Goal: Task Accomplishment & Management: Complete application form

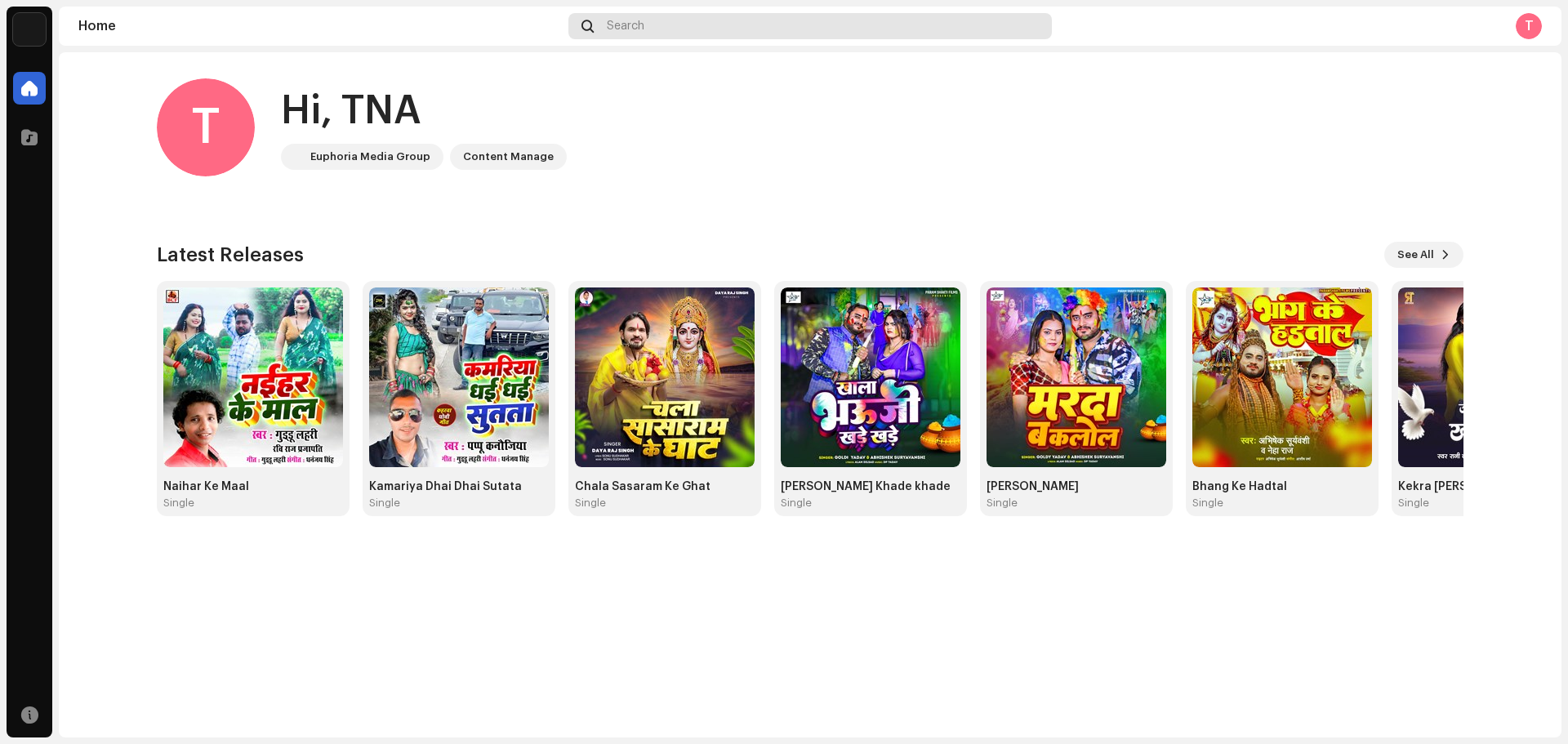
click at [608, 29] on span "Search" at bounding box center [626, 26] width 38 height 13
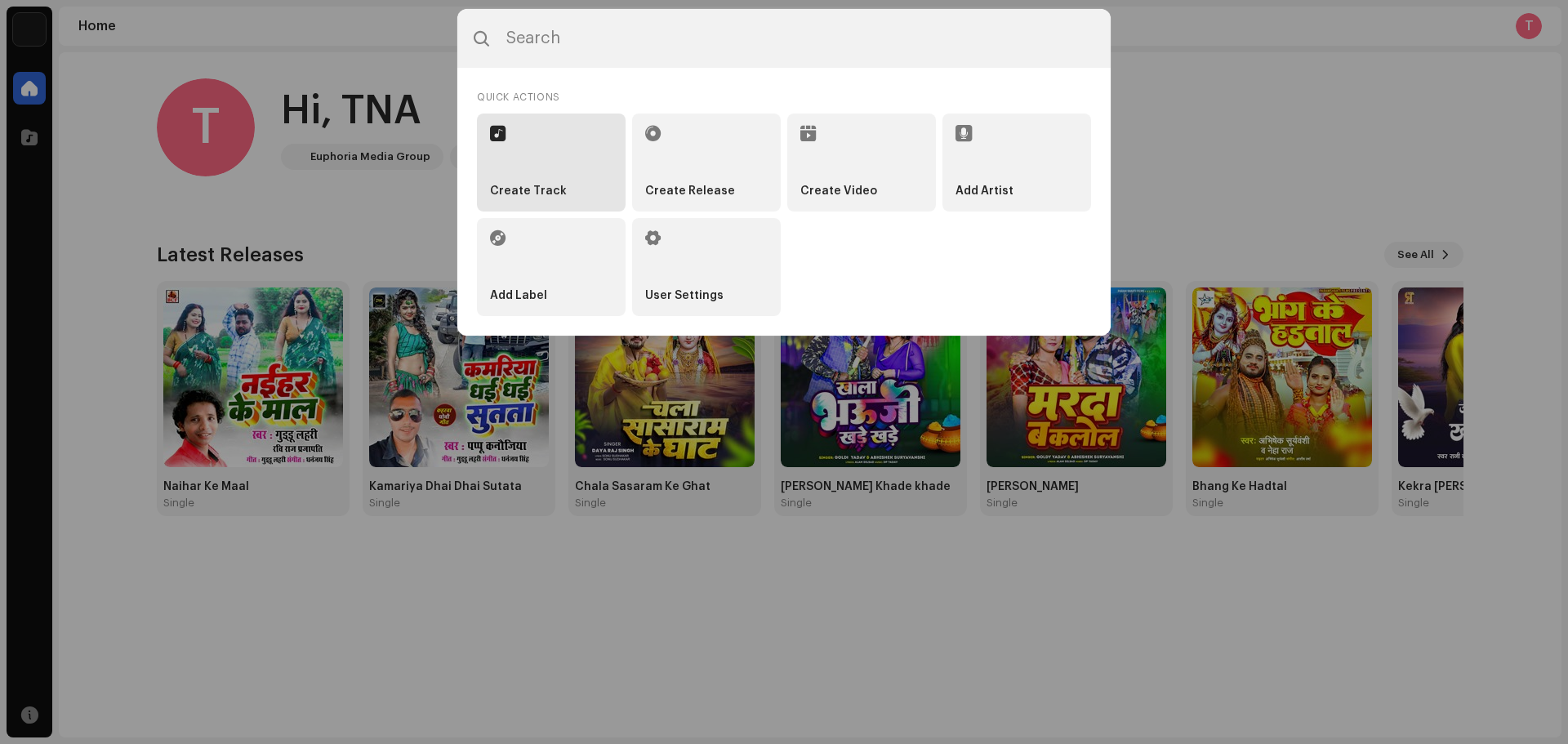
click at [585, 201] on li "Create Track" at bounding box center [551, 162] width 148 height 98
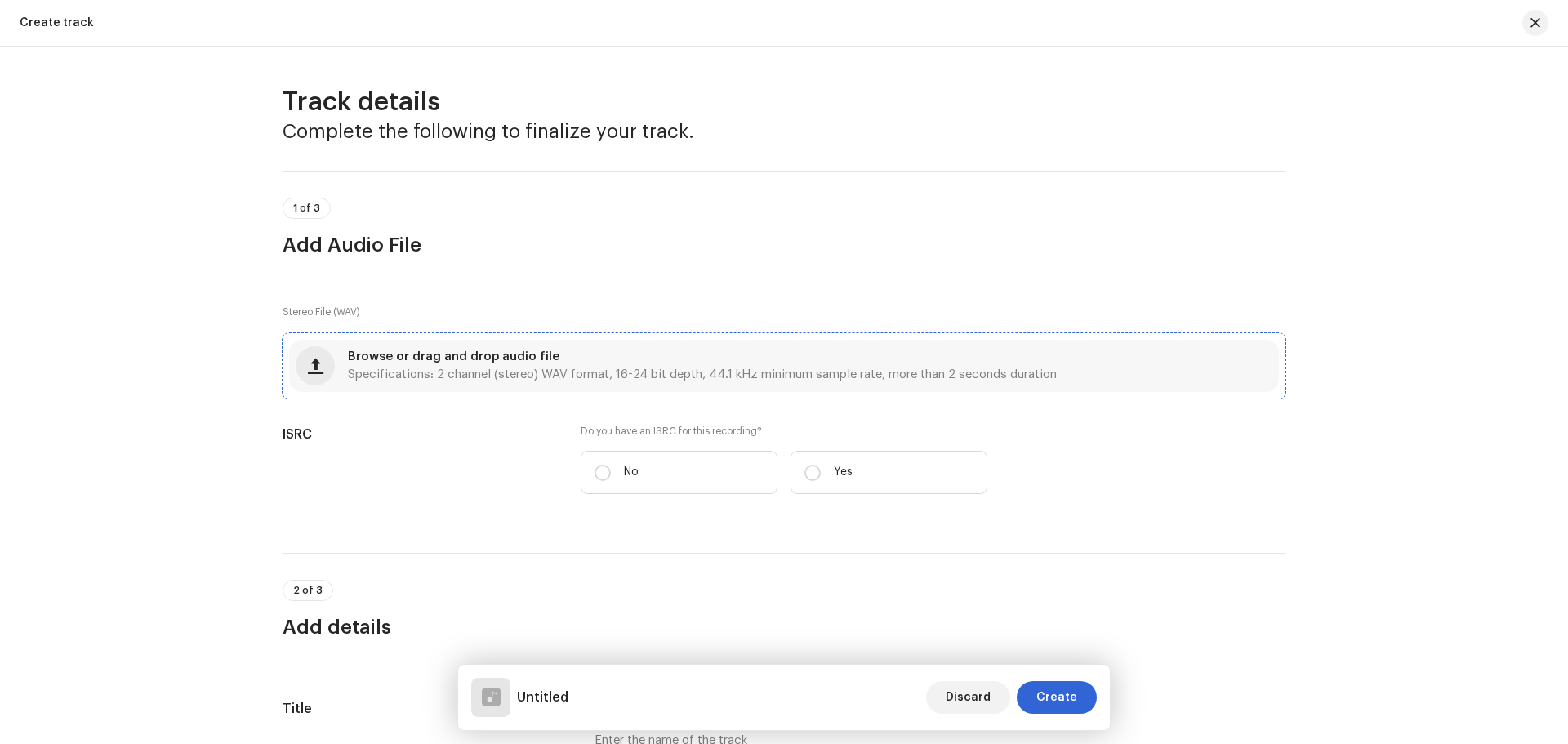
click at [779, 362] on div "Browse or drag and drop audio file Specifications: 2 channel (stereo) WAV forma…" at bounding box center [703, 366] width 709 height 29
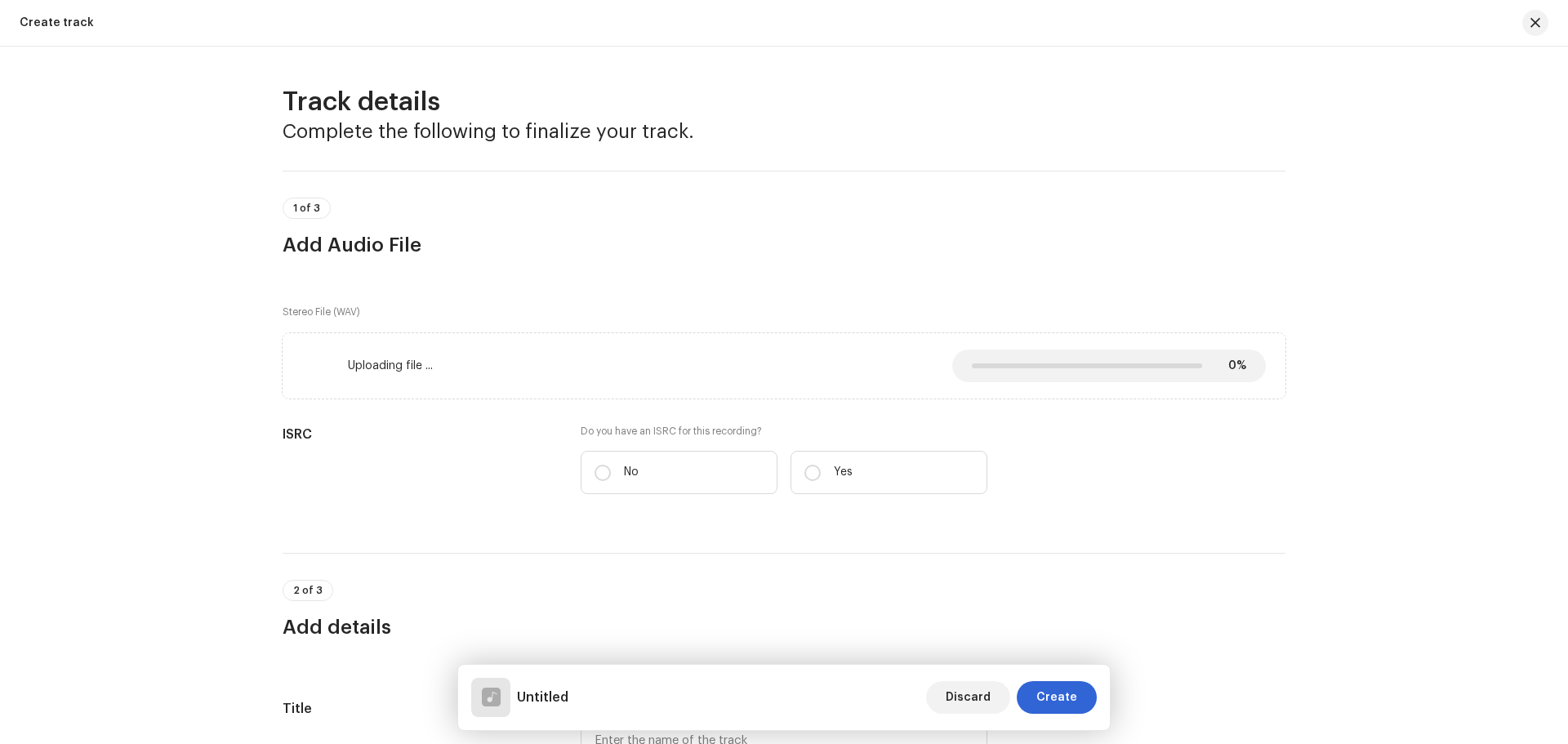
scroll to position [164, 0]
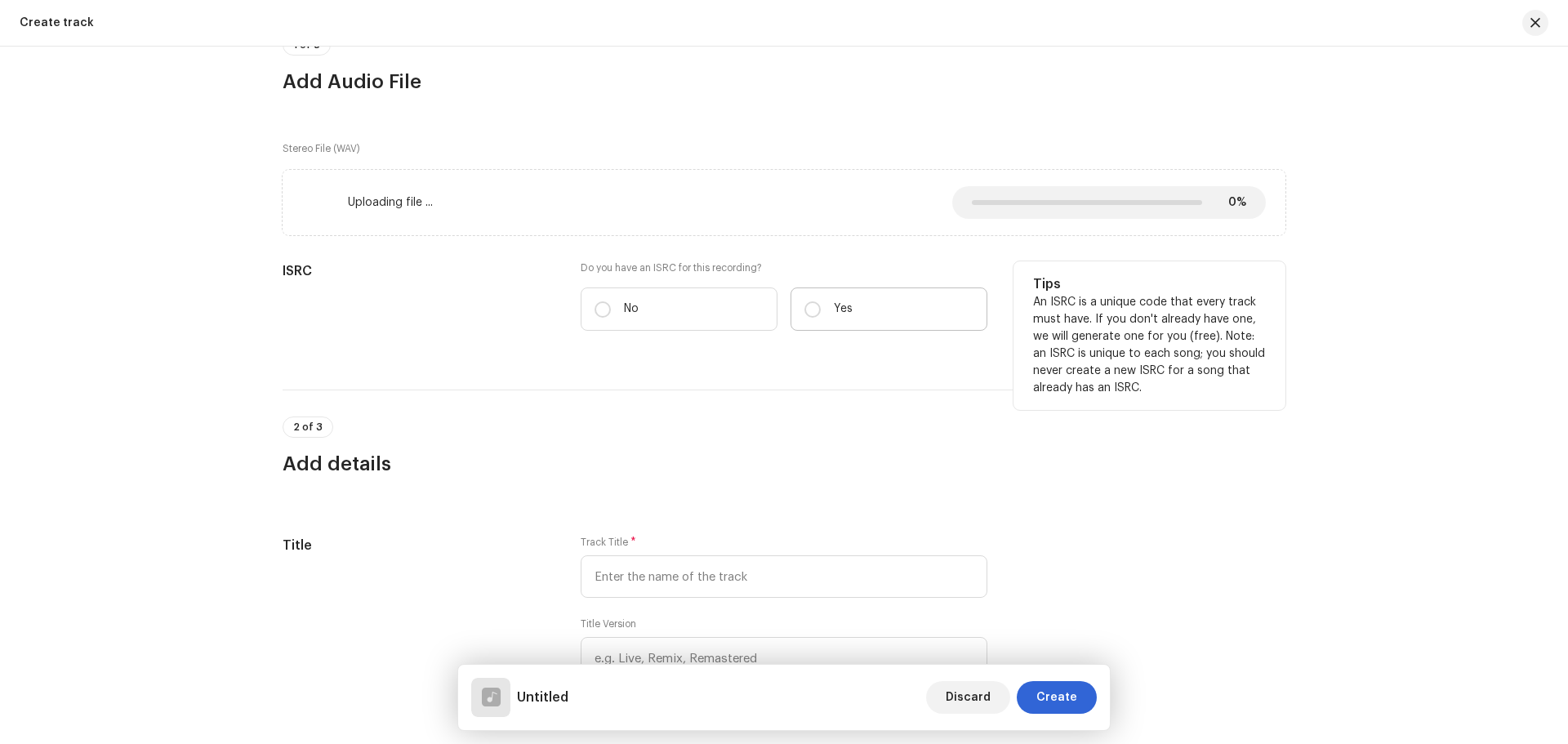
click at [841, 315] on p "Yes" at bounding box center [843, 309] width 19 height 17
click at [821, 315] on input "Yes" at bounding box center [813, 310] width 16 height 16
radio input "true"
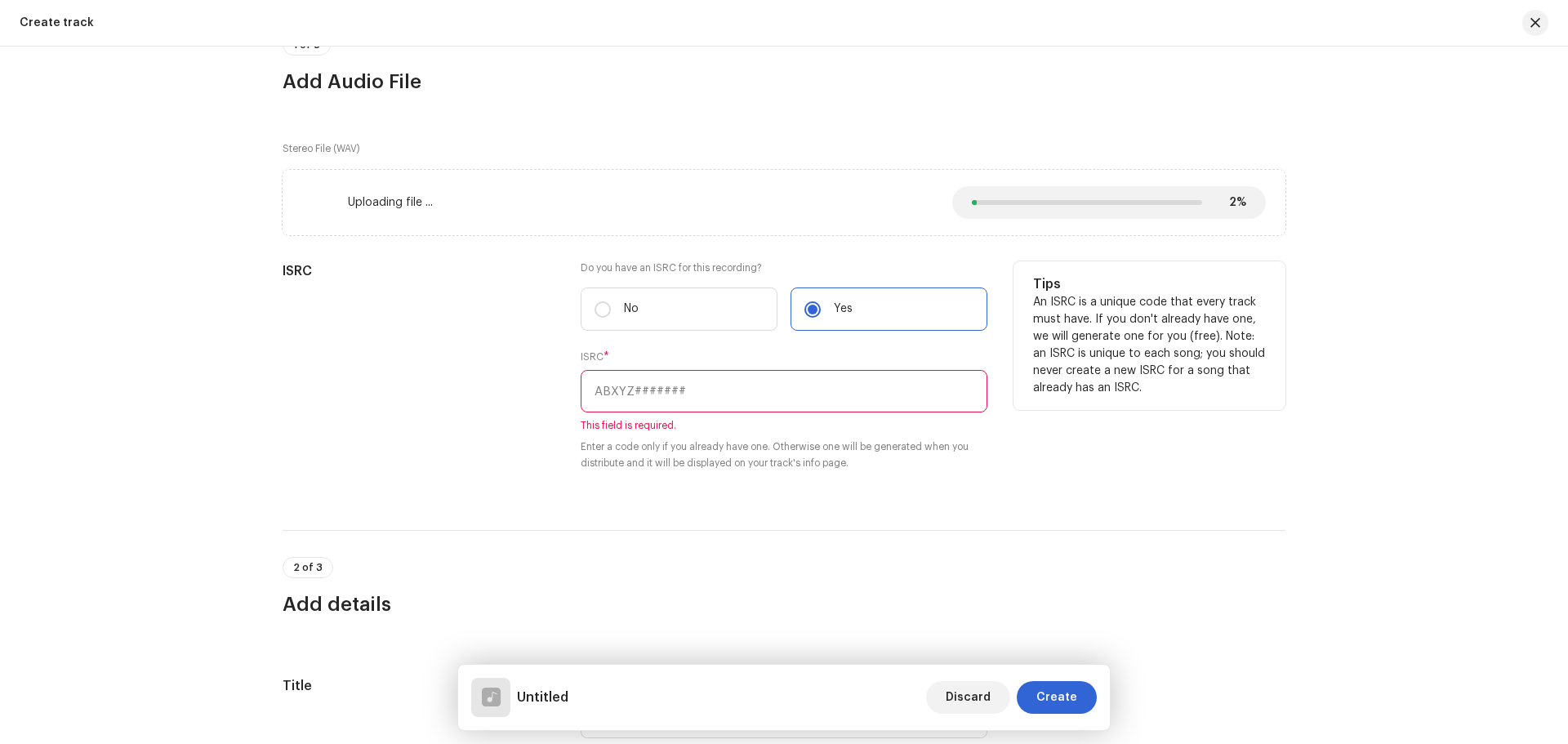
click at [767, 376] on input "text" at bounding box center [784, 391] width 407 height 43
paste input "INN202500898"
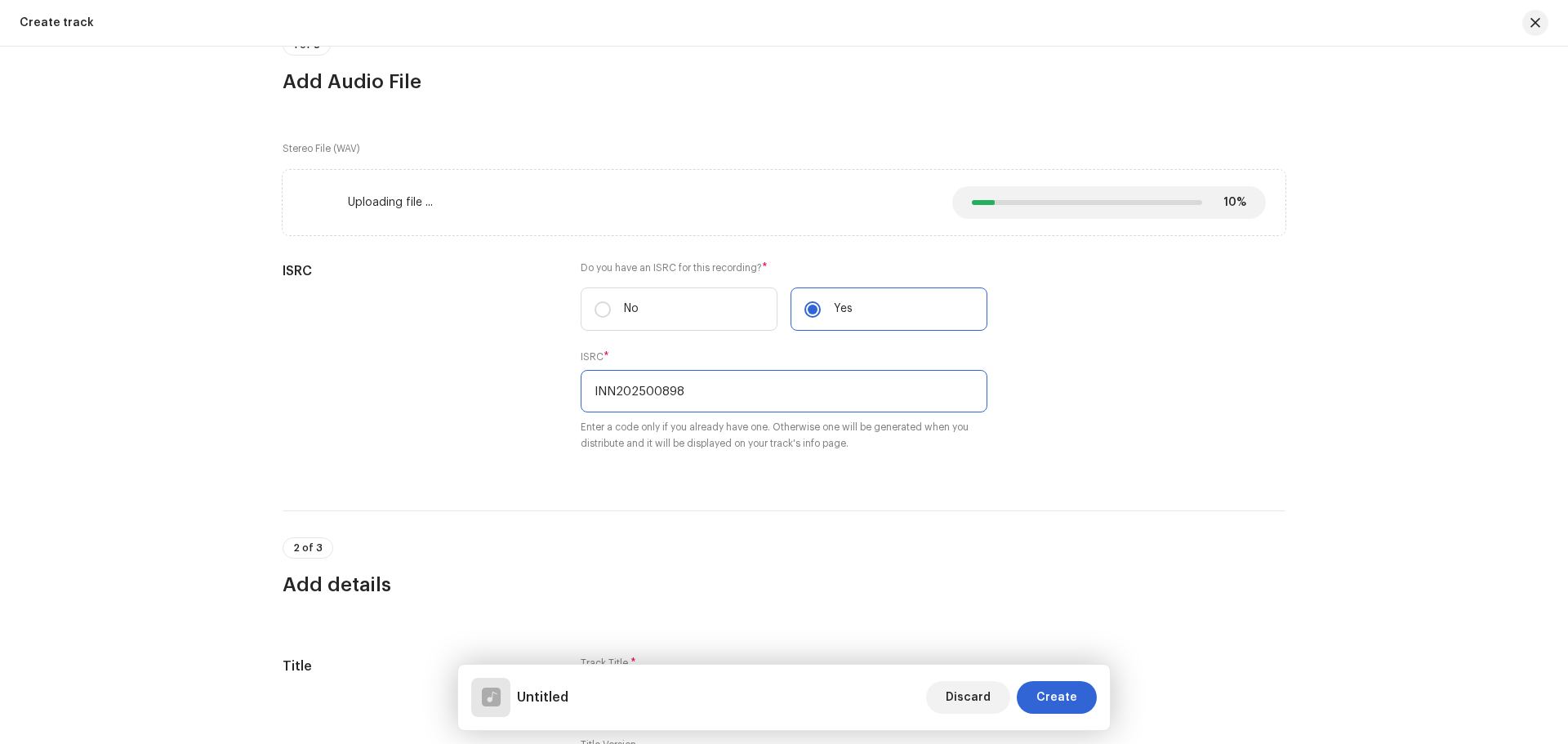
type input "INN202500898"
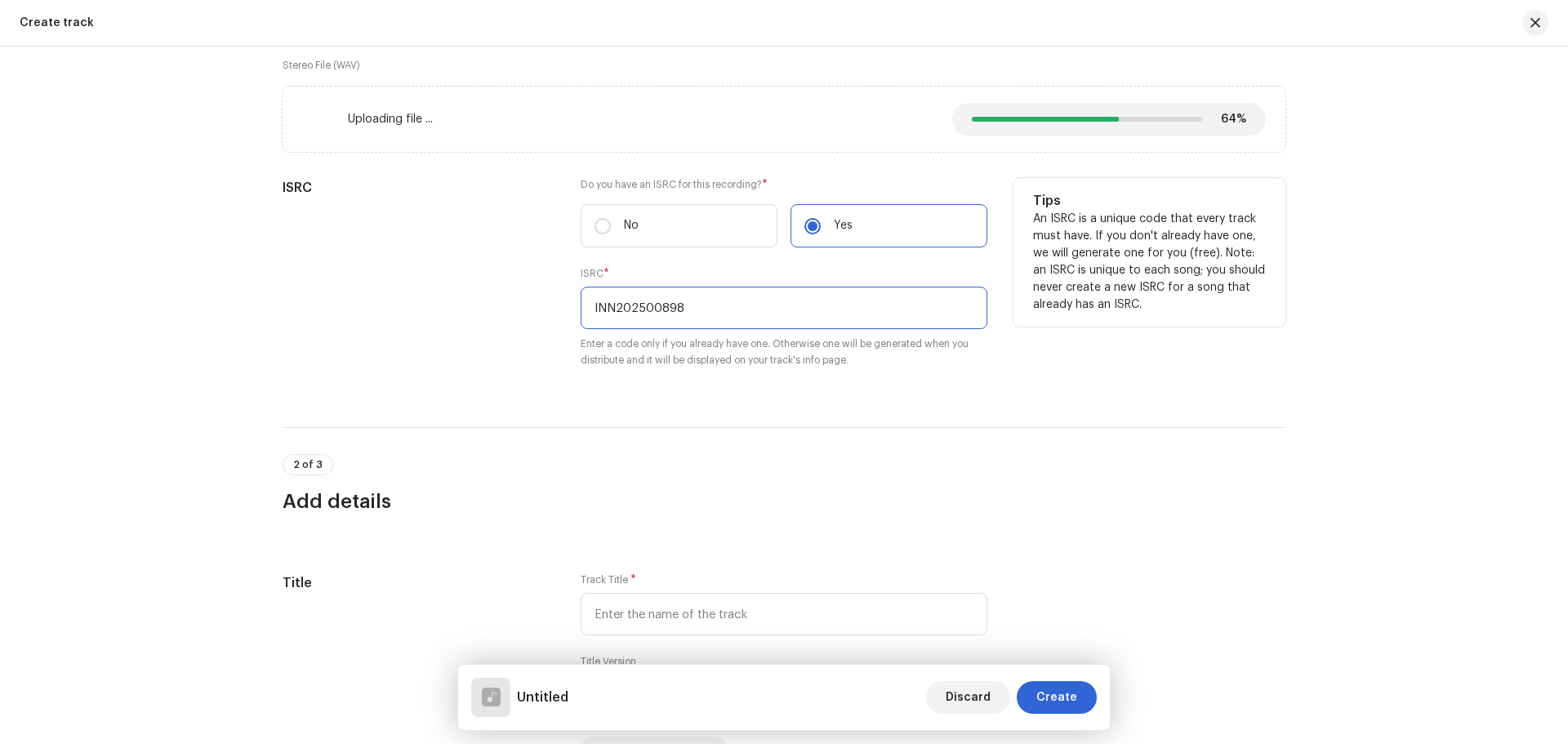
scroll to position [491, 0]
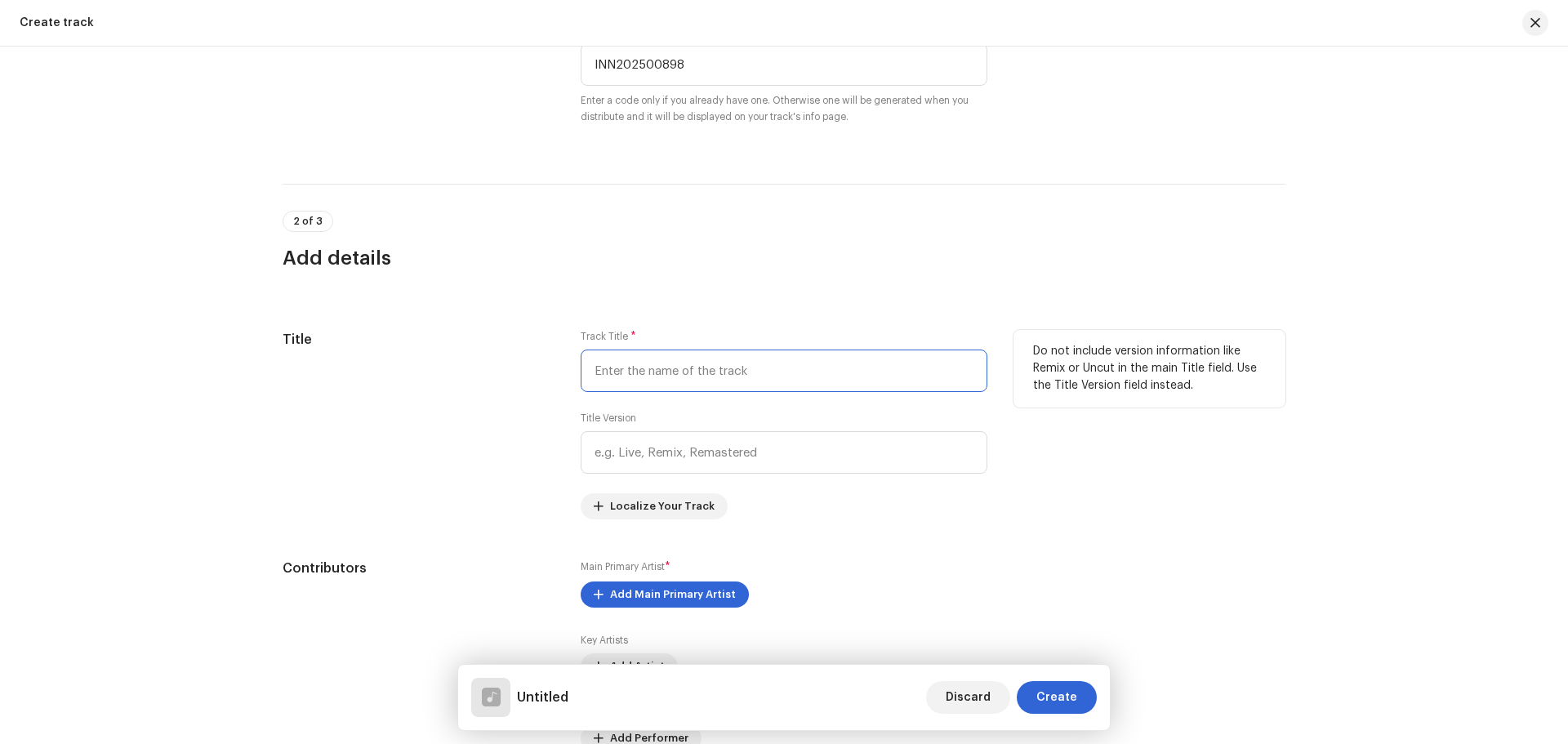
click at [692, 375] on input "text" at bounding box center [784, 370] width 407 height 43
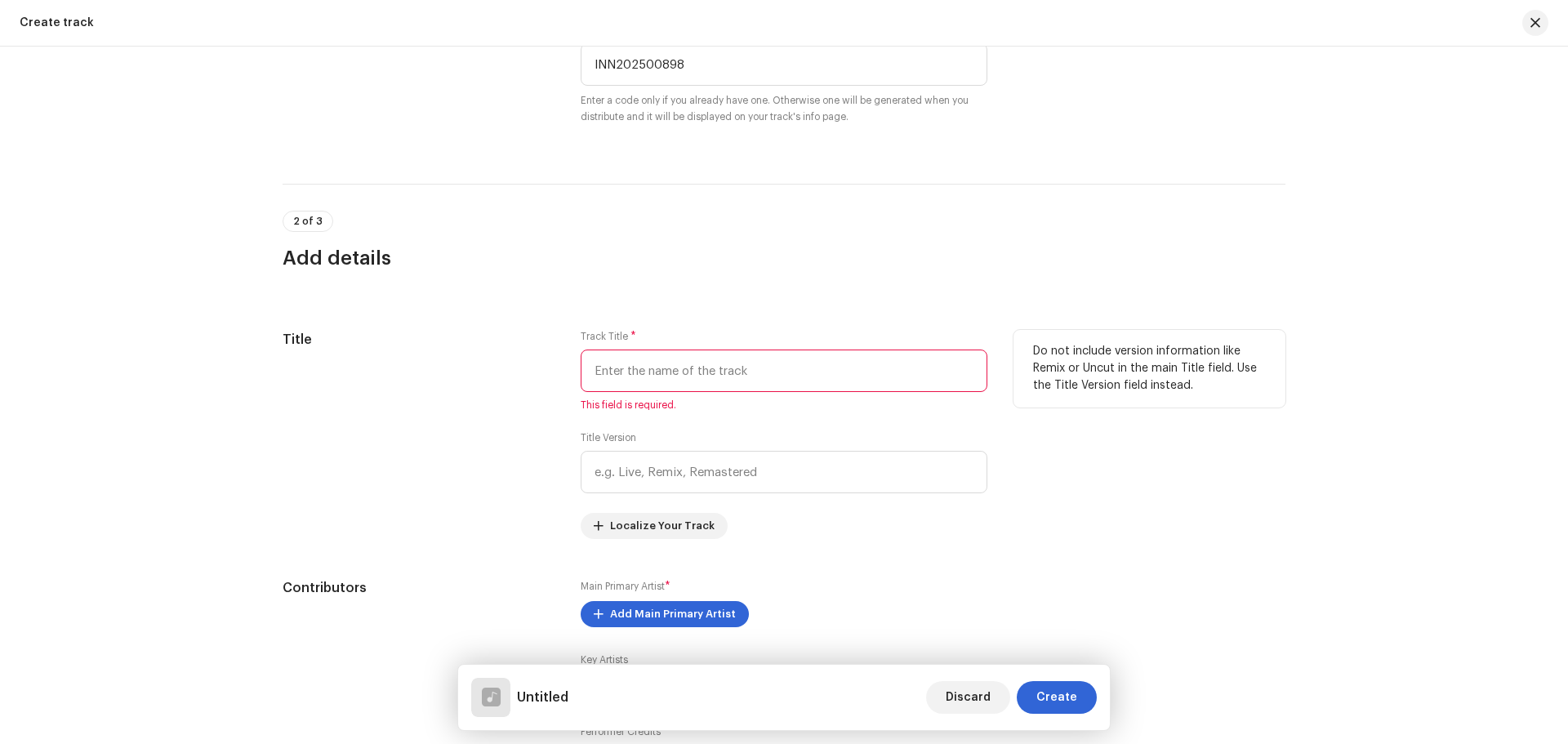
click at [692, 370] on input "text" at bounding box center [784, 370] width 407 height 43
paste input "[PERSON_NAME]"
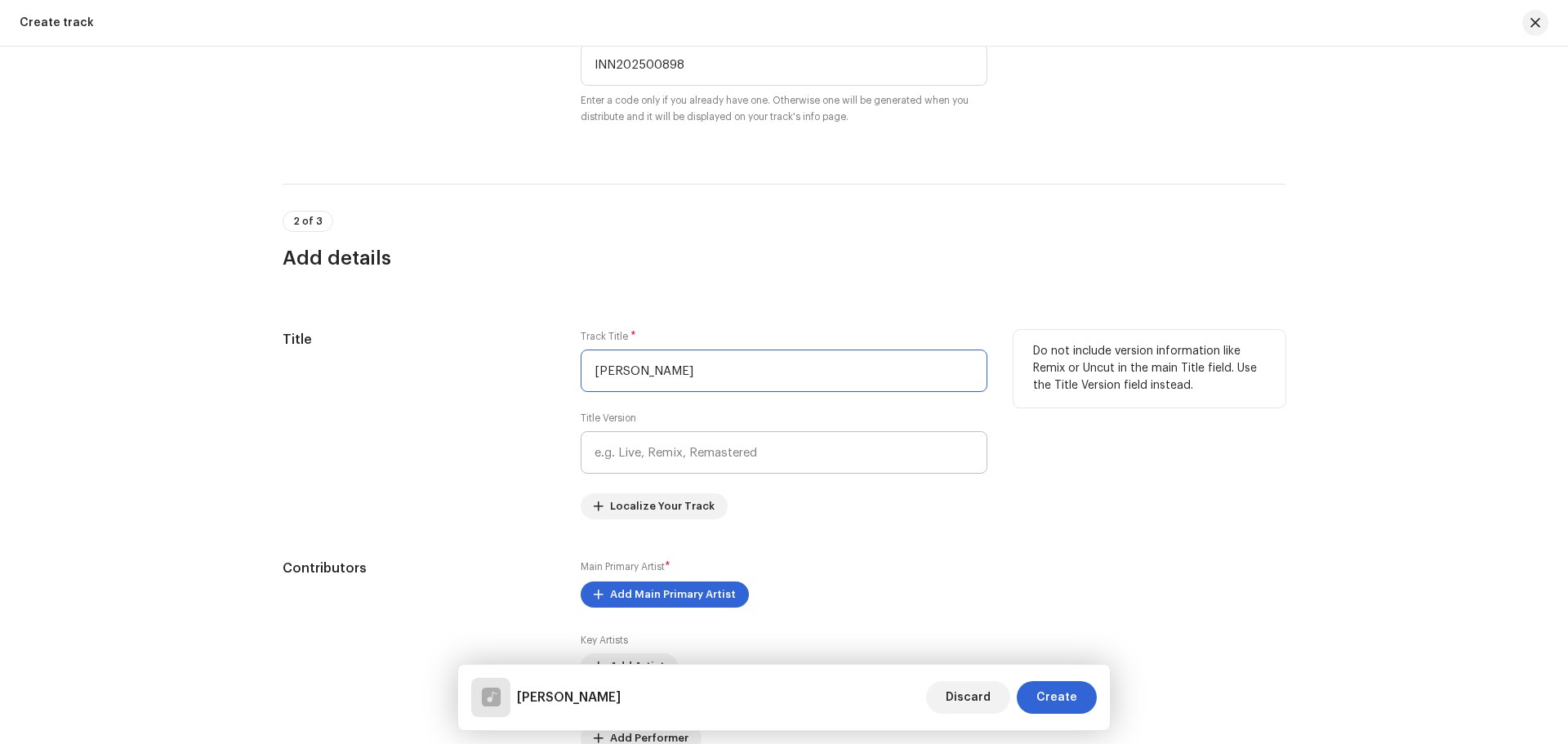
type input "[PERSON_NAME]"
click at [833, 474] on div "Track Title * Saiya Milal Anmolawa Title Version Localize Your Track" at bounding box center [784, 424] width 407 height 189
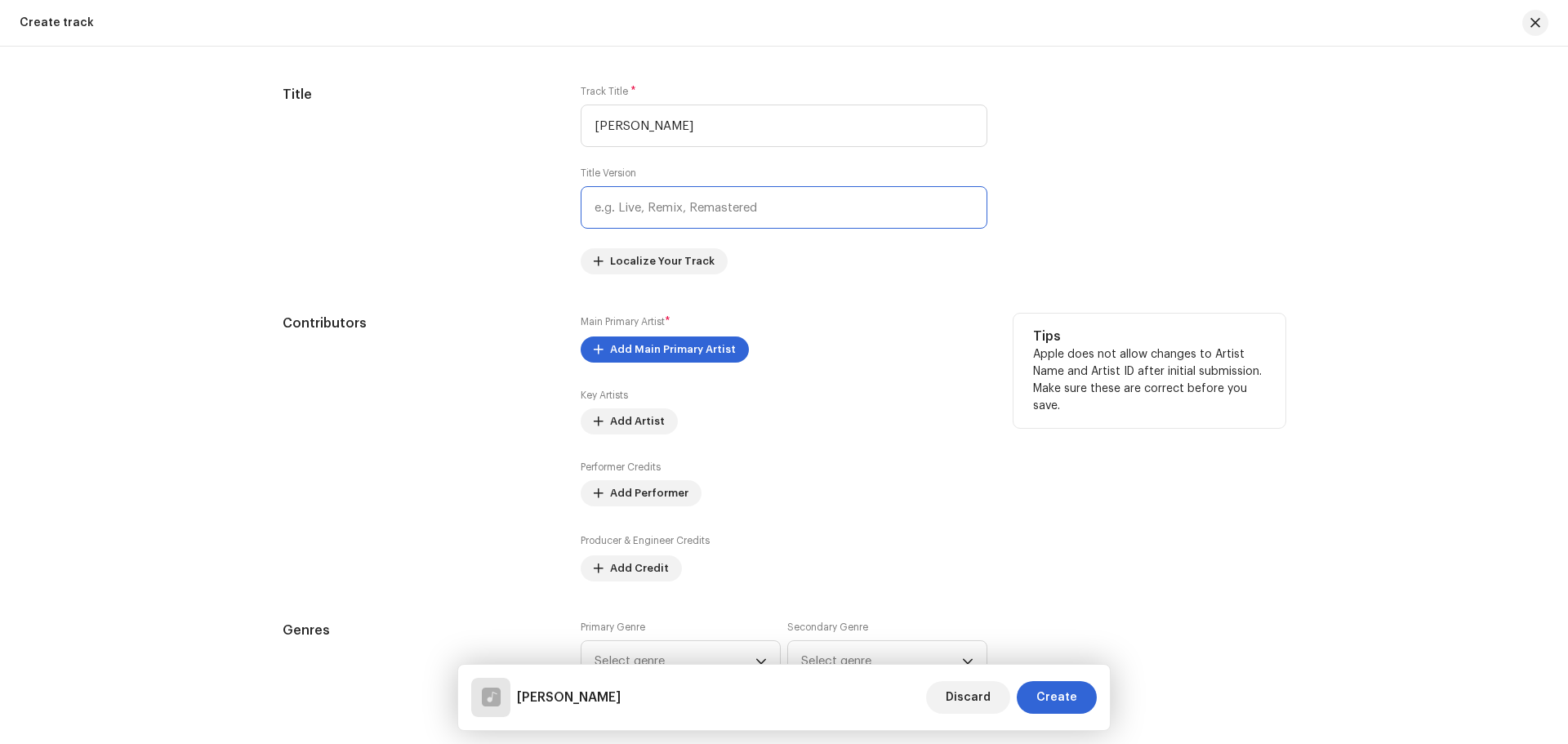
scroll to position [819, 0]
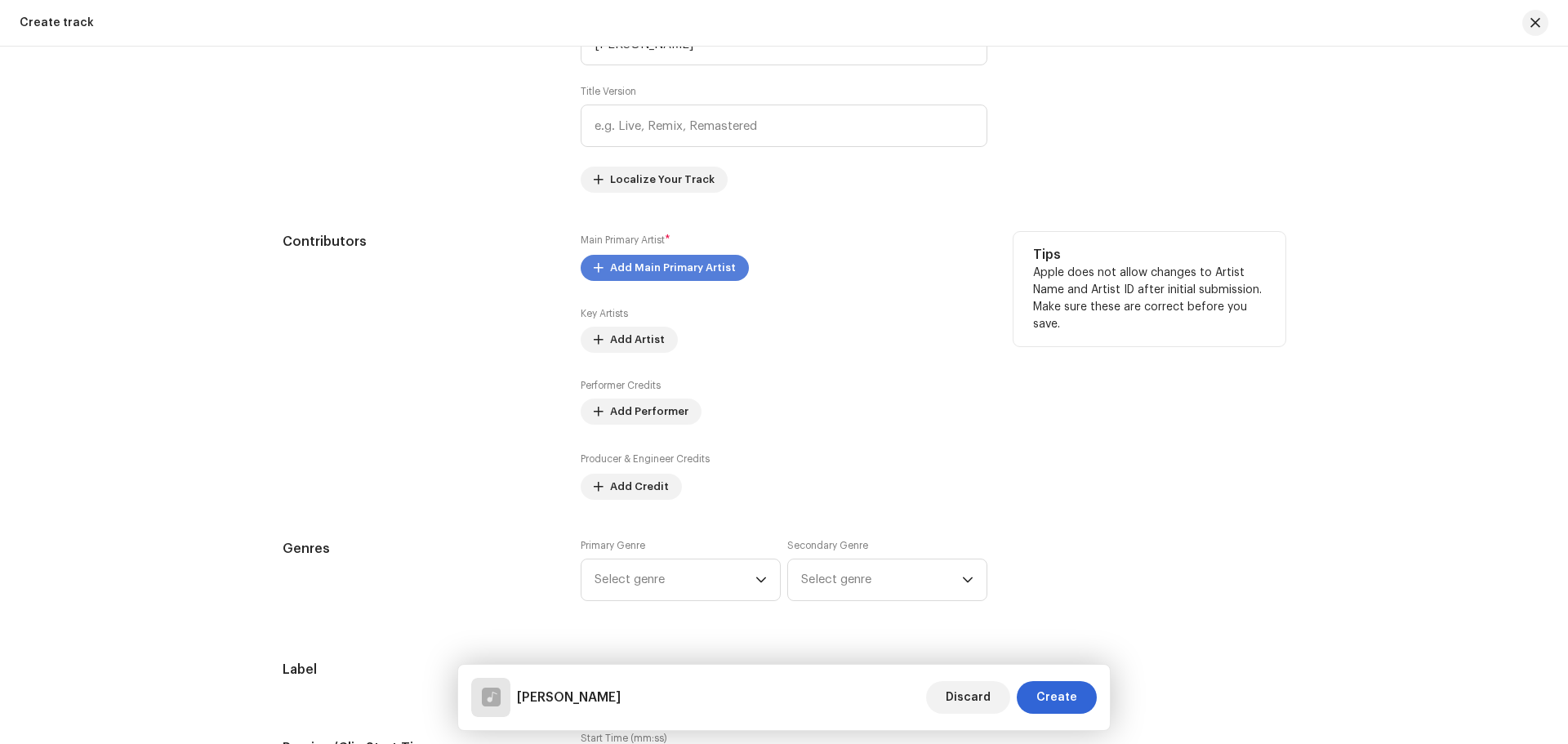
click at [682, 259] on span "Add Main Primary Artist" at bounding box center [672, 268] width 126 height 33
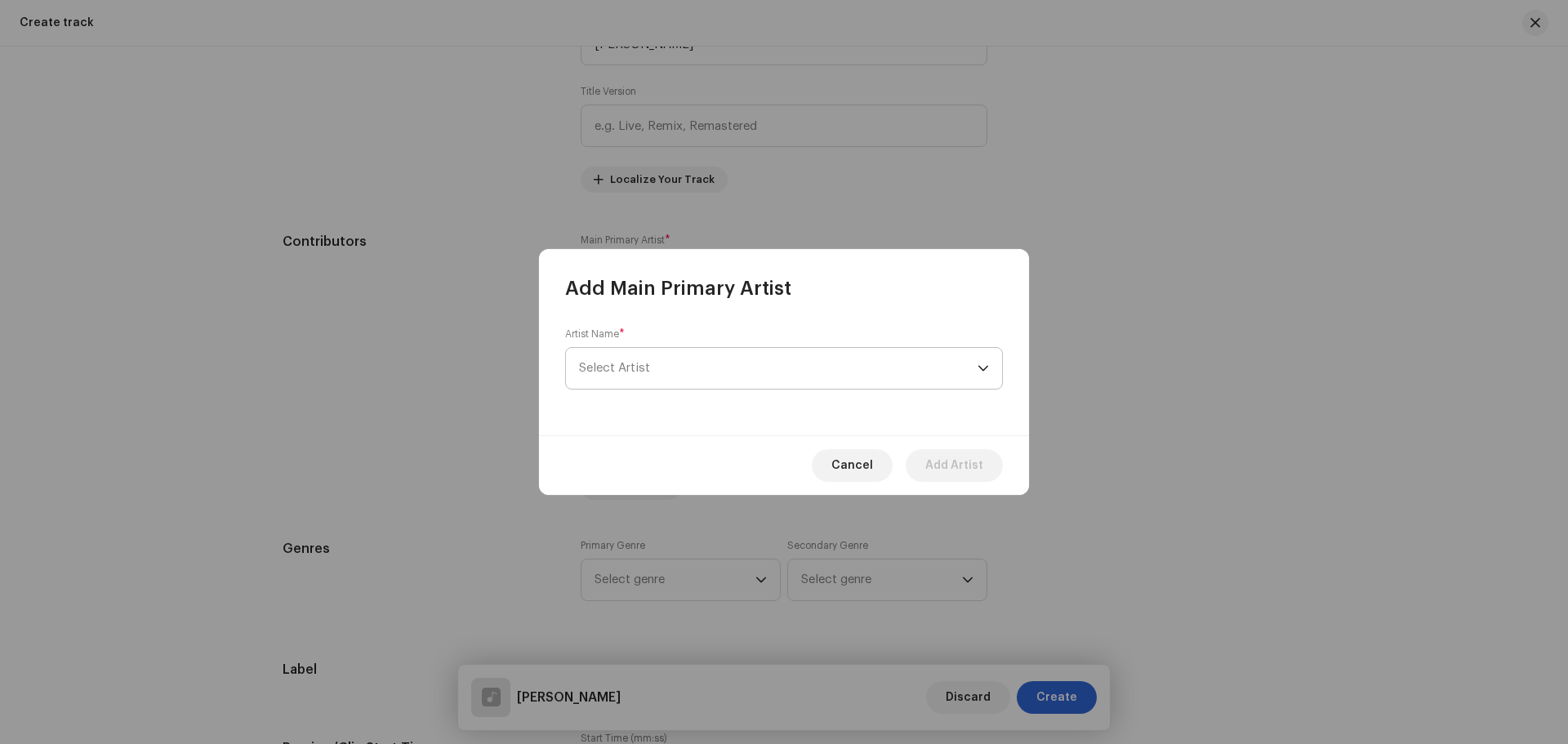
click at [664, 366] on span "Select Artist" at bounding box center [778, 368] width 399 height 41
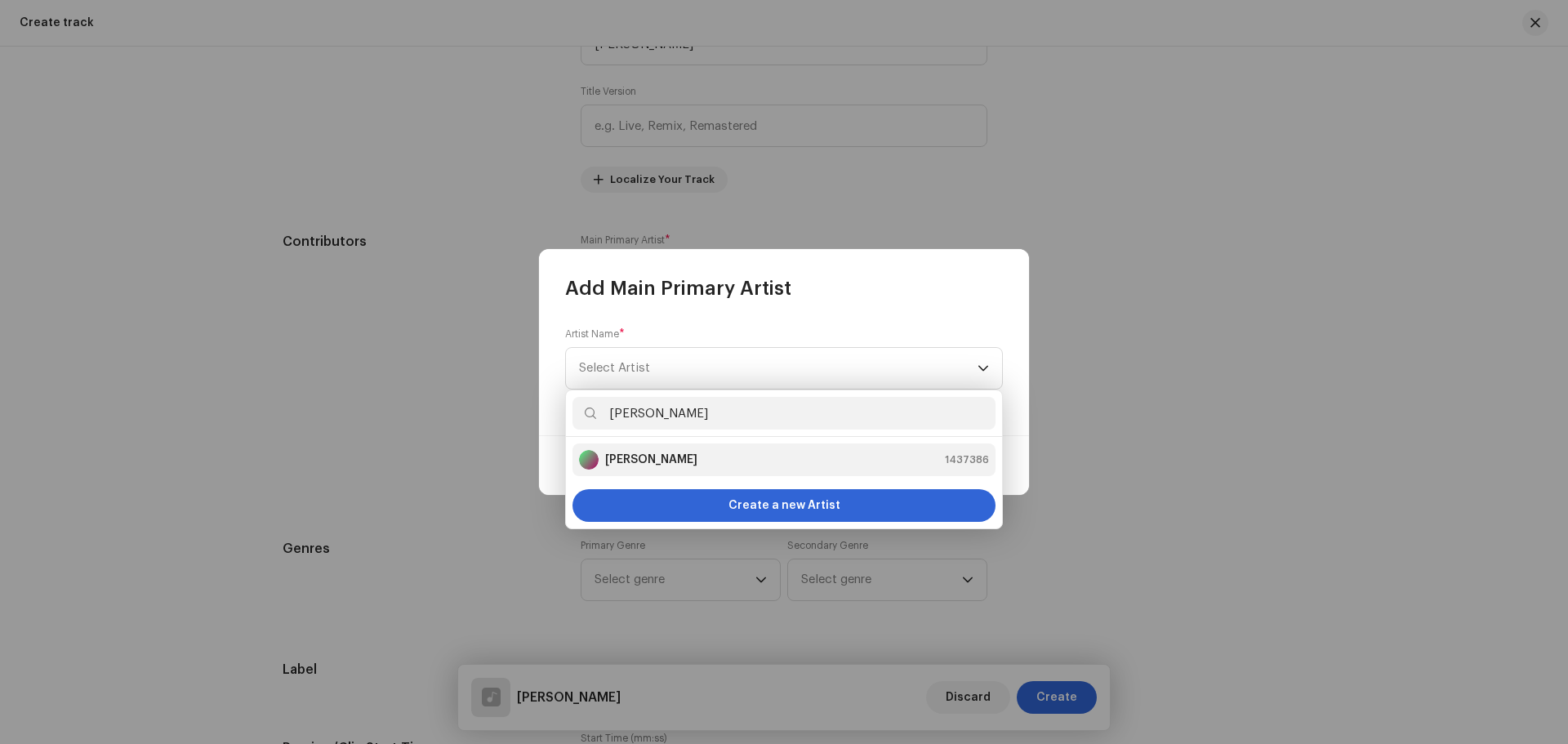
type input "[PERSON_NAME]"
click at [708, 464] on div "Raju Pardesi 1437386" at bounding box center [784, 460] width 410 height 20
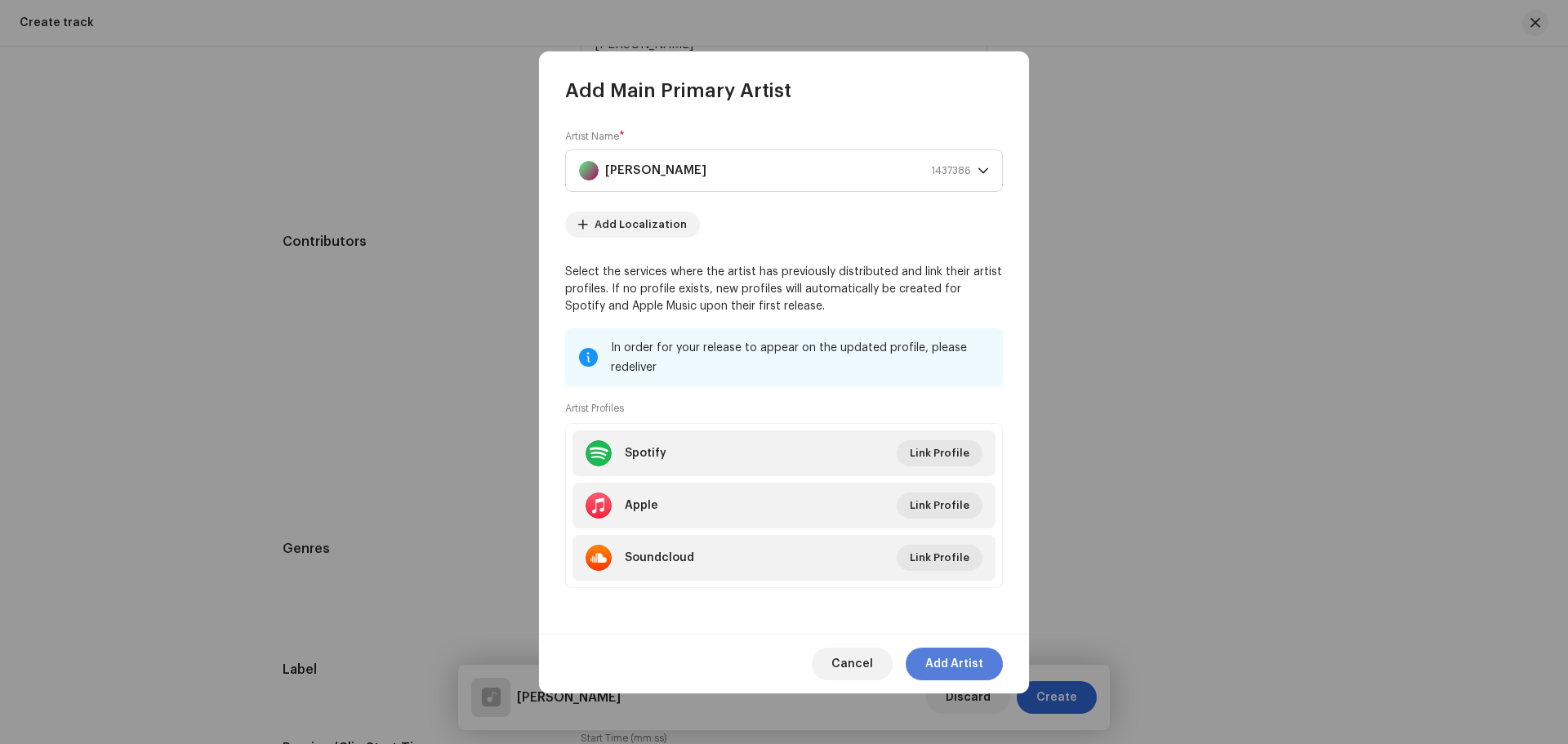
click at [972, 666] on span "Add Artist" at bounding box center [955, 664] width 58 height 33
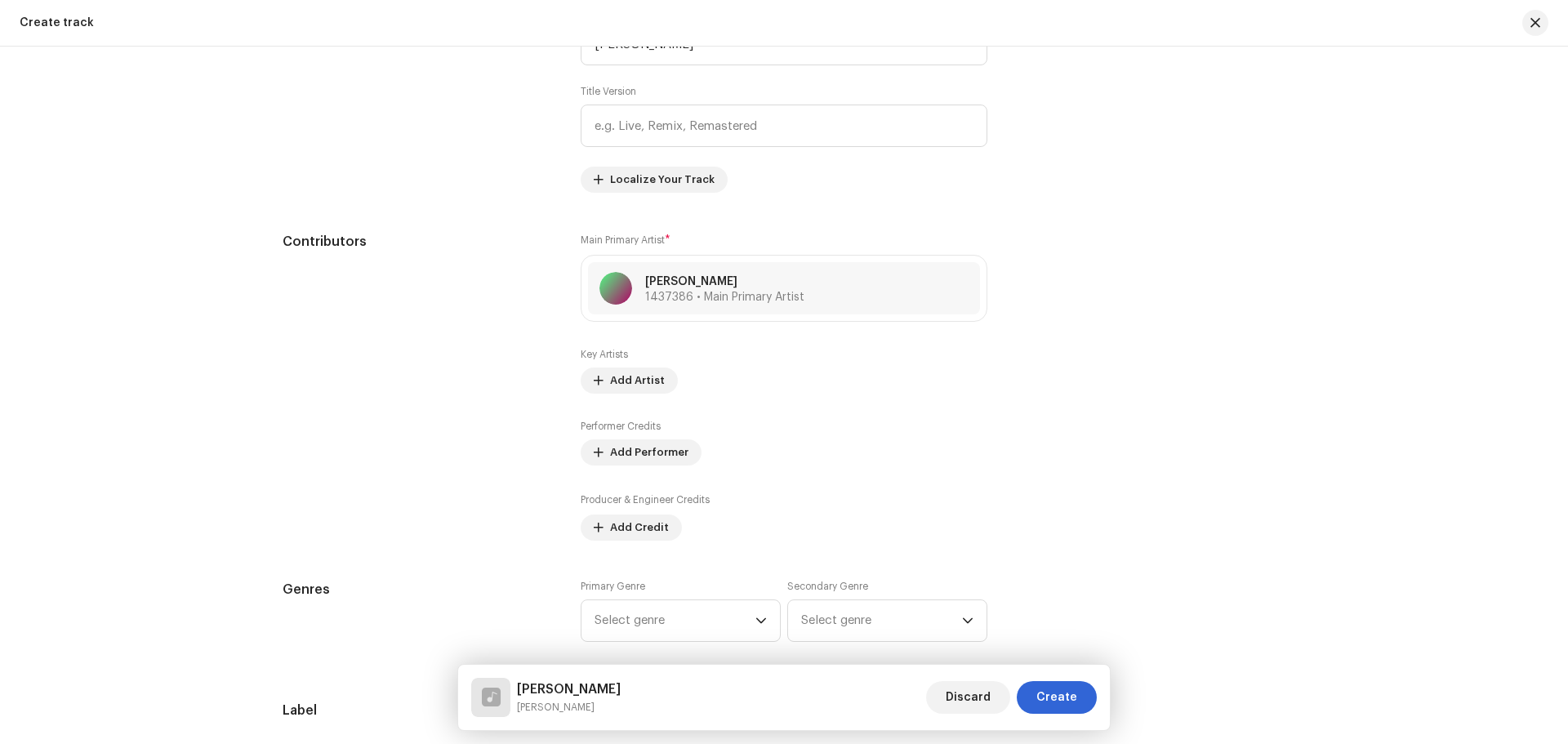
scroll to position [901, 0]
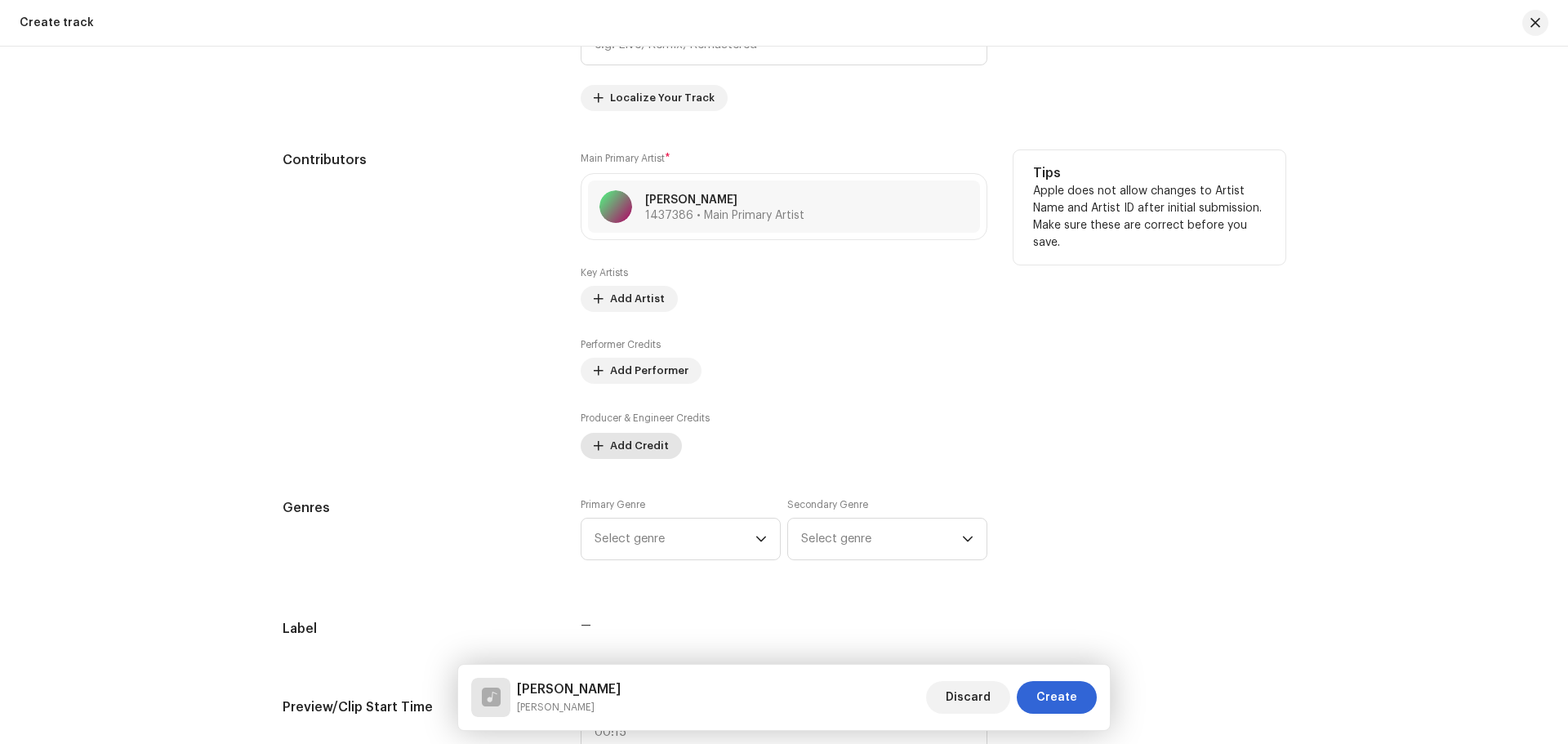
click at [644, 448] on span "Add Credit" at bounding box center [639, 446] width 59 height 33
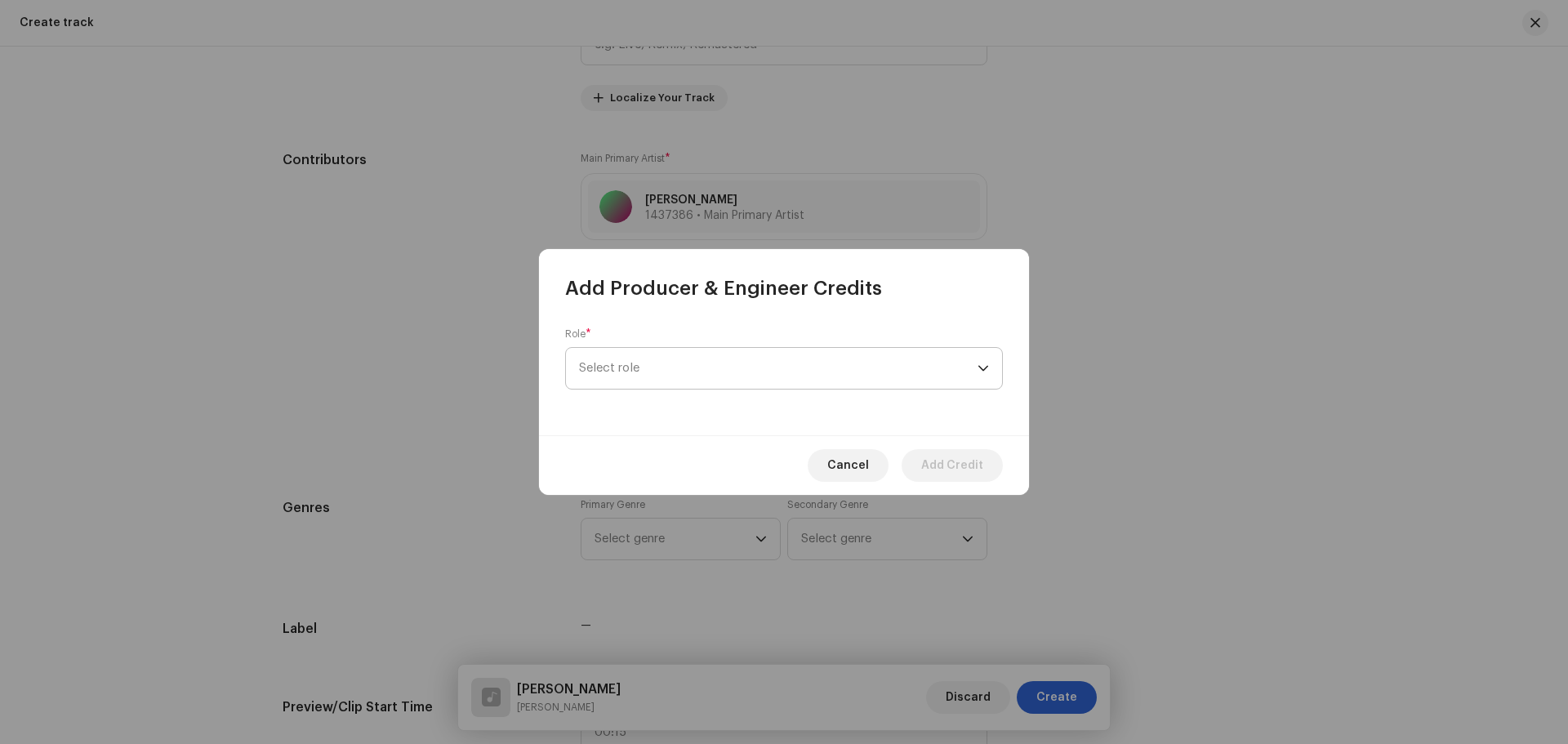
click at [641, 368] on span "Select role" at bounding box center [778, 368] width 399 height 41
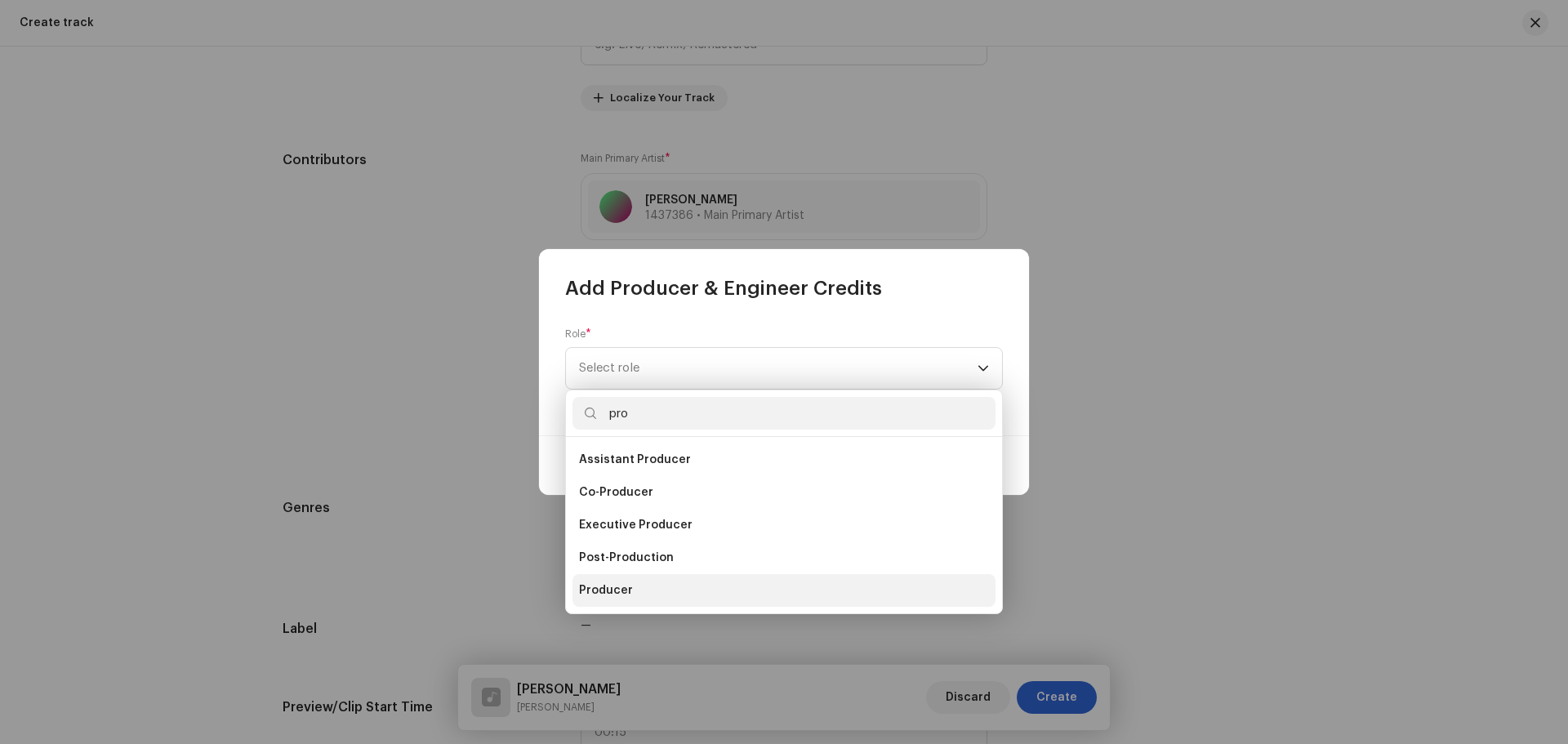
type input "pro"
click at [645, 587] on li "Producer" at bounding box center [784, 591] width 423 height 33
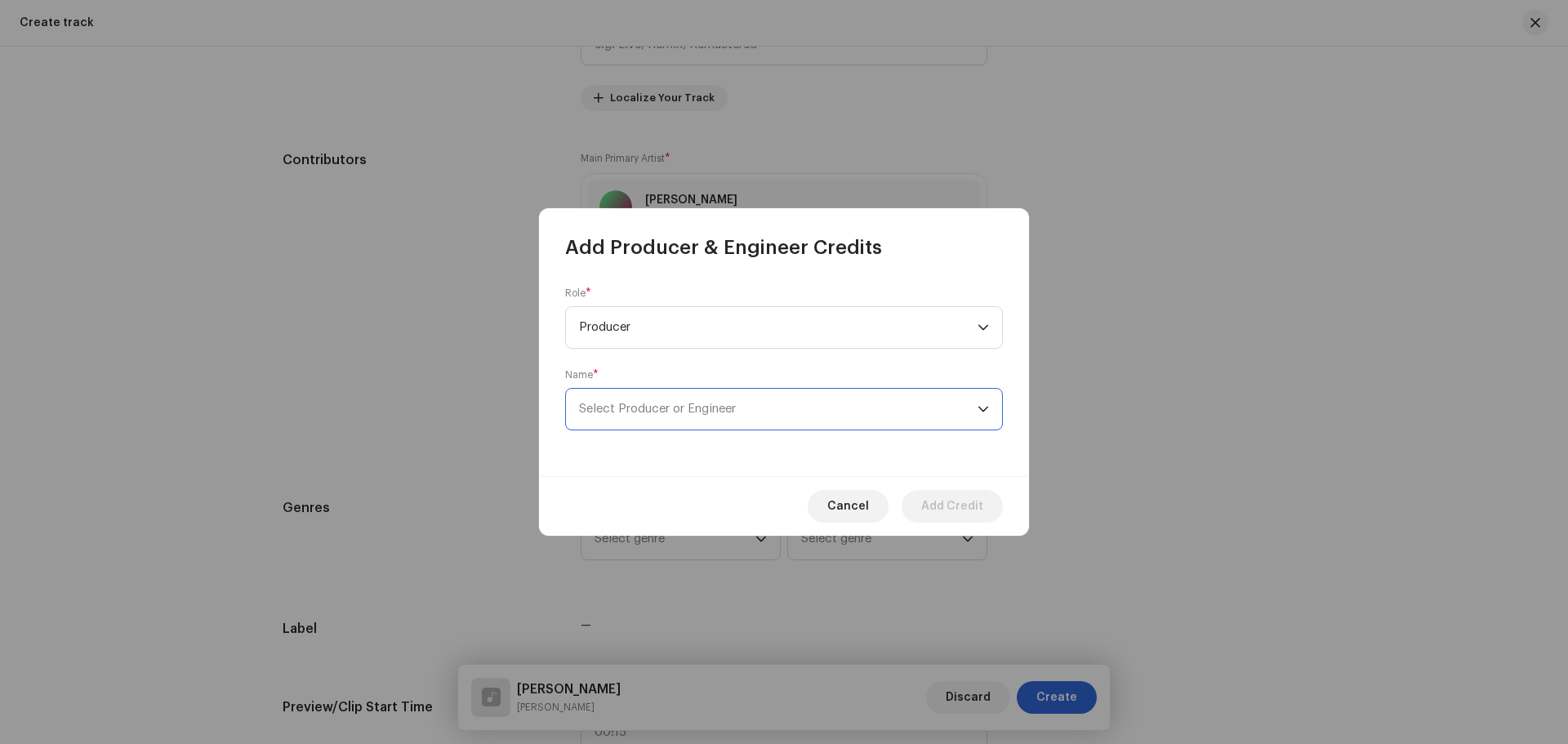
click at [661, 415] on span "Select Producer or Engineer" at bounding box center [778, 409] width 399 height 41
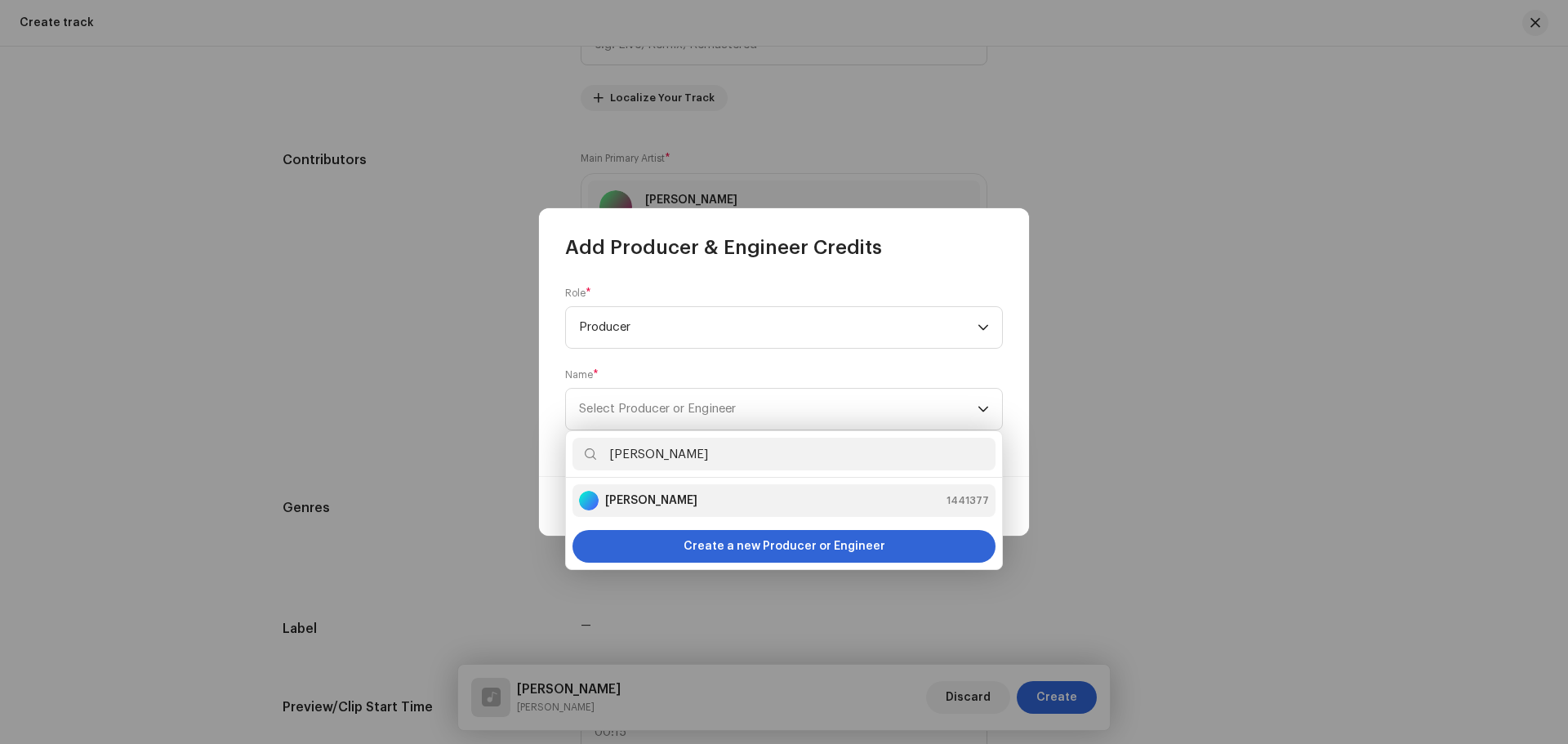
type input "[PERSON_NAME]"
click at [637, 501] on strong "[PERSON_NAME]" at bounding box center [651, 501] width 92 height 16
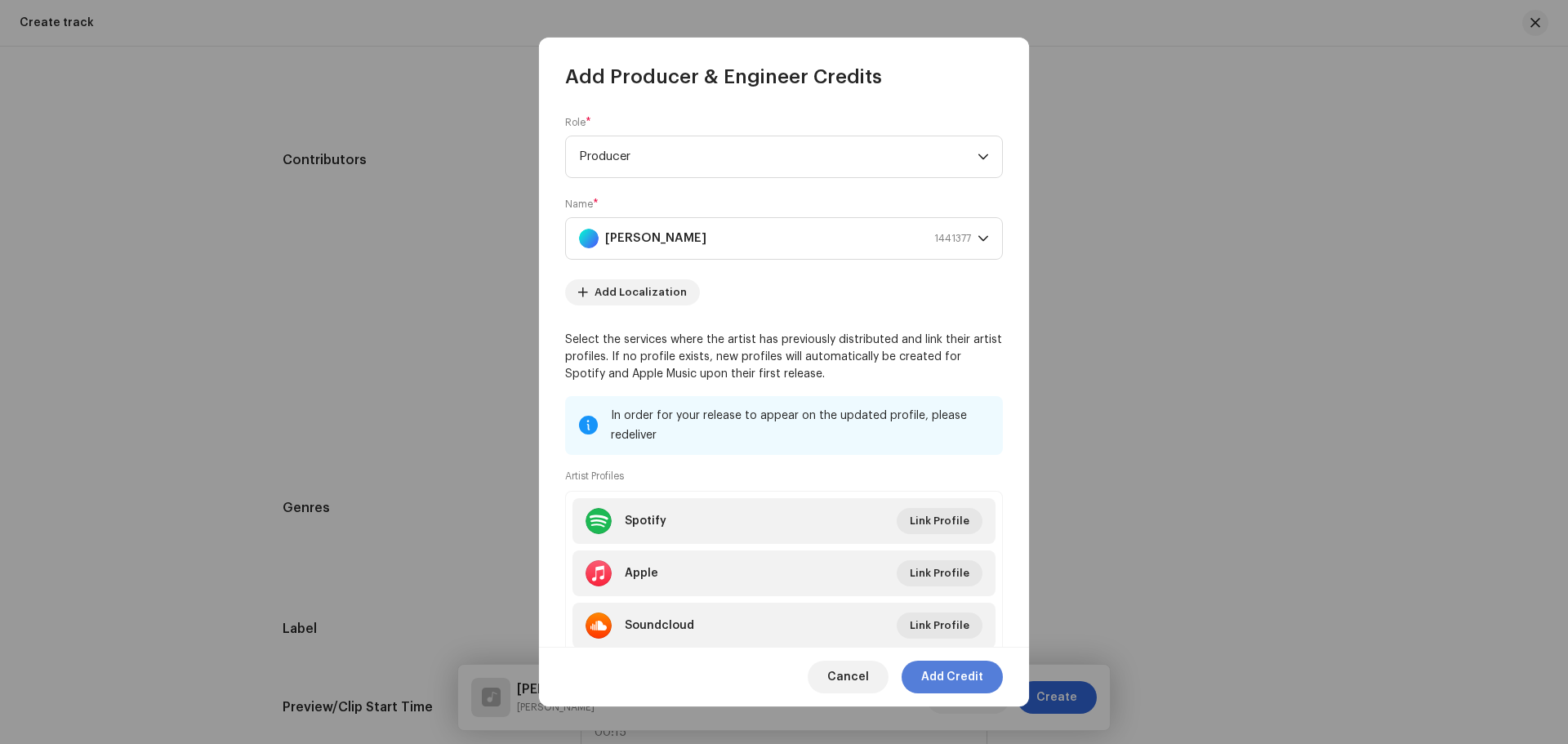
click at [936, 675] on span "Add Credit" at bounding box center [952, 677] width 62 height 33
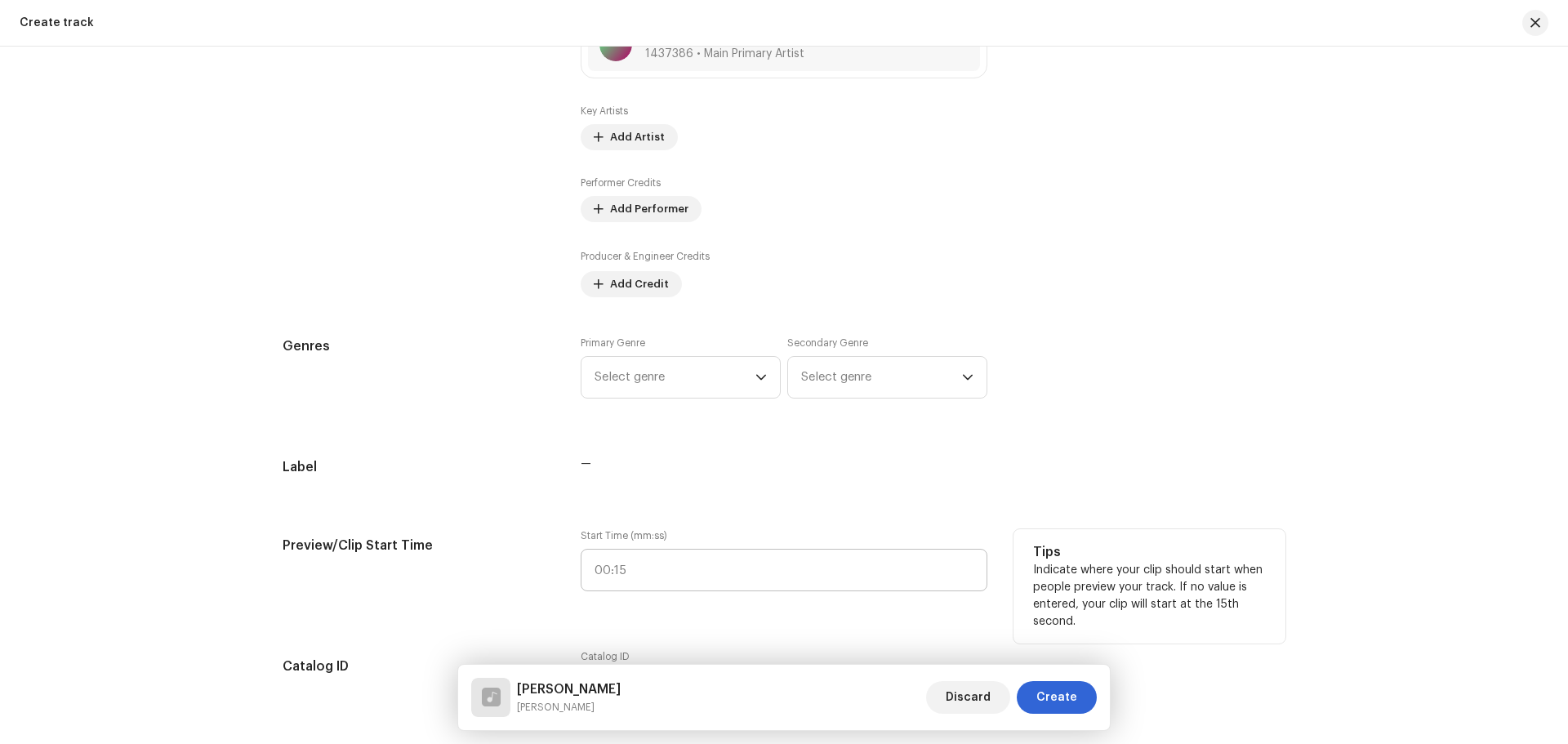
scroll to position [1064, 0]
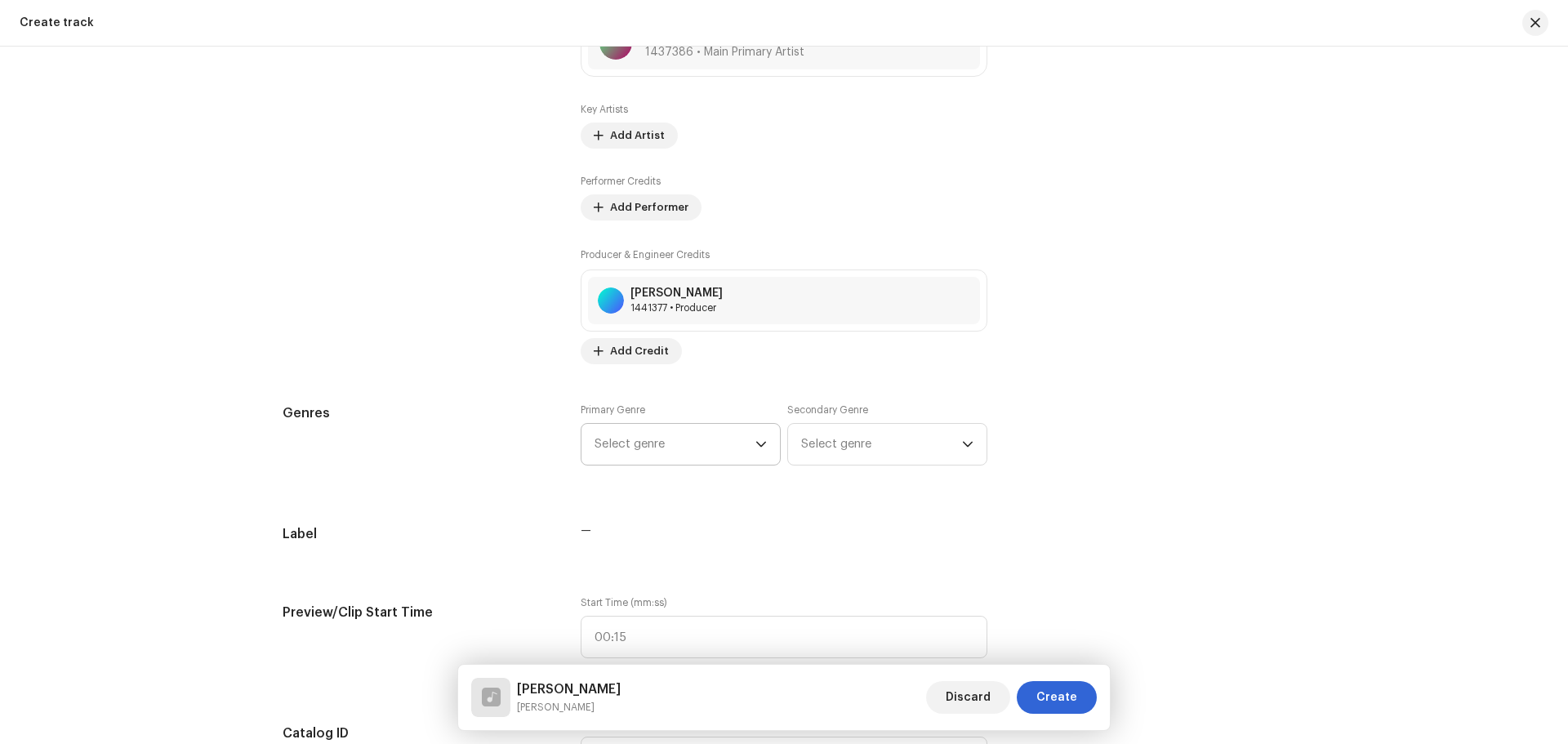
click at [631, 439] on span "Select genre" at bounding box center [675, 444] width 161 height 41
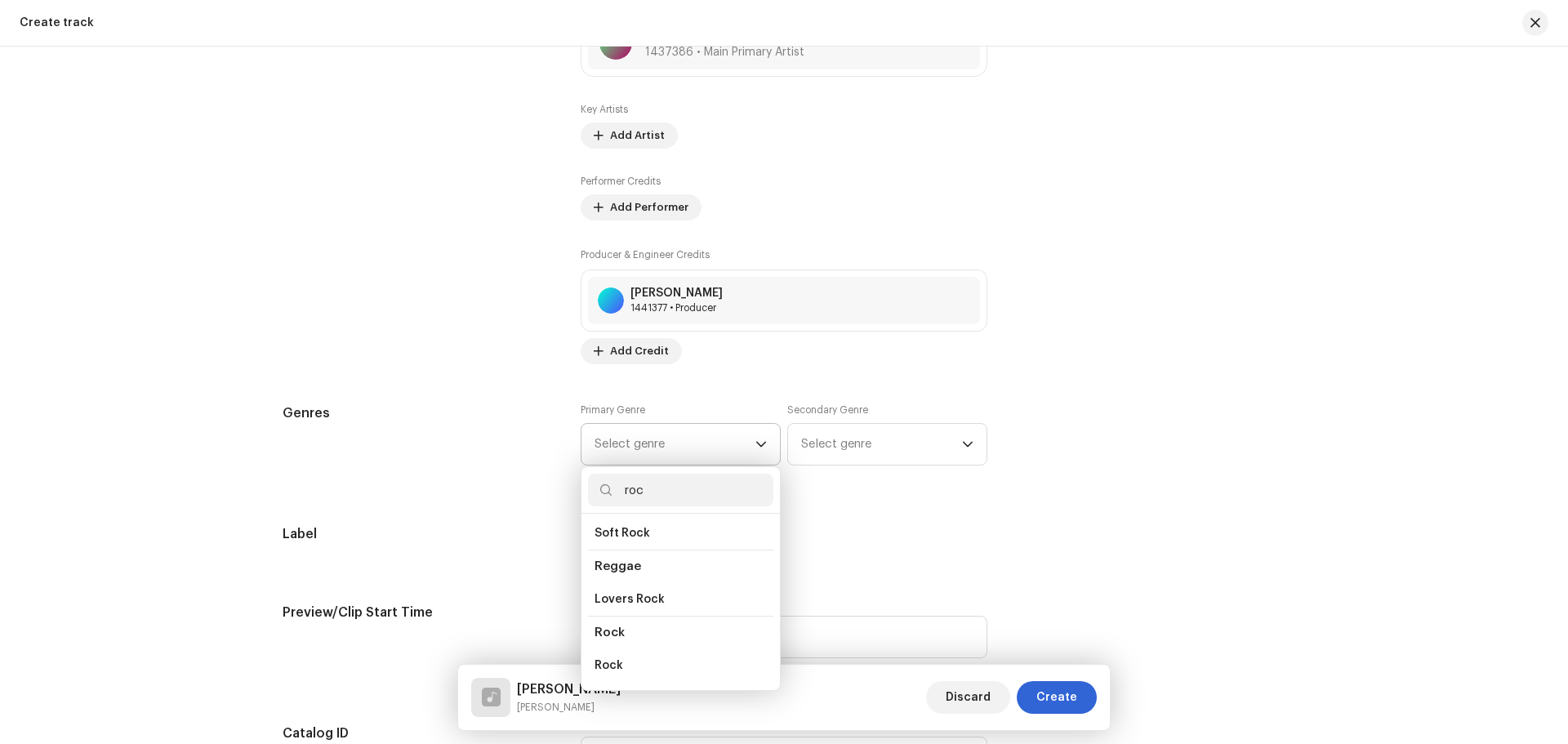
scroll to position [572, 0]
type input "roc"
click at [617, 632] on span "Rock" at bounding box center [609, 638] width 29 height 16
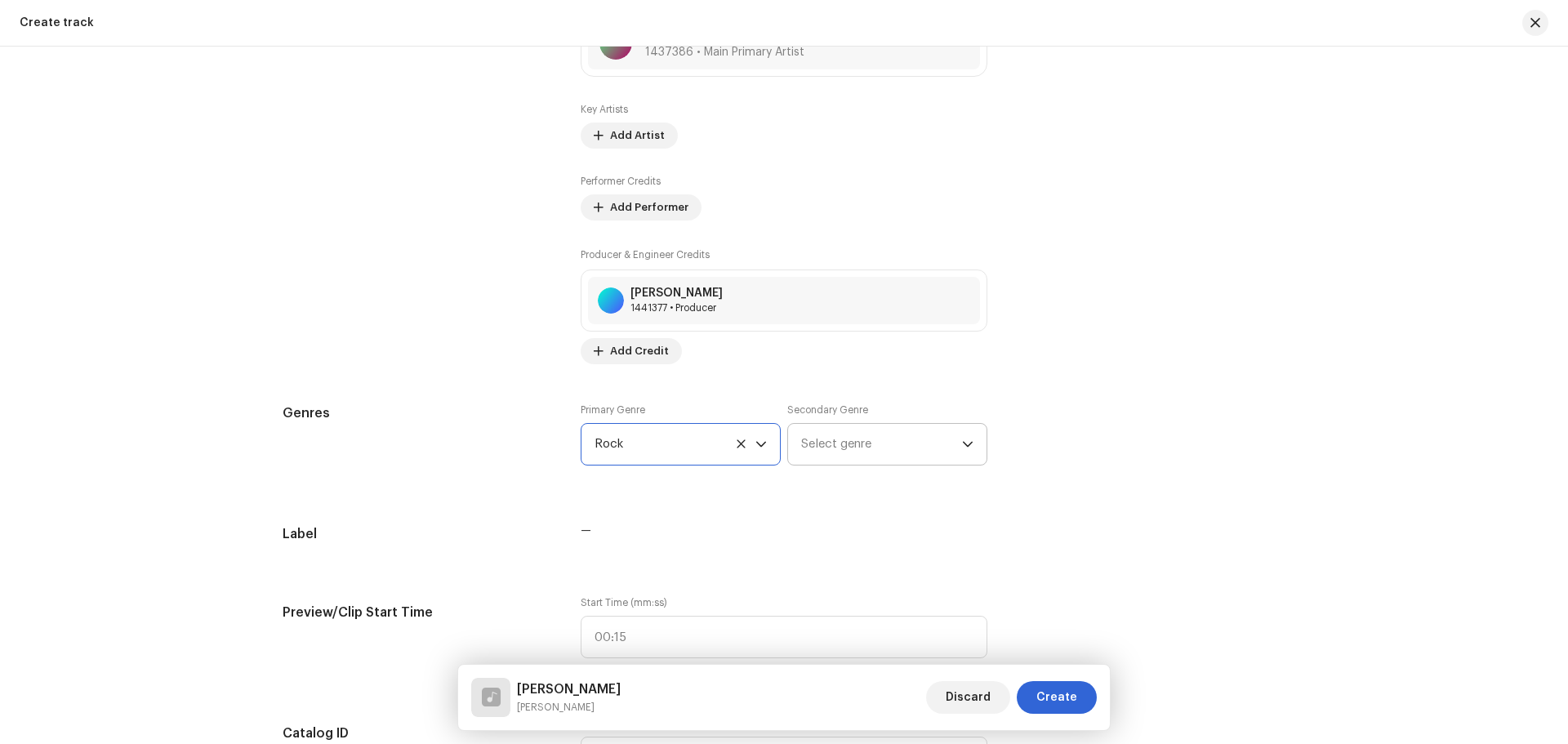
click at [850, 444] on span "Select genre" at bounding box center [882, 444] width 161 height 41
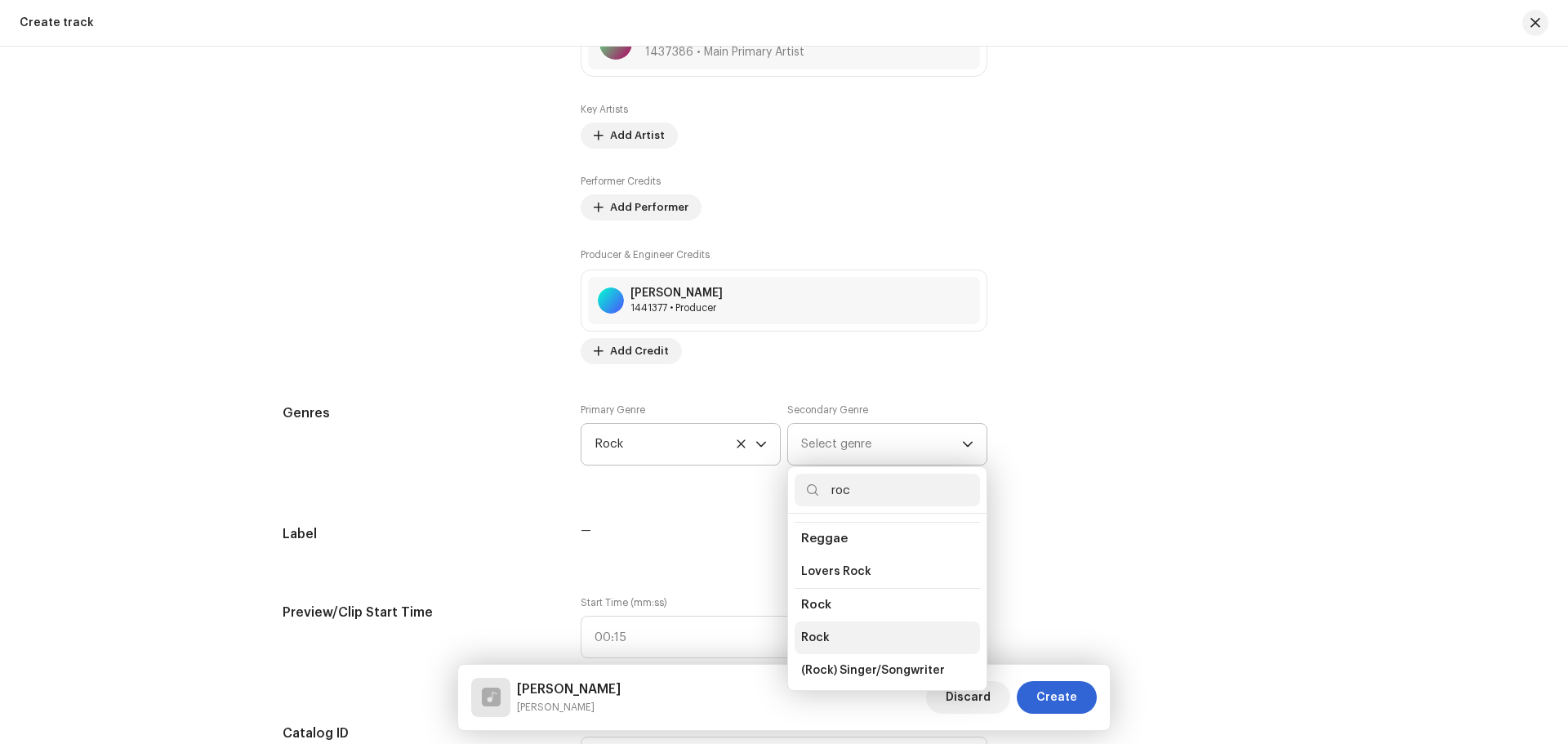
type input "roc"
click at [812, 630] on span "Rock" at bounding box center [816, 638] width 29 height 16
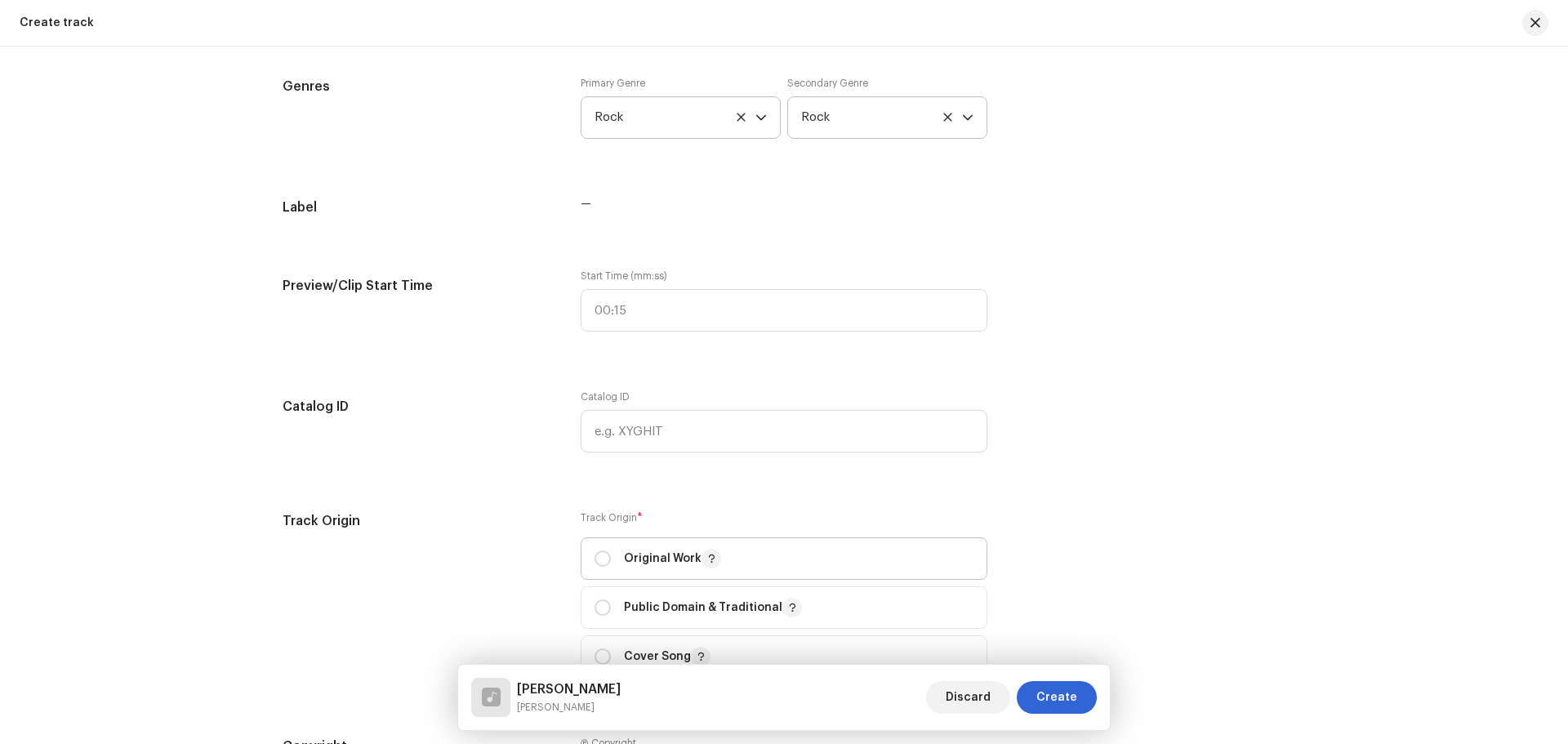
click at [689, 561] on p "Original Work" at bounding box center [672, 559] width 97 height 20
radio input "true"
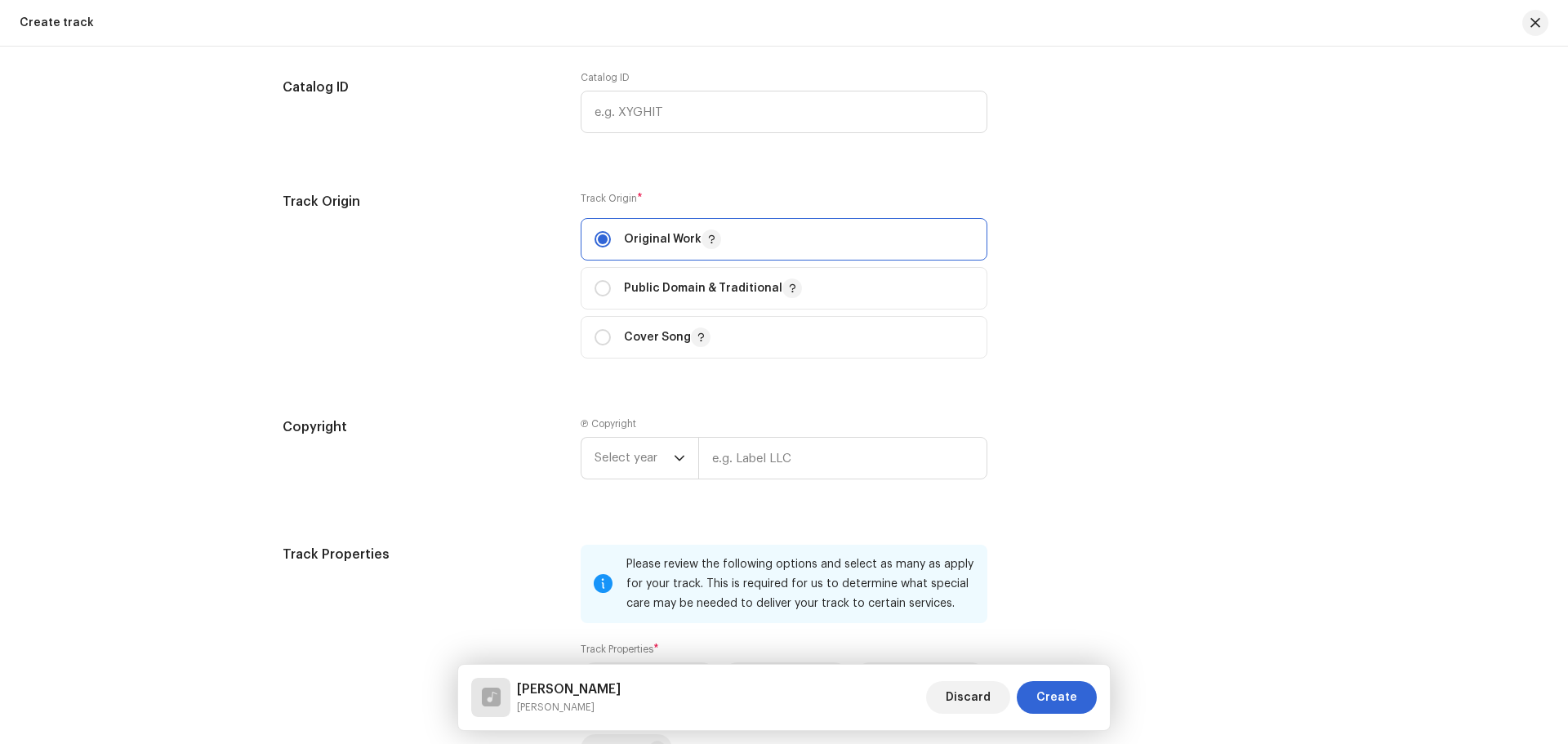
scroll to position [1718, 0]
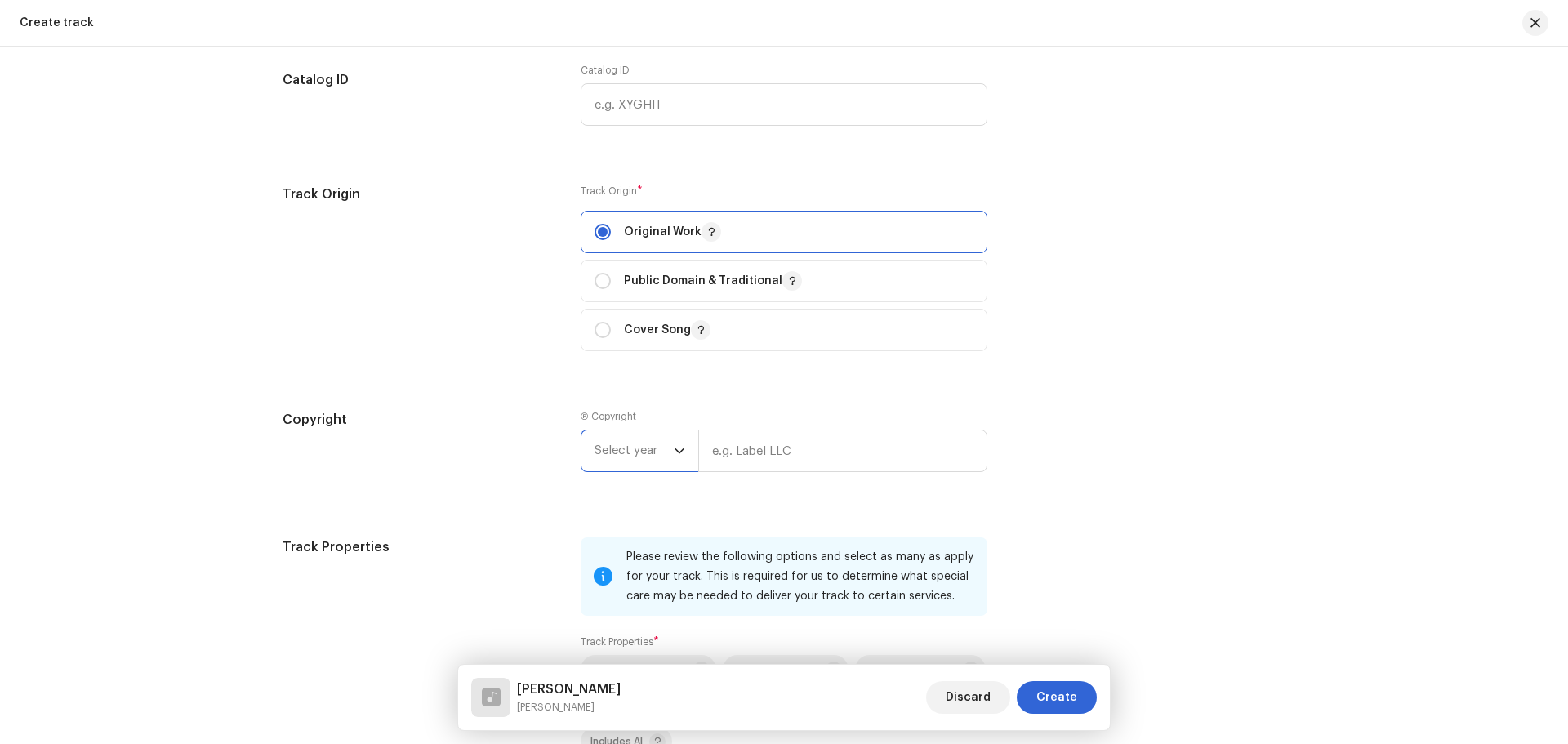
click at [623, 448] on span "Select year" at bounding box center [634, 451] width 80 height 41
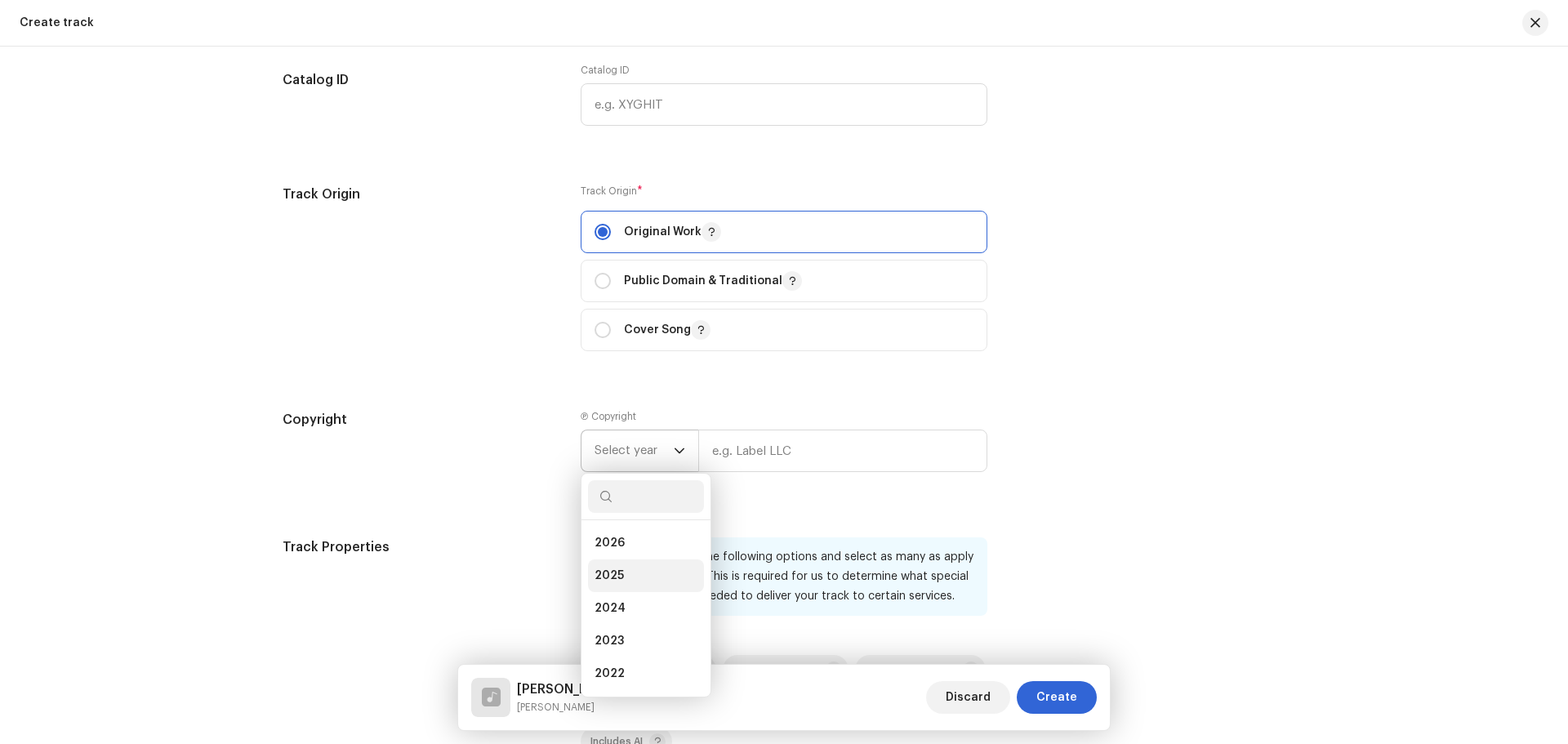
click at [621, 576] on li "2025" at bounding box center [646, 576] width 116 height 33
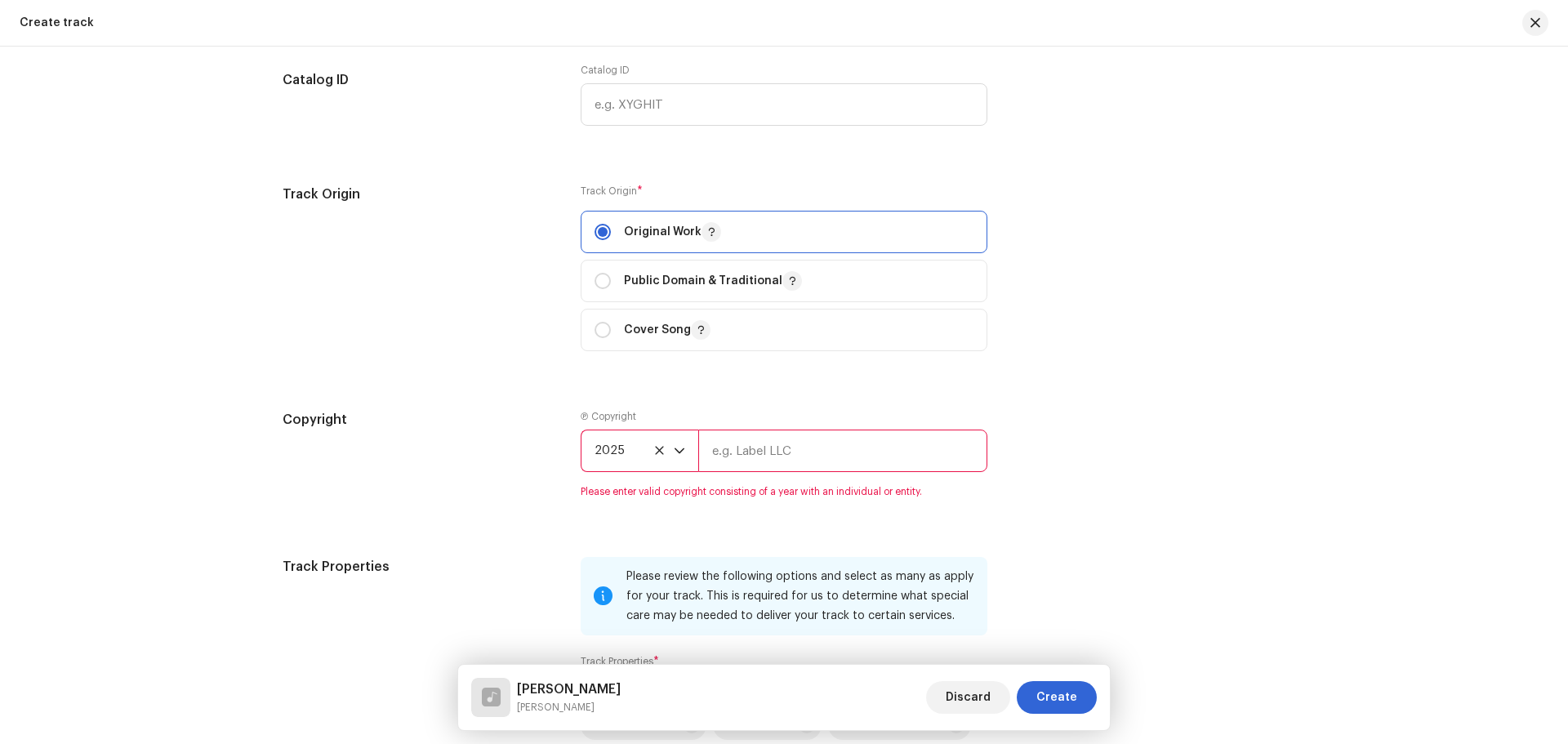
click at [735, 458] on input "text" at bounding box center [843, 451] width 290 height 43
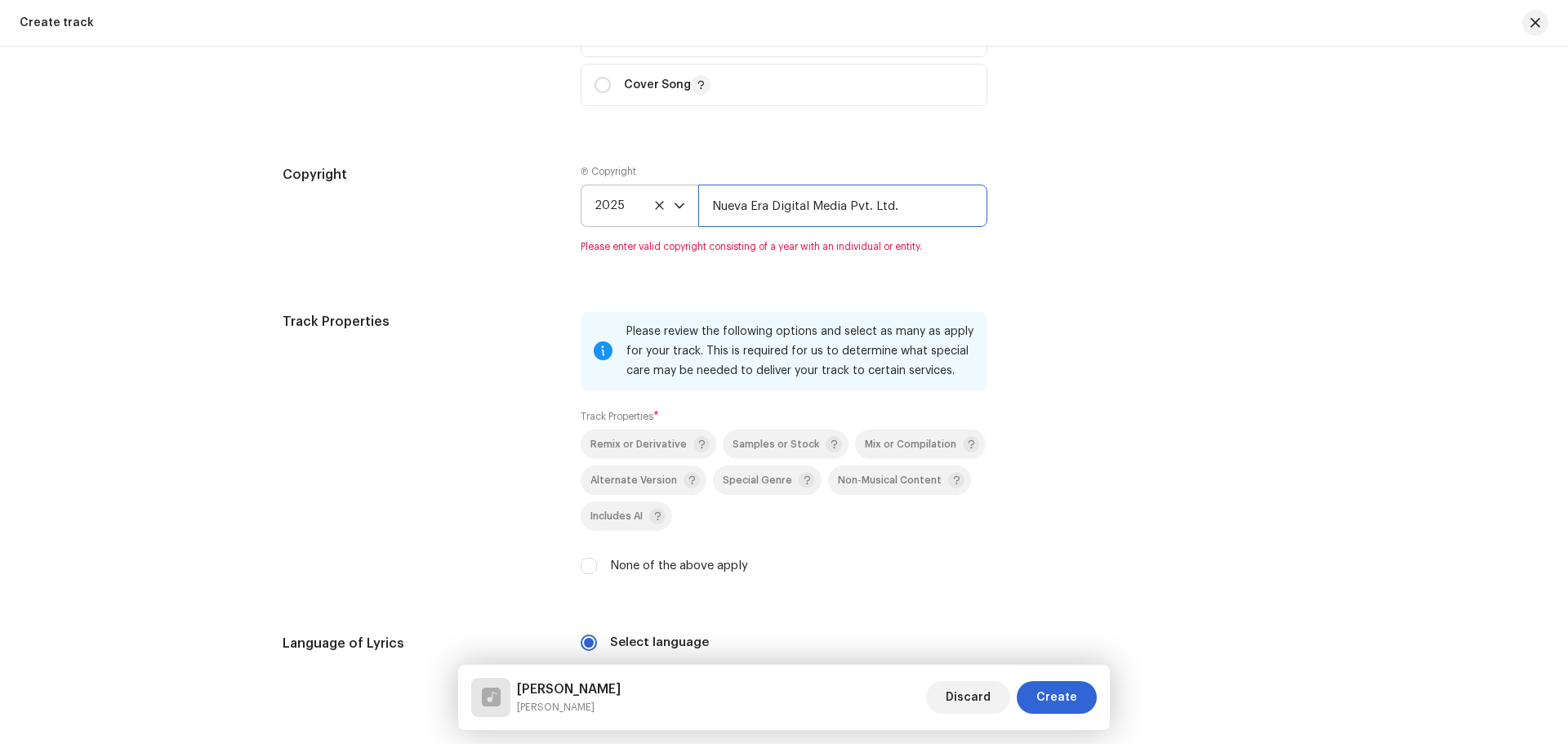
type input "Nueva Era Digital Media Pvt. Ltd."
click at [1136, 484] on div "Track Properties Please review the following options and select as many as appl…" at bounding box center [784, 453] width 1003 height 282
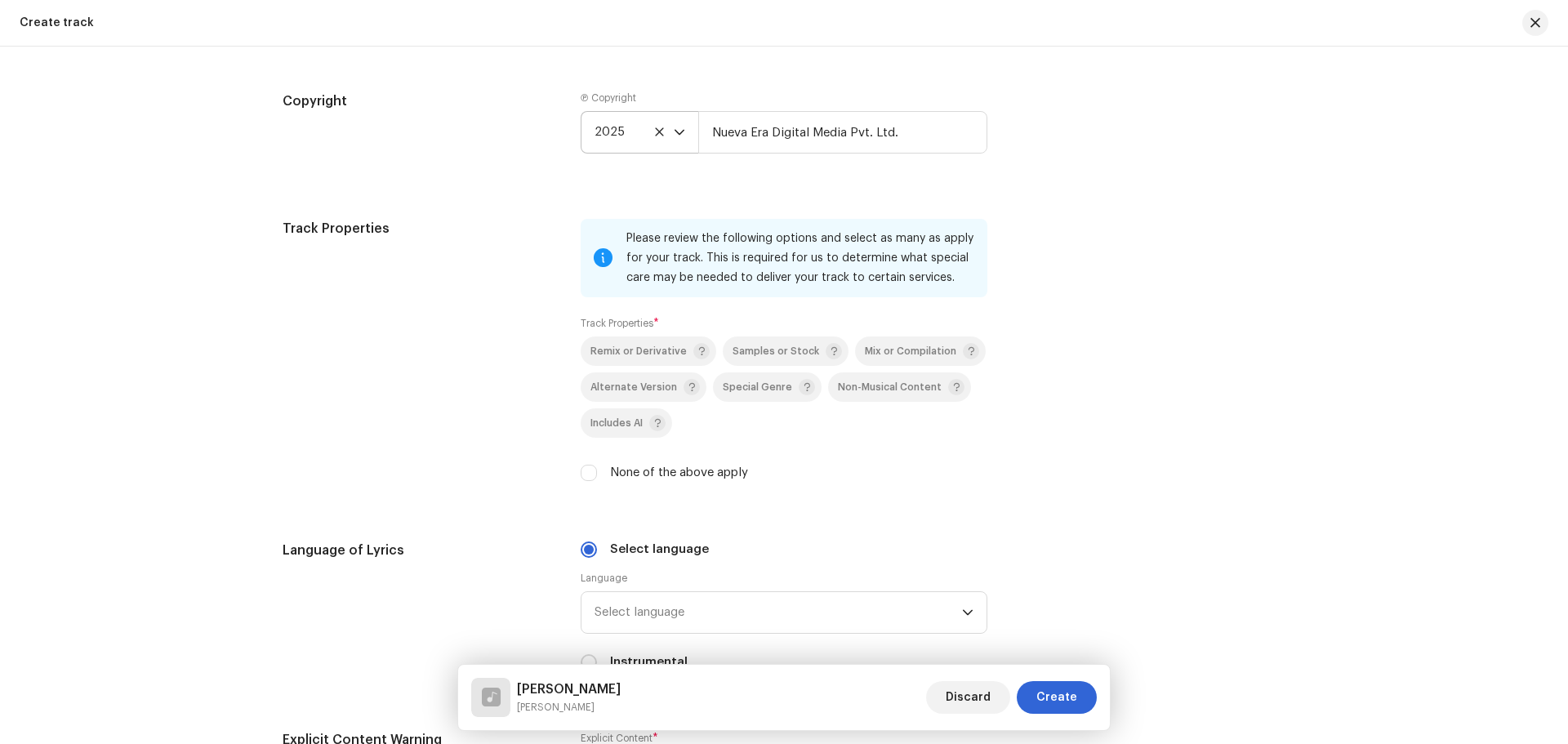
scroll to position [2126, 0]
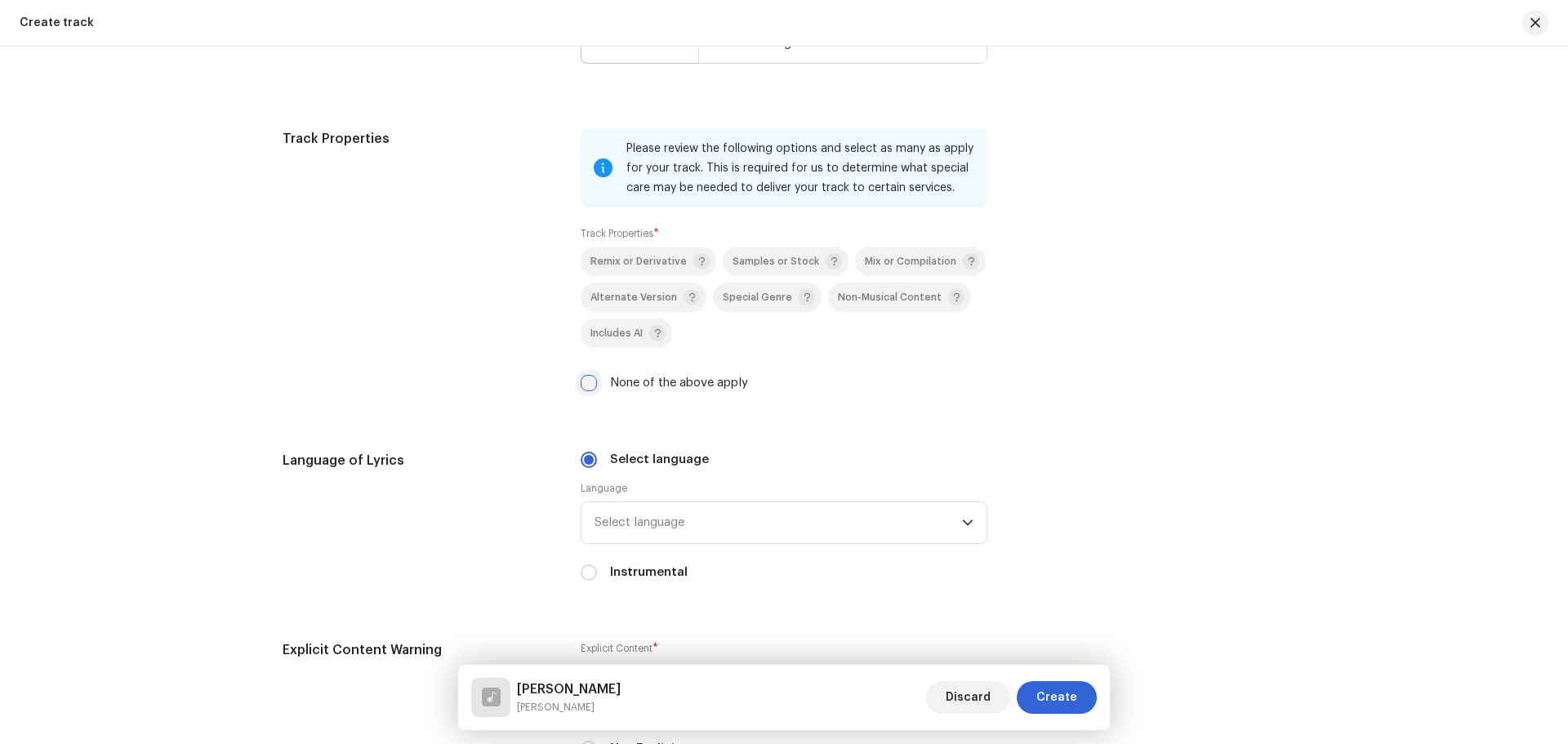
click at [584, 382] on input "None of the above apply" at bounding box center [589, 383] width 16 height 16
checkbox input "true"
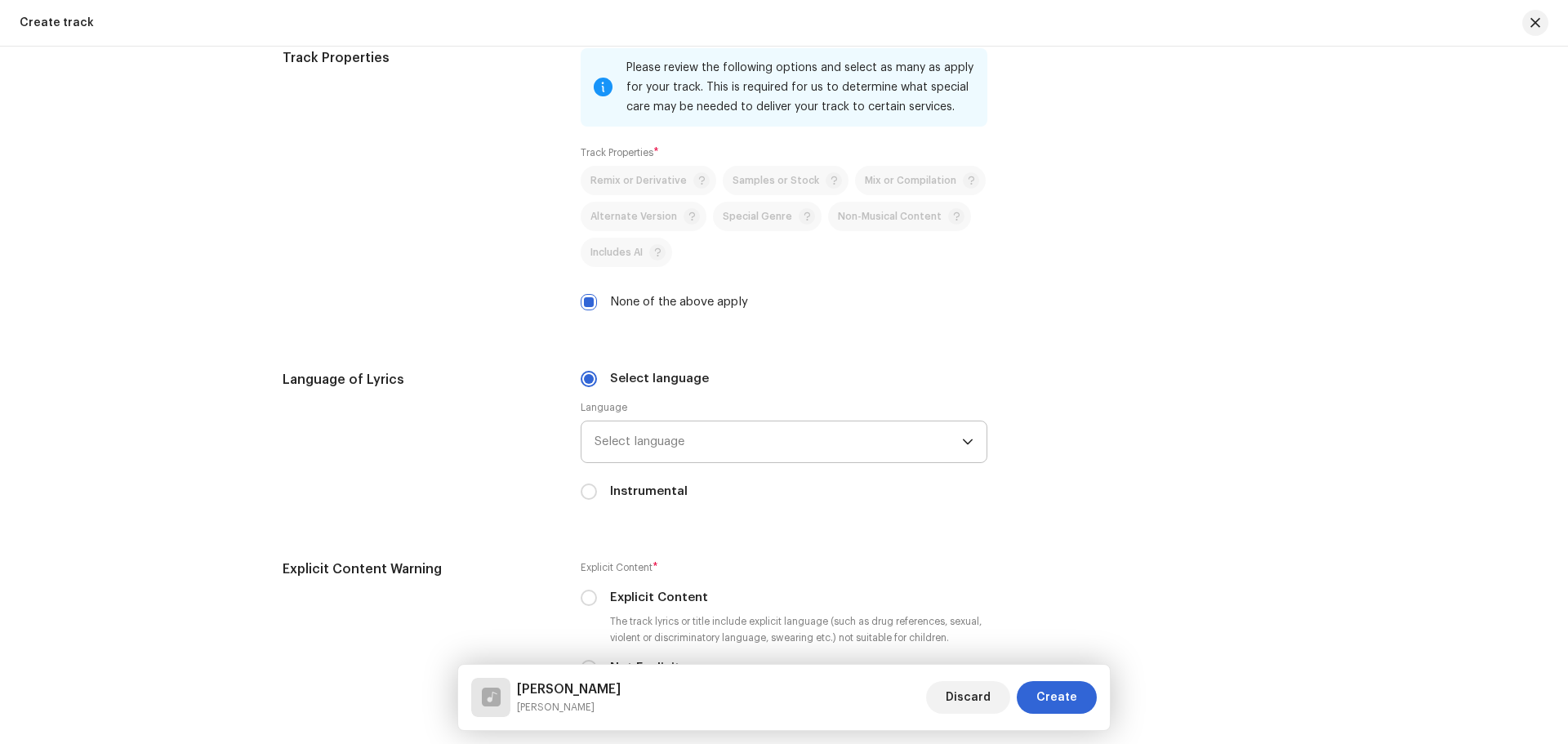
scroll to position [2208, 0]
click at [713, 427] on span "Select language" at bounding box center [778, 441] width 367 height 41
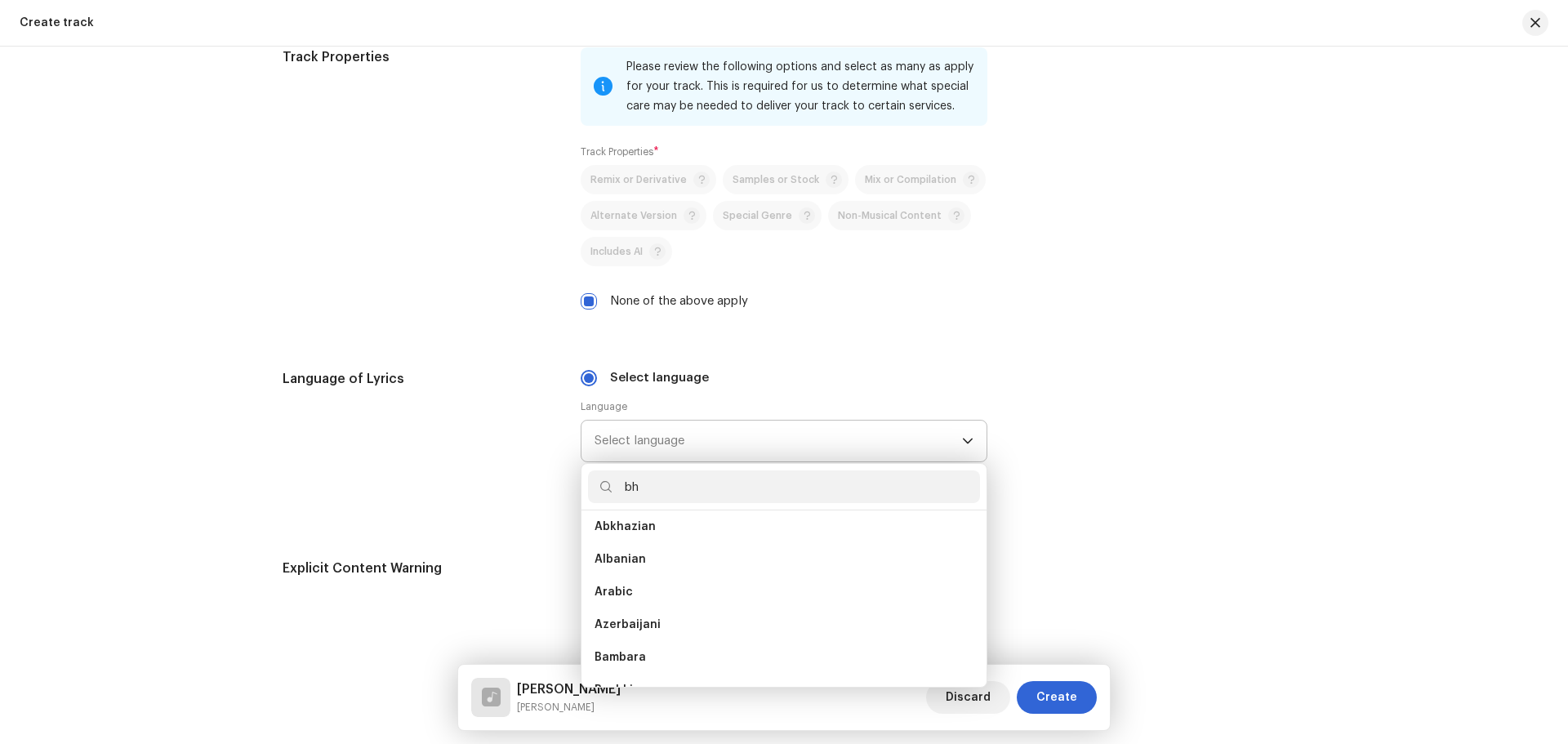
scroll to position [0, 0]
type input "bh"
click at [641, 537] on li "Bhojpuri" at bounding box center [784, 533] width 392 height 33
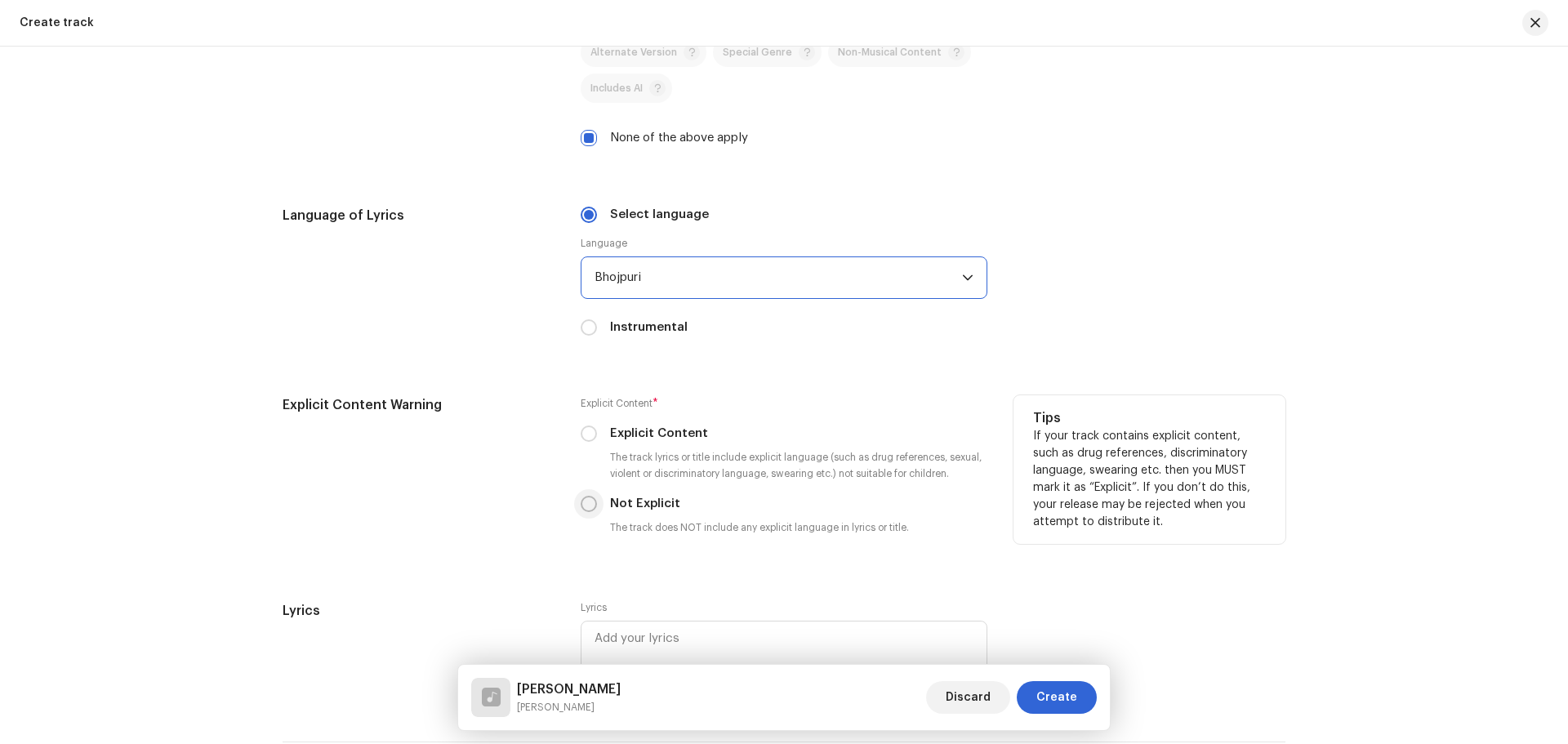
click at [581, 506] on input "Not Explicit" at bounding box center [589, 504] width 16 height 16
radio input "true"
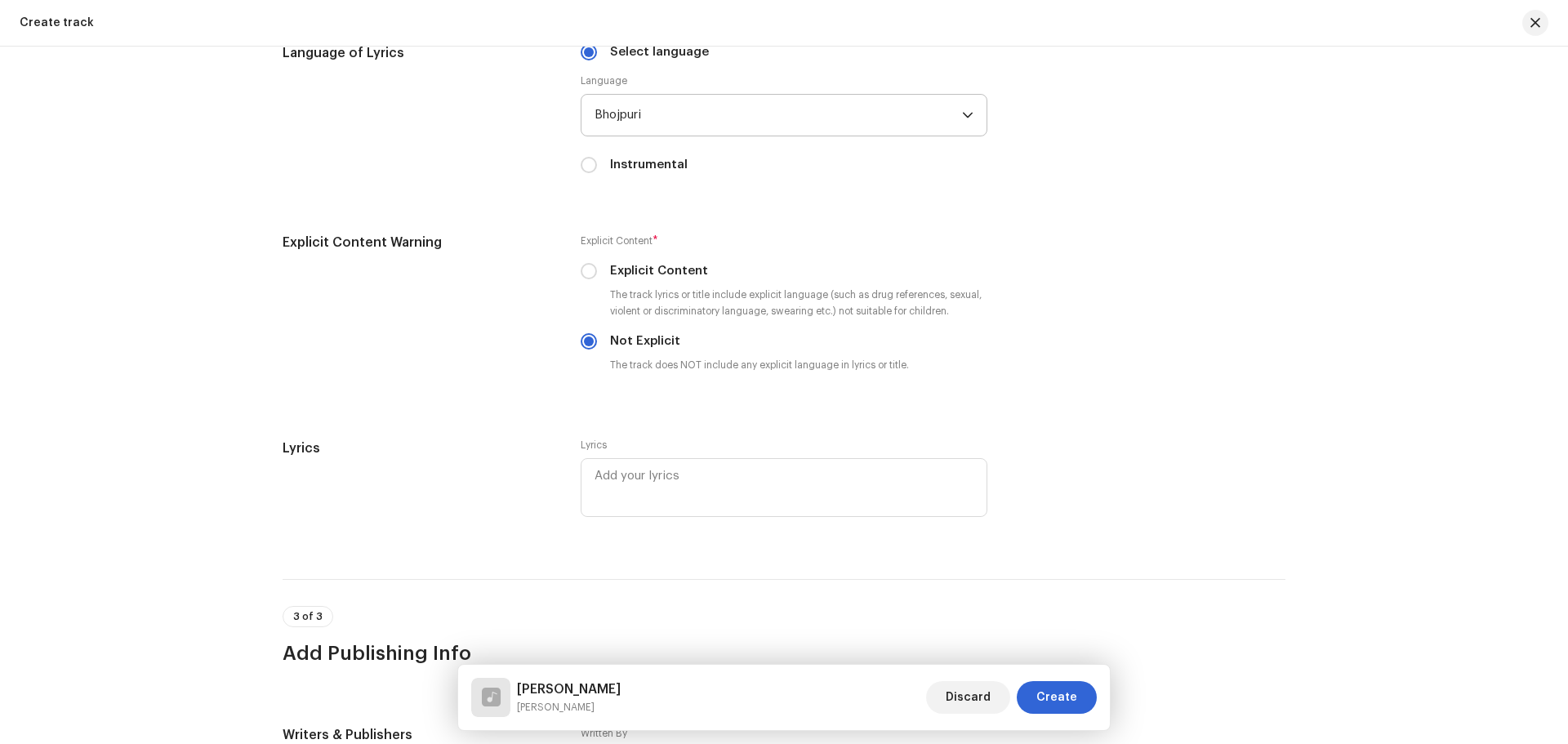
scroll to position [2534, 0]
click at [685, 497] on textarea at bounding box center [784, 487] width 407 height 59
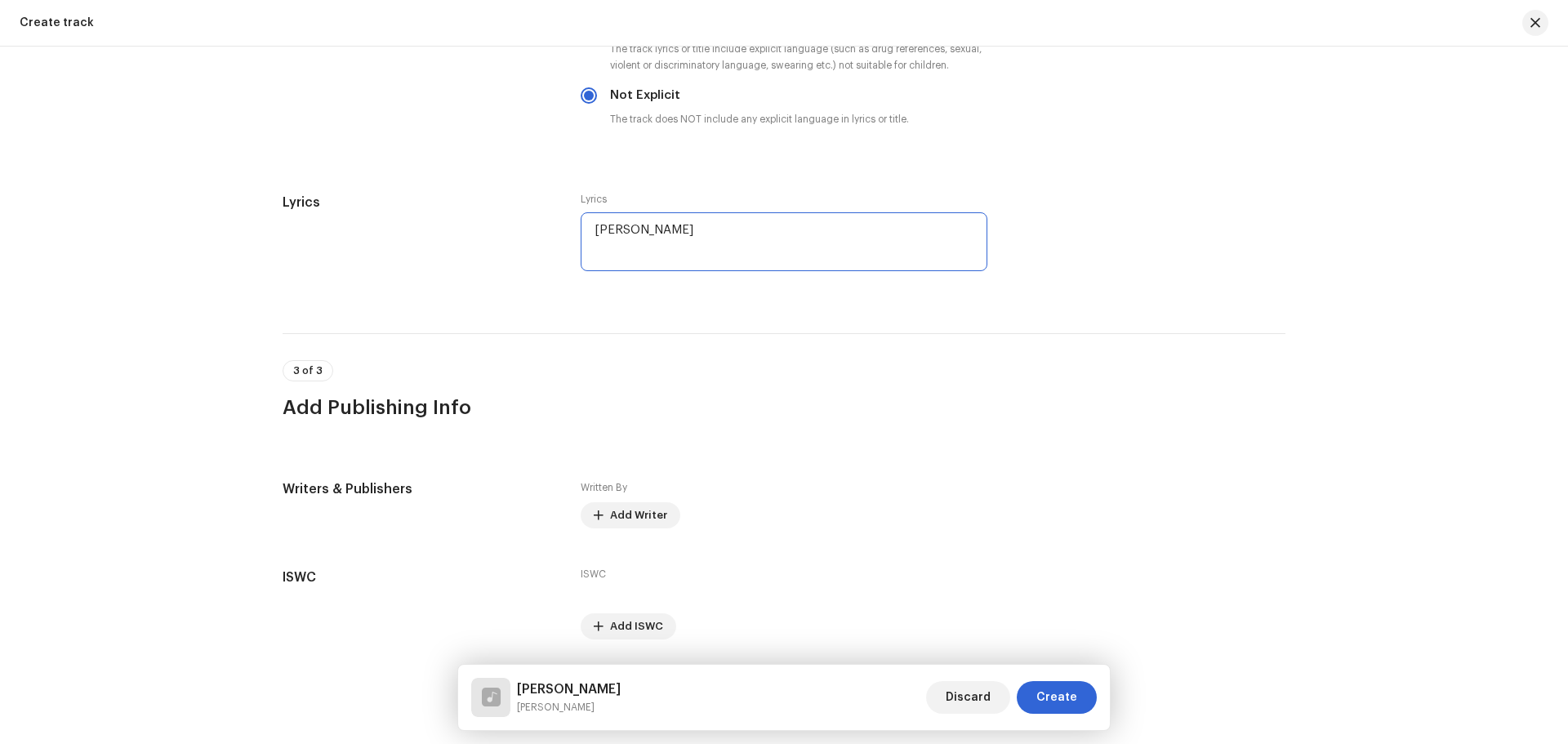
type textarea "[PERSON_NAME]"
click at [629, 515] on span "Add Writer" at bounding box center [638, 516] width 57 height 33
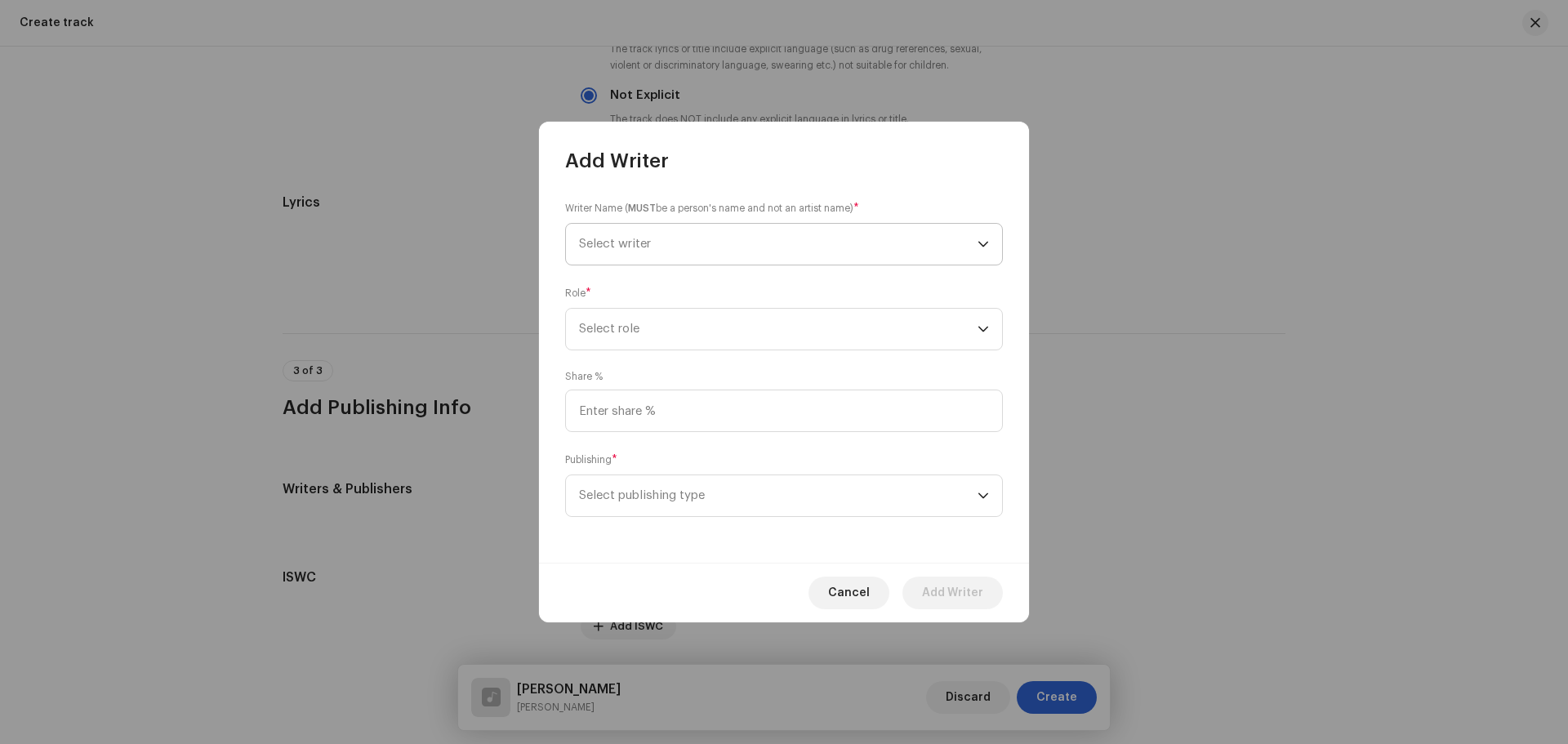
click at [654, 258] on span "Select writer" at bounding box center [778, 243] width 399 height 41
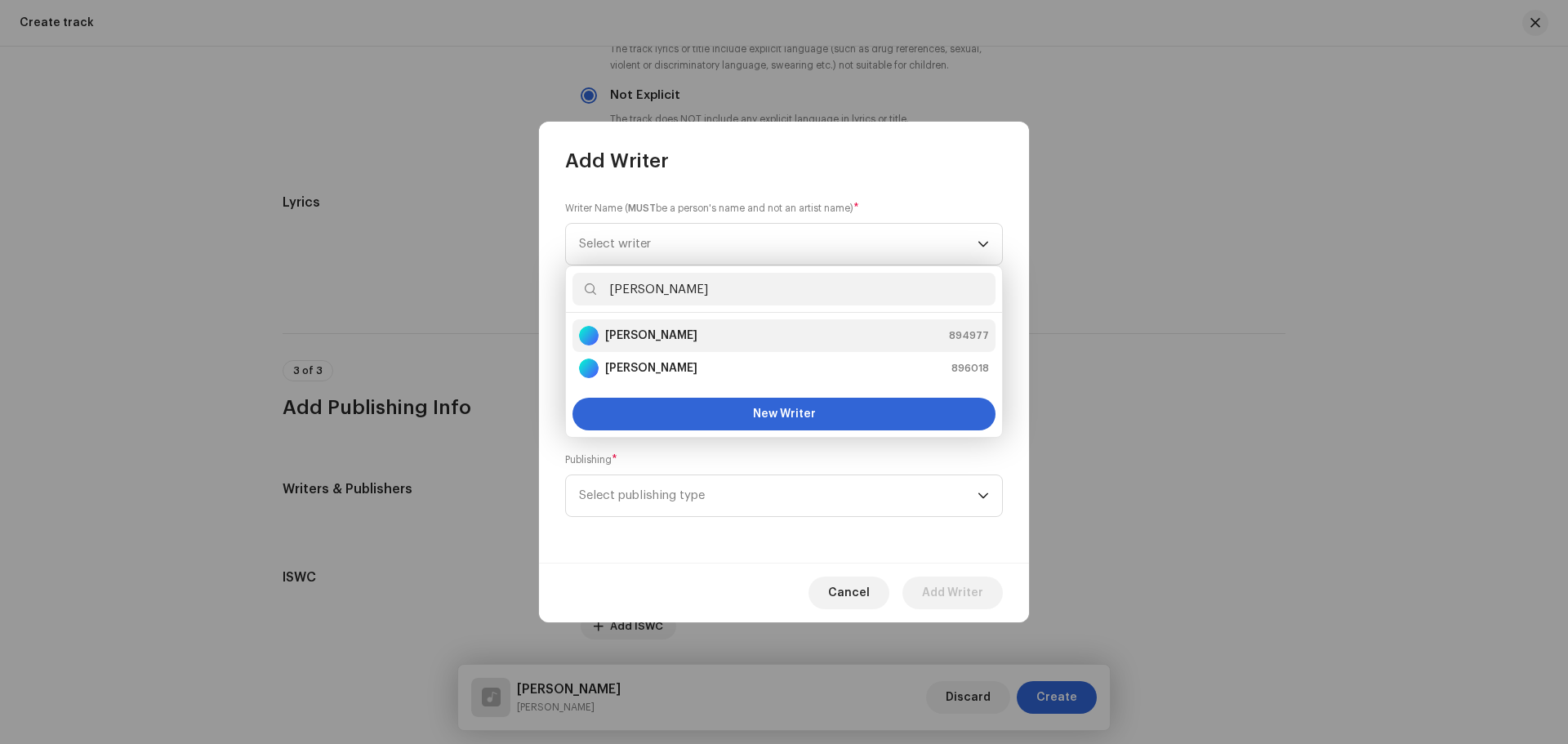
type input "[PERSON_NAME]"
click at [677, 335] on div "[PERSON_NAME] 894977" at bounding box center [784, 336] width 410 height 20
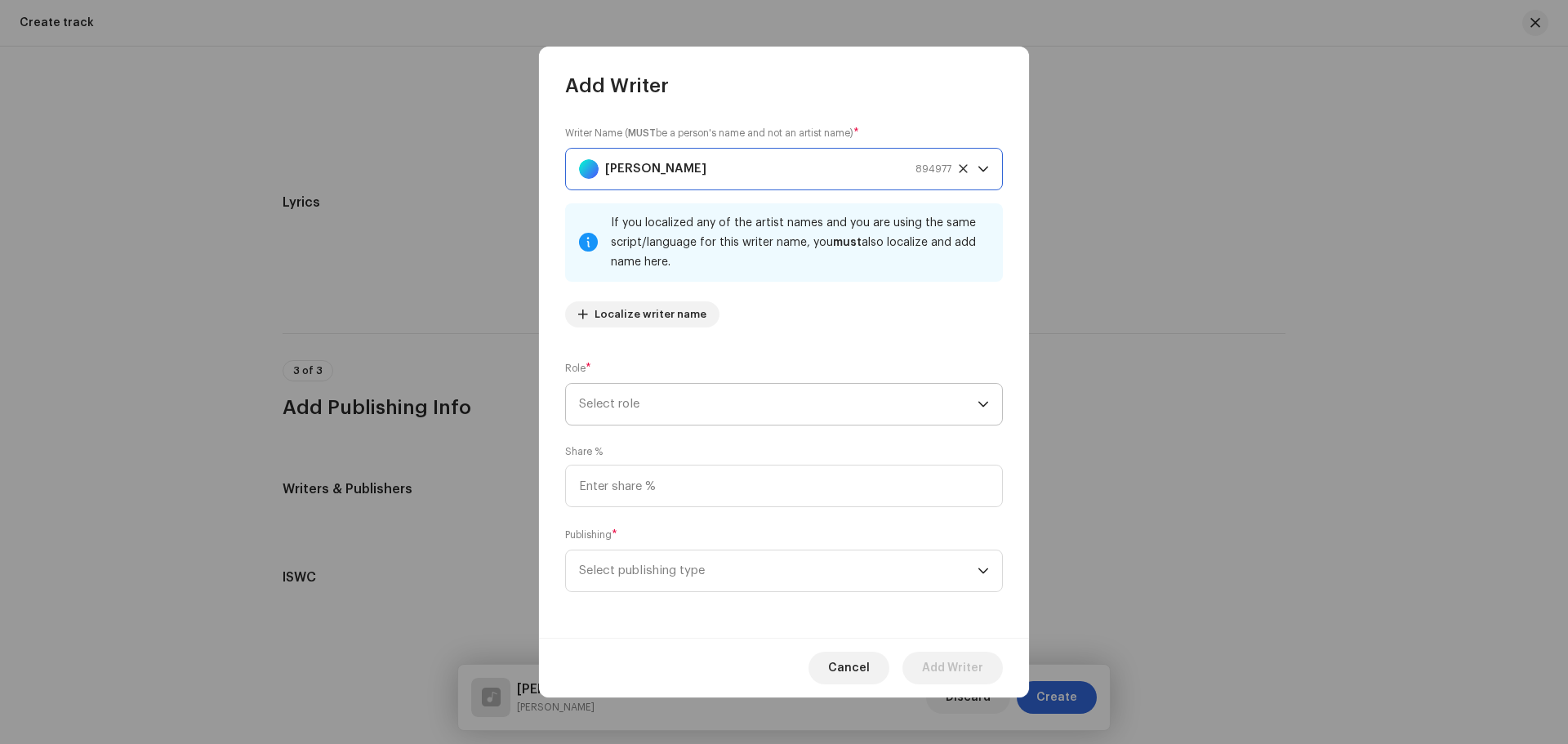
click at [658, 410] on span "Select role" at bounding box center [778, 404] width 399 height 41
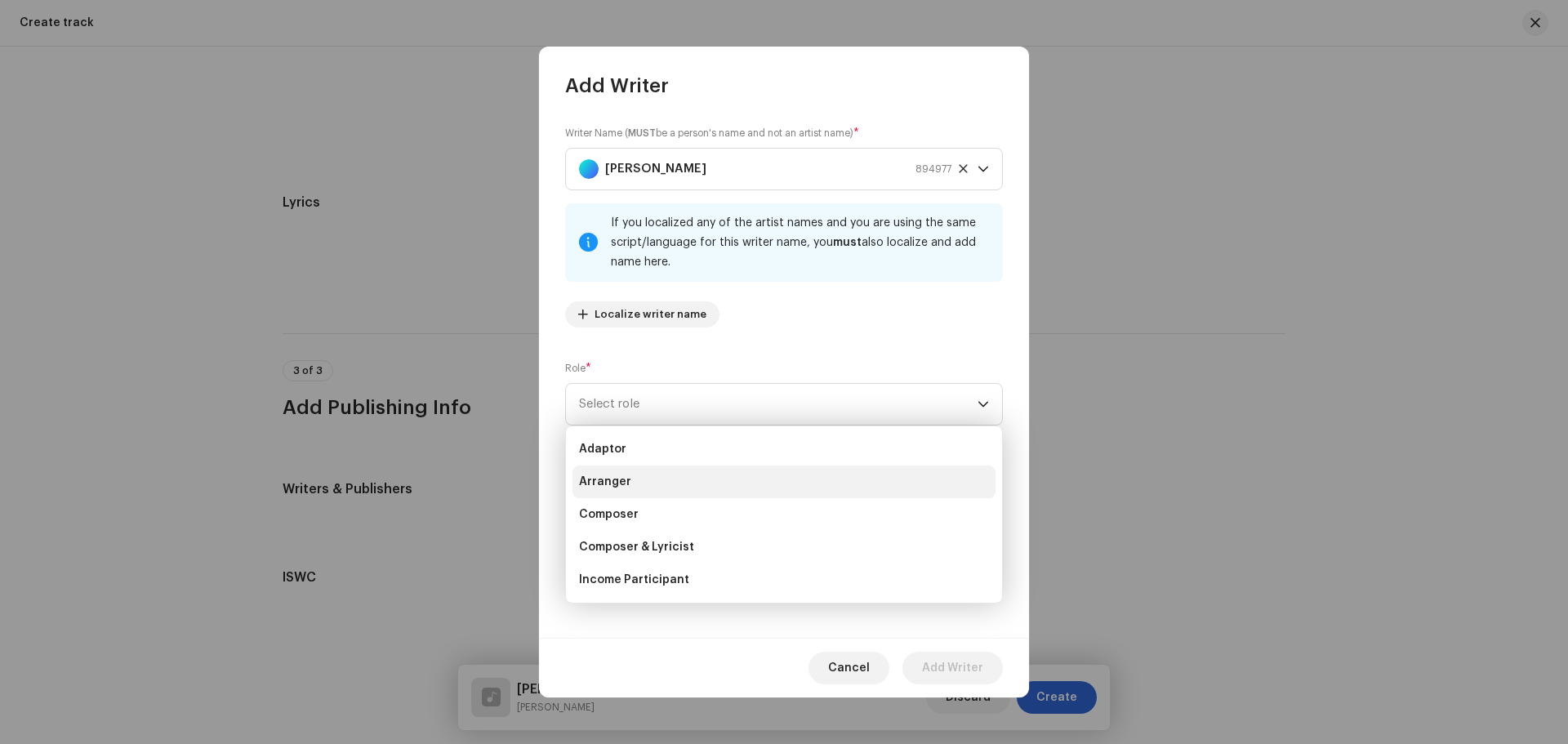
click at [632, 477] on li "Arranger" at bounding box center [784, 482] width 423 height 33
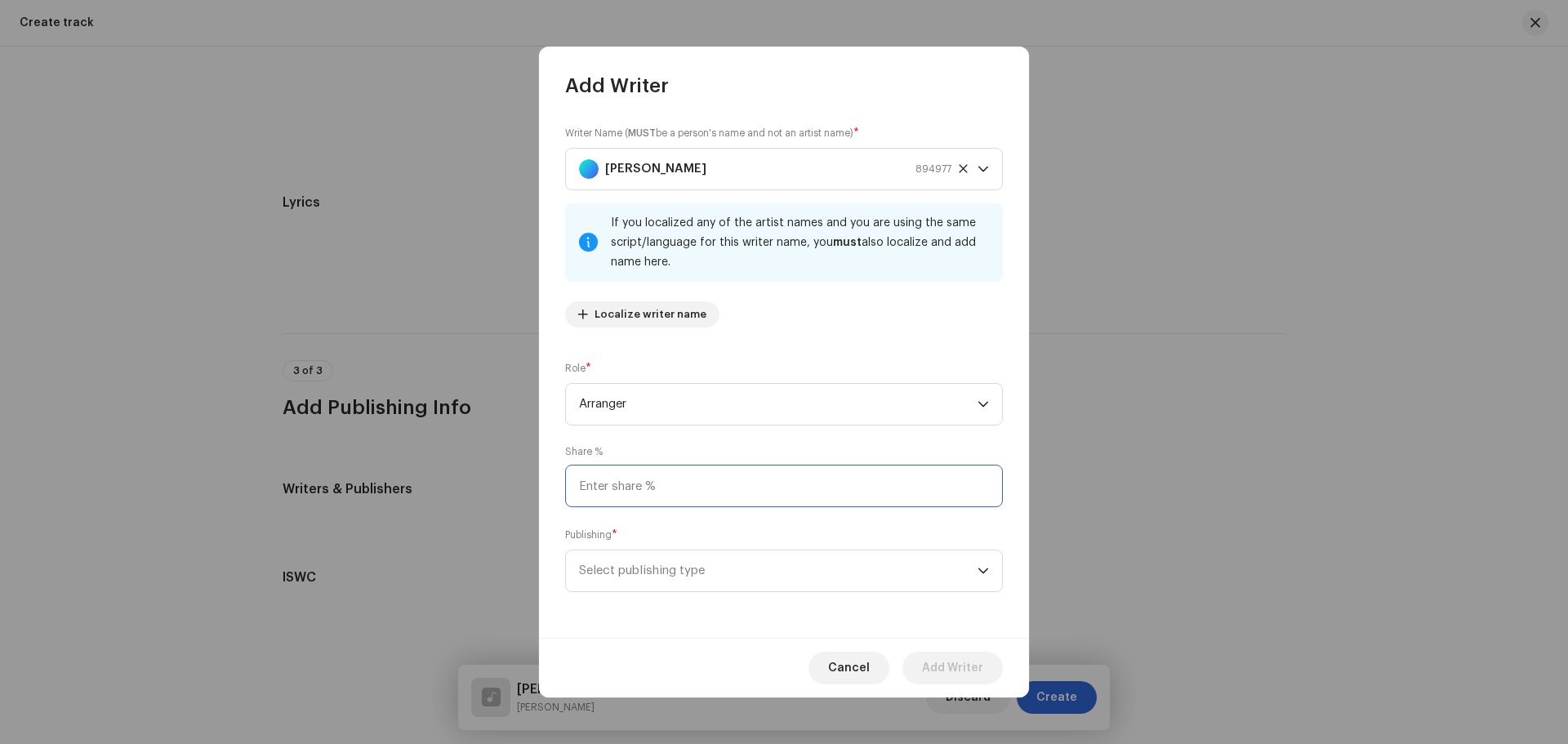
click at [632, 477] on input at bounding box center [784, 486] width 438 height 43
type input "50.00"
click at [674, 575] on span "Select publishing type" at bounding box center [778, 570] width 399 height 41
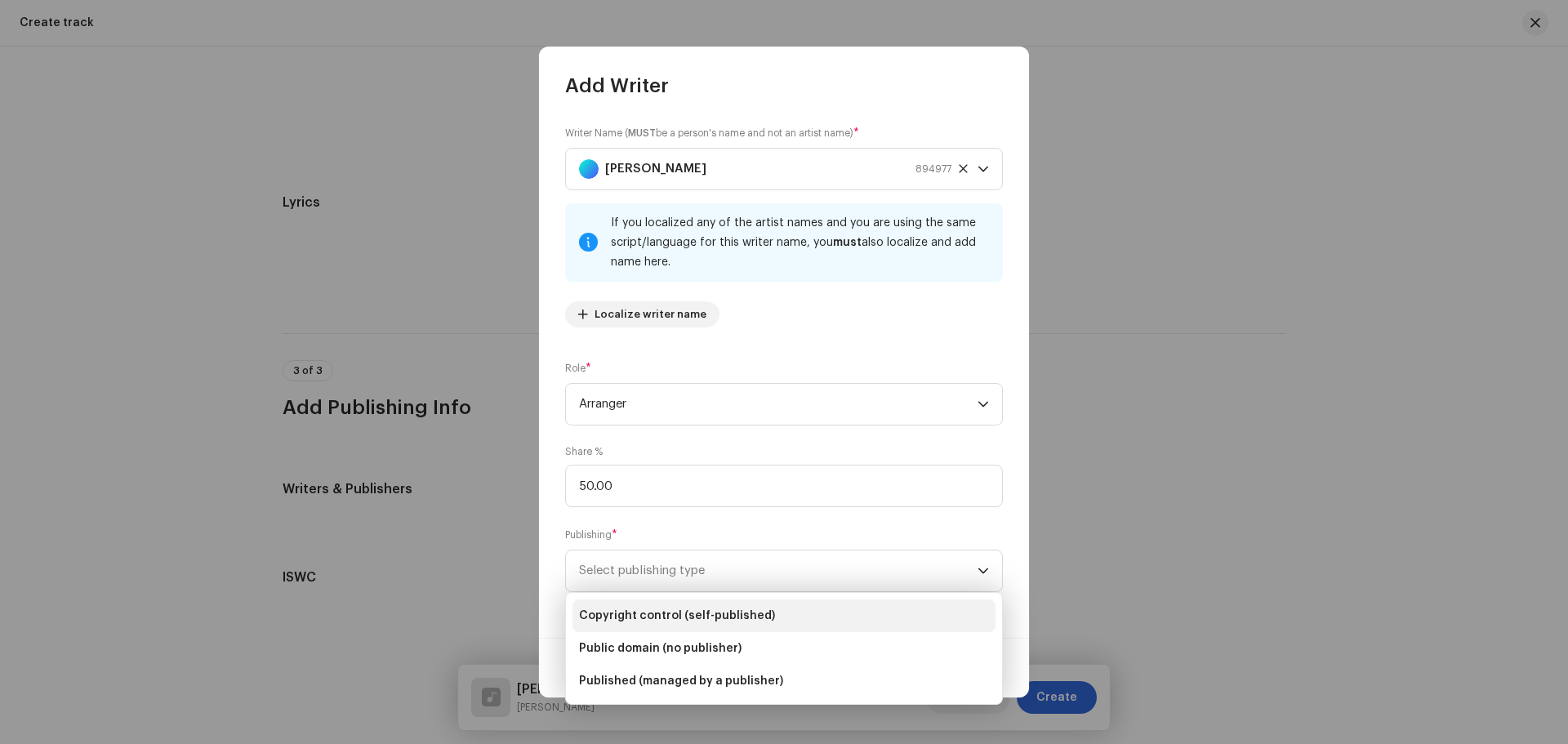
click at [650, 613] on span "Copyright control (self-published)" at bounding box center [677, 616] width 196 height 16
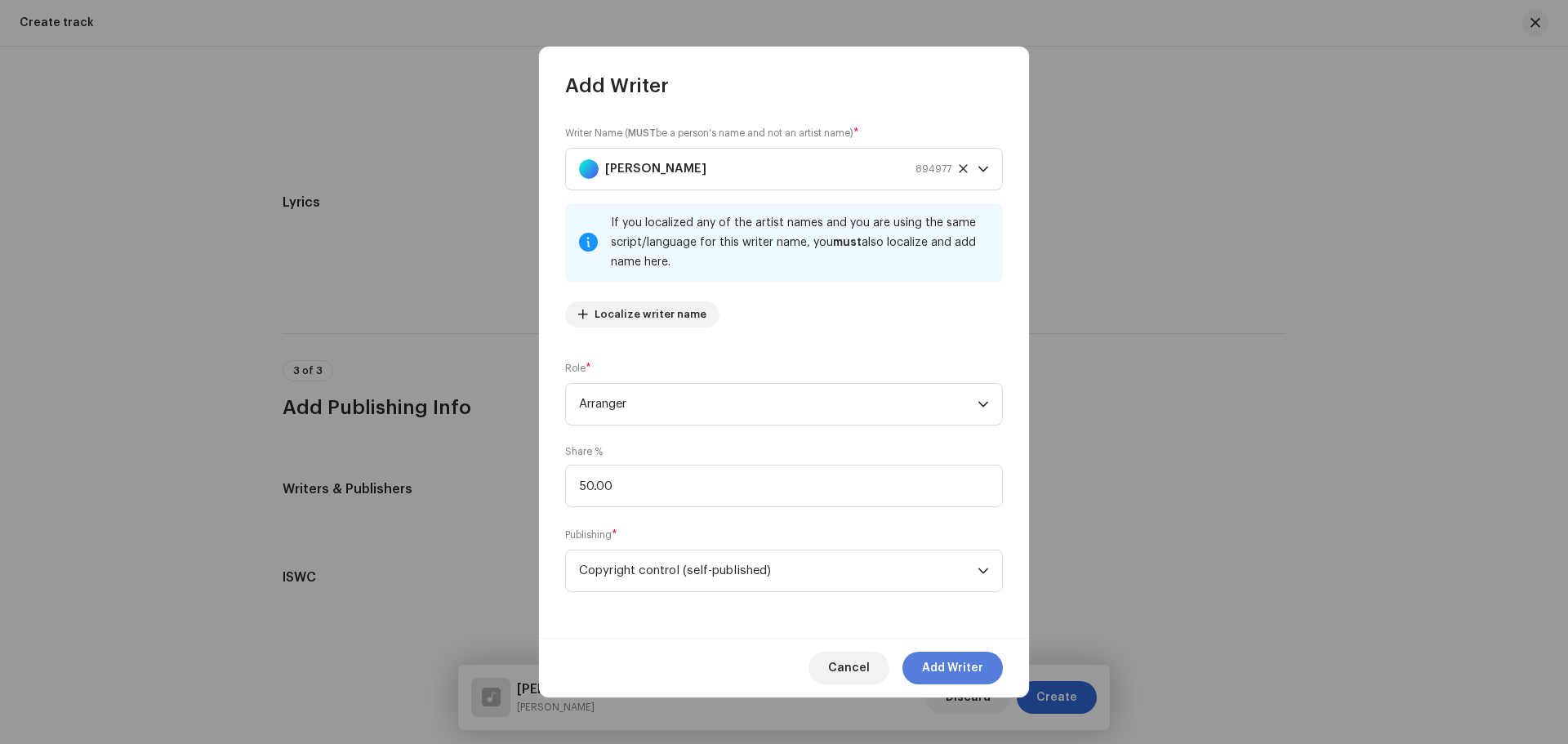
click at [942, 664] on span "Add Writer" at bounding box center [953, 668] width 62 height 33
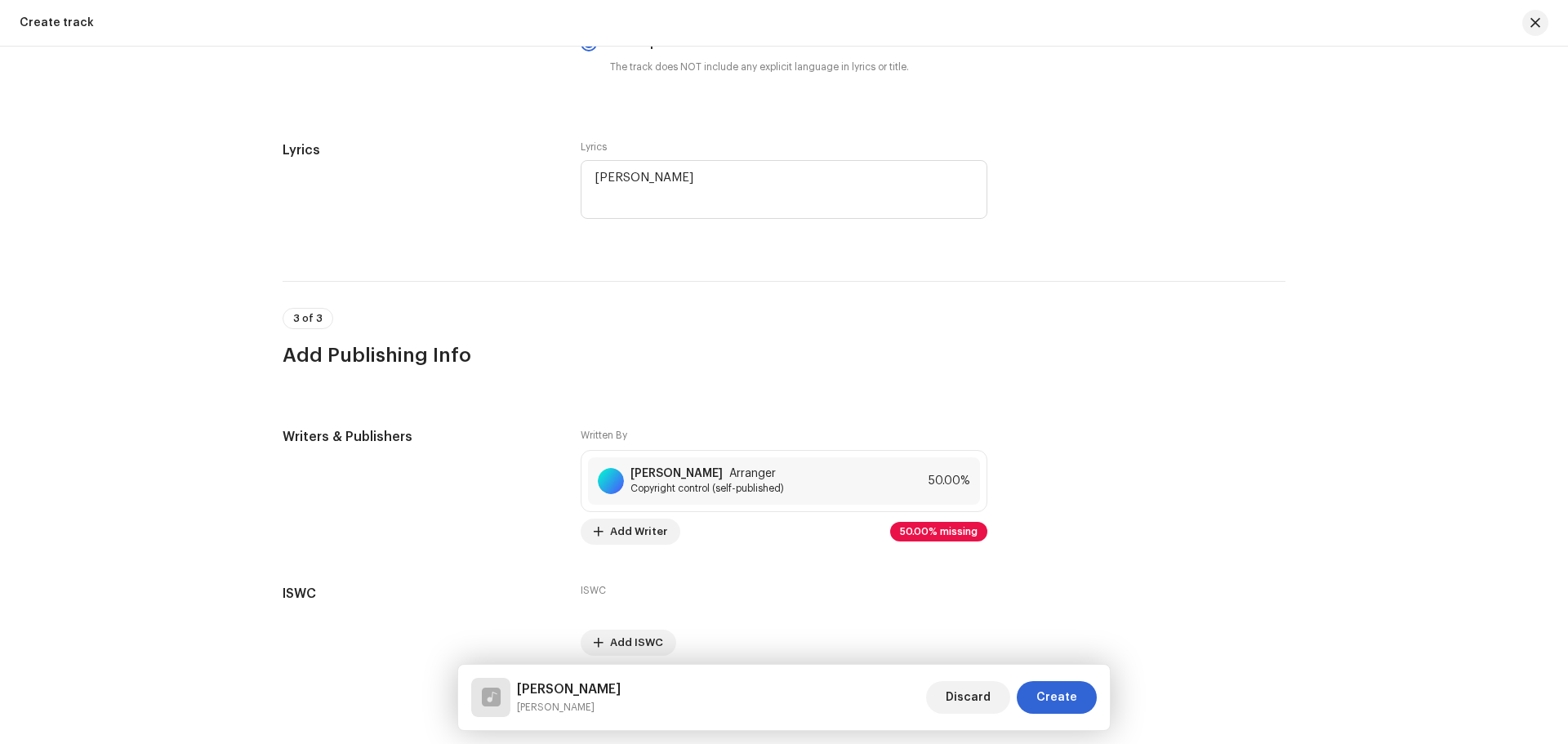
scroll to position [2862, 0]
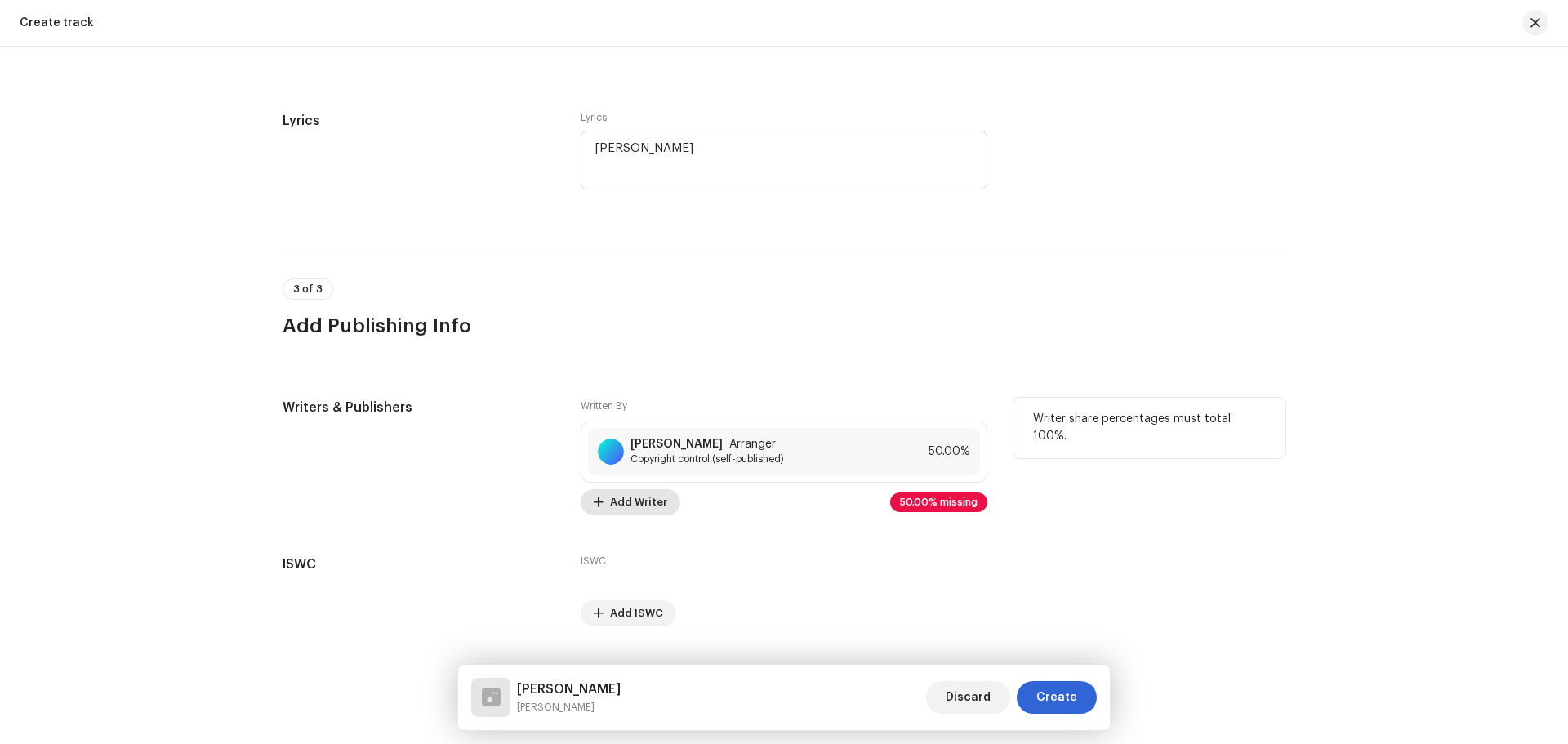
click at [610, 498] on span "Add Writer" at bounding box center [638, 502] width 57 height 33
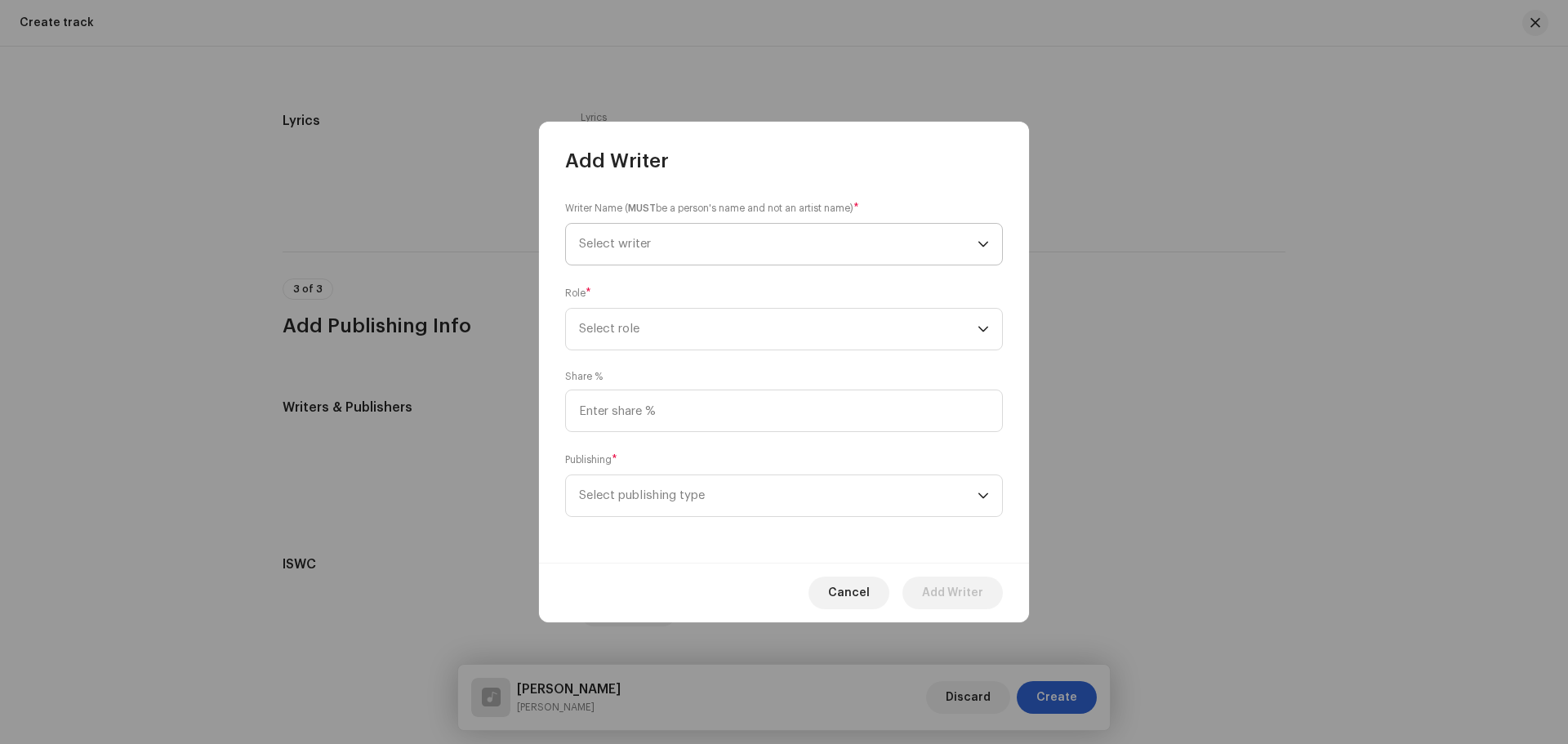
click at [685, 261] on span "Select writer" at bounding box center [778, 243] width 399 height 41
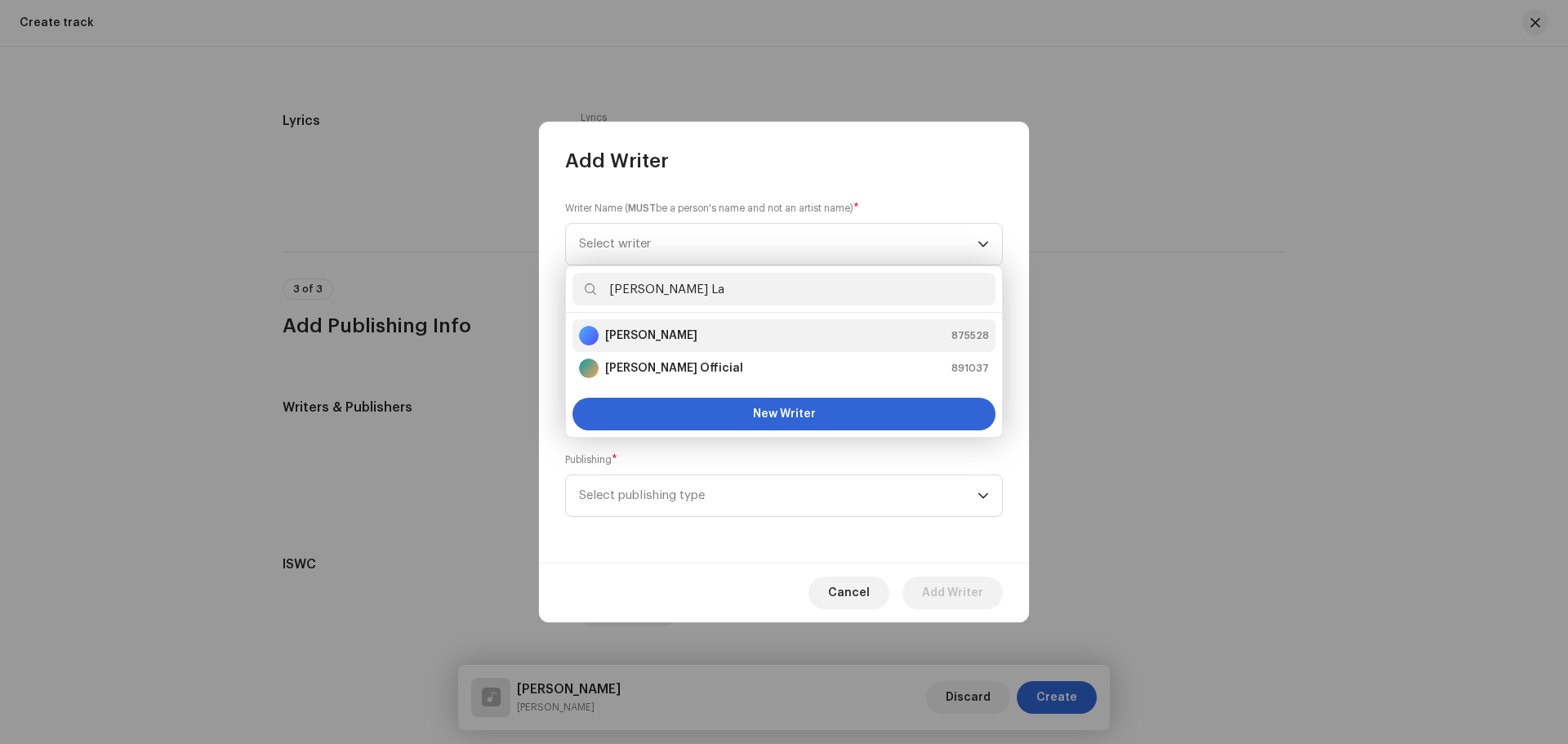
type input "[PERSON_NAME] La"
click at [705, 337] on div "[PERSON_NAME] 875528" at bounding box center [784, 336] width 410 height 20
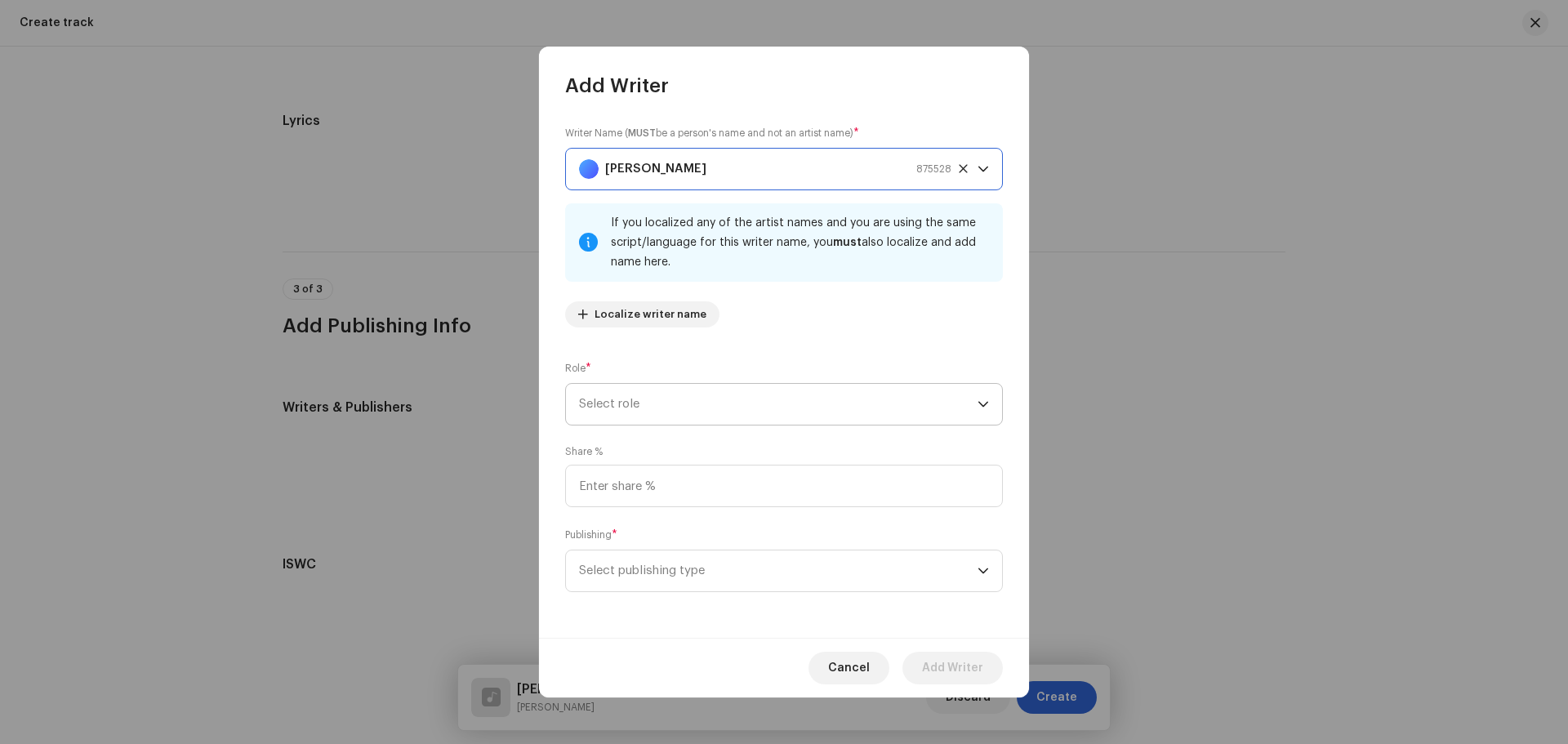
click at [689, 398] on span "Select role" at bounding box center [778, 404] width 399 height 41
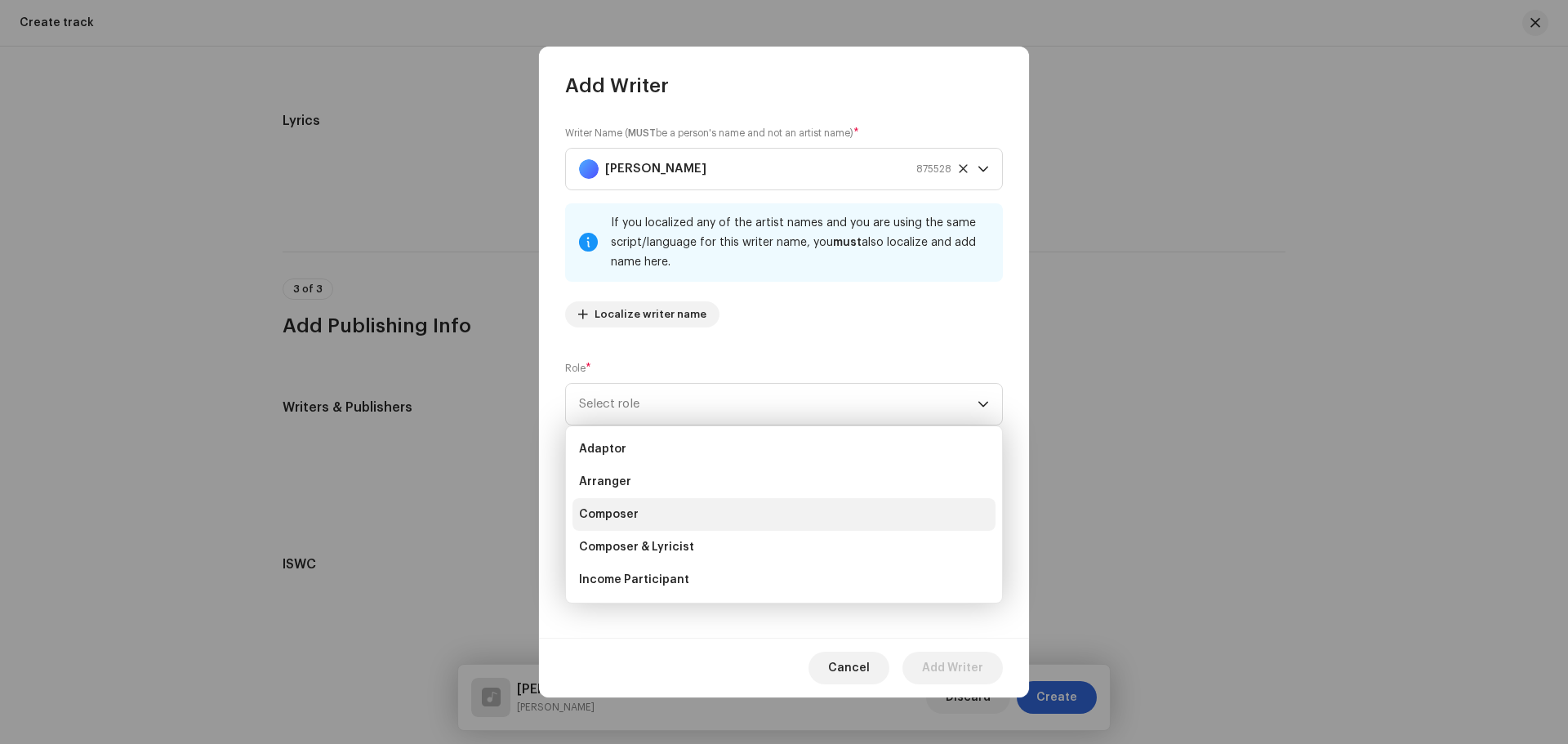
click at [627, 510] on span "Composer" at bounding box center [609, 515] width 60 height 16
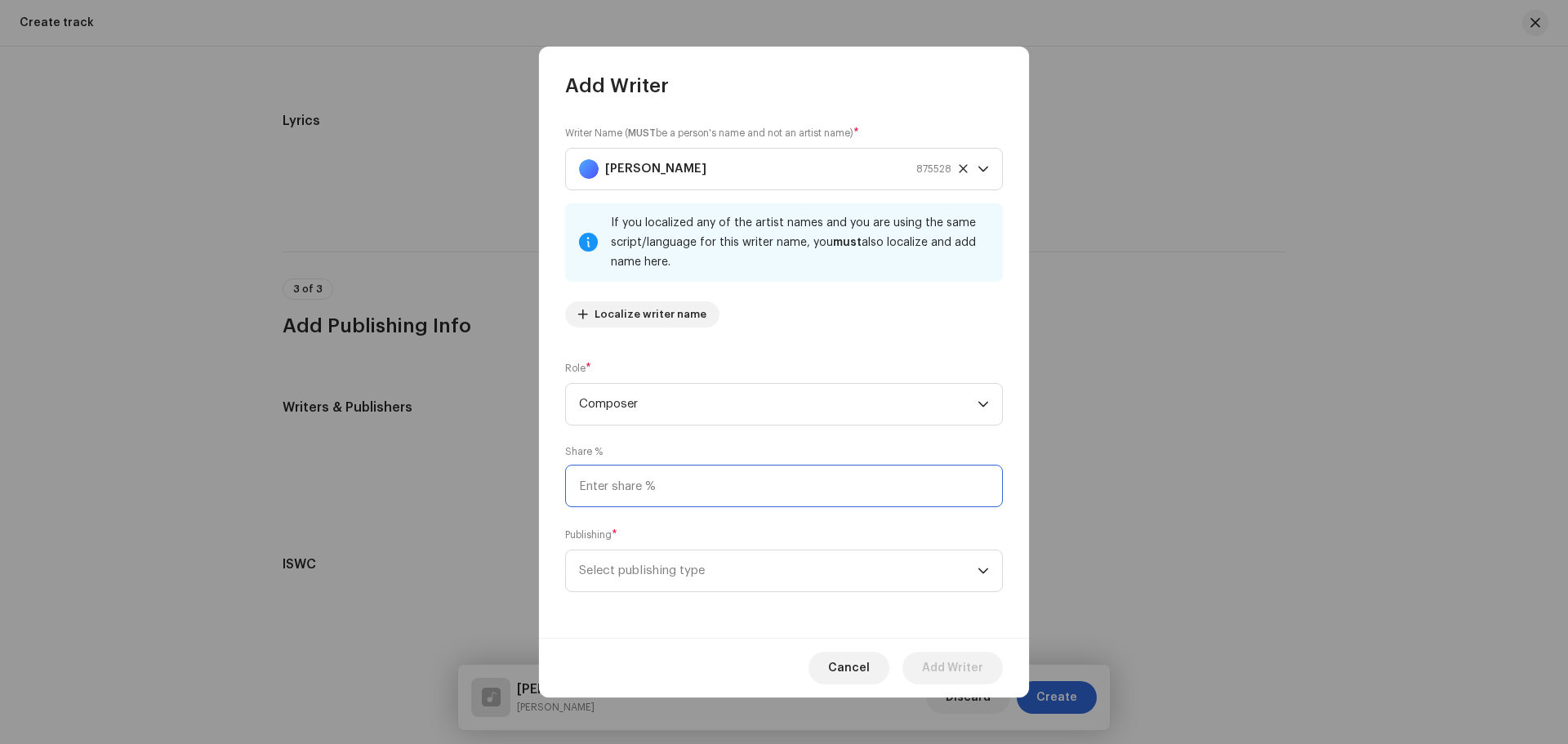
click at [627, 492] on input at bounding box center [784, 486] width 438 height 43
type input "25.00"
click at [688, 554] on span "Select publishing type" at bounding box center [778, 570] width 399 height 41
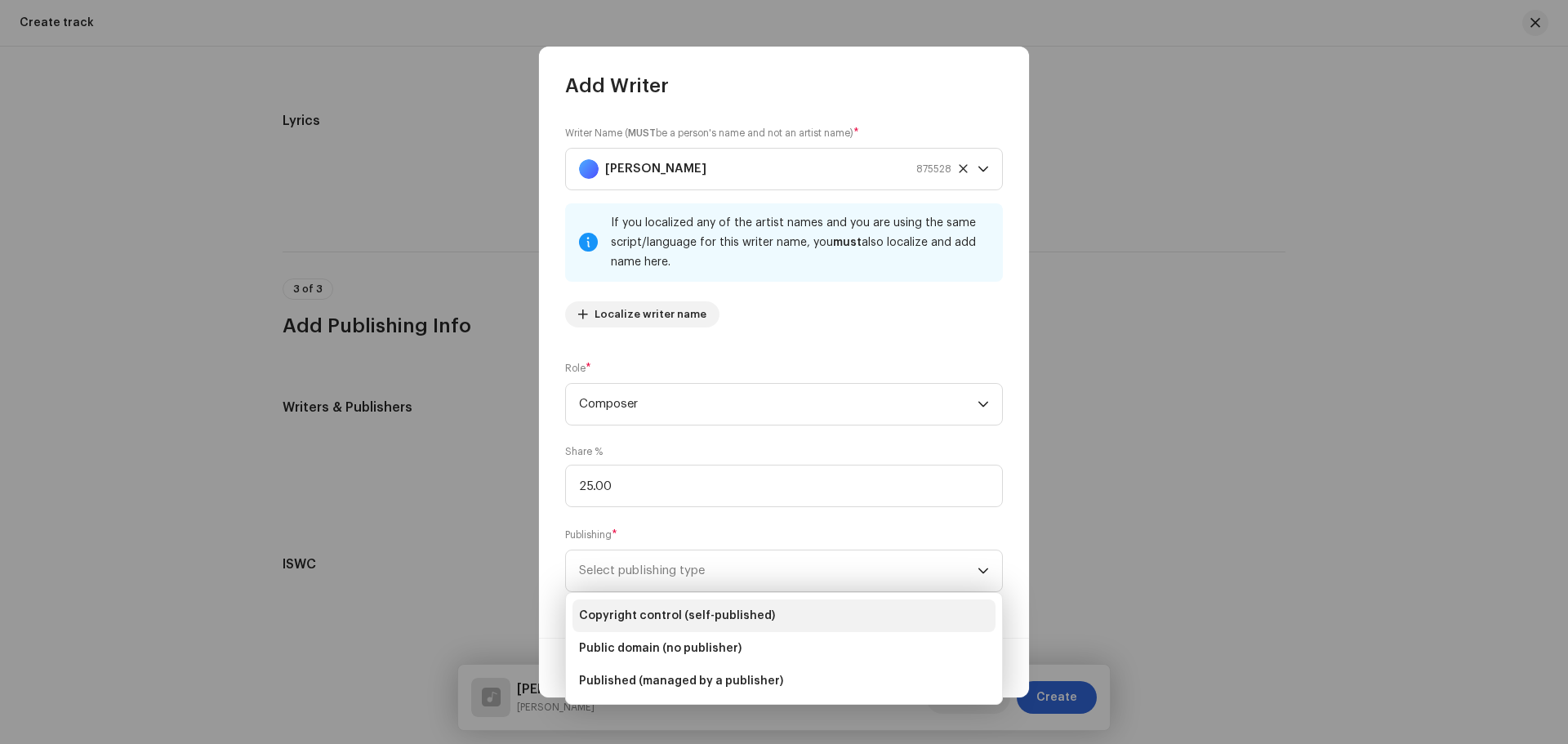
click at [678, 618] on span "Copyright control (self-published)" at bounding box center [677, 616] width 196 height 16
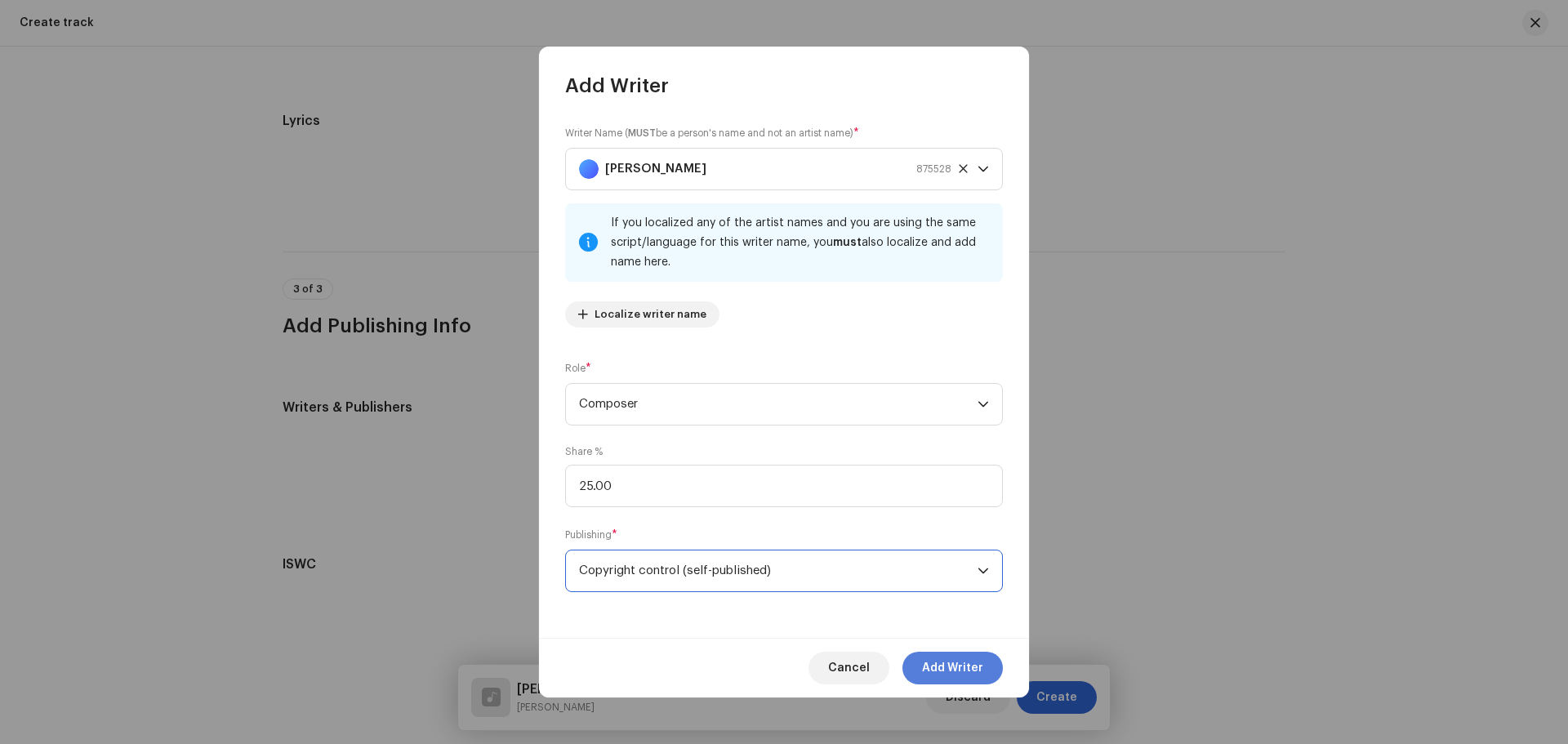
click at [947, 667] on span "Add Writer" at bounding box center [953, 668] width 62 height 33
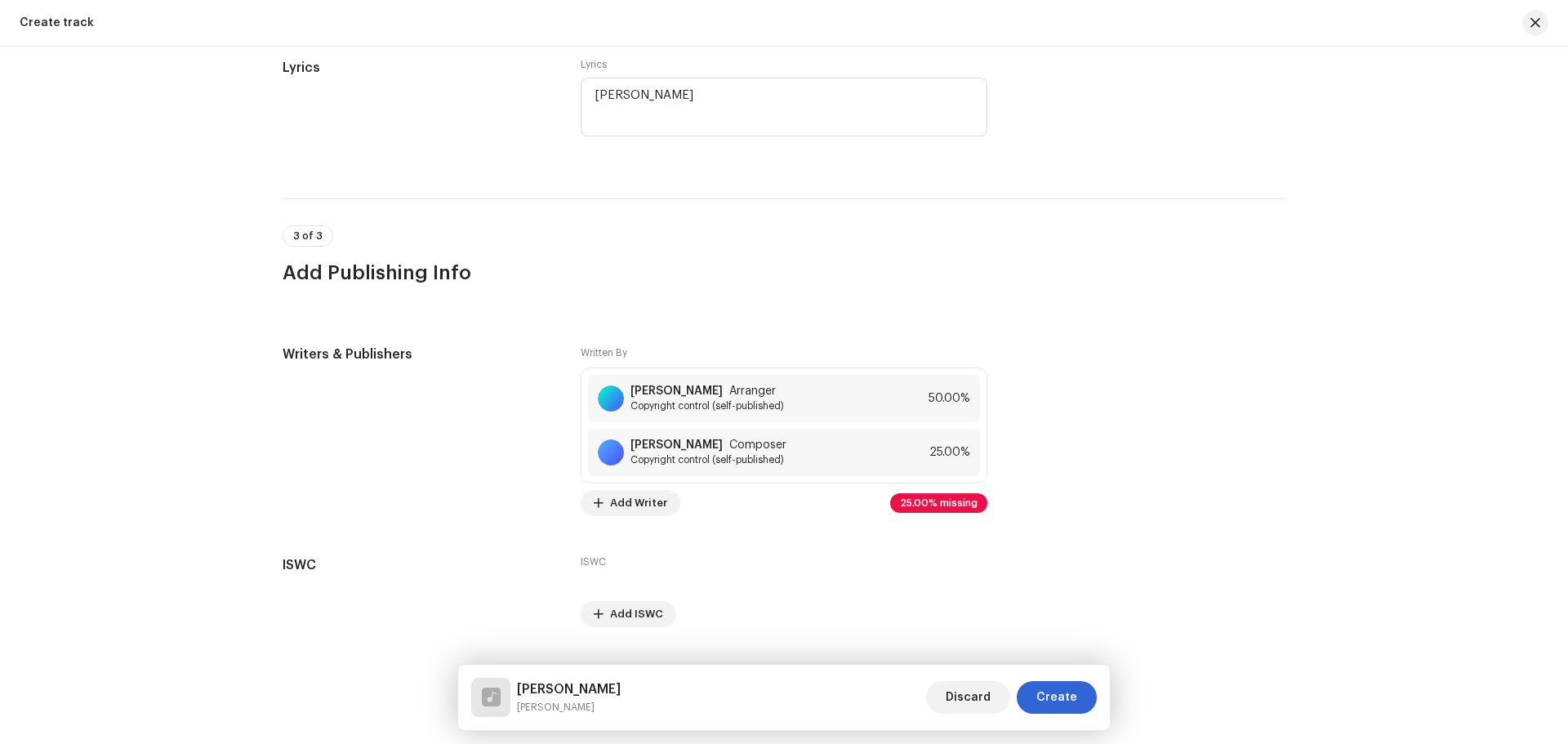
scroll to position [2943, 0]
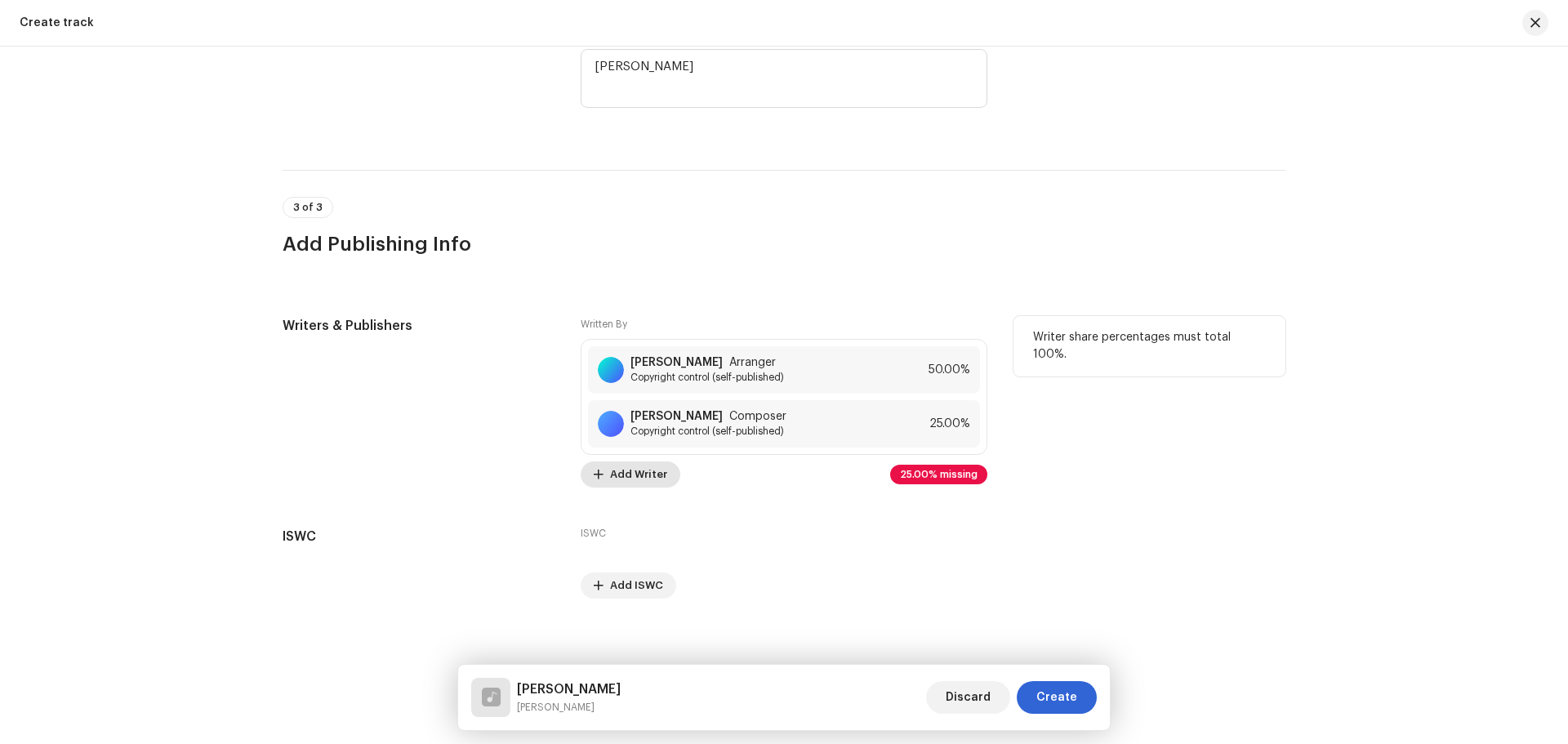
click at [632, 475] on span "Add Writer" at bounding box center [638, 474] width 57 height 33
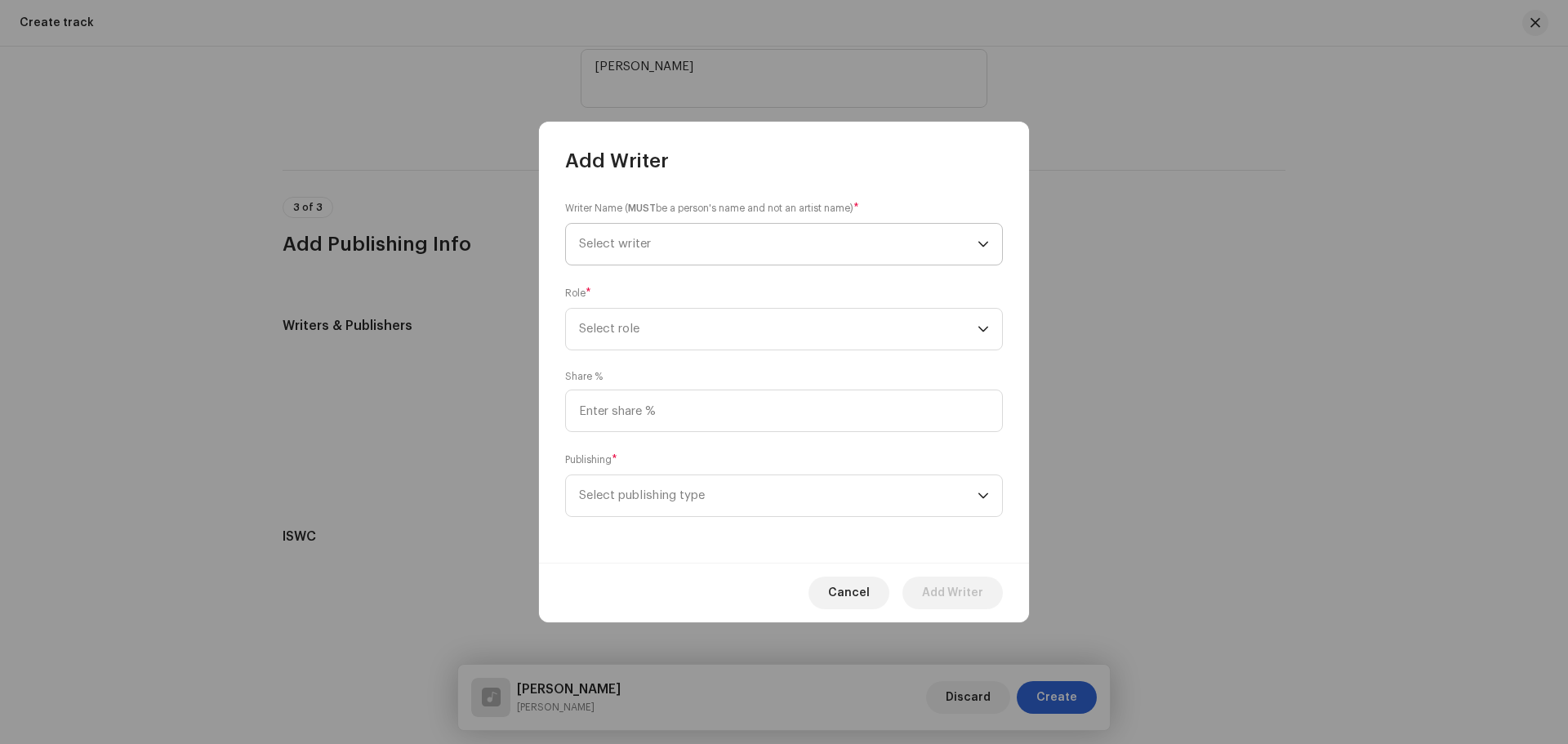
click at [661, 242] on span "Select writer" at bounding box center [778, 243] width 399 height 41
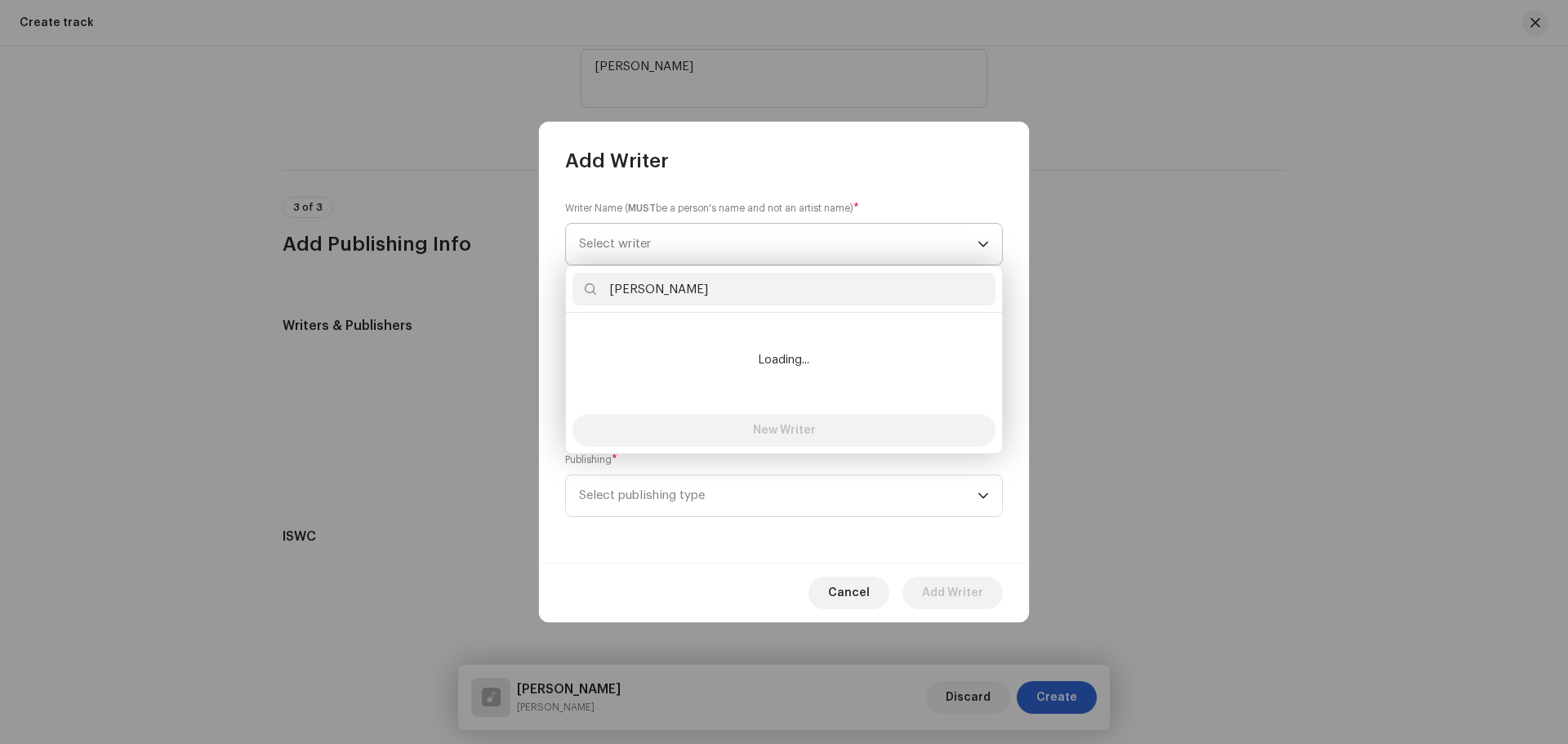
type input "[PERSON_NAME]"
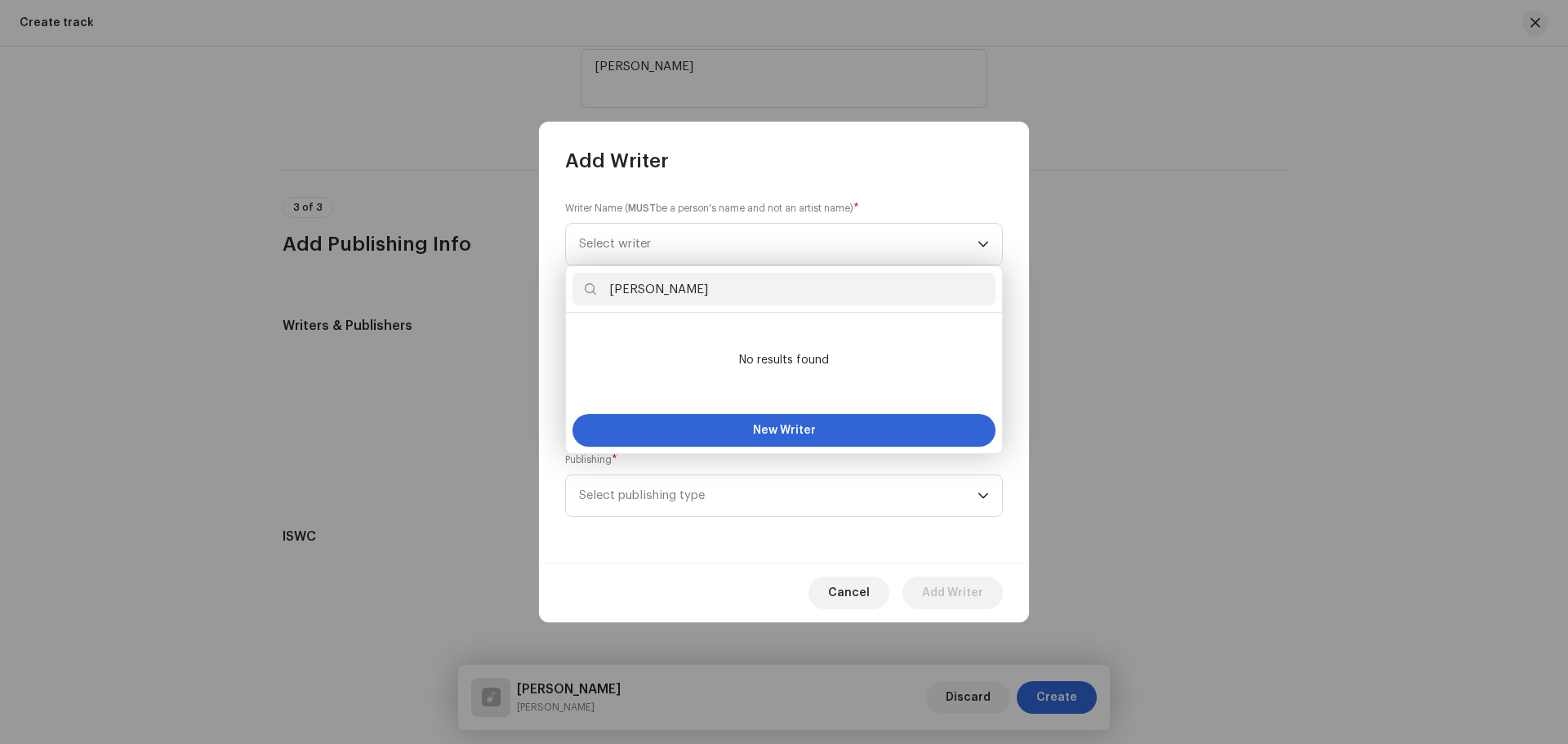
drag, startPoint x: 727, startPoint y: 289, endPoint x: 537, endPoint y: 271, distance: 190.9
click at [545, 271] on body "Nueva Era Digital Media Private Limited Home Catalog Resources Nueva Era Digita…" at bounding box center [784, 372] width 1568 height 744
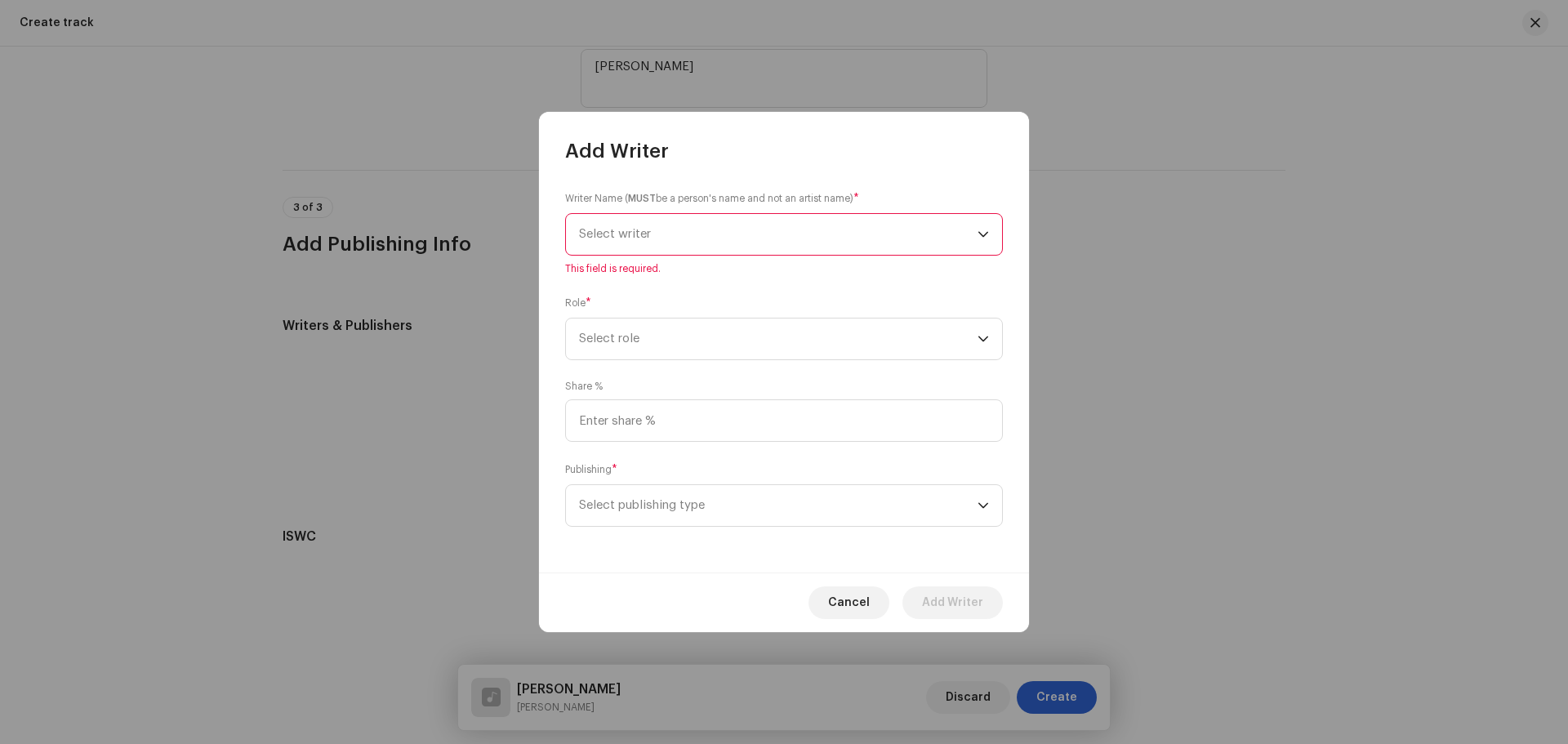
click at [711, 247] on span "Select writer" at bounding box center [778, 234] width 399 height 41
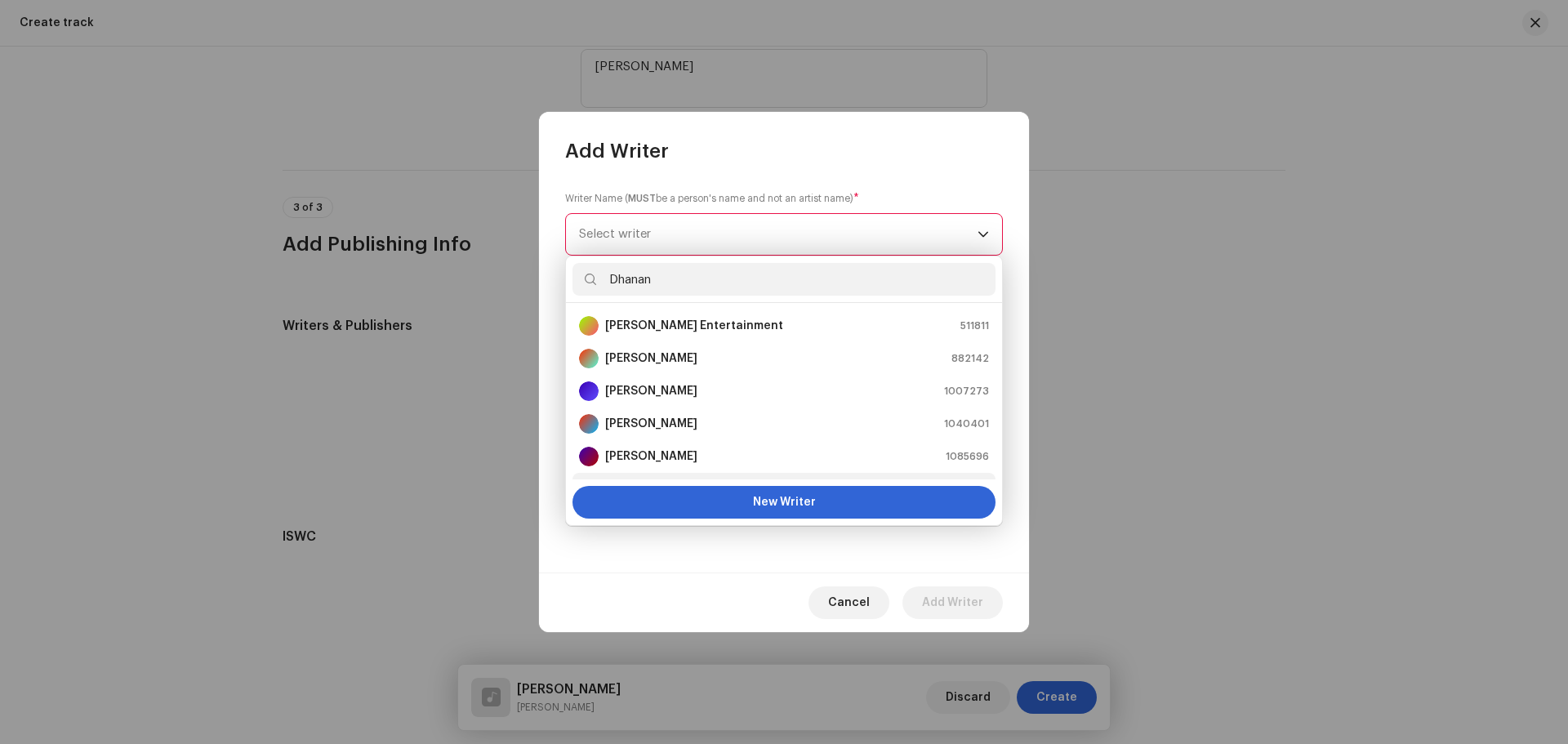
scroll to position [26, 0]
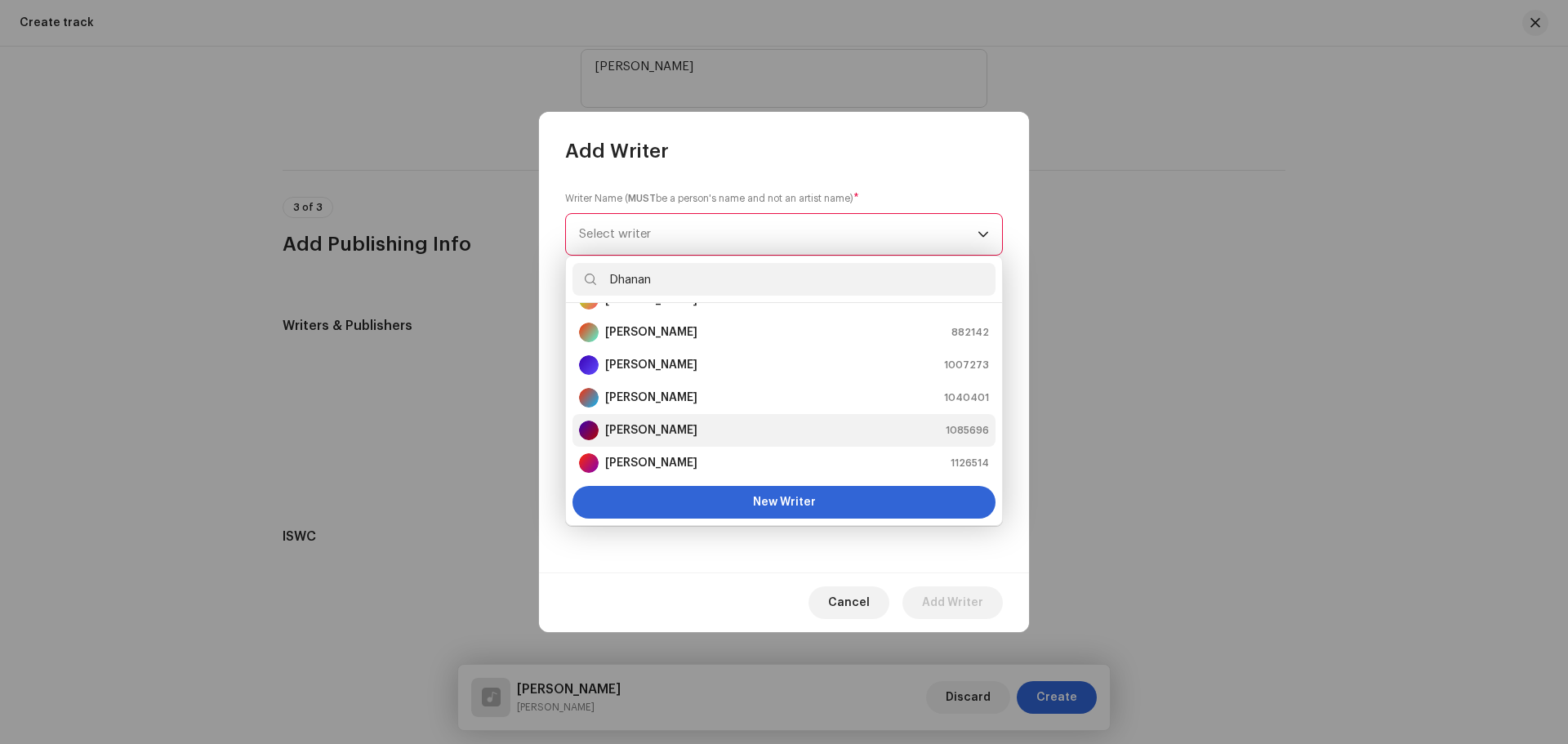
type input "Dhanan"
click at [698, 435] on div "[PERSON_NAME] 1085696" at bounding box center [784, 431] width 410 height 20
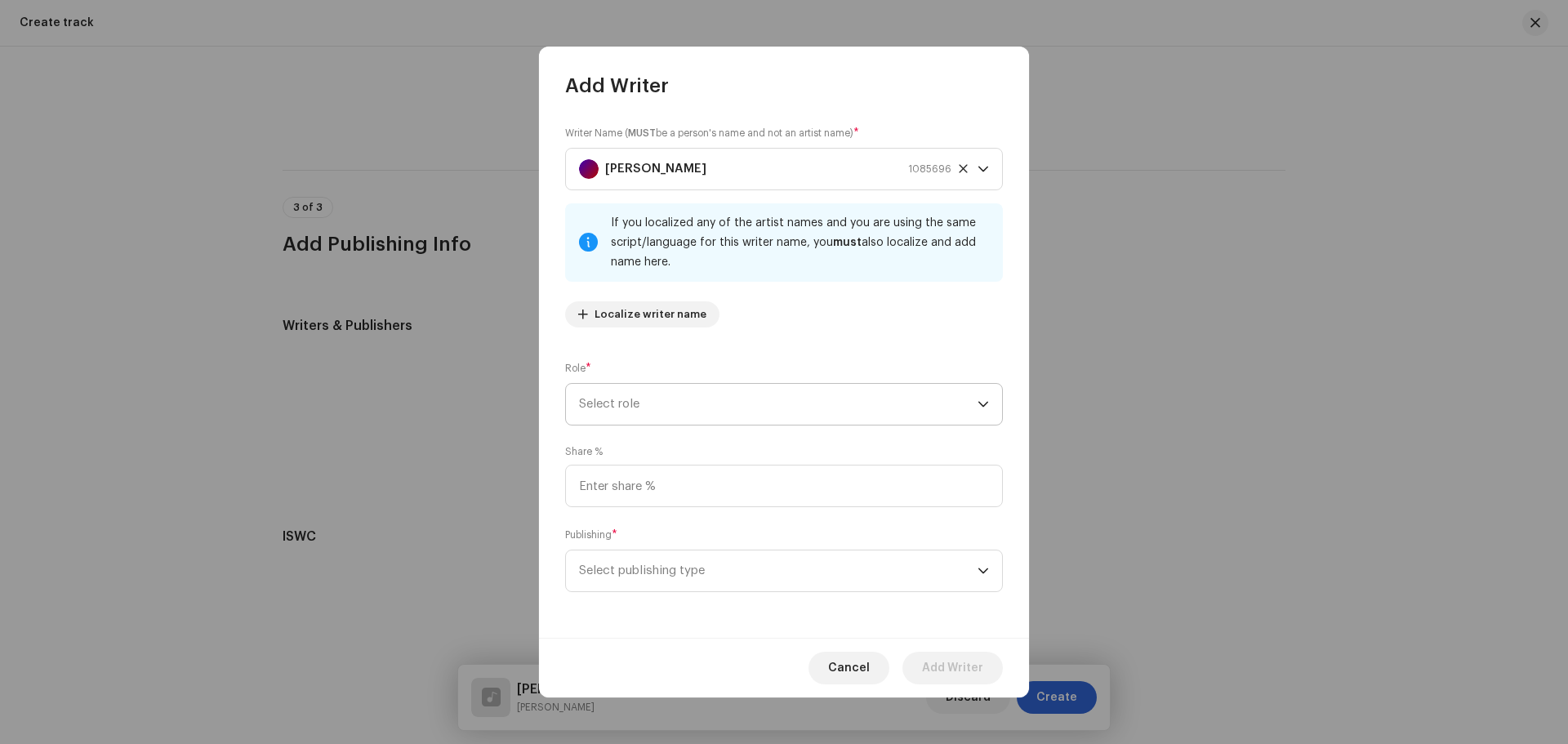
click at [664, 416] on span "Select role" at bounding box center [778, 404] width 399 height 41
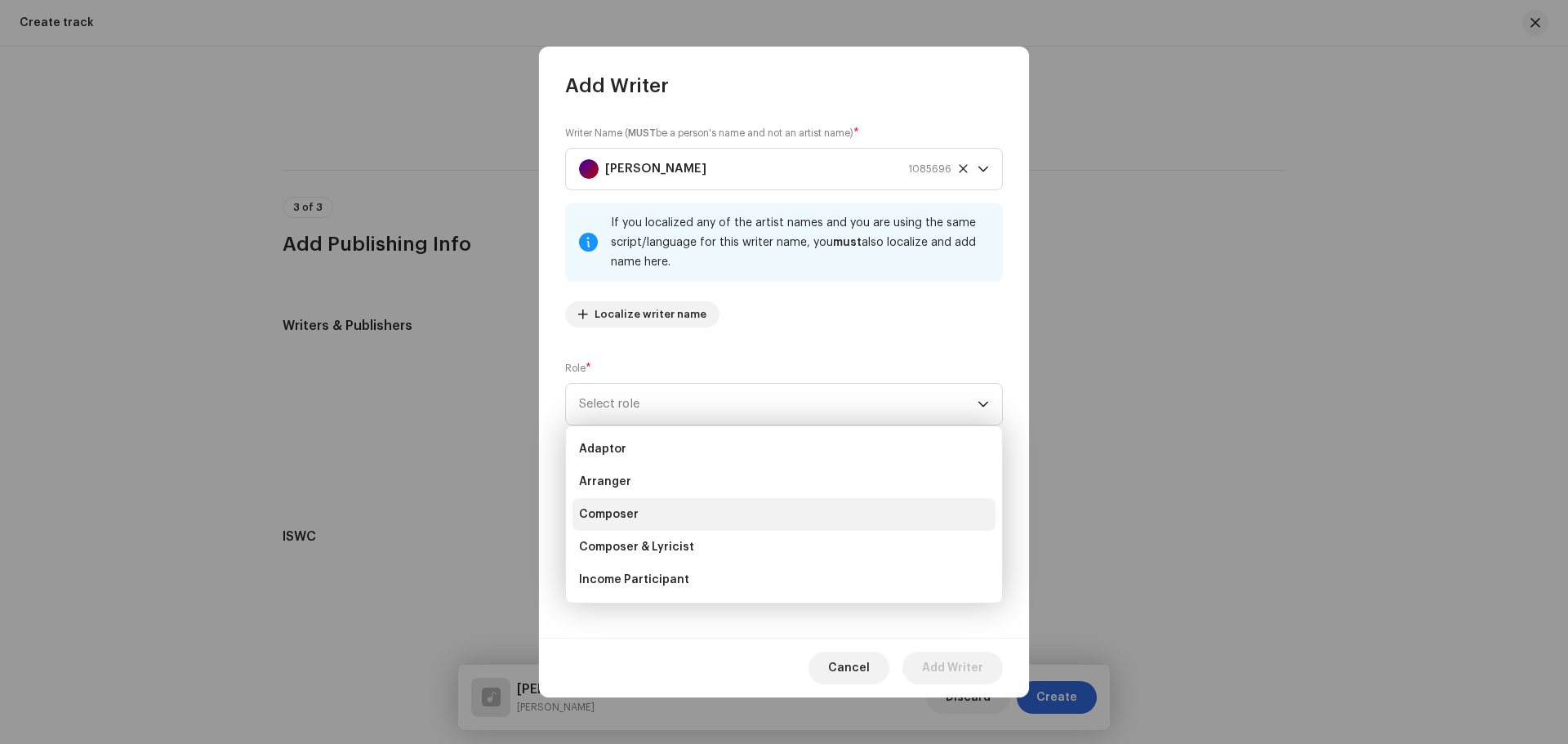
click at [626, 514] on span "Composer" at bounding box center [609, 515] width 60 height 16
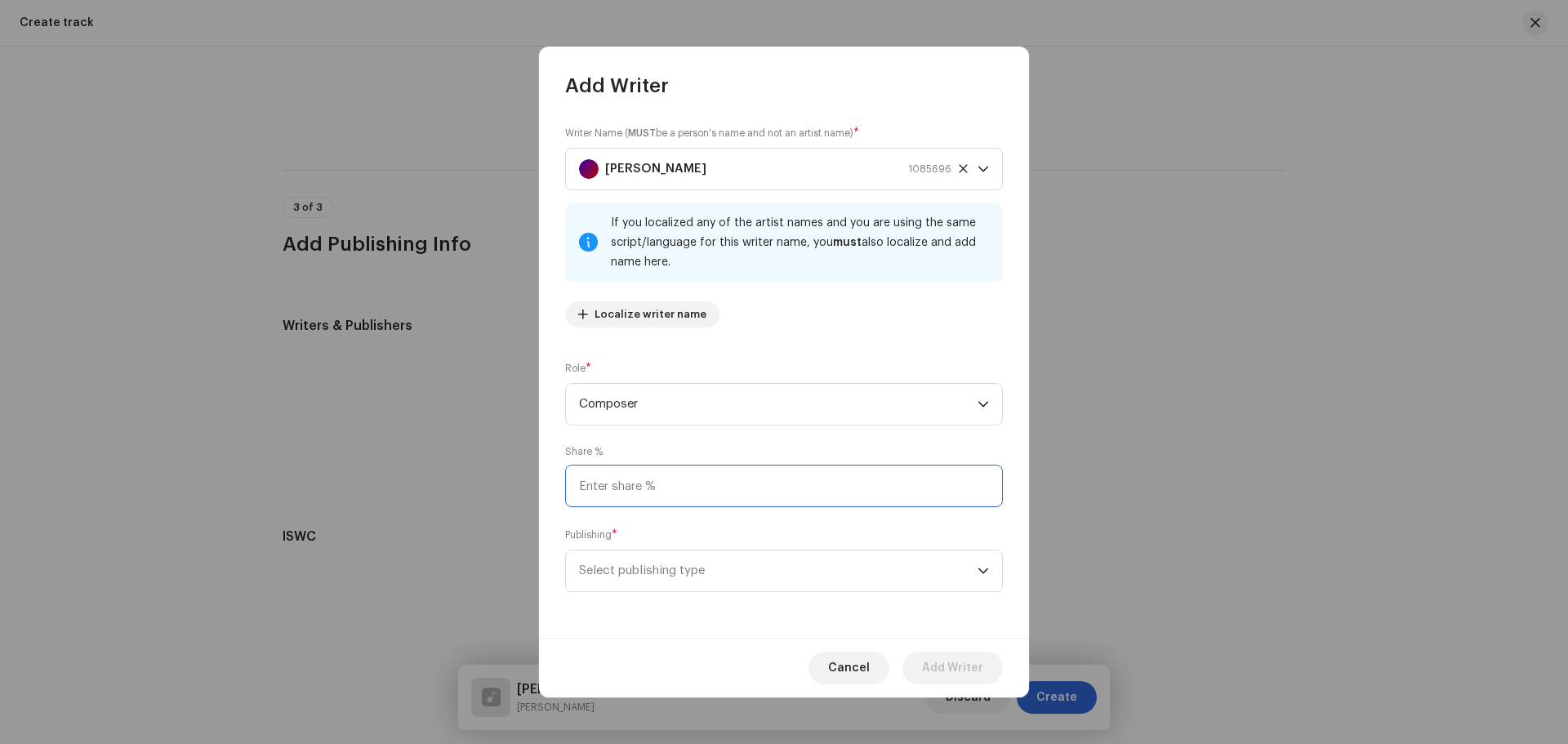
click at [641, 491] on input at bounding box center [784, 486] width 438 height 43
type input "25.00"
click at [762, 573] on span "Select publishing type" at bounding box center [778, 570] width 399 height 41
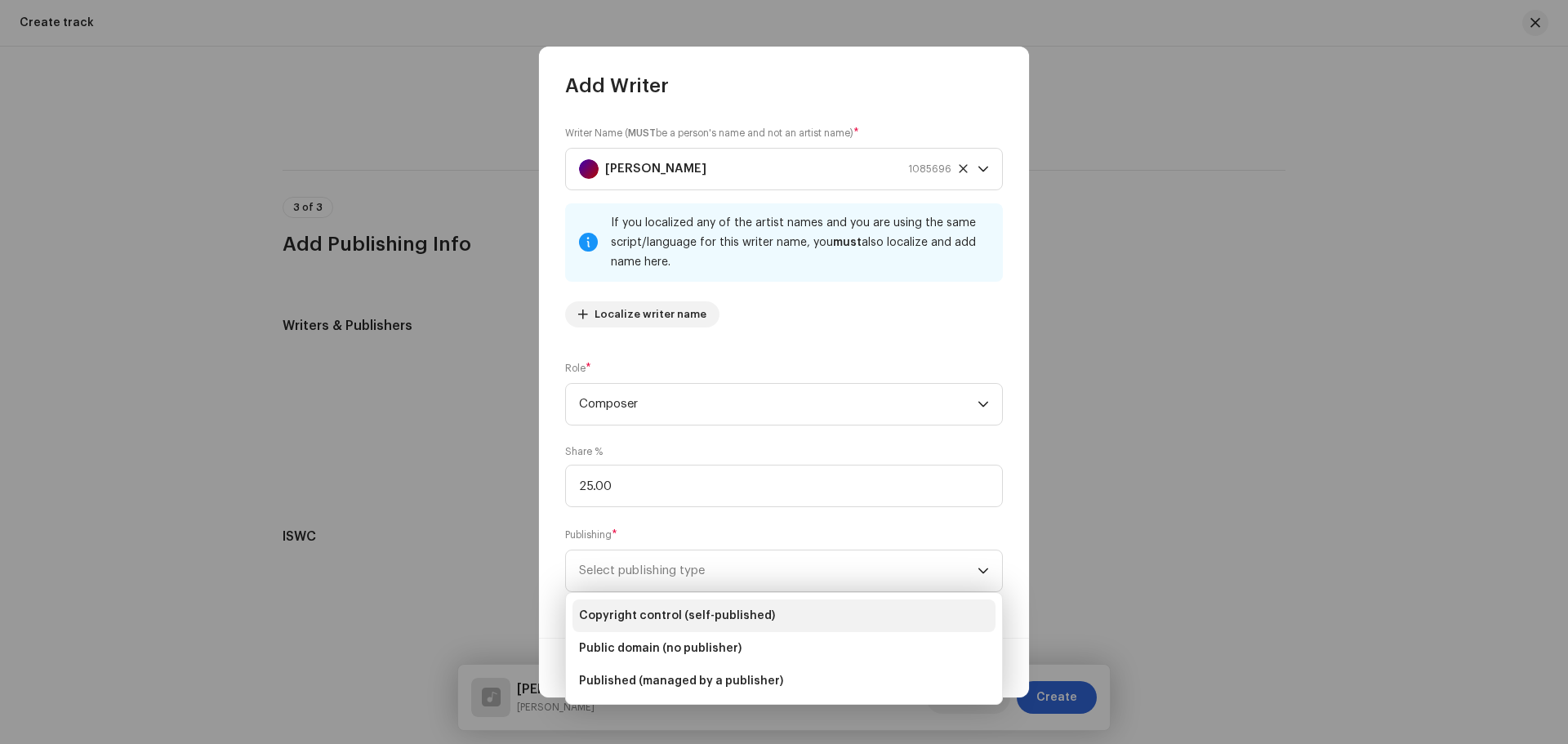
click at [688, 612] on span "Copyright control (self-published)" at bounding box center [677, 616] width 196 height 16
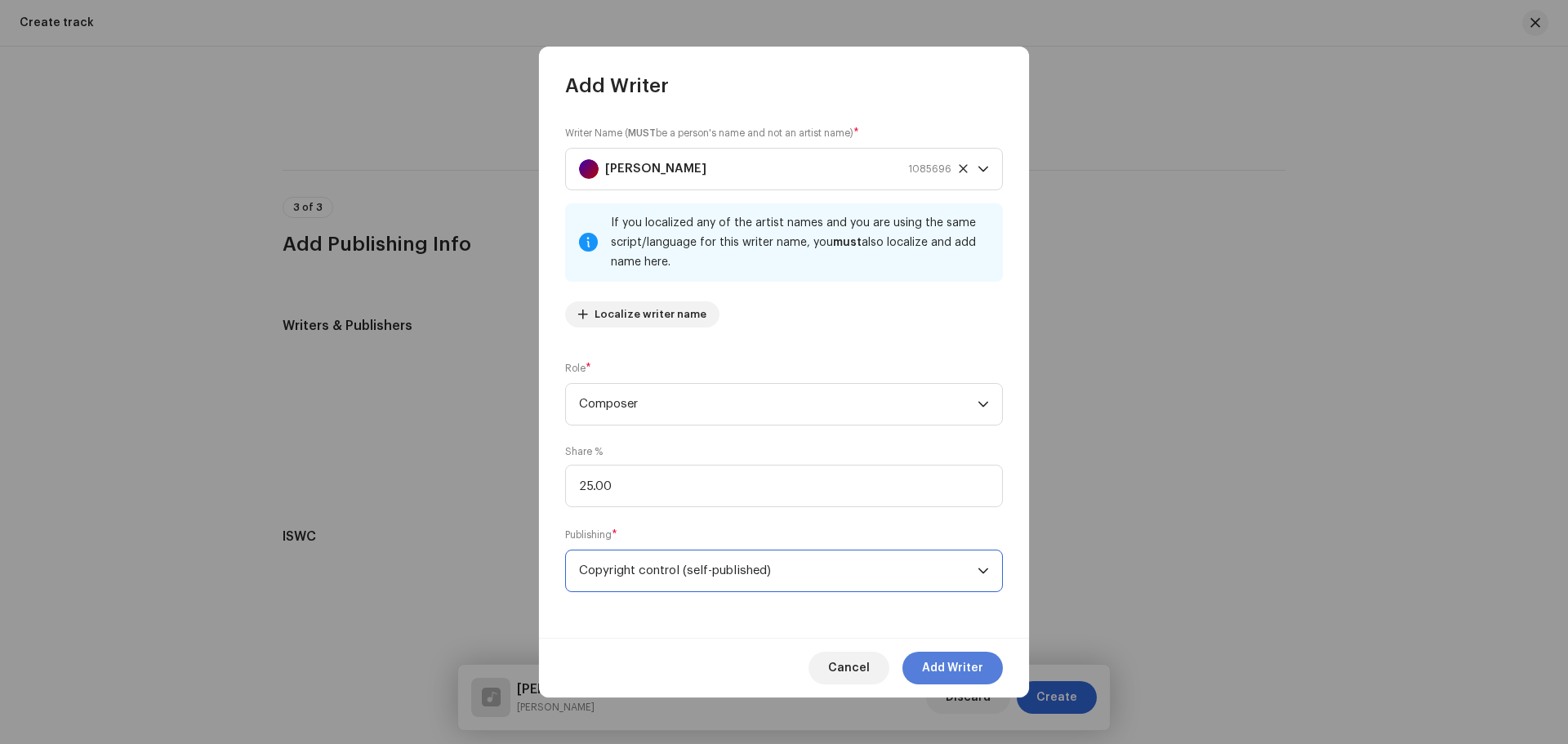
click at [984, 676] on button "Add Writer" at bounding box center [953, 668] width 100 height 33
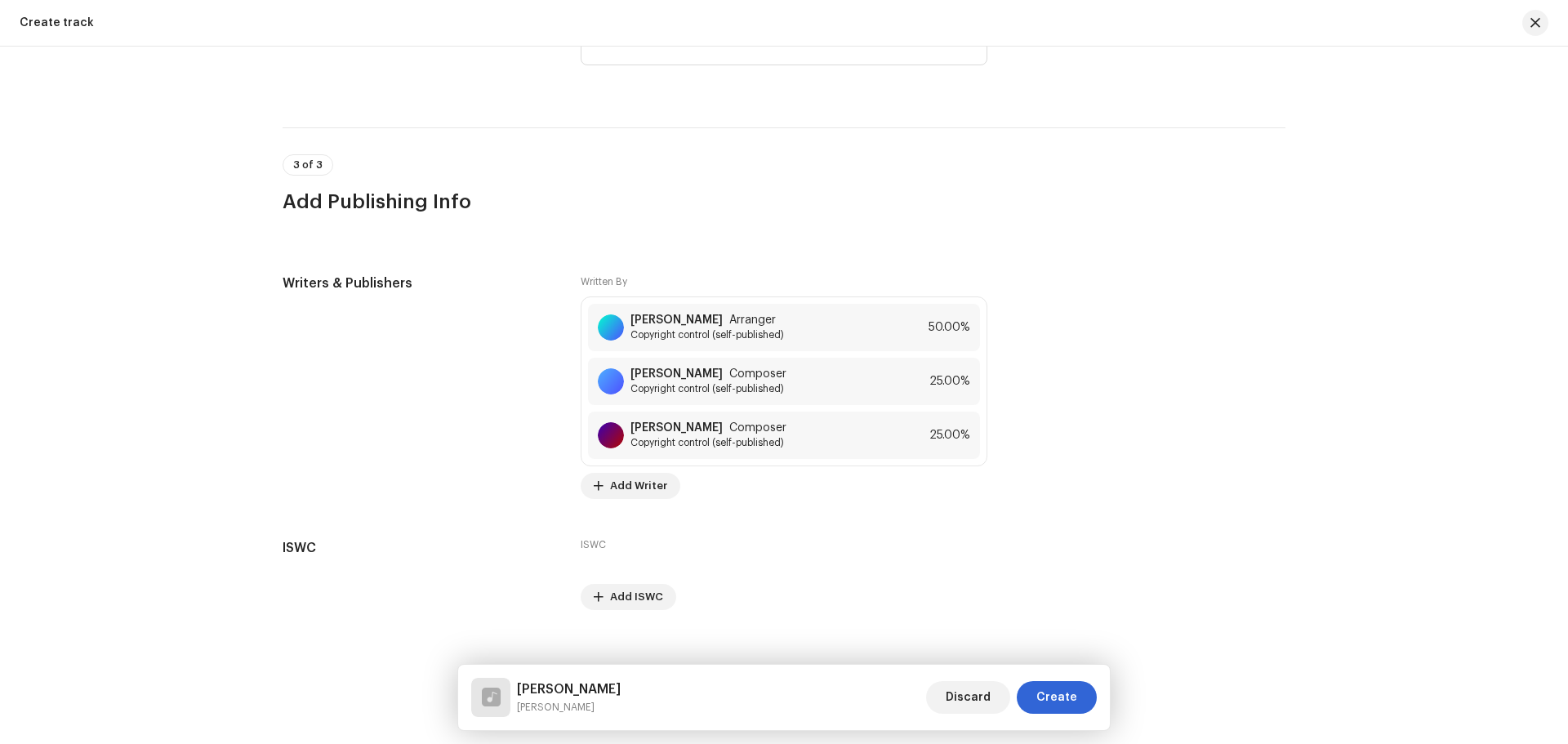
scroll to position [3009, 0]
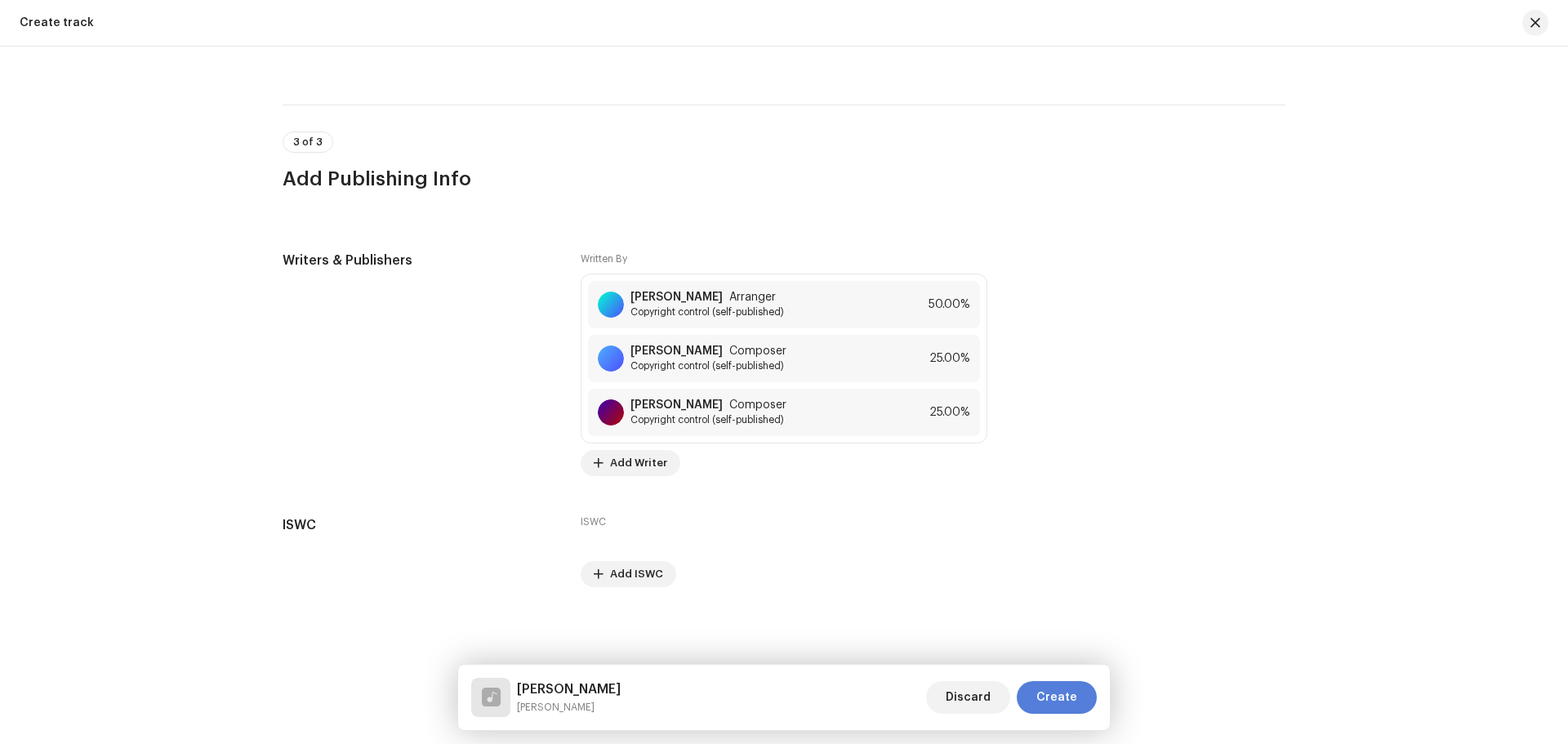
click at [1038, 699] on button "Create" at bounding box center [1057, 698] width 80 height 33
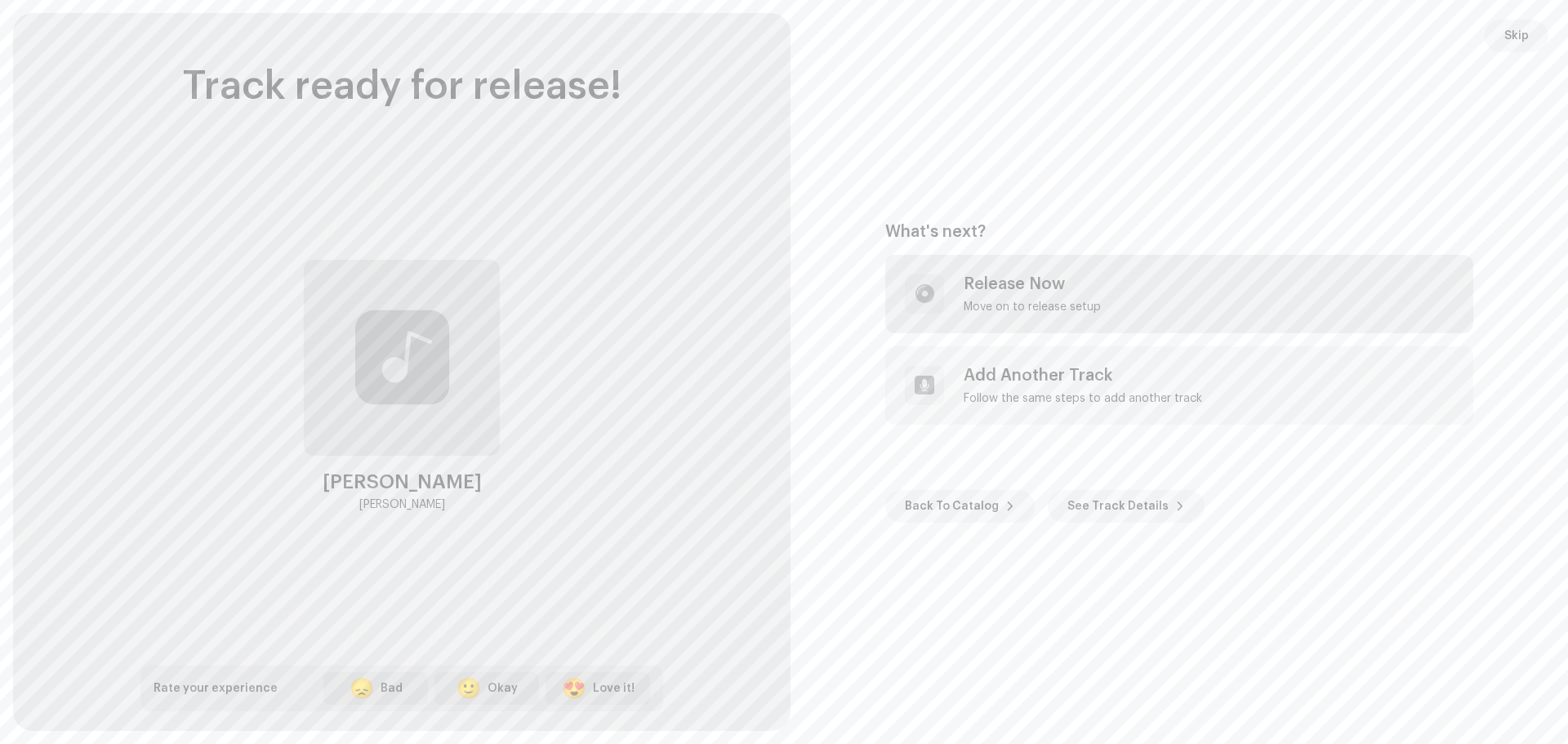
click at [1019, 316] on div "Release Now Move on to release setup" at bounding box center [1180, 294] width 588 height 79
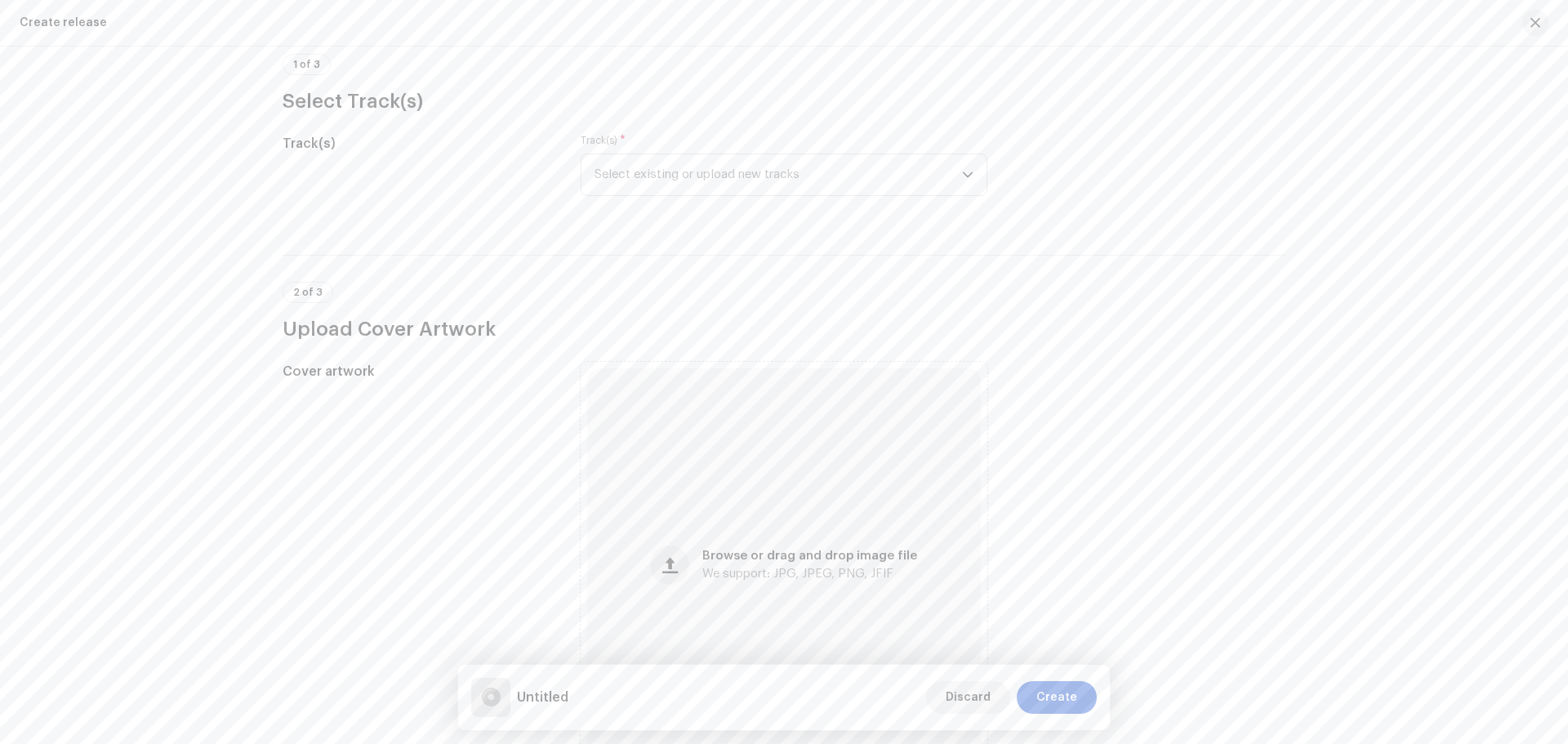
scroll to position [245, 0]
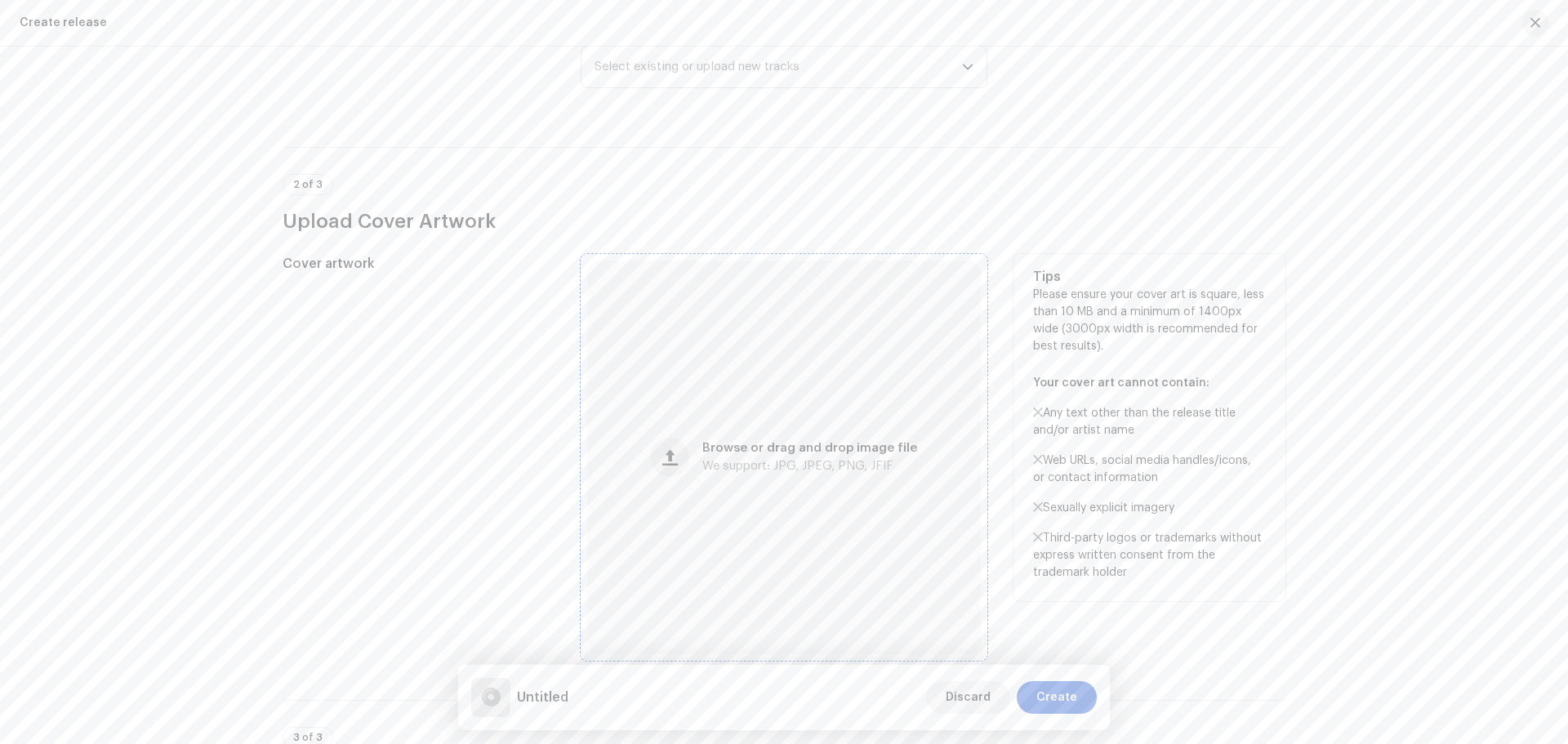
click at [770, 475] on div "Browse or drag and drop image file We support: JPG, JPEG, PNG, JFIF" at bounding box center [784, 457] width 394 height 394
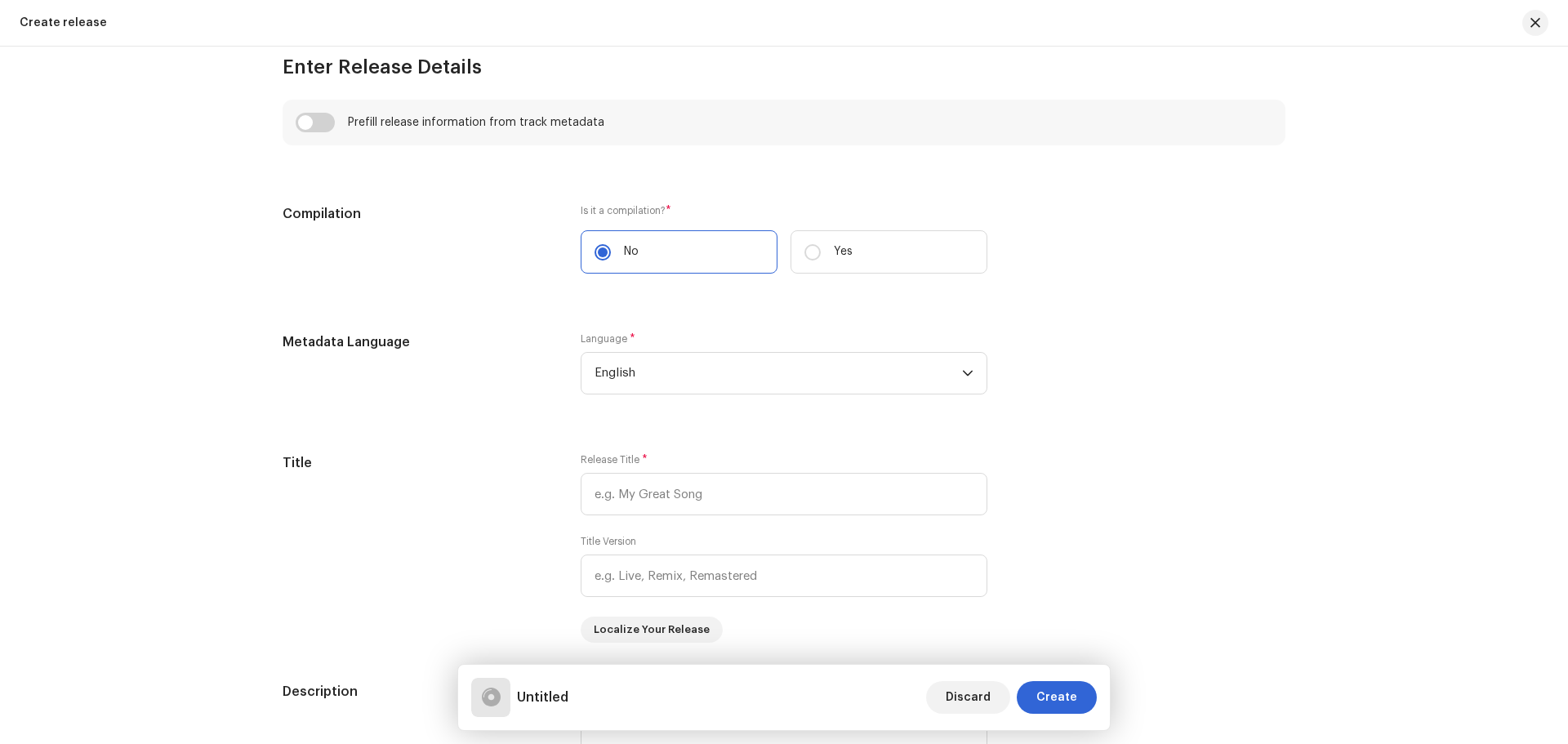
scroll to position [1144, 0]
click at [708, 384] on span "English" at bounding box center [778, 371] width 367 height 41
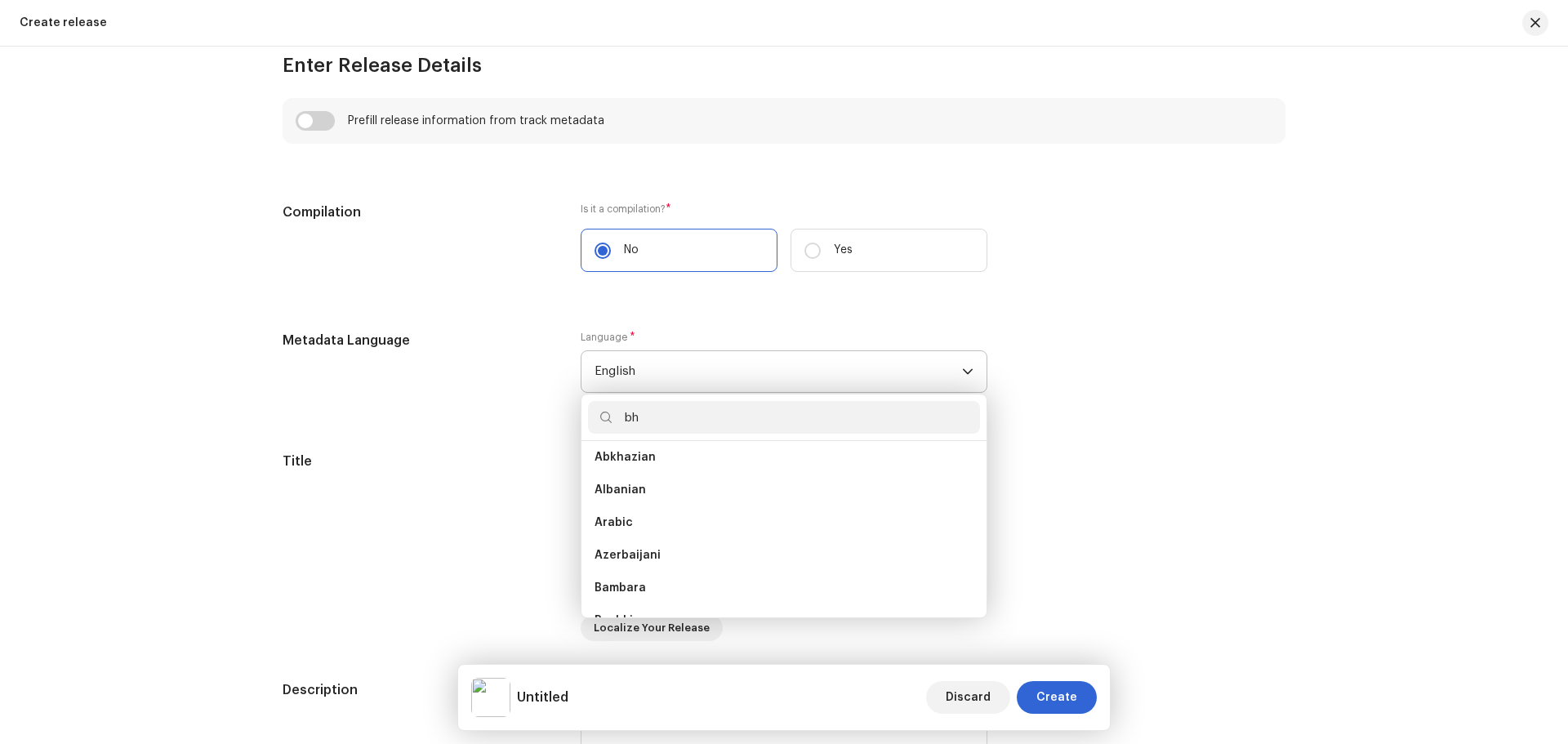
scroll to position [0, 0]
type input "bh"
click at [655, 456] on li "Bhojpuri" at bounding box center [784, 464] width 392 height 33
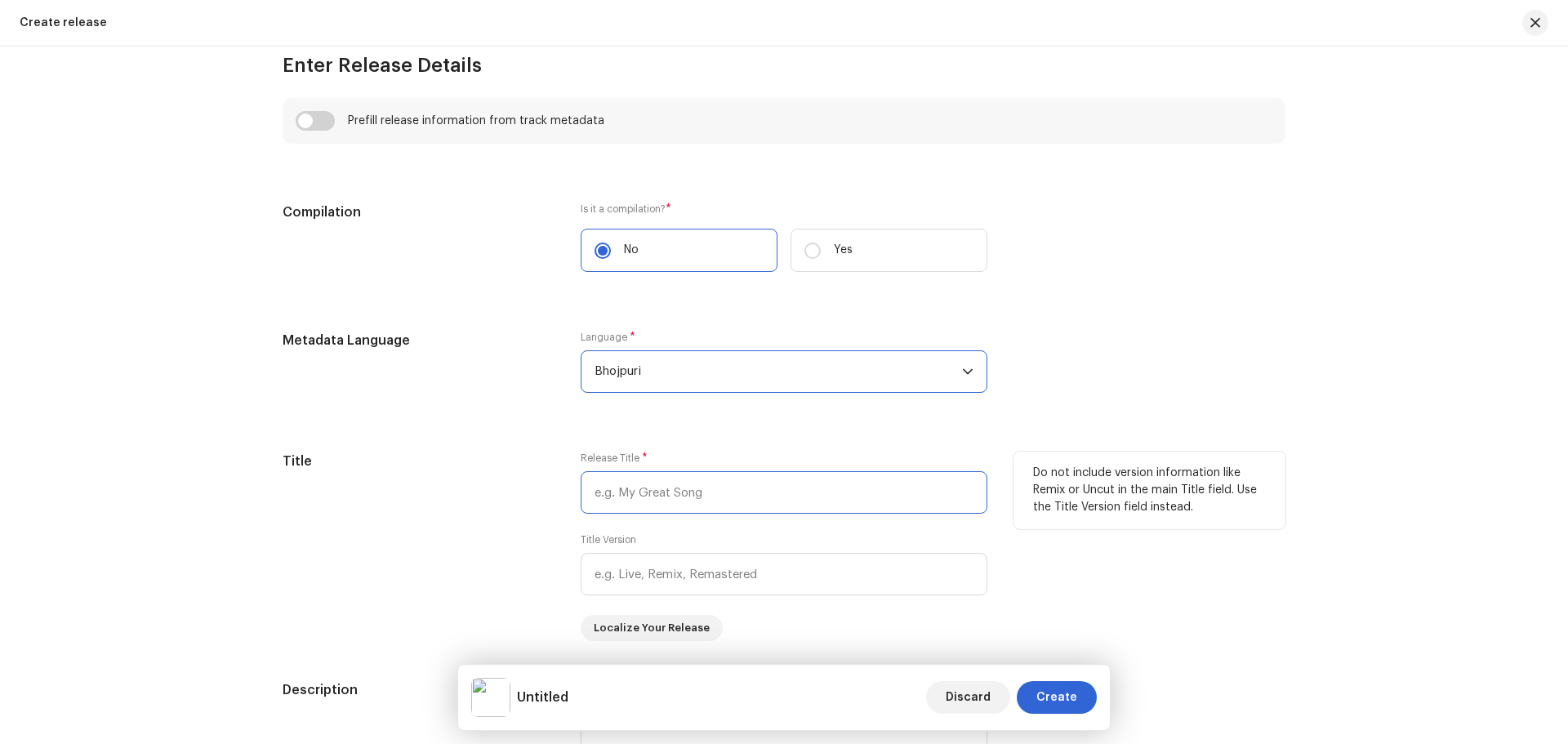
click at [657, 485] on input "text" at bounding box center [784, 492] width 407 height 43
paste input "[PERSON_NAME]"
type input "[PERSON_NAME]"
click at [1295, 609] on div "Create a new release We’ll guide you through everything — from track selection …" at bounding box center [784, 493] width 1055 height 3103
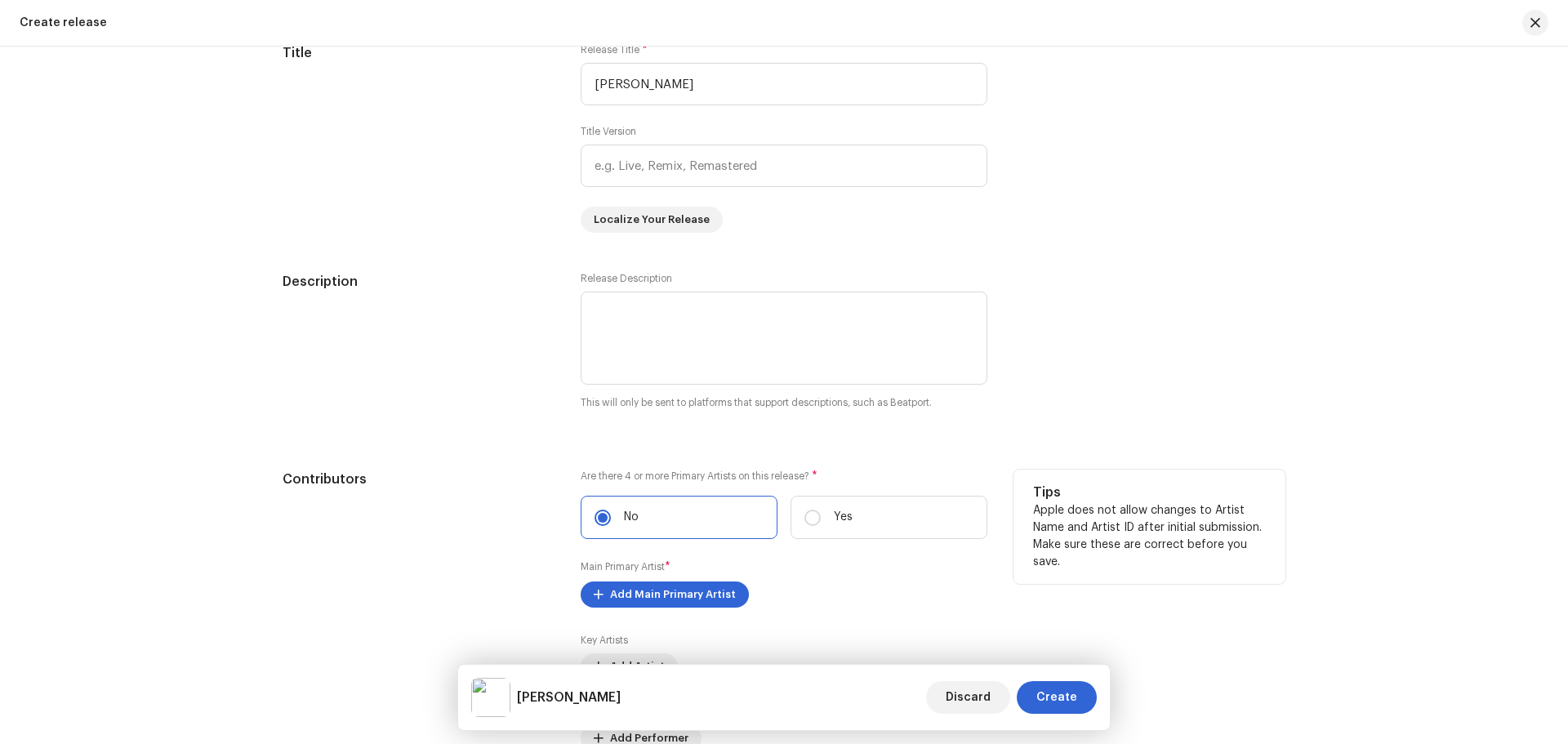
scroll to position [1798, 0]
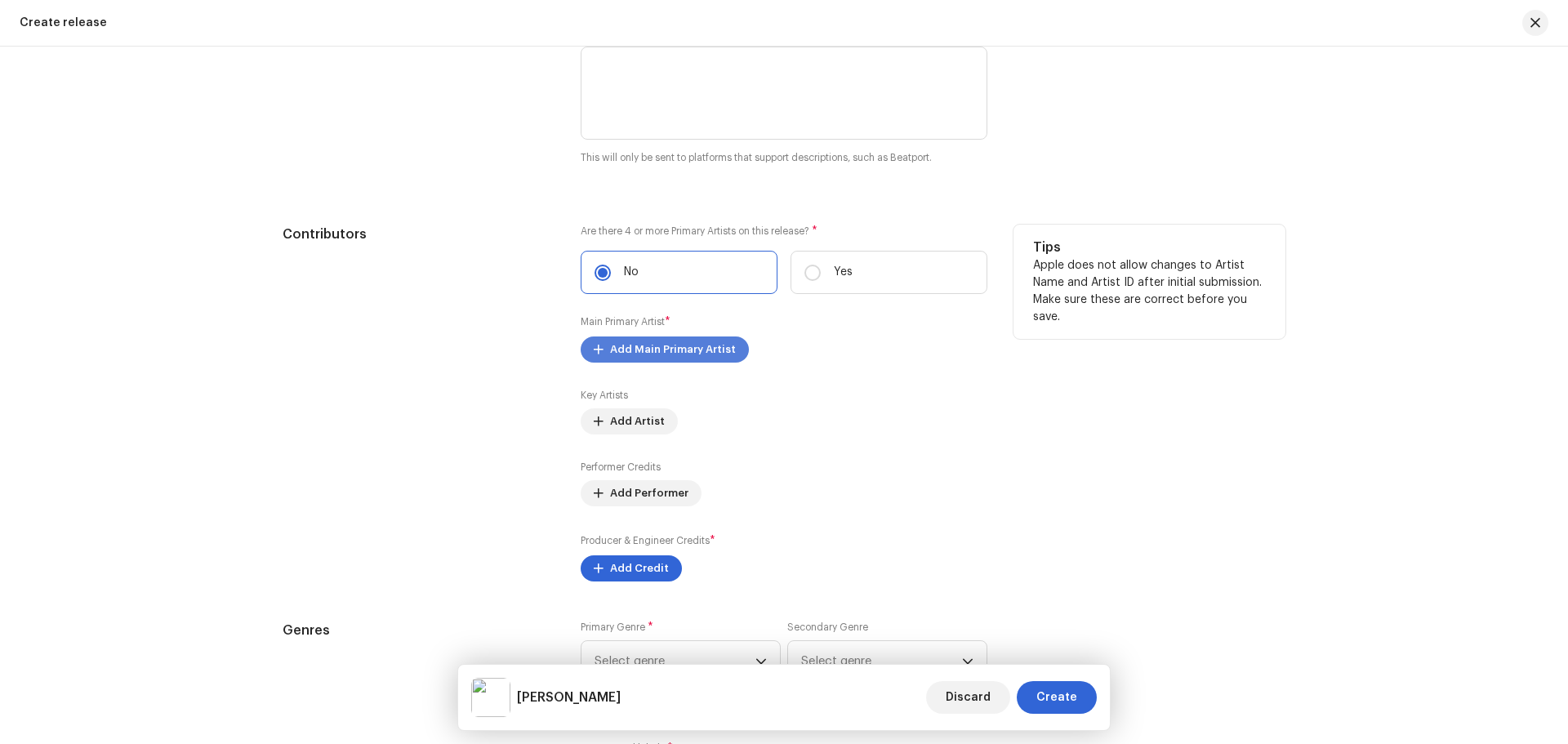
click at [685, 355] on span "Add Main Primary Artist" at bounding box center [672, 349] width 126 height 33
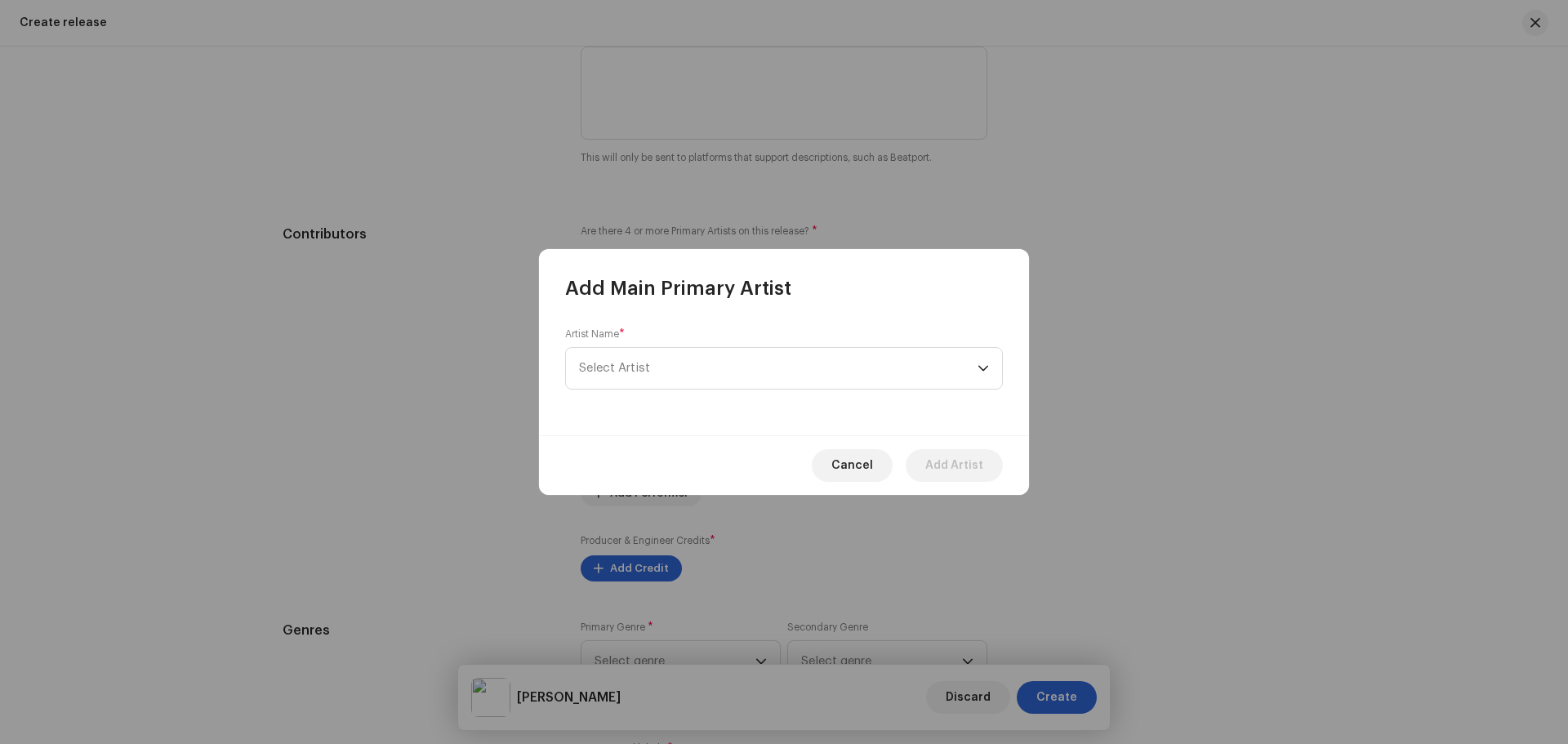
click at [679, 391] on div "Artist Name * Select Artist" at bounding box center [784, 368] width 490 height 134
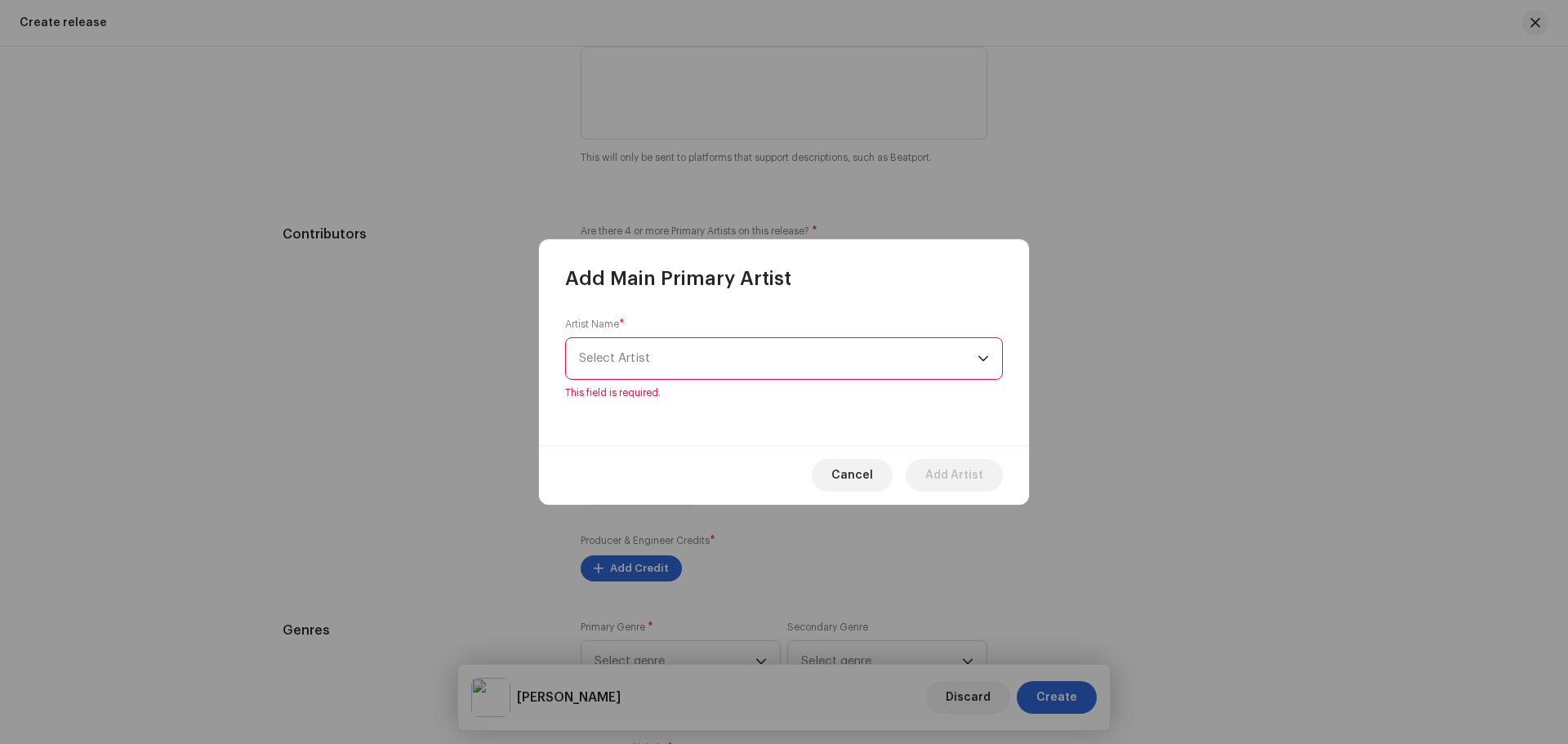
click at [763, 366] on span "Select Artist" at bounding box center [778, 358] width 399 height 41
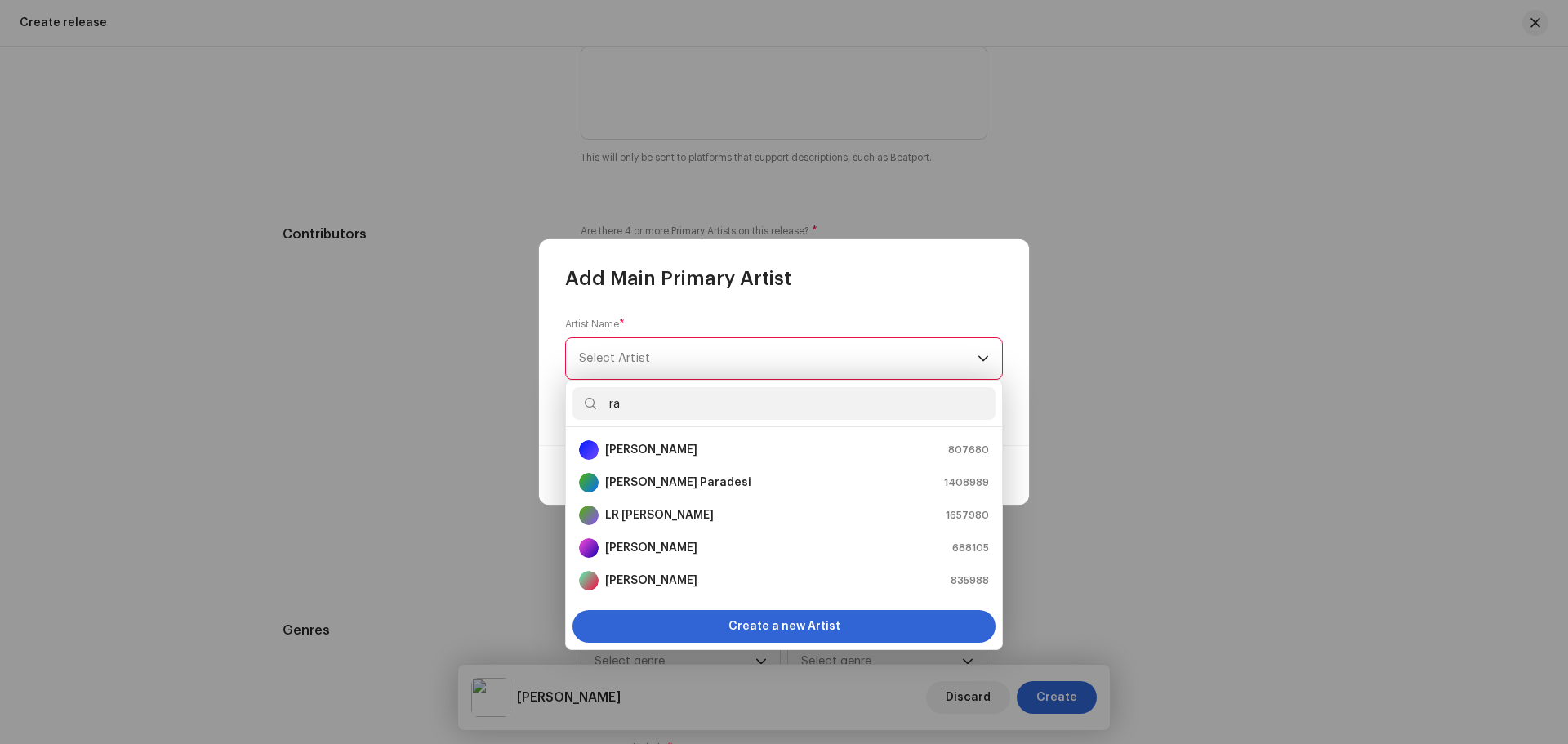
type input "r"
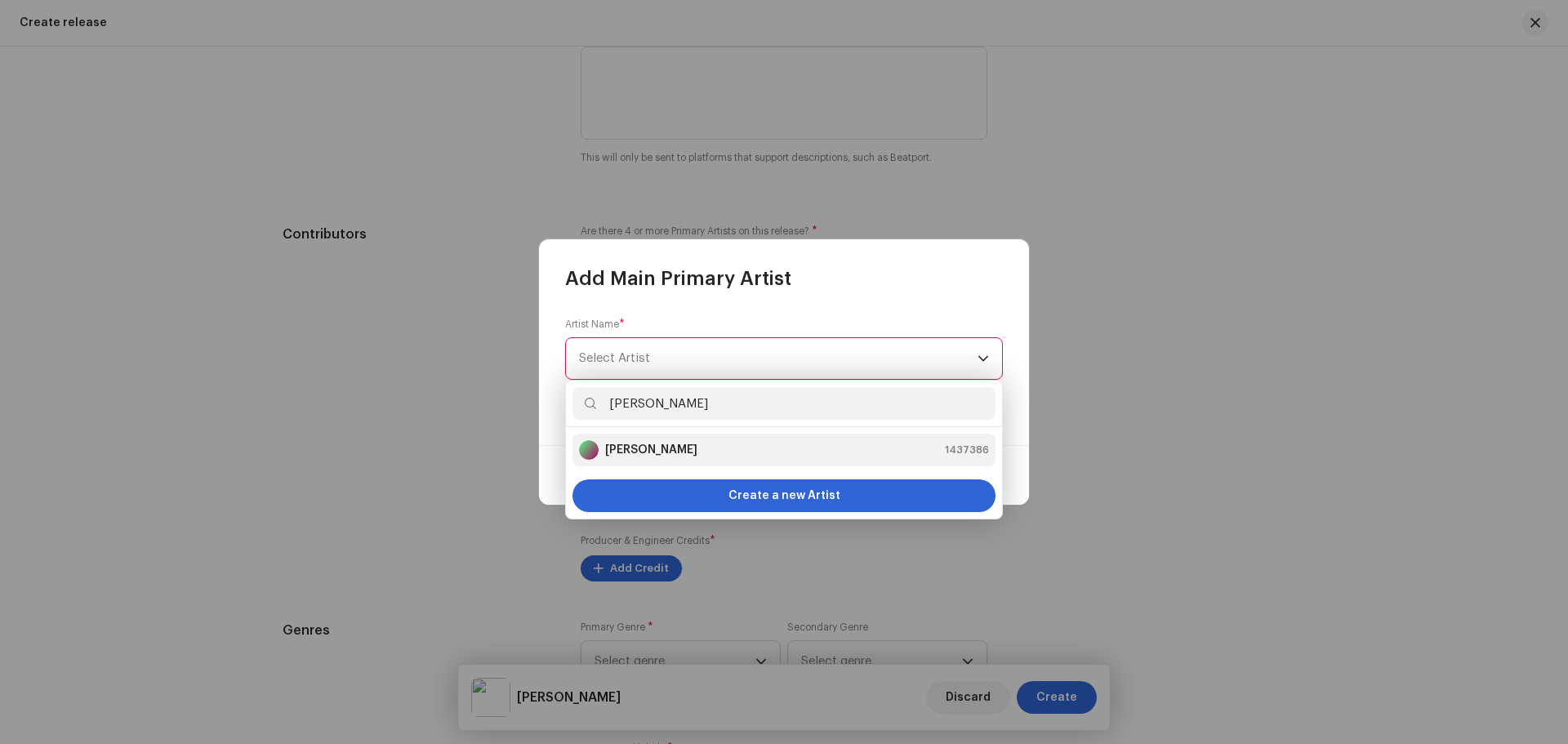
type input "[PERSON_NAME]"
click at [693, 439] on li "Raju Pardesi 1437386" at bounding box center [784, 450] width 423 height 33
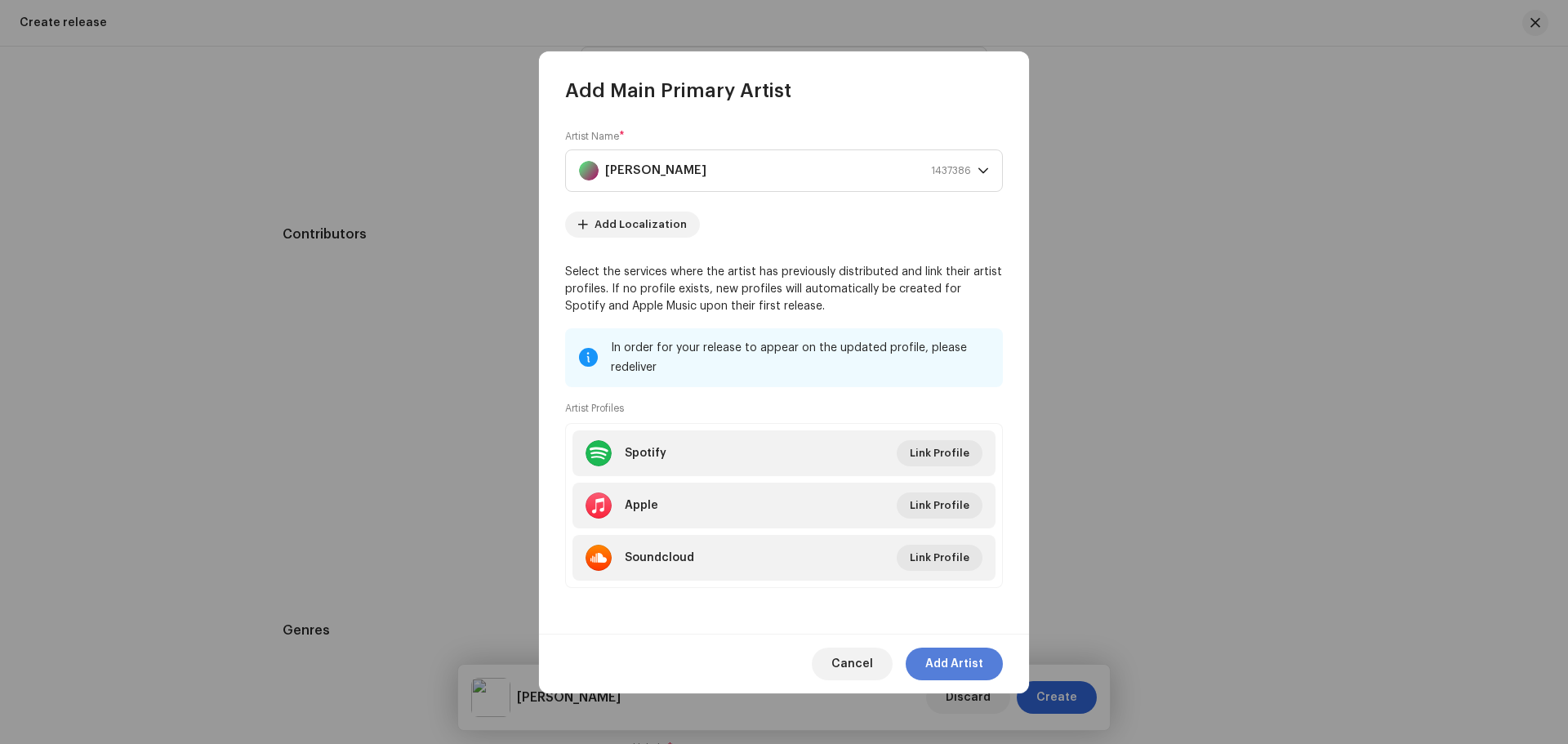
click at [948, 653] on span "Add Artist" at bounding box center [955, 664] width 58 height 33
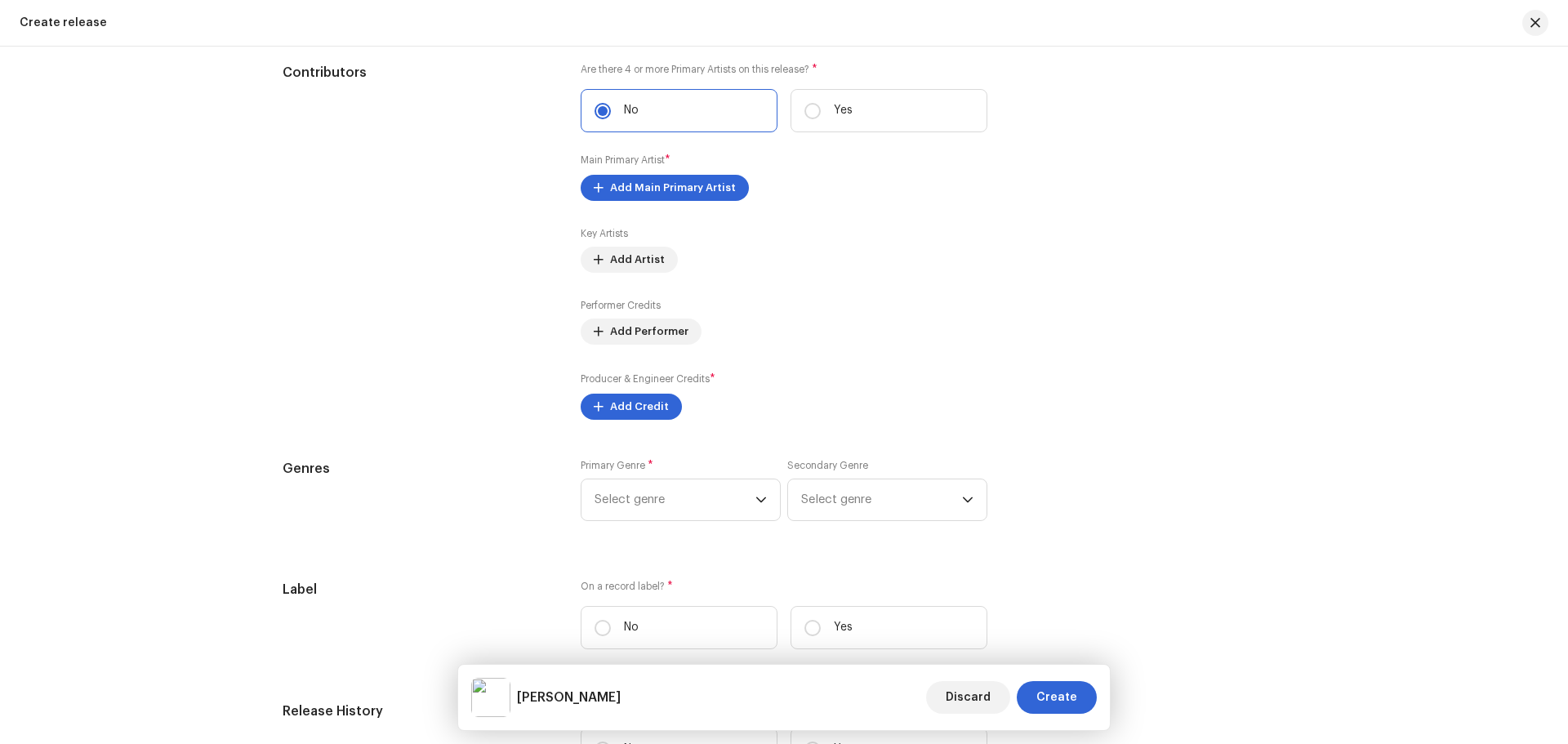
scroll to position [1961, 0]
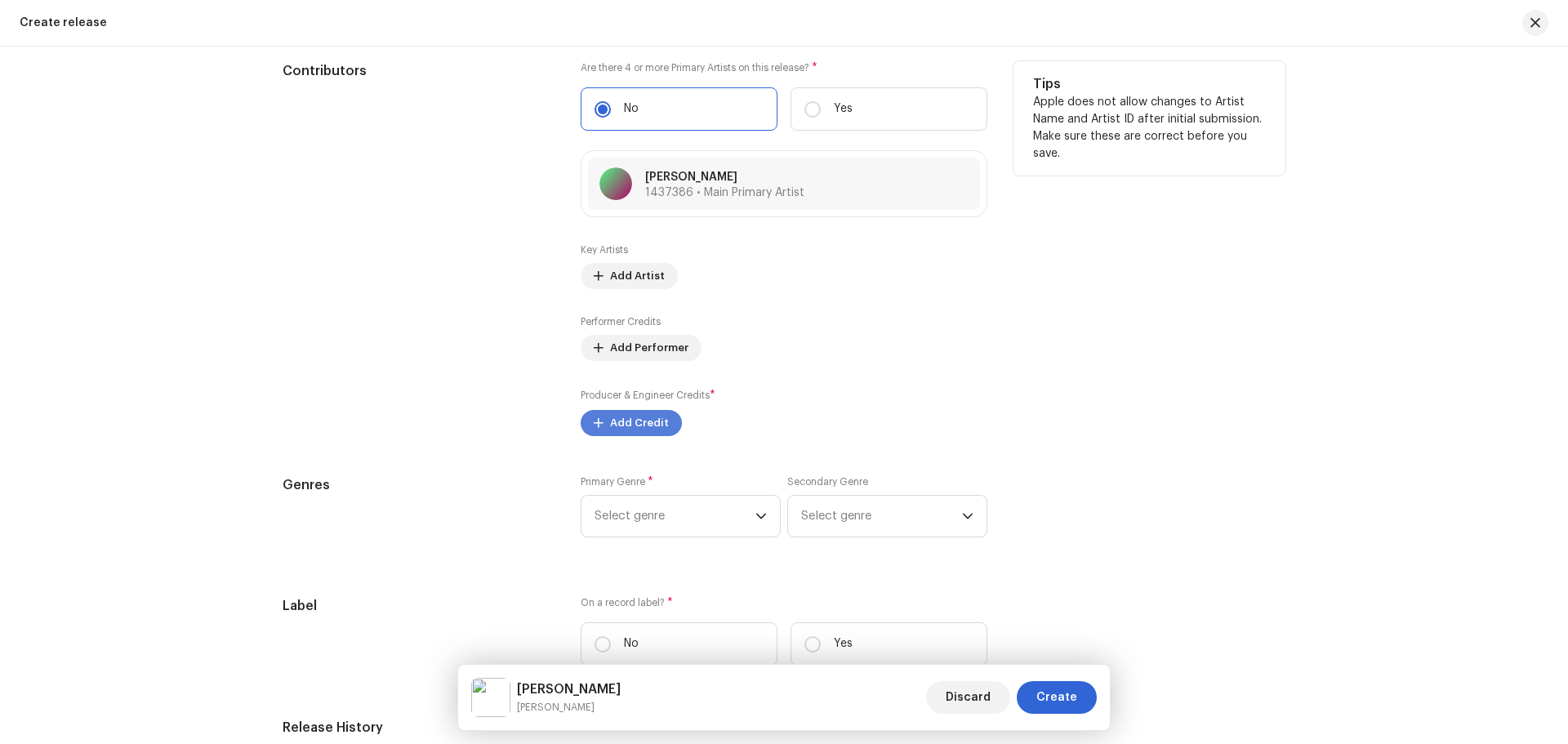
click at [639, 419] on span "Add Credit" at bounding box center [639, 424] width 59 height 33
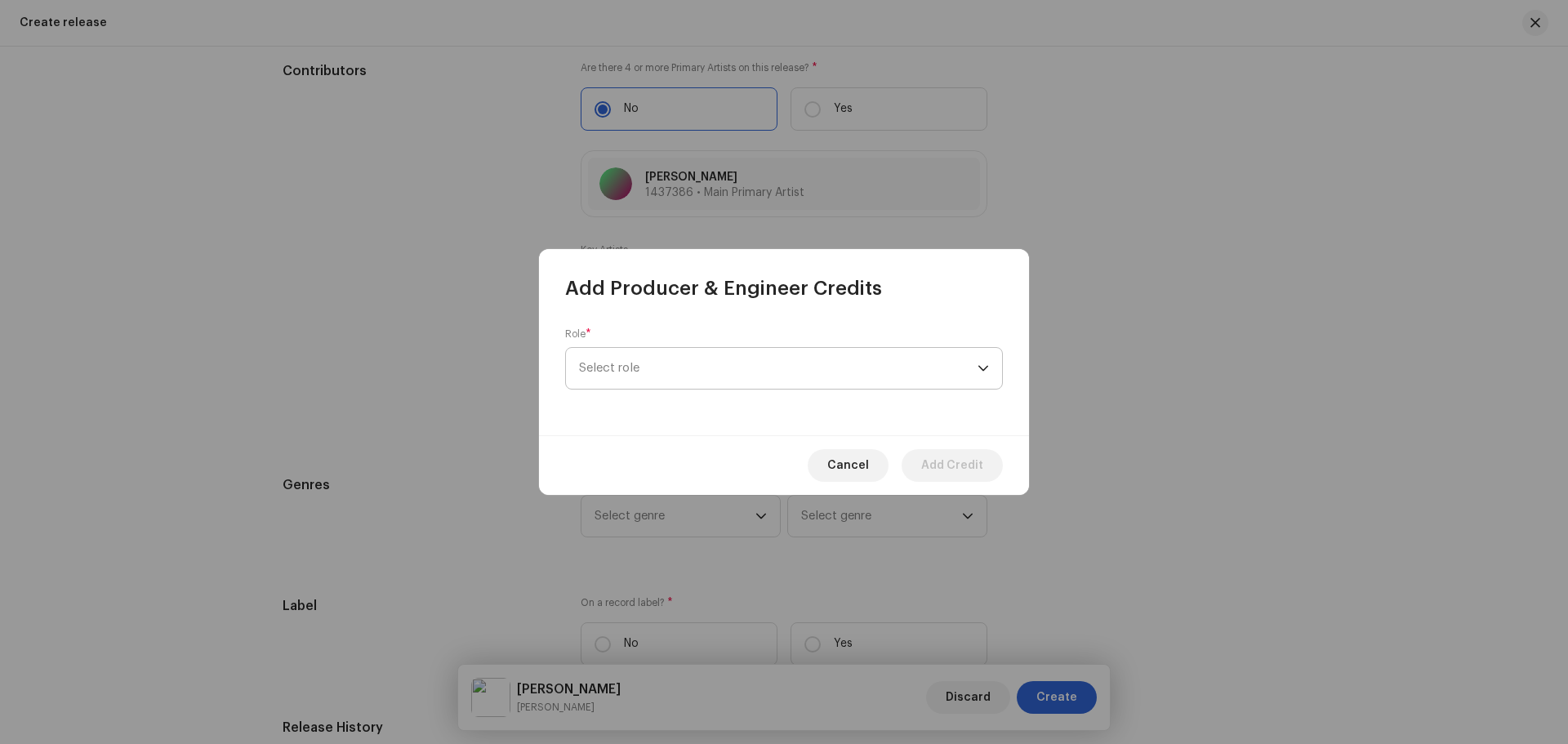
click at [641, 381] on span "Select role" at bounding box center [778, 368] width 399 height 41
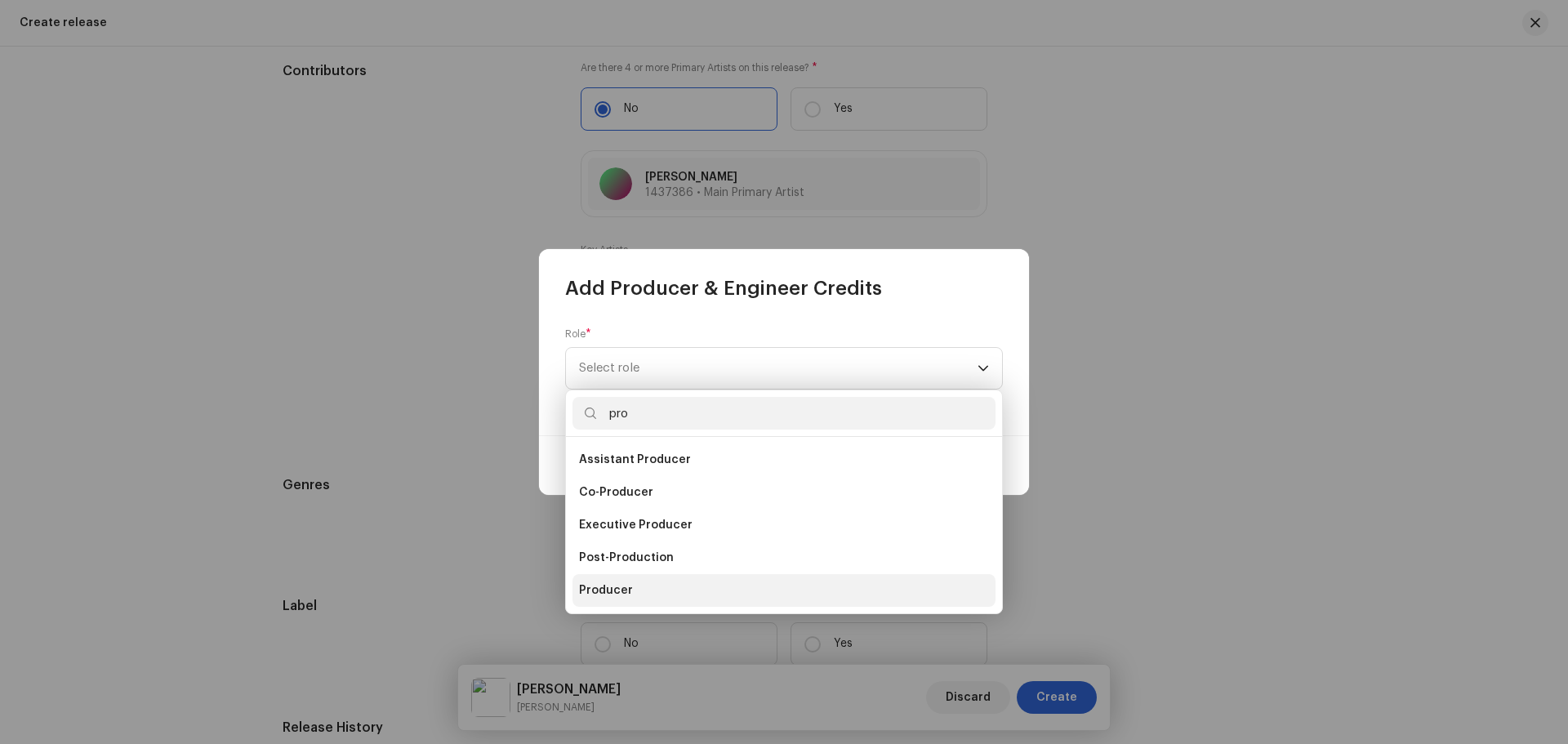
type input "pro"
click at [626, 587] on span "Producer" at bounding box center [606, 591] width 54 height 16
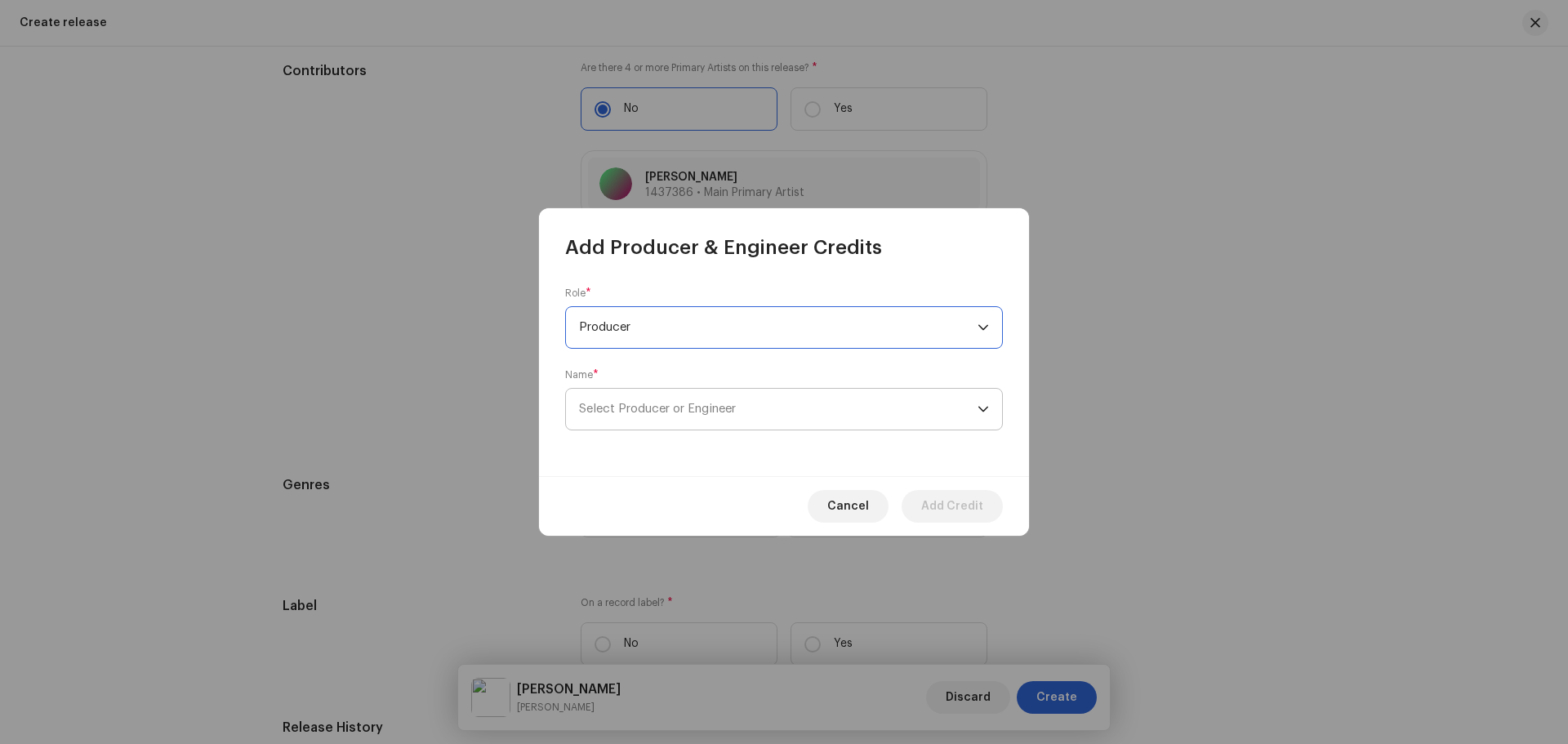
click at [651, 398] on span "Select Producer or Engineer" at bounding box center [778, 409] width 399 height 41
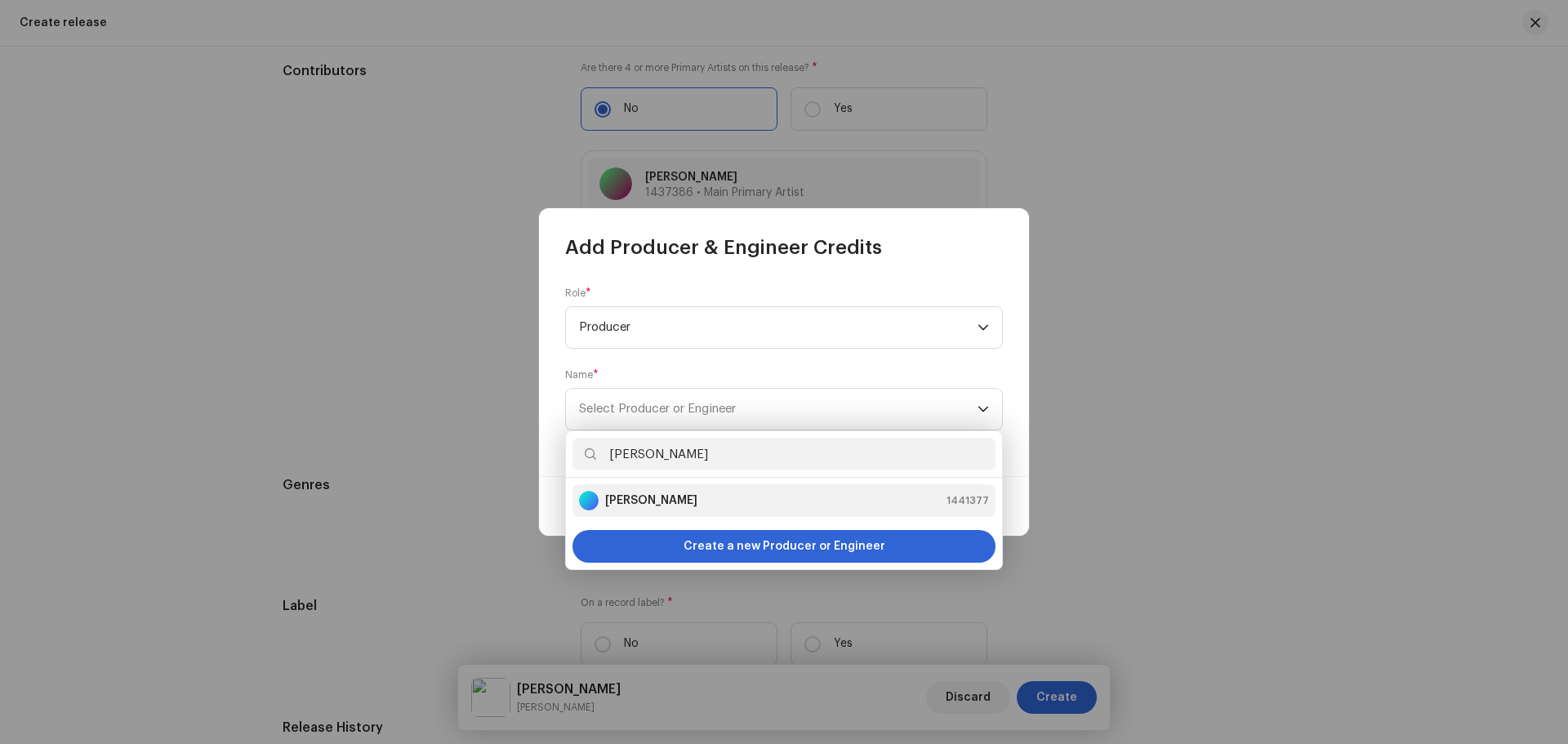
type input "[PERSON_NAME]"
click at [661, 497] on strong "[PERSON_NAME]" at bounding box center [651, 501] width 92 height 16
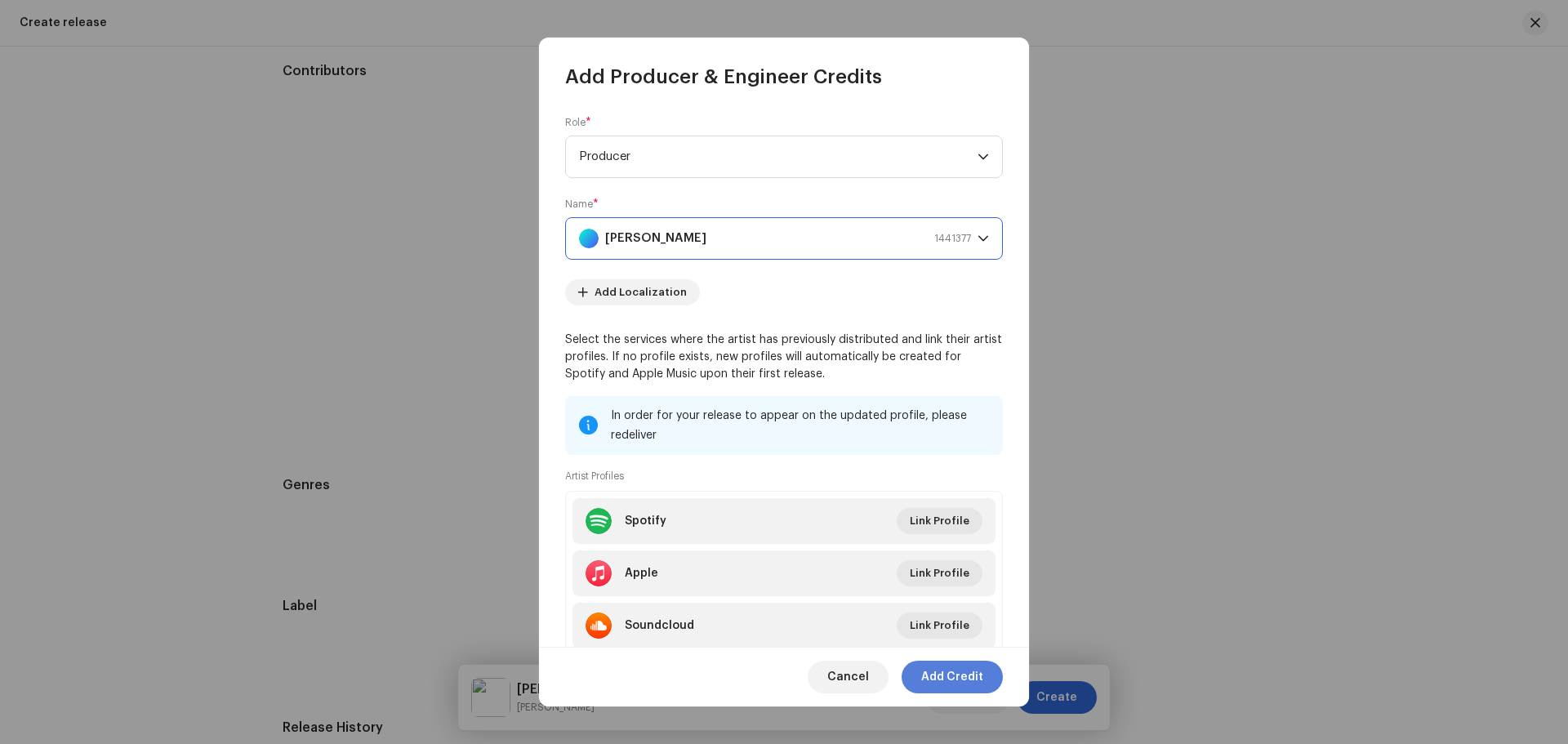
click at [951, 672] on span "Add Credit" at bounding box center [952, 677] width 62 height 33
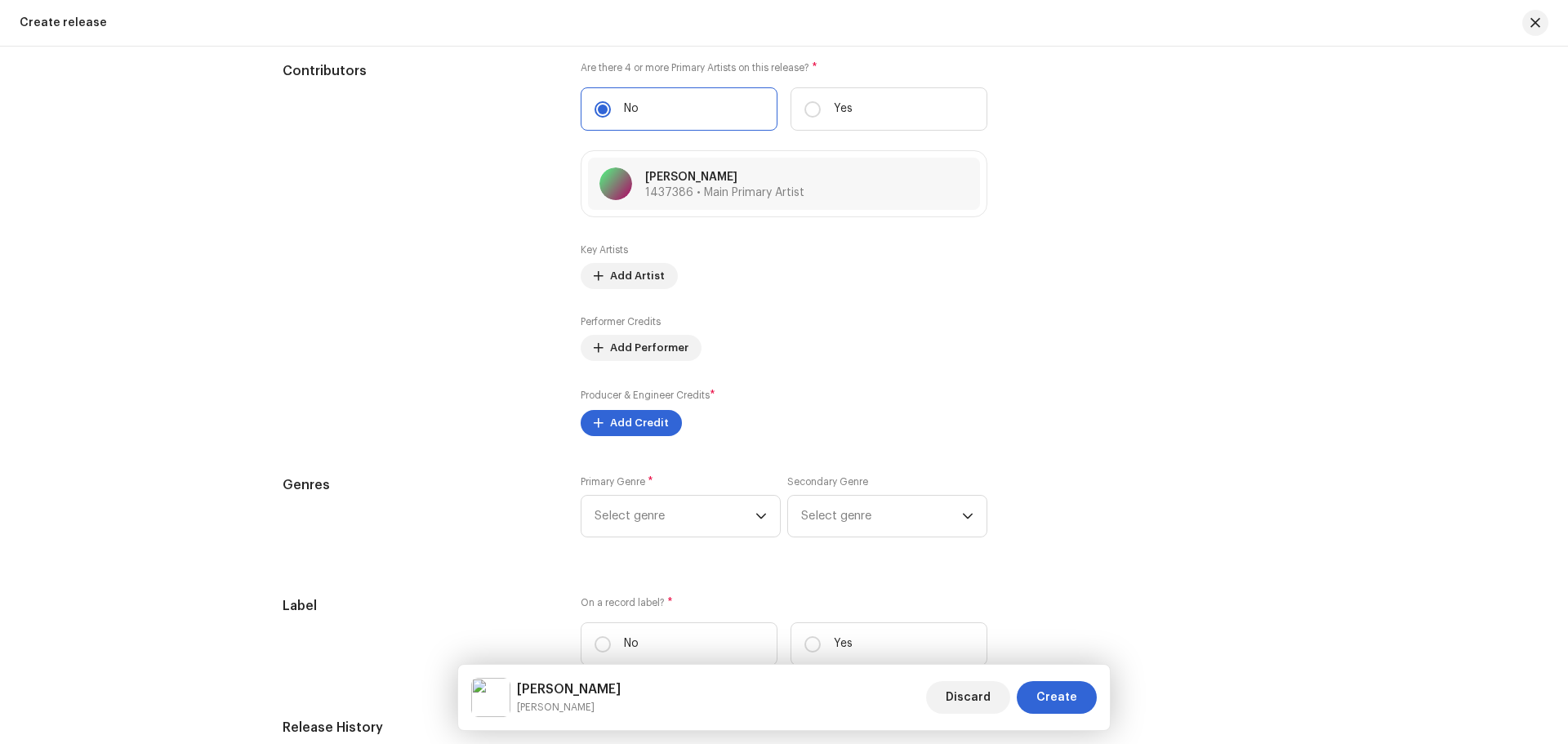
scroll to position [2043, 0]
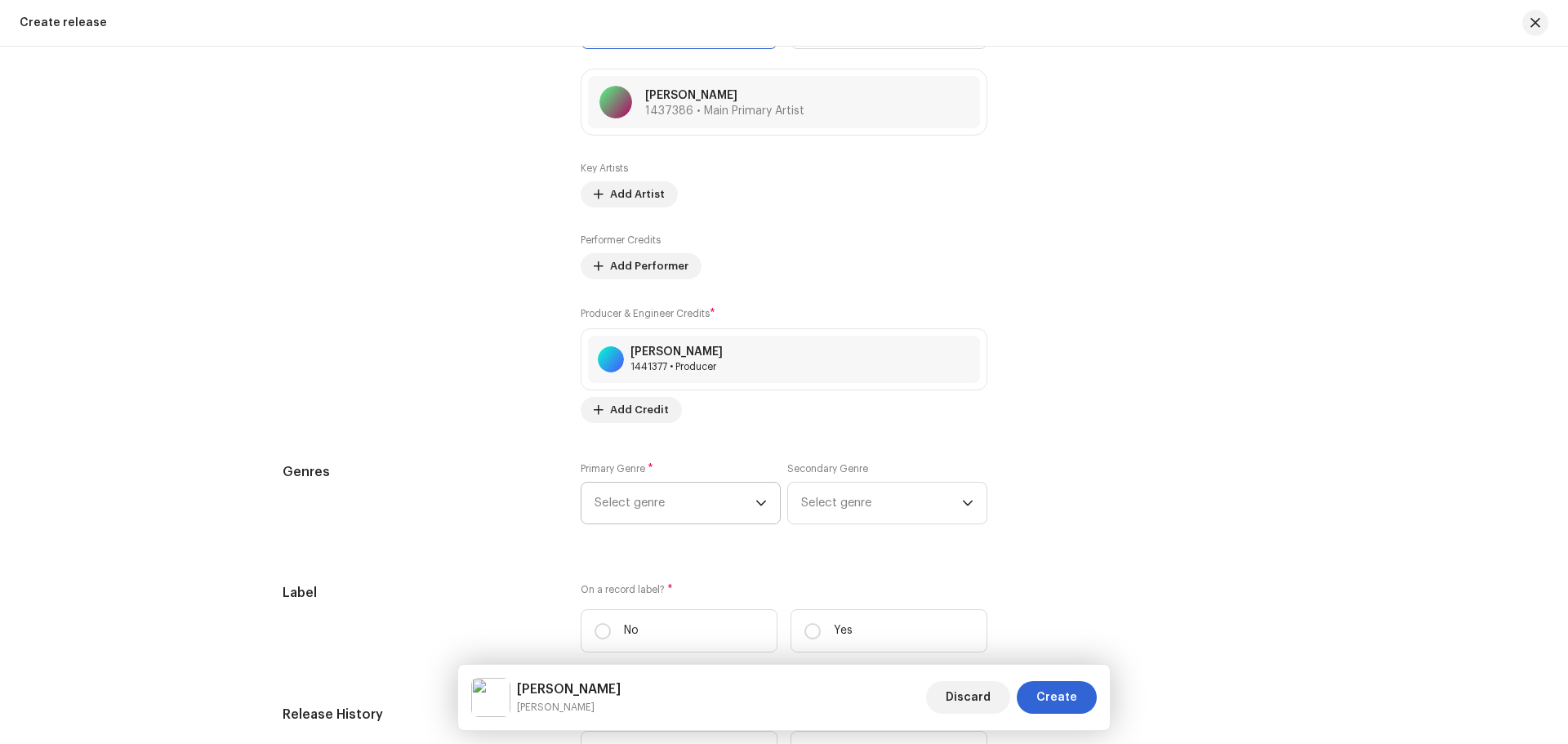
click at [640, 501] on span "Select genre" at bounding box center [675, 503] width 161 height 41
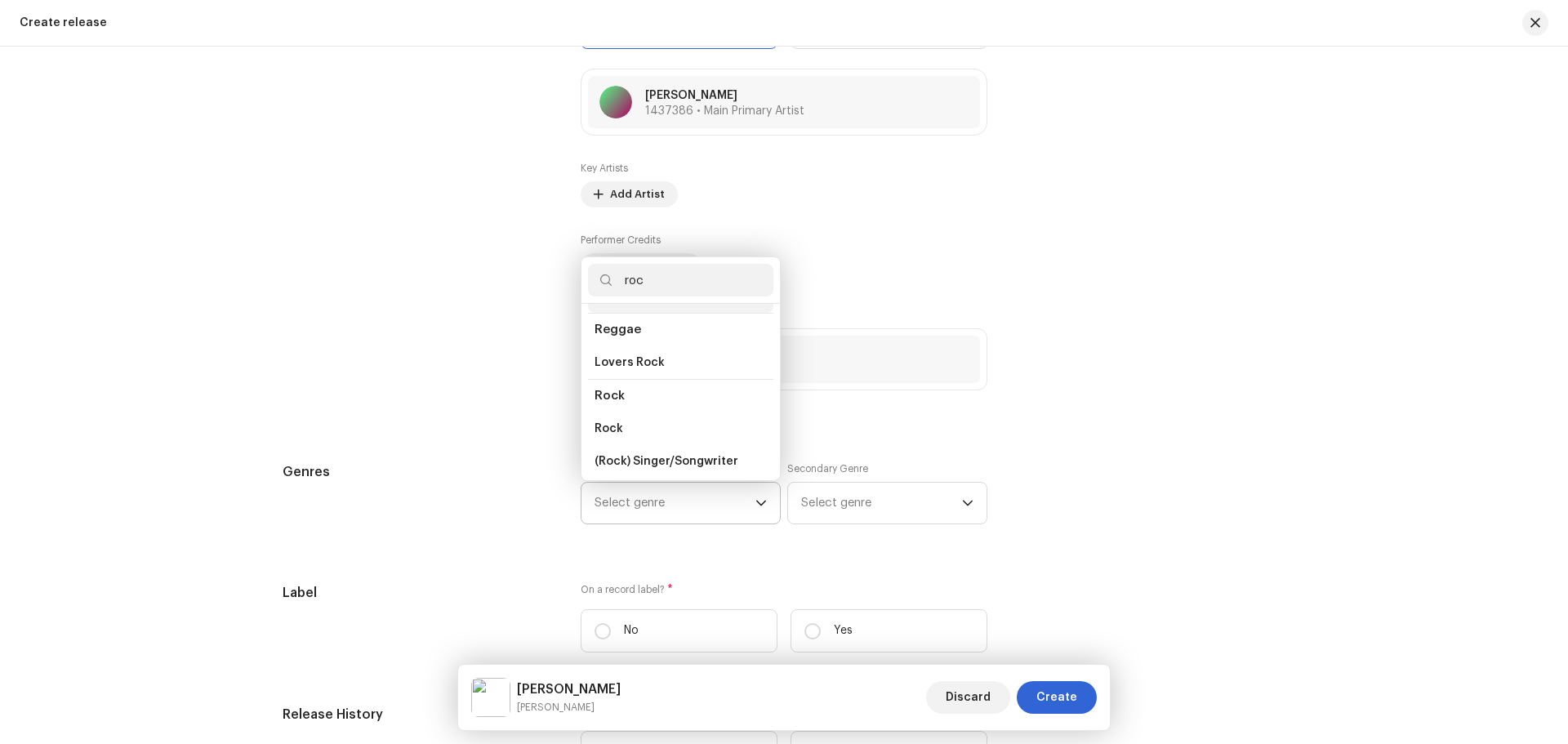
scroll to position [572, 0]
type input "roc"
click at [652, 418] on li "Rock" at bounding box center [680, 428] width 185 height 33
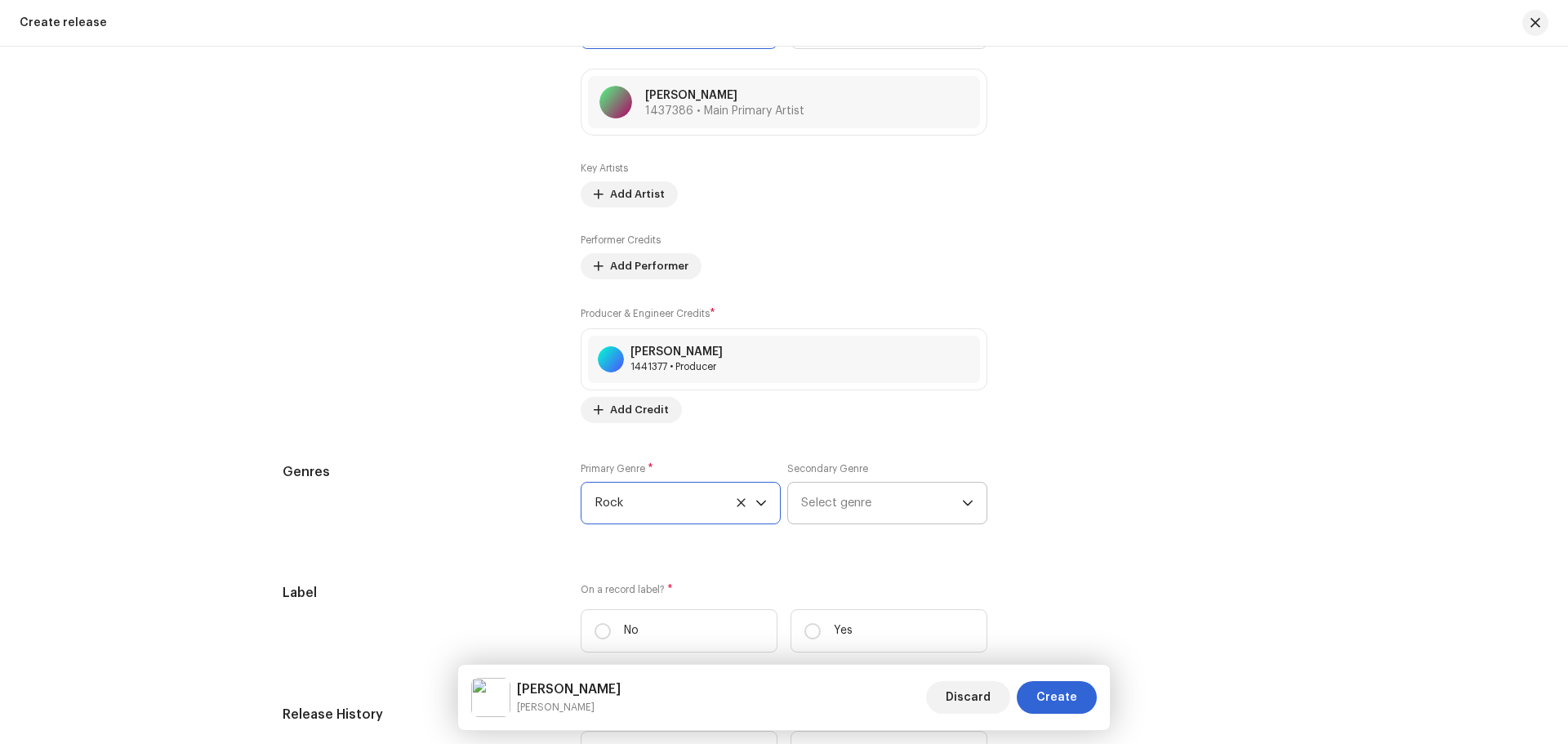
click at [879, 520] on span "Select genre" at bounding box center [882, 503] width 161 height 41
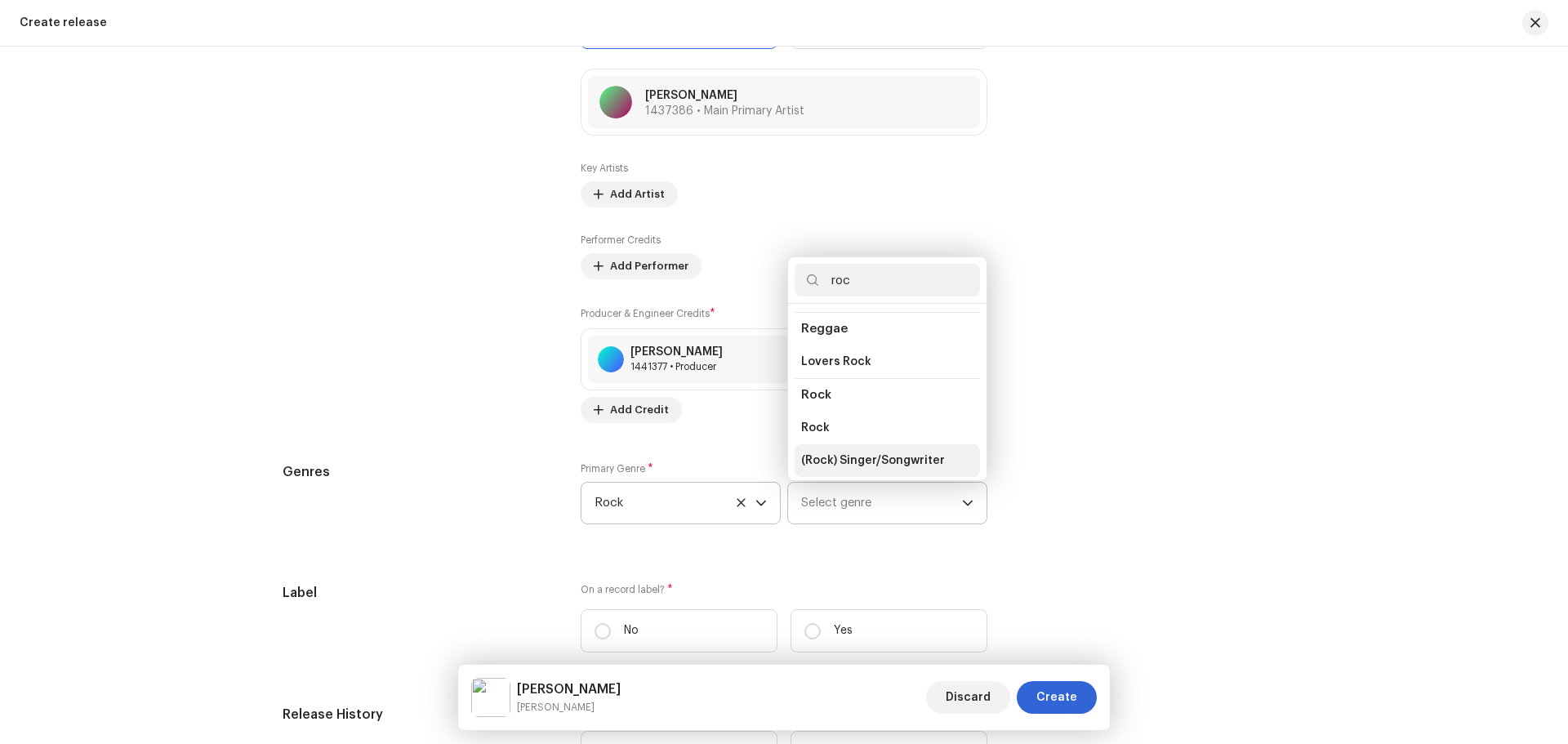
scroll to position [588, 0]
type input "roc"
click at [831, 407] on li "Rock" at bounding box center [887, 412] width 185 height 33
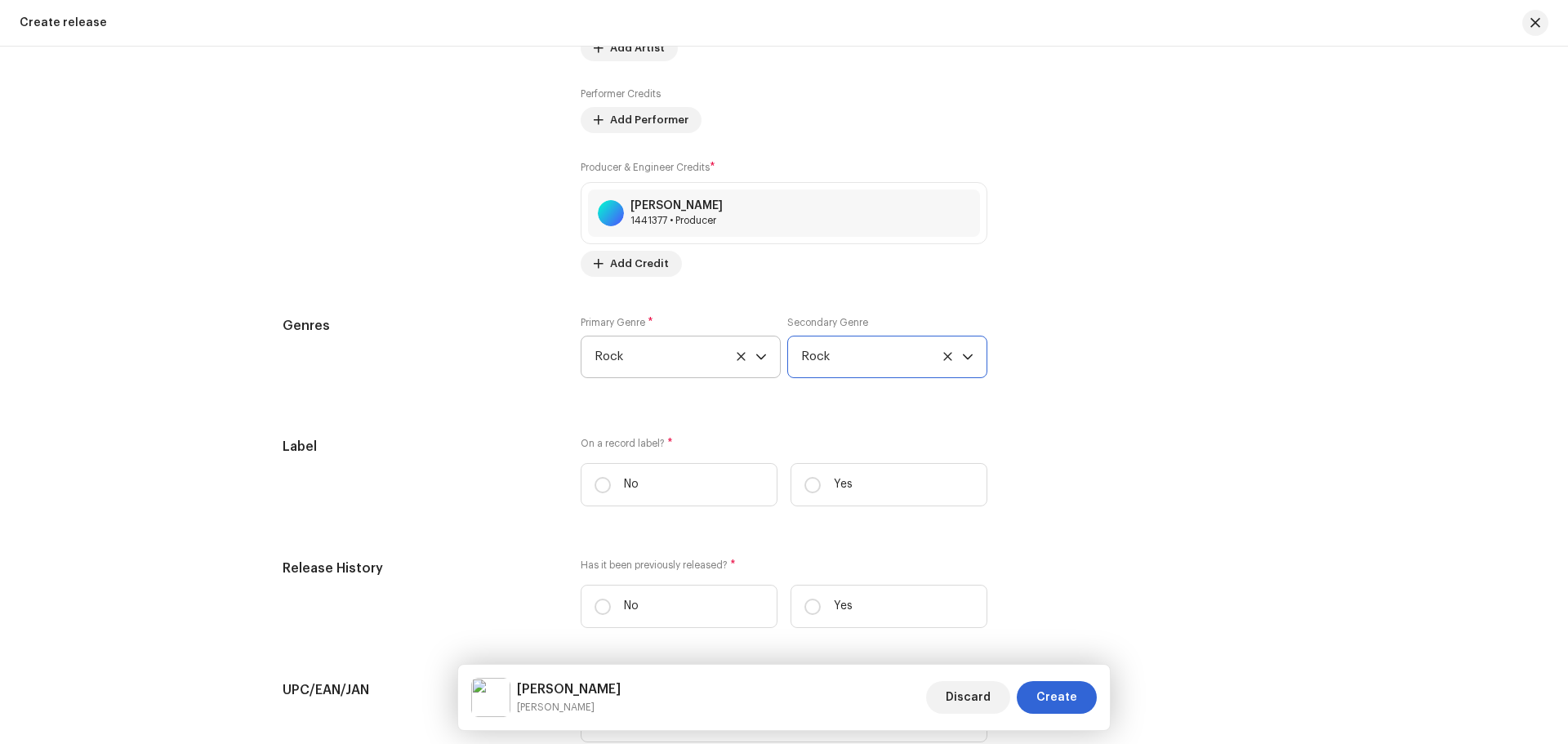
scroll to position [2288, 0]
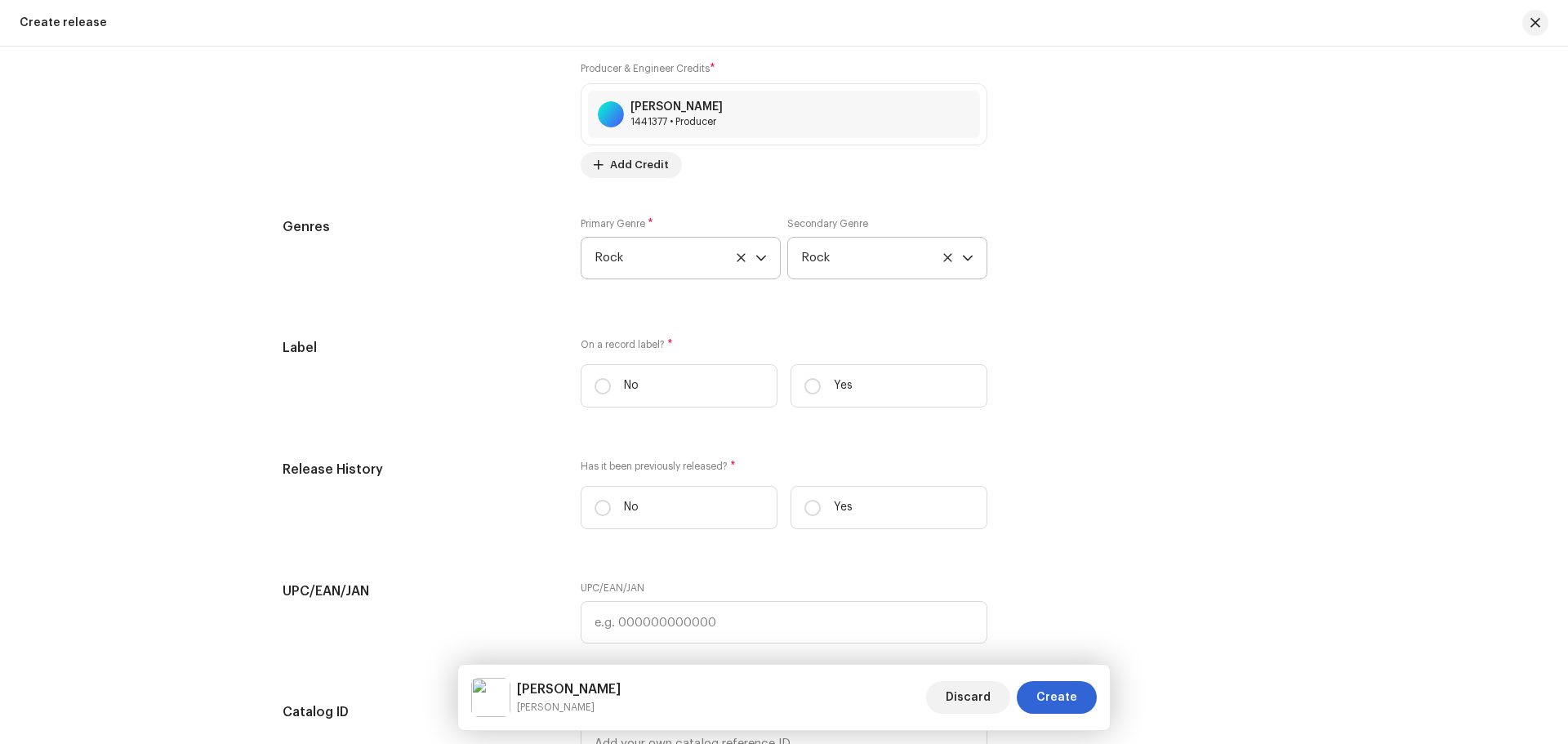
click at [876, 412] on div "On a record label? * No Yes" at bounding box center [784, 379] width 407 height 82
click at [875, 402] on label "Yes" at bounding box center [889, 386] width 197 height 43
click at [821, 395] on input "Yes" at bounding box center [813, 386] width 16 height 16
radio input "true"
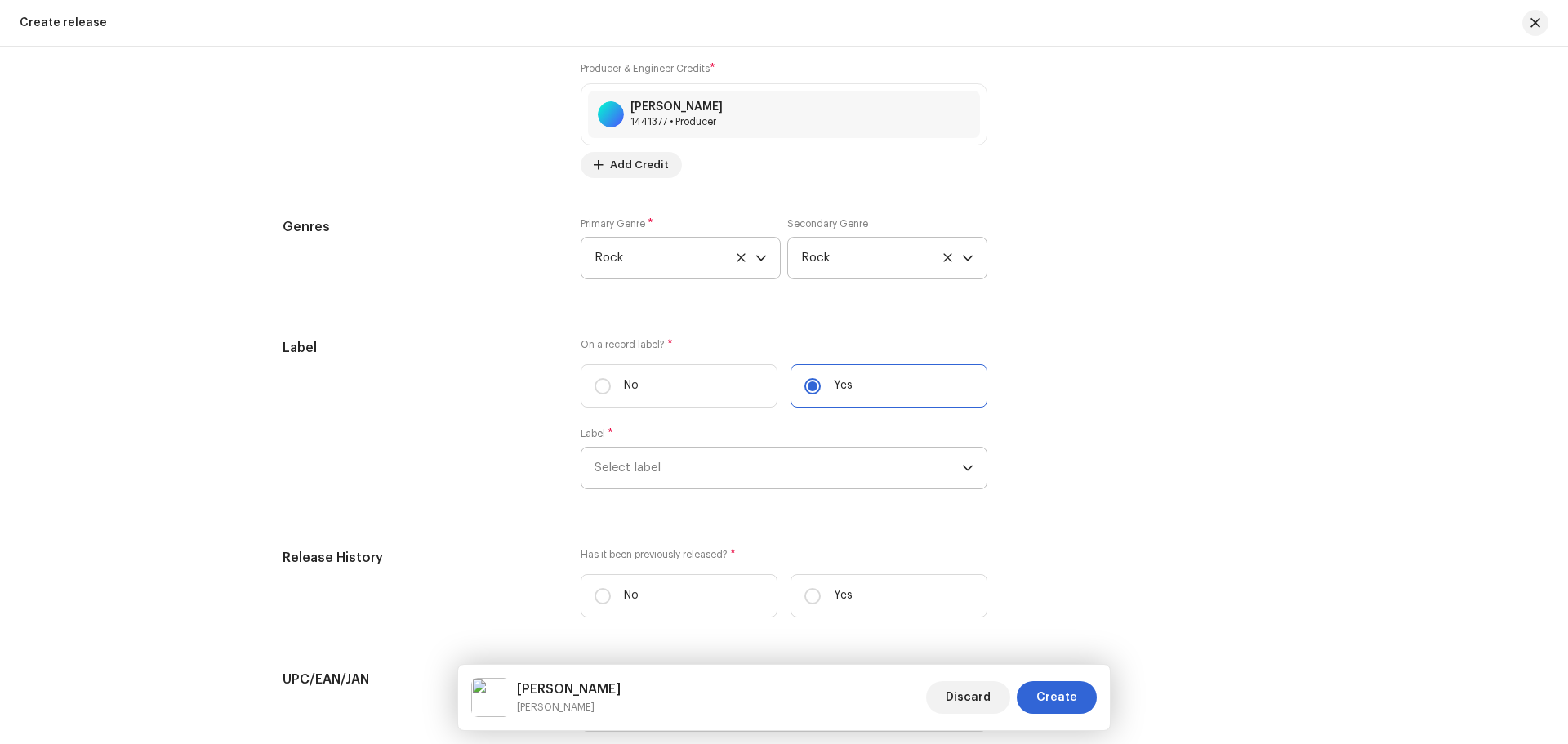
click at [761, 474] on span "Select label" at bounding box center [778, 468] width 367 height 41
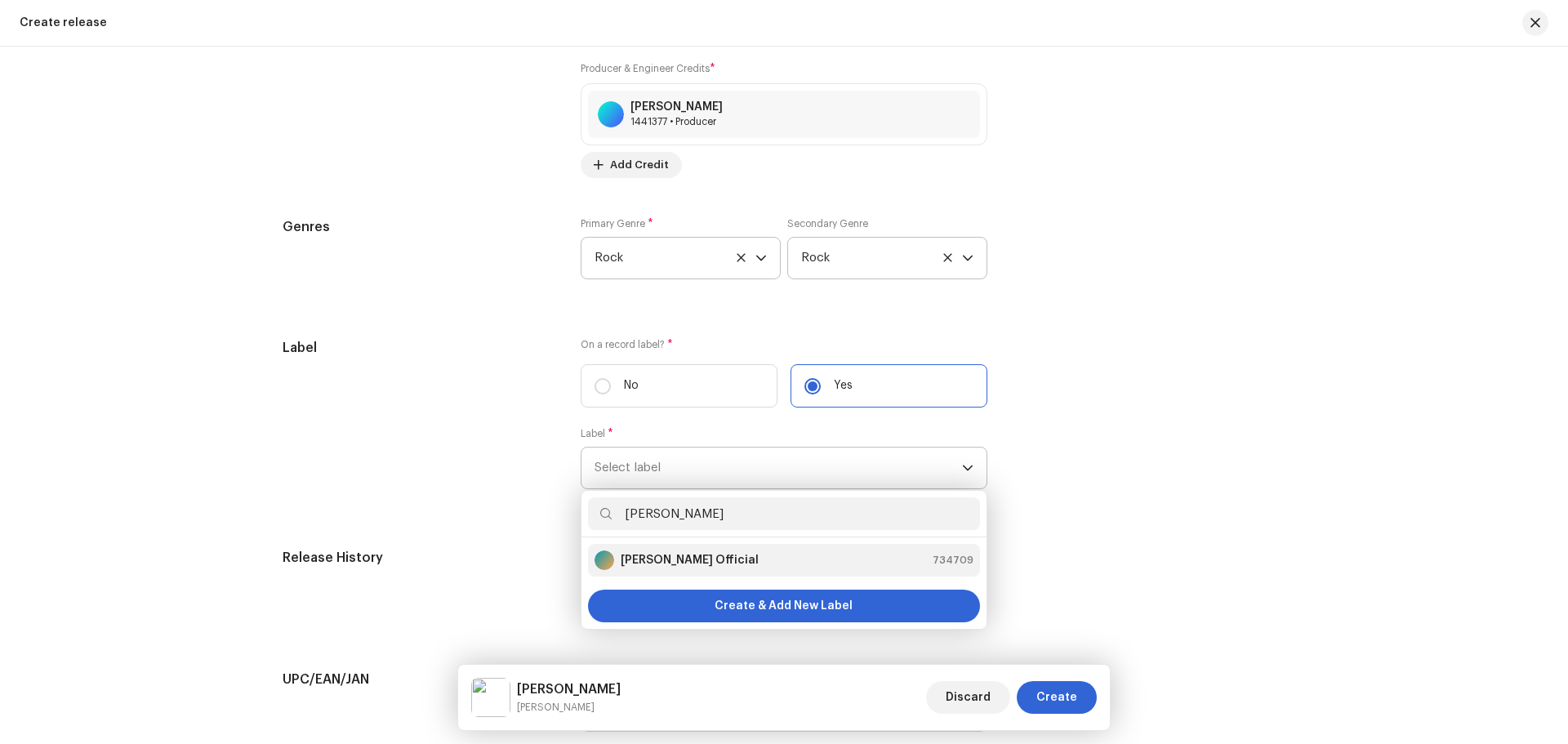
type input "[PERSON_NAME]"
click at [754, 563] on div "[PERSON_NAME] Official 734709" at bounding box center [784, 560] width 379 height 20
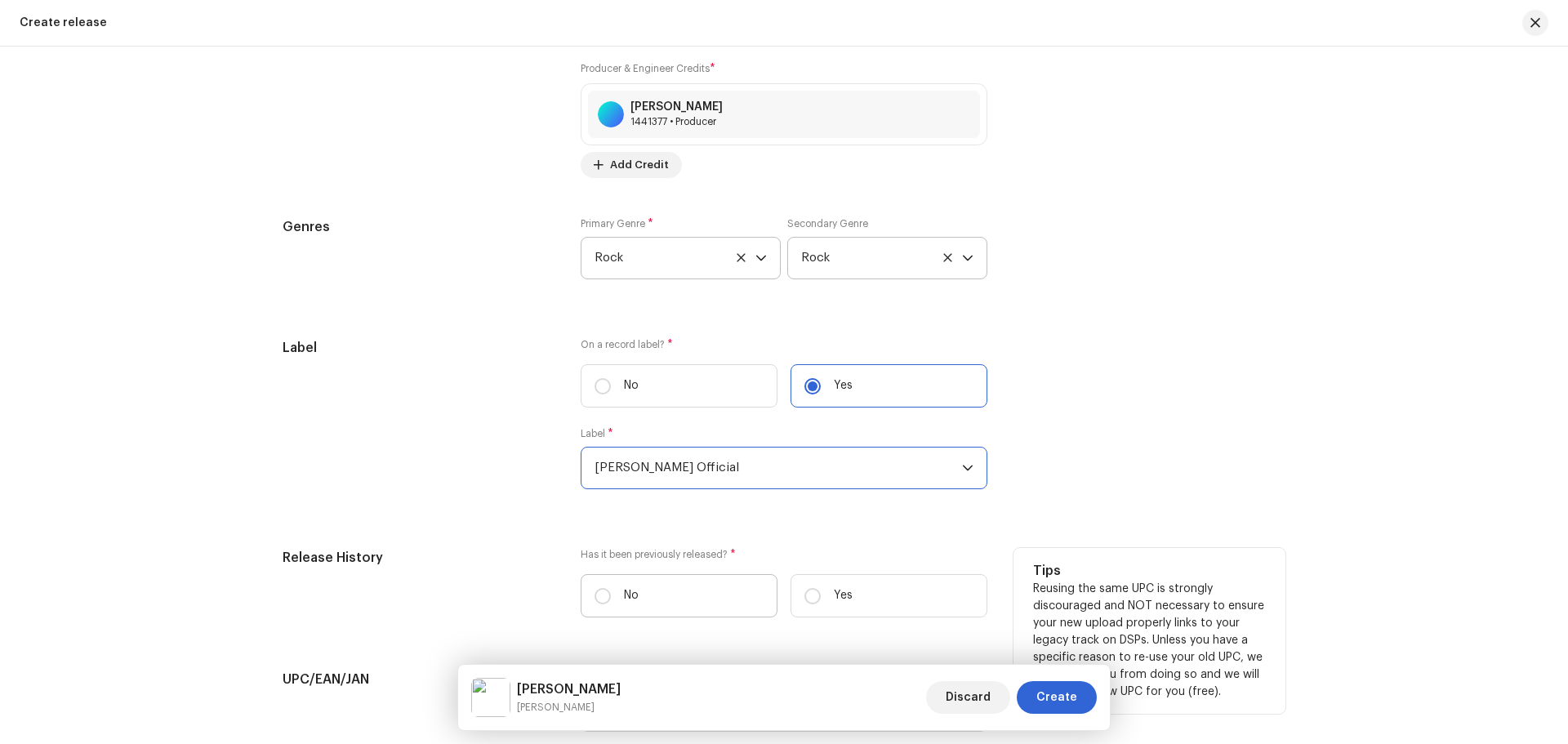
click at [732, 600] on label "No" at bounding box center [679, 596] width 197 height 43
click at [611, 600] on input "No" at bounding box center [603, 596] width 16 height 16
radio input "true"
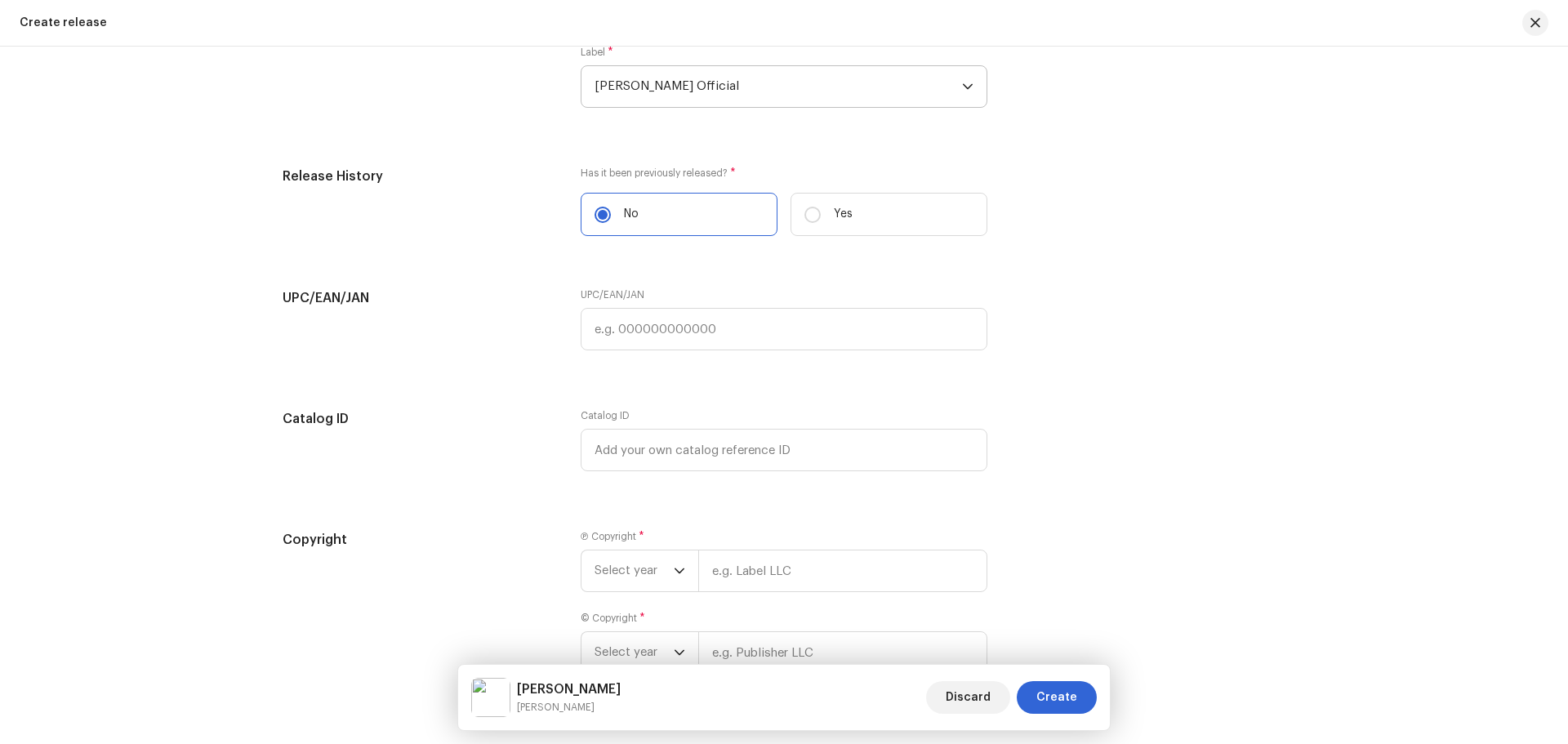
scroll to position [2776, 0]
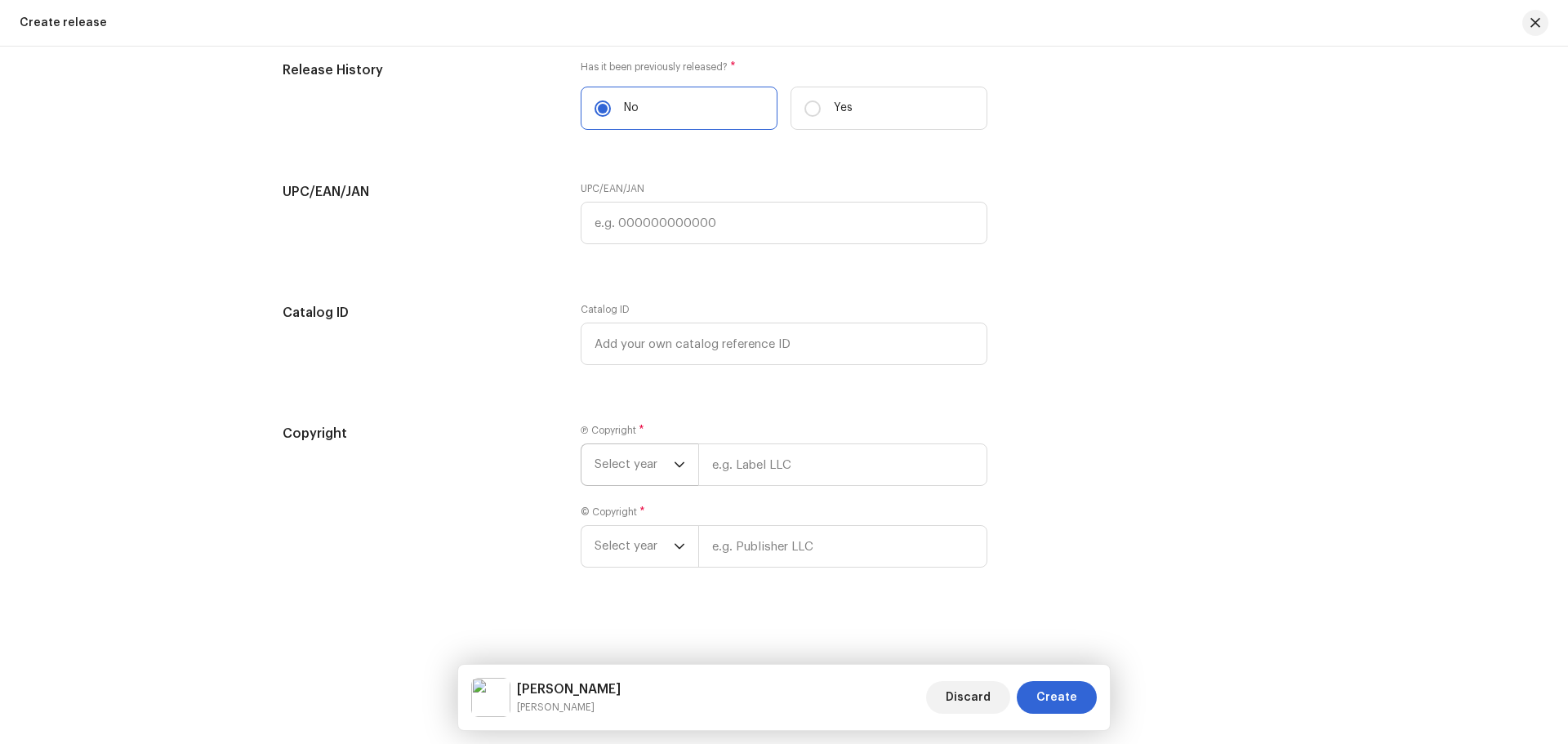
click at [617, 450] on span "Select year" at bounding box center [634, 464] width 80 height 41
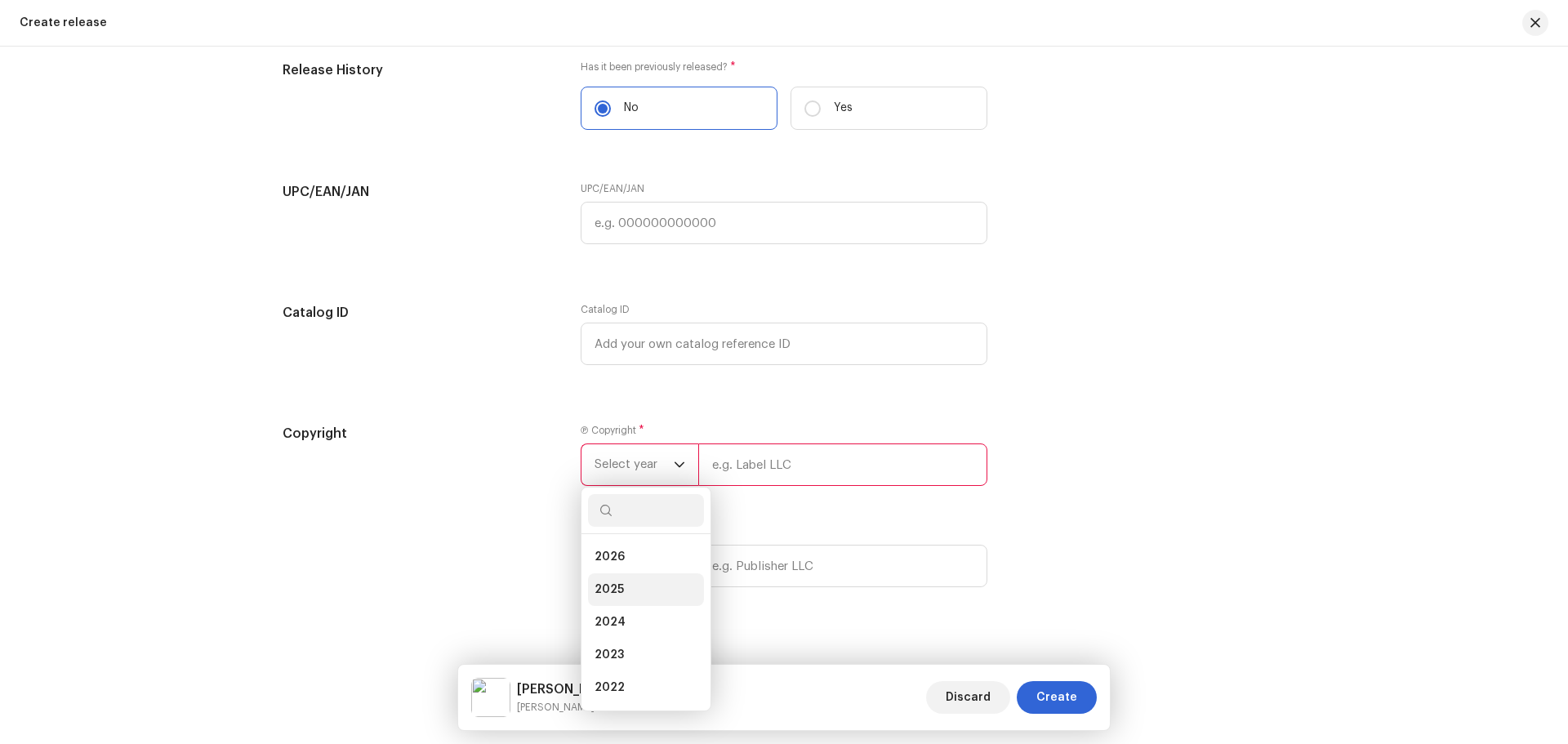
click at [624, 591] on li "2025" at bounding box center [646, 590] width 116 height 33
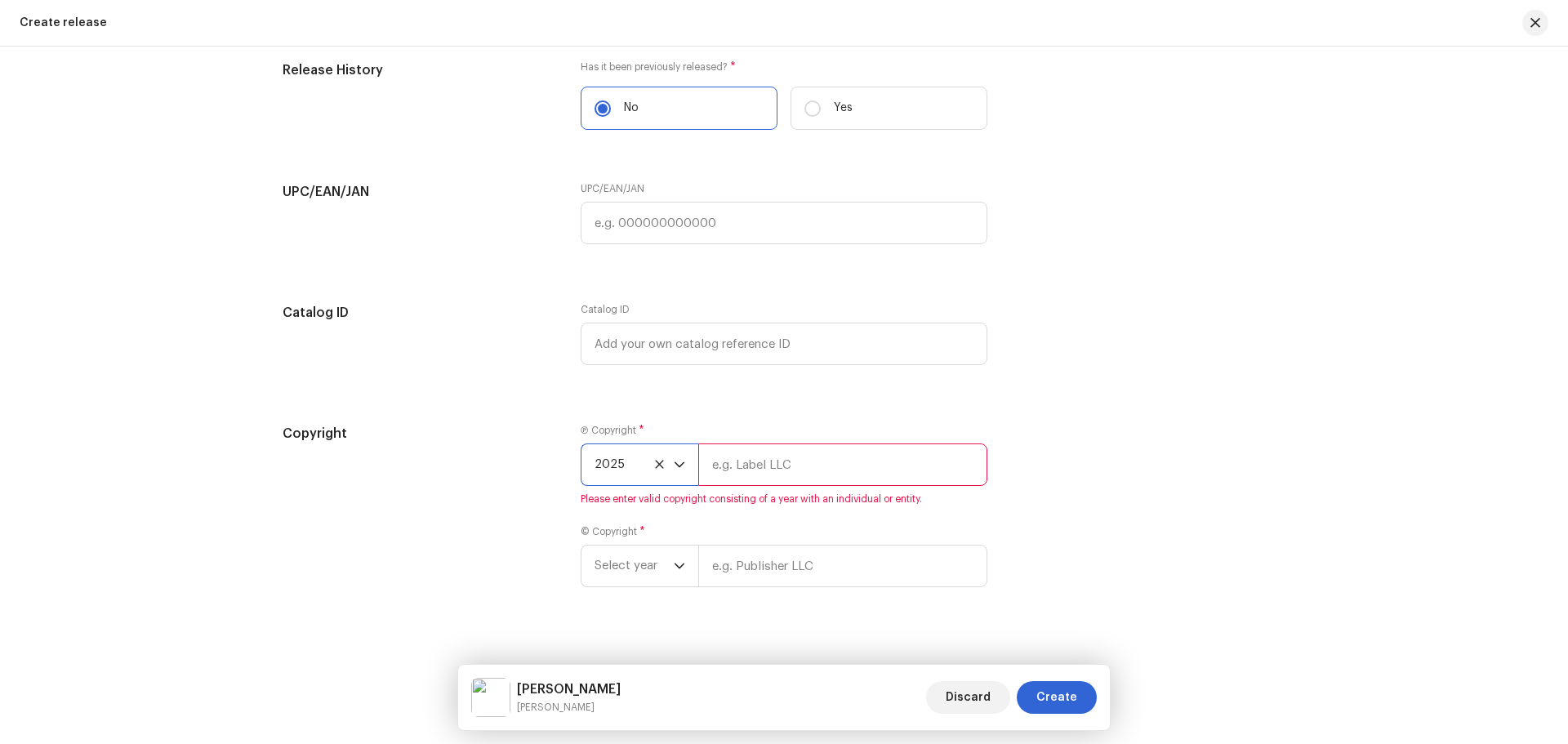
click at [747, 468] on input "text" at bounding box center [843, 464] width 290 height 43
type input "Nueva Era Digital Media Pvt. Ltd."
click at [1198, 586] on div "Copyright Ⓟ Copyright * 2025 Nueva Era Digital Media Pvt. Ltd. Please enter val…" at bounding box center [784, 516] width 1003 height 183
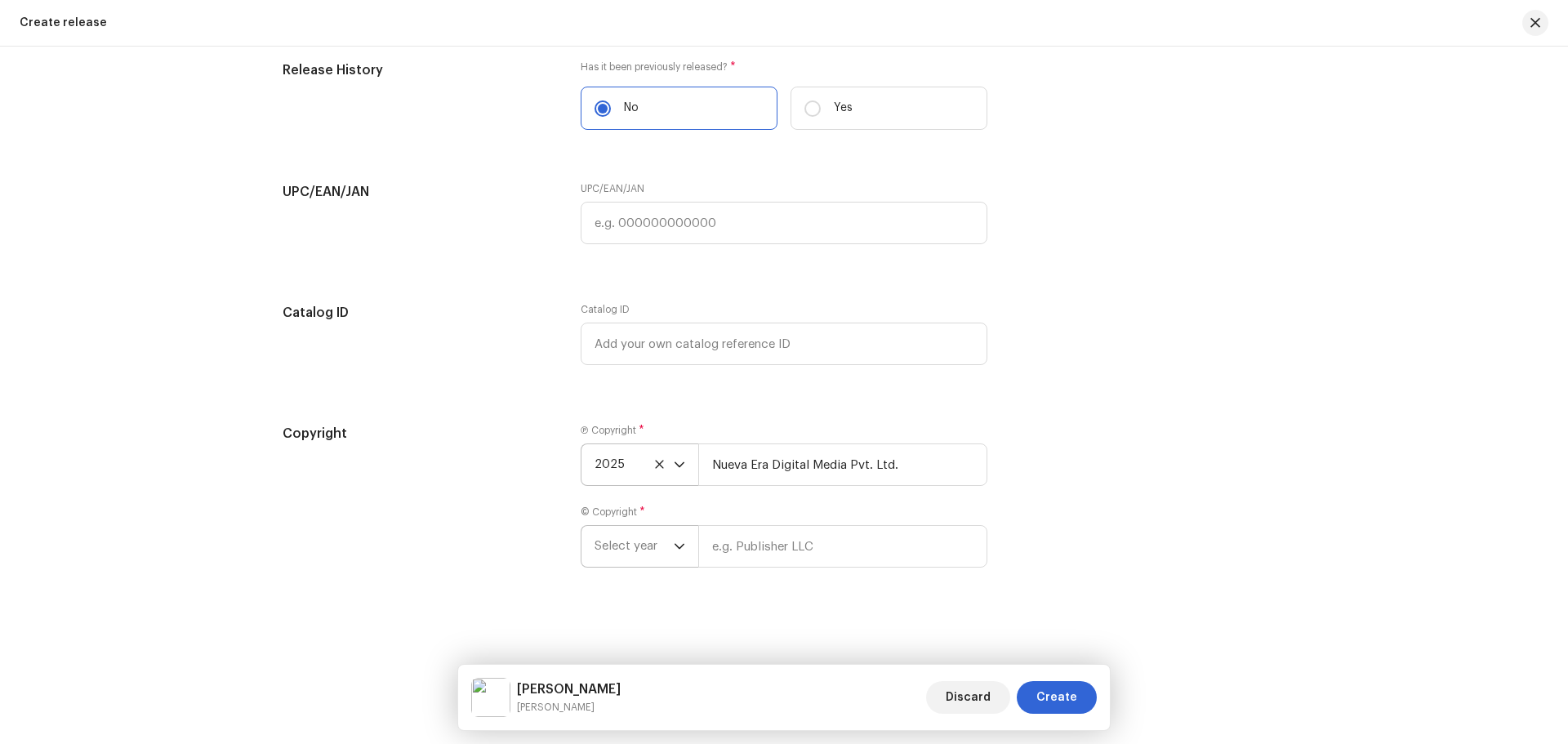
click at [632, 551] on span "Select year" at bounding box center [634, 546] width 80 height 41
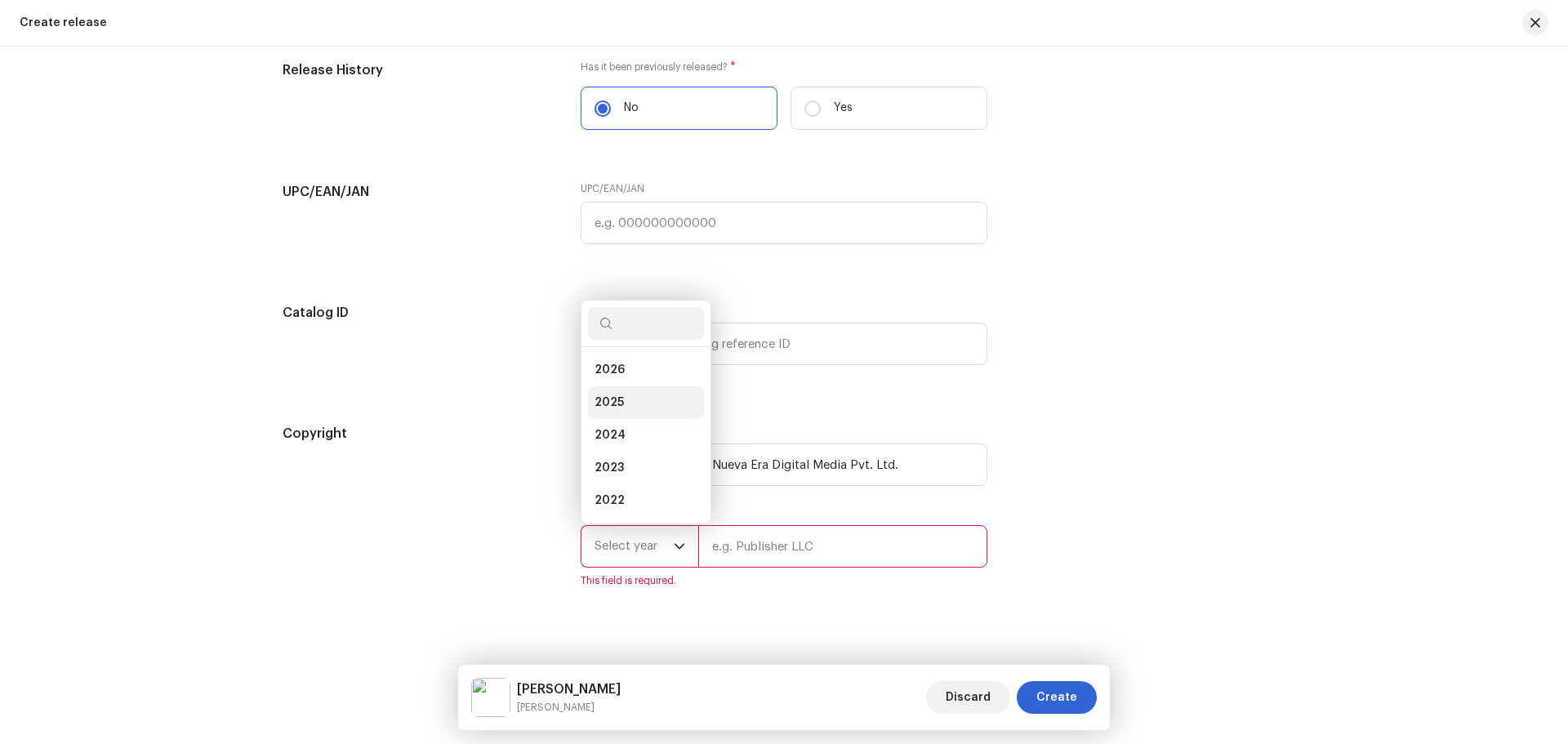
click at [634, 404] on li "2025" at bounding box center [646, 403] width 116 height 33
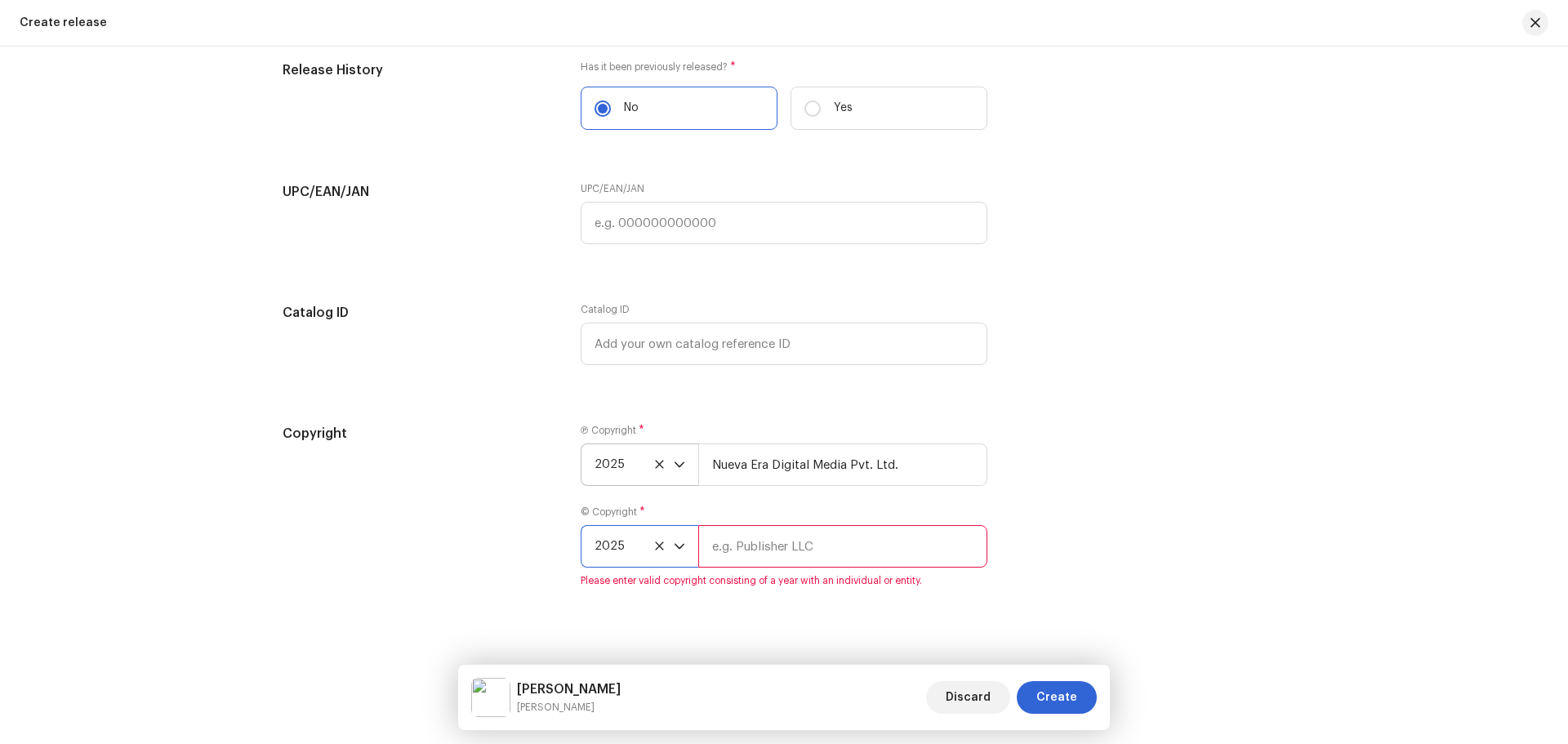
click at [730, 561] on input "text" at bounding box center [843, 546] width 290 height 43
type input "[PERSON_NAME] Official"
click at [1004, 575] on div "Copyright Ⓟ Copyright * 2025 Nueva Era Digital Media Pvt. Ltd. © Copyright * 20…" at bounding box center [784, 516] width 1003 height 183
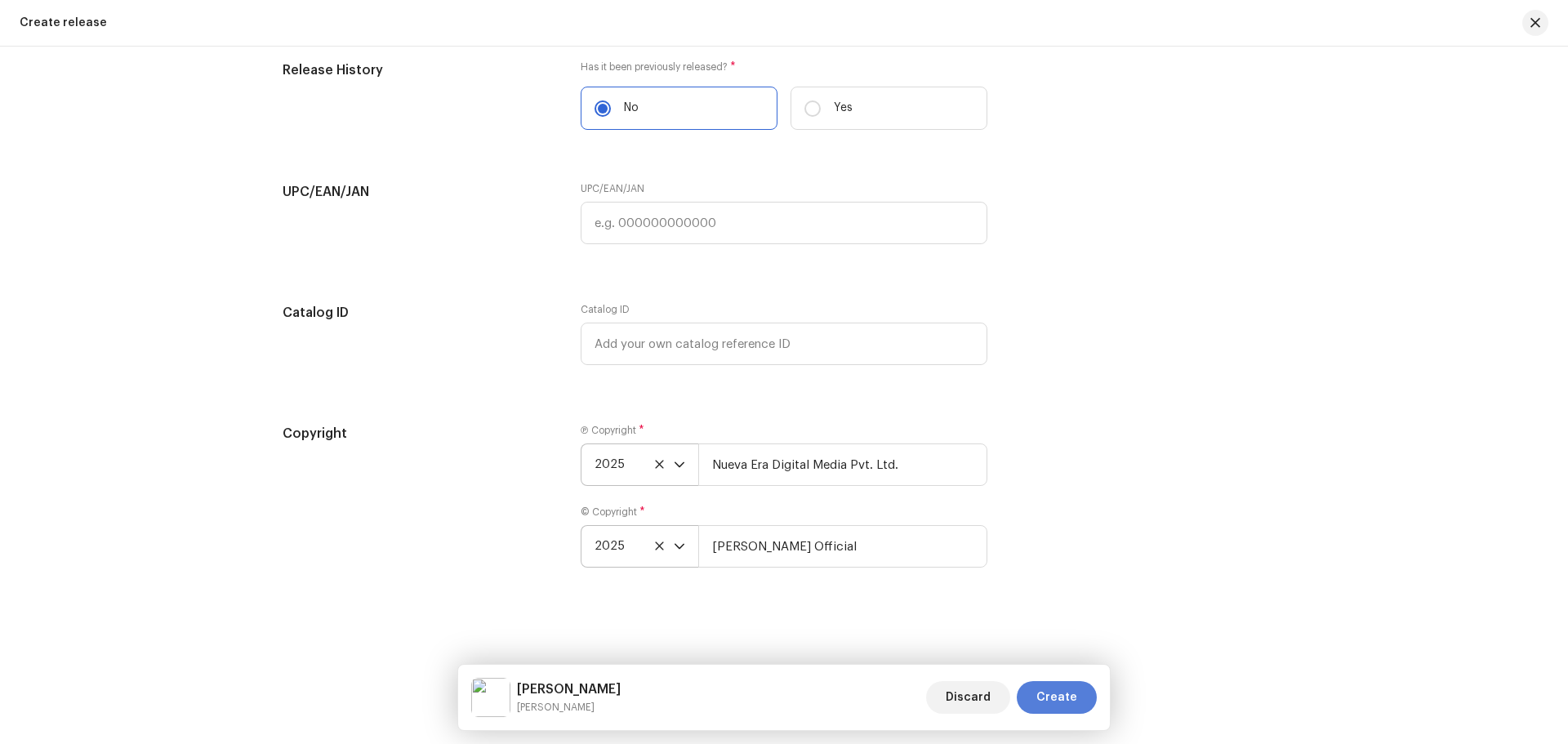
click at [1060, 696] on span "Create" at bounding box center [1057, 698] width 41 height 33
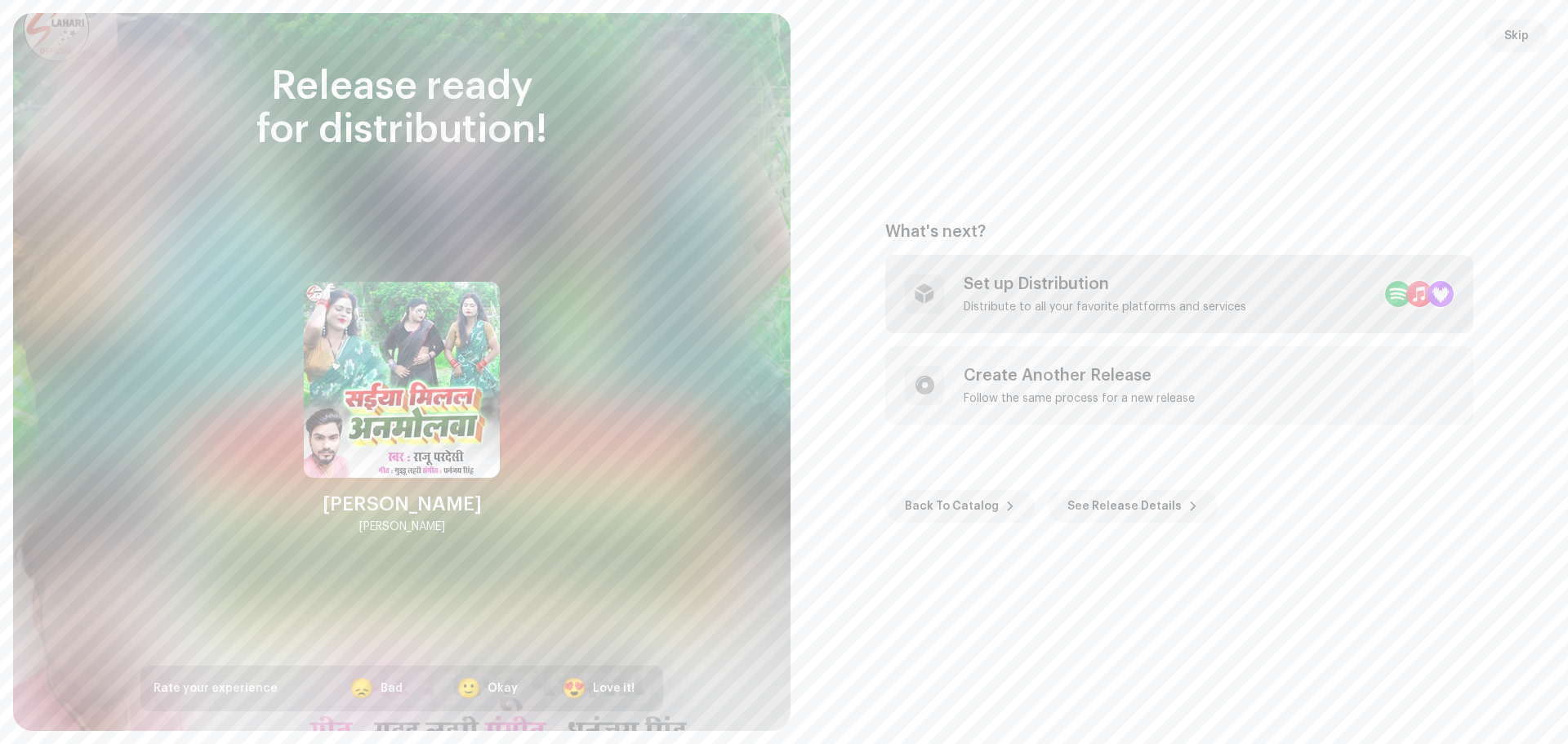
click at [1004, 291] on div "Set up Distribution" at bounding box center [1105, 284] width 282 height 20
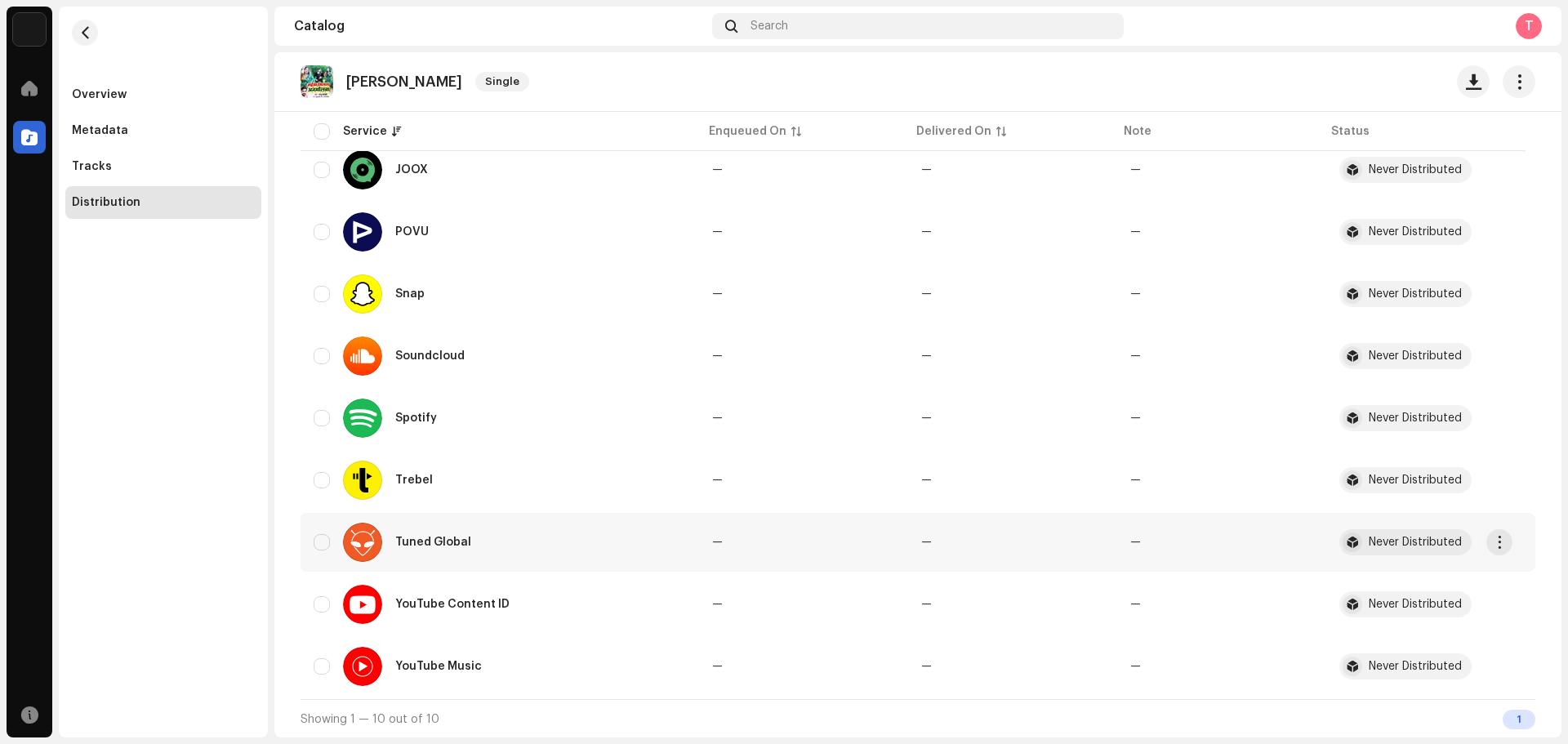
scroll to position [300, 0]
click at [320, 601] on input "checkbox" at bounding box center [322, 604] width 16 height 16
checkbox input "true"
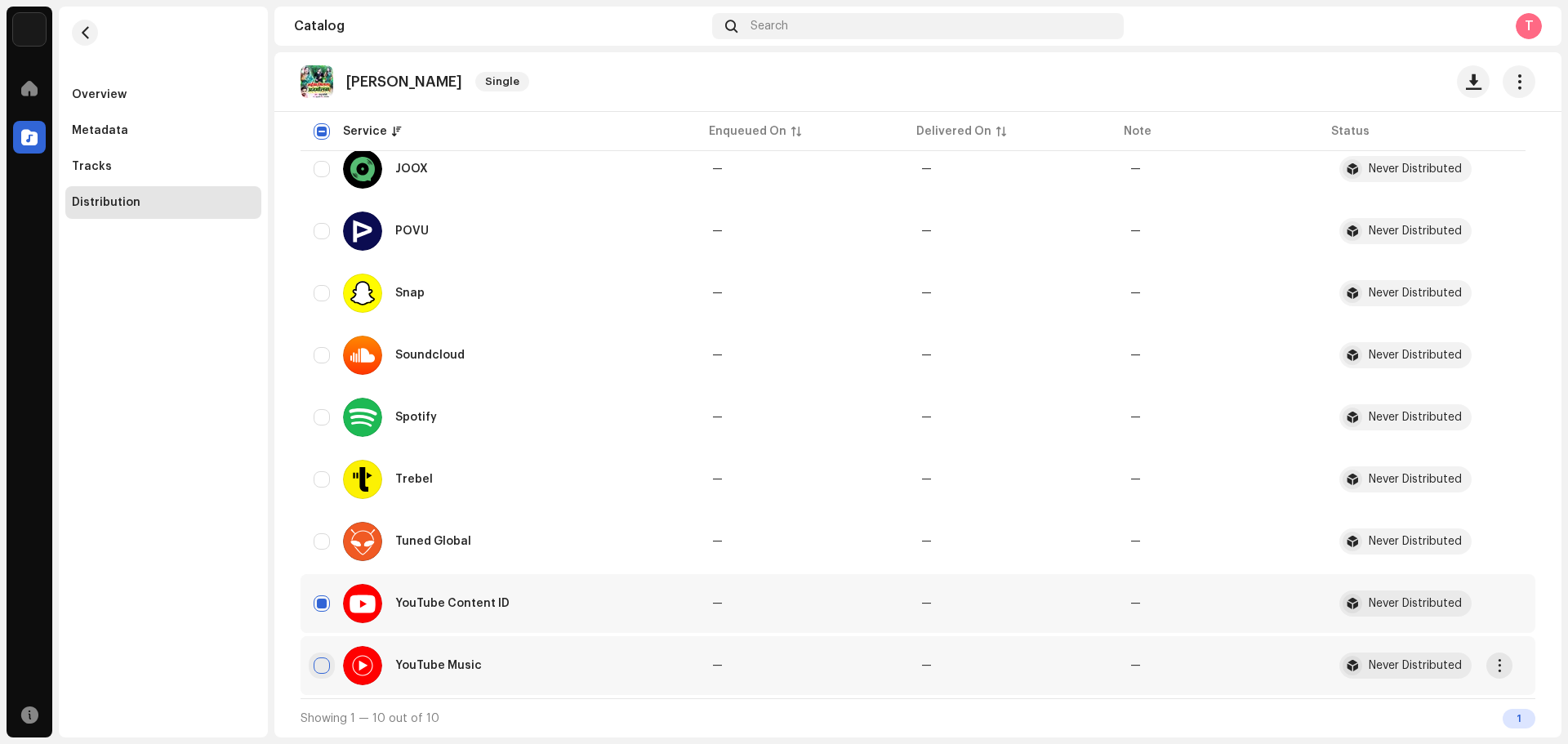
click at [325, 673] on input "Row Unselected" at bounding box center [322, 666] width 16 height 16
checkbox input "true"
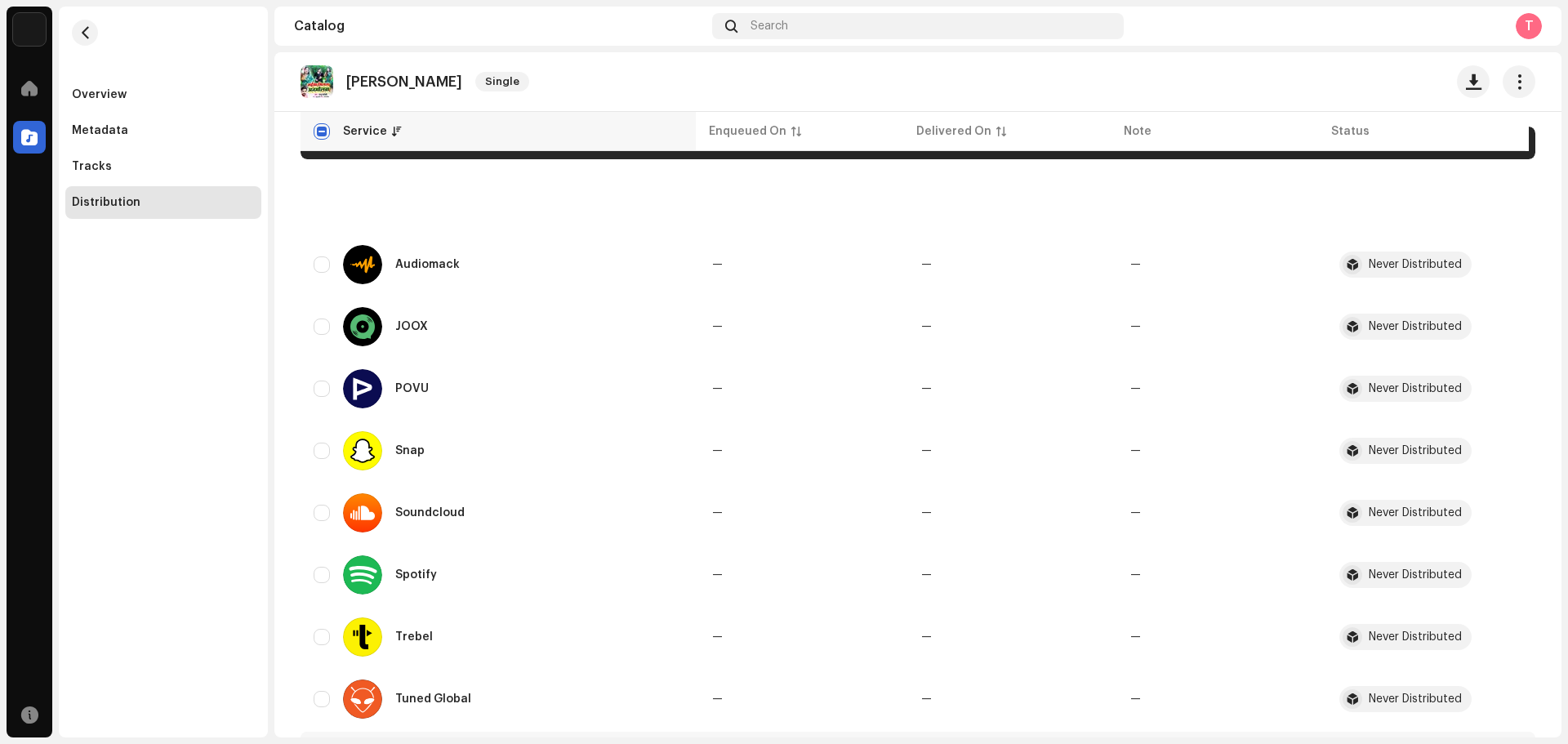
scroll to position [0, 0]
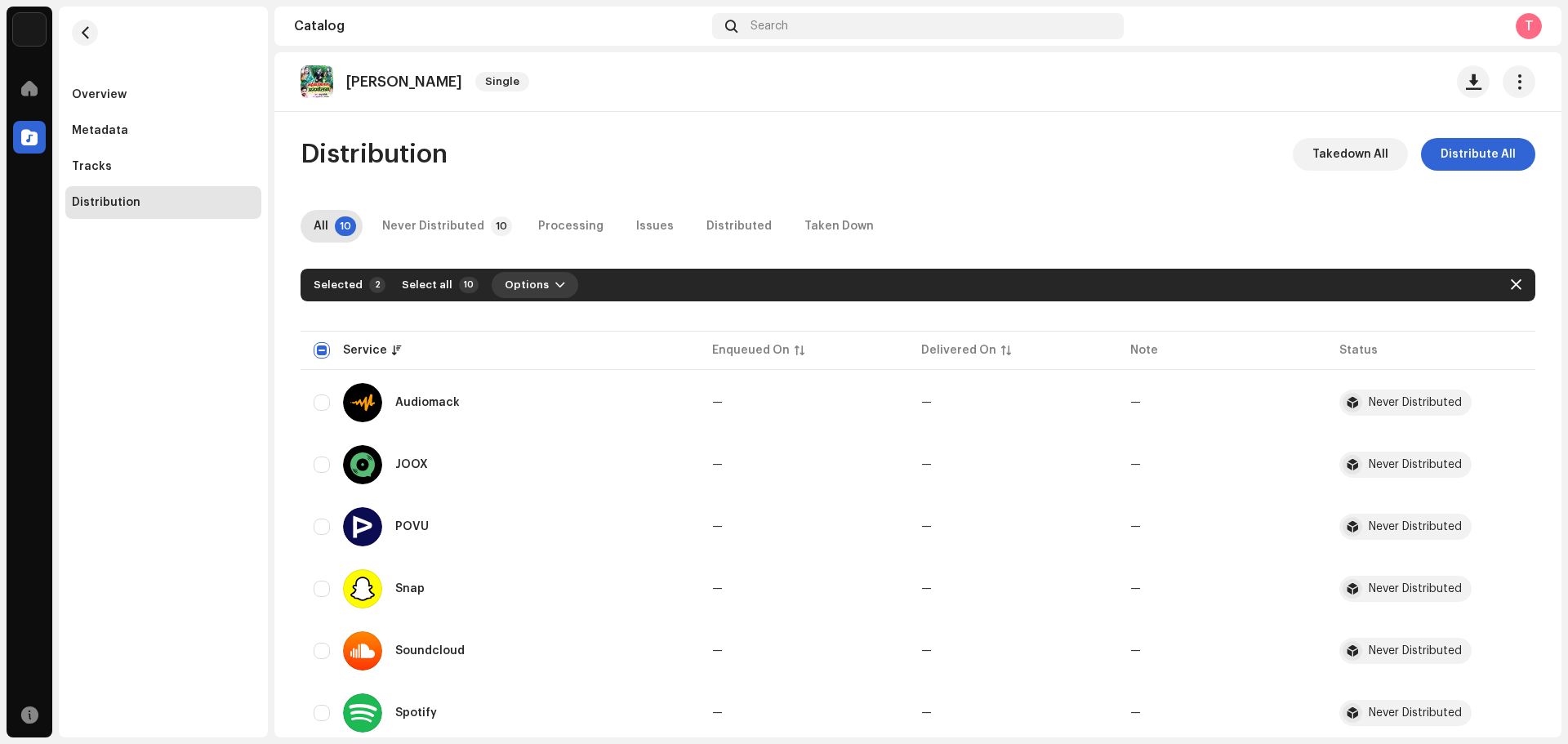
click at [558, 281] on button "Options" at bounding box center [535, 285] width 87 height 26
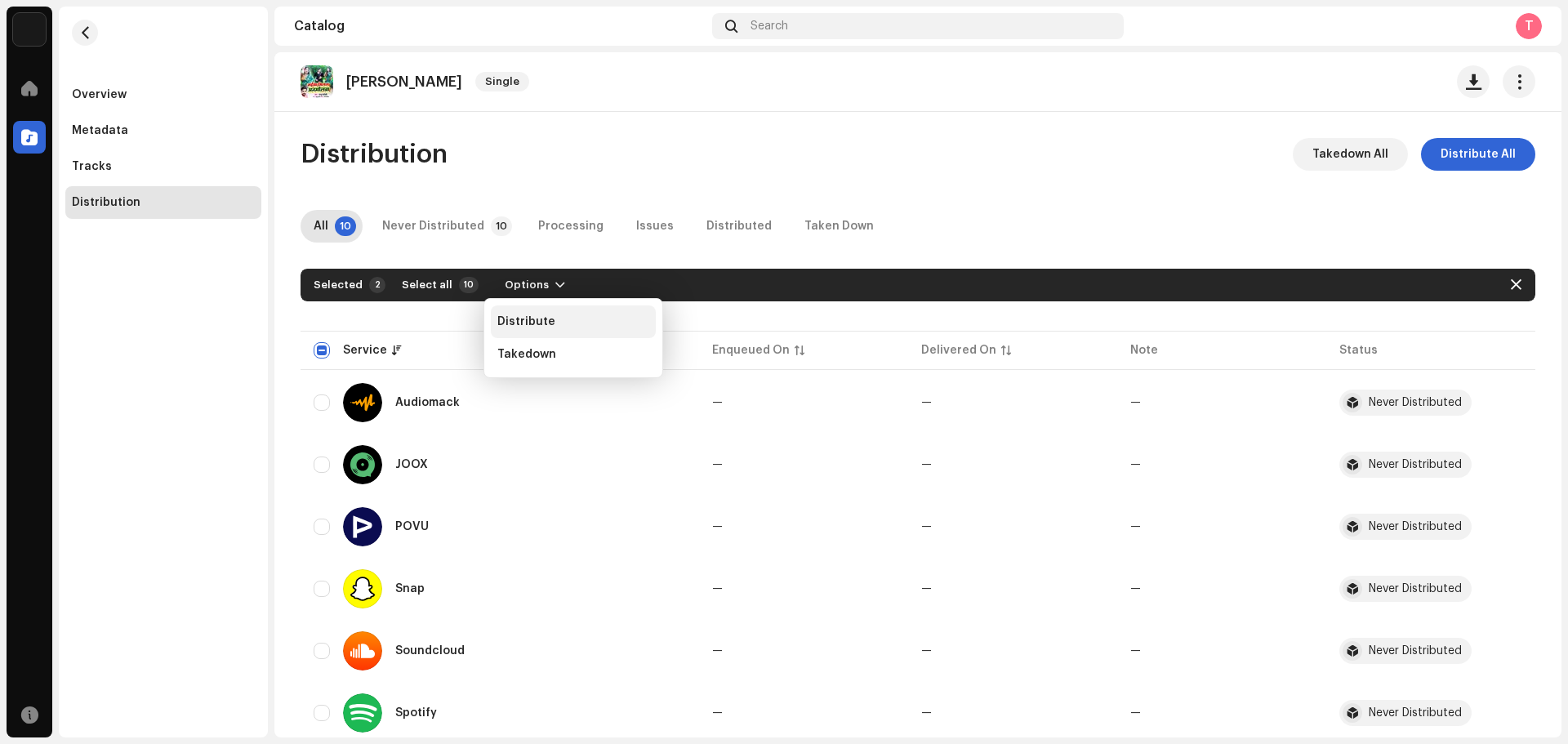
click at [536, 329] on div "Distribute" at bounding box center [574, 322] width 165 height 33
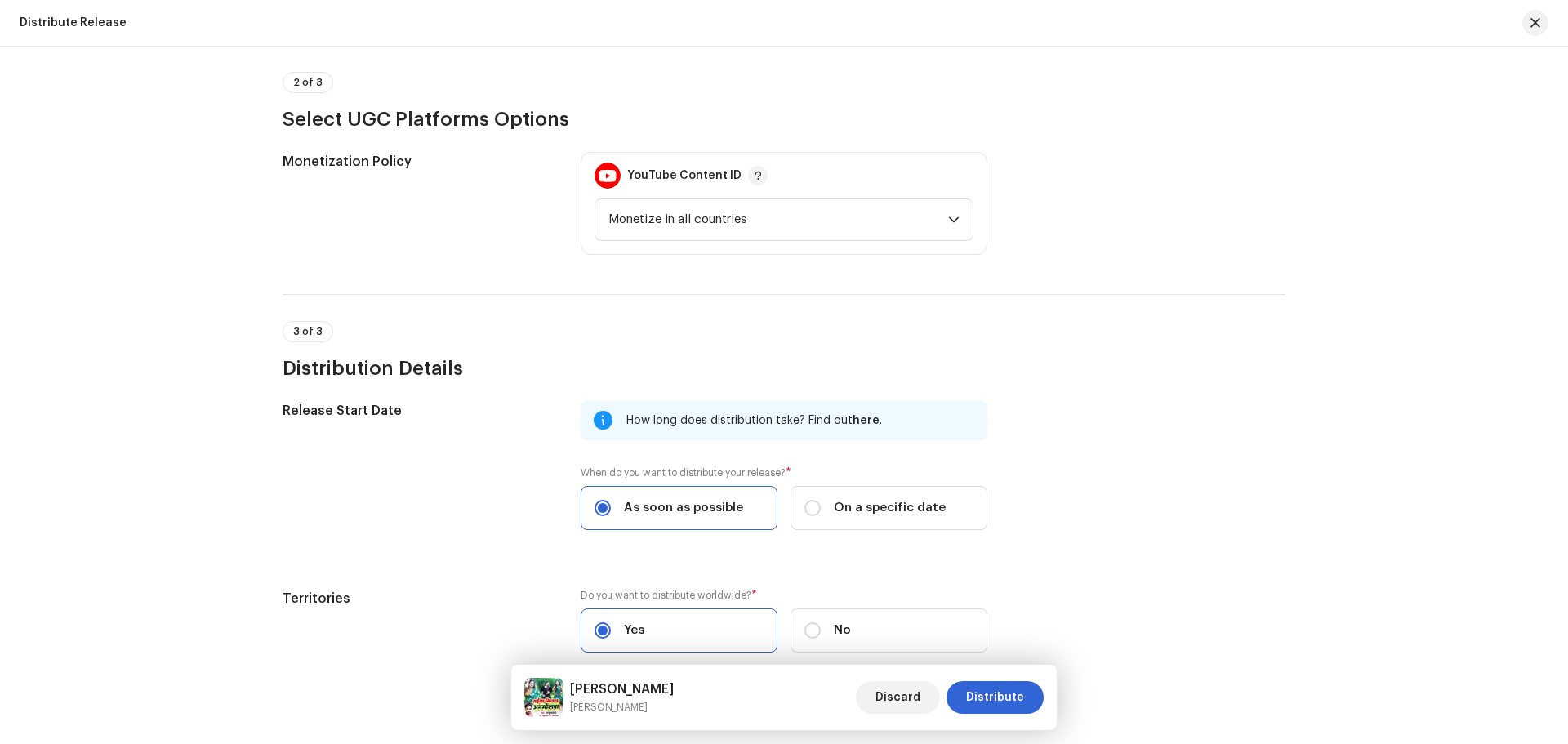
scroll to position [501, 0]
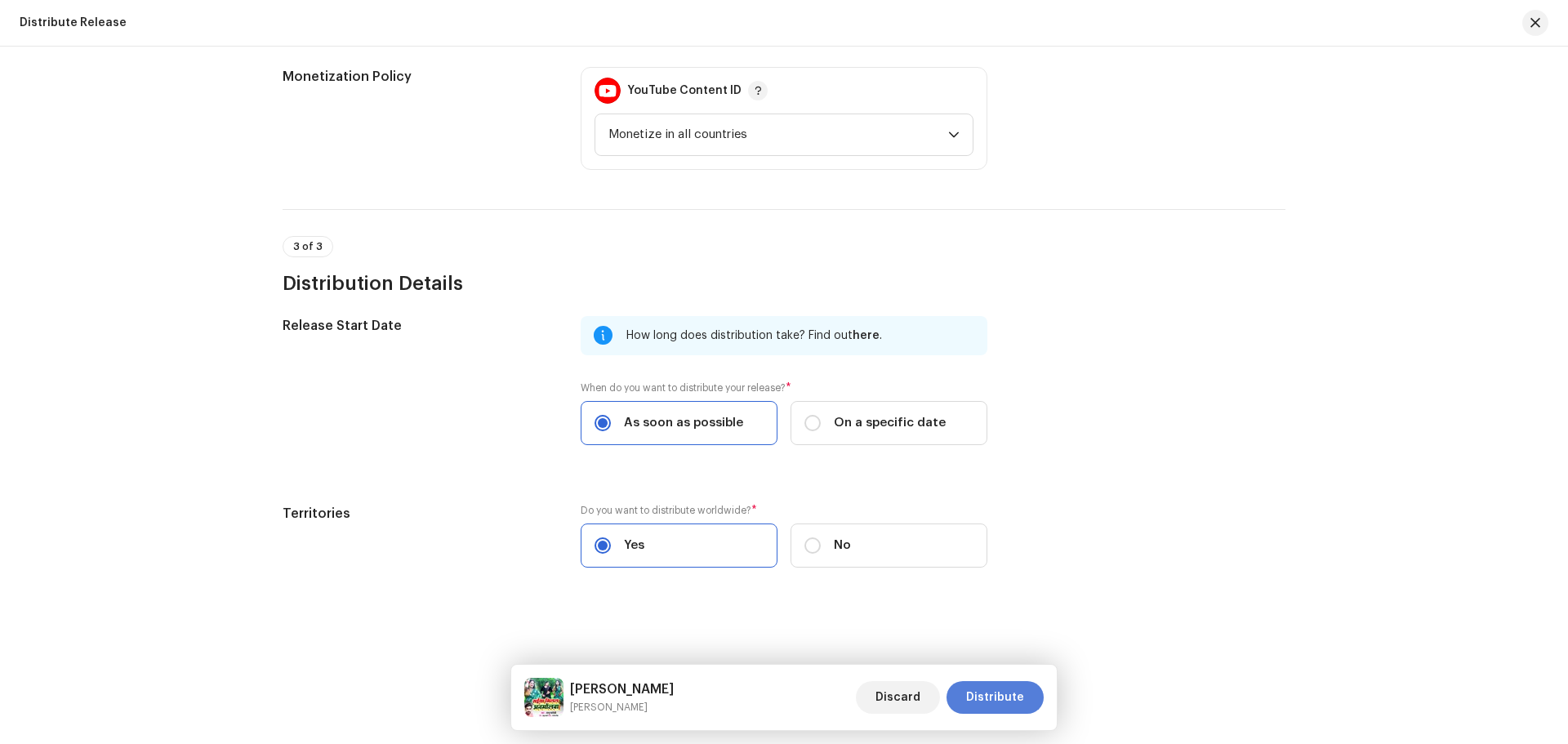
click at [972, 689] on span "Distribute" at bounding box center [995, 698] width 58 height 33
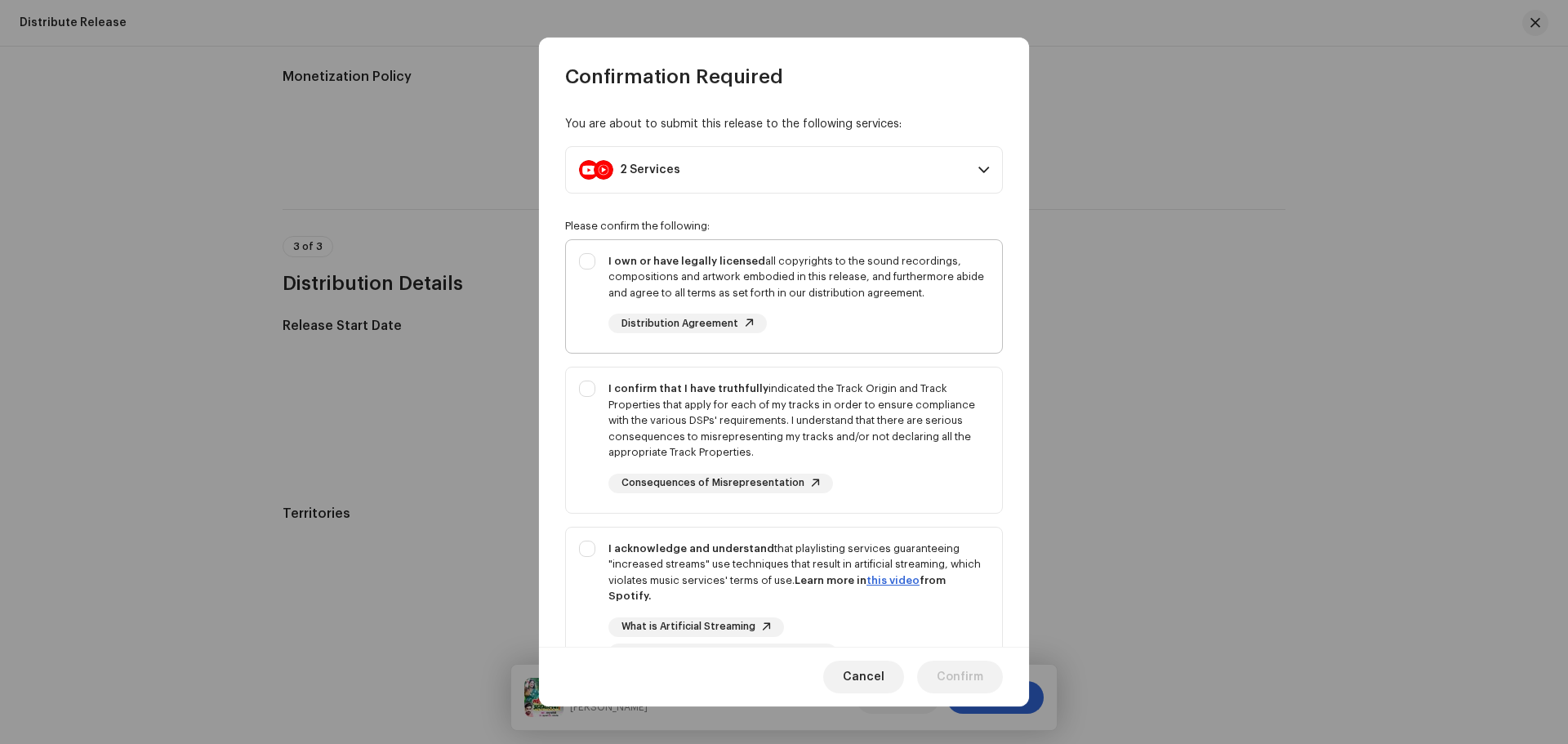
click at [587, 311] on div "I own or have legally licensed all copyrights to the sound recordings, composit…" at bounding box center [784, 293] width 436 height 107
checkbox input "true"
click at [590, 402] on div "I confirm that I have truthfully indicated the Track Origin and Track Propertie…" at bounding box center [784, 436] width 436 height 138
checkbox input "true"
click at [594, 579] on div "I acknowledge and understand that playlisting services guaranteeing "increased …" at bounding box center [784, 602] width 436 height 148
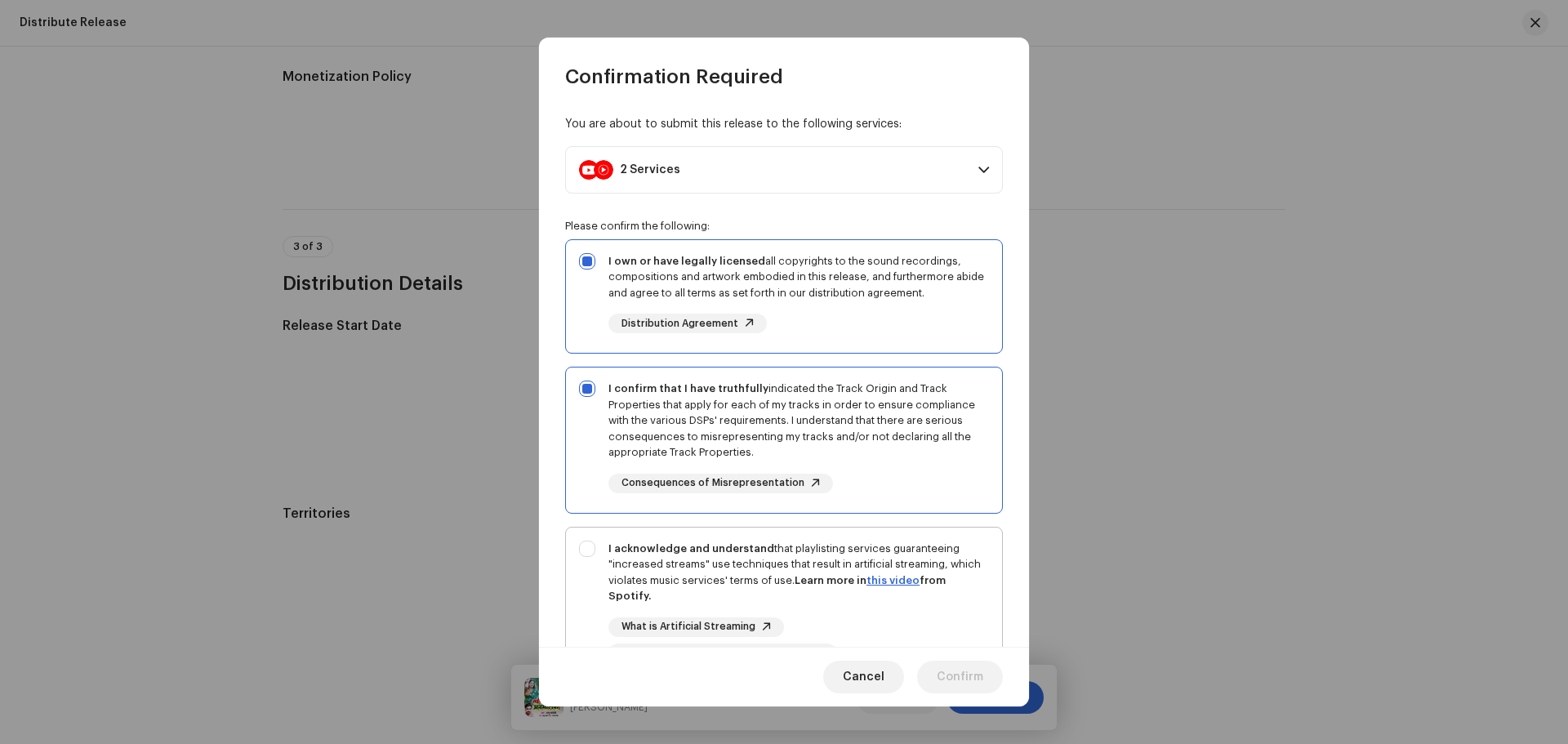
checkbox input "true"
click at [940, 678] on span "Confirm" at bounding box center [959, 677] width 46 height 33
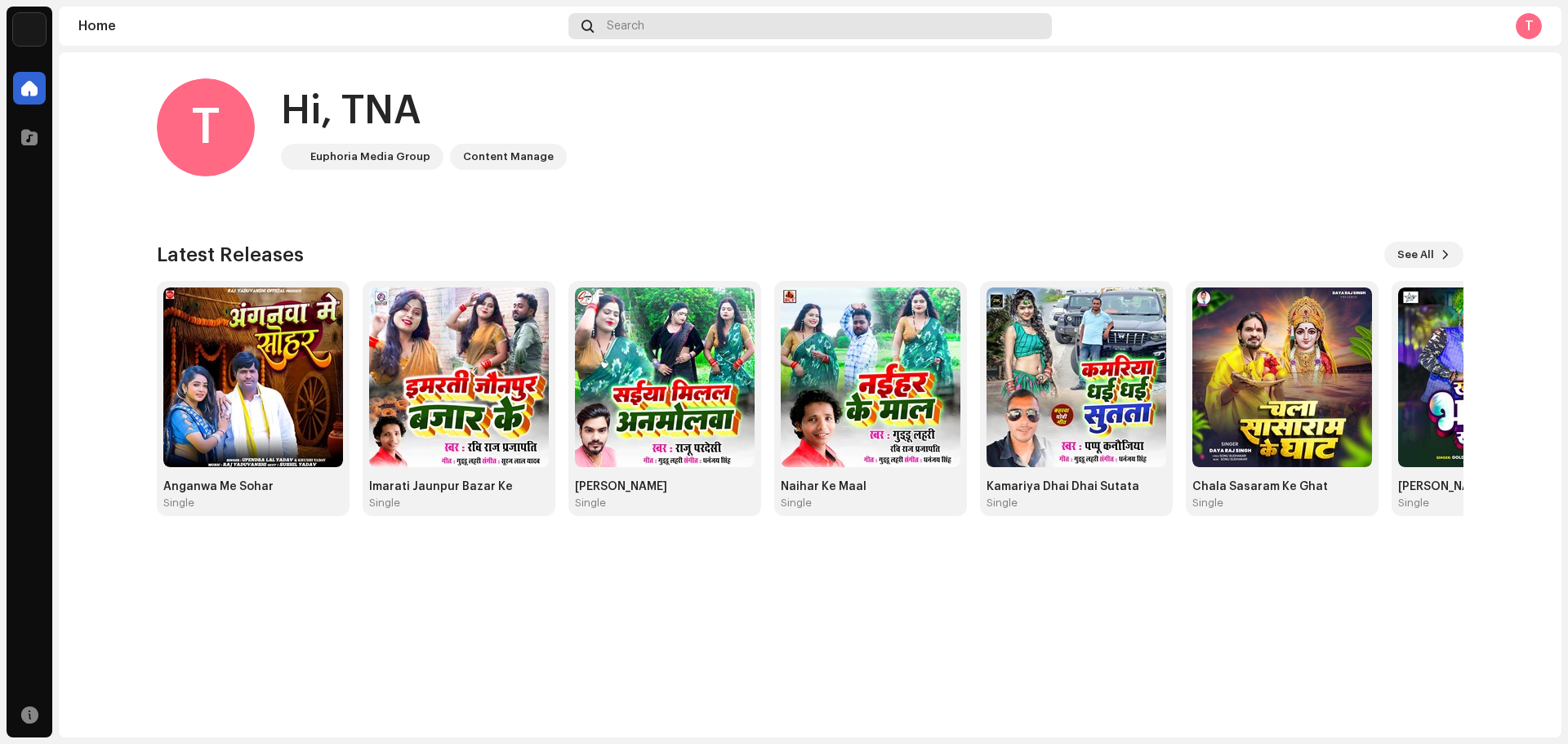
click at [599, 25] on div "Search" at bounding box center [810, 25] width 483 height 26
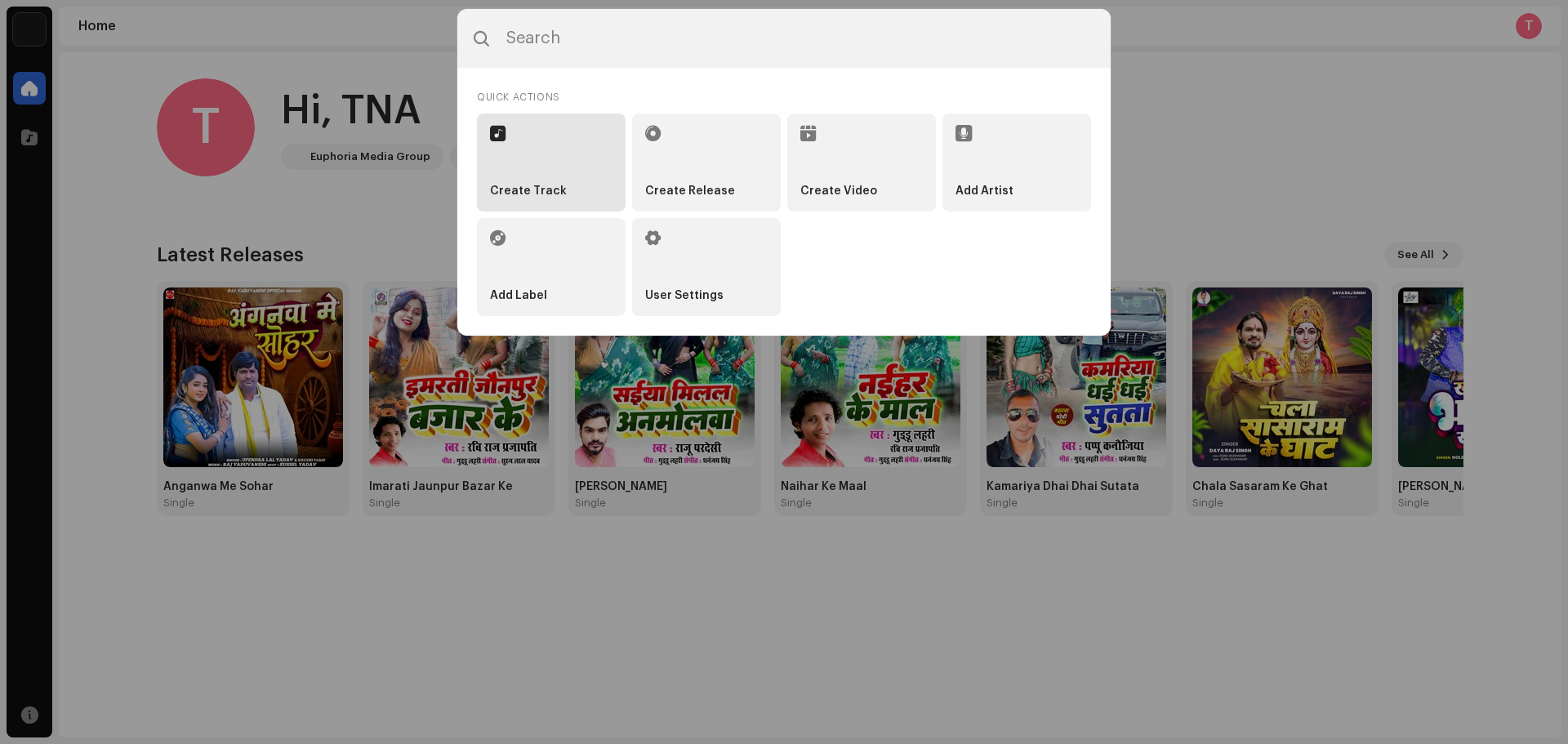
click at [553, 192] on strong "Create Track" at bounding box center [528, 191] width 77 height 14
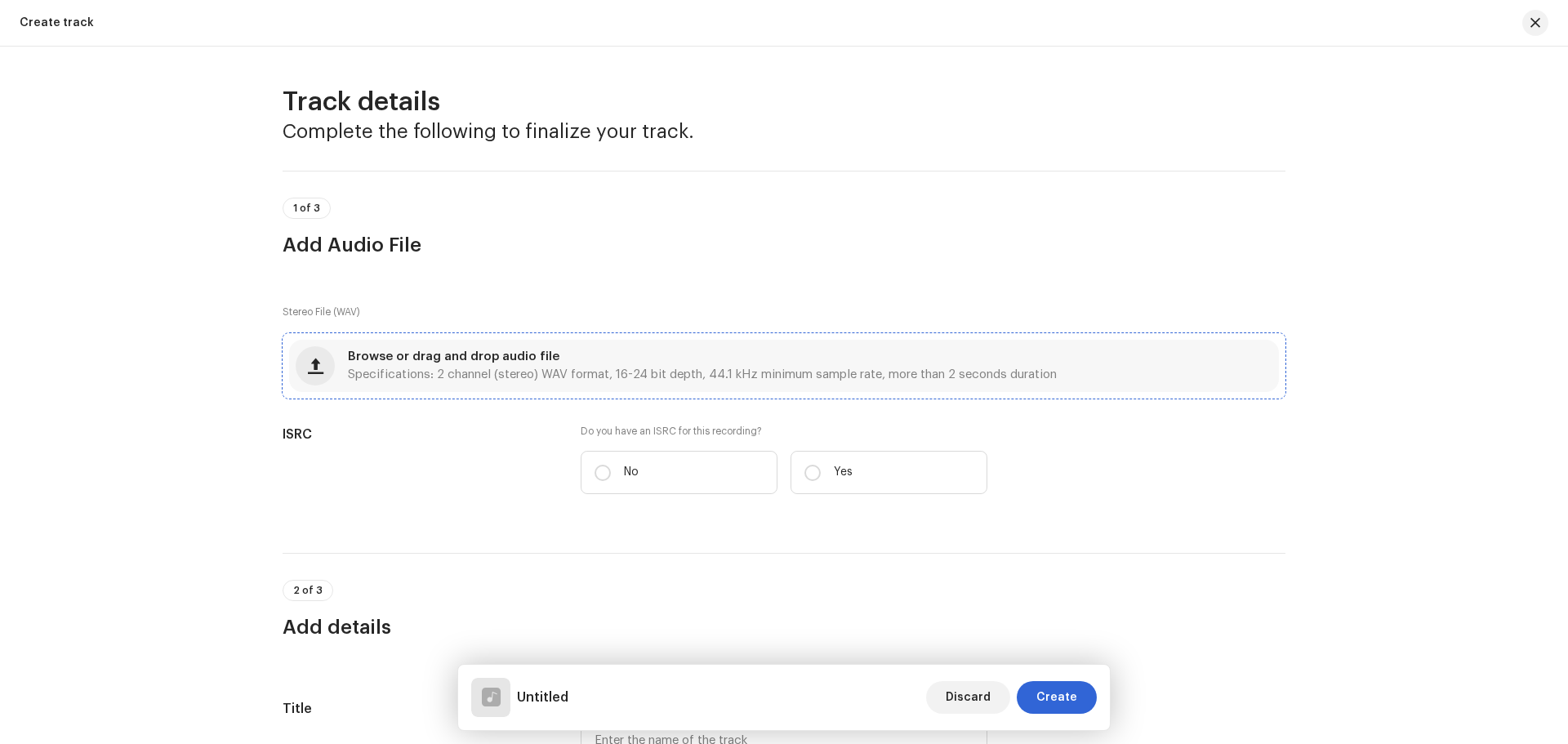
click at [601, 386] on div "Browse or drag and drop audio file Specifications: 2 channel (stereo) WAV forma…" at bounding box center [784, 367] width 990 height 52
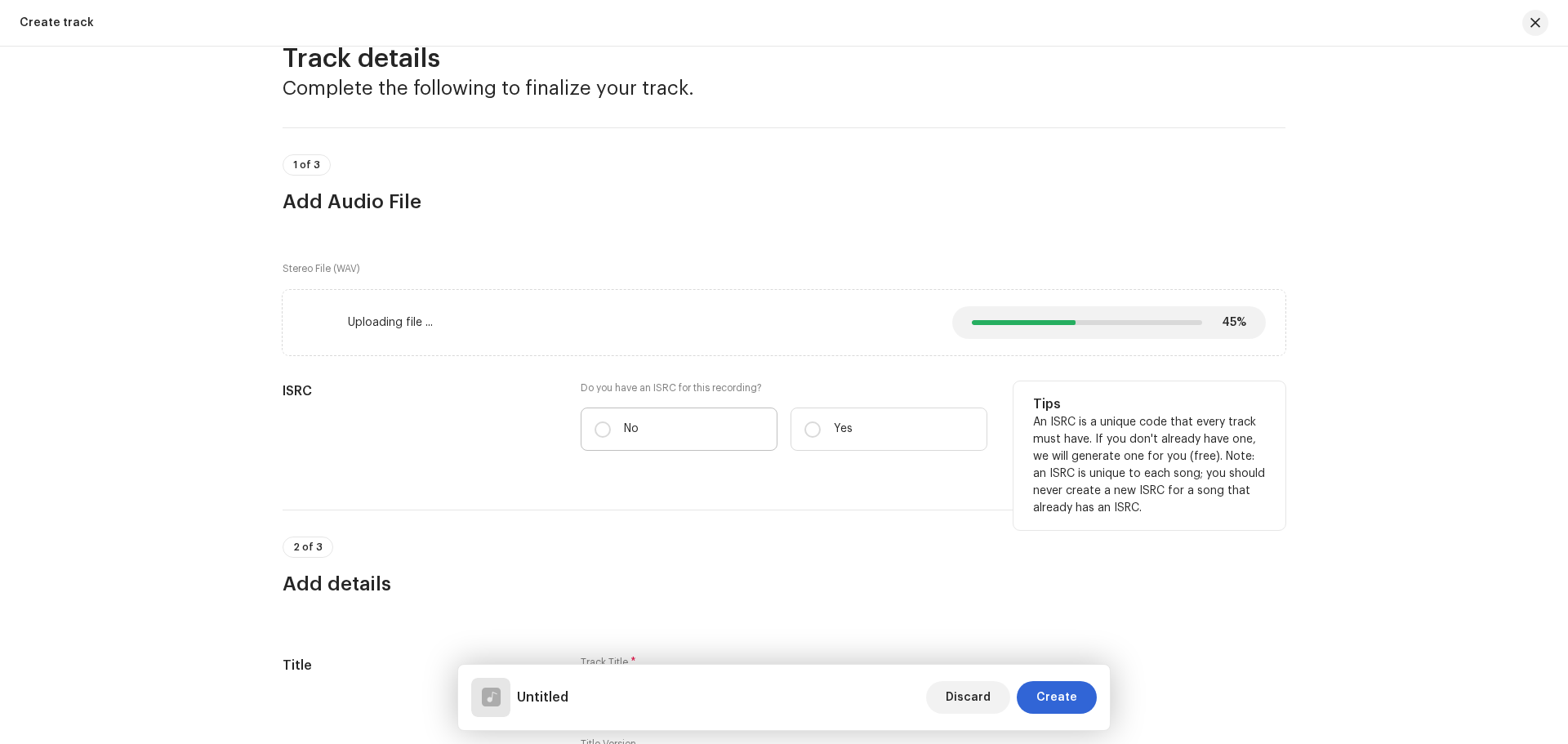
scroll to position [81, 0]
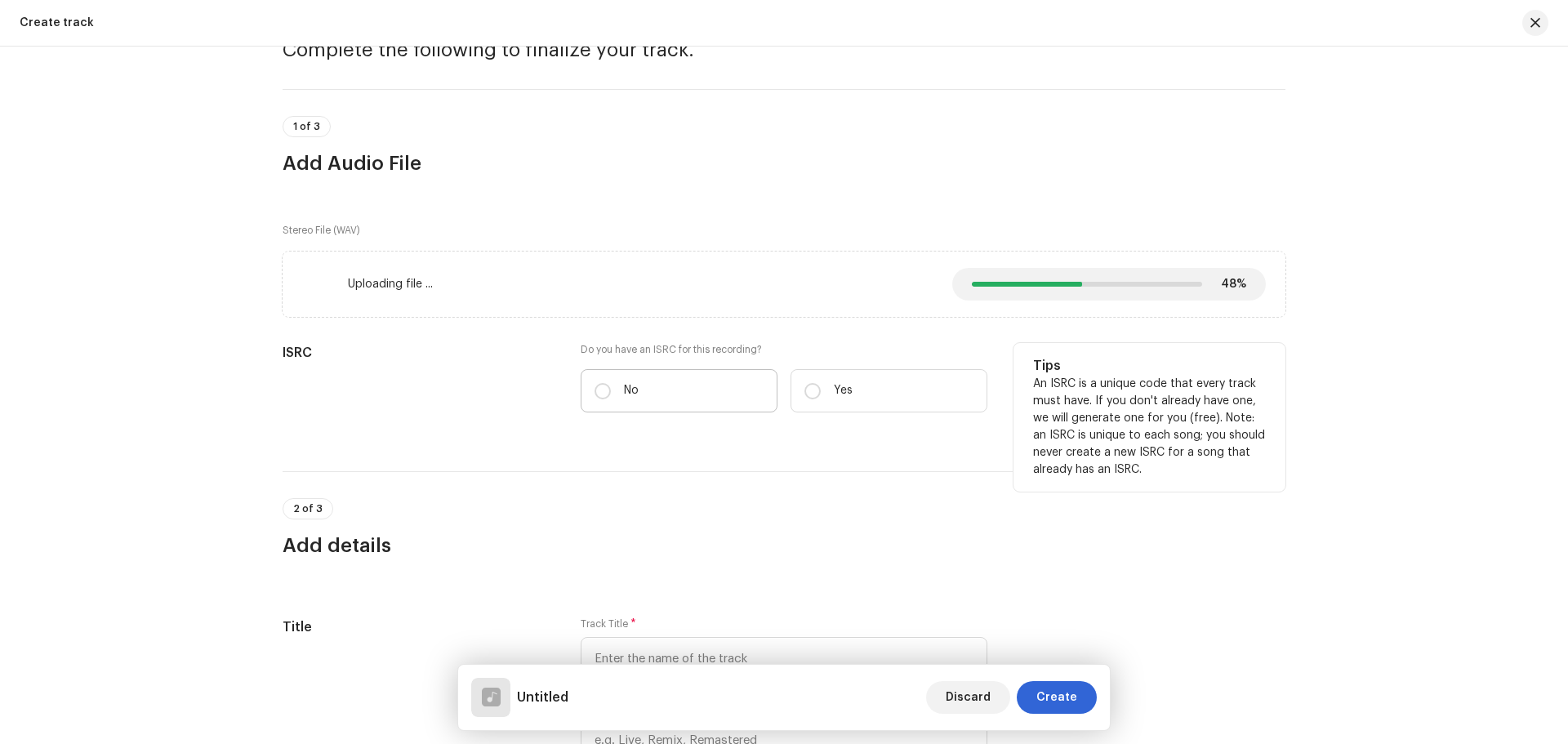
click at [711, 412] on label "No" at bounding box center [679, 391] width 197 height 43
click at [611, 399] on input "No" at bounding box center [603, 391] width 16 height 16
radio input "true"
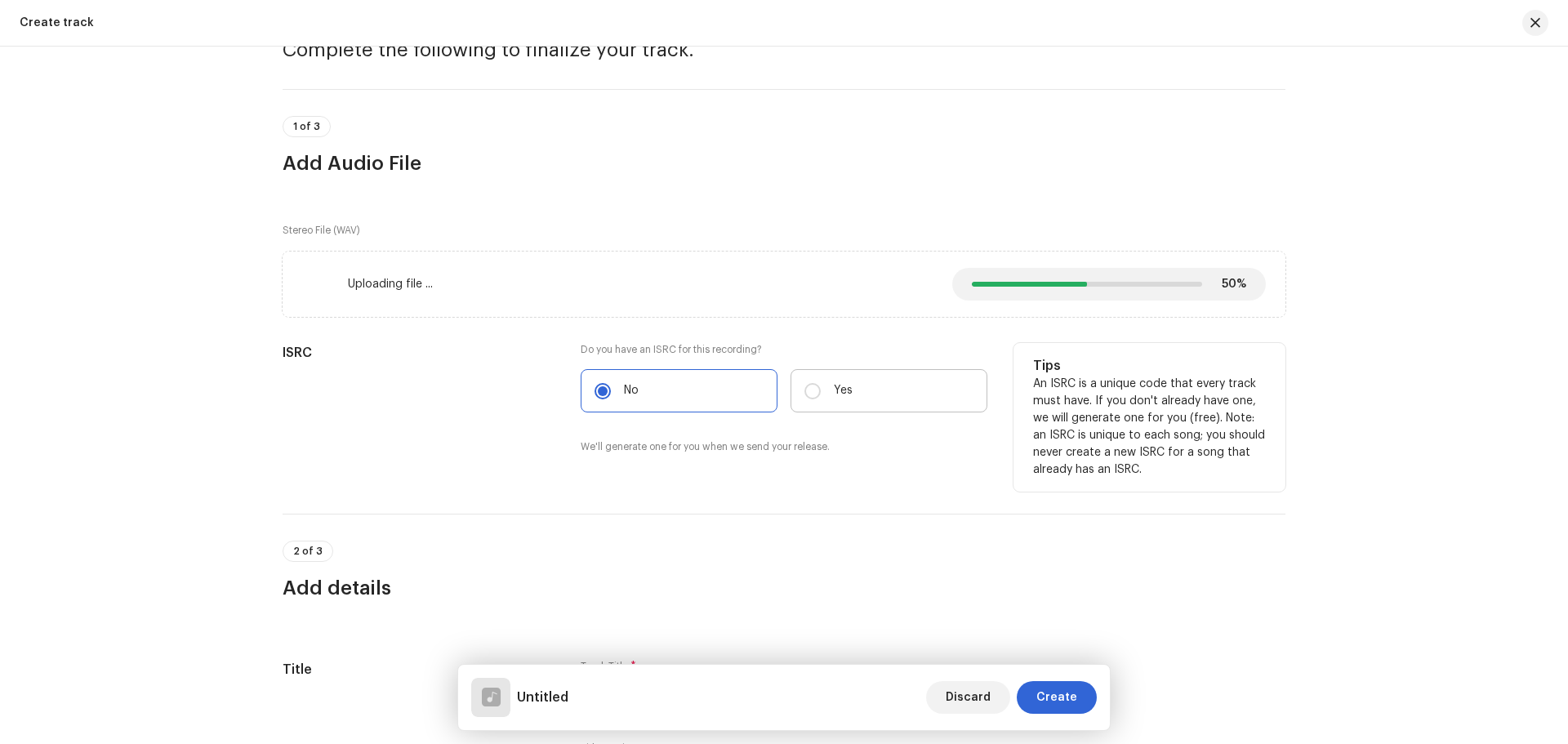
click at [831, 403] on label "Yes" at bounding box center [889, 391] width 197 height 43
click at [821, 399] on input "Yes" at bounding box center [813, 391] width 16 height 16
radio input "true"
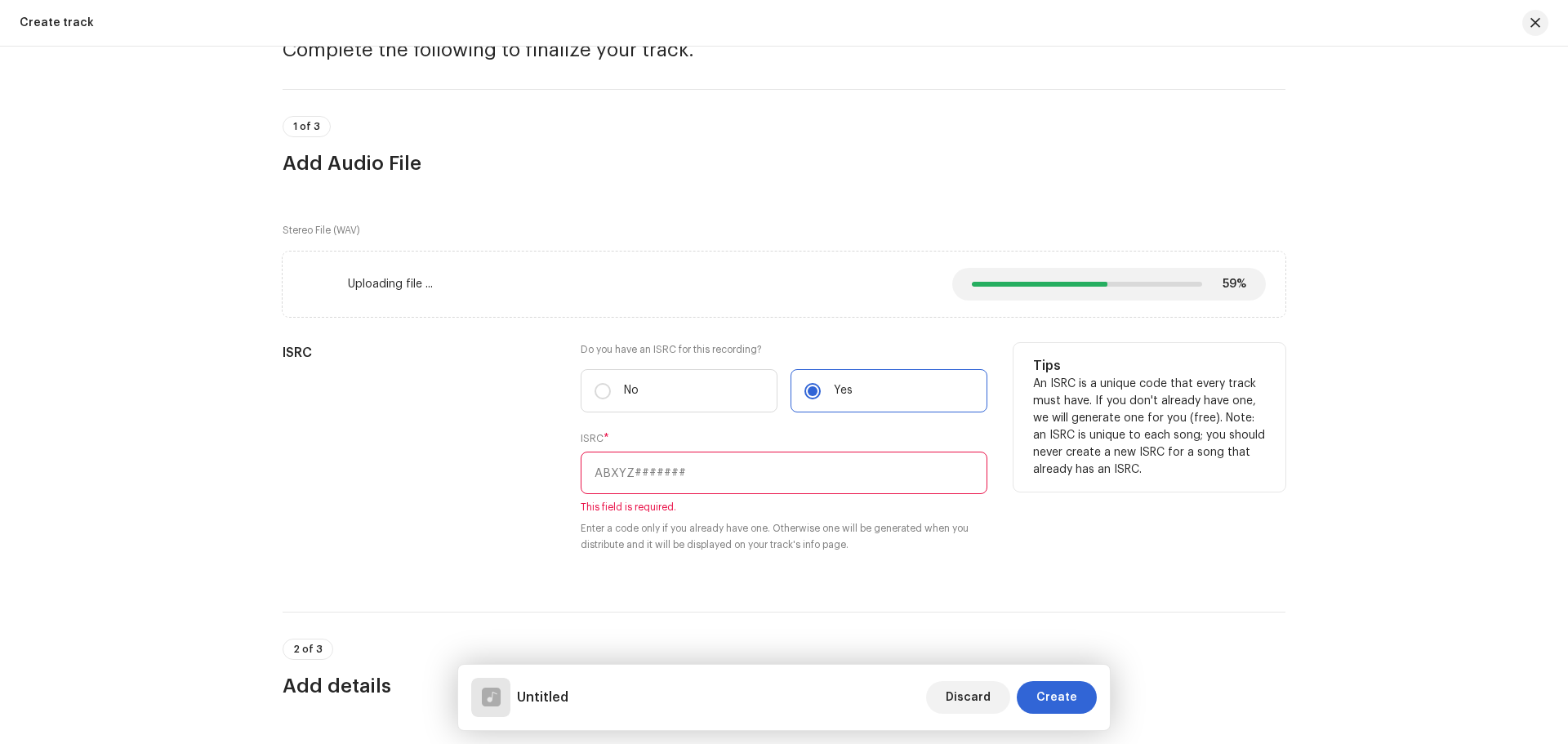
click at [765, 472] on input "text" at bounding box center [784, 472] width 407 height 43
paste input "INN202500900"
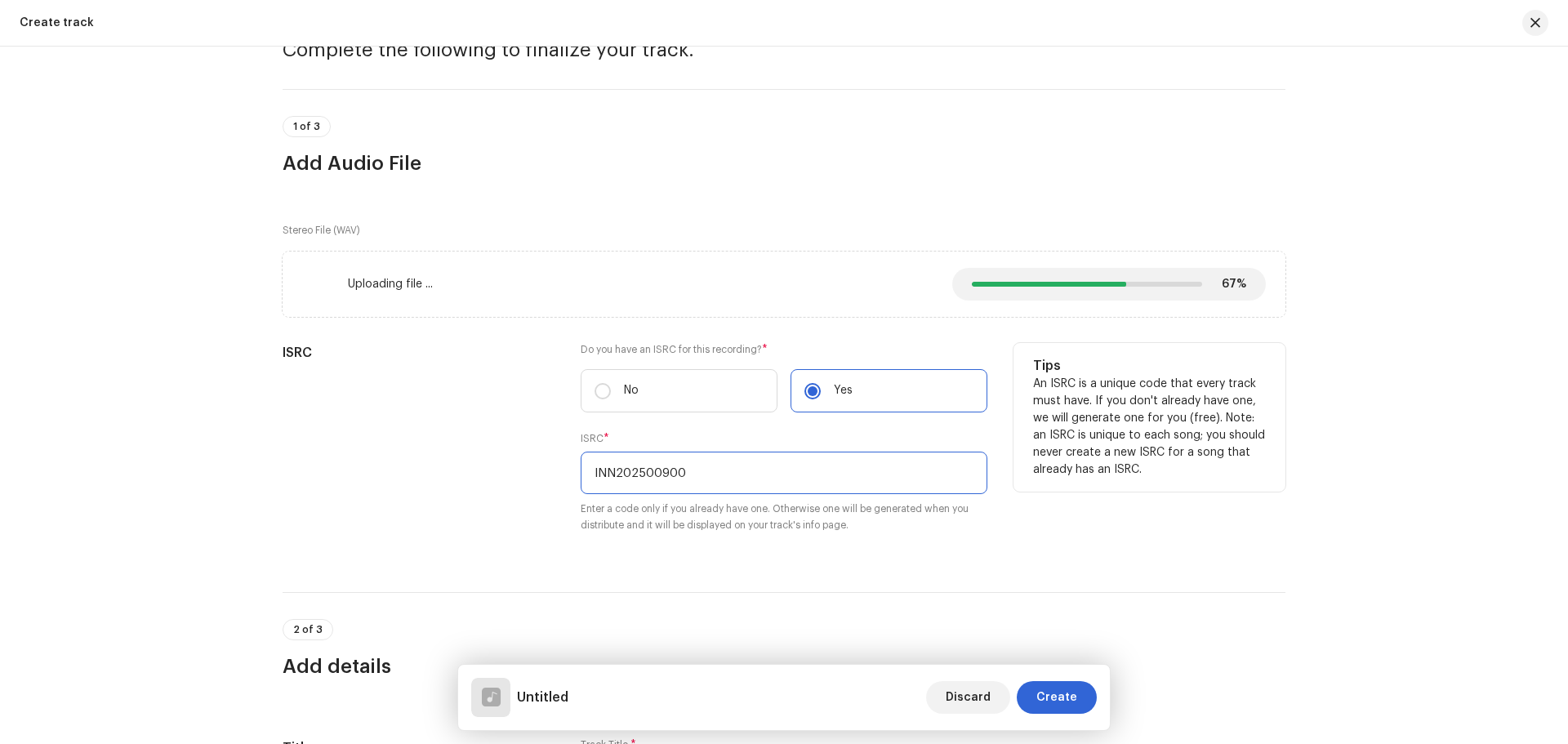
type input "INN202500900"
click at [767, 533] on small "Enter a code only if you already have one. Otherwise one will be generated when…" at bounding box center [784, 517] width 407 height 33
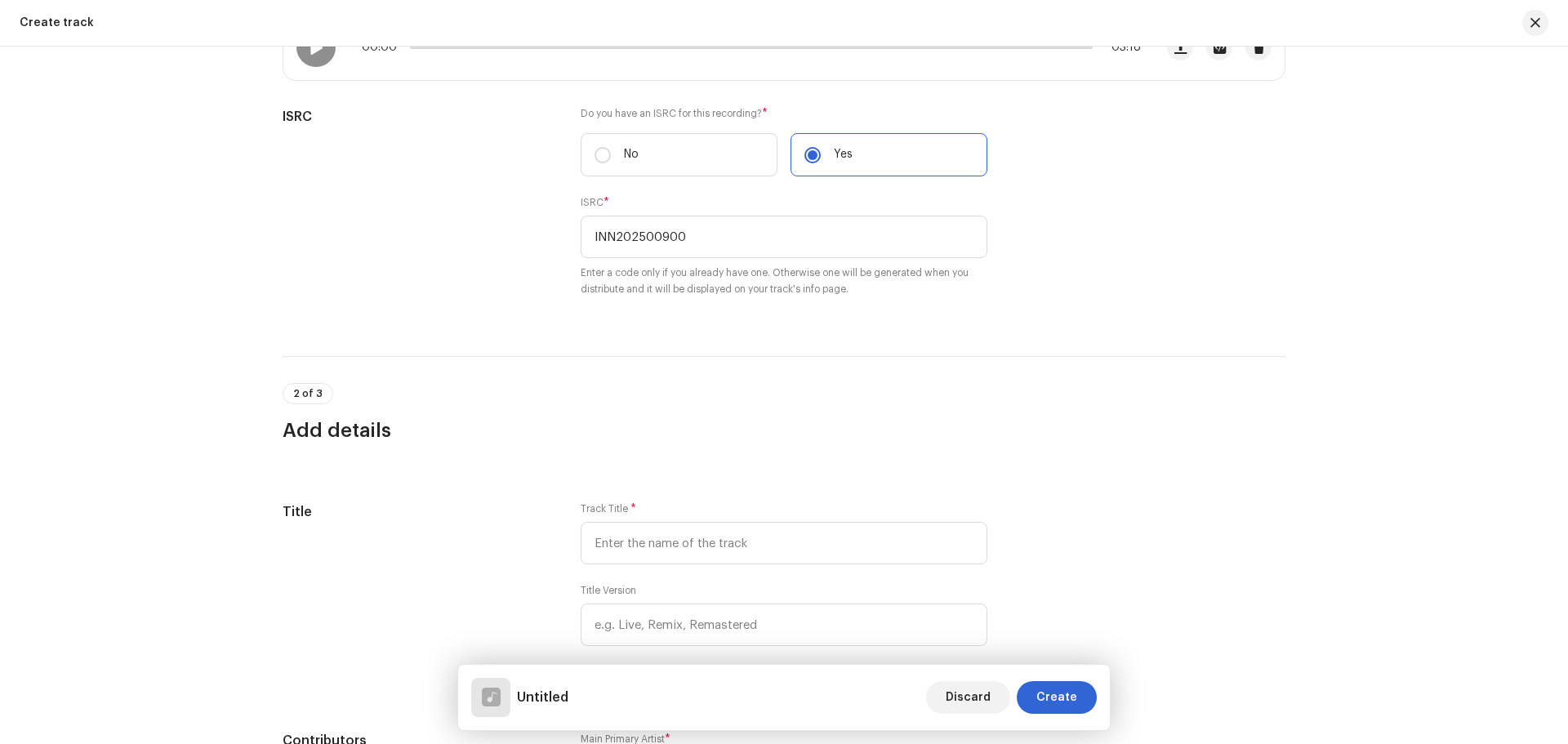
scroll to position [327, 0]
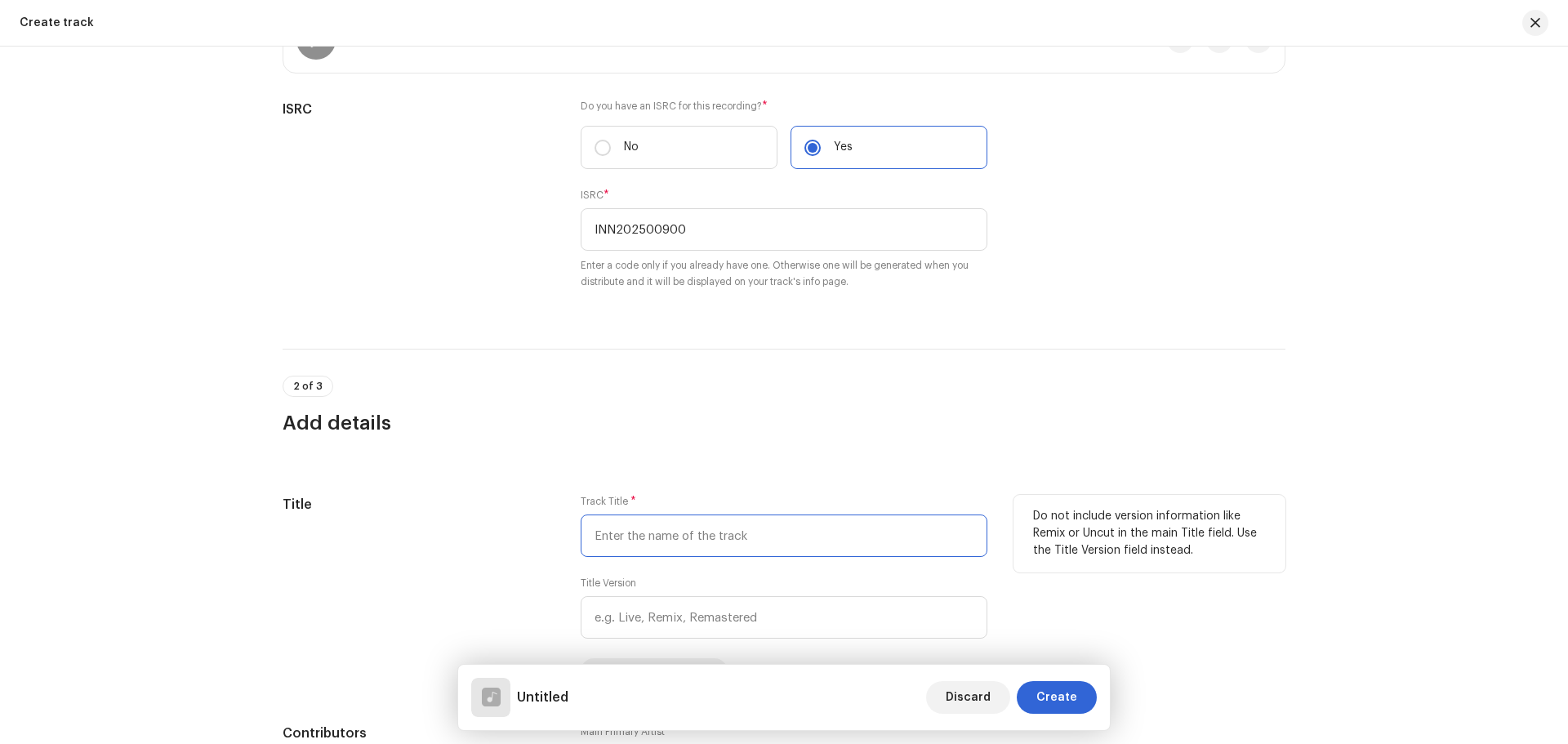
click at [649, 541] on input "text" at bounding box center [784, 536] width 407 height 43
click at [655, 529] on input "text" at bounding box center [784, 536] width 407 height 43
paste input "Lugai Na Muwai"
type input "Lugai Na Muwai"
click at [1031, 584] on div "Do not include version information like Remix or Uncut in the main Title field.…" at bounding box center [1149, 589] width 272 height 189
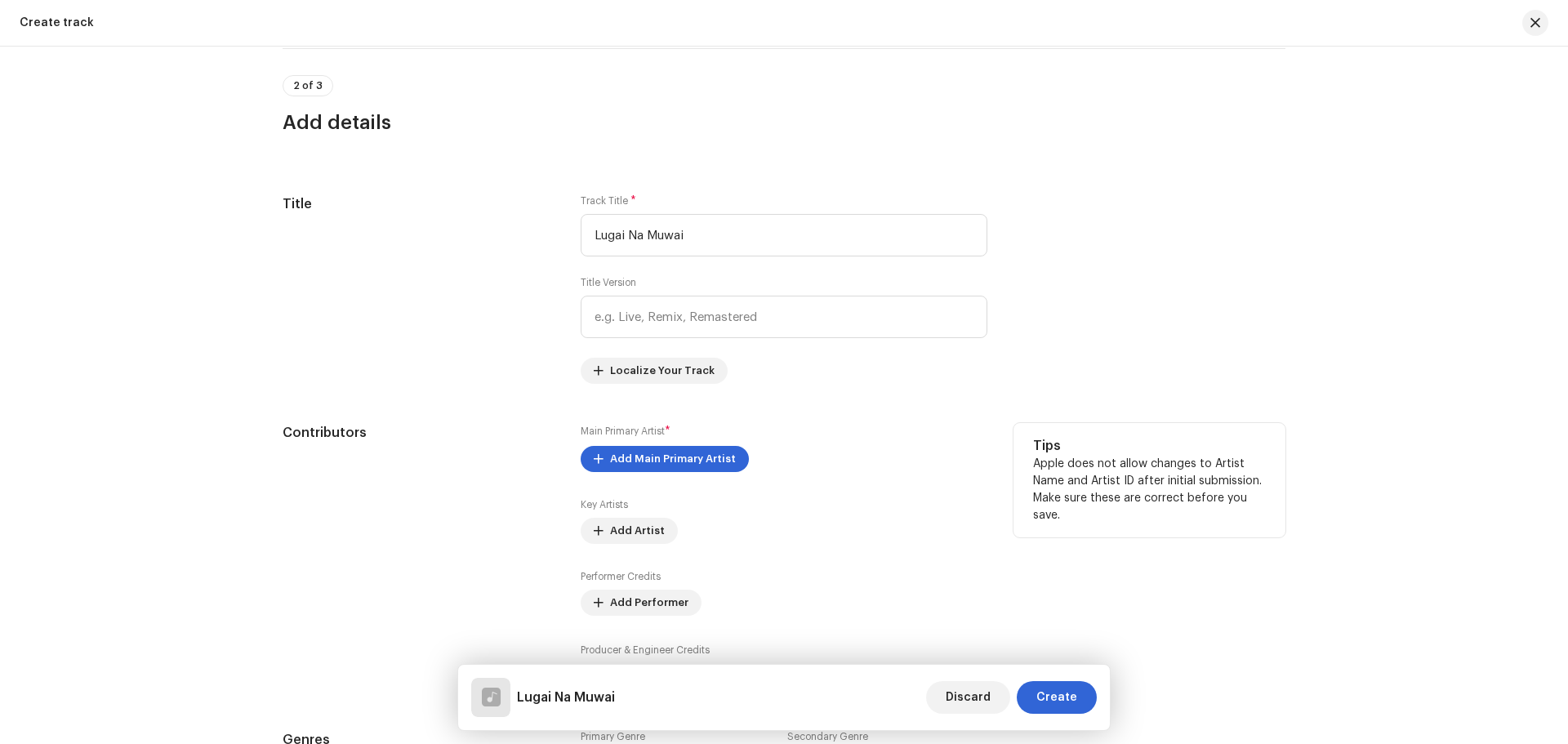
scroll to position [653, 0]
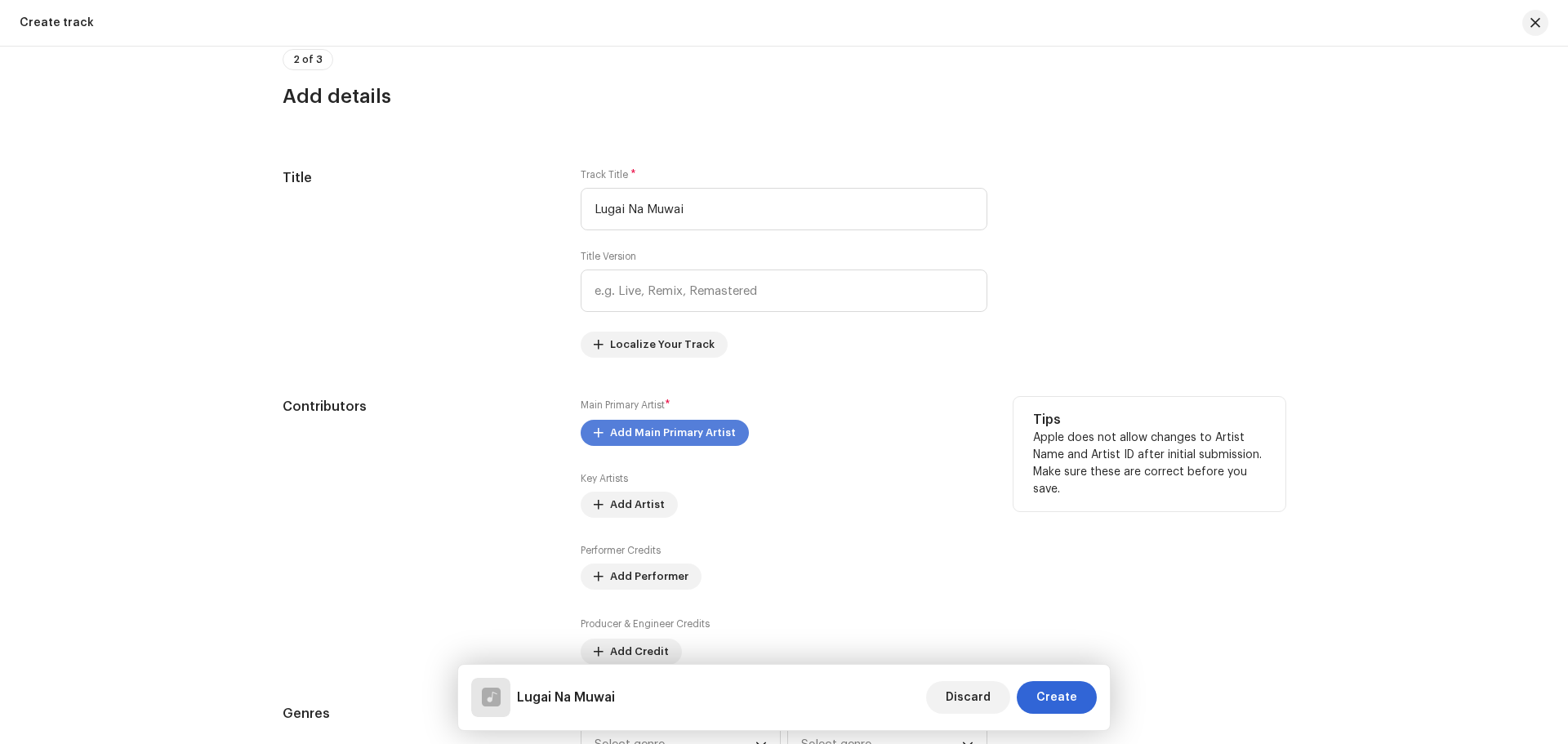
click at [644, 427] on span "Add Main Primary Artist" at bounding box center [672, 433] width 126 height 33
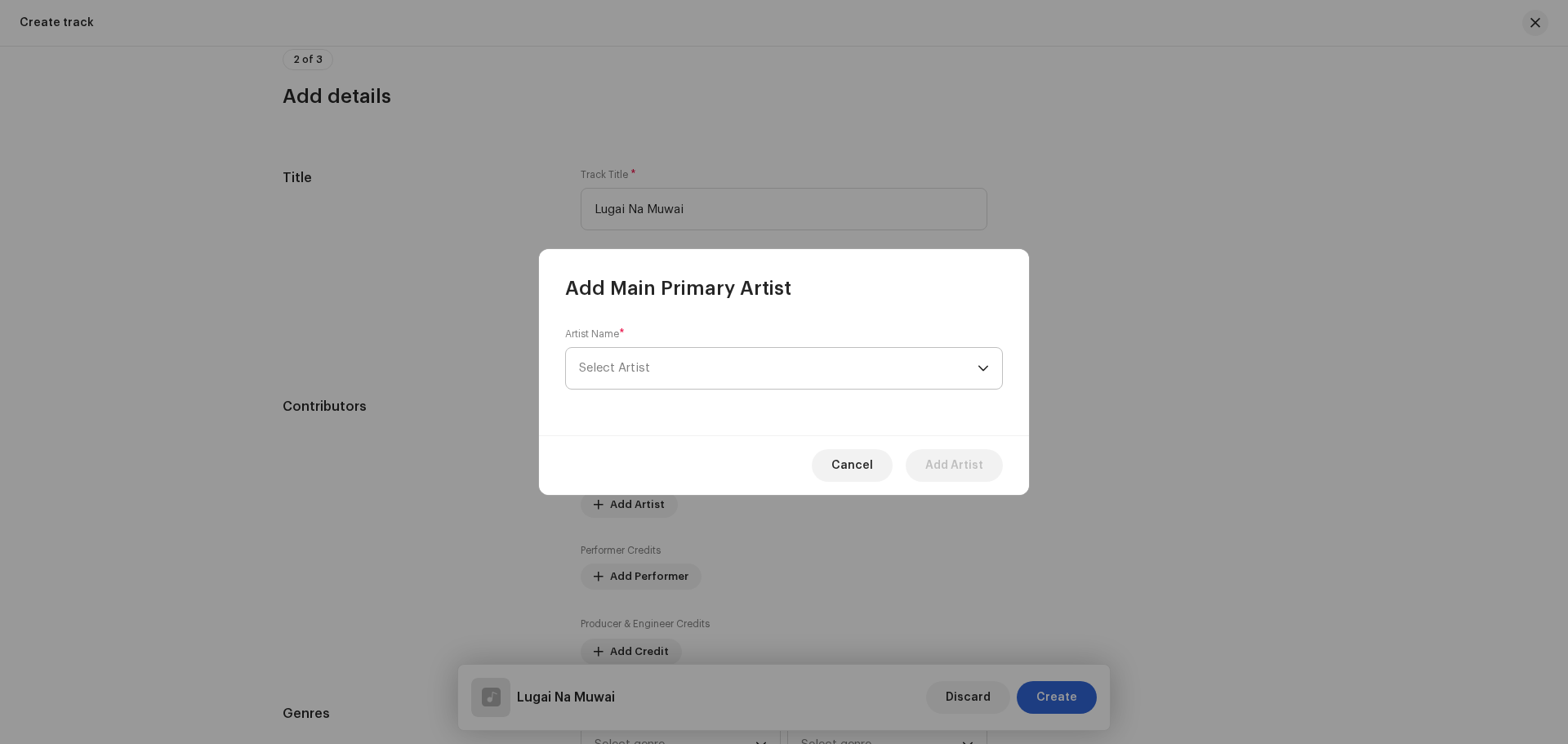
click at [662, 366] on span "Select Artist" at bounding box center [778, 368] width 399 height 41
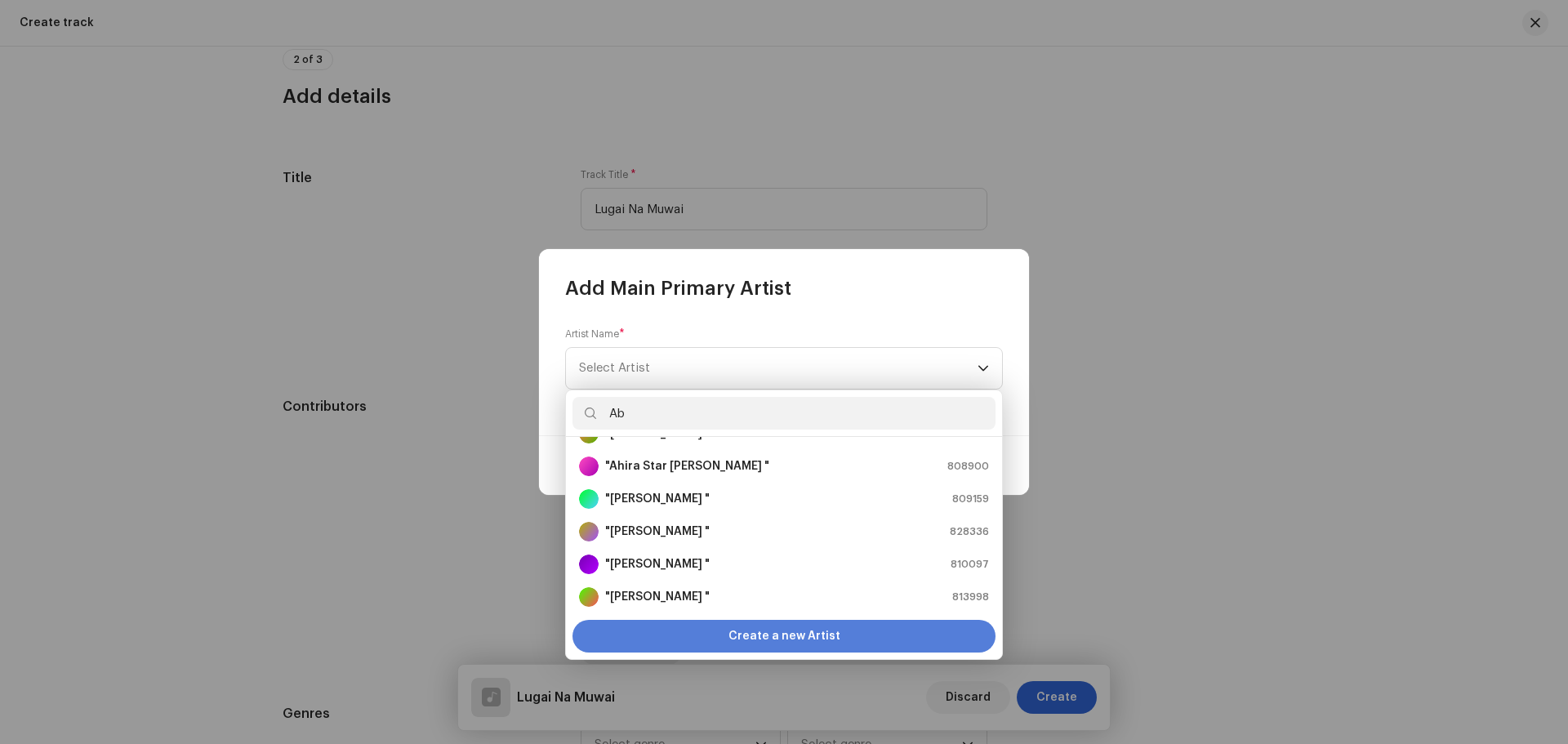
scroll to position [0, 0]
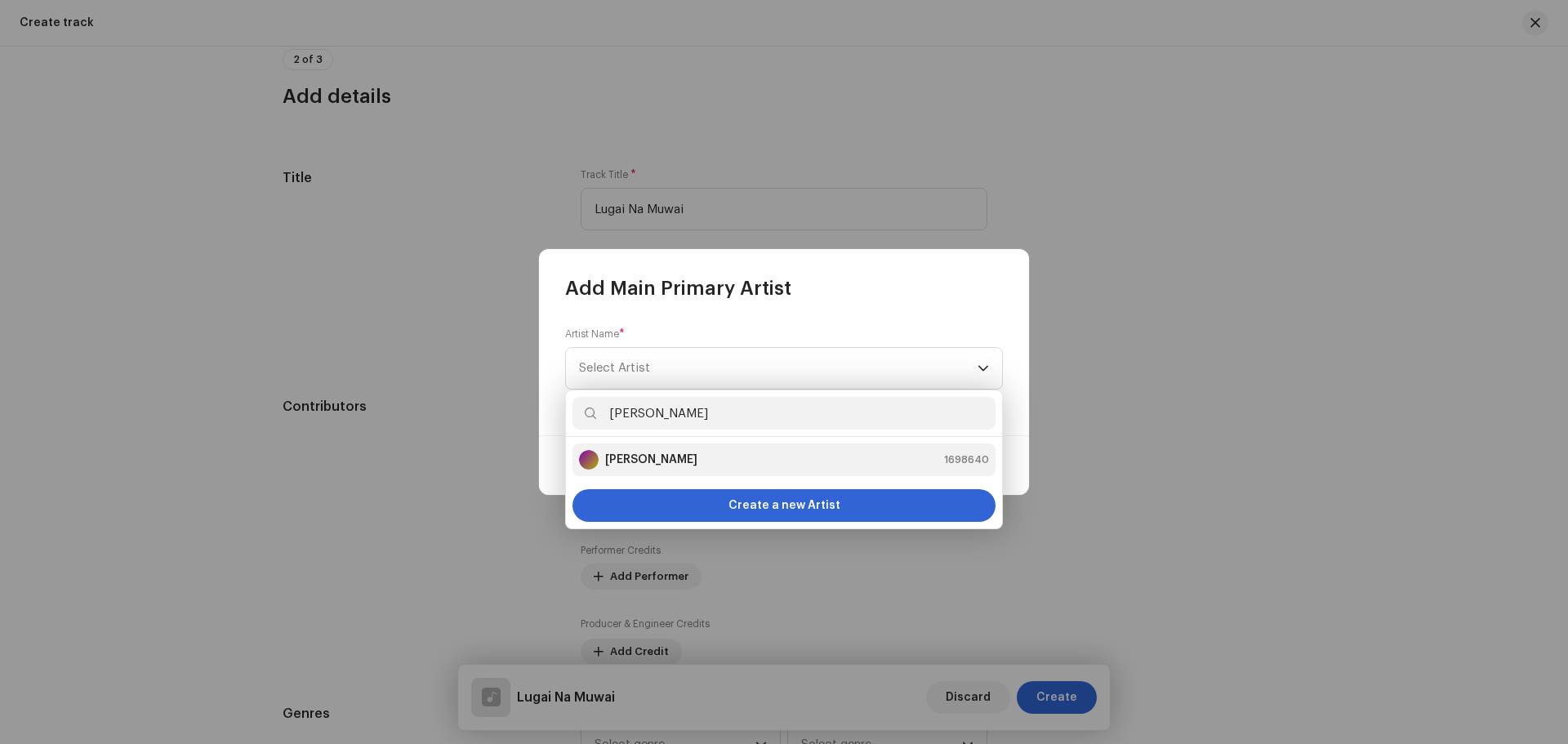
type input "[PERSON_NAME]"
click at [734, 466] on div "[PERSON_NAME] 1698640" at bounding box center [784, 460] width 410 height 20
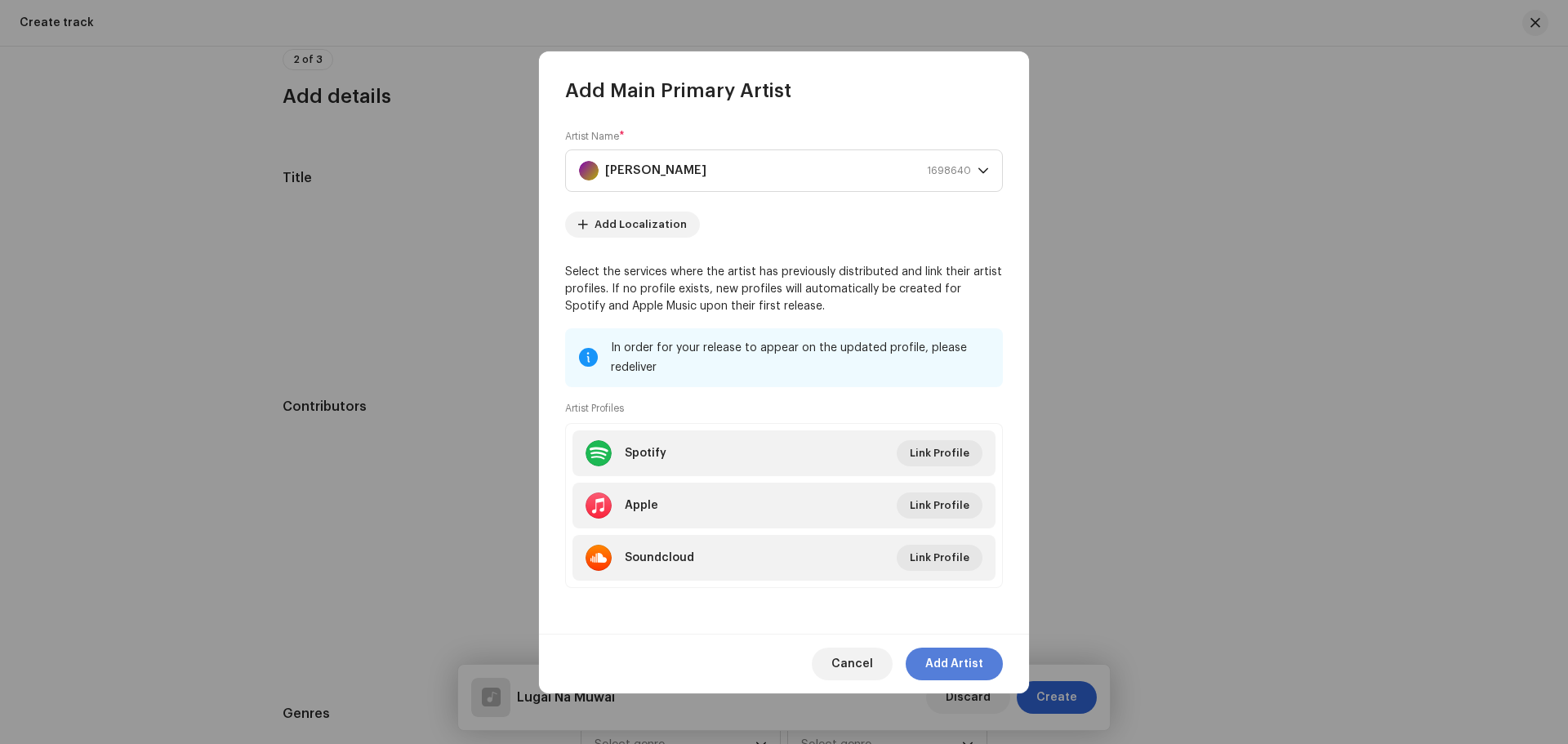
click at [977, 657] on span "Add Artist" at bounding box center [955, 664] width 58 height 33
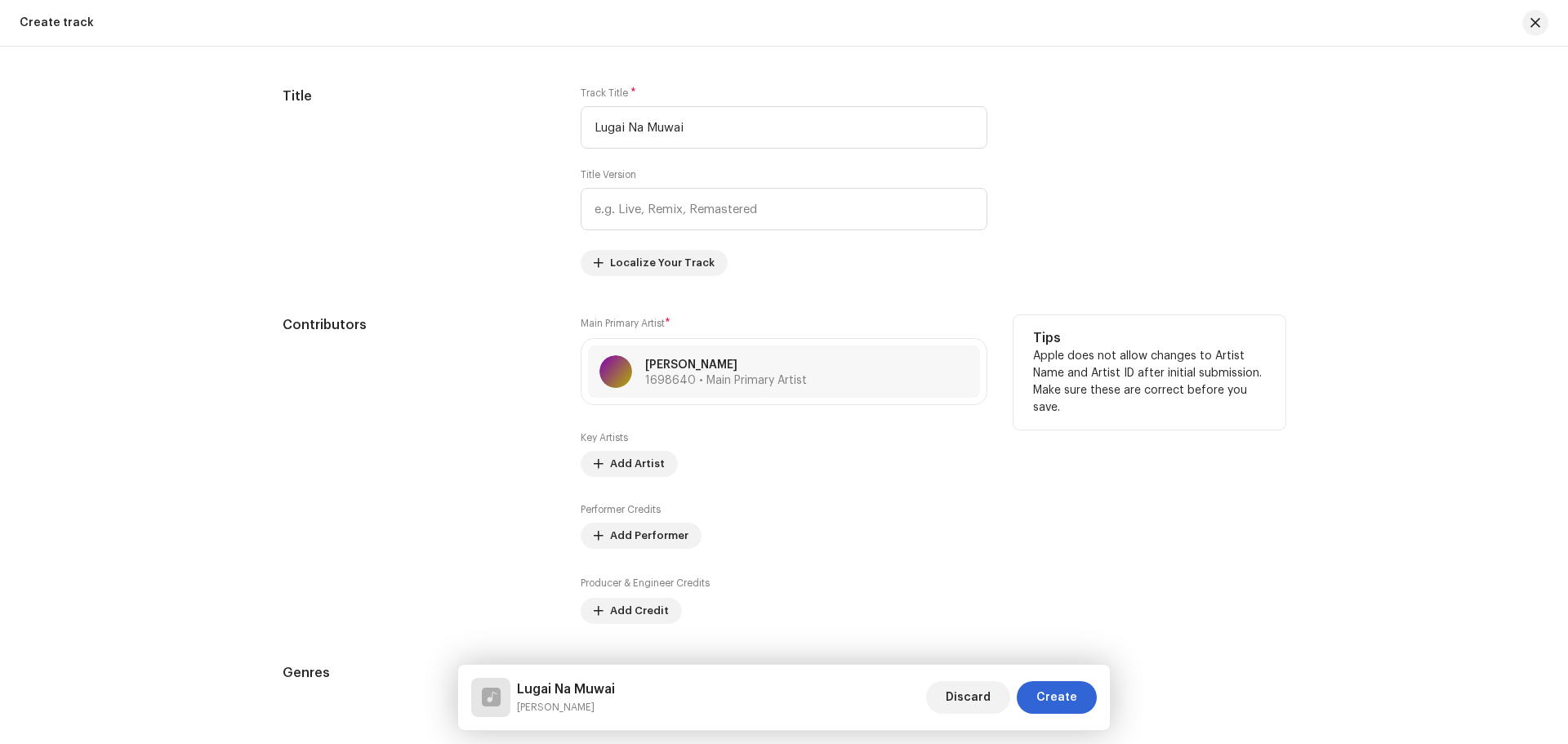
scroll to position [817, 0]
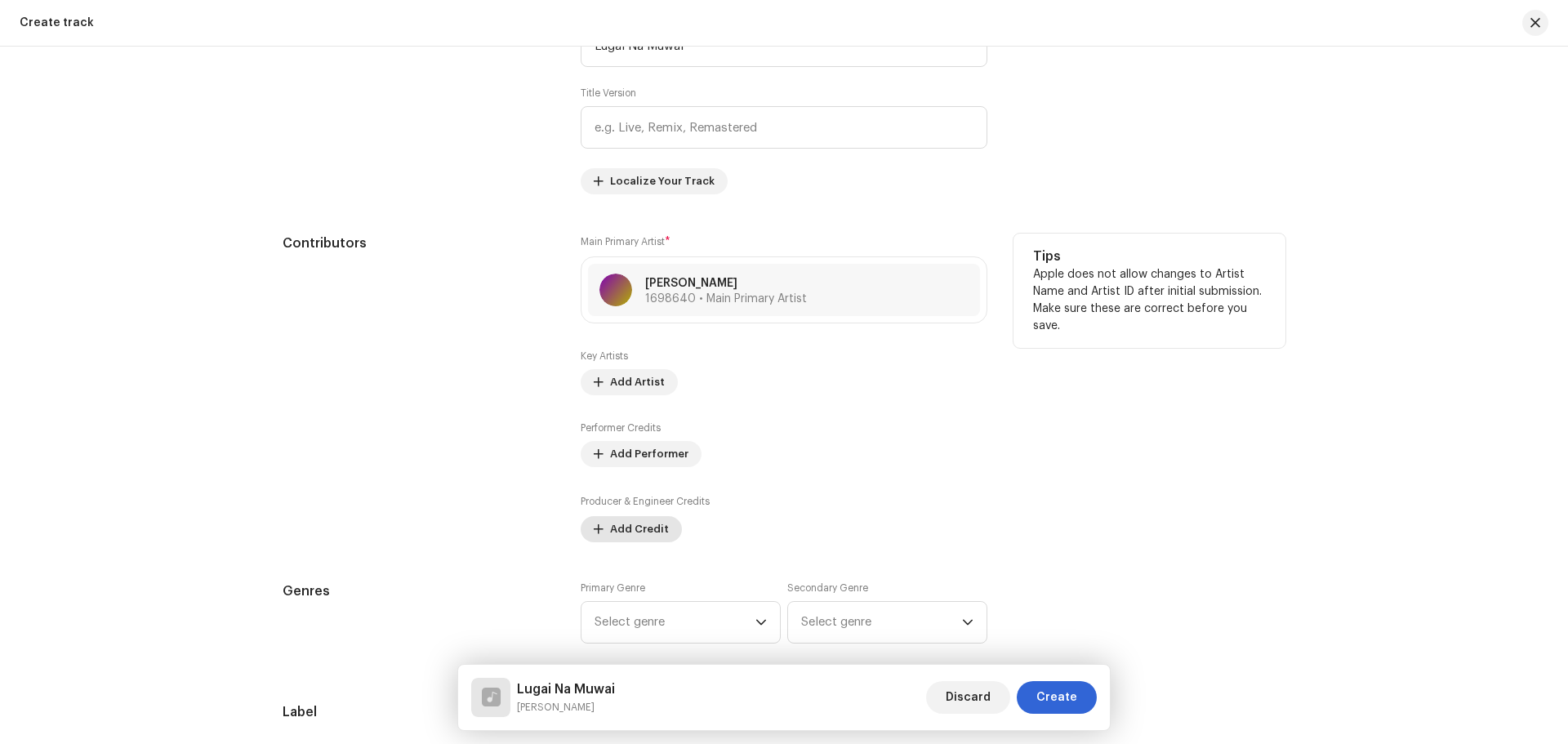
click at [634, 523] on span "Add Credit" at bounding box center [639, 529] width 59 height 33
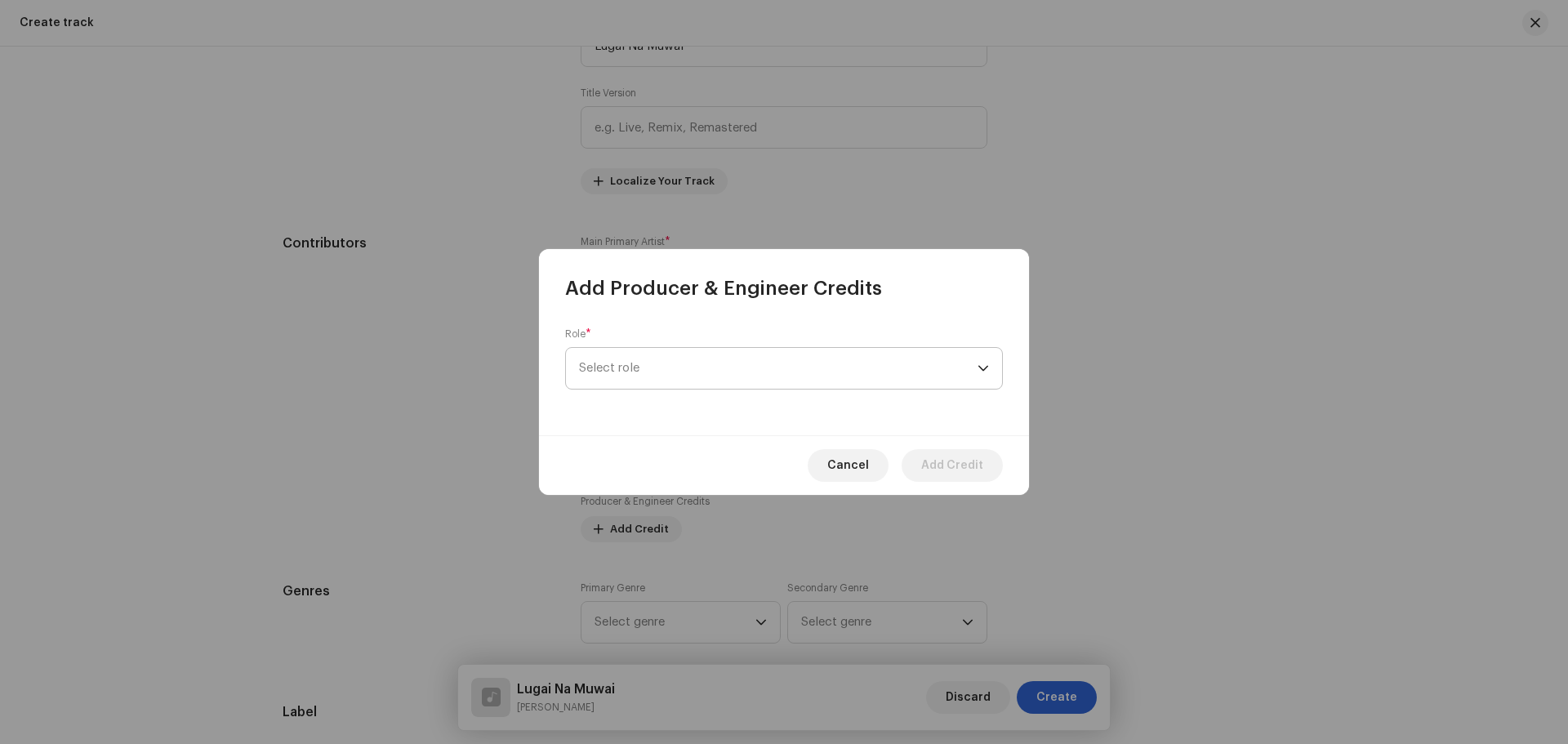
click at [667, 373] on span "Select role" at bounding box center [778, 368] width 399 height 41
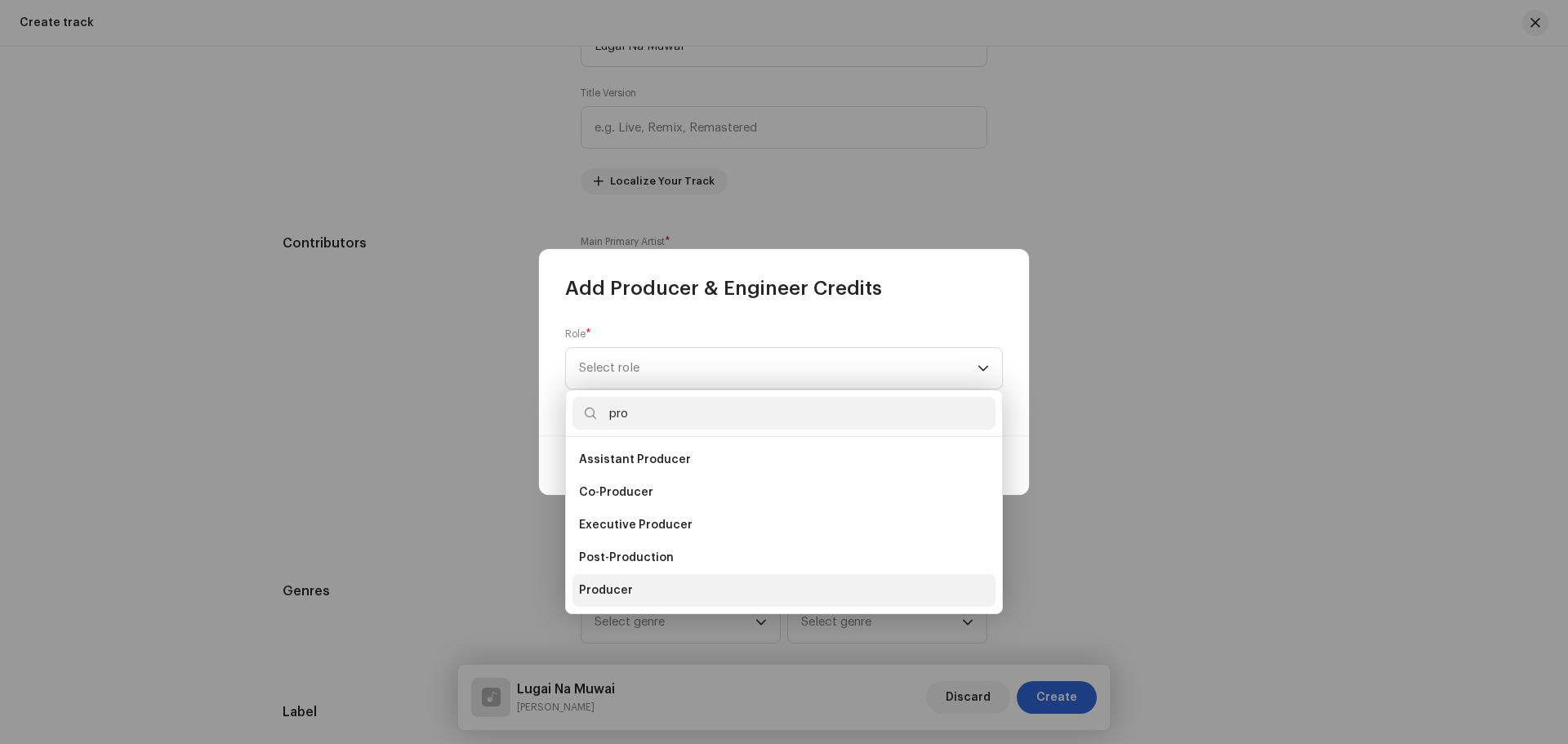
type input "pro"
click at [642, 595] on li "Producer" at bounding box center [784, 591] width 423 height 33
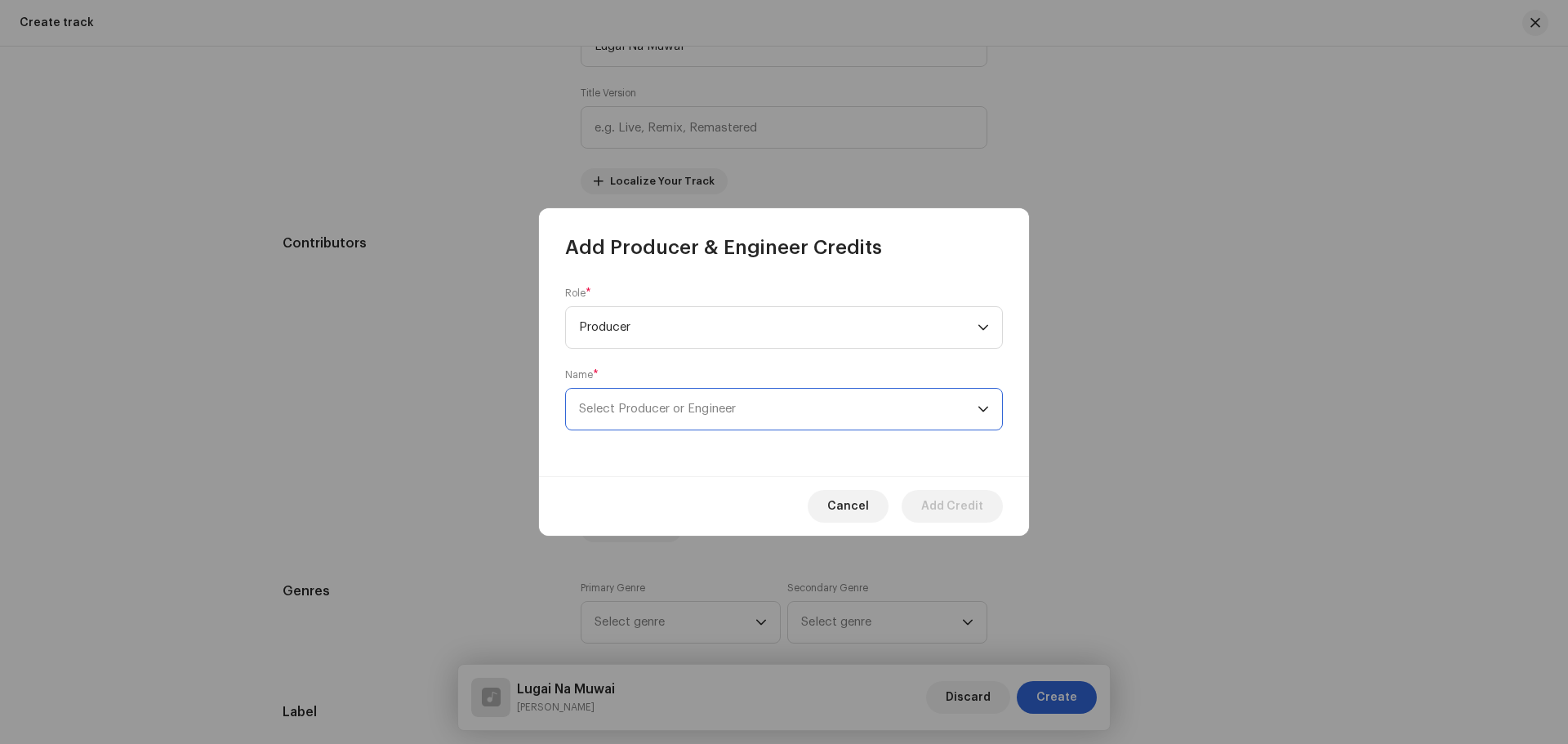
click at [682, 415] on span "Select Producer or Engineer" at bounding box center [778, 409] width 399 height 41
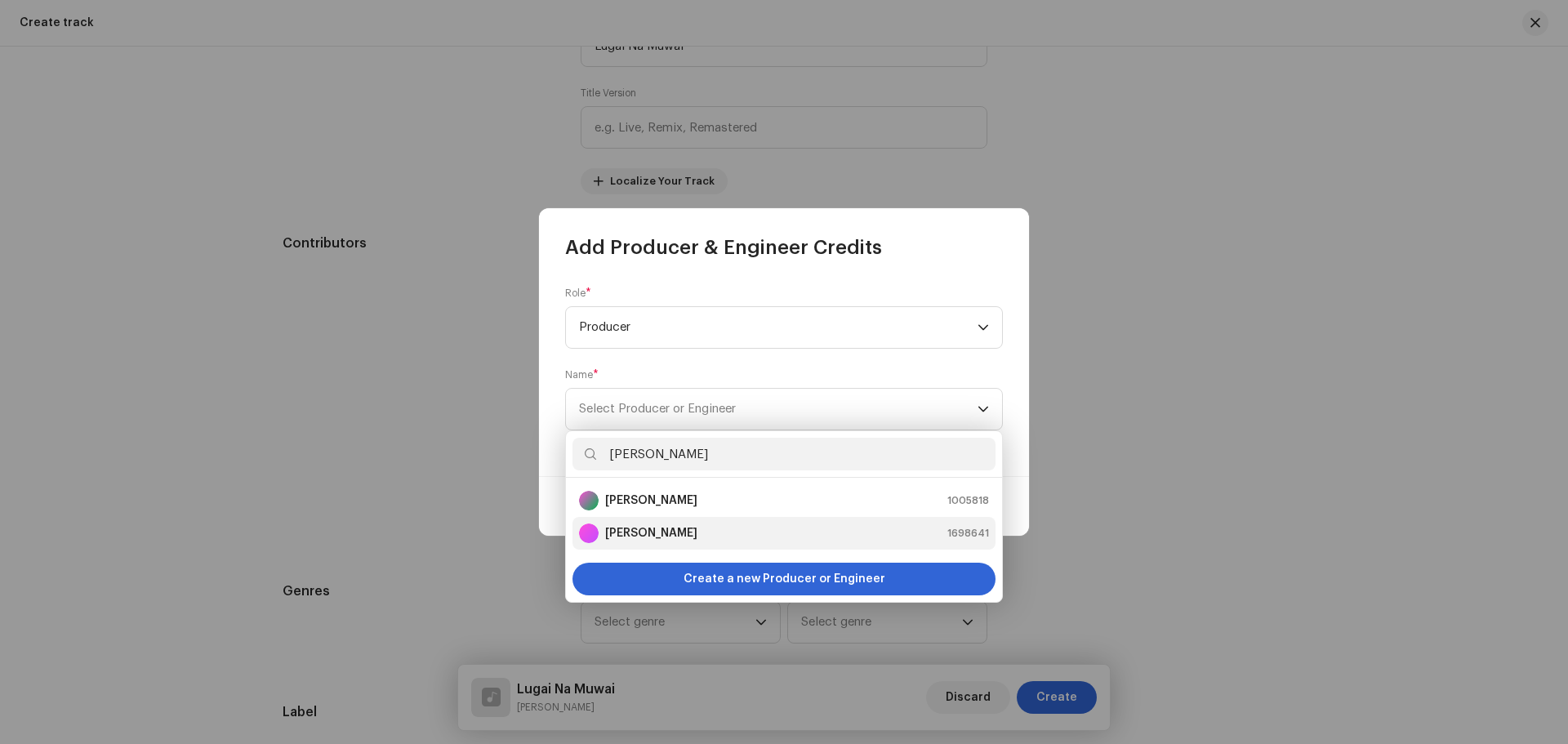
type input "[PERSON_NAME]"
click at [735, 535] on div "[PERSON_NAME] 1698641" at bounding box center [784, 534] width 410 height 20
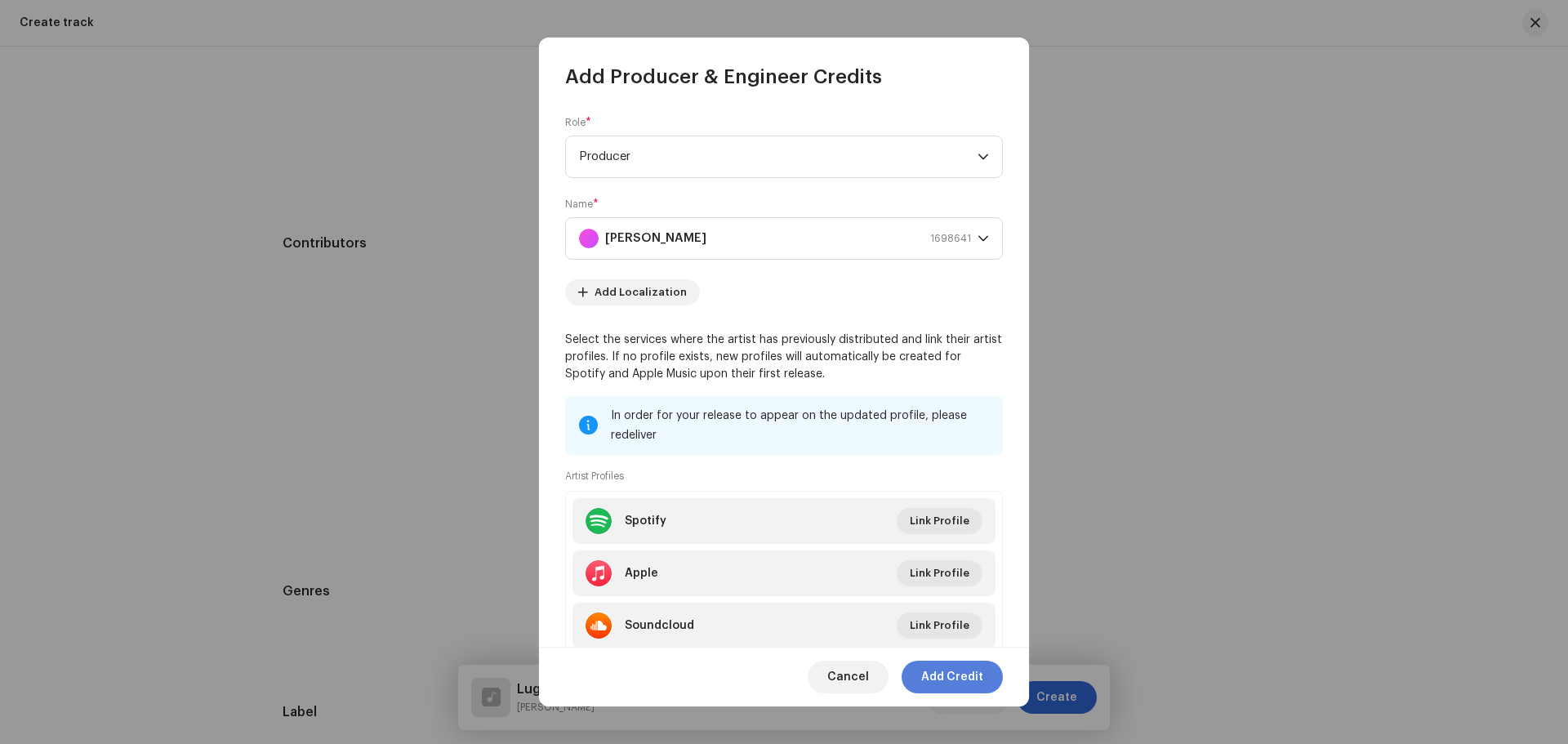
click at [939, 682] on span "Add Credit" at bounding box center [952, 677] width 62 height 33
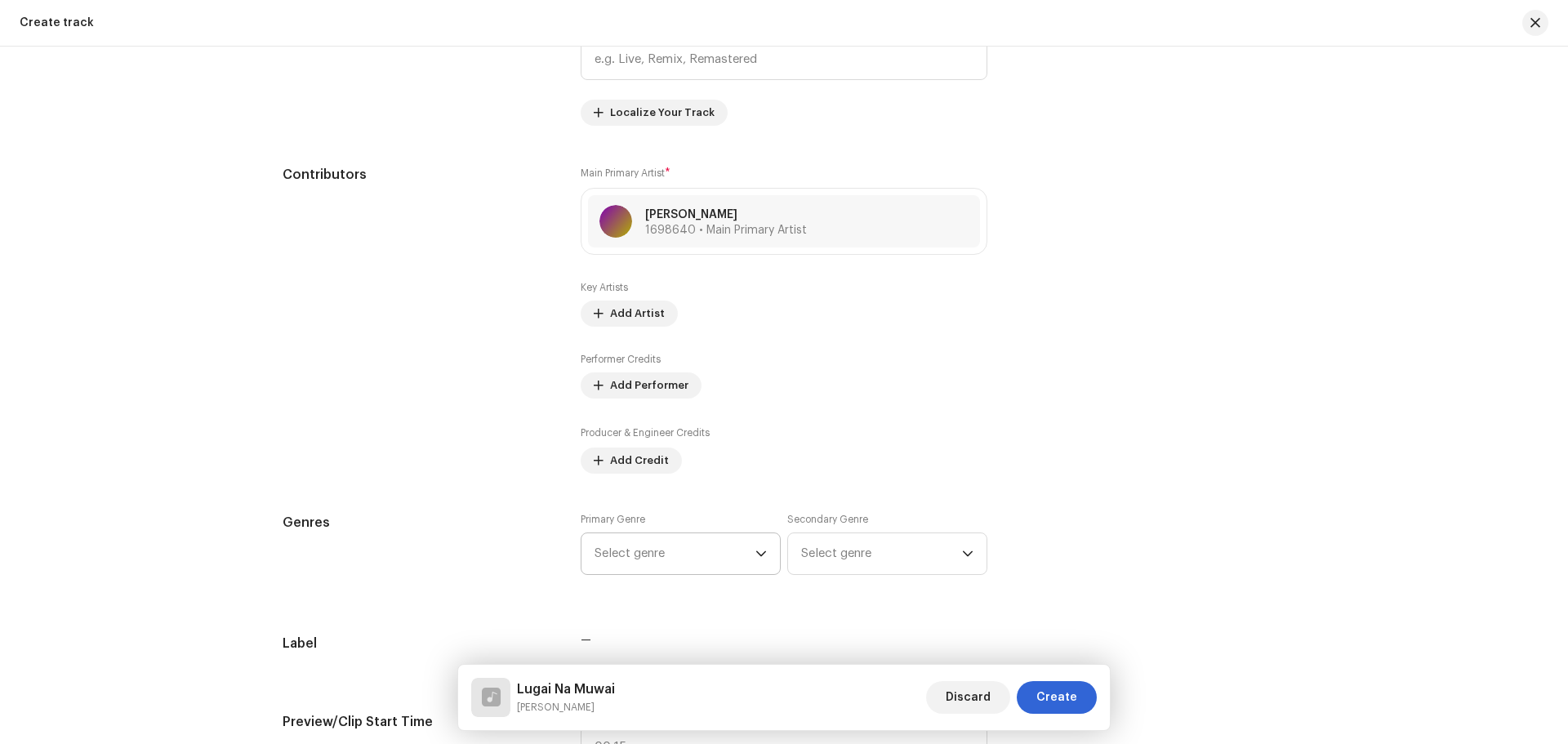
scroll to position [980, 0]
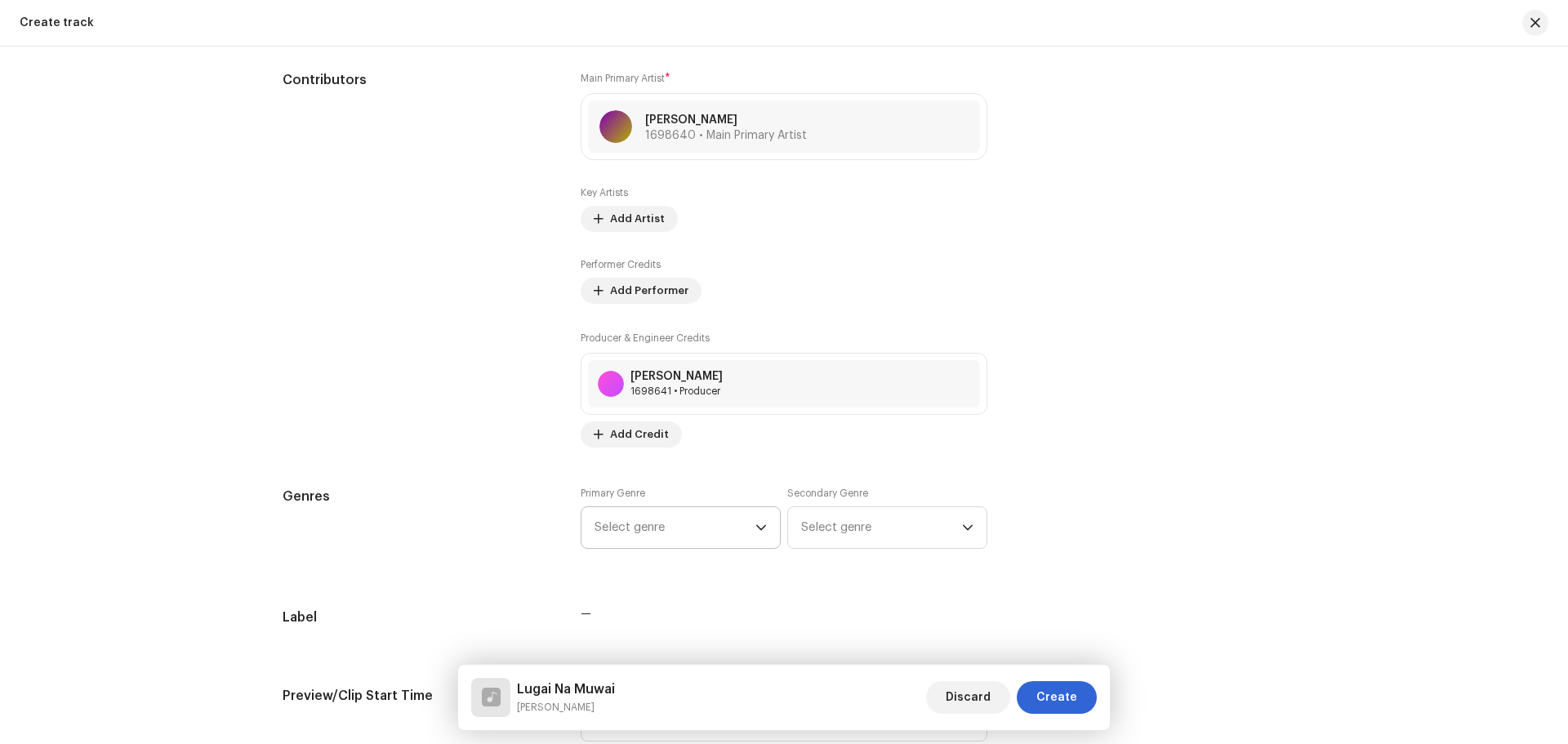
click at [661, 522] on span "Select genre" at bounding box center [675, 528] width 161 height 41
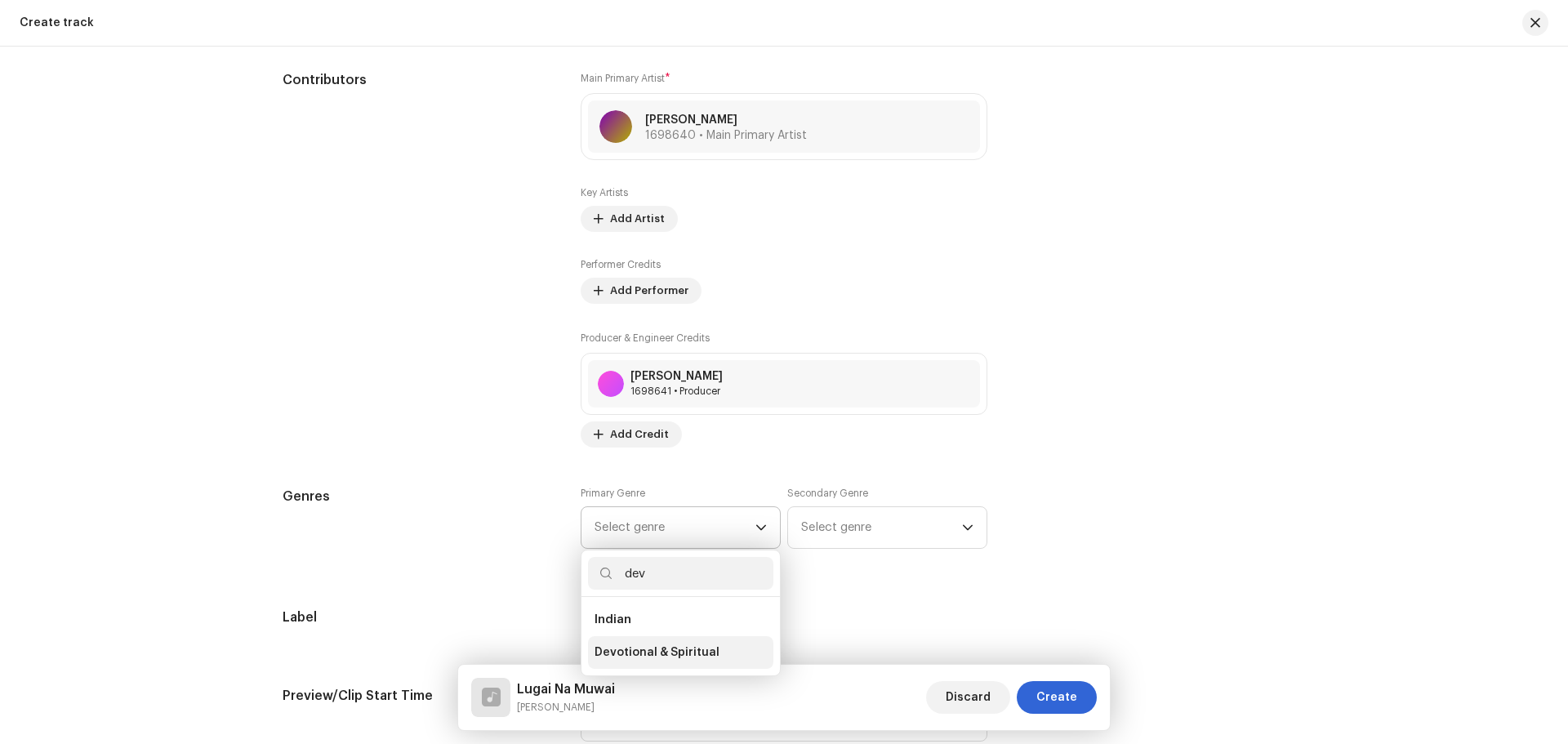
type input "dev"
click at [647, 655] on span "Devotional & Spiritual" at bounding box center [657, 653] width 125 height 16
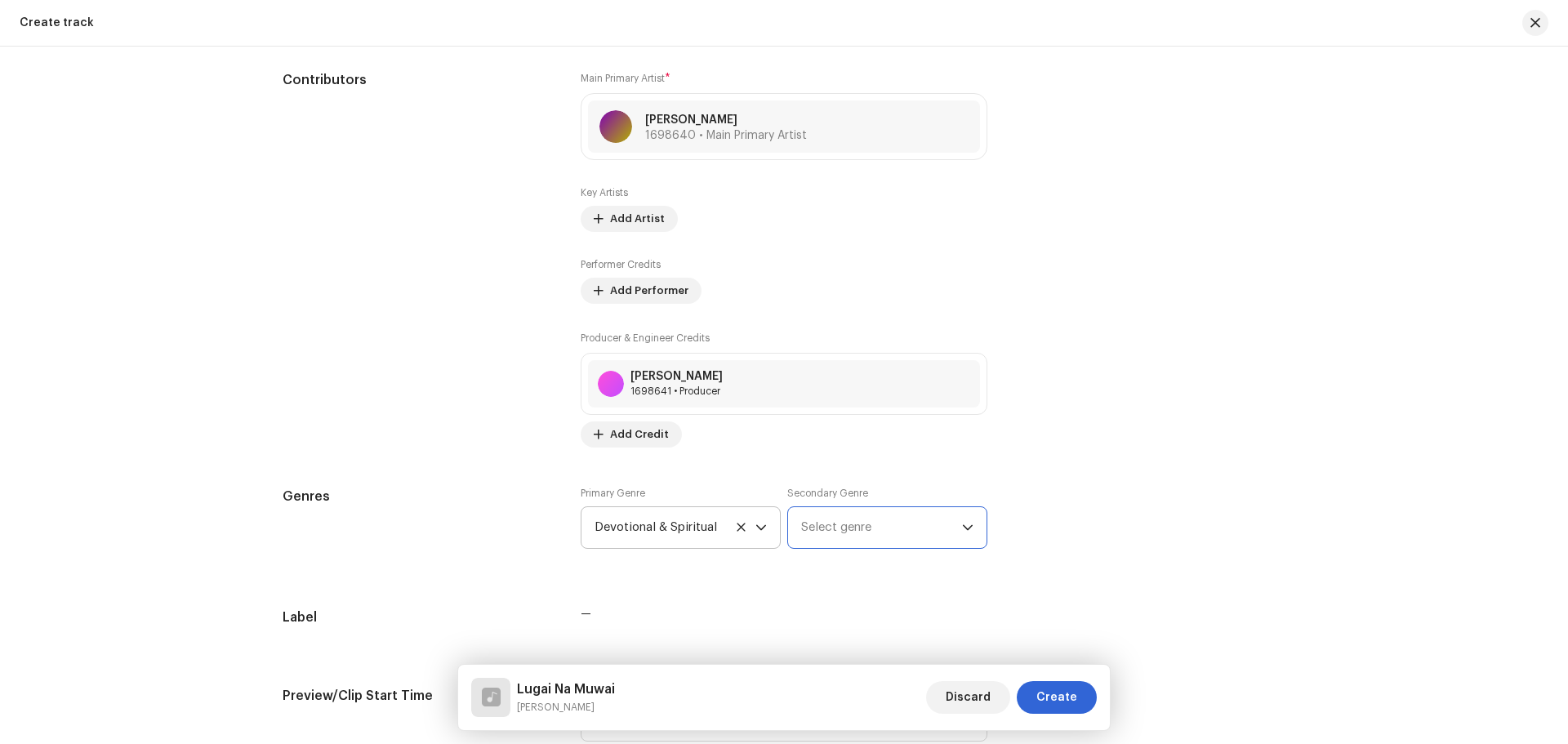
click at [802, 518] on span "Select genre" at bounding box center [882, 528] width 161 height 41
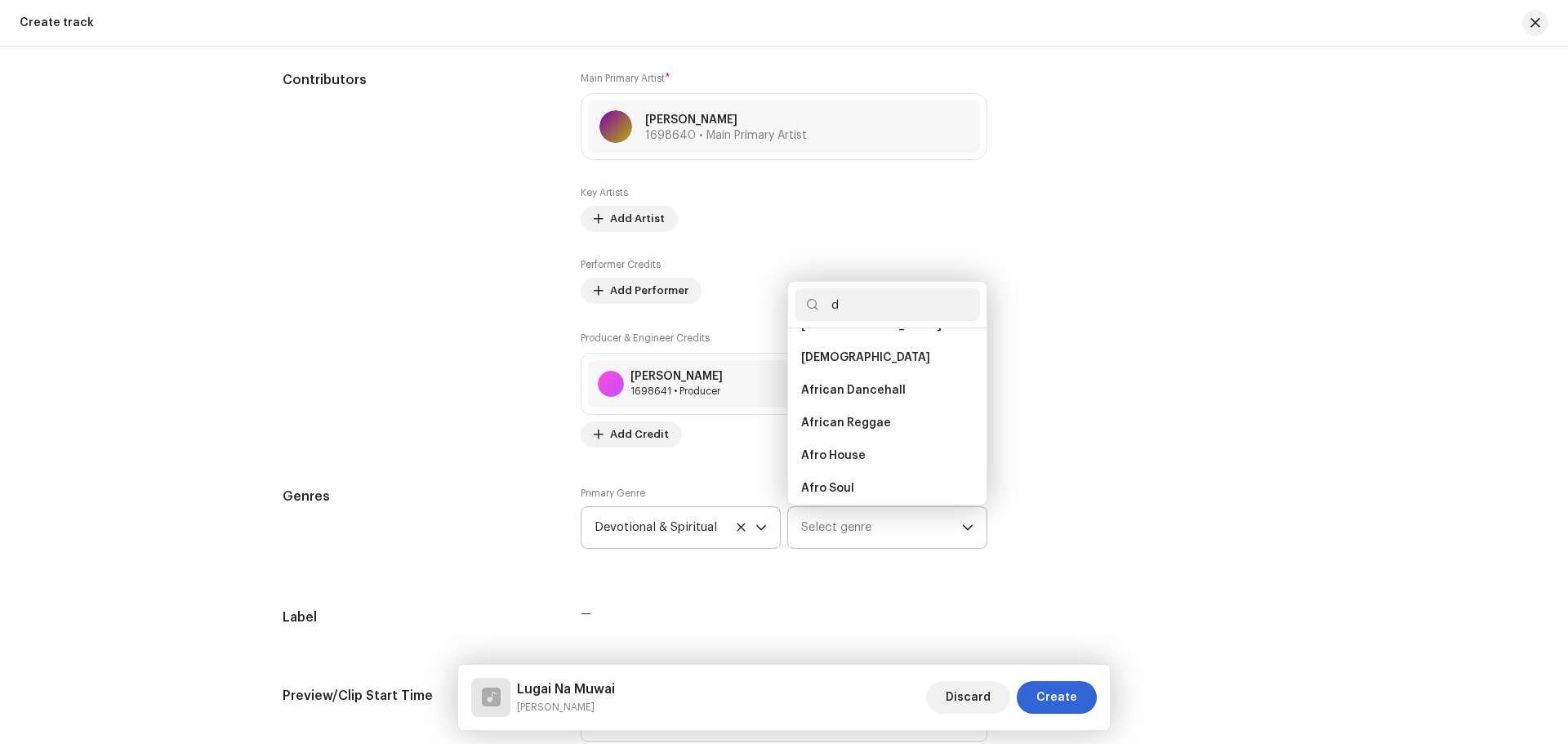
scroll to position [0, 0]
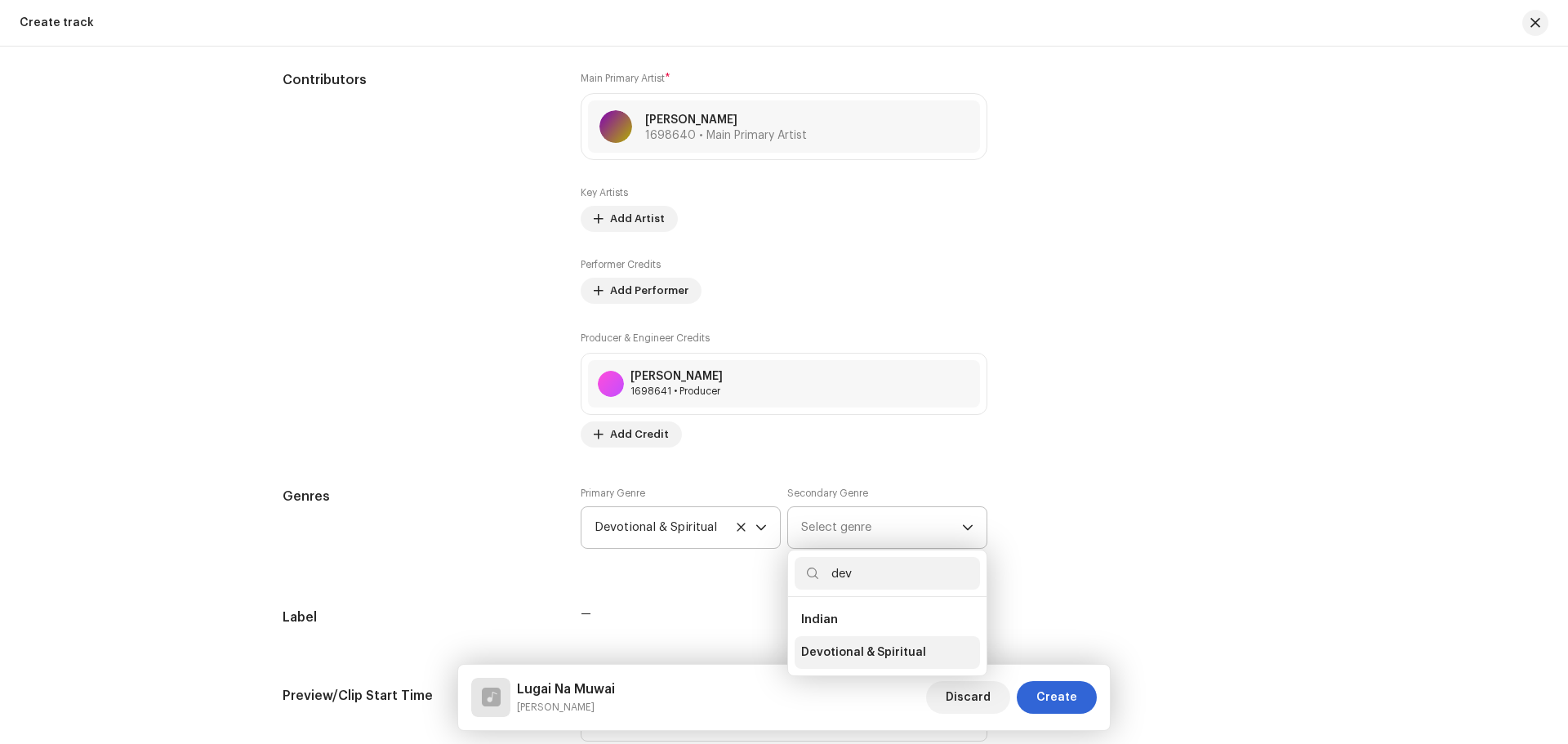
type input "dev"
click at [841, 644] on span "Devotional & Spiritual" at bounding box center [864, 653] width 125 height 16
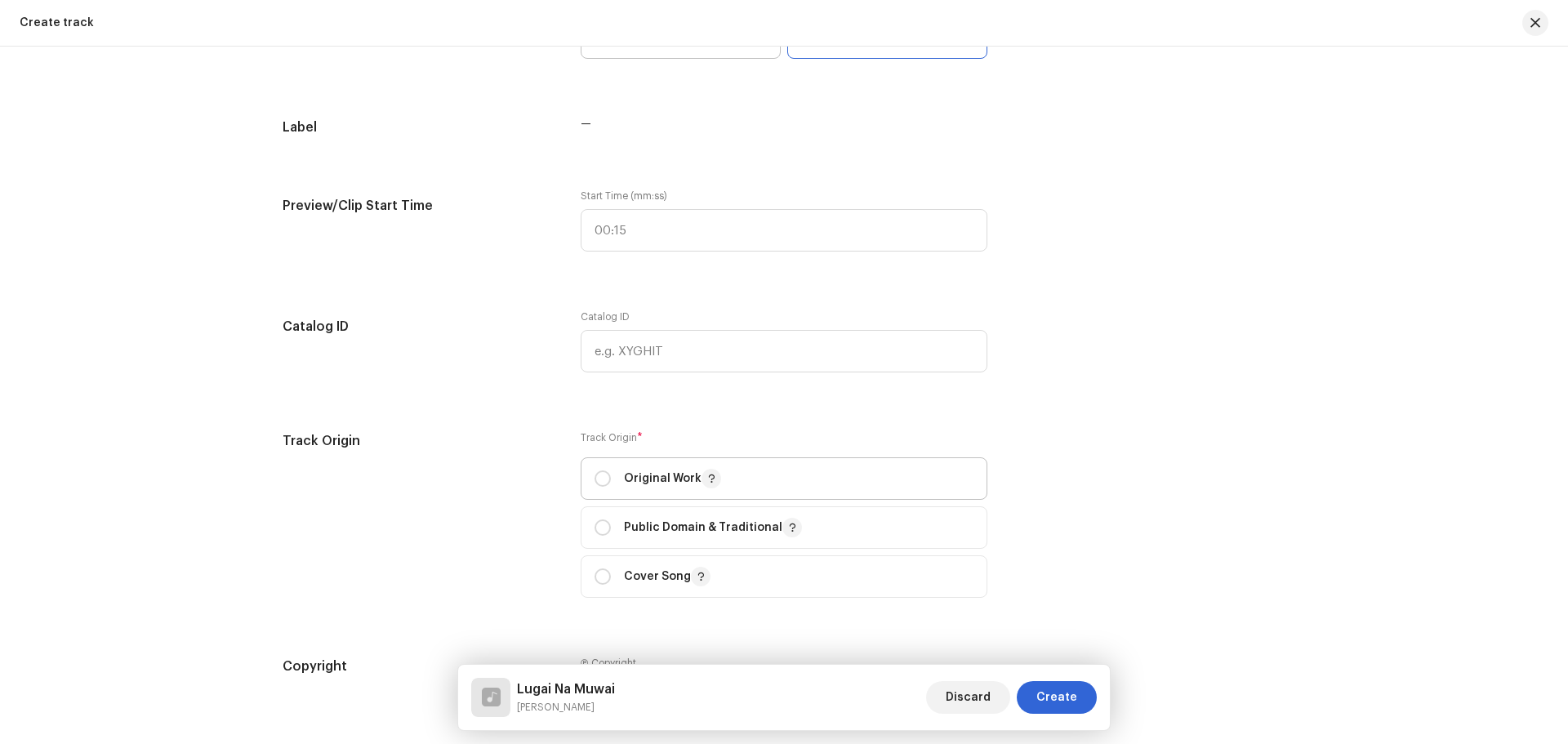
click at [622, 467] on span "Original Work" at bounding box center [784, 478] width 379 height 41
radio input "true"
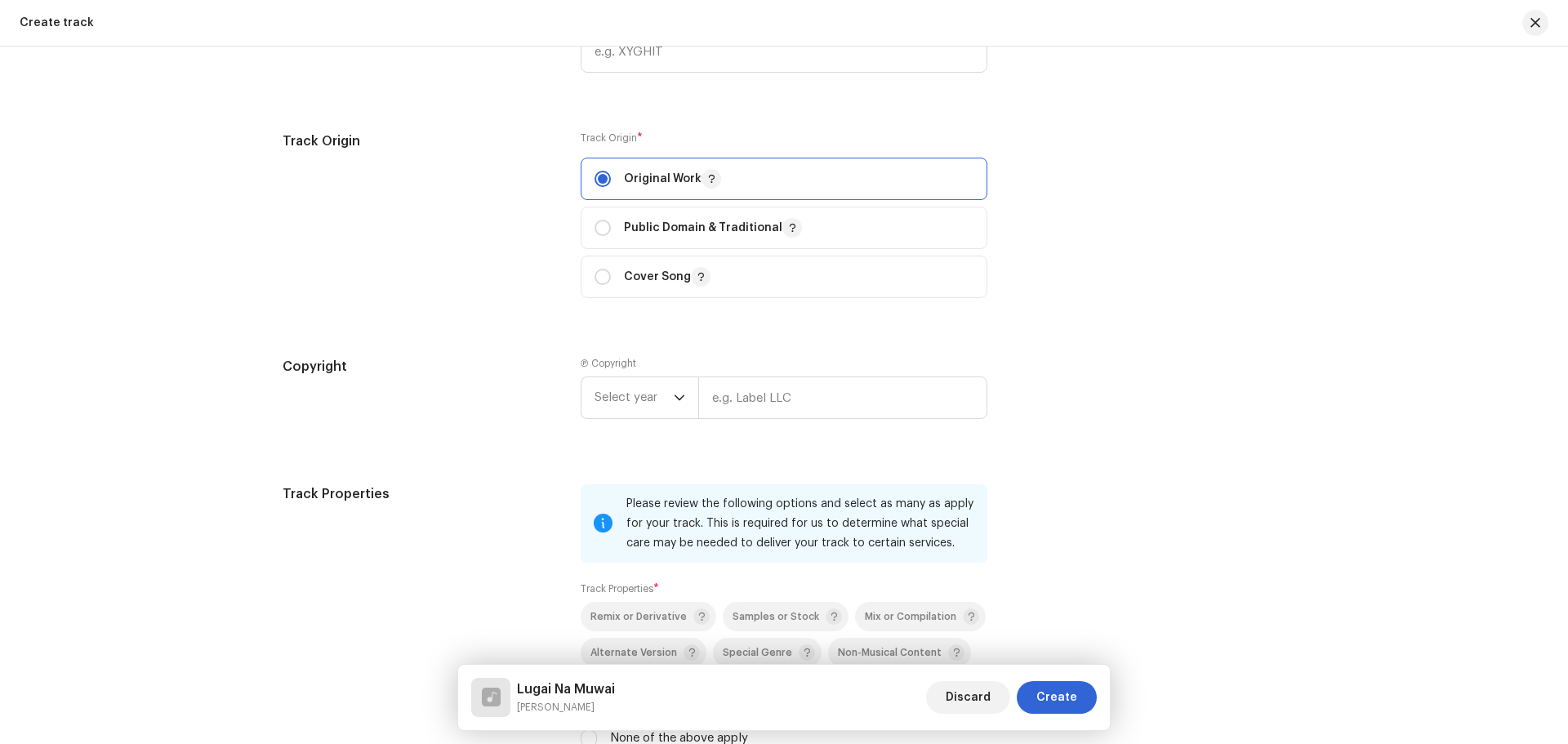
scroll to position [1798, 0]
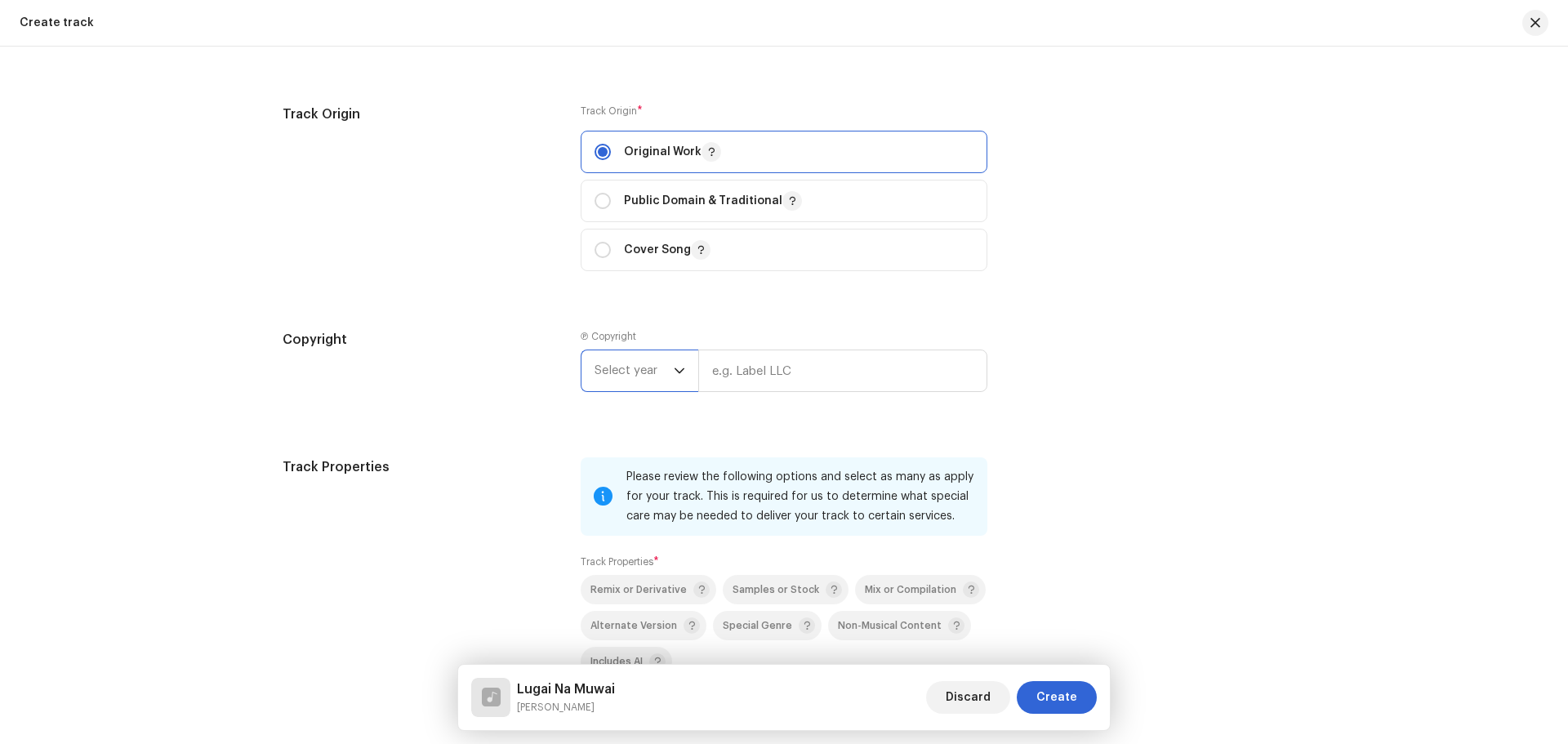
click at [646, 382] on span "Select year" at bounding box center [634, 370] width 80 height 41
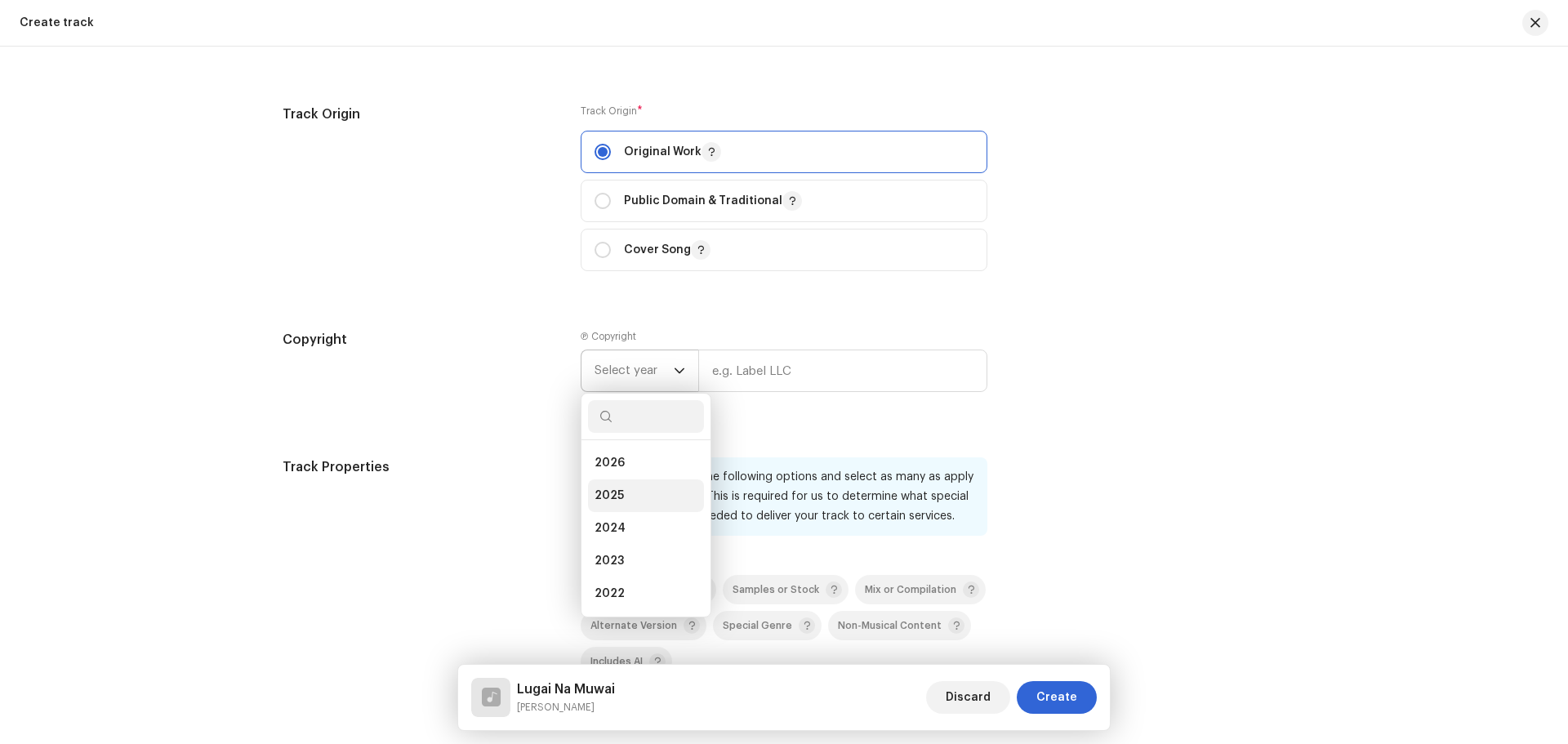
click at [629, 489] on li "2025" at bounding box center [646, 496] width 116 height 33
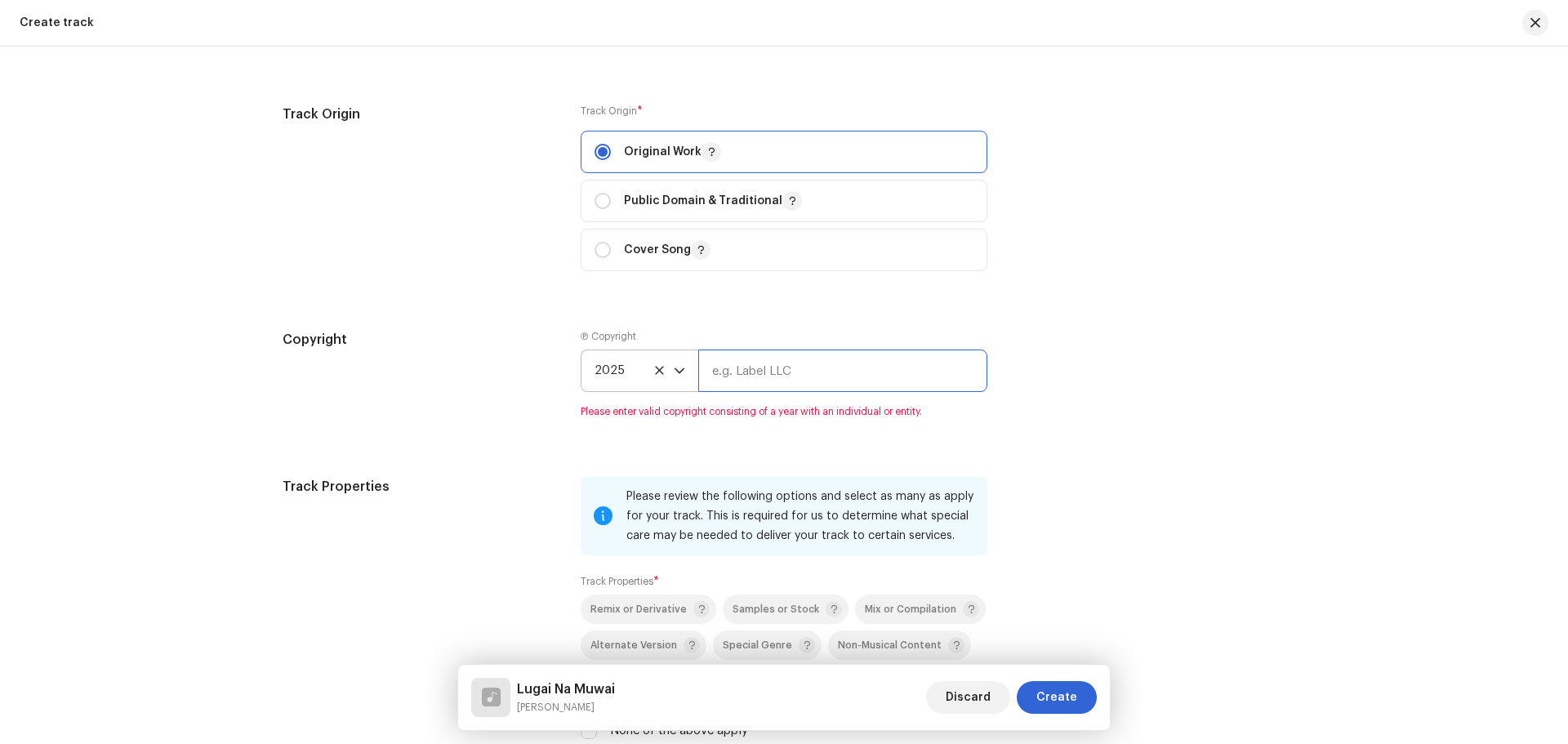
click at [759, 382] on input "text" at bounding box center [843, 370] width 290 height 43
type input "Nueva Era Digital Media Pvt. Ltd."
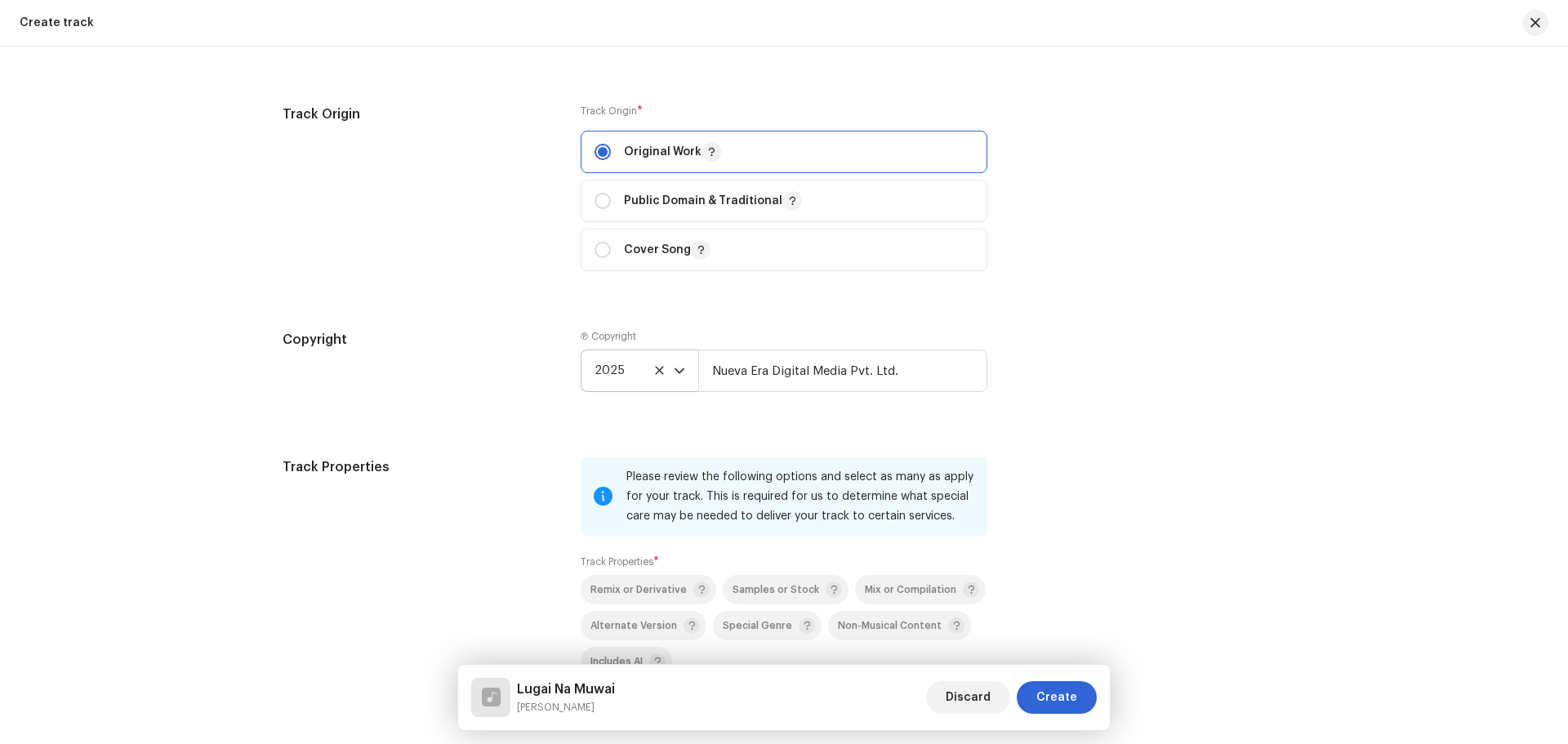
click at [1003, 497] on div "Track Properties Please review the following options and select as many as appl…" at bounding box center [784, 599] width 1003 height 282
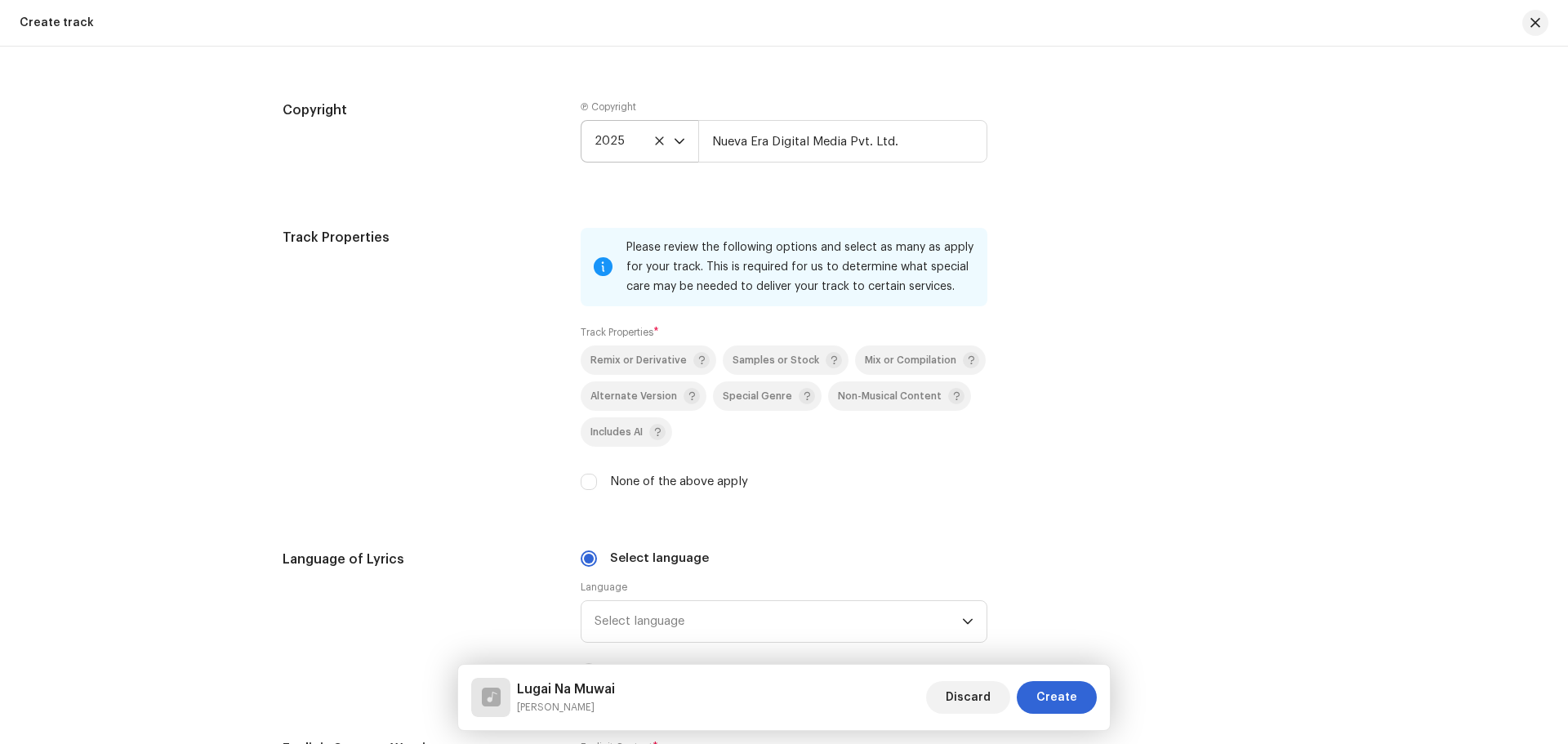
scroll to position [2043, 0]
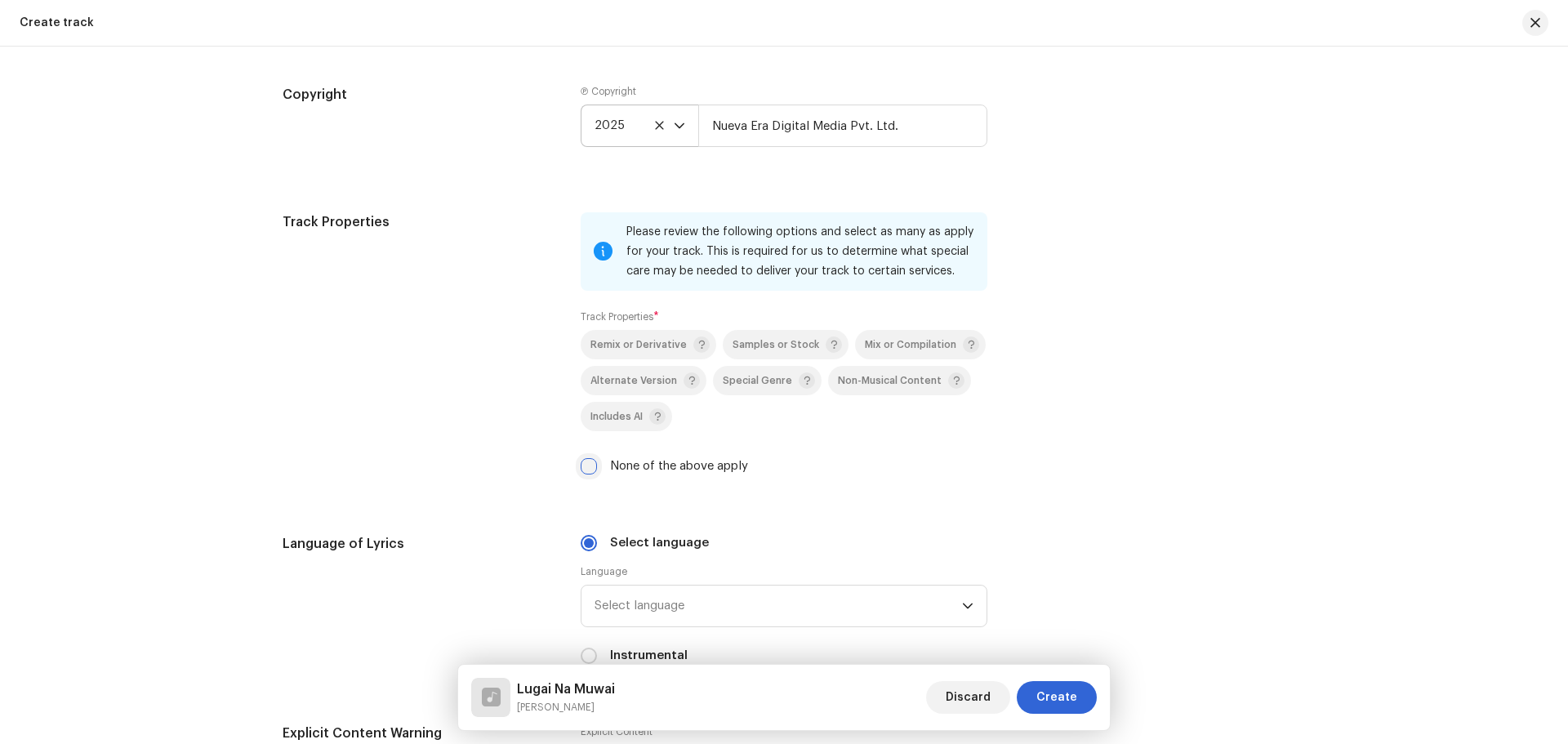
click at [581, 464] on input "None of the above apply" at bounding box center [589, 466] width 16 height 16
checkbox input "true"
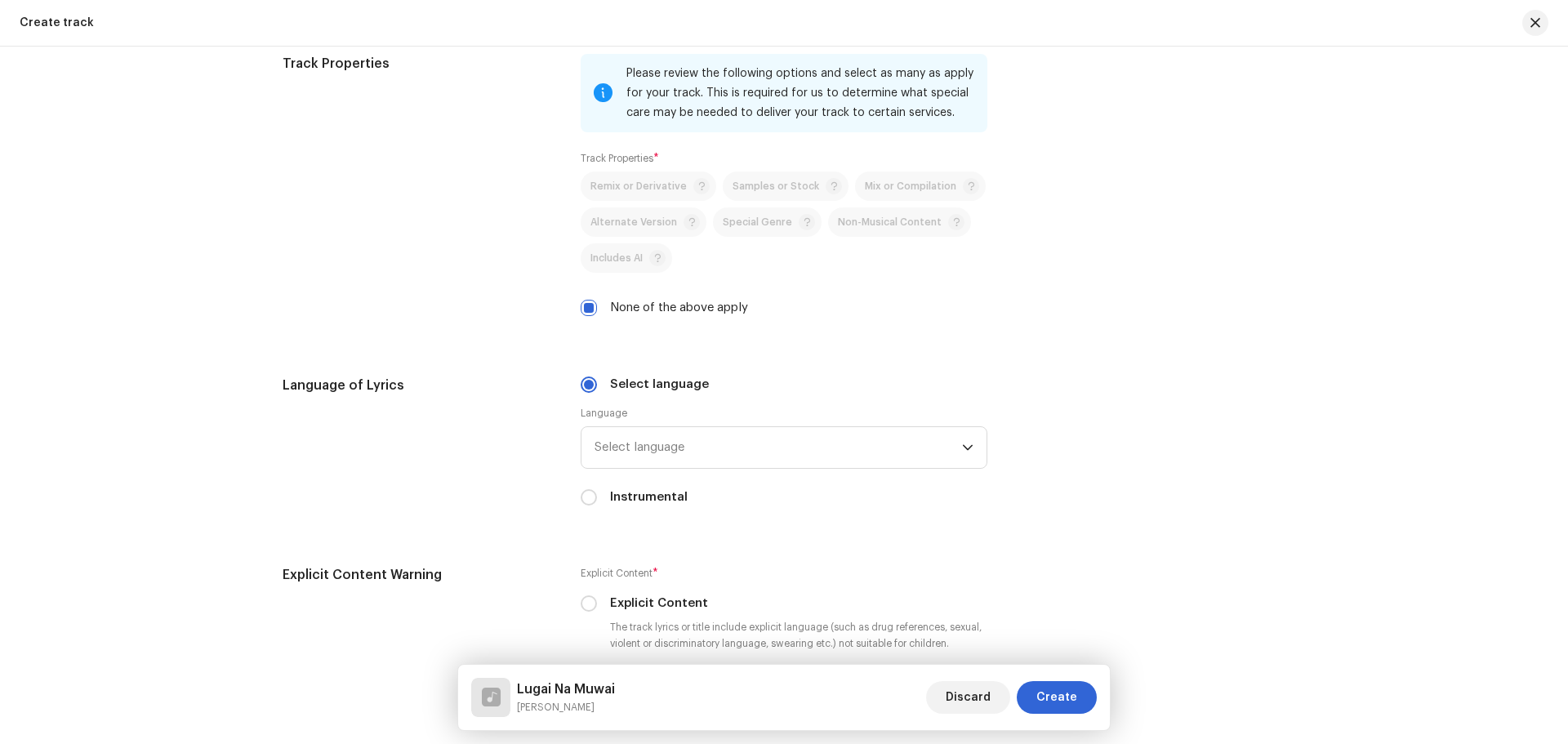
scroll to position [2206, 0]
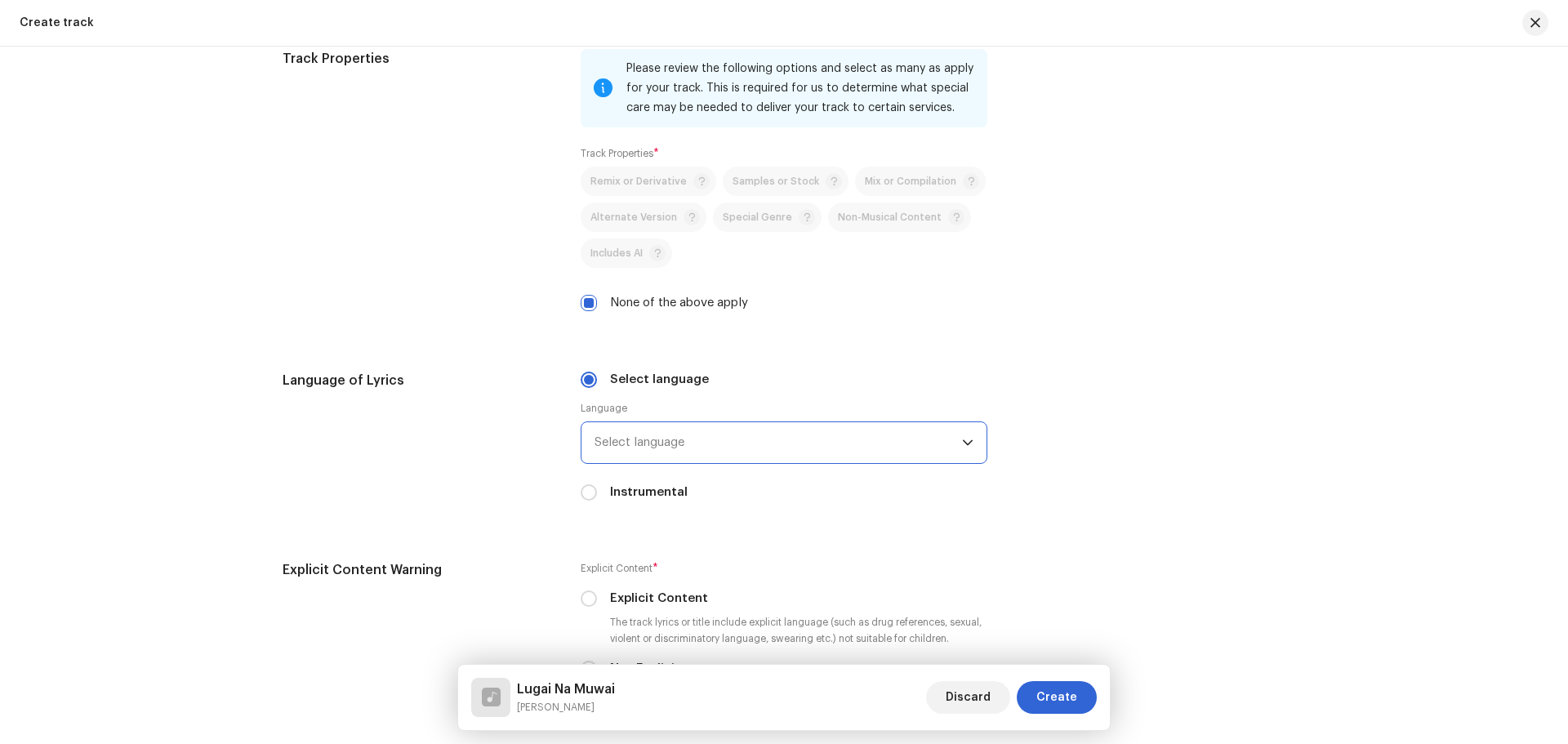
click at [679, 456] on span "Select language" at bounding box center [778, 443] width 367 height 41
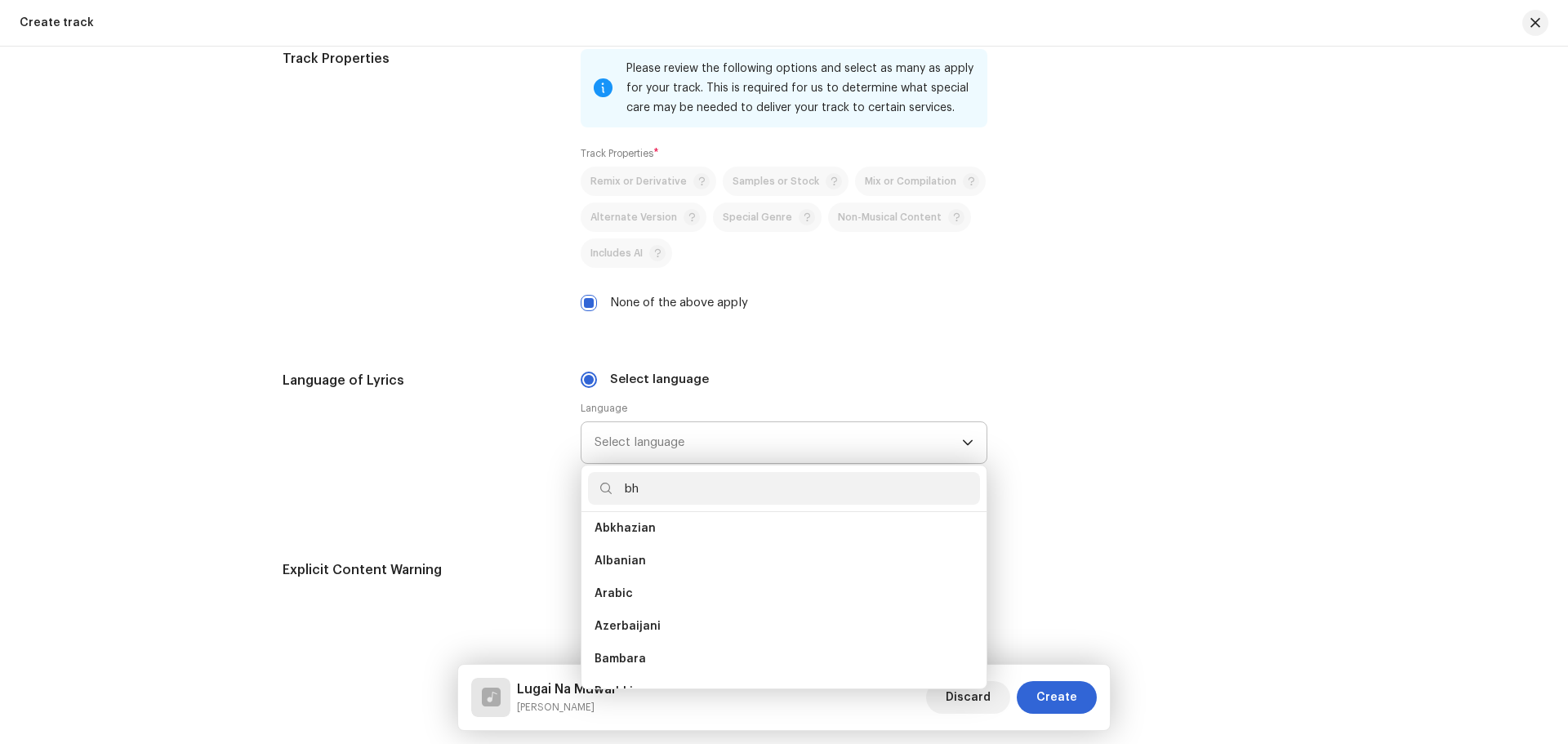
scroll to position [0, 0]
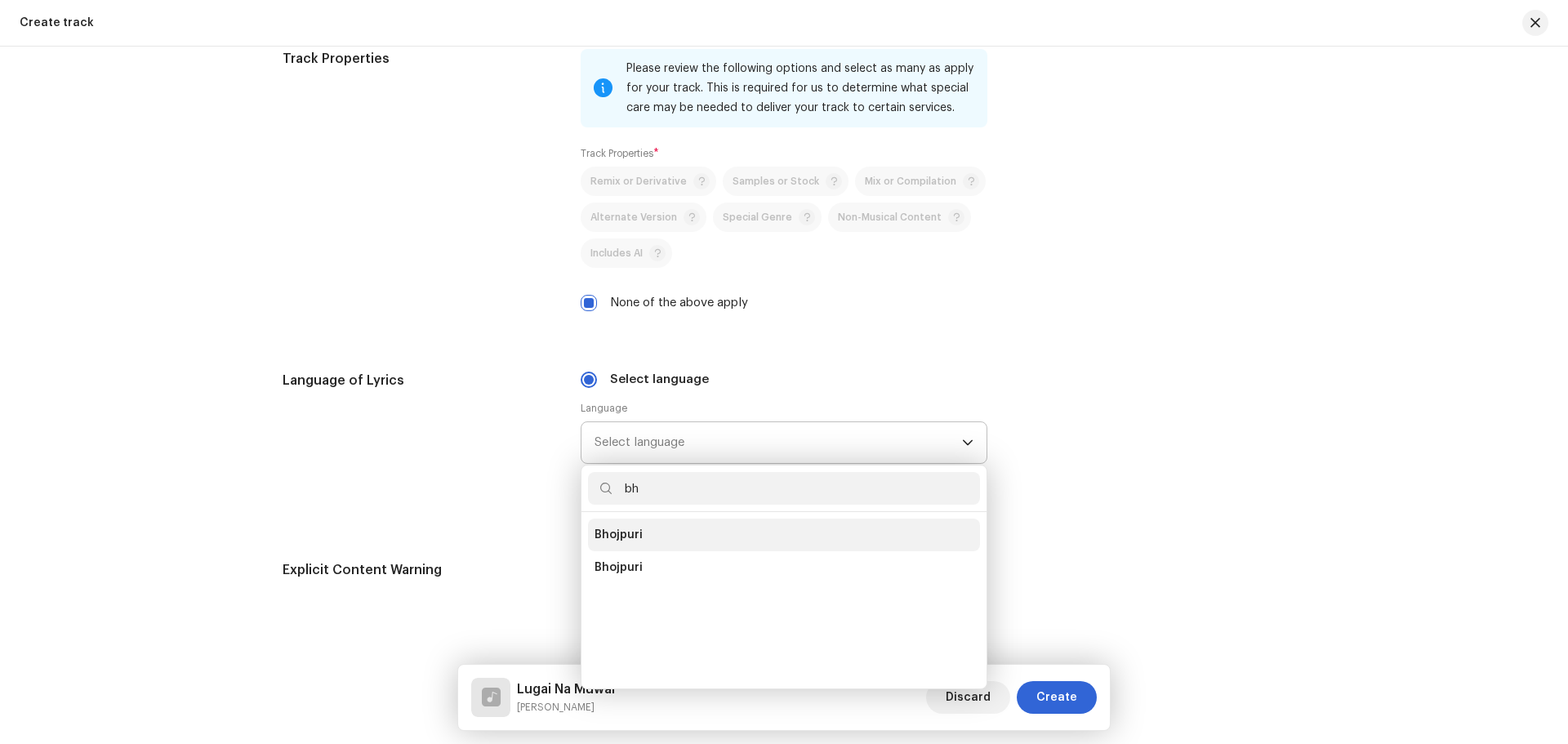
type input "bh"
click at [648, 535] on li "Bhojpuri" at bounding box center [784, 535] width 392 height 33
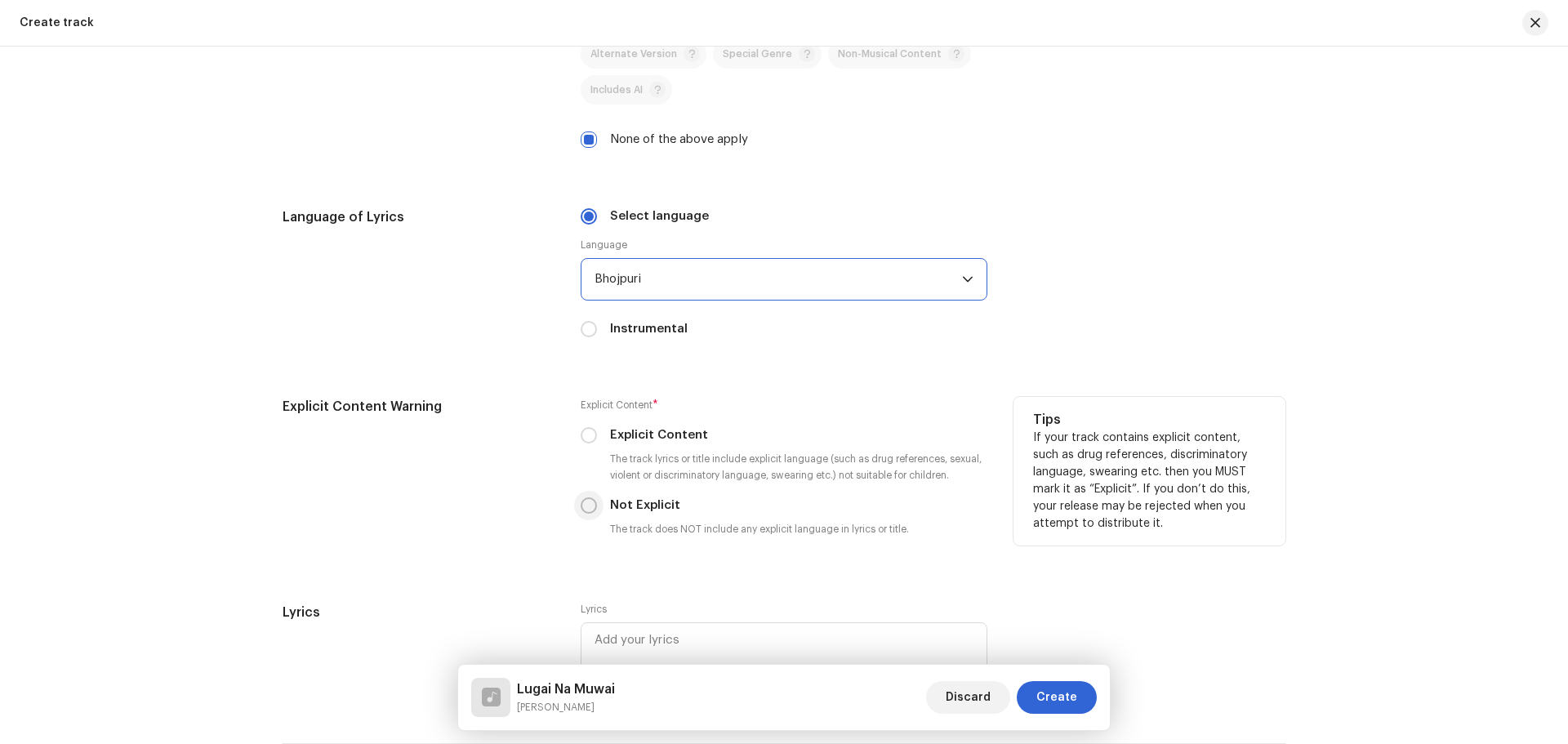
click at [582, 502] on input "Not Explicit" at bounding box center [589, 506] width 16 height 16
radio input "true"
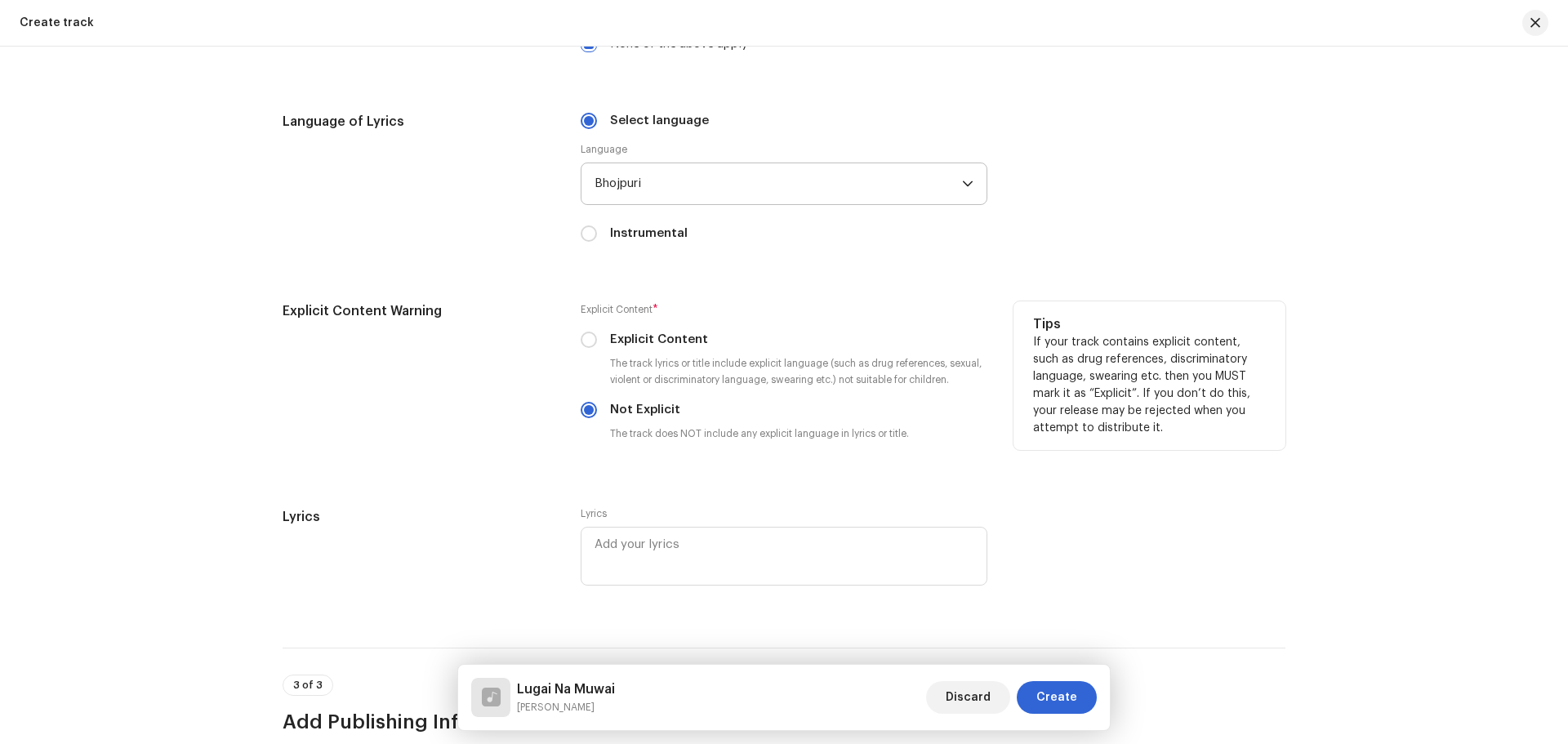
scroll to position [2615, 0]
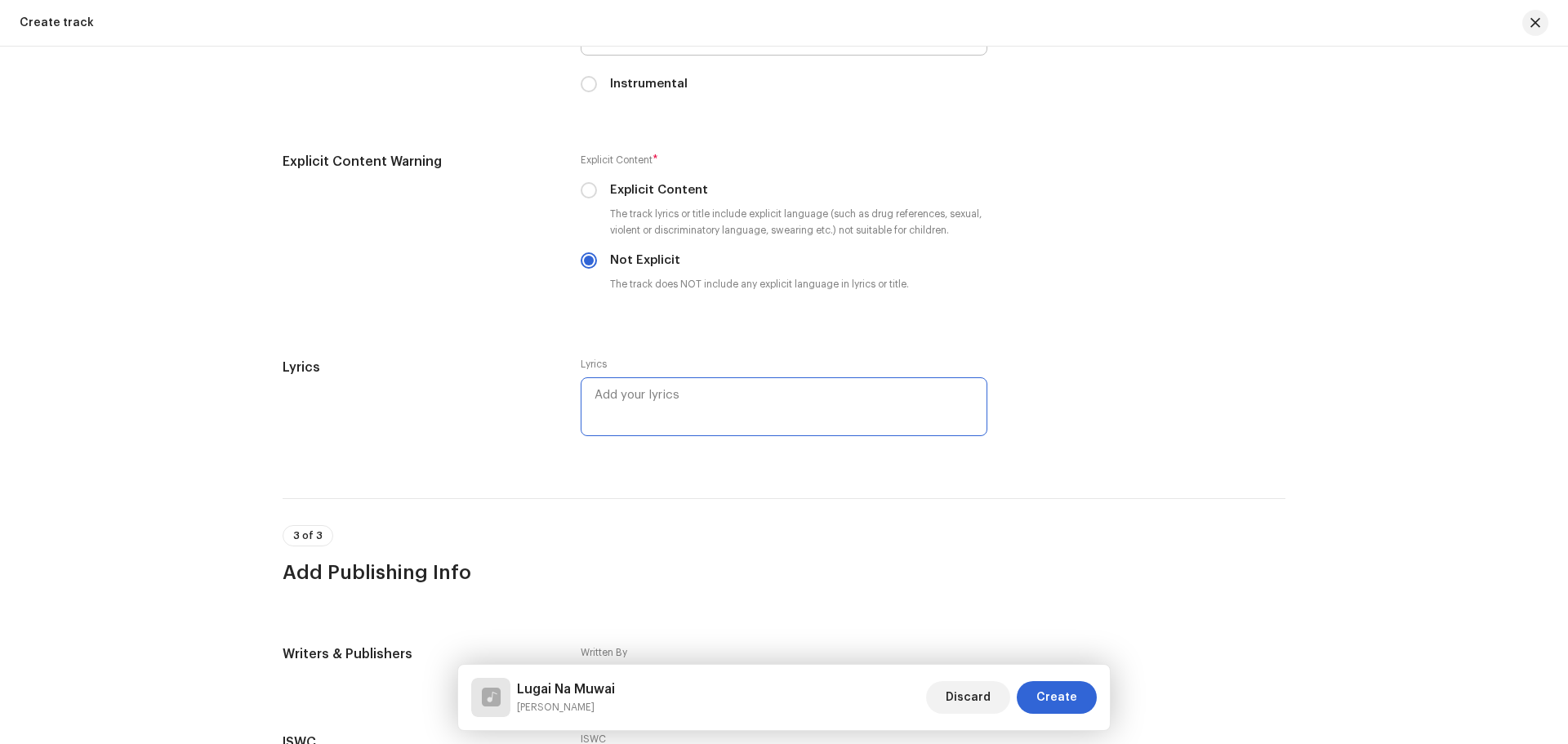
click at [660, 417] on textarea at bounding box center [784, 406] width 407 height 59
type textarea "[PERSON_NAME]"
click at [754, 579] on h3 "Add Publishing Info" at bounding box center [784, 572] width 1003 height 26
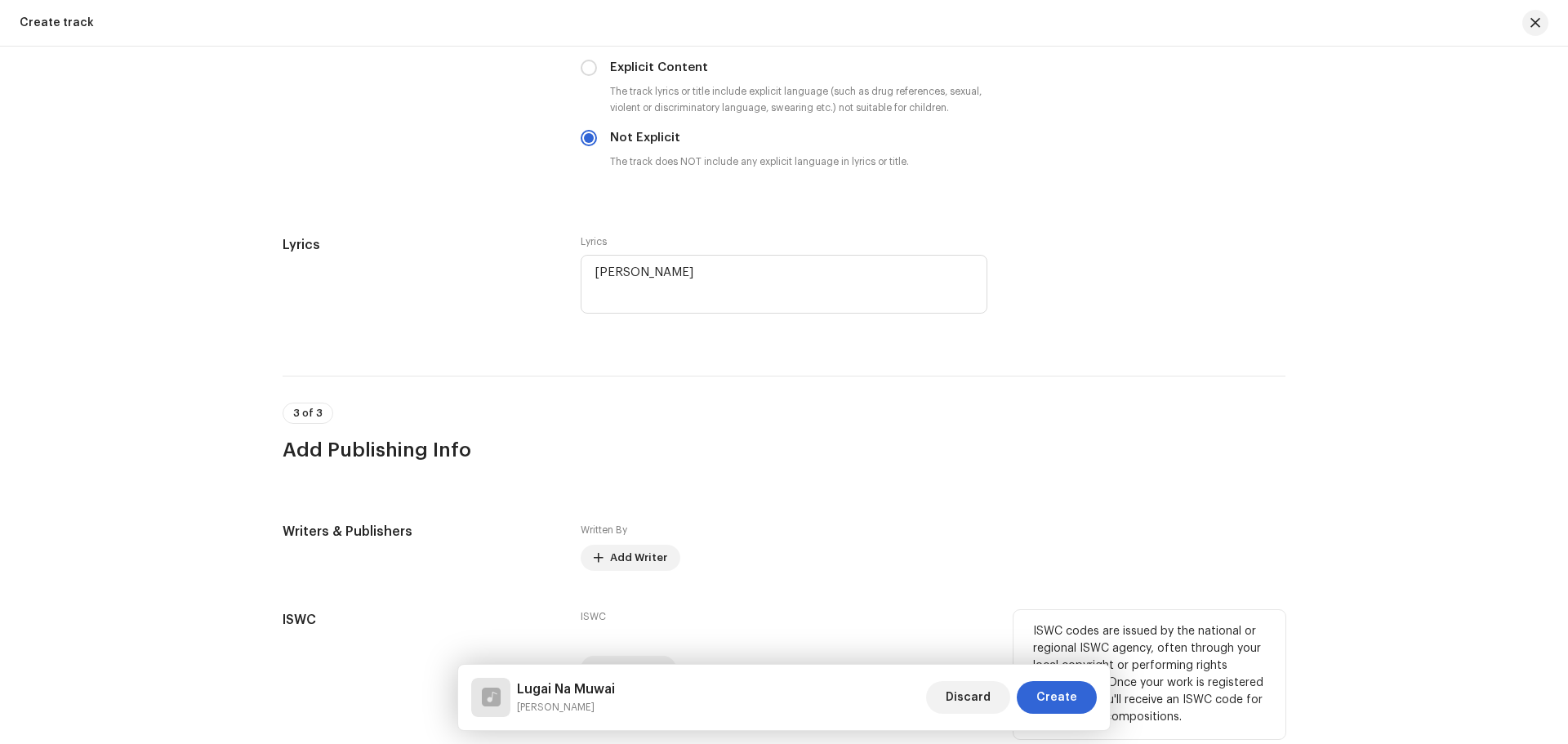
scroll to position [2832, 0]
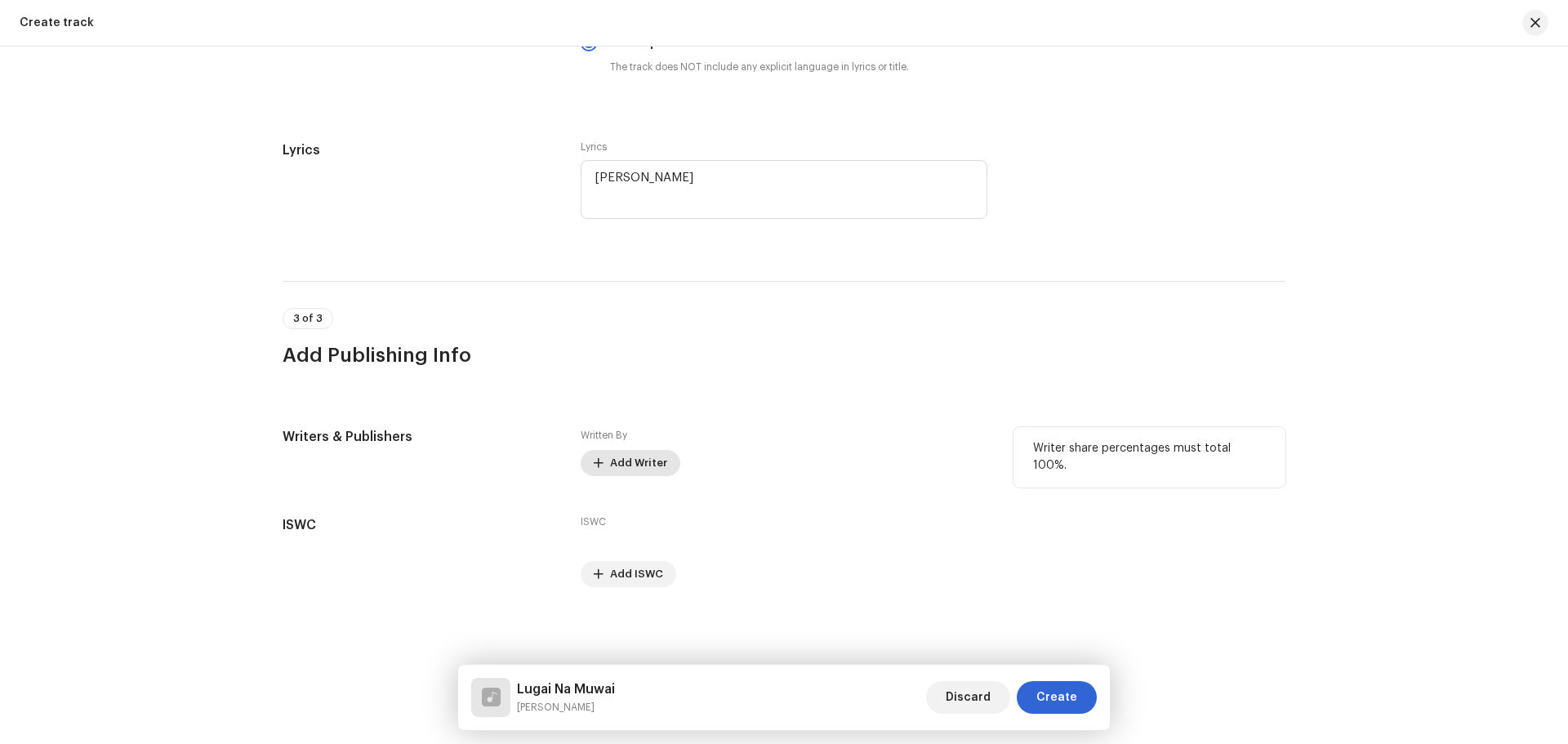
click at [634, 456] on span "Add Writer" at bounding box center [638, 463] width 57 height 33
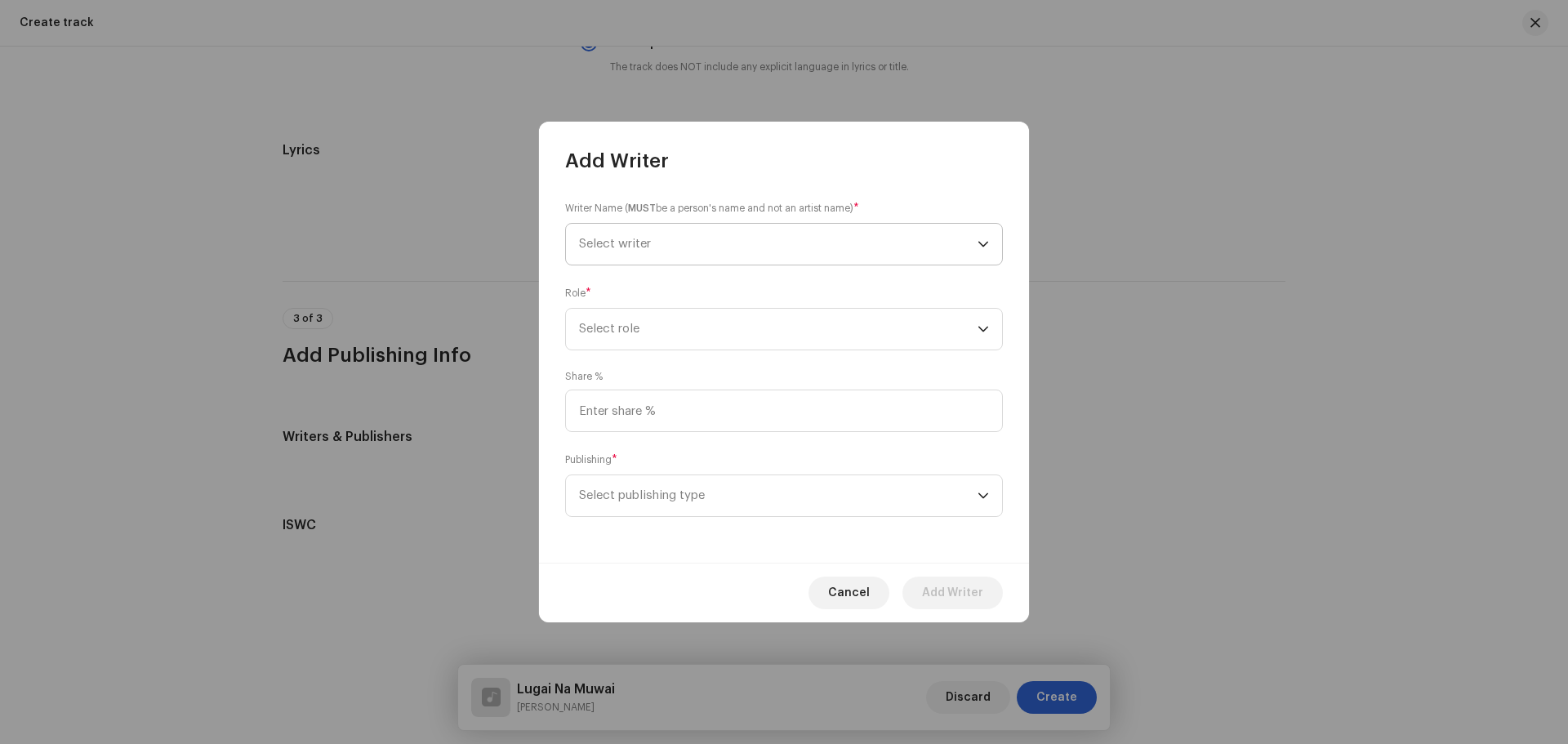
click at [665, 241] on span "Select writer" at bounding box center [778, 243] width 399 height 41
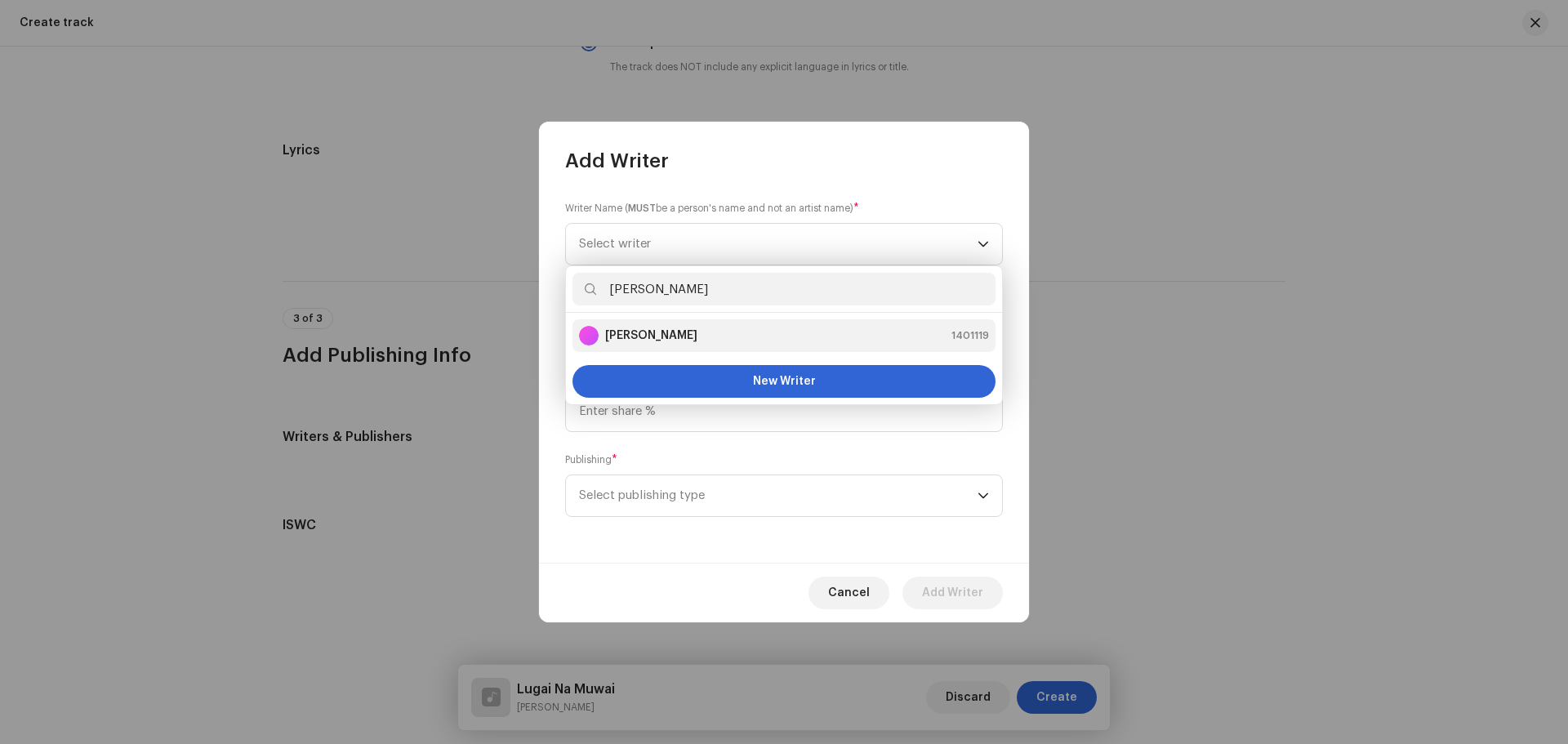
type input "[PERSON_NAME]"
click at [685, 342] on strong "[PERSON_NAME]" at bounding box center [651, 336] width 92 height 16
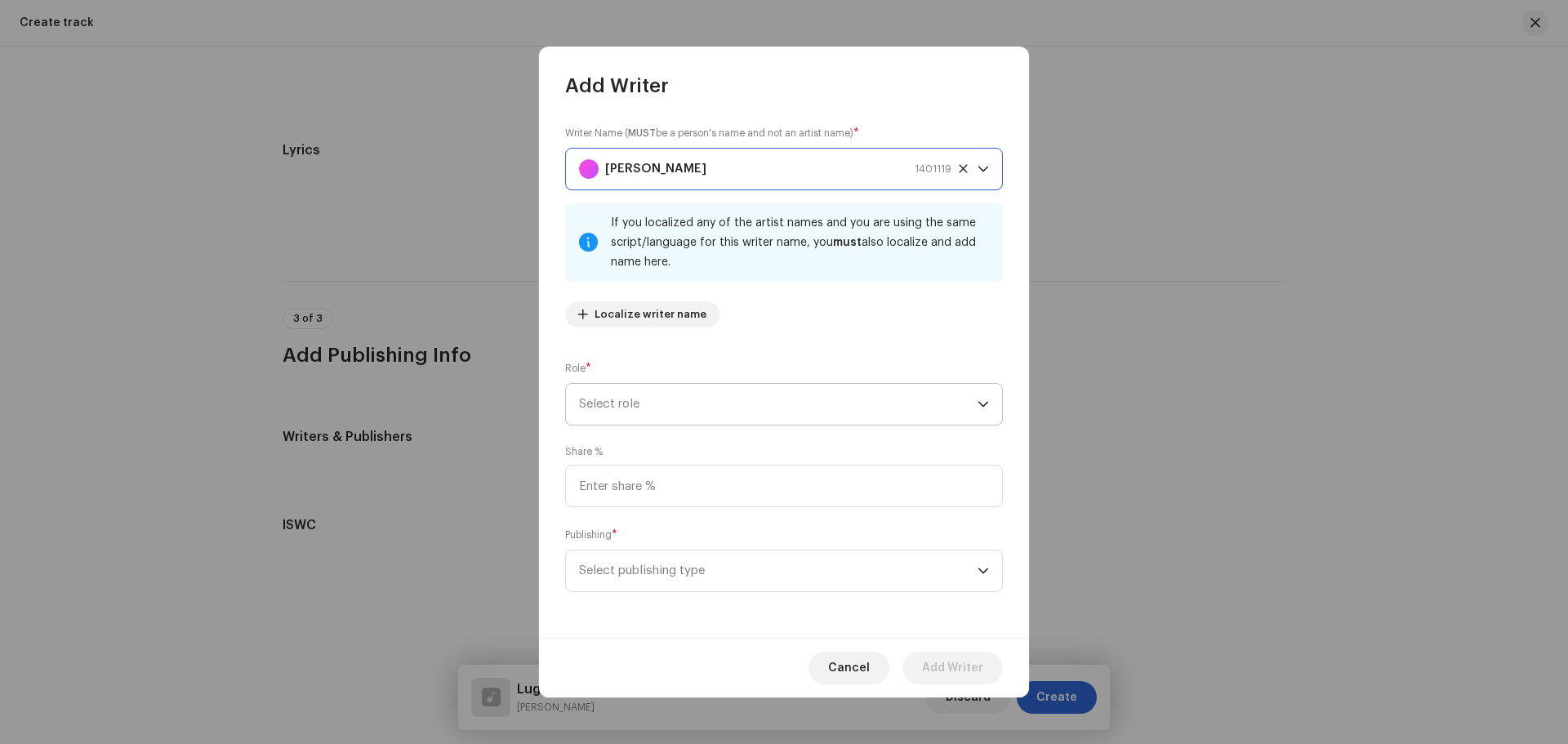
click at [672, 404] on span "Select role" at bounding box center [778, 404] width 399 height 41
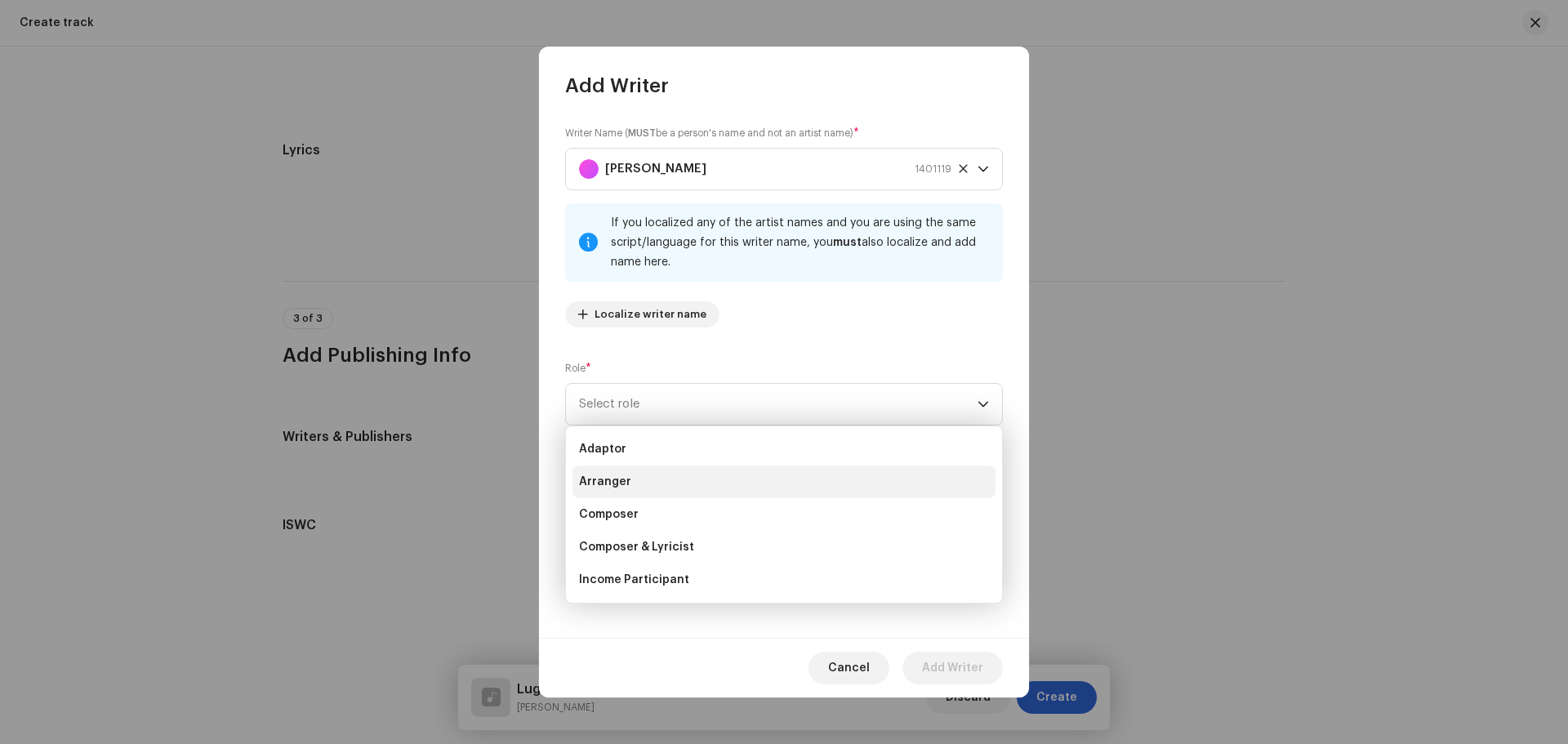
click at [670, 467] on li "Arranger" at bounding box center [784, 482] width 423 height 33
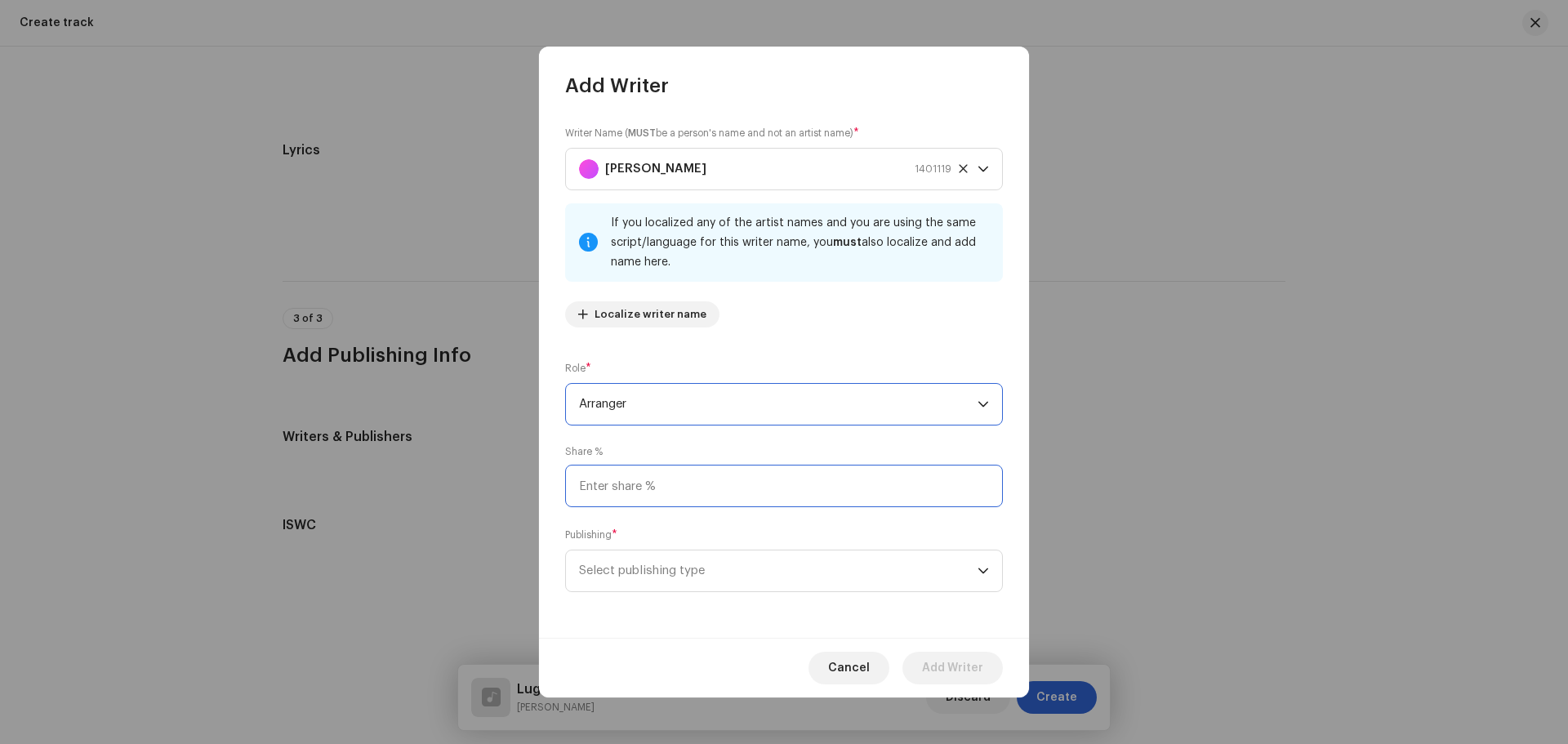
click at [670, 467] on input at bounding box center [784, 486] width 438 height 43
type input "50.00"
click at [646, 572] on span "Select publishing type" at bounding box center [778, 570] width 399 height 41
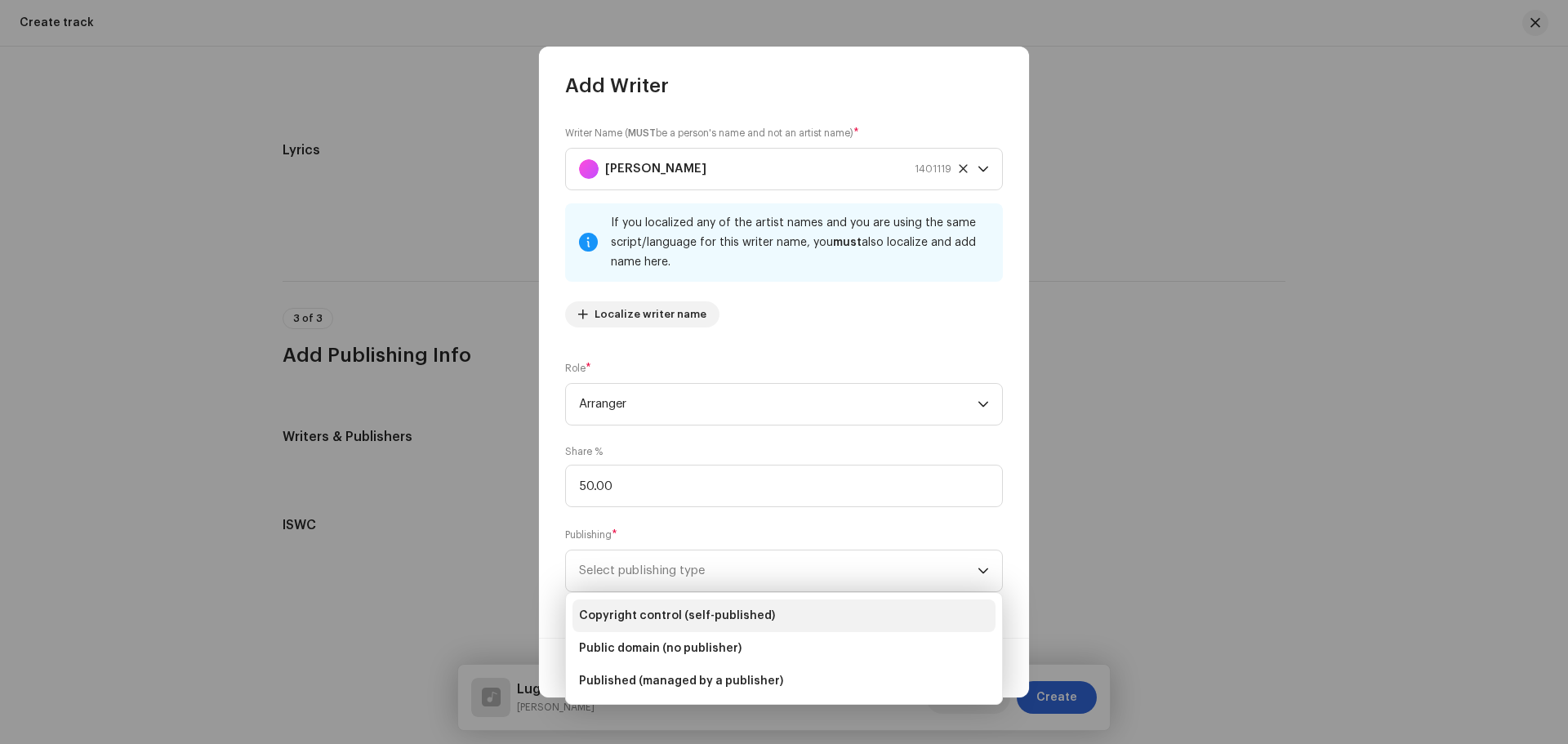
click at [645, 611] on span "Copyright control (self-published)" at bounding box center [677, 616] width 196 height 16
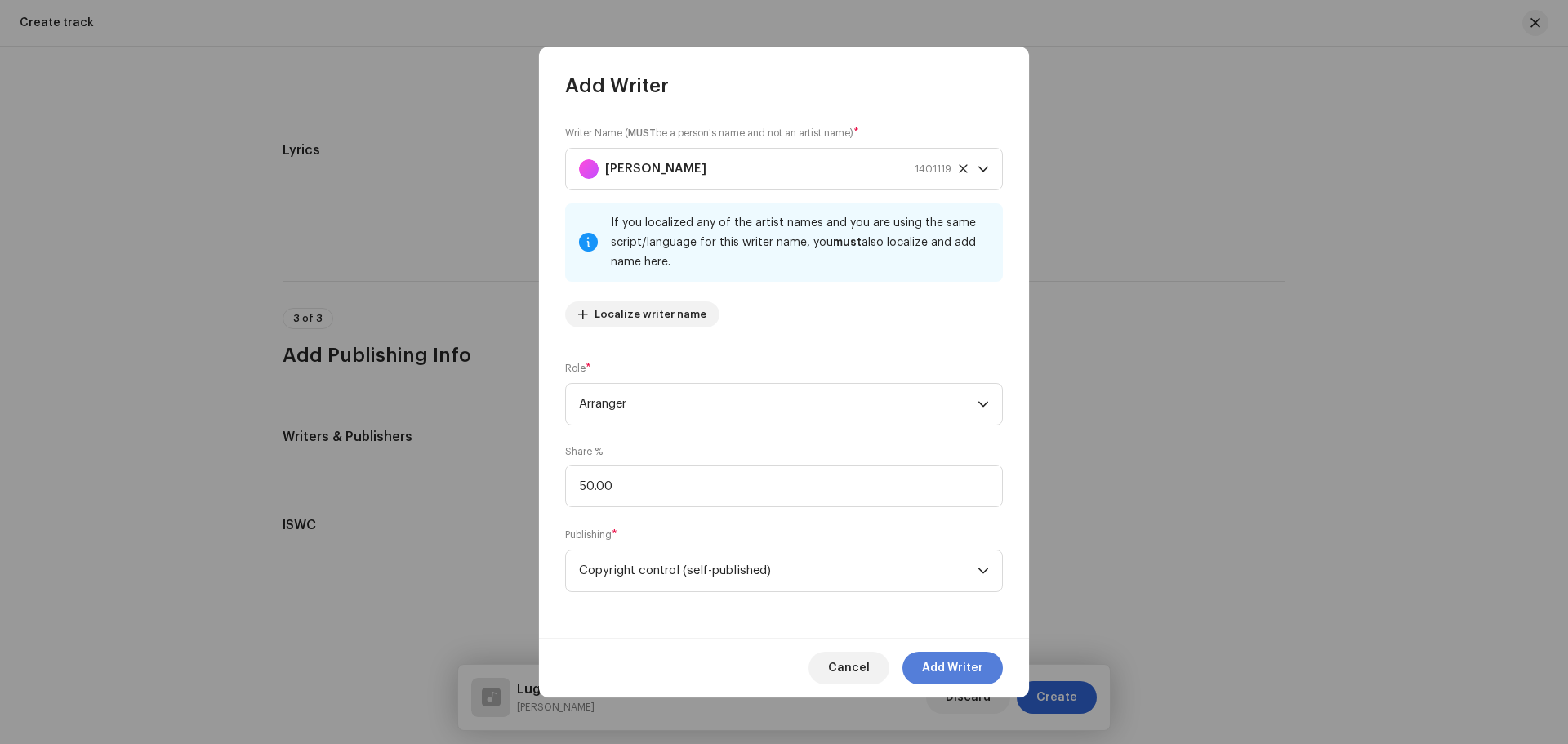
click at [926, 669] on span "Add Writer" at bounding box center [953, 668] width 62 height 33
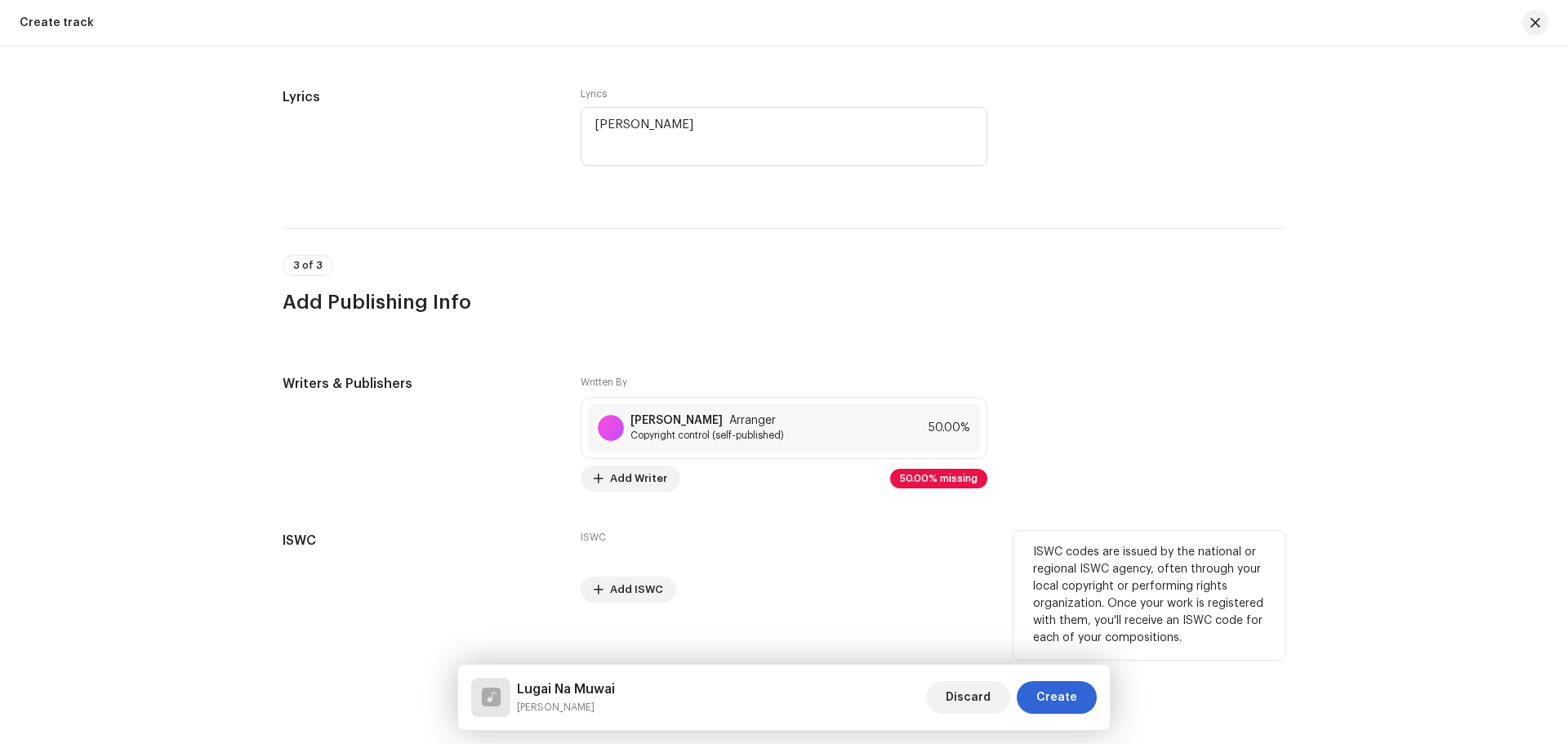
scroll to position [2901, 0]
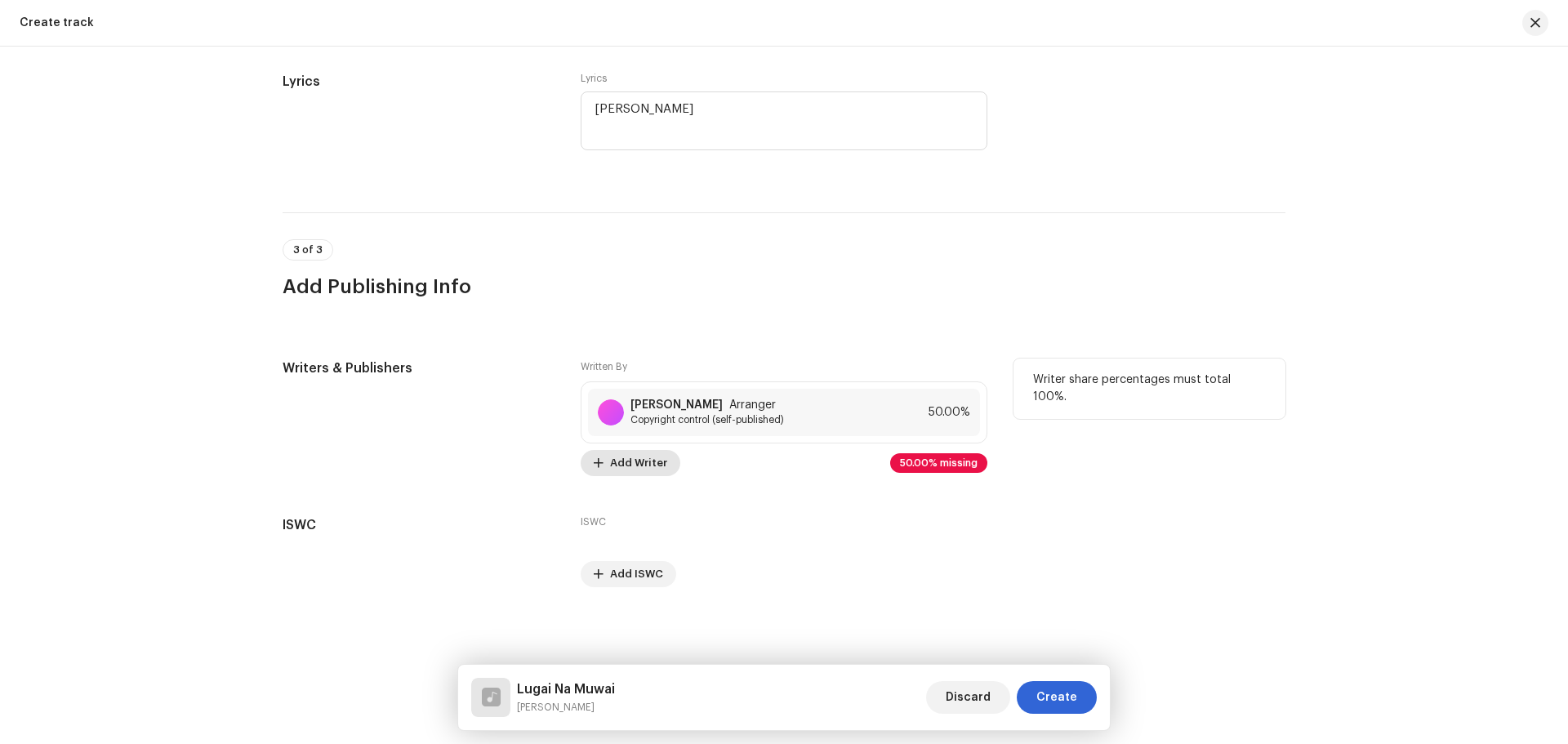
click at [618, 457] on span "Add Writer" at bounding box center [638, 463] width 57 height 33
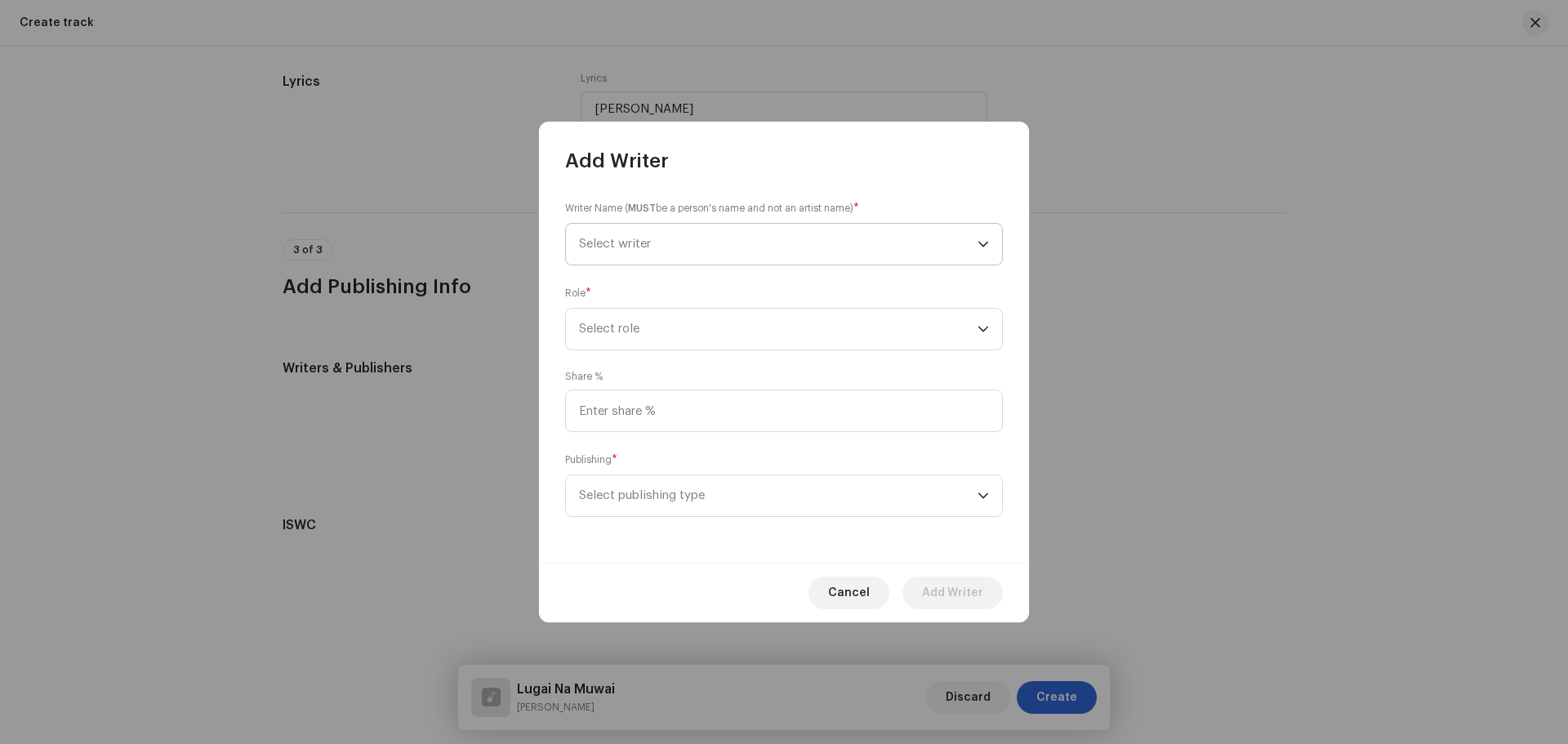
click at [650, 227] on span "Select writer" at bounding box center [778, 243] width 399 height 41
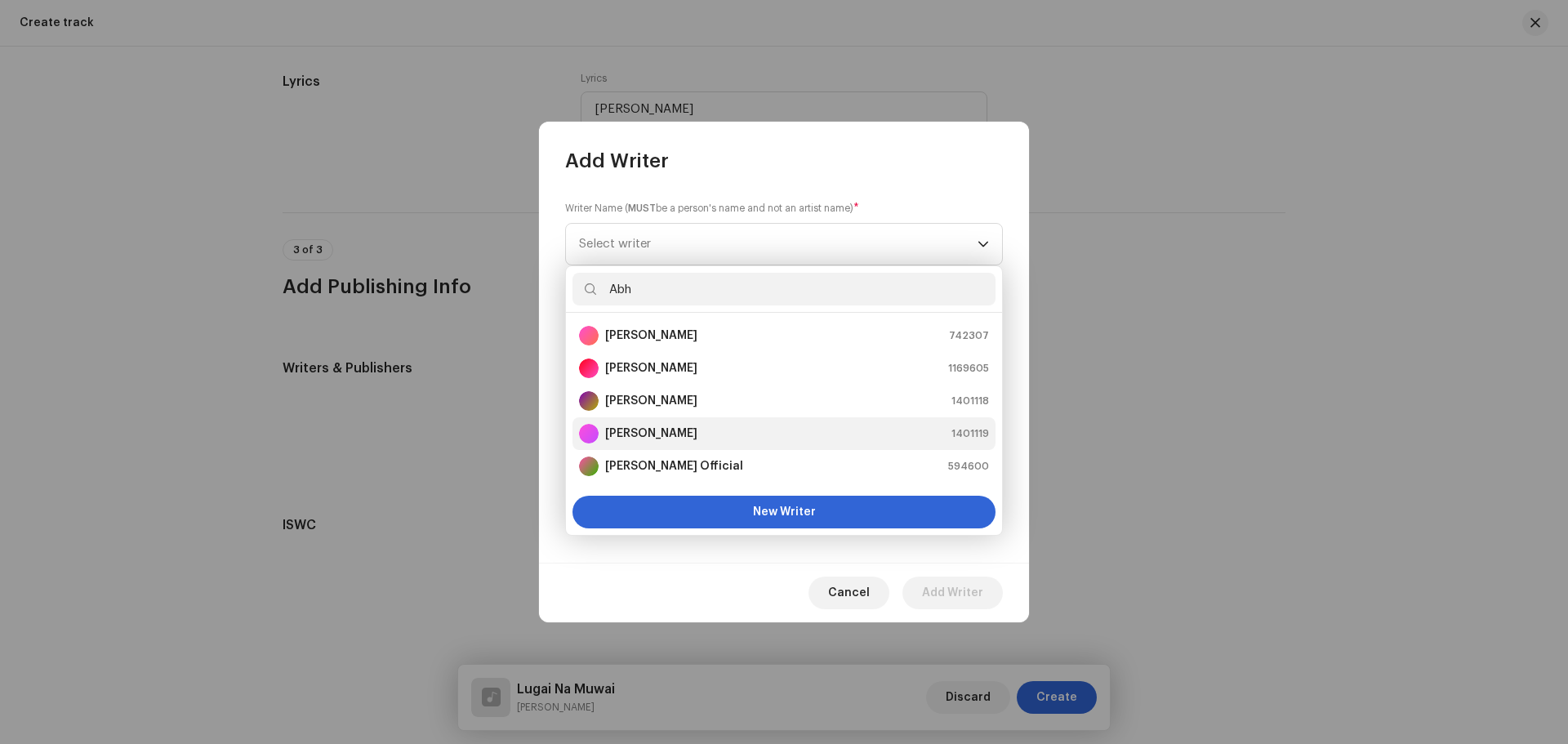
scroll to position [26, 0]
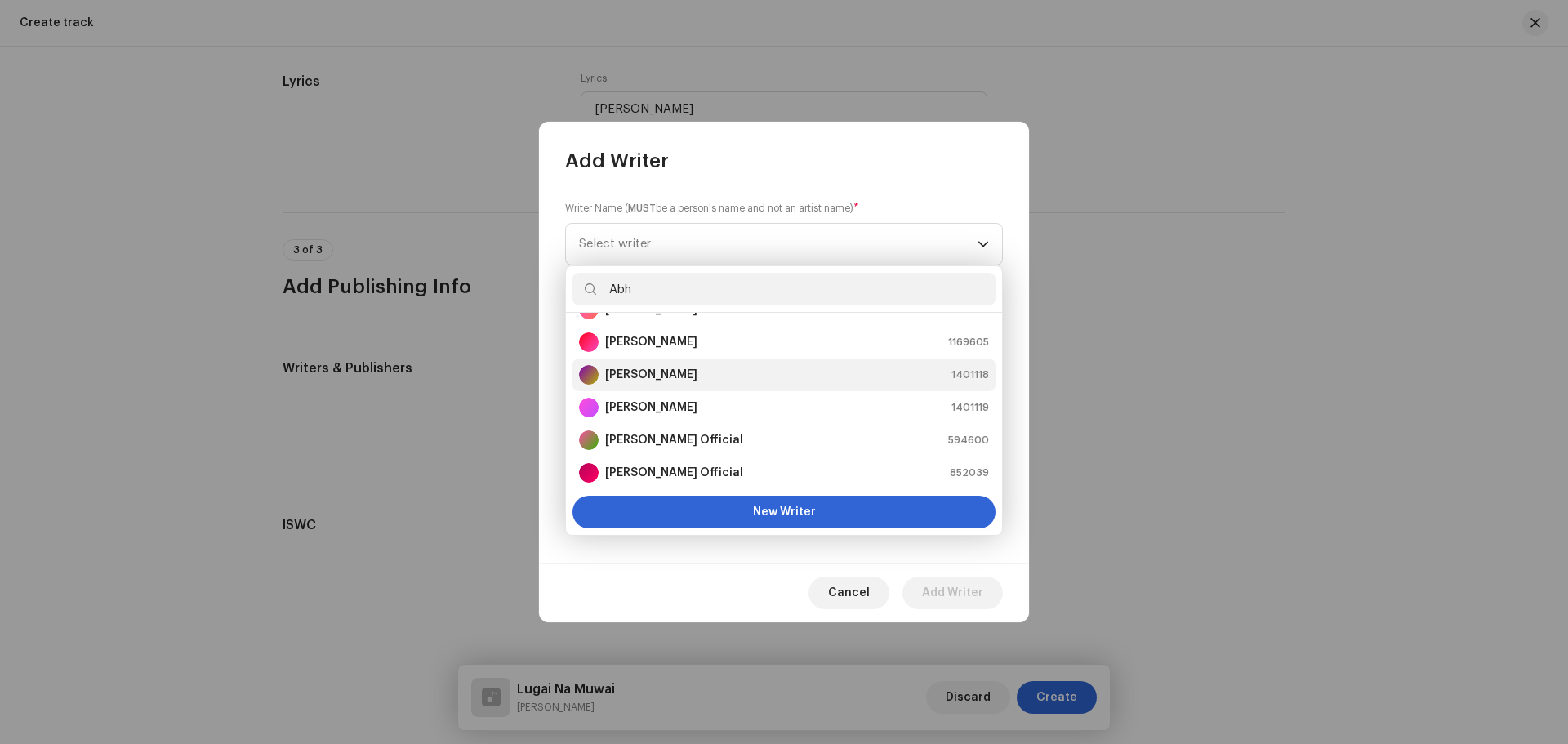
type input "Abh"
click at [697, 382] on strong "[PERSON_NAME]" at bounding box center [651, 375] width 92 height 16
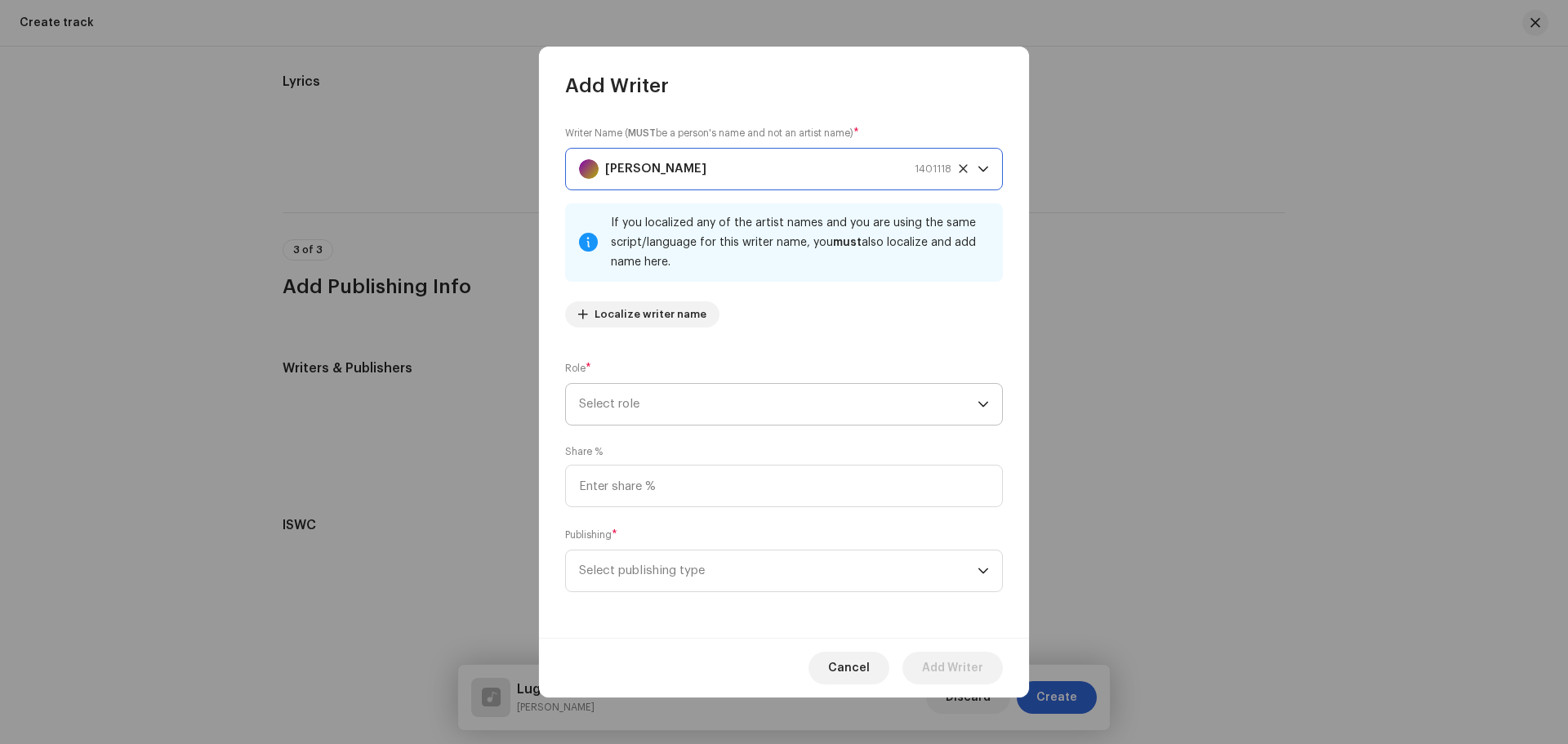
click at [678, 415] on span "Select role" at bounding box center [778, 404] width 399 height 41
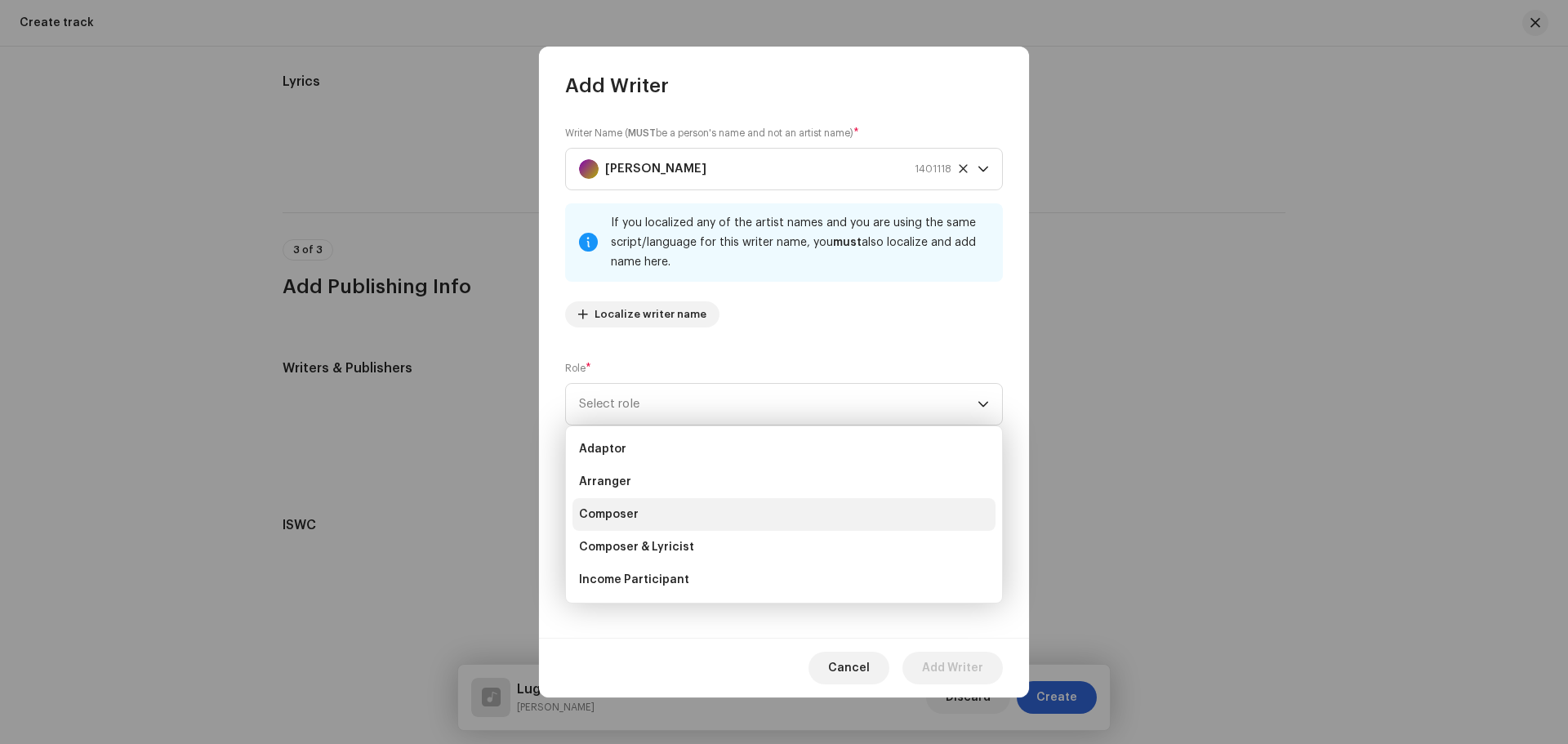
scroll to position [81, 0]
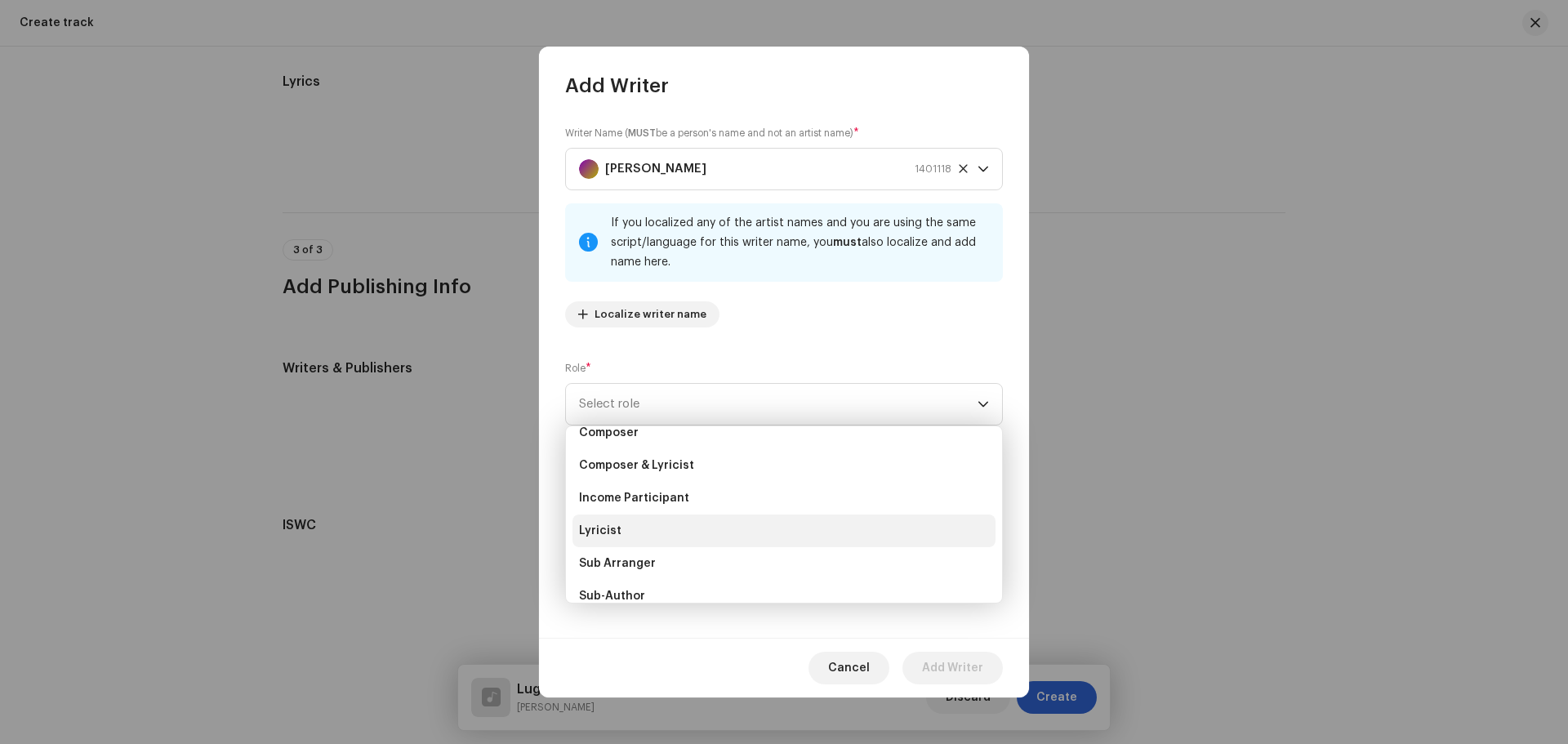
click at [619, 527] on li "Lyricist" at bounding box center [784, 531] width 423 height 33
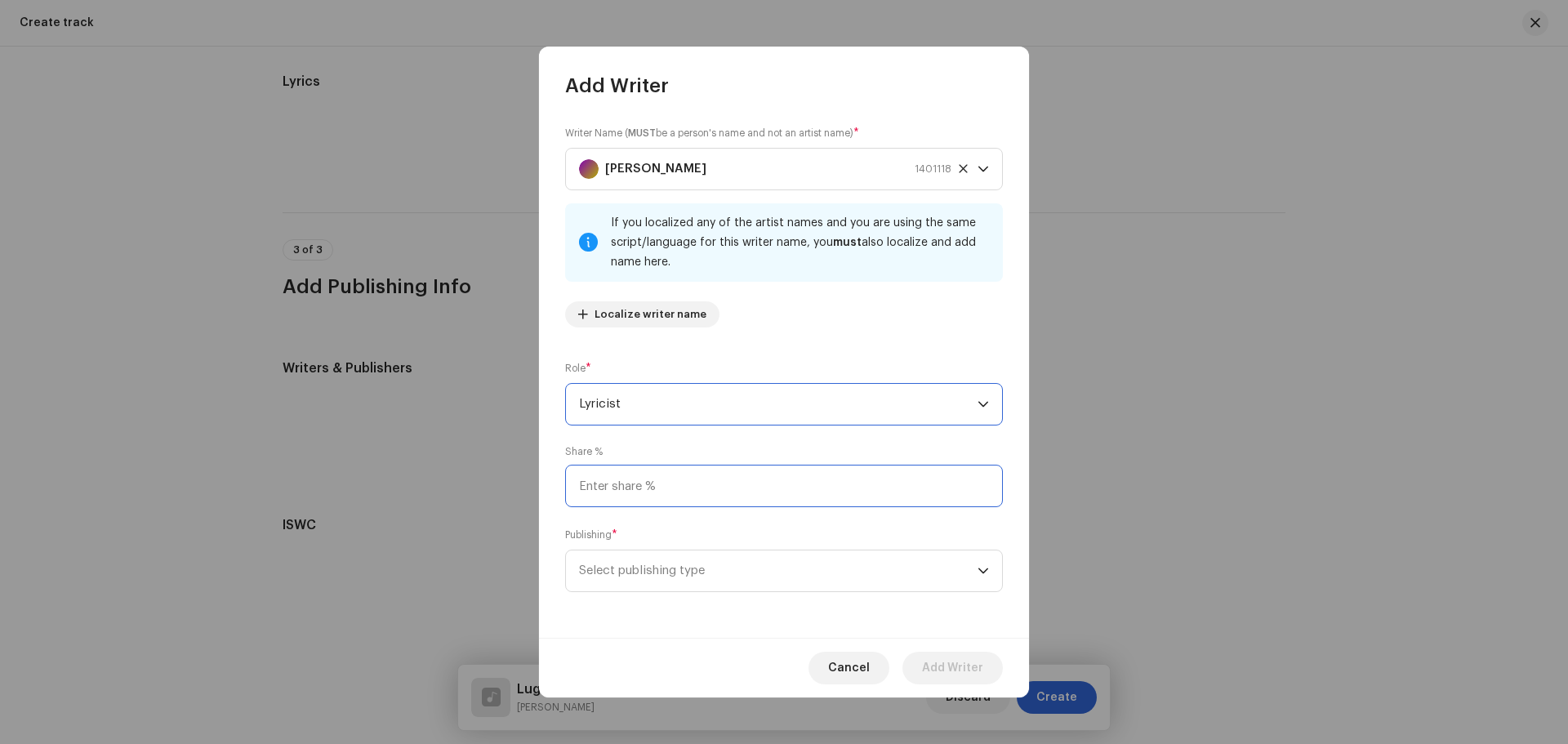
click at [661, 488] on input at bounding box center [784, 486] width 438 height 43
type input "25.00"
click at [694, 576] on span "Select publishing type" at bounding box center [778, 570] width 399 height 41
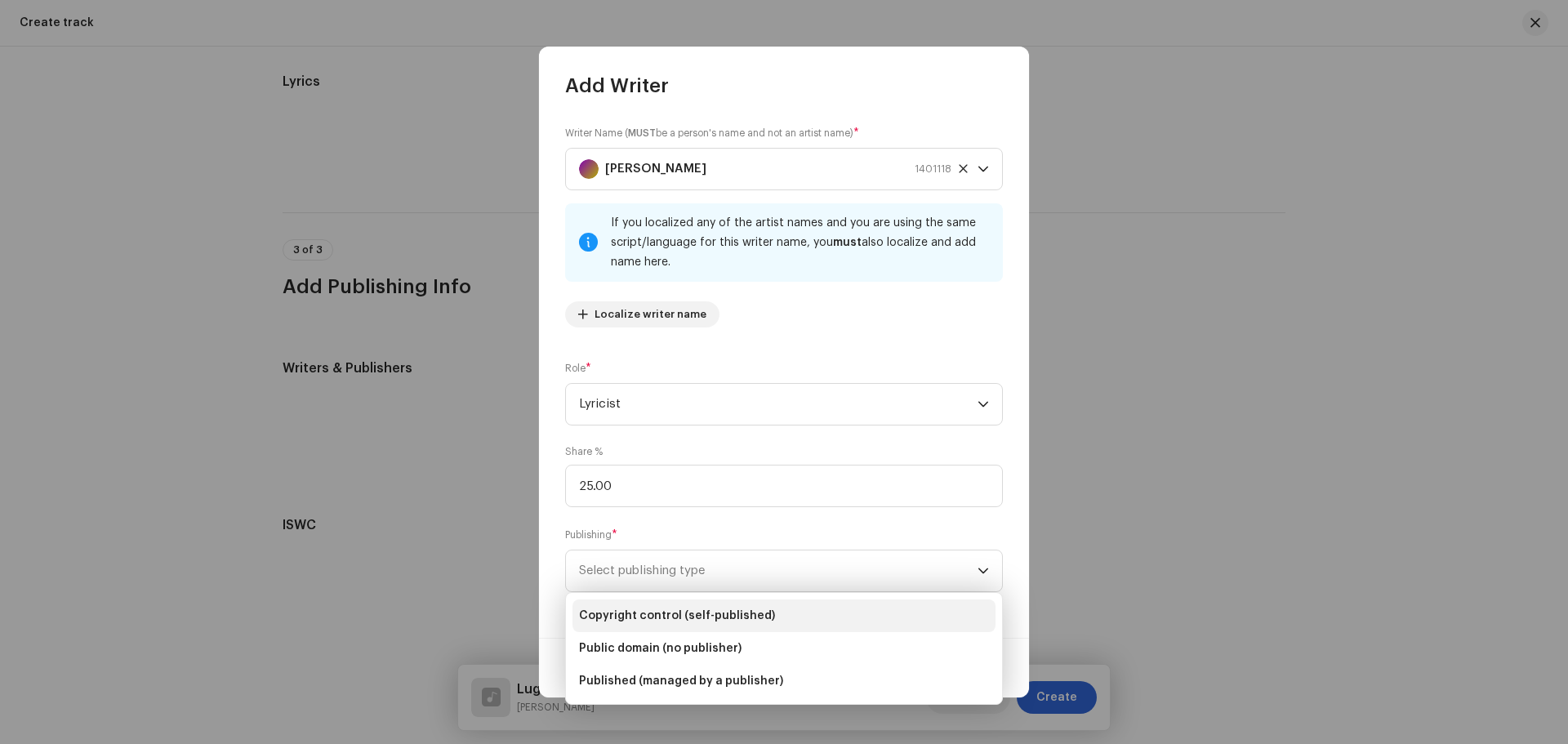
click at [673, 621] on span "Copyright control (self-published)" at bounding box center [677, 616] width 196 height 16
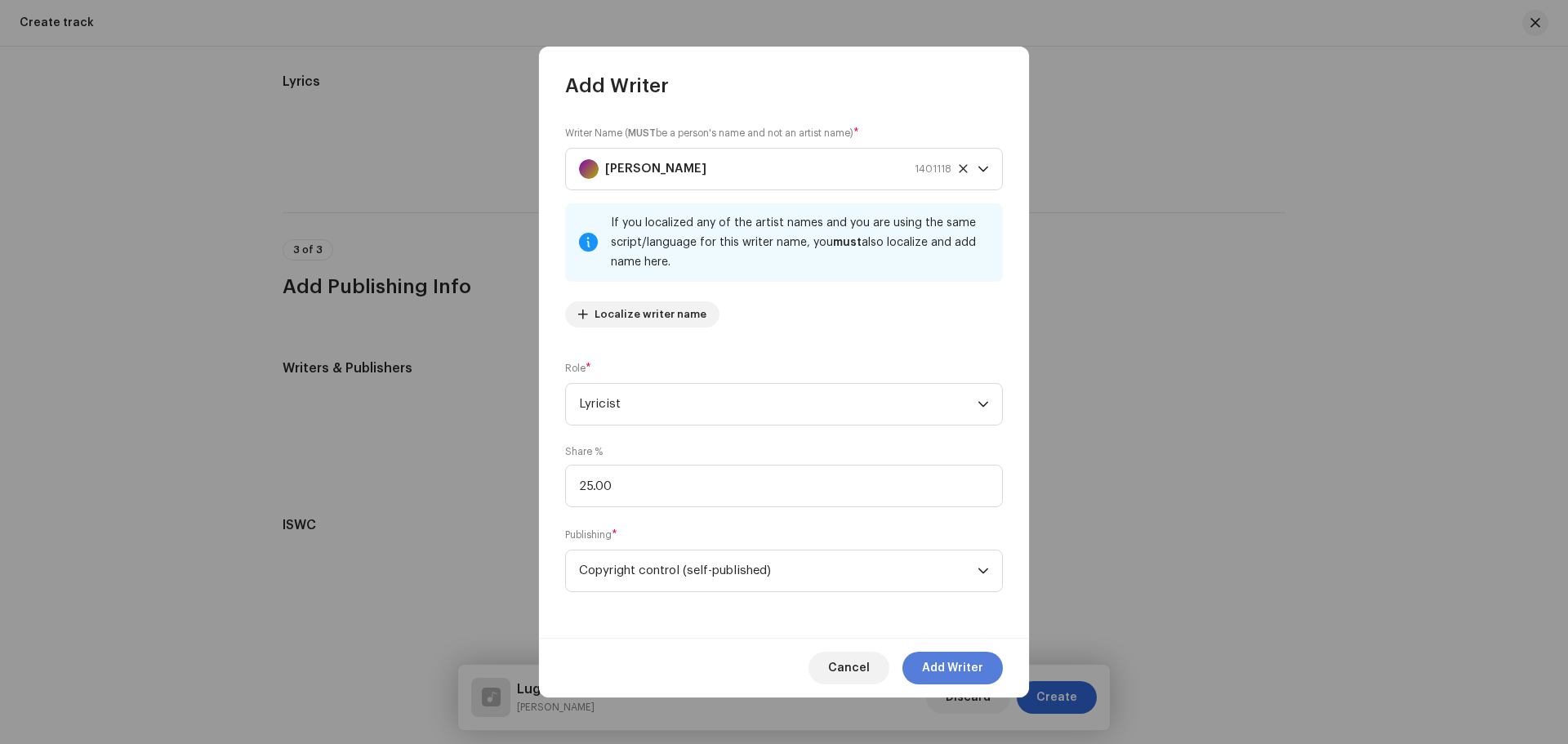
click at [921, 671] on button "Add Writer" at bounding box center [953, 668] width 100 height 33
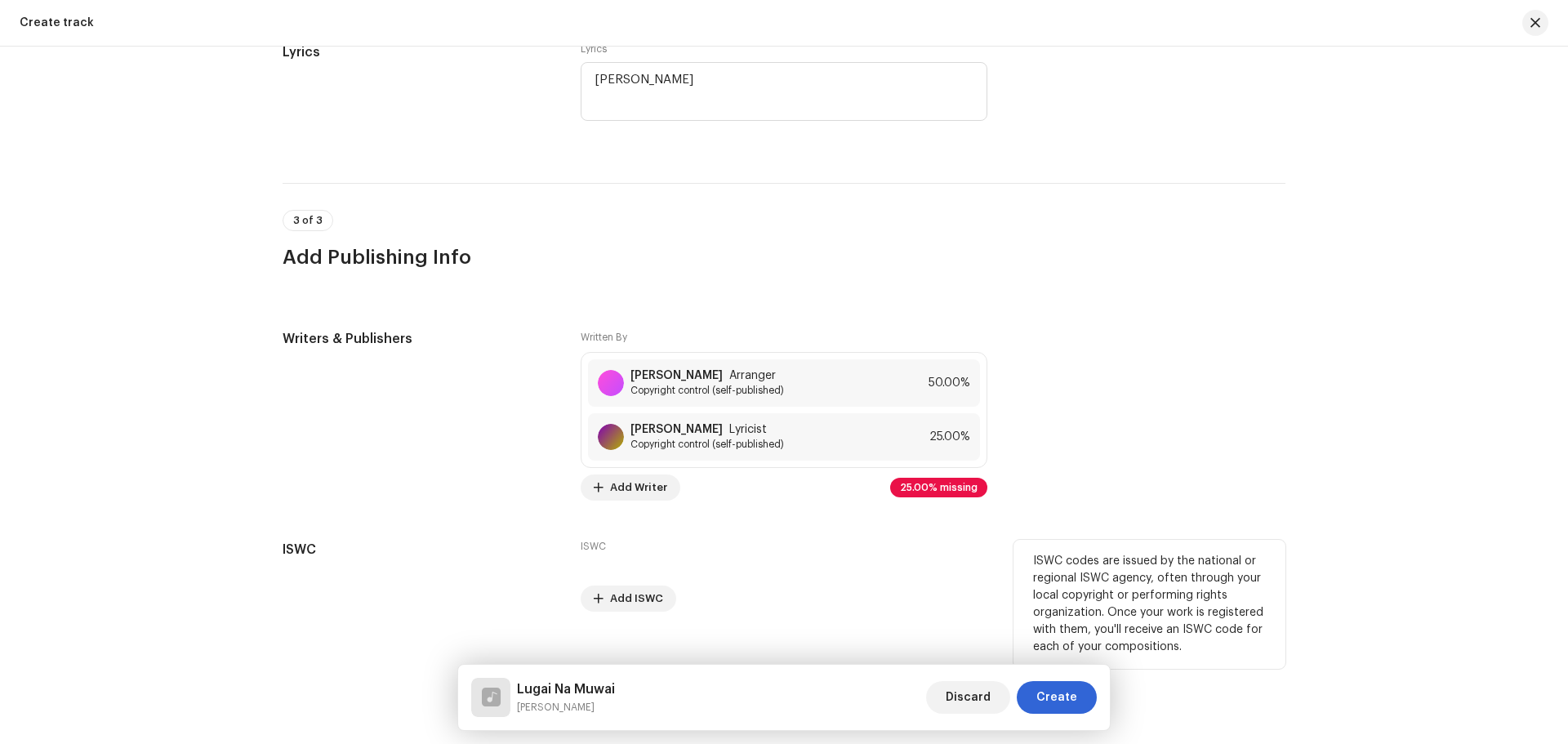
scroll to position [2954, 0]
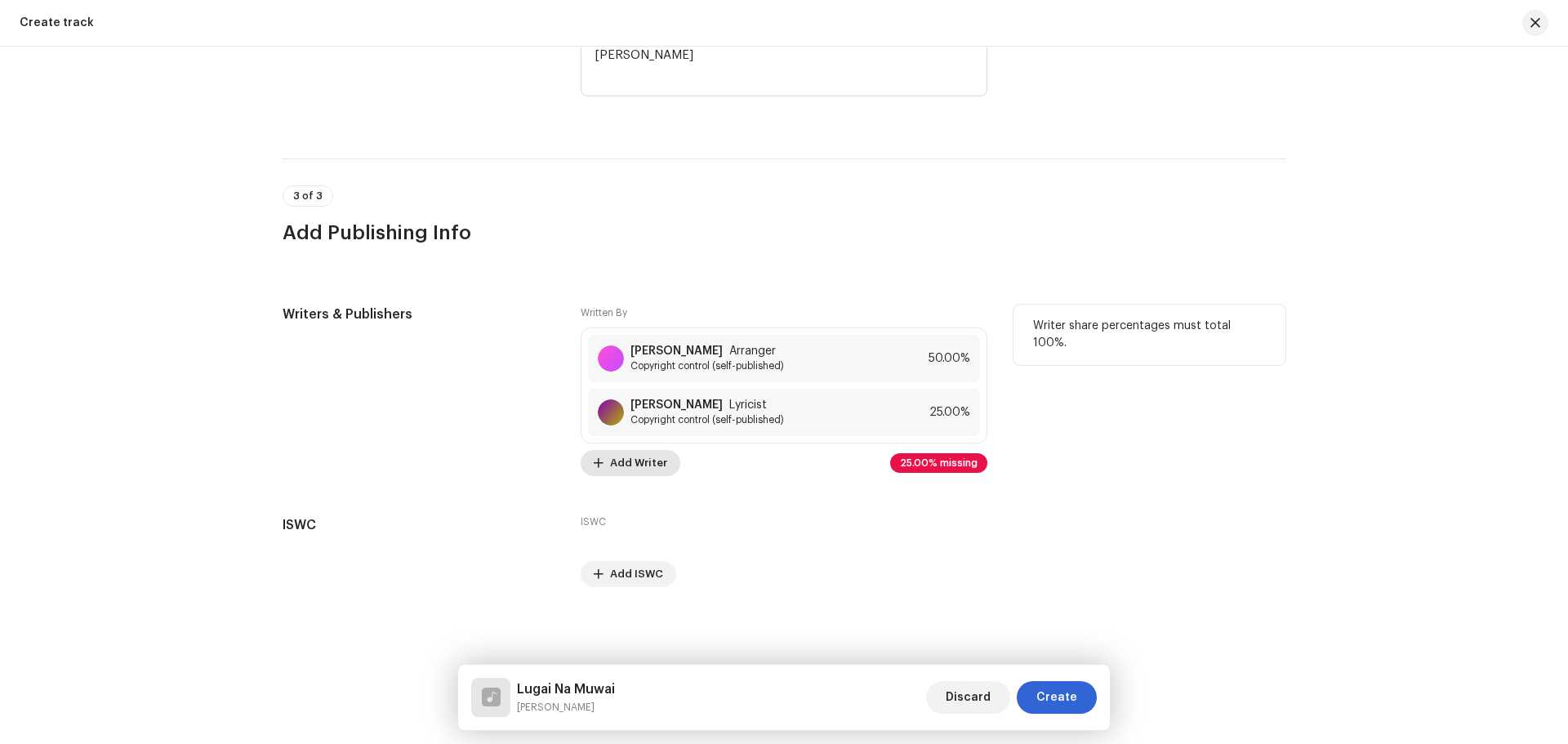
click at [643, 470] on span "Add Writer" at bounding box center [638, 463] width 57 height 33
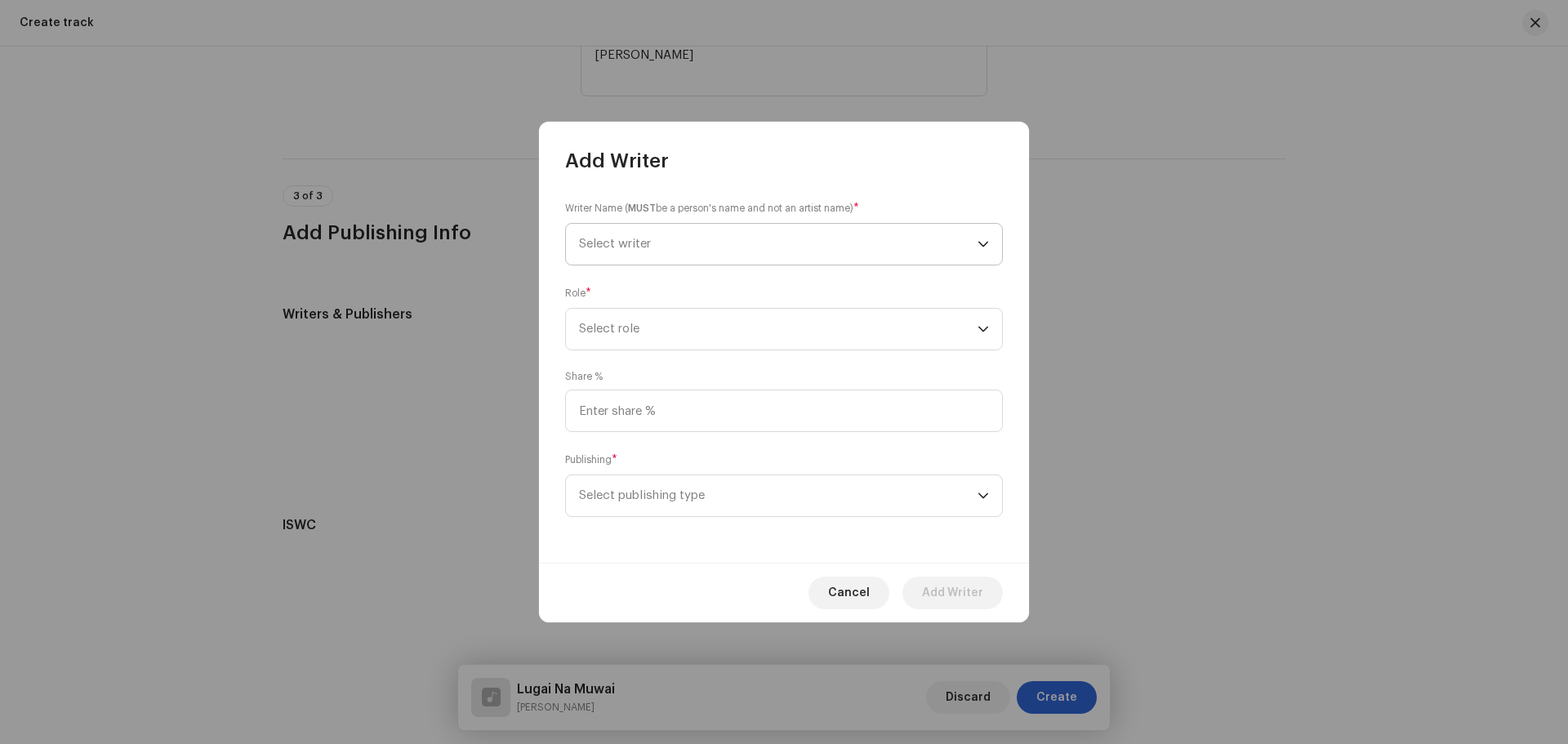
click at [668, 243] on span "Select writer" at bounding box center [778, 243] width 399 height 41
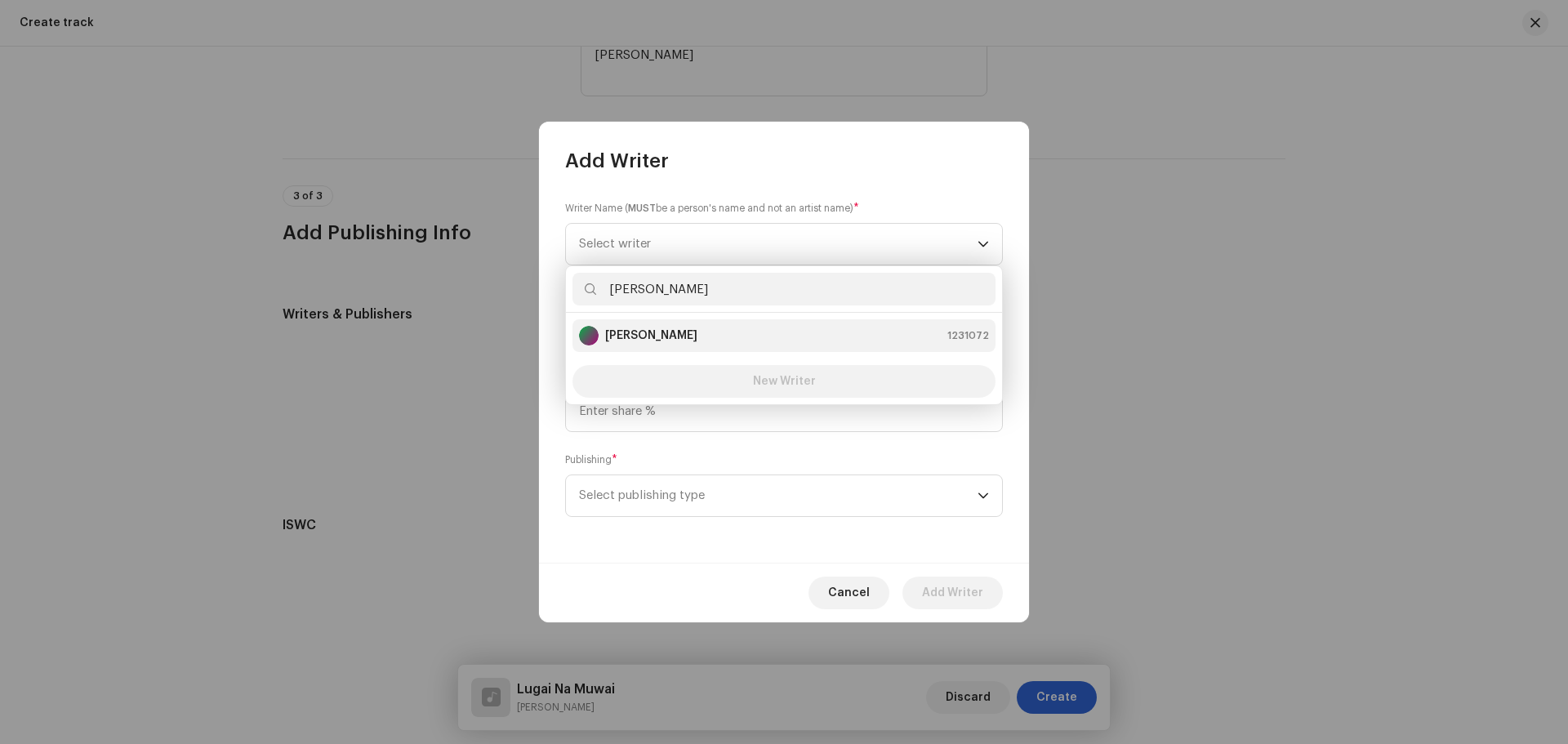
type input "[PERSON_NAME]"
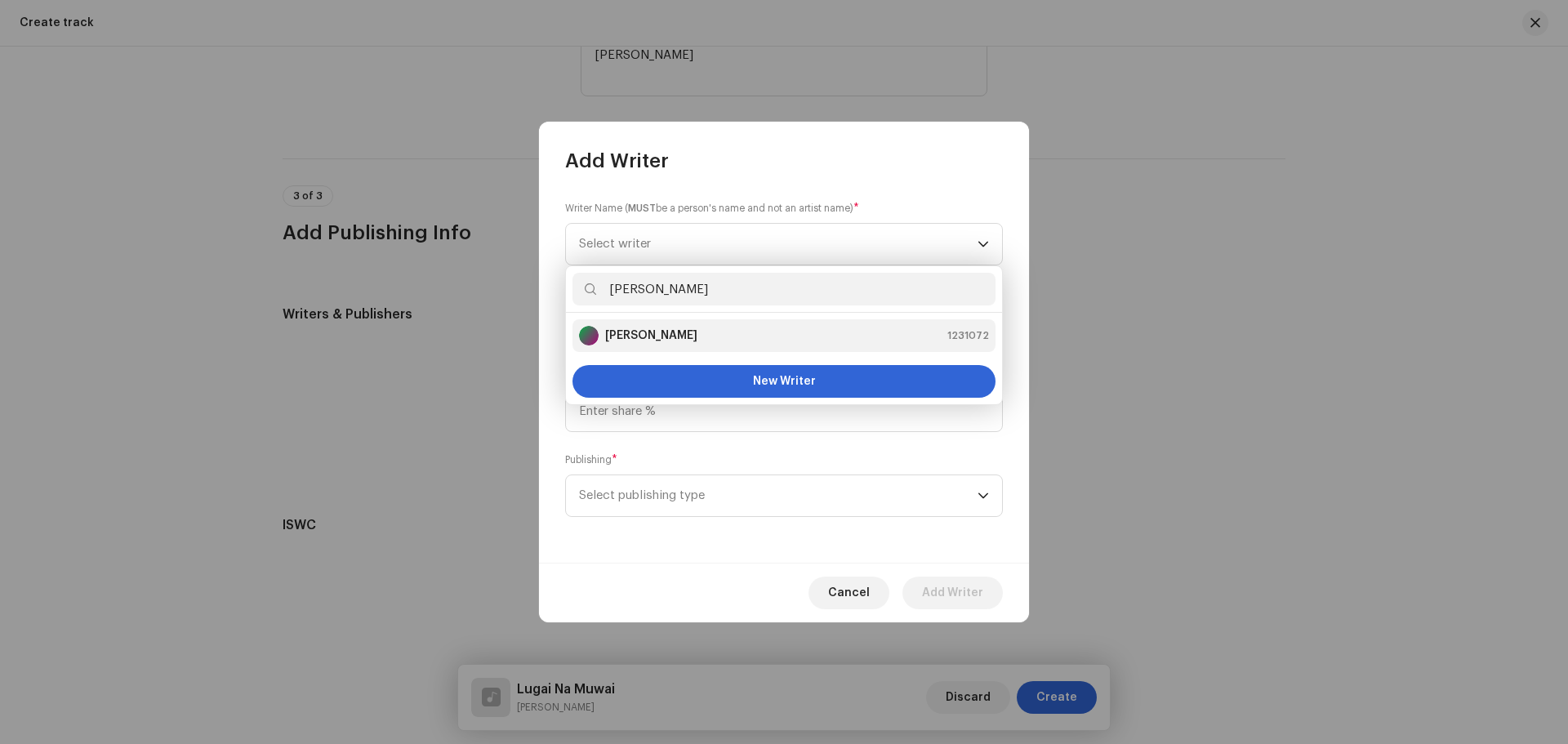
click at [685, 348] on li "[PERSON_NAME] 1231072" at bounding box center [784, 336] width 423 height 33
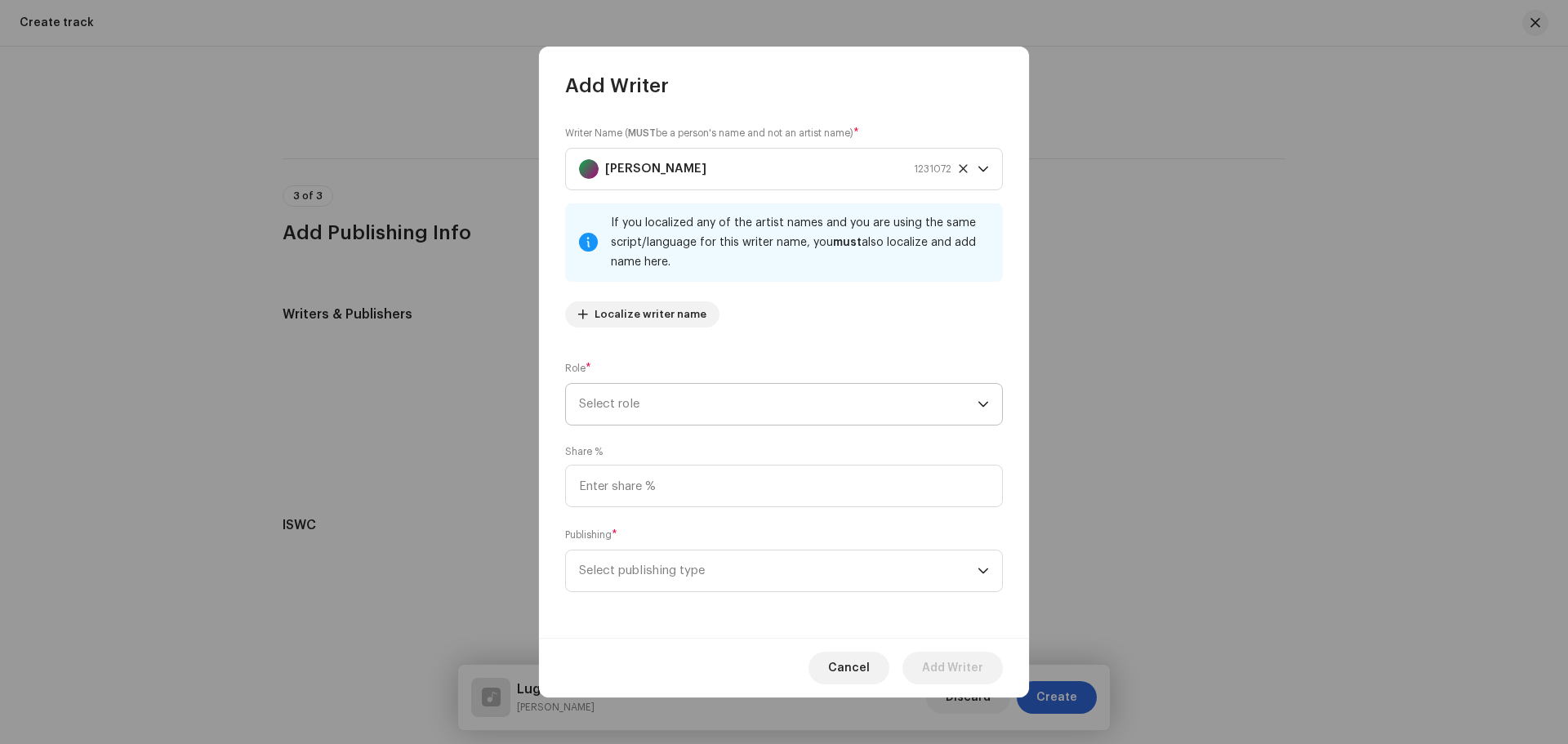
click at [668, 396] on span "Select role" at bounding box center [778, 404] width 399 height 41
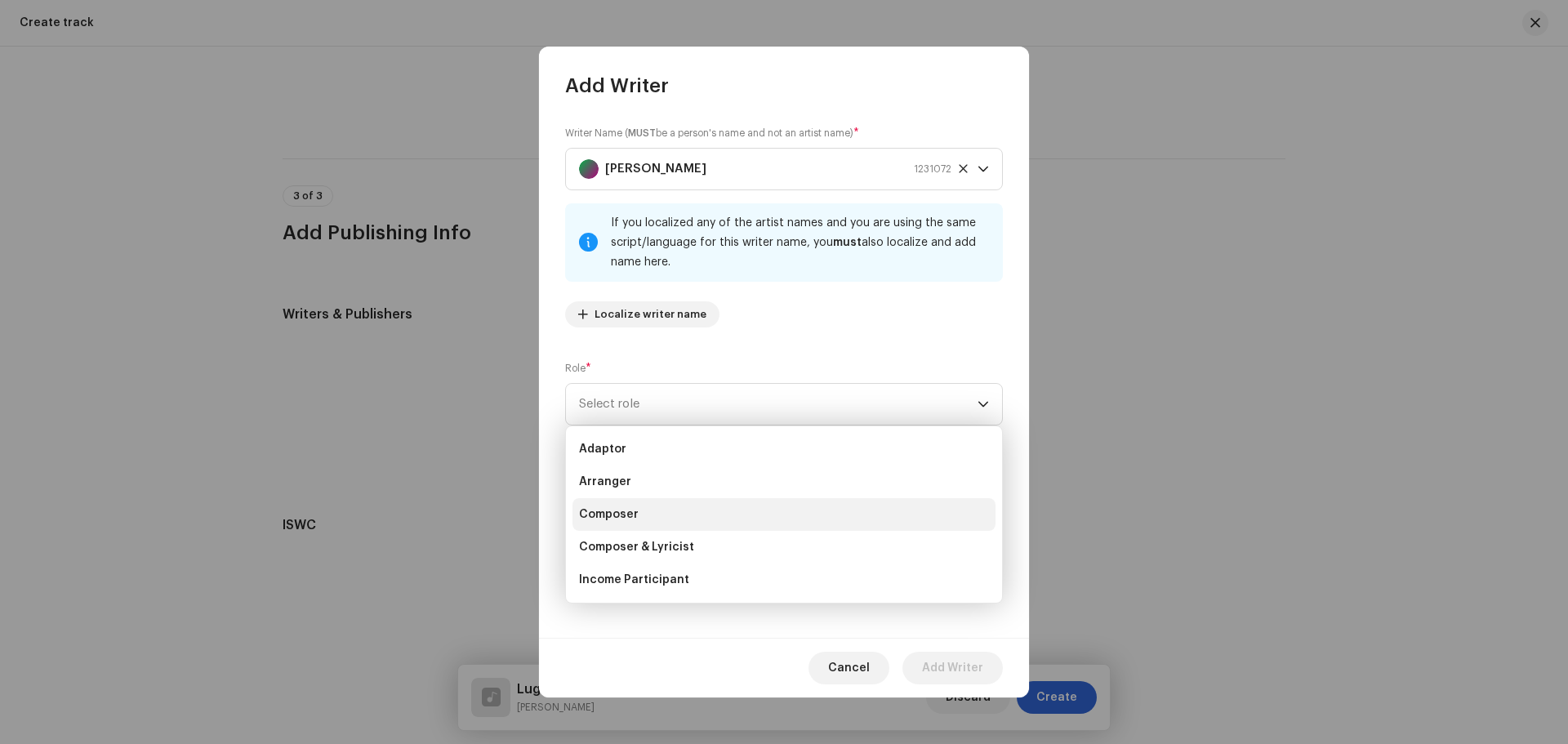
click at [643, 516] on li "Composer" at bounding box center [784, 515] width 423 height 33
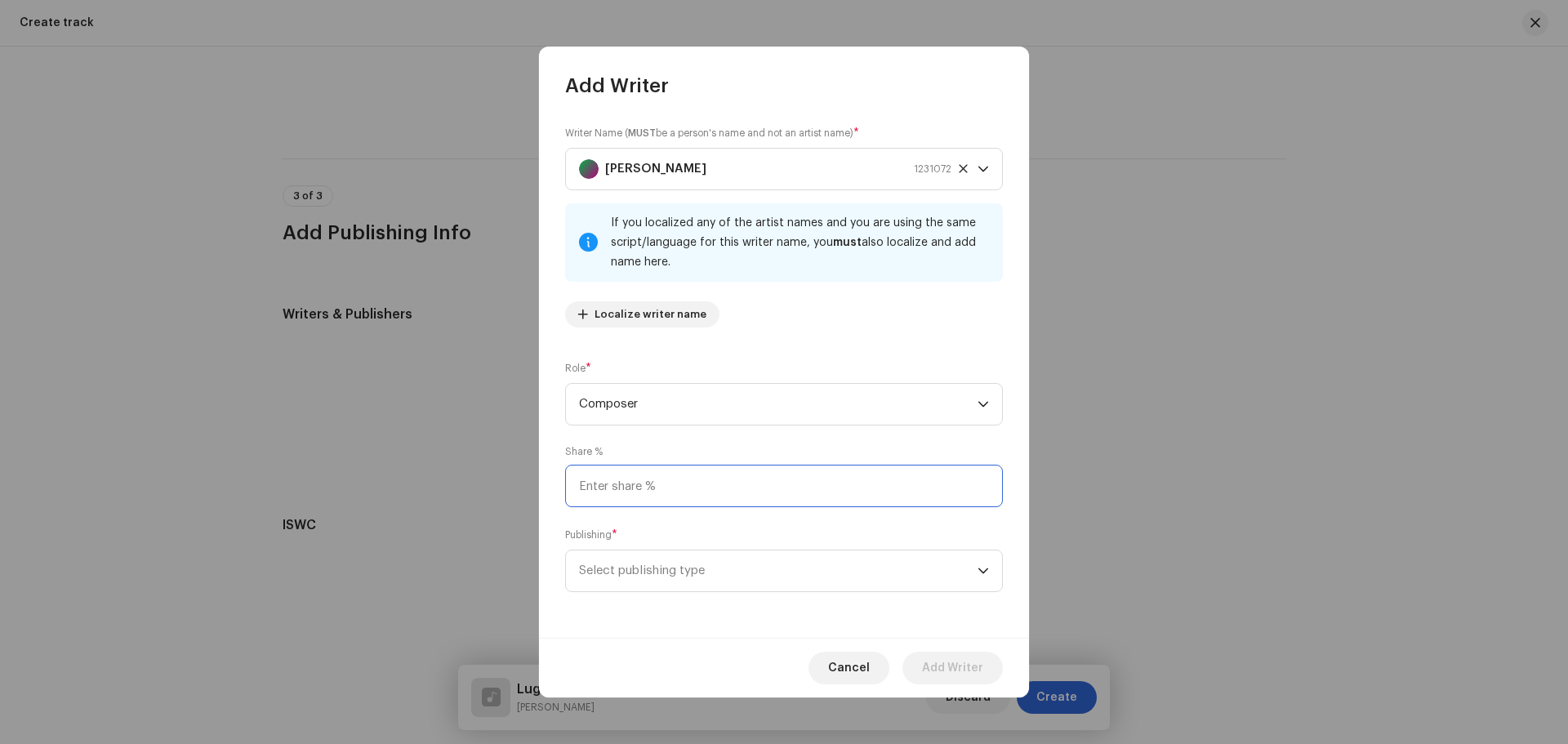
click at [648, 496] on input at bounding box center [784, 486] width 438 height 43
type input "25.00"
click at [660, 566] on span "Select publishing type" at bounding box center [778, 570] width 399 height 41
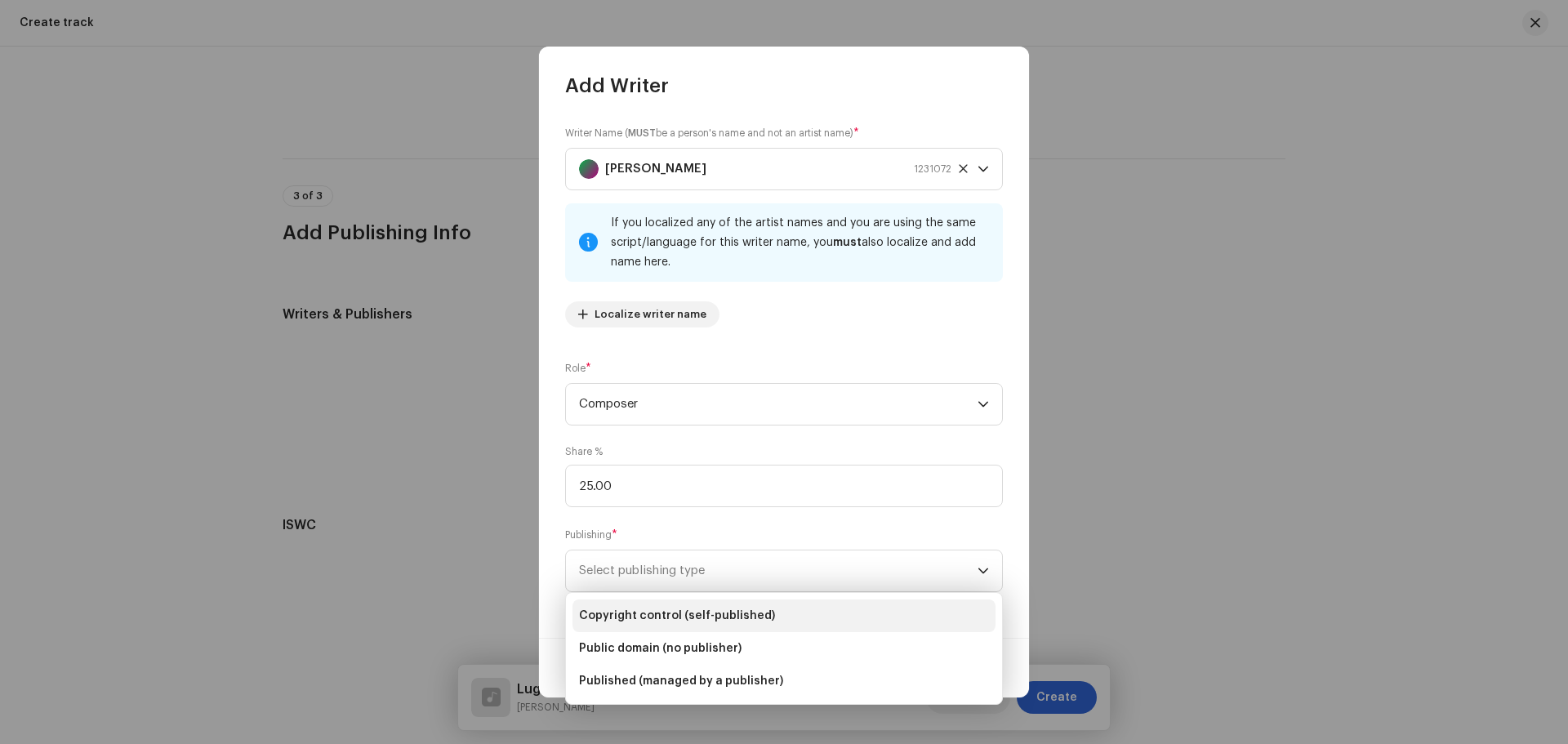
click at [651, 616] on span "Copyright control (self-published)" at bounding box center [677, 616] width 196 height 16
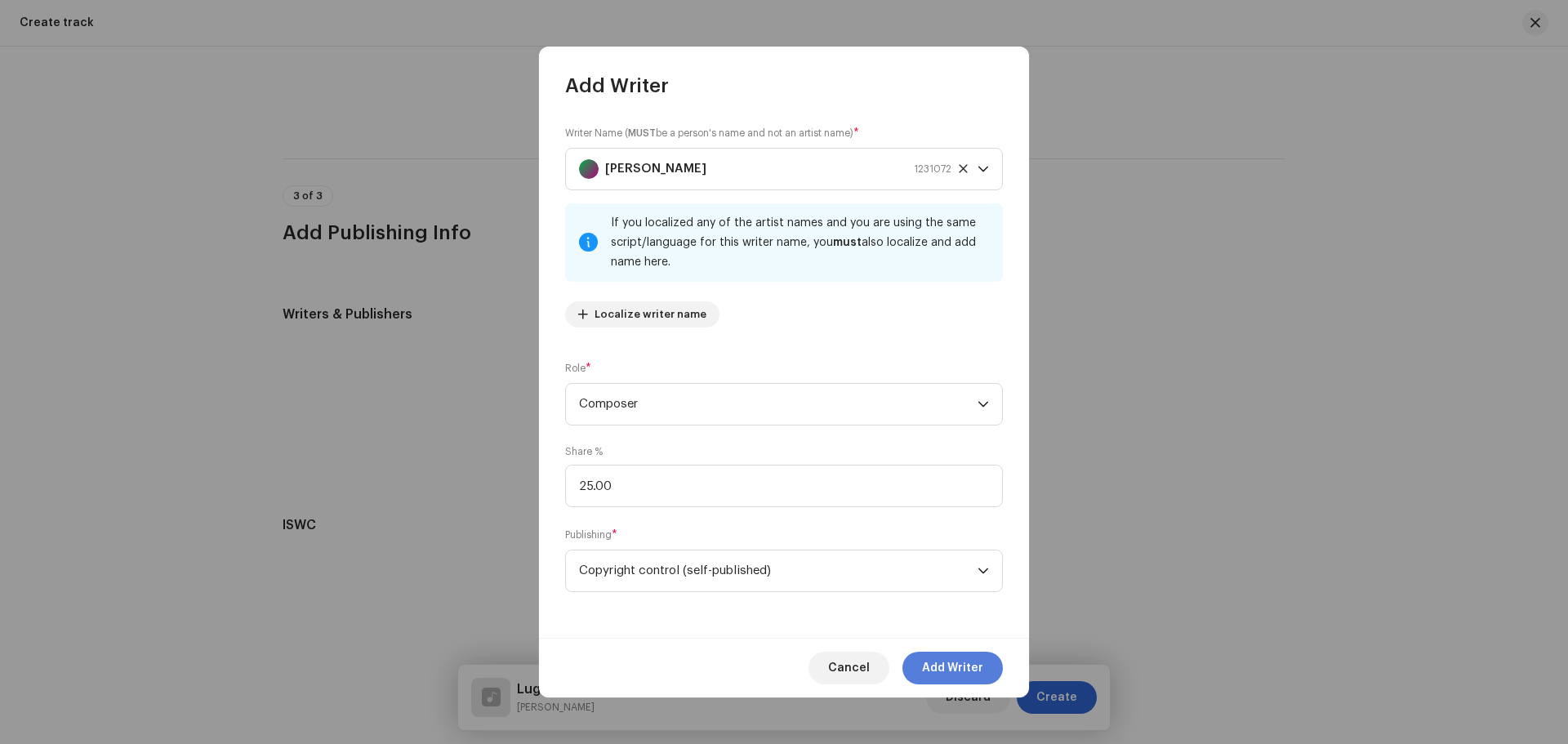
click at [940, 671] on span "Add Writer" at bounding box center [953, 668] width 62 height 33
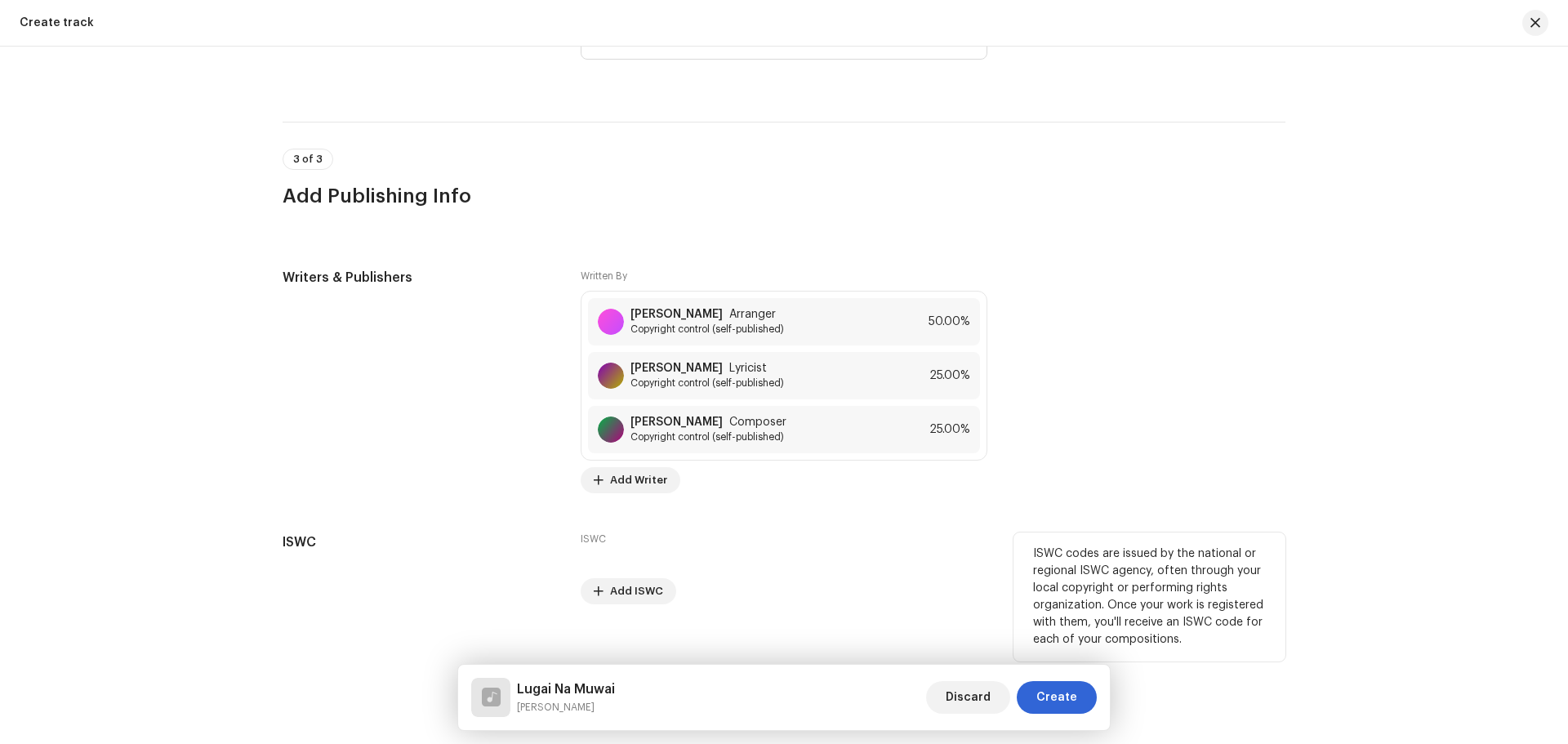
scroll to position [3009, 0]
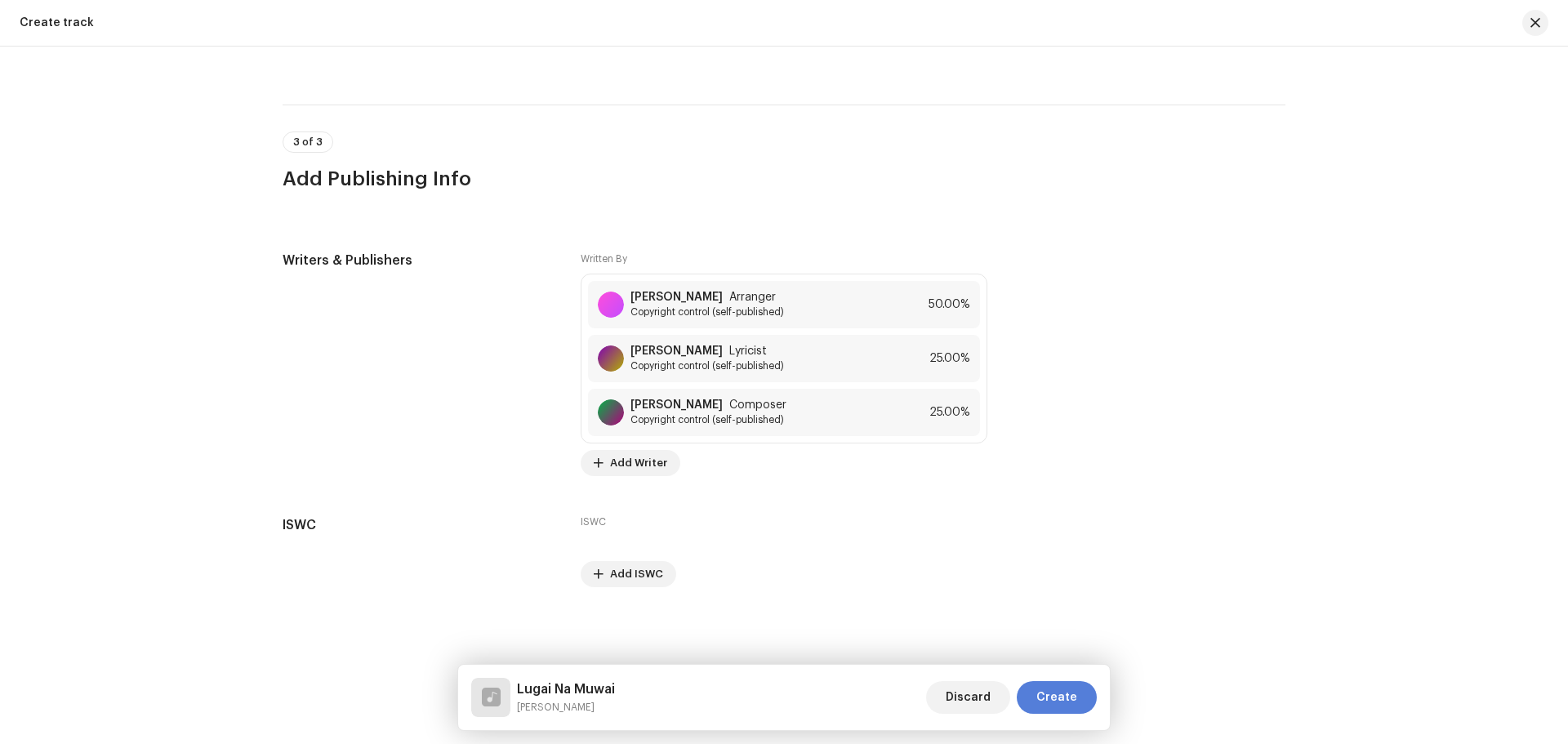
click at [1066, 701] on span "Create" at bounding box center [1057, 698] width 41 height 33
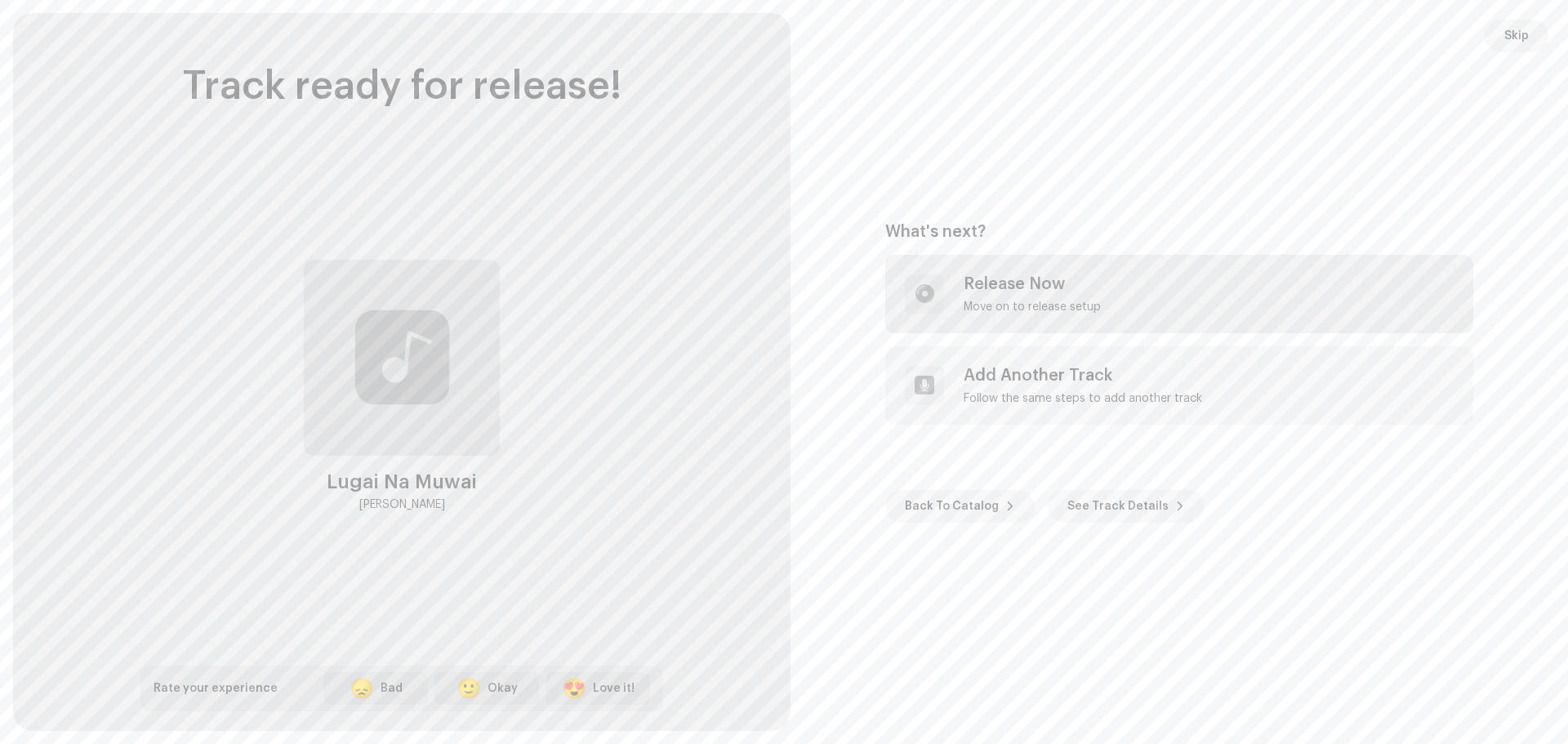
click at [1041, 294] on div "Release Now Move on to release setup" at bounding box center [1032, 293] width 138 height 39
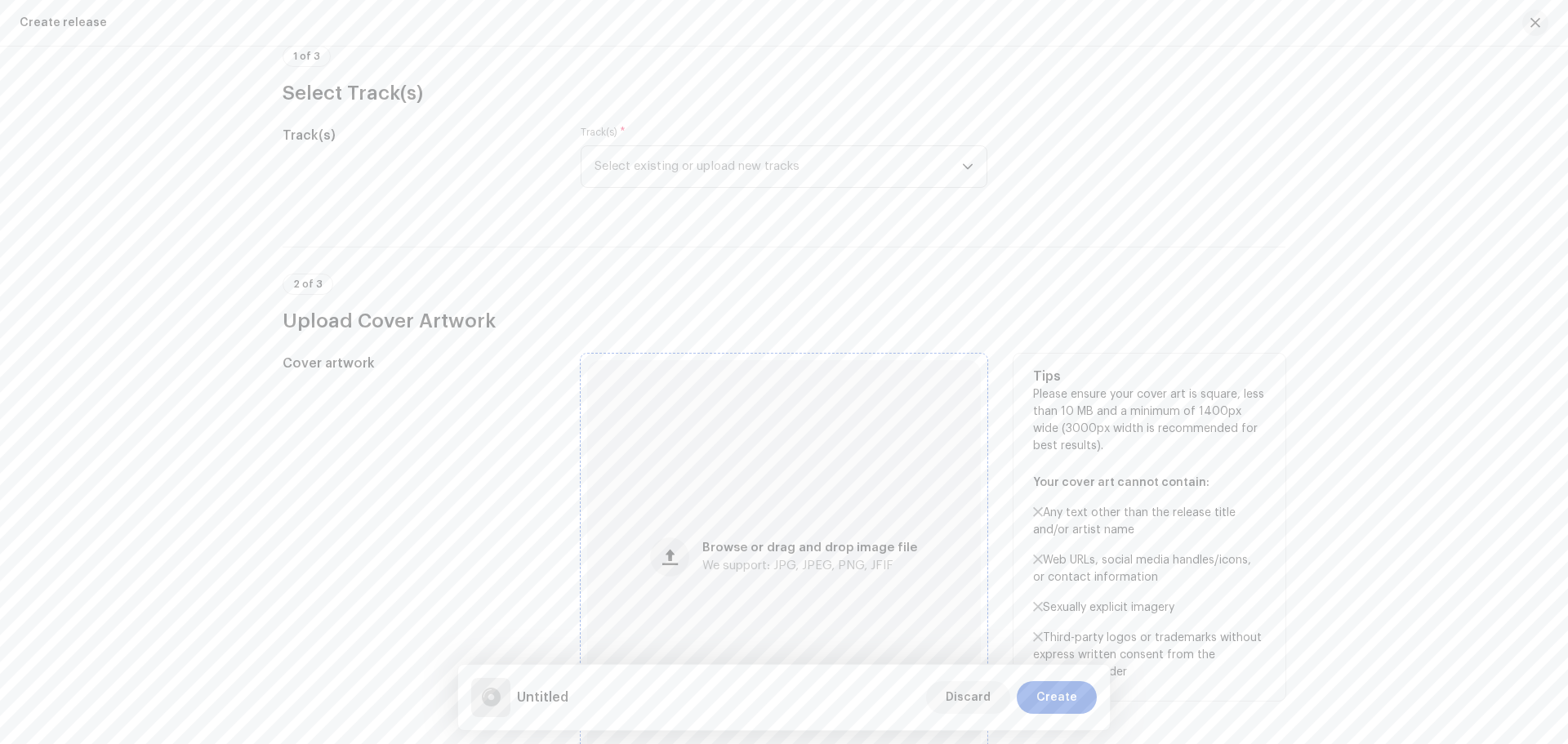
scroll to position [245, 0]
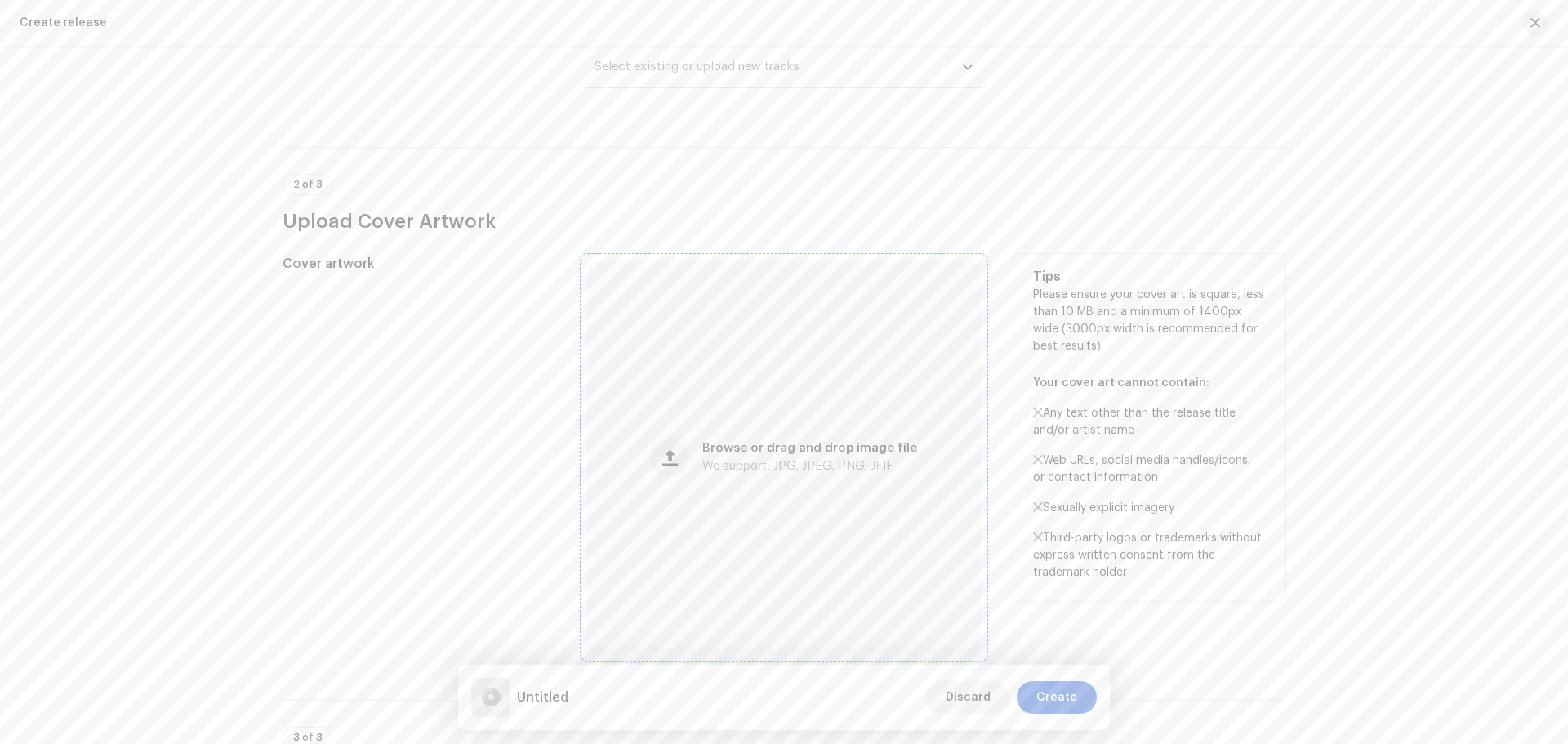
click at [798, 438] on div "Browse or drag and drop image file We support: JPG, JPEG, PNG, JFIF" at bounding box center [784, 457] width 394 height 394
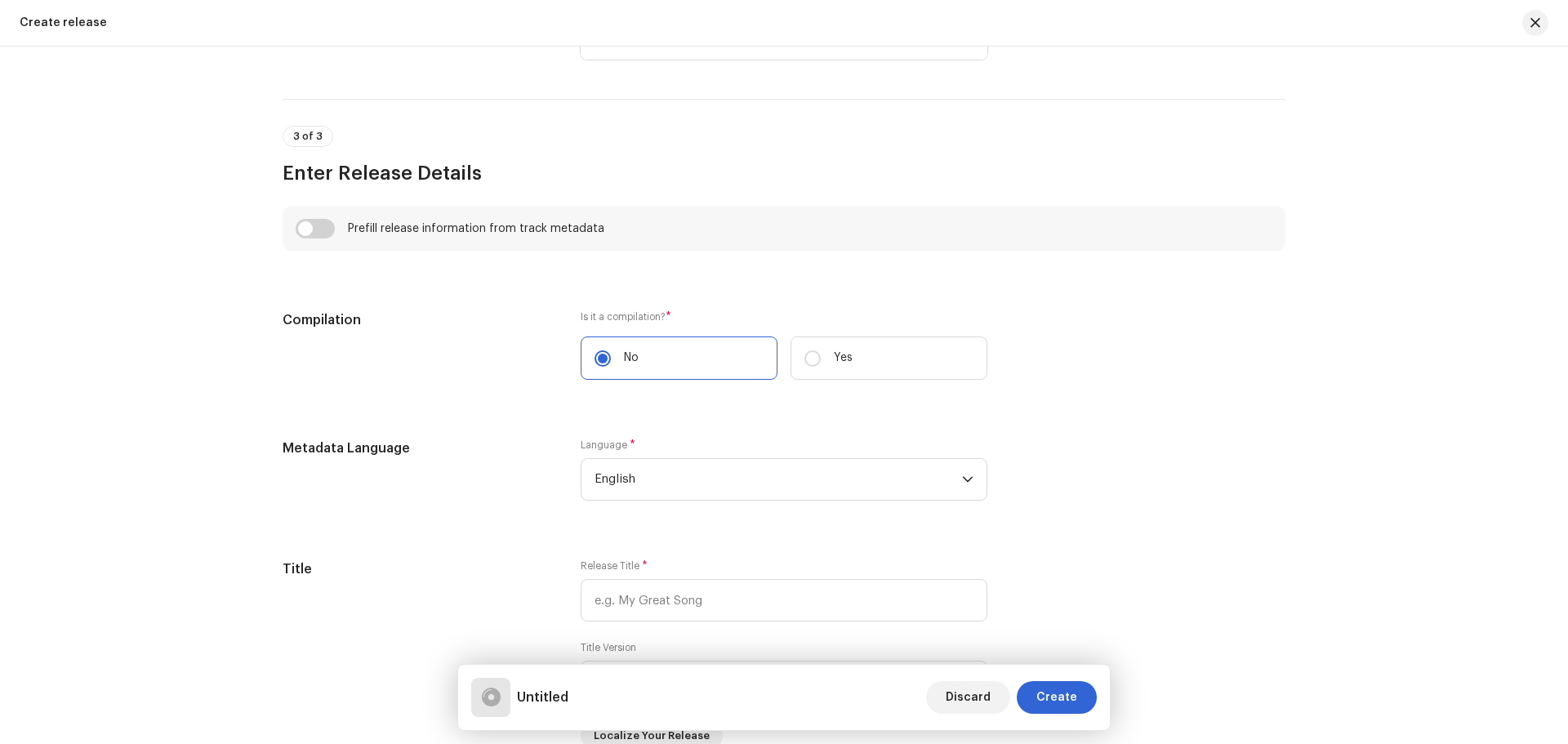
scroll to position [1144, 0]
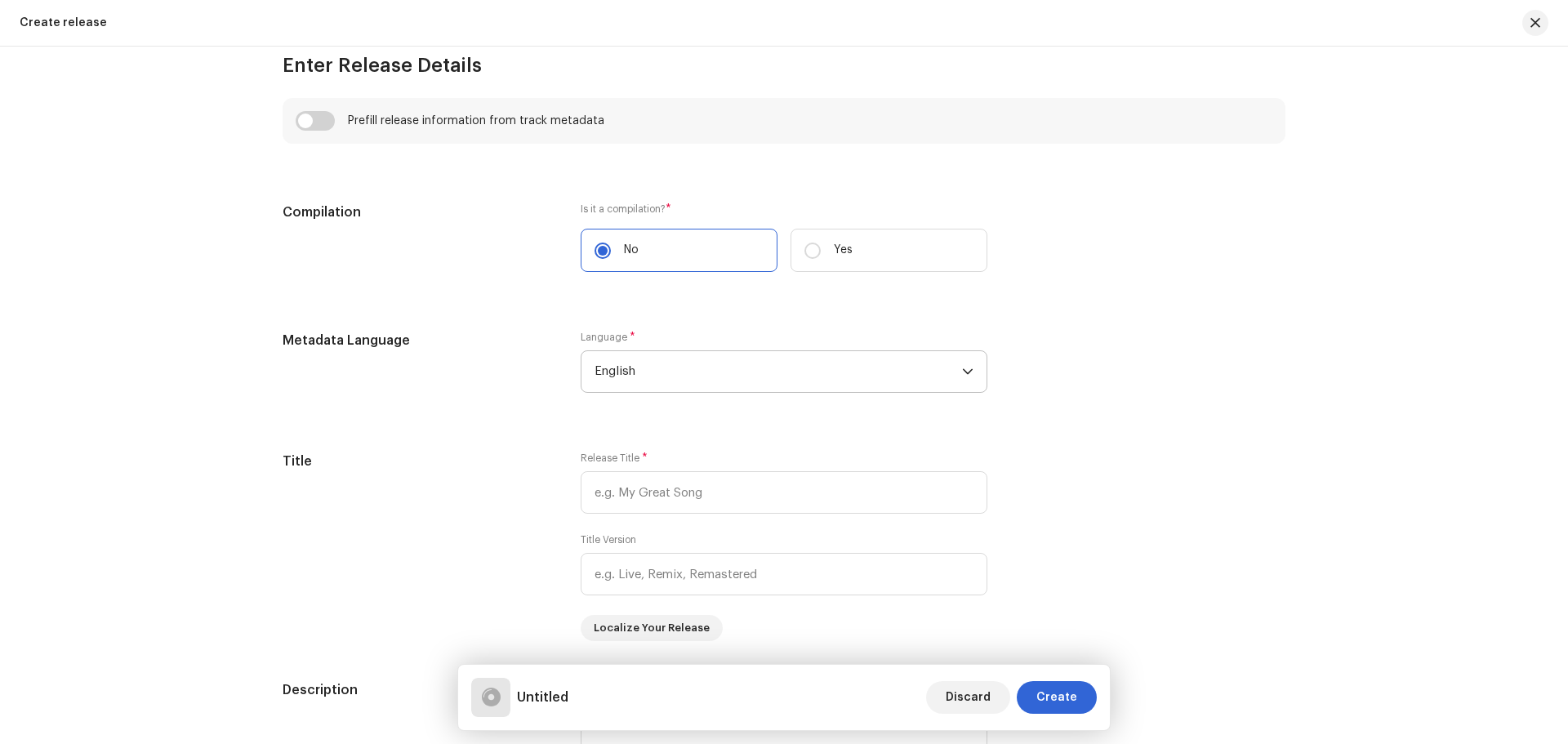
click at [736, 376] on span "English" at bounding box center [778, 371] width 367 height 41
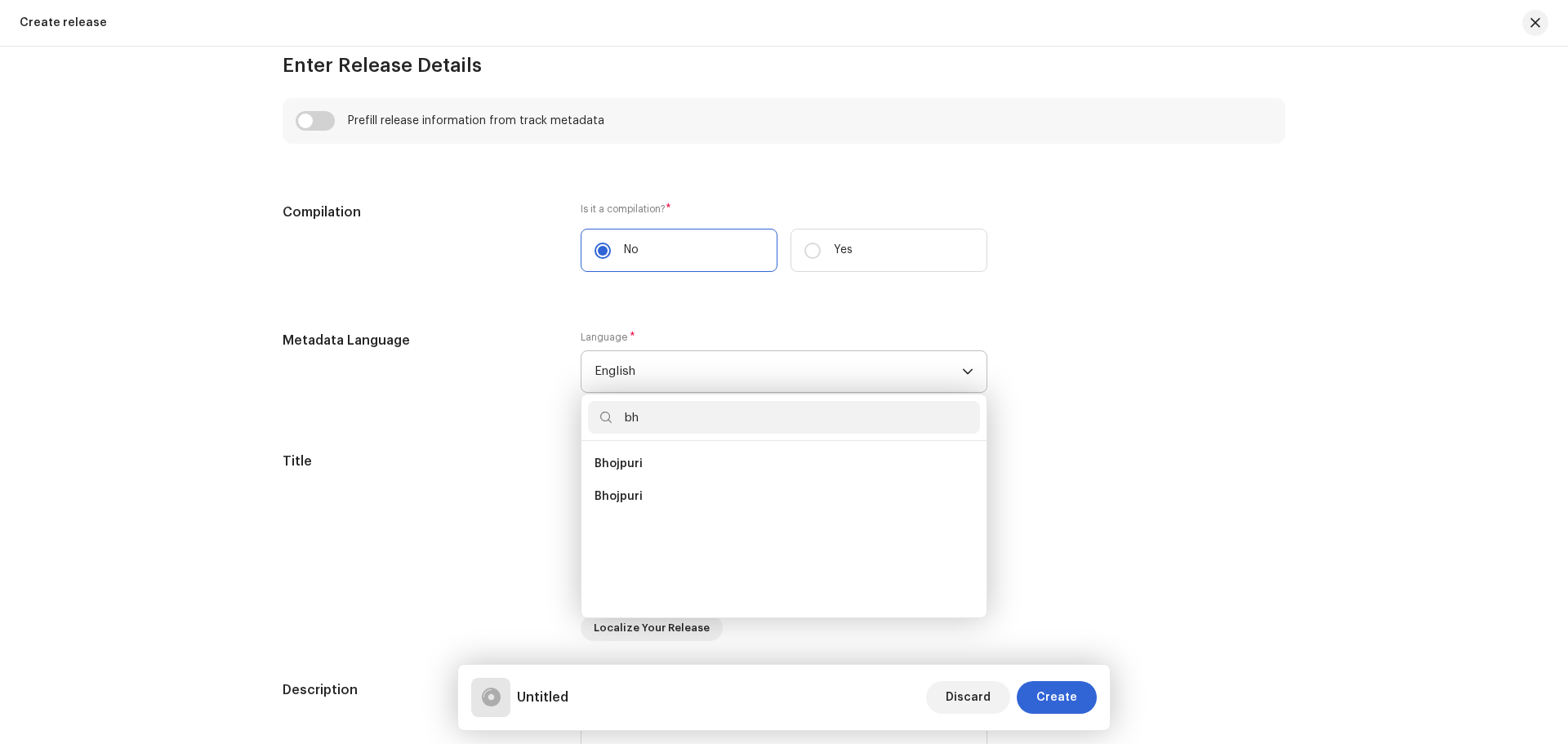
scroll to position [0, 0]
type input "bh"
click at [656, 460] on li "Bhojpuri" at bounding box center [784, 464] width 392 height 33
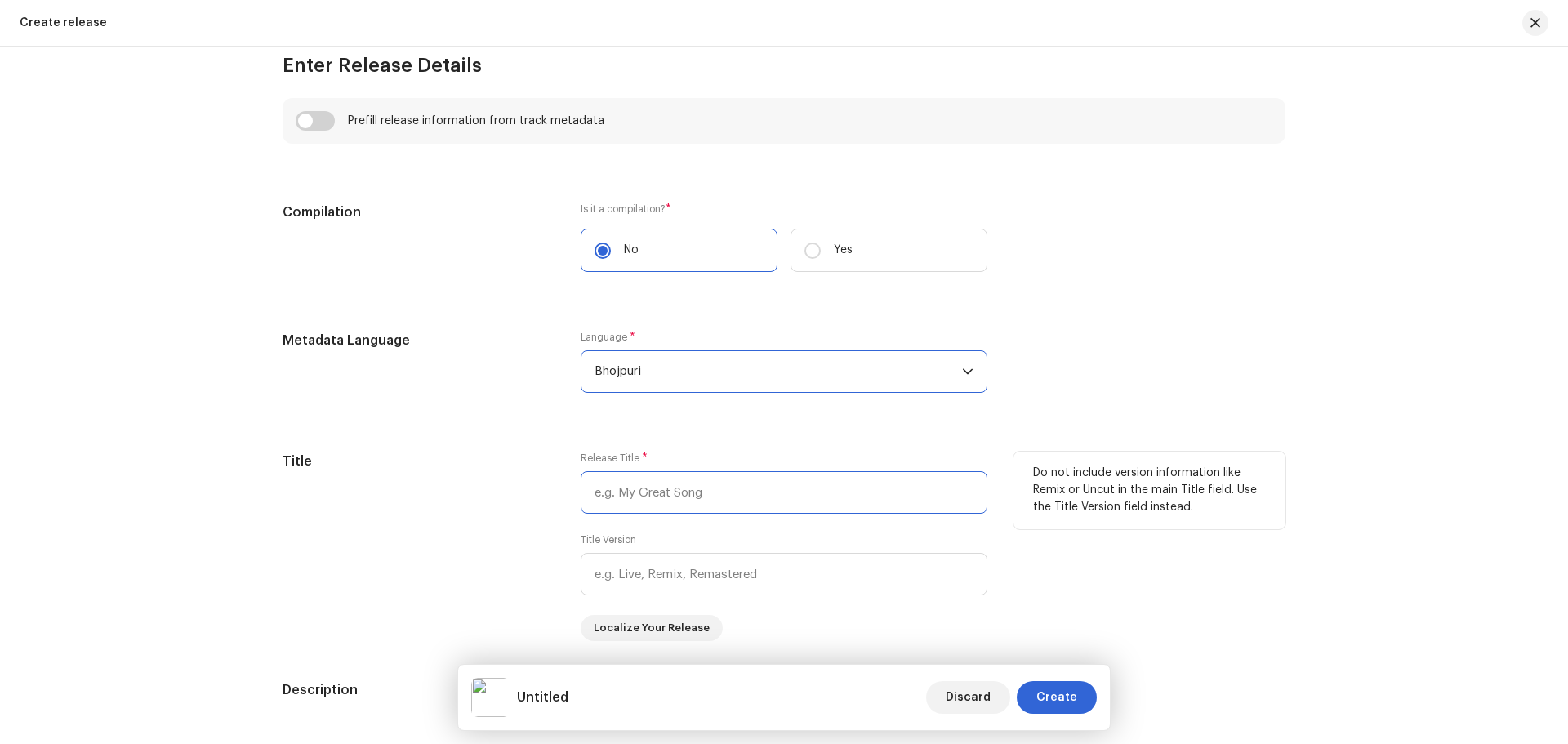
click at [657, 499] on input "text" at bounding box center [784, 492] width 407 height 43
paste input "Lugai Na Muwai"
type input "Lugai Na Muwai"
click at [1300, 607] on div "Create a new release We’ll guide you through everything — from track selection …" at bounding box center [784, 493] width 1055 height 3103
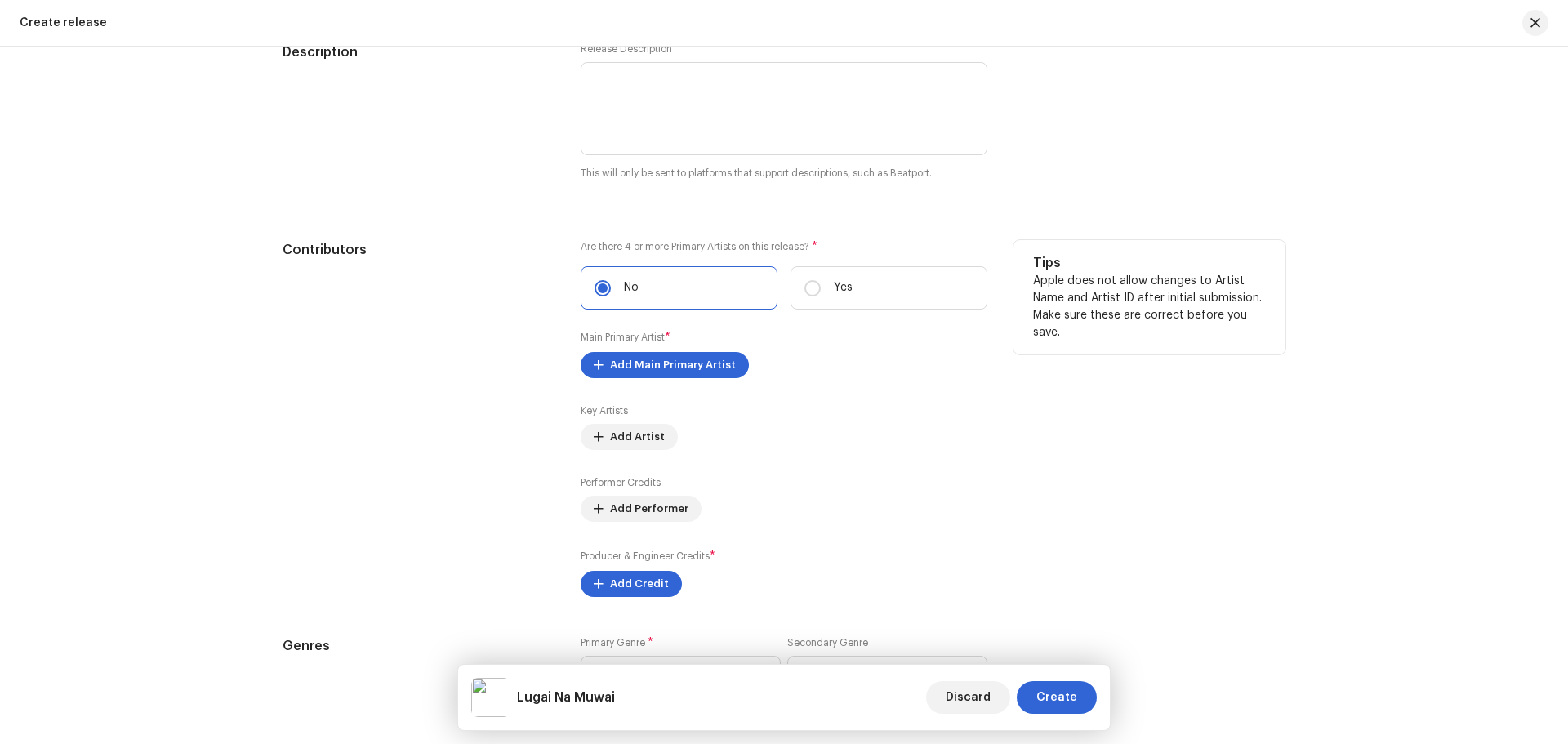
scroll to position [1798, 0]
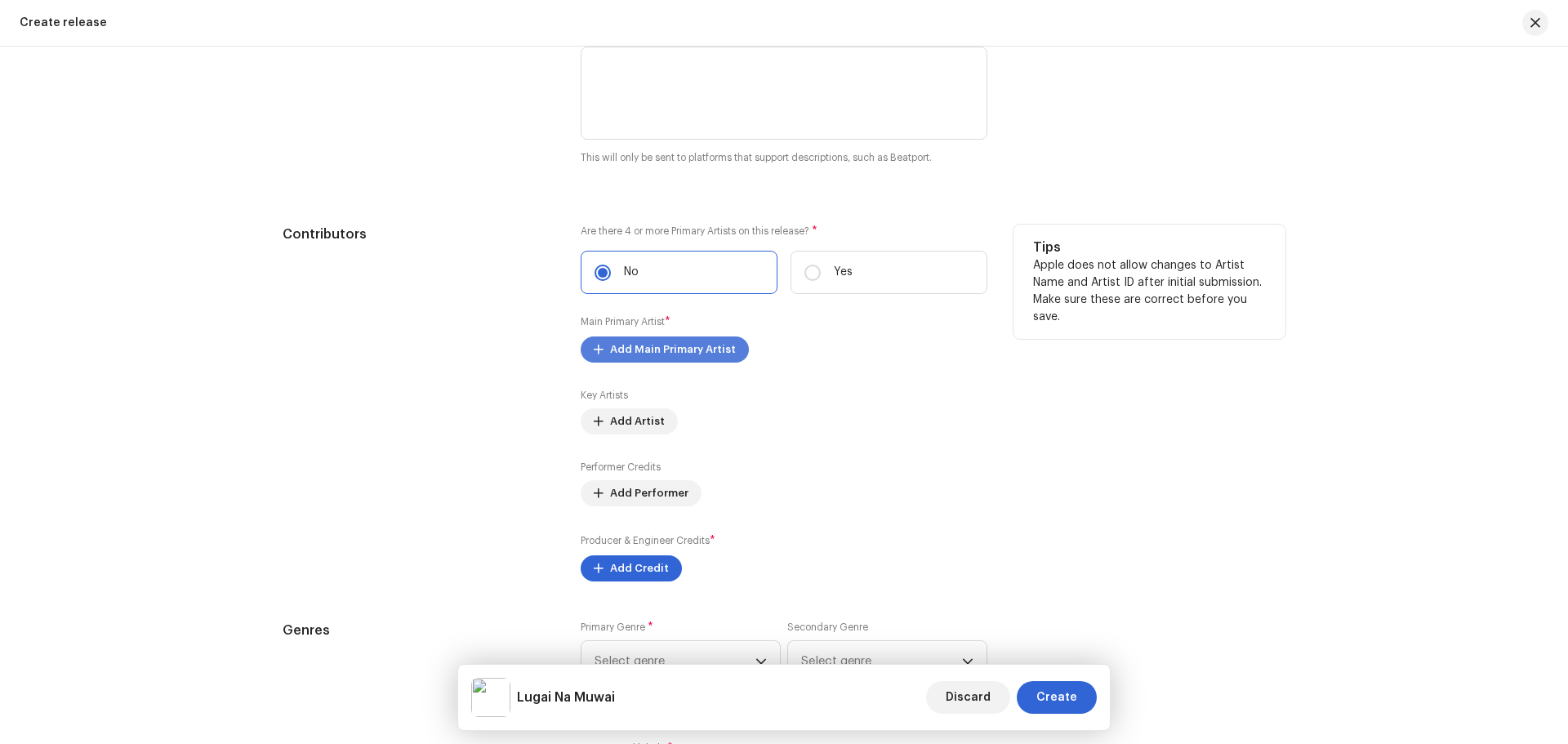
click at [677, 355] on span "Add Main Primary Artist" at bounding box center [672, 349] width 126 height 33
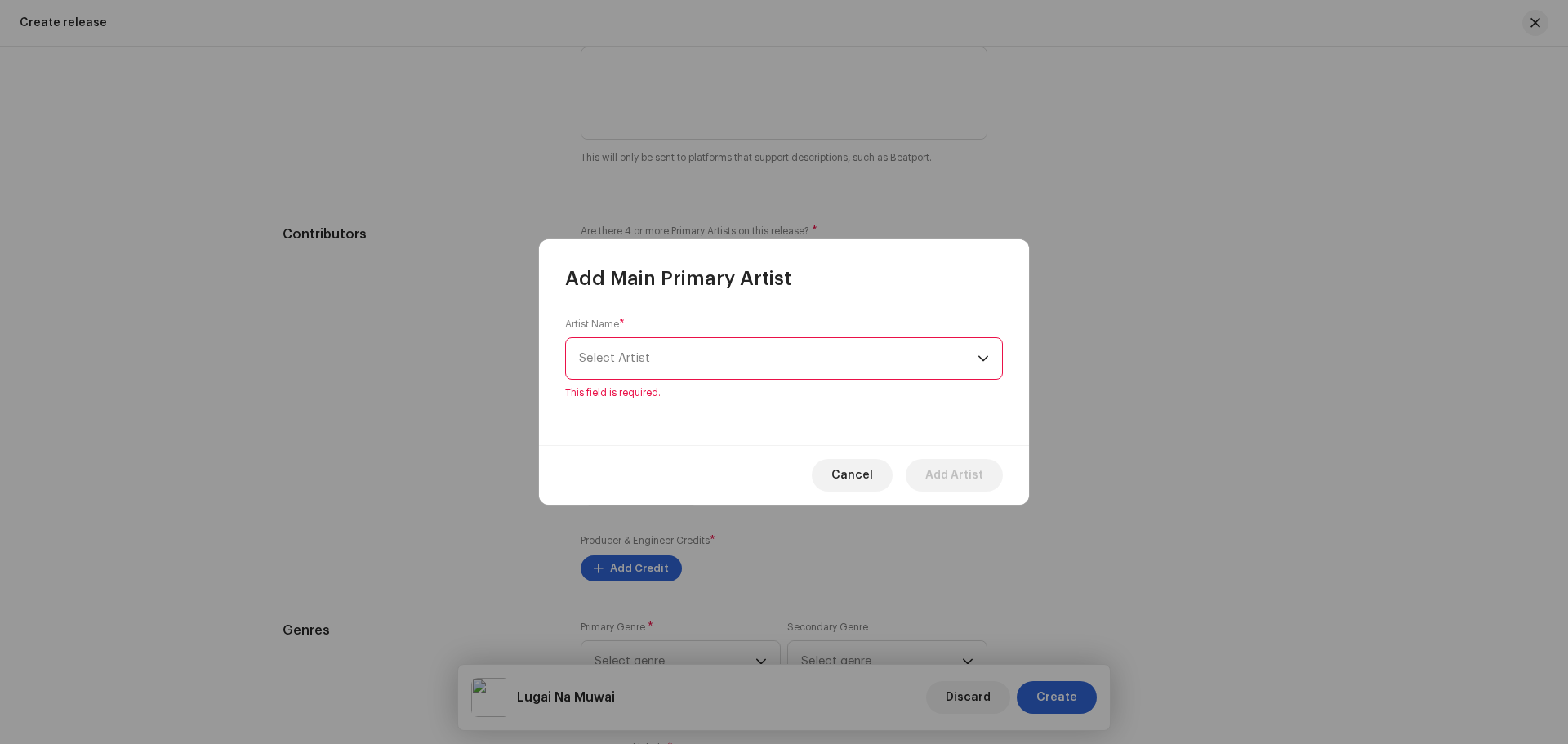
click at [684, 335] on div "Artist Name * [PERSON_NAME] This field is required." at bounding box center [784, 358] width 438 height 81
click at [735, 367] on span "Select Artist" at bounding box center [778, 358] width 399 height 41
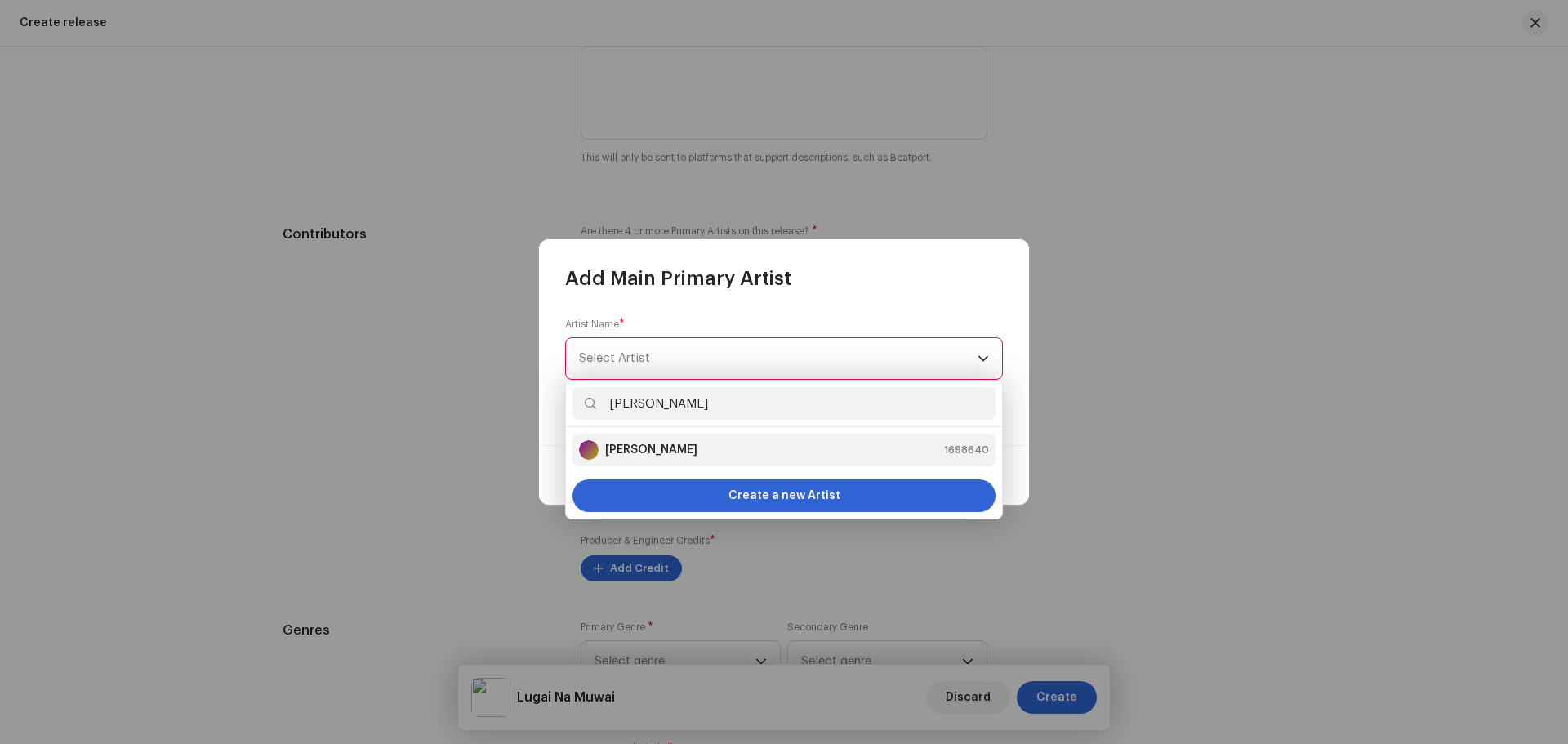
type input "[PERSON_NAME]"
click at [722, 438] on li "[PERSON_NAME] 1698640" at bounding box center [784, 450] width 423 height 33
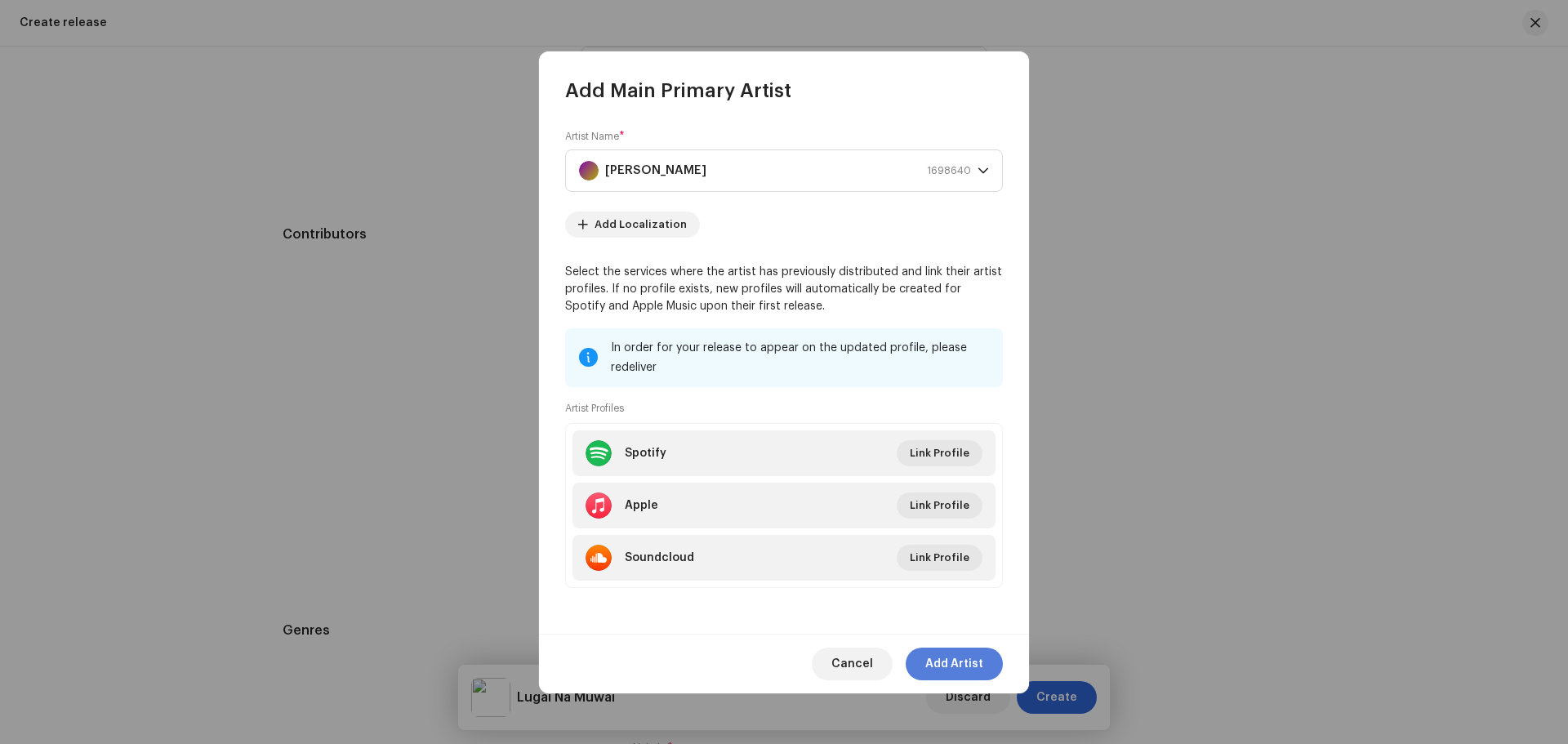
click at [964, 652] on span "Add Artist" at bounding box center [955, 664] width 58 height 33
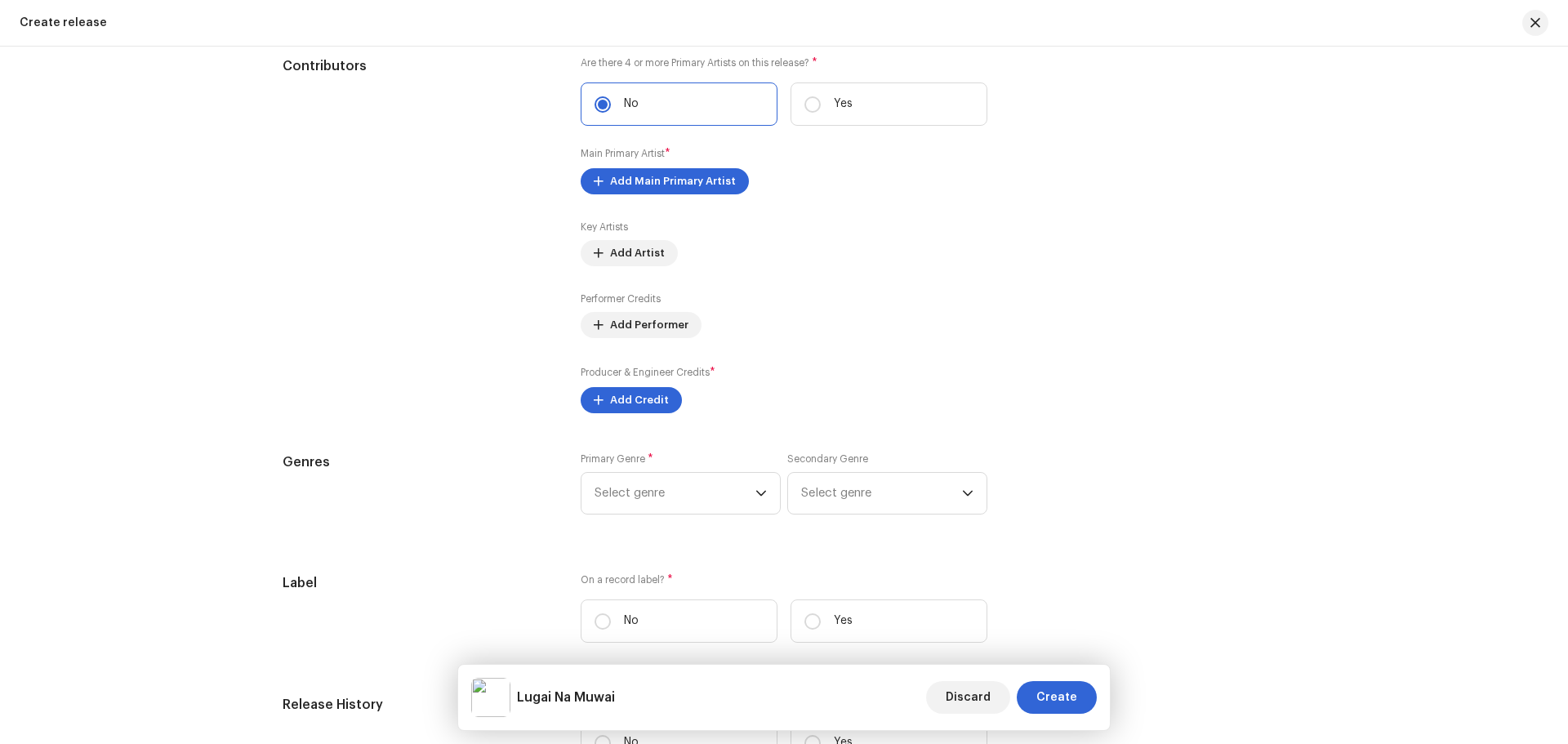
scroll to position [1961, 0]
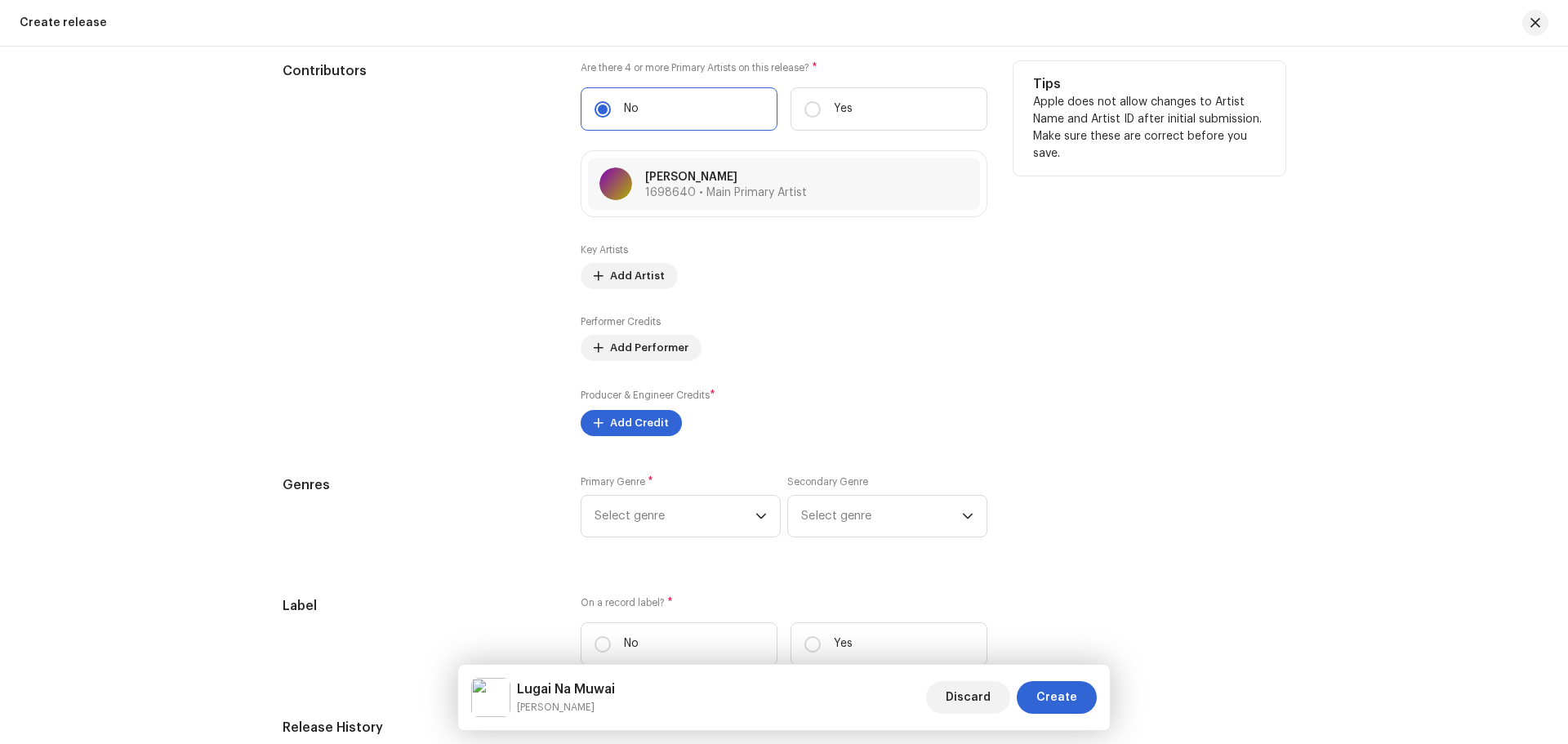
click at [644, 408] on div "Producer & Engineer Credits * Add Credit" at bounding box center [784, 412] width 407 height 49
click at [642, 417] on span "Add Credit" at bounding box center [639, 424] width 59 height 33
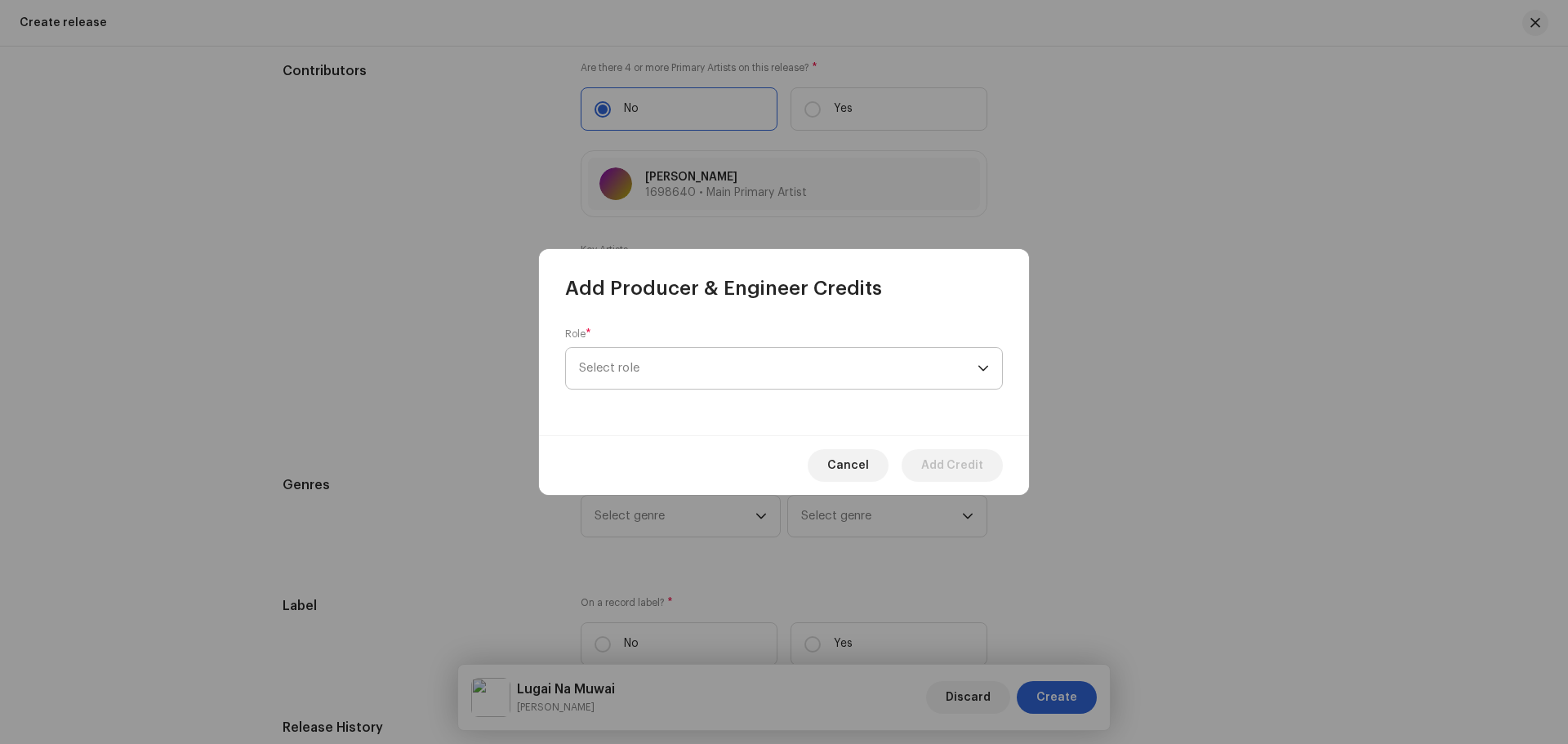
click at [671, 350] on span "Select role" at bounding box center [778, 368] width 399 height 41
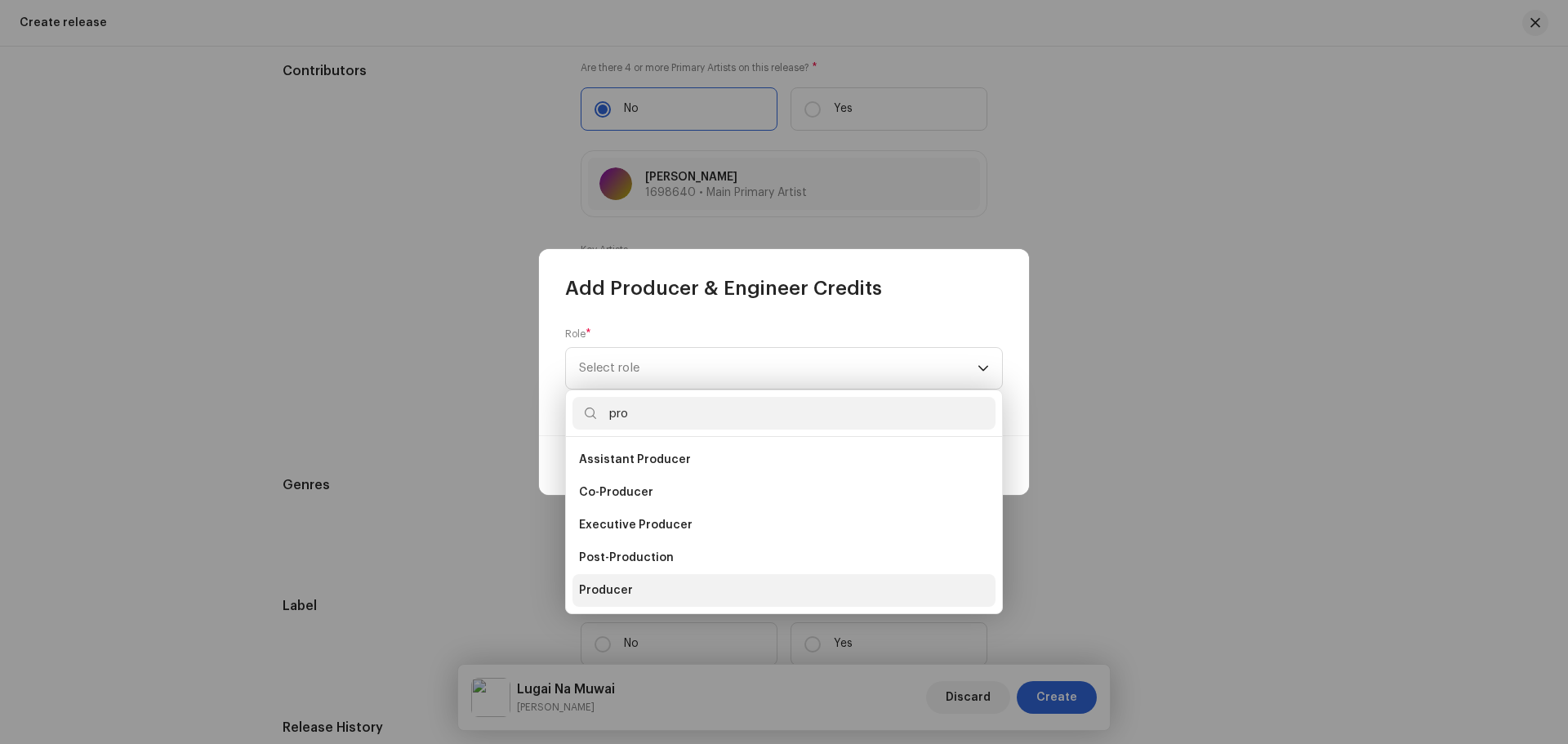
type input "pro"
click at [626, 585] on span "Producer" at bounding box center [606, 591] width 54 height 16
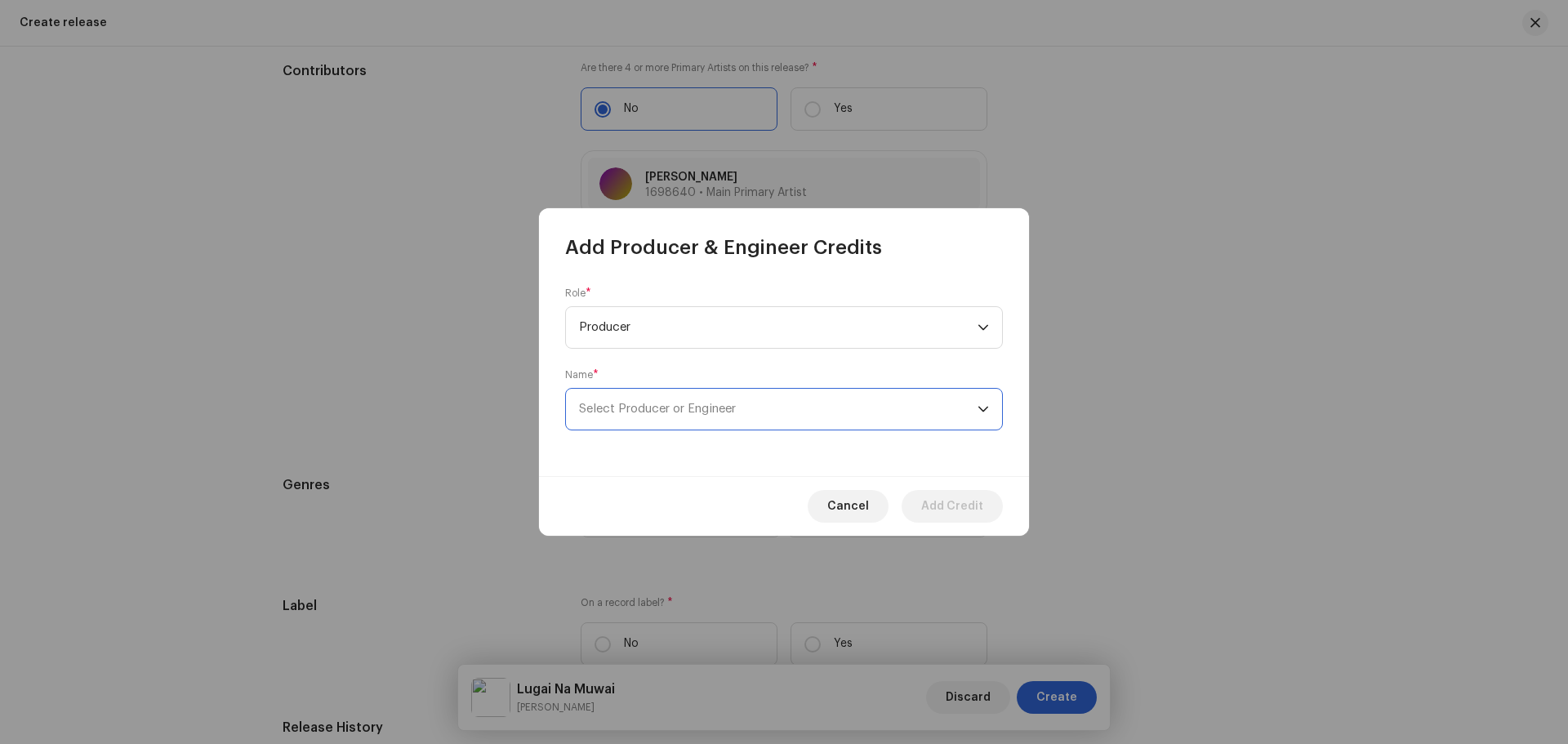
click at [667, 410] on span "Select Producer or Engineer" at bounding box center [657, 409] width 157 height 13
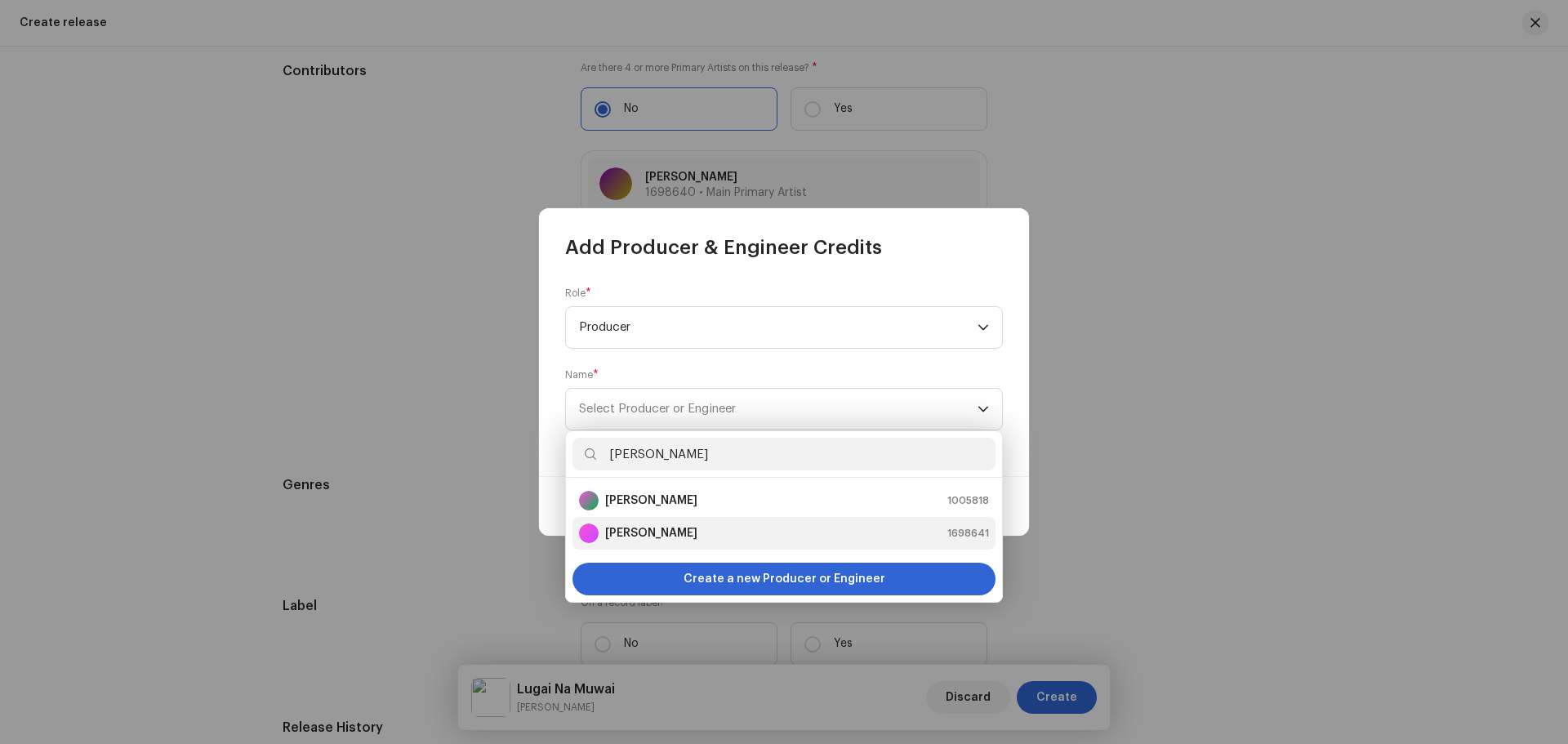
type input "[PERSON_NAME]"
click at [693, 534] on strong "[PERSON_NAME]" at bounding box center [651, 533] width 92 height 16
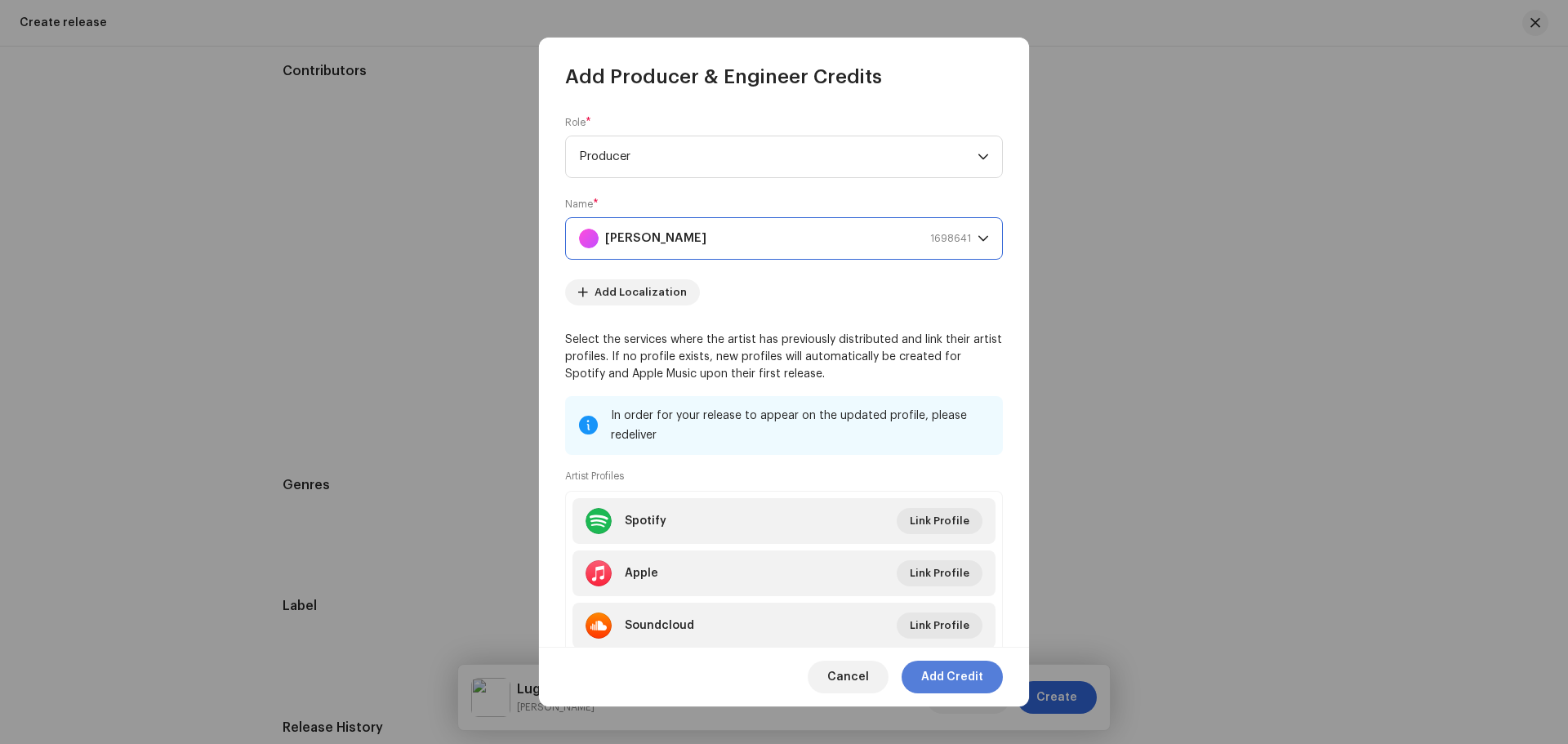
click at [938, 672] on span "Add Credit" at bounding box center [952, 677] width 62 height 33
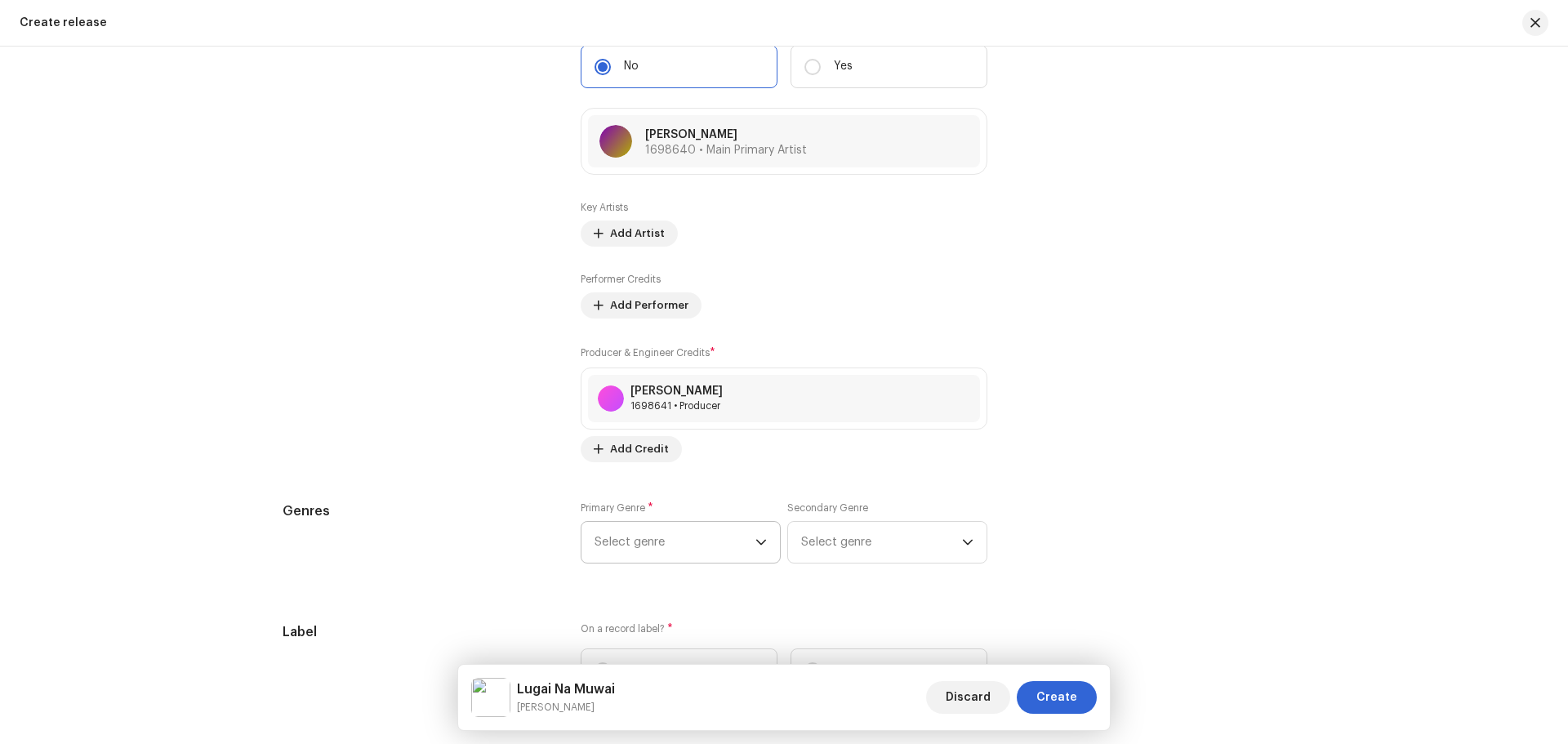
scroll to position [2043, 0]
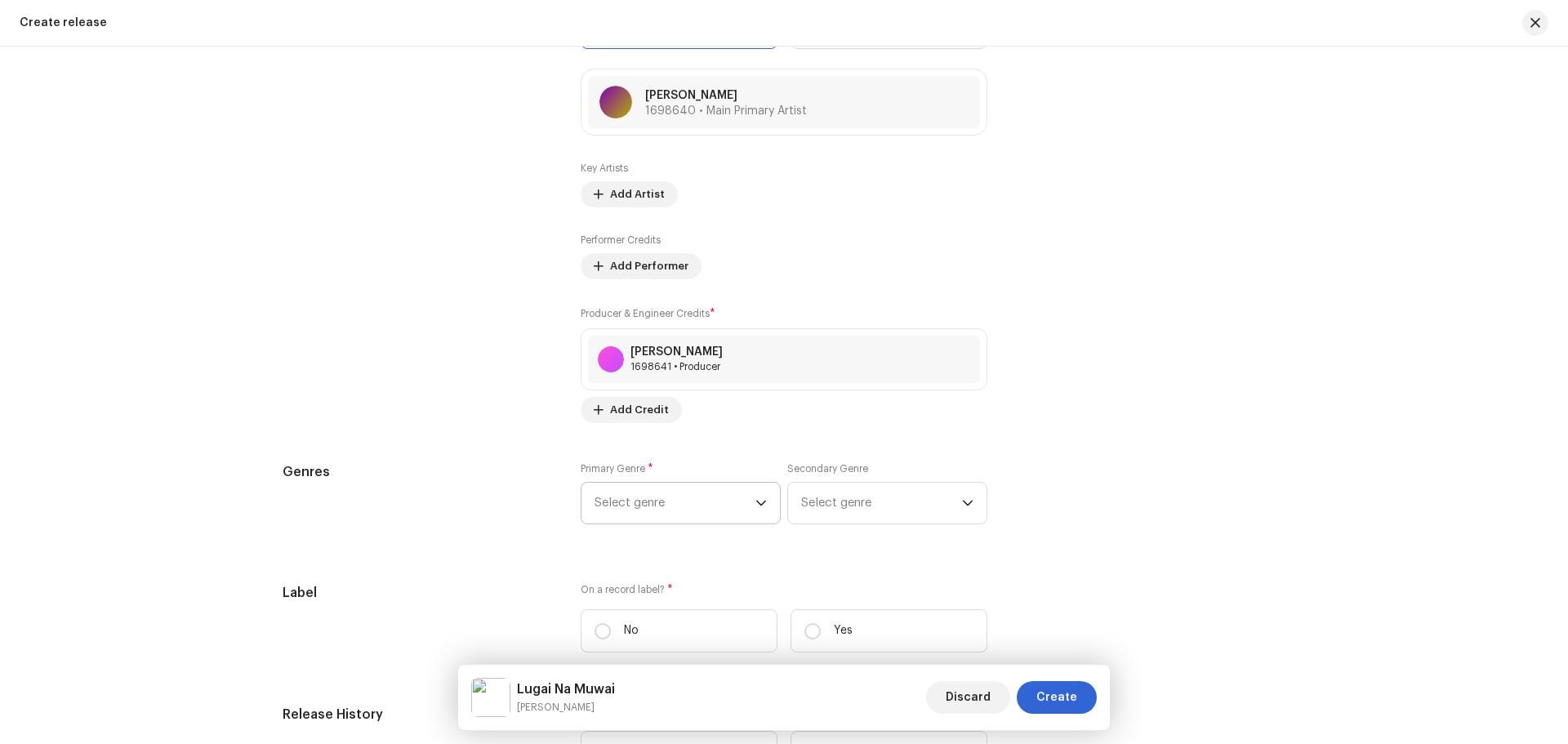
click at [686, 511] on span "Select genre" at bounding box center [675, 503] width 161 height 41
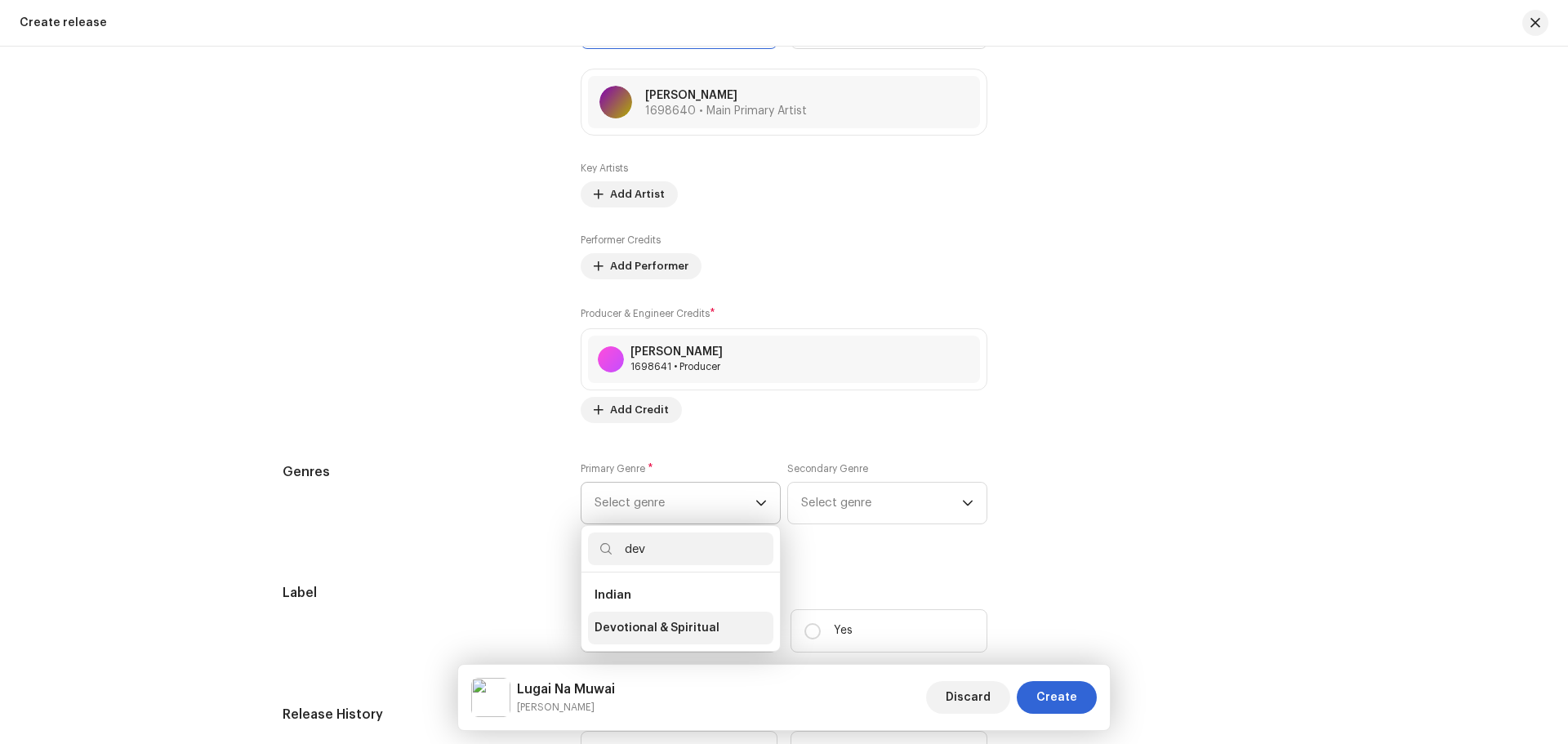
type input "dev"
click at [692, 633] on span "Devotional & Spiritual" at bounding box center [657, 628] width 125 height 16
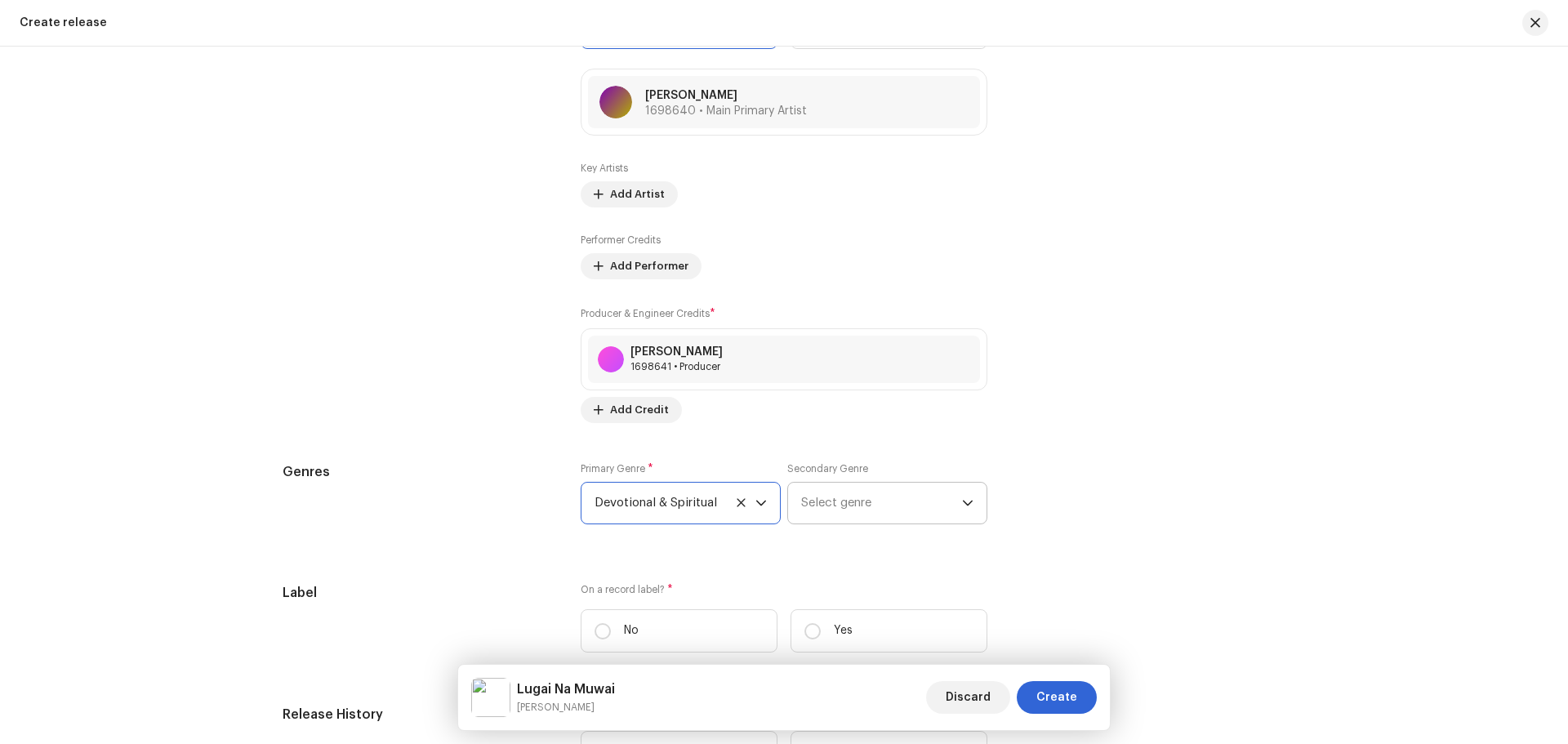
click at [832, 500] on span "Select genre" at bounding box center [882, 503] width 161 height 41
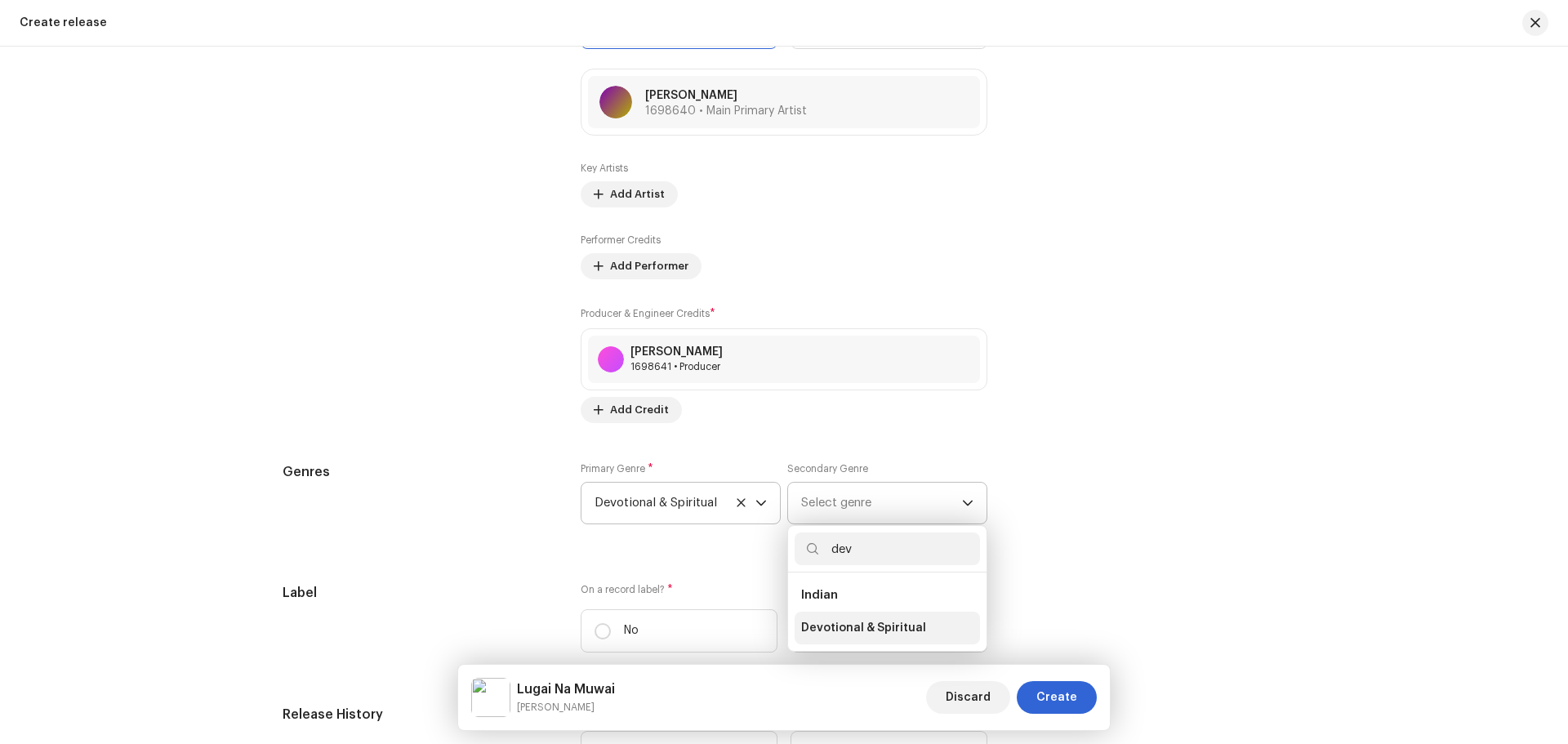
type input "dev"
click at [842, 620] on span "Devotional & Spiritual" at bounding box center [864, 628] width 125 height 16
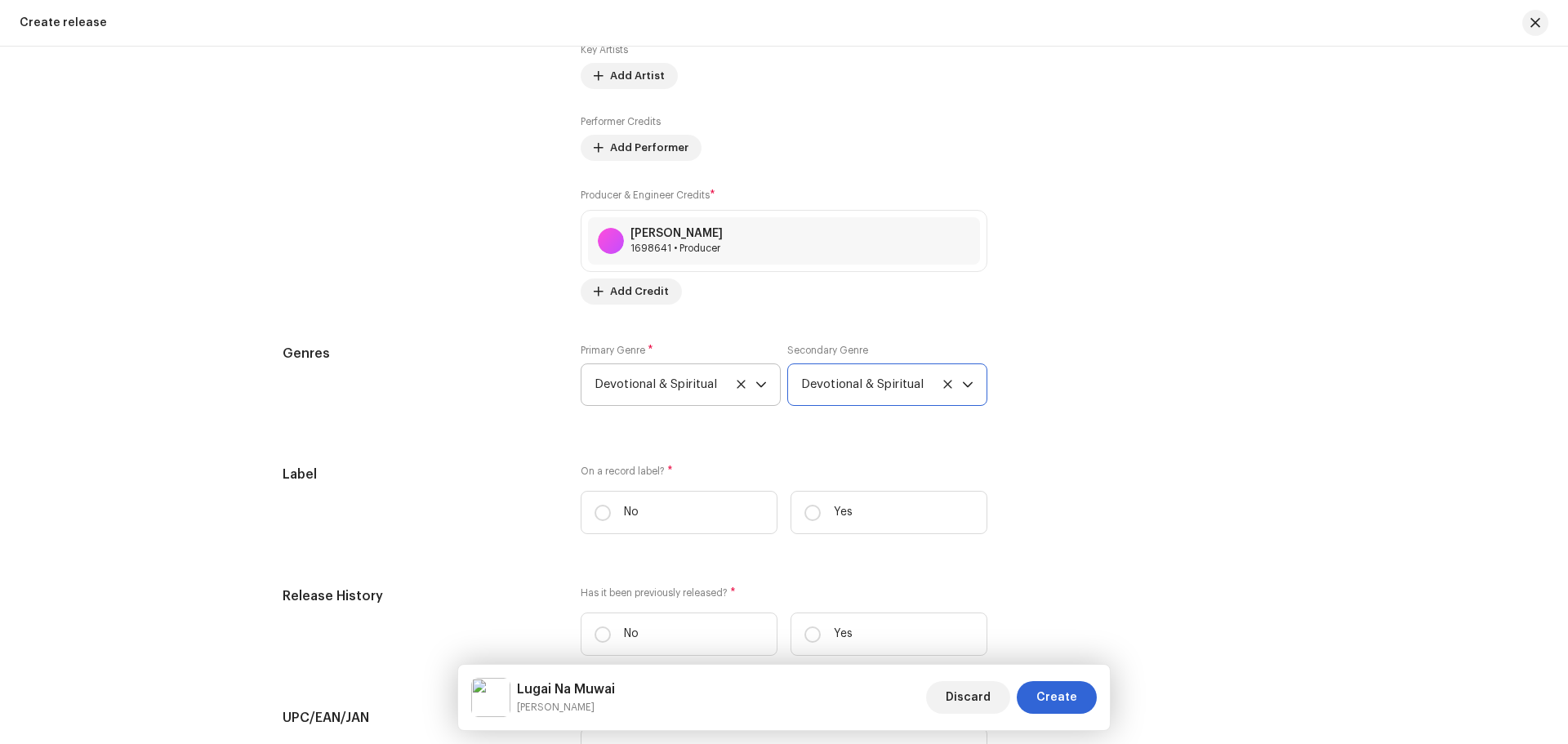
scroll to position [2288, 0]
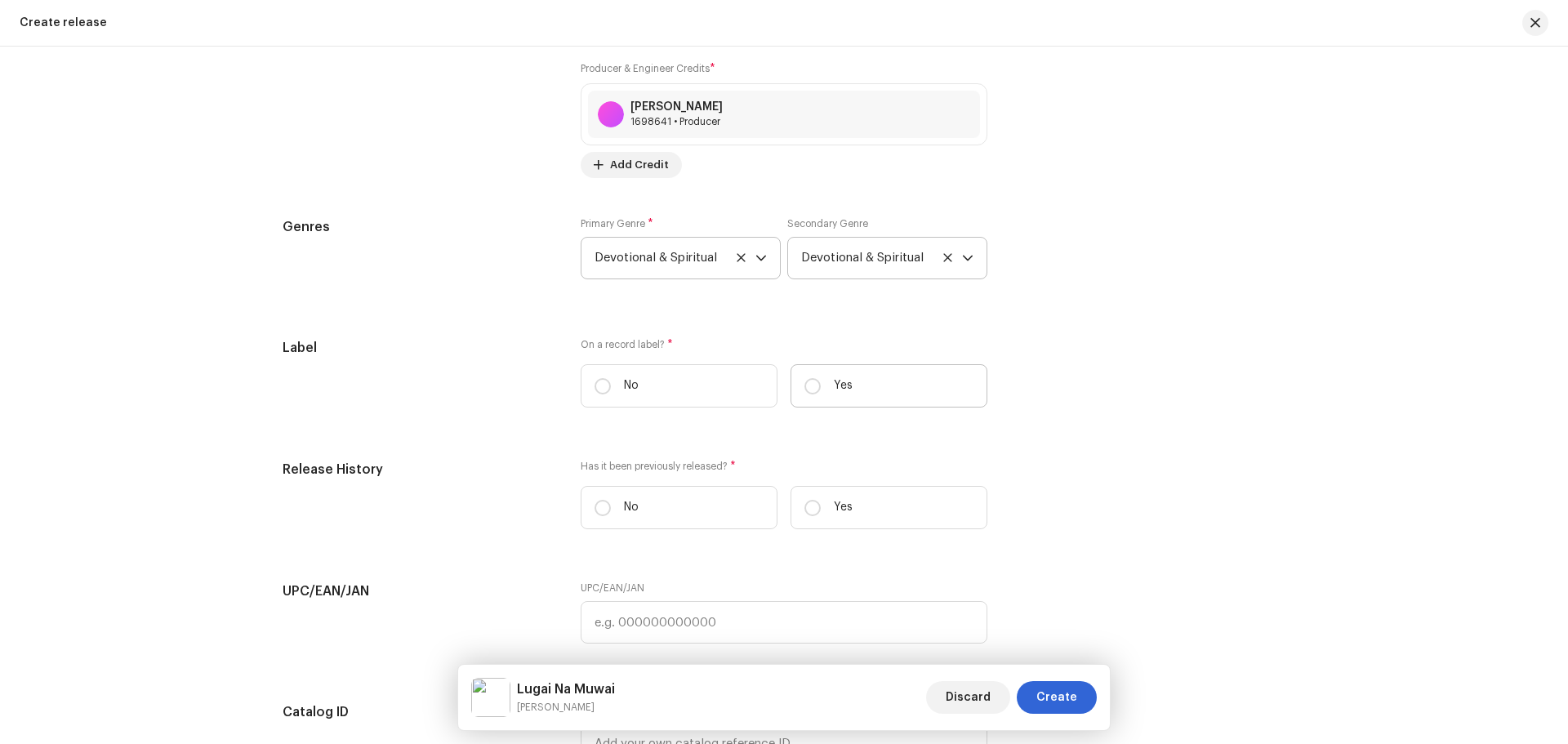
click at [831, 403] on label "Yes" at bounding box center [889, 386] width 197 height 43
click at [821, 395] on input "Yes" at bounding box center [813, 386] width 16 height 16
radio input "true"
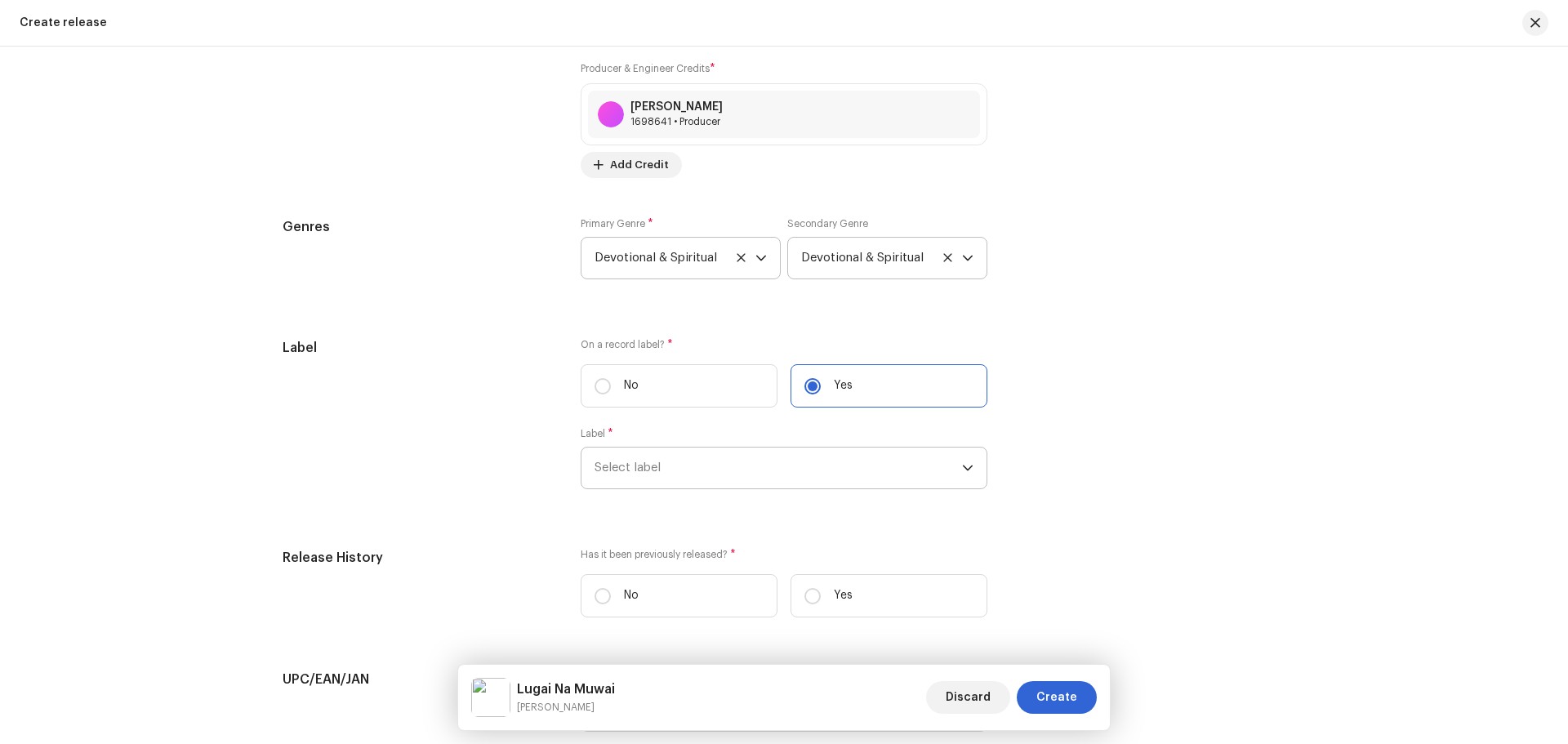
click at [748, 463] on span "Select label" at bounding box center [778, 468] width 367 height 41
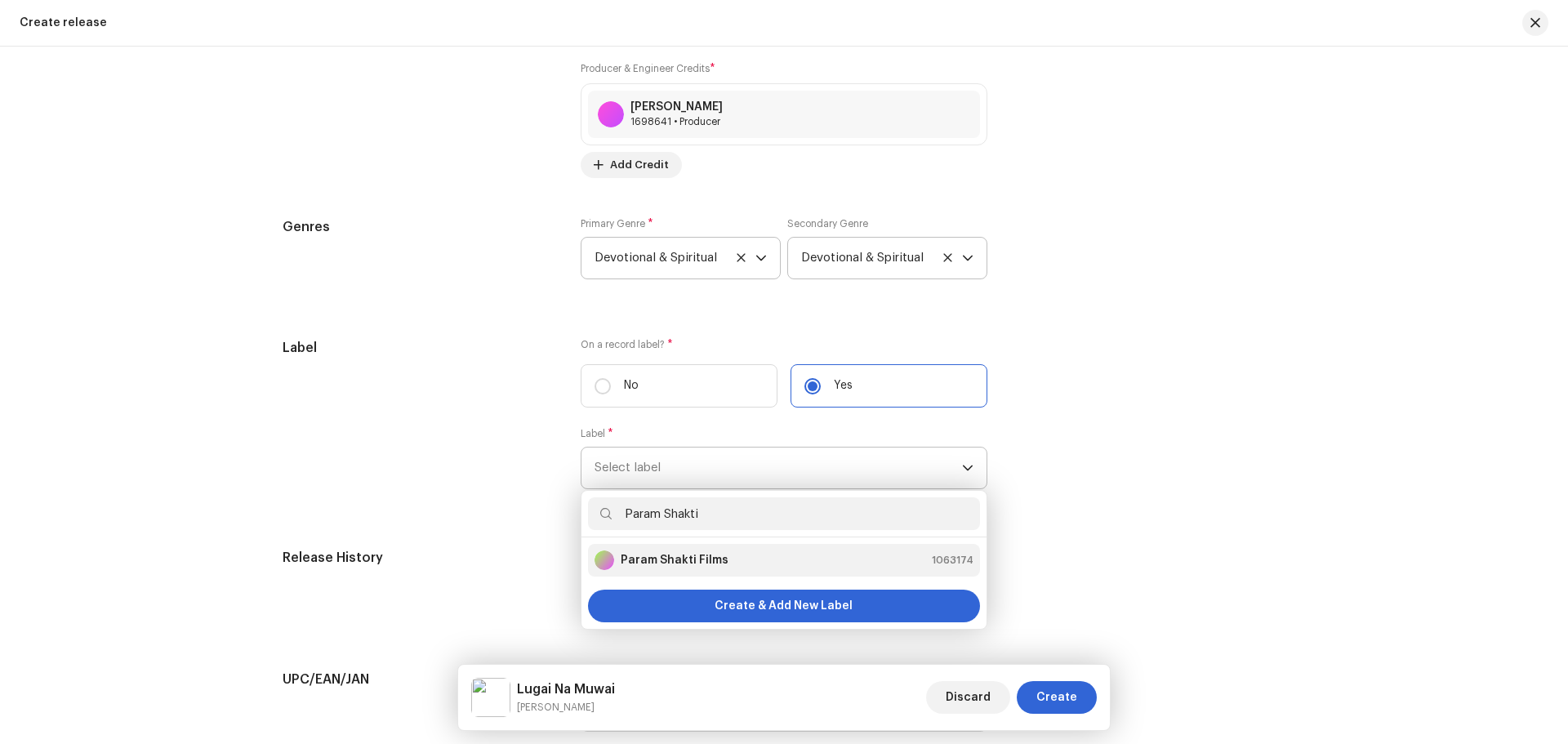
type input "Param Shakti"
click at [738, 558] on div "Param Shakti Films 1063174" at bounding box center [784, 560] width 379 height 20
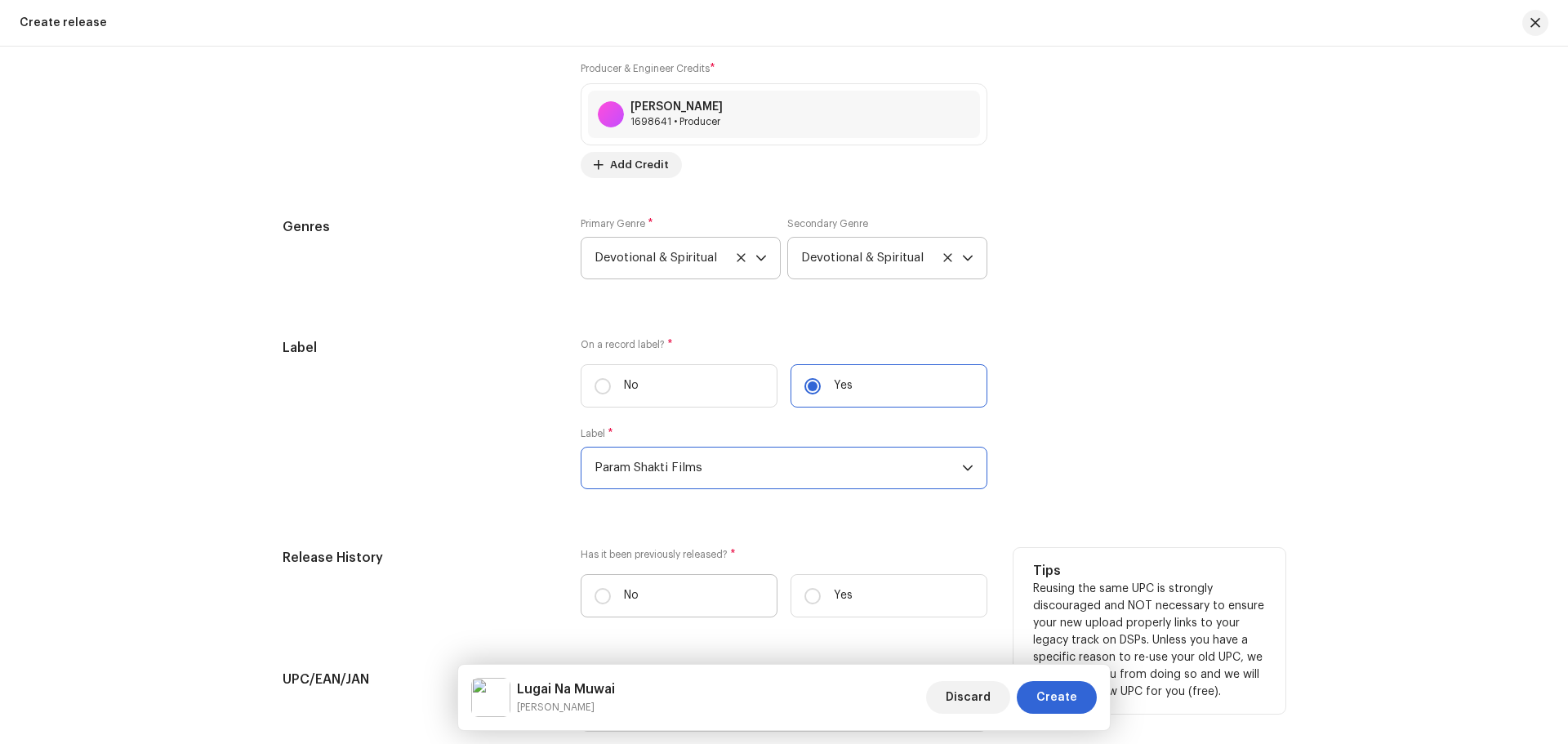
click at [703, 607] on label "No" at bounding box center [679, 596] width 197 height 43
click at [611, 605] on input "No" at bounding box center [603, 596] width 16 height 16
radio input "true"
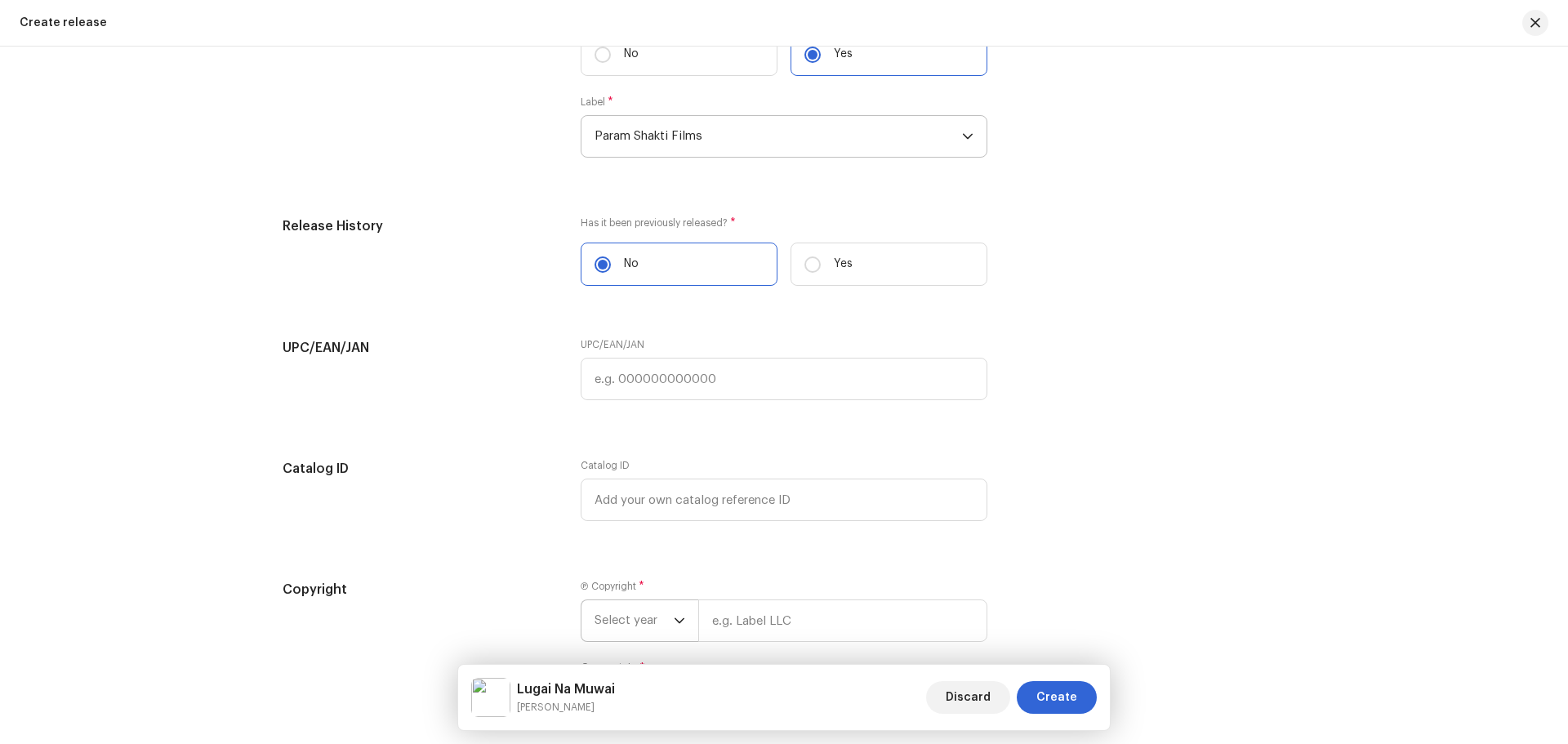
scroll to position [2696, 0]
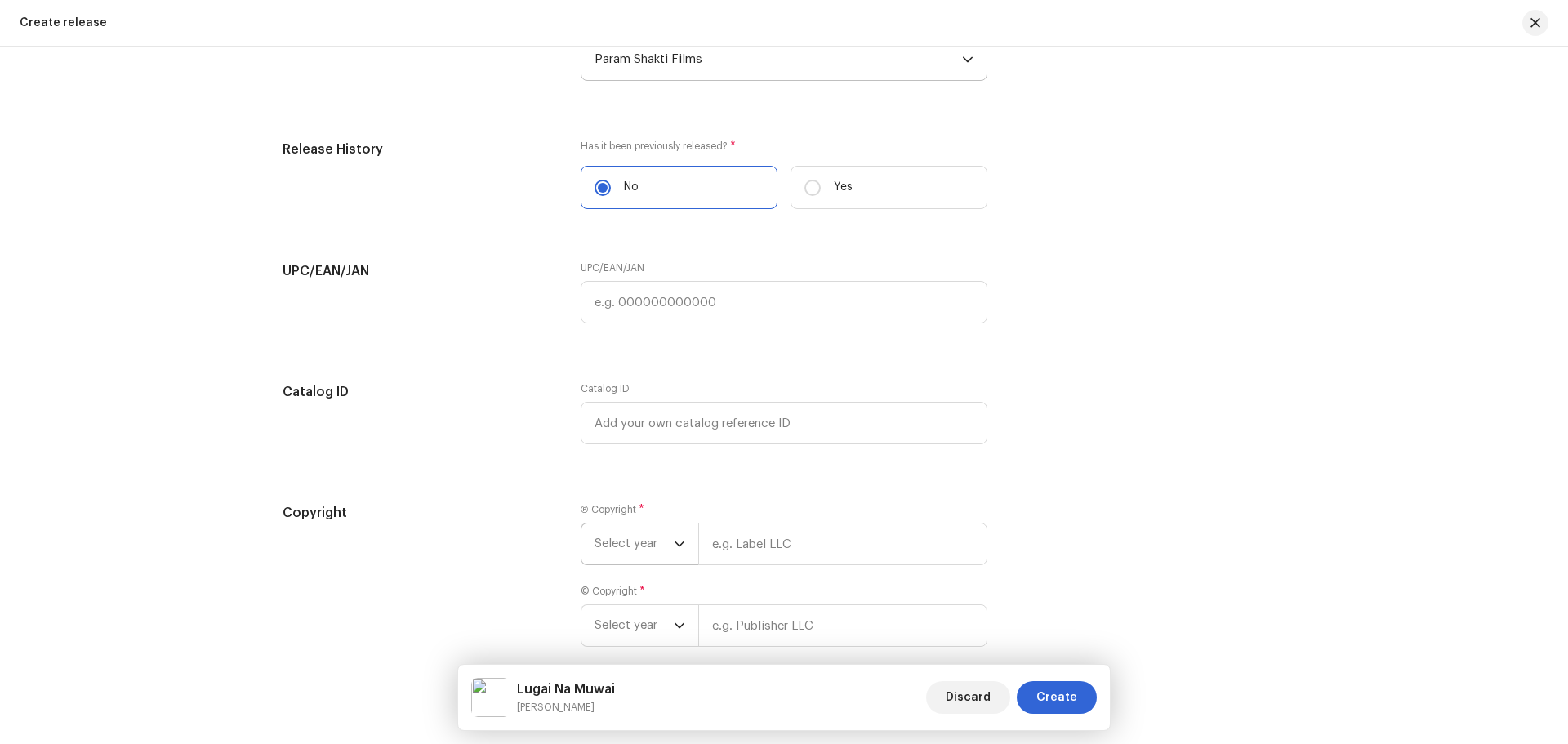
click at [651, 542] on span "Select year" at bounding box center [634, 544] width 80 height 41
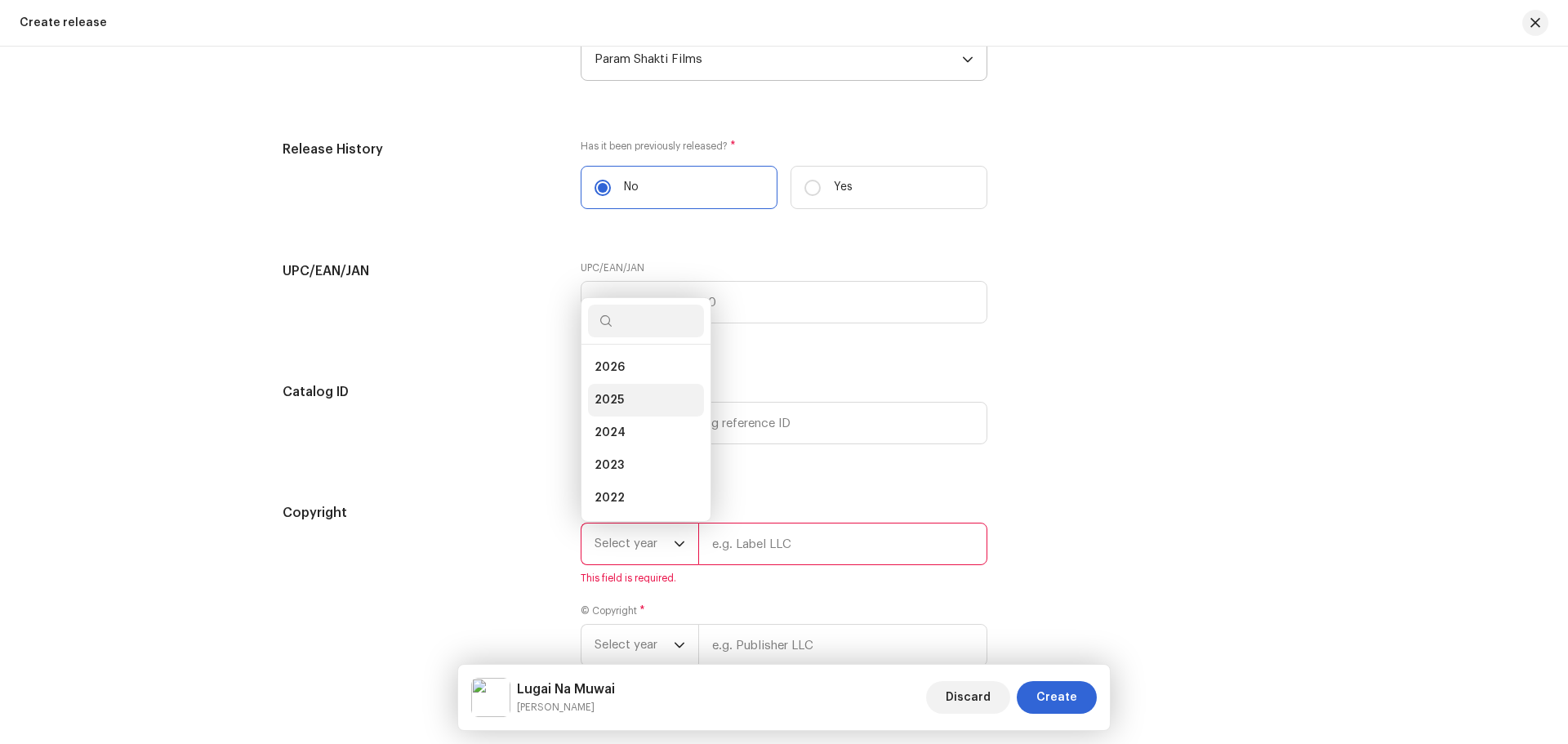
click at [643, 396] on li "2025" at bounding box center [646, 400] width 116 height 33
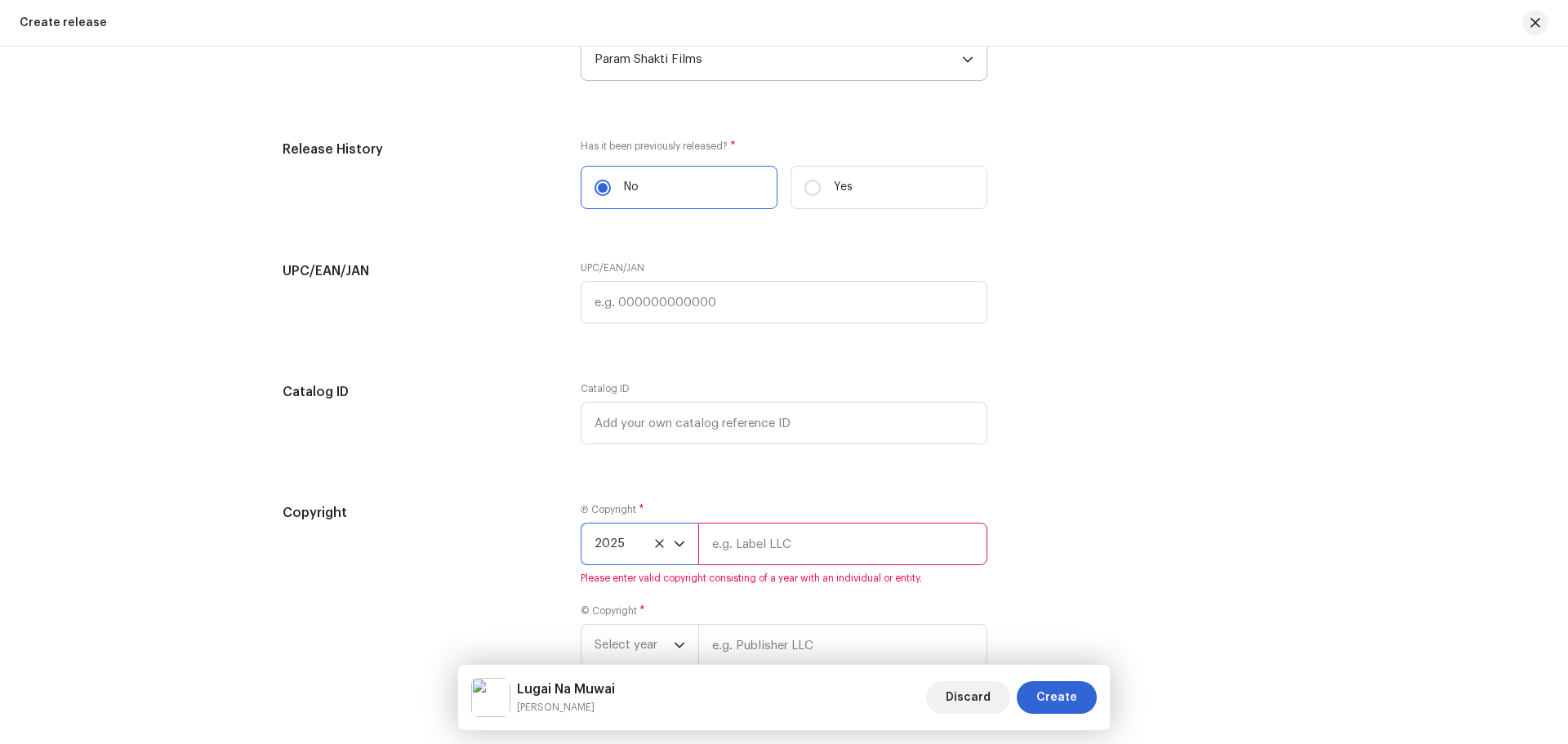
click at [720, 541] on input "text" at bounding box center [843, 544] width 290 height 43
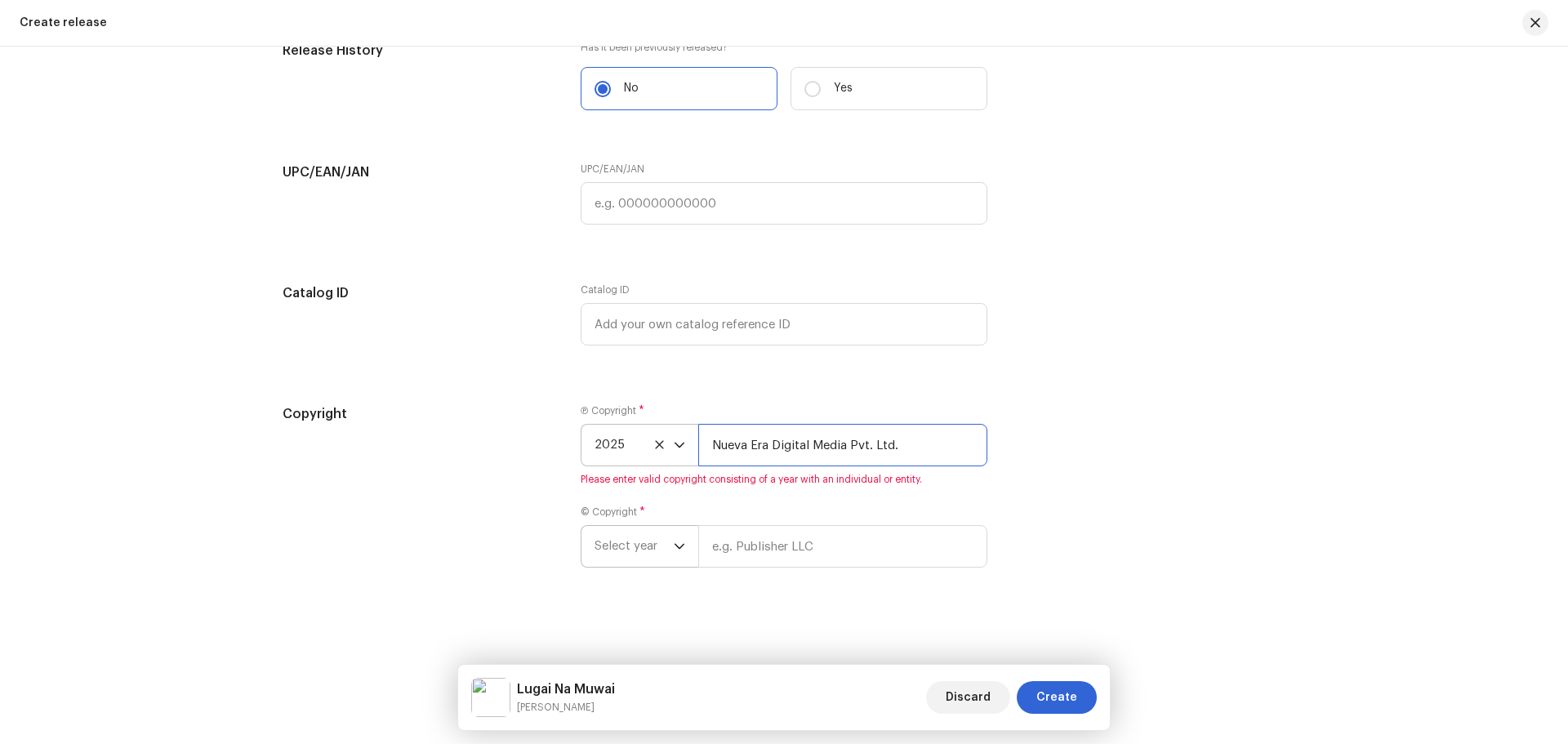
type input "Nueva Era Digital Media Pvt. Ltd."
click at [615, 553] on span "Select year" at bounding box center [634, 546] width 80 height 41
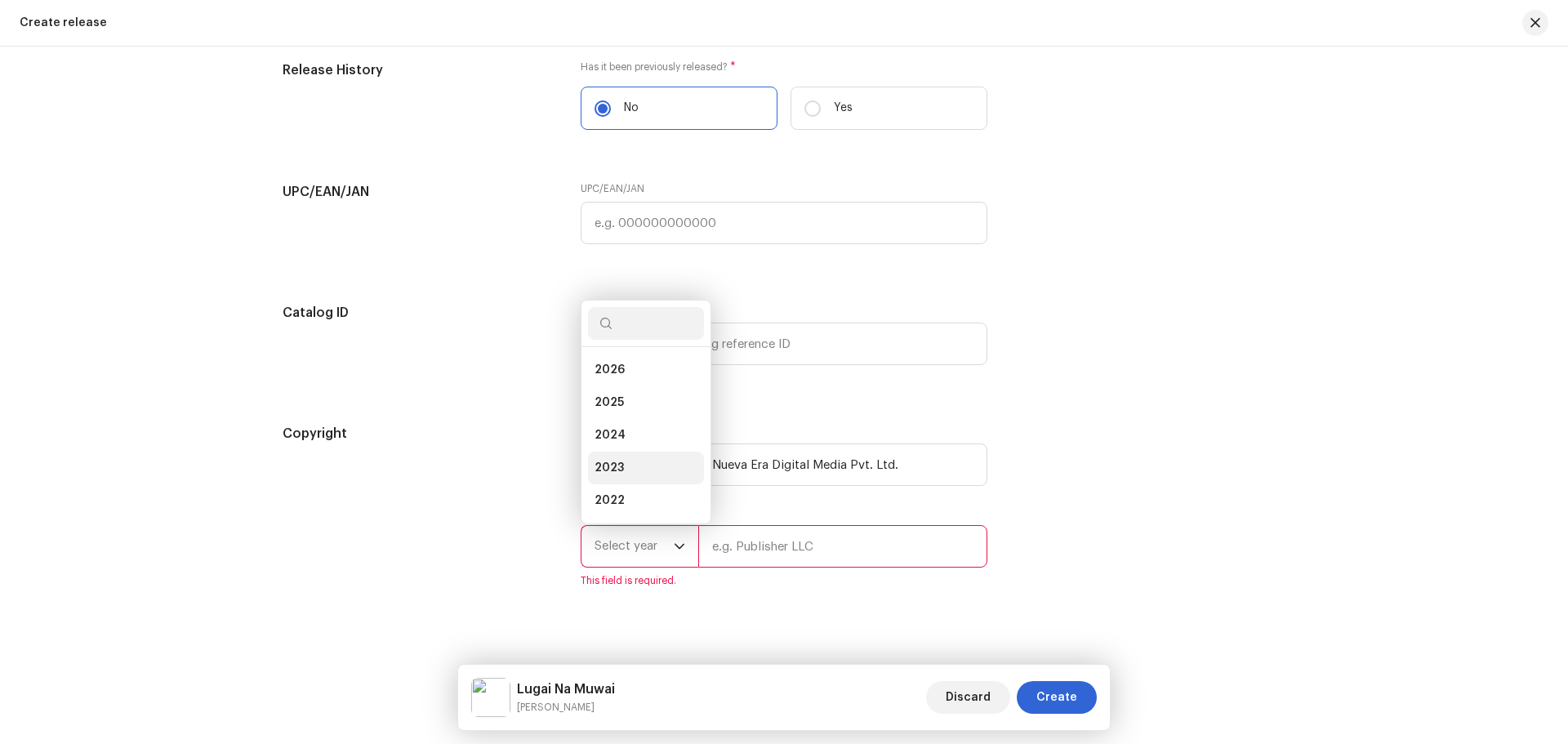
scroll to position [26, 0]
click at [633, 374] on li "2025" at bounding box center [646, 377] width 116 height 33
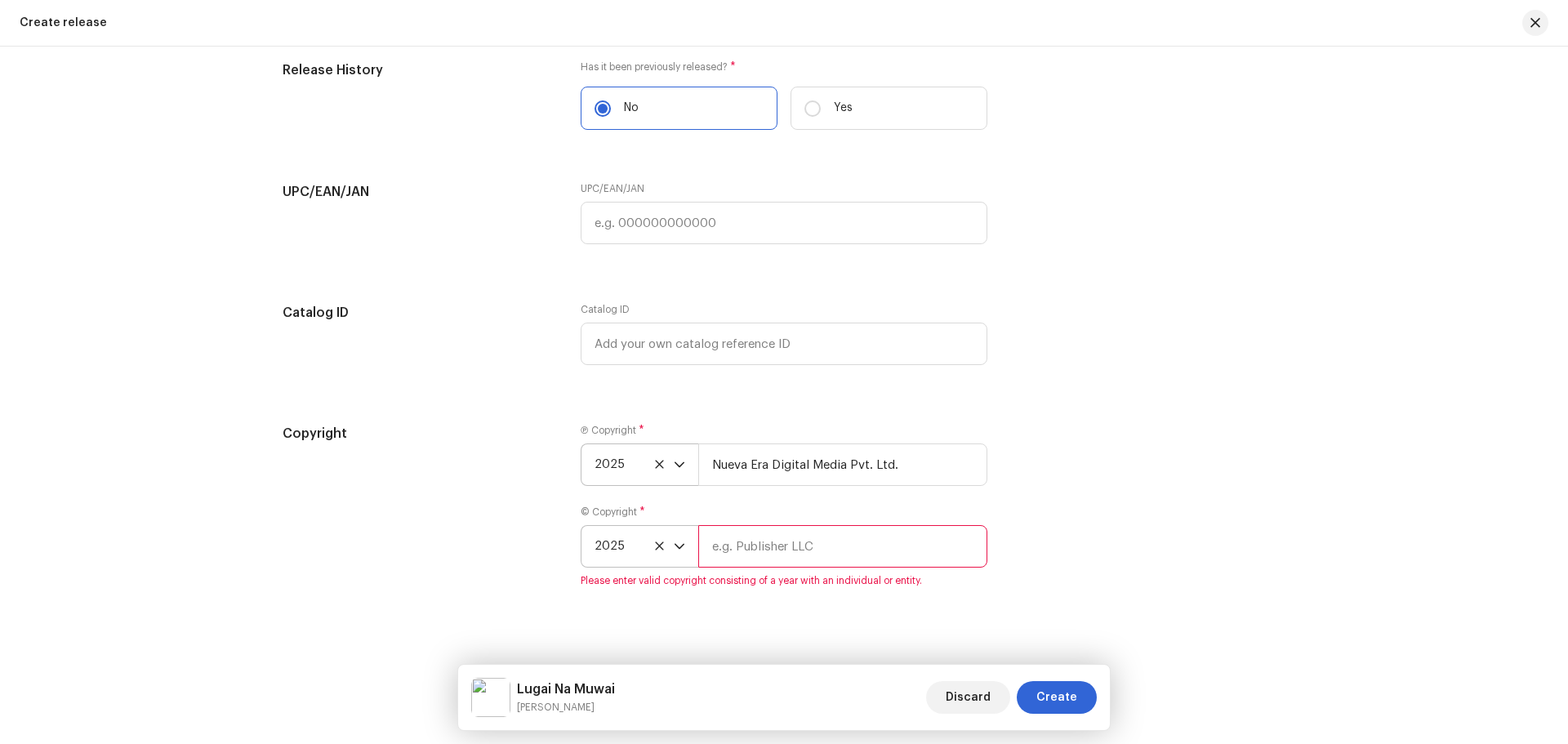
click at [741, 539] on input "text" at bounding box center [843, 546] width 290 height 43
type input "Param Shakti Films"
click at [1057, 535] on div "Copyright Ⓟ Copyright * 2025 Nueva Era Digital Media Pvt. Ltd. © Copyright * 20…" at bounding box center [784, 506] width 1003 height 164
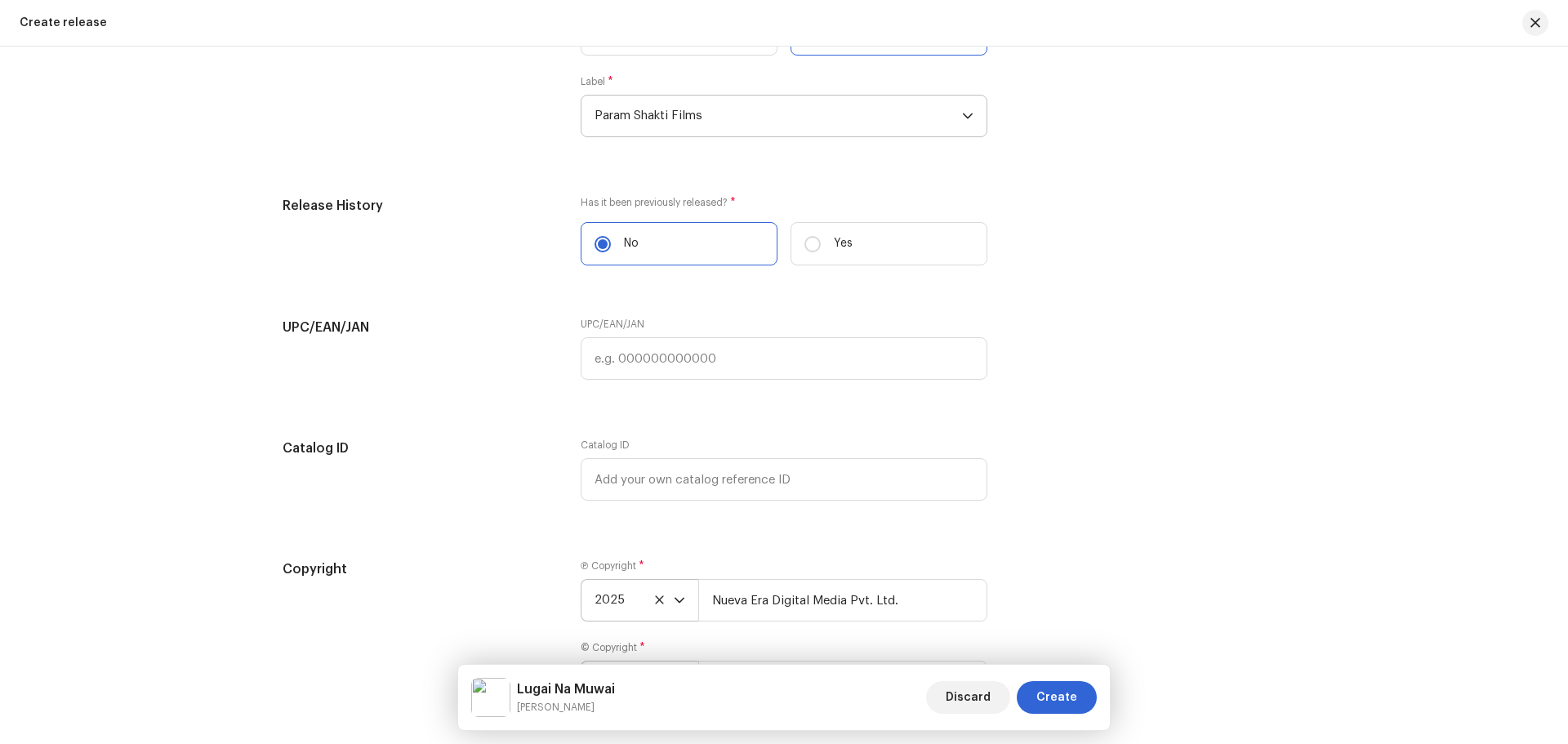
scroll to position [2776, 0]
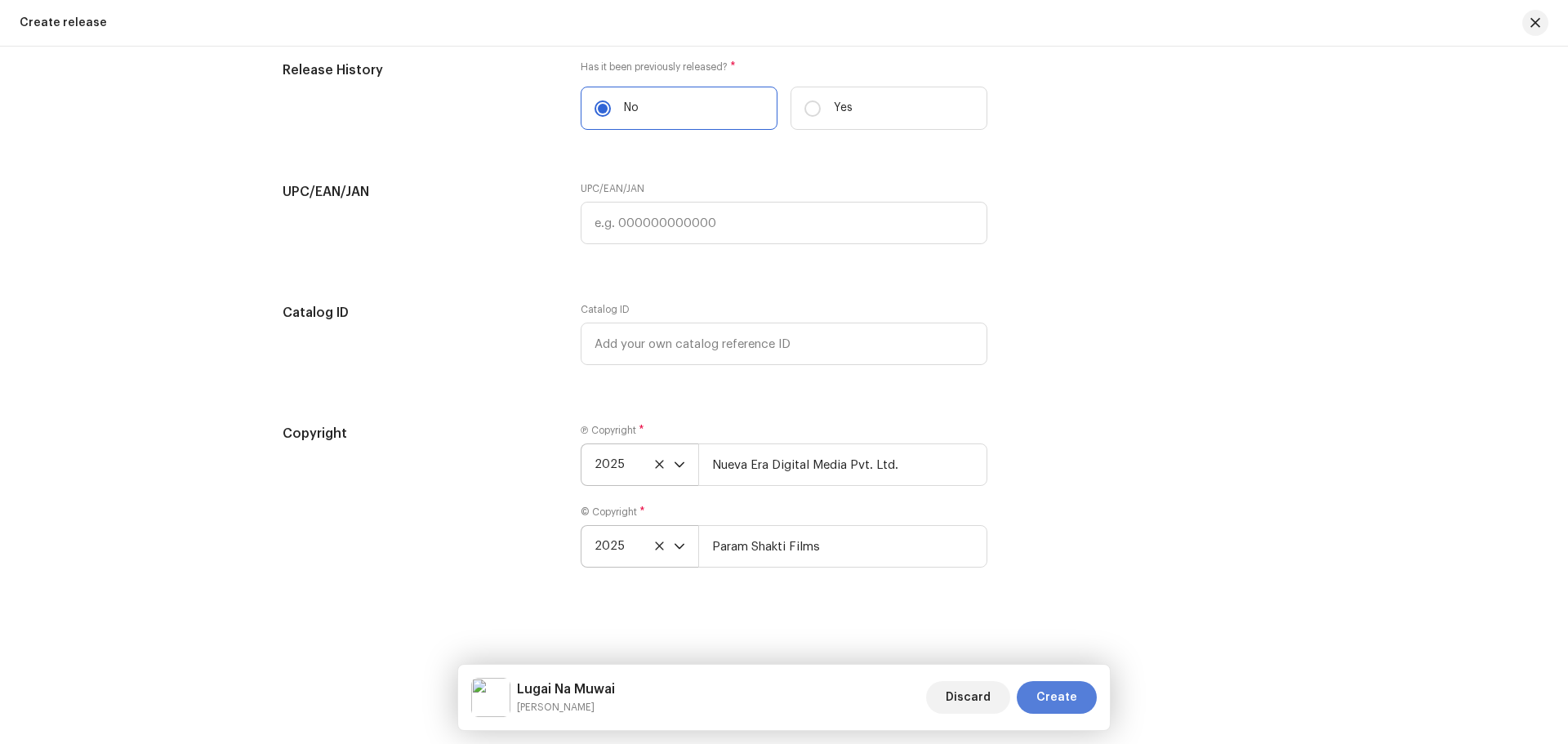
click at [1075, 698] on span "Create" at bounding box center [1057, 698] width 41 height 33
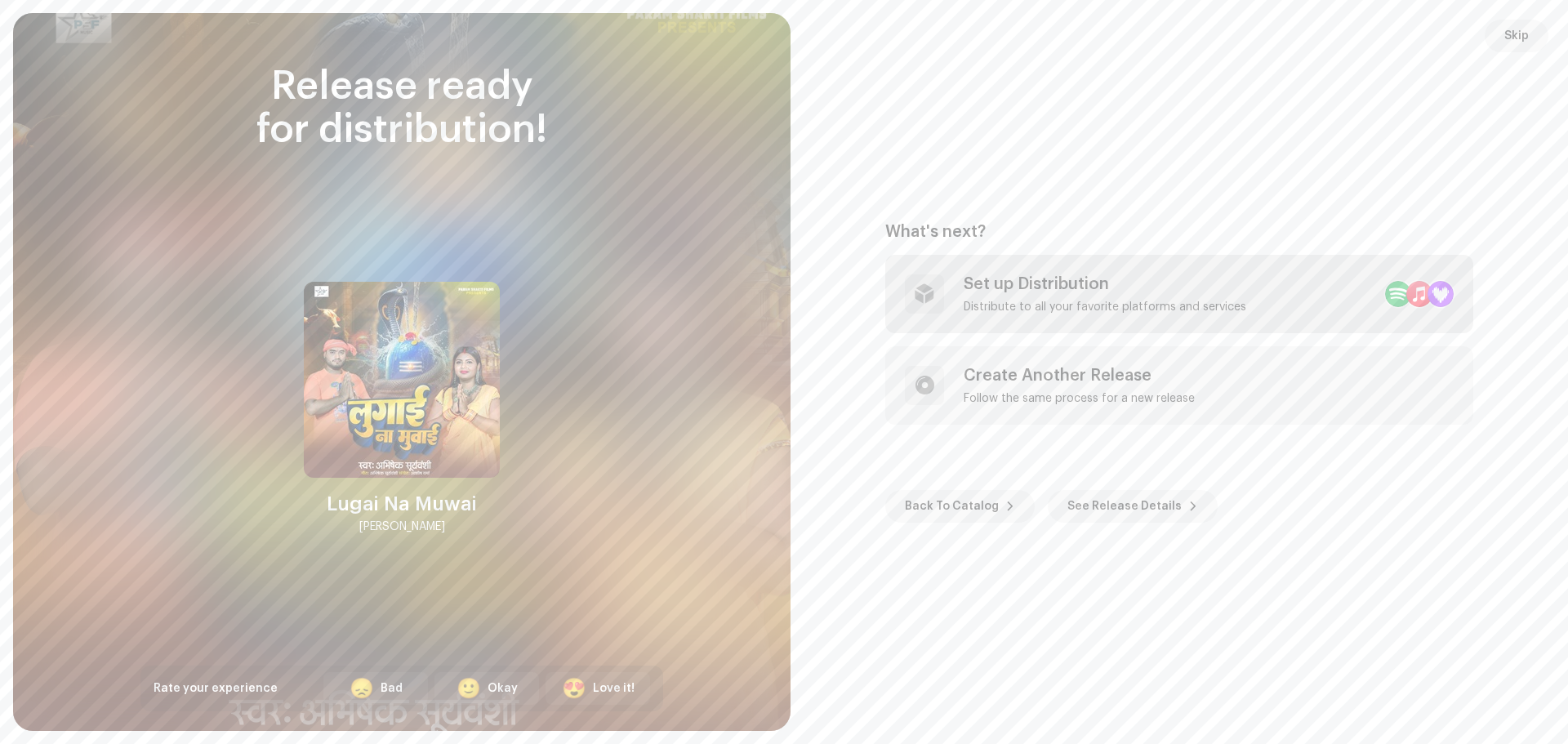
click at [1058, 288] on div "Set up Distribution" at bounding box center [1105, 284] width 282 height 20
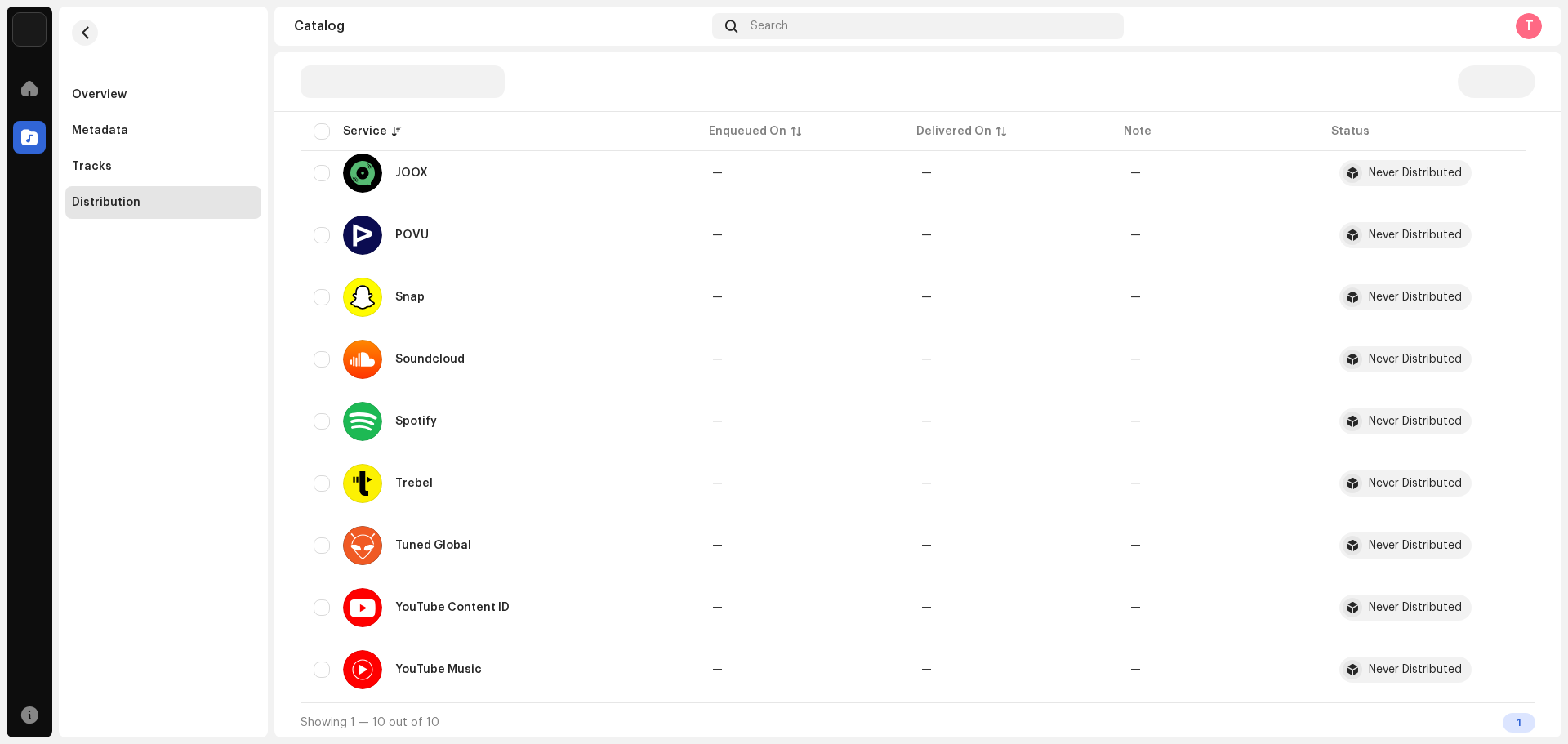
scroll to position [300, 0]
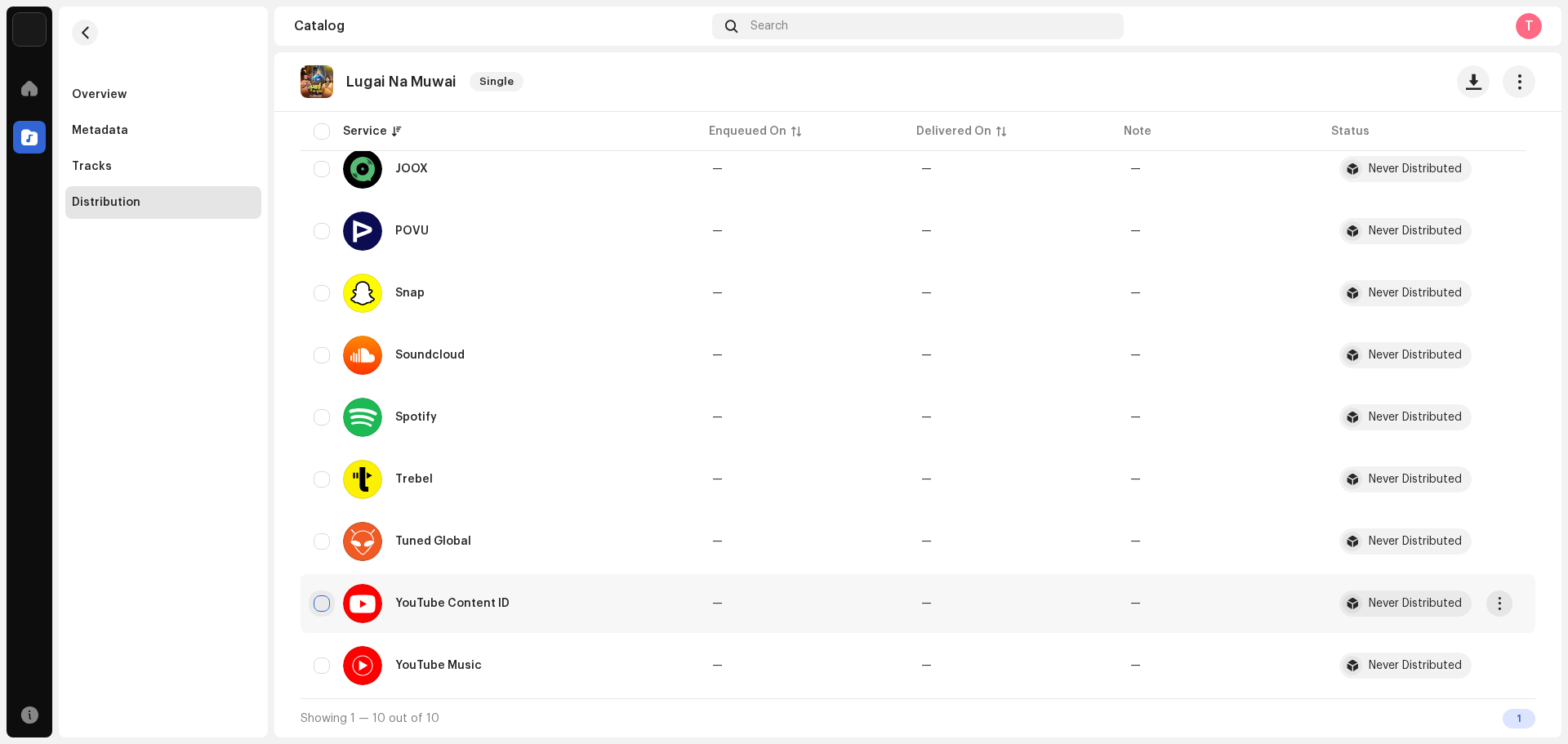
click at [320, 604] on input "checkbox" at bounding box center [322, 604] width 16 height 16
checkbox input "true"
click at [321, 669] on input "Row Unselected" at bounding box center [322, 666] width 16 height 16
checkbox input "true"
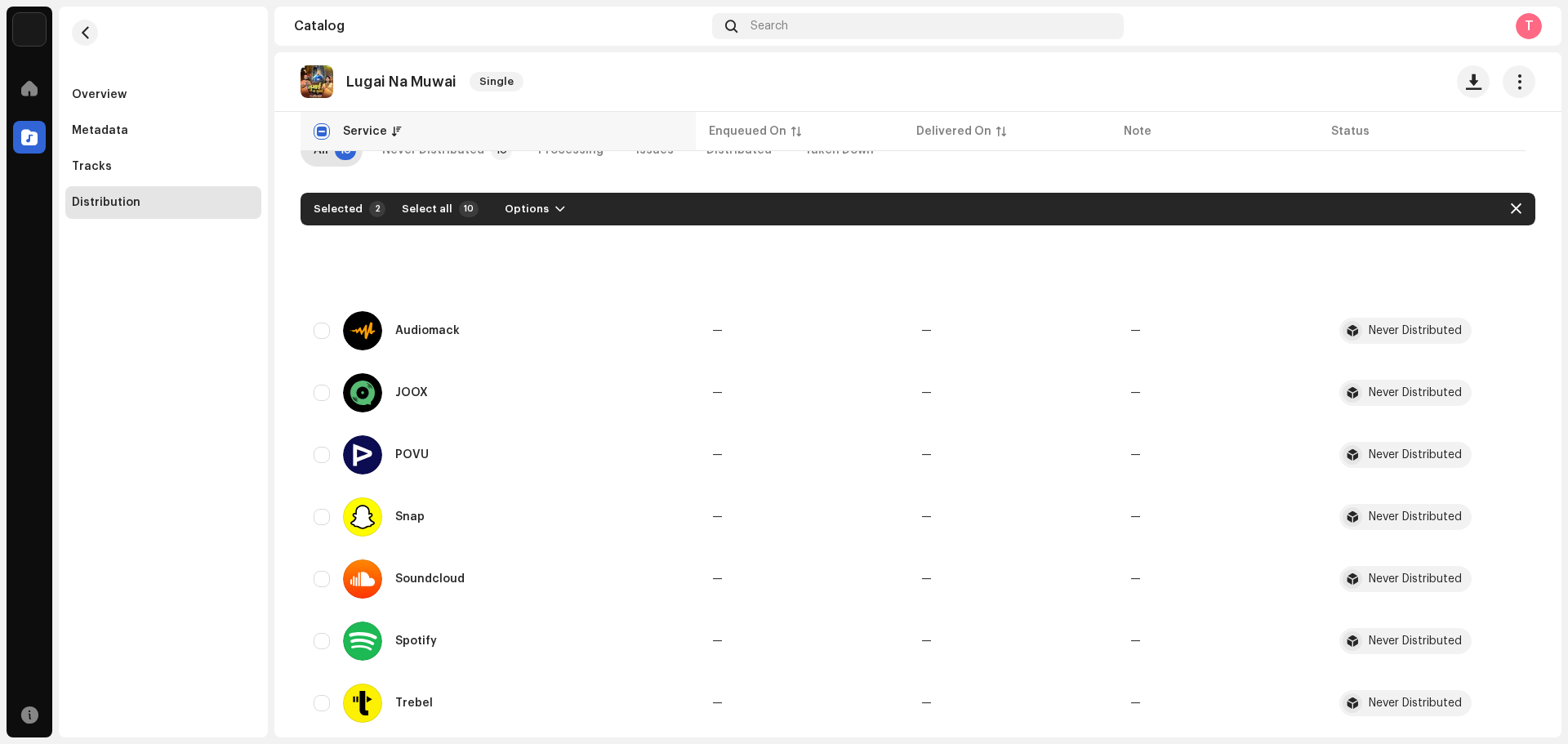
scroll to position [0, 0]
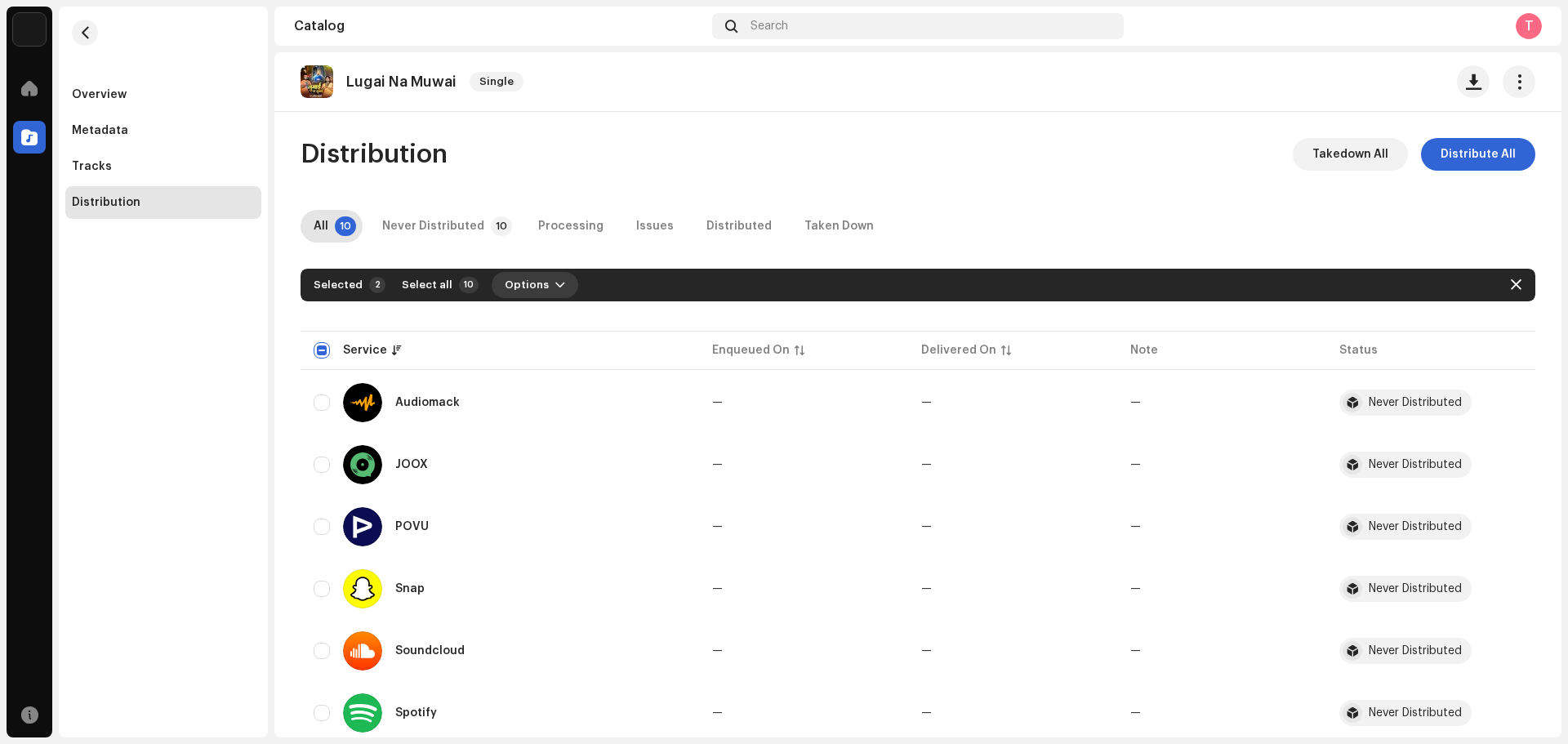
click at [538, 284] on button "Options" at bounding box center [535, 285] width 87 height 26
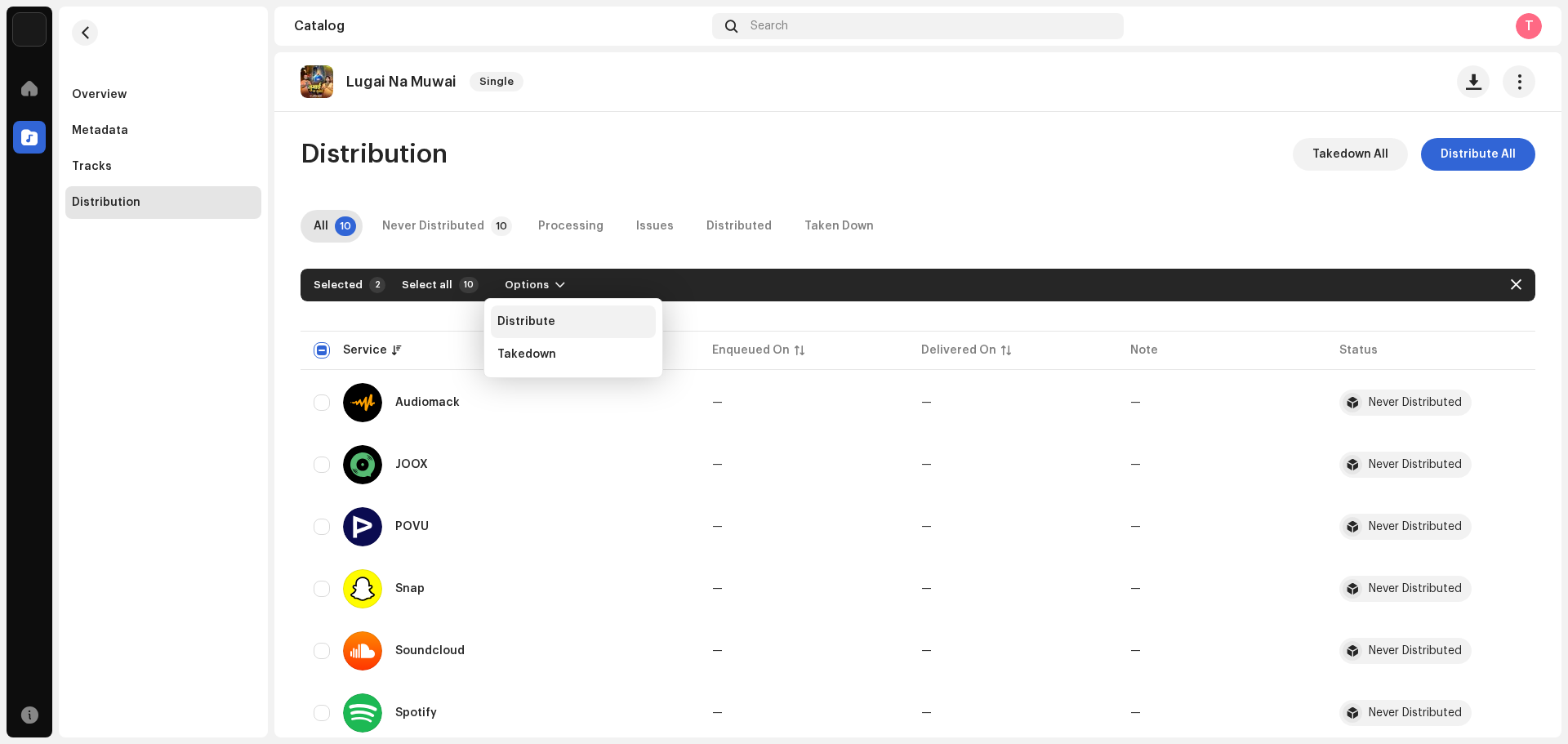
click at [514, 321] on span "Distribute" at bounding box center [527, 321] width 58 height 13
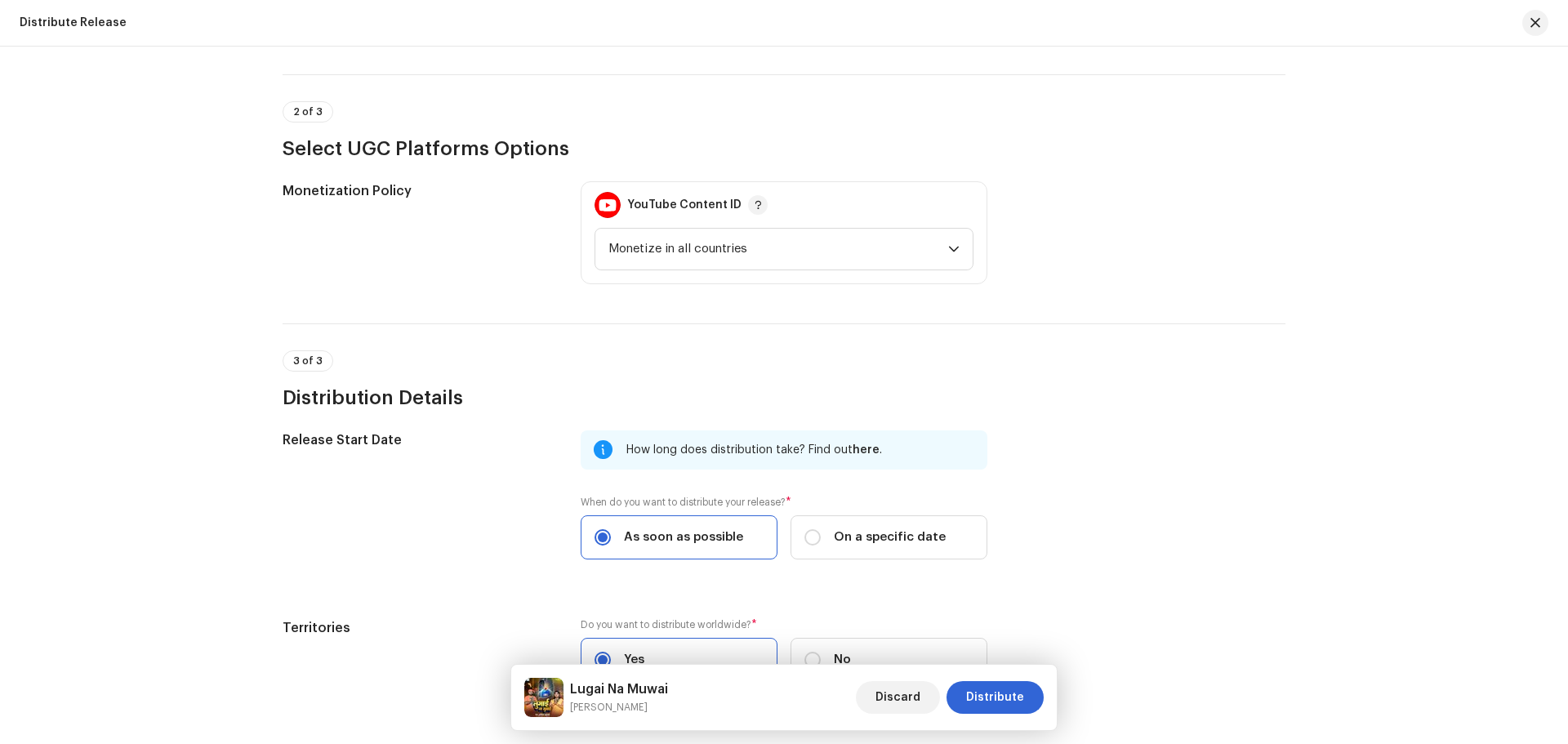
scroll to position [501, 0]
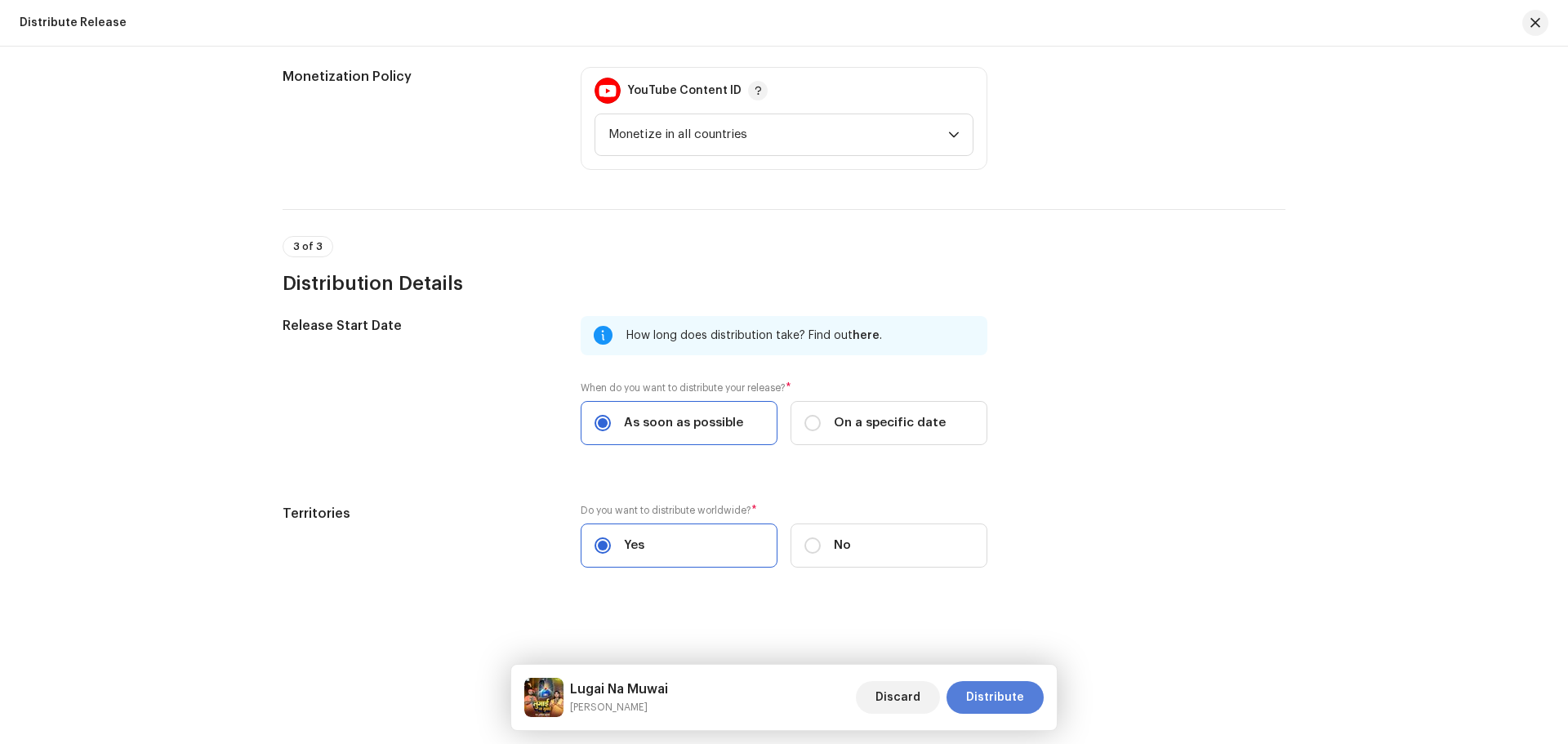
click at [983, 694] on span "Distribute" at bounding box center [995, 698] width 58 height 33
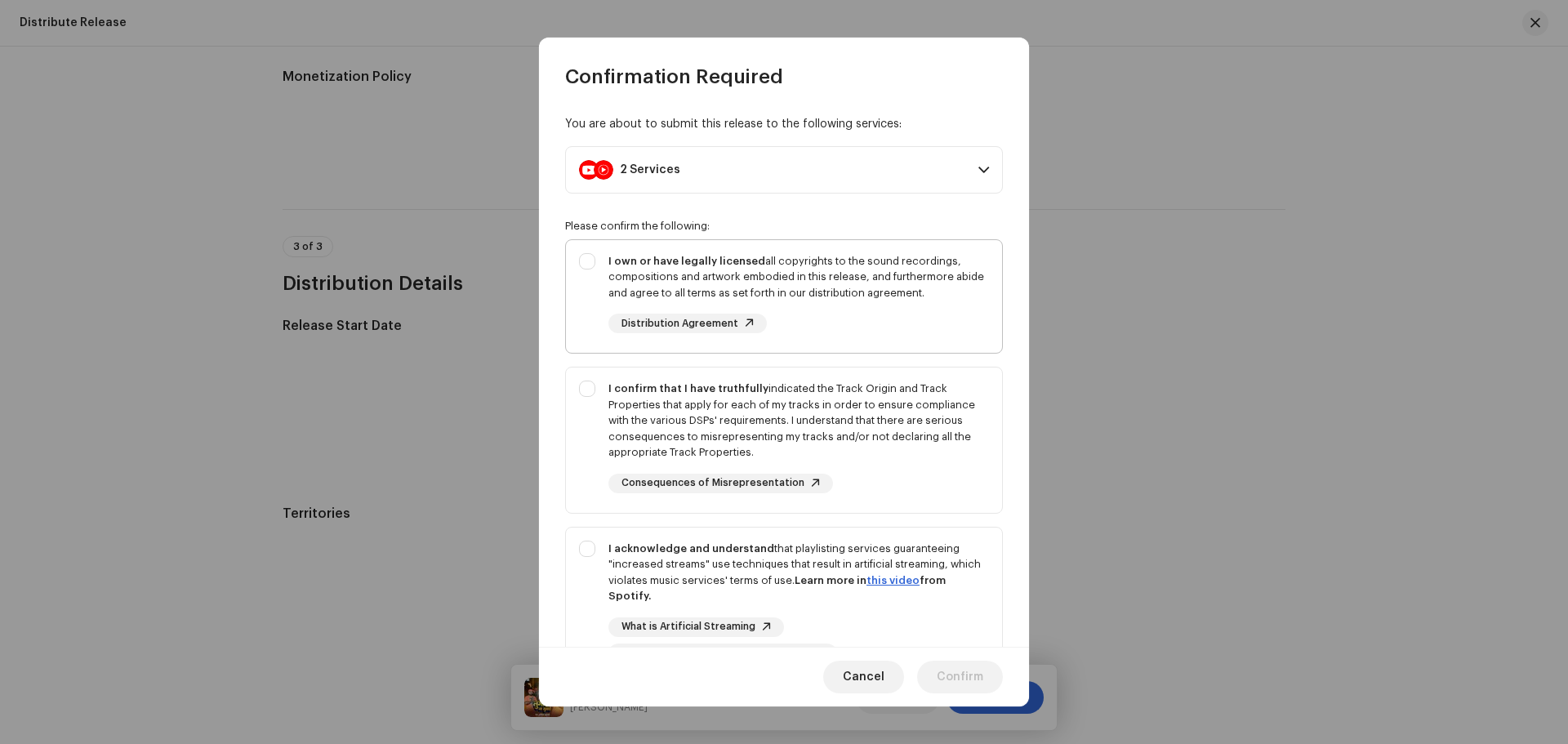
click at [587, 299] on div "I own or have legally licensed all copyrights to the sound recordings, composit…" at bounding box center [784, 293] width 436 height 107
checkbox input "true"
click at [597, 415] on div "I confirm that I have truthfully indicated the Track Origin and Track Propertie…" at bounding box center [784, 436] width 436 height 138
checkbox input "true"
click at [593, 575] on div "I acknowledge and understand that playlisting services guaranteeing "increased …" at bounding box center [784, 602] width 436 height 148
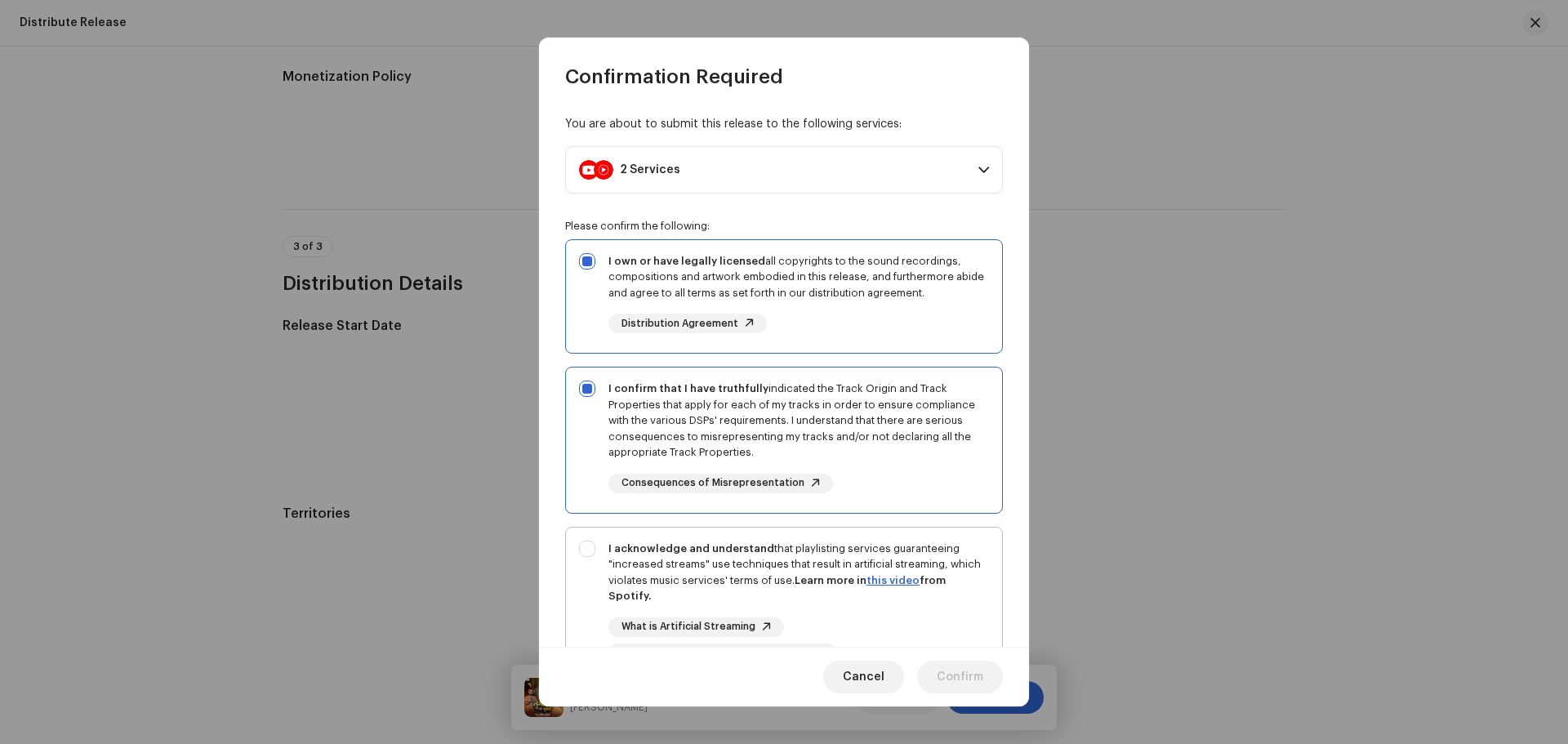
checkbox input "true"
click at [940, 668] on span "Confirm" at bounding box center [959, 677] width 46 height 33
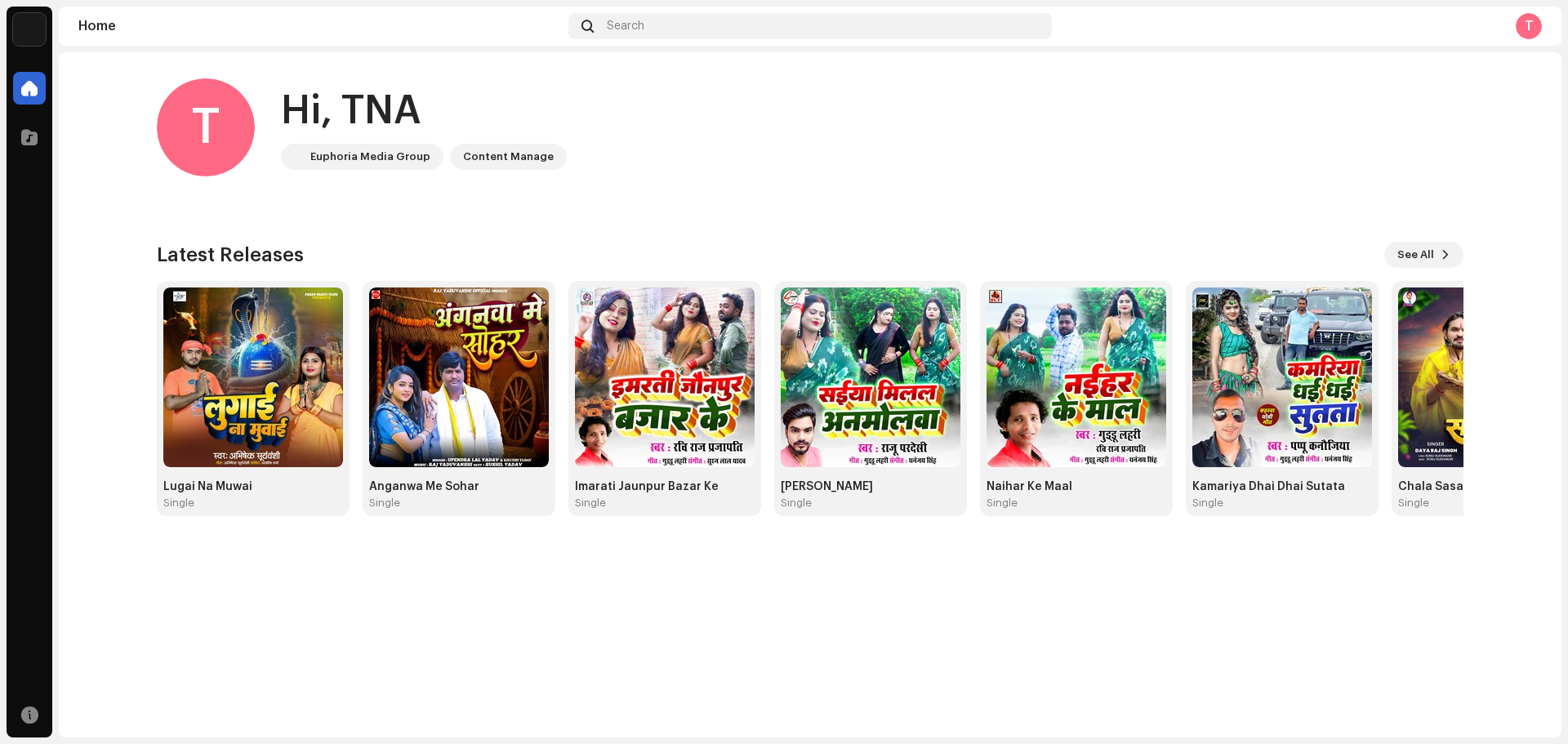
click at [511, 592] on div "T Hi, TNA Euphoria Media Group Content Manage Latest Releases See All Lugai Na …" at bounding box center [810, 395] width 1503 height 685
